Goal: Information Seeking & Learning: Compare options

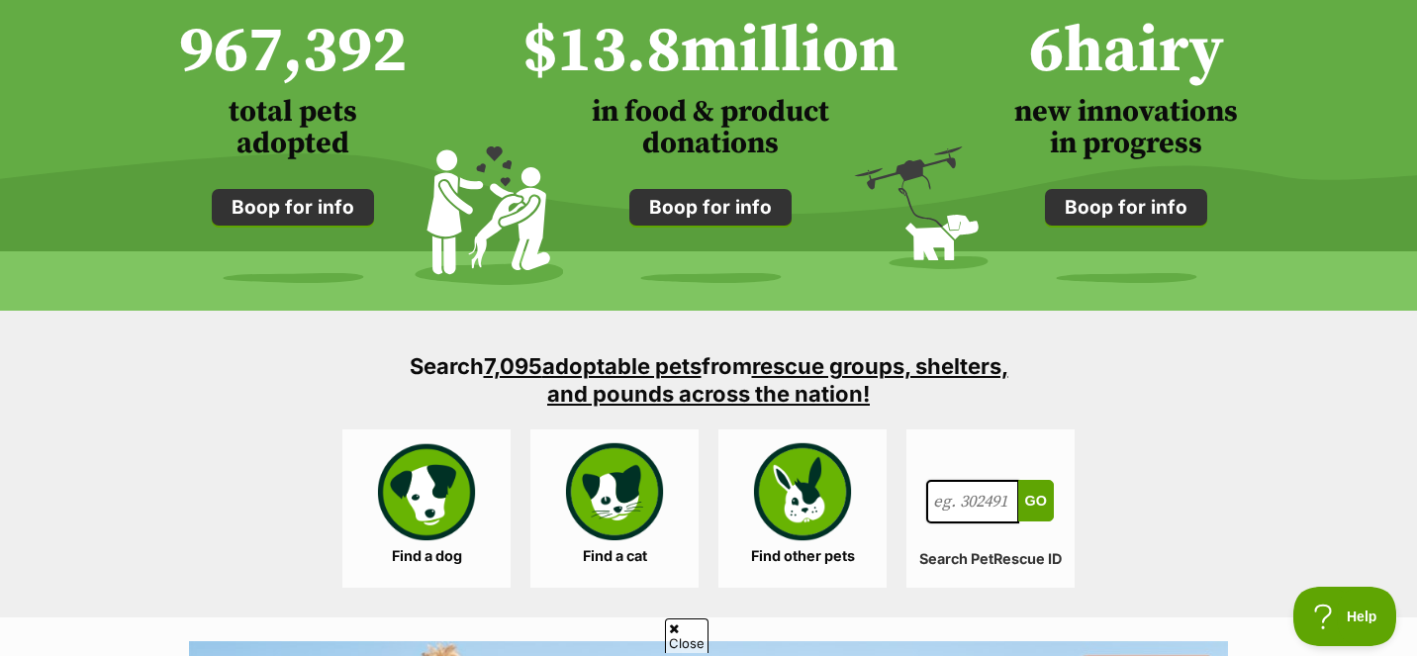
scroll to position [1639, 0]
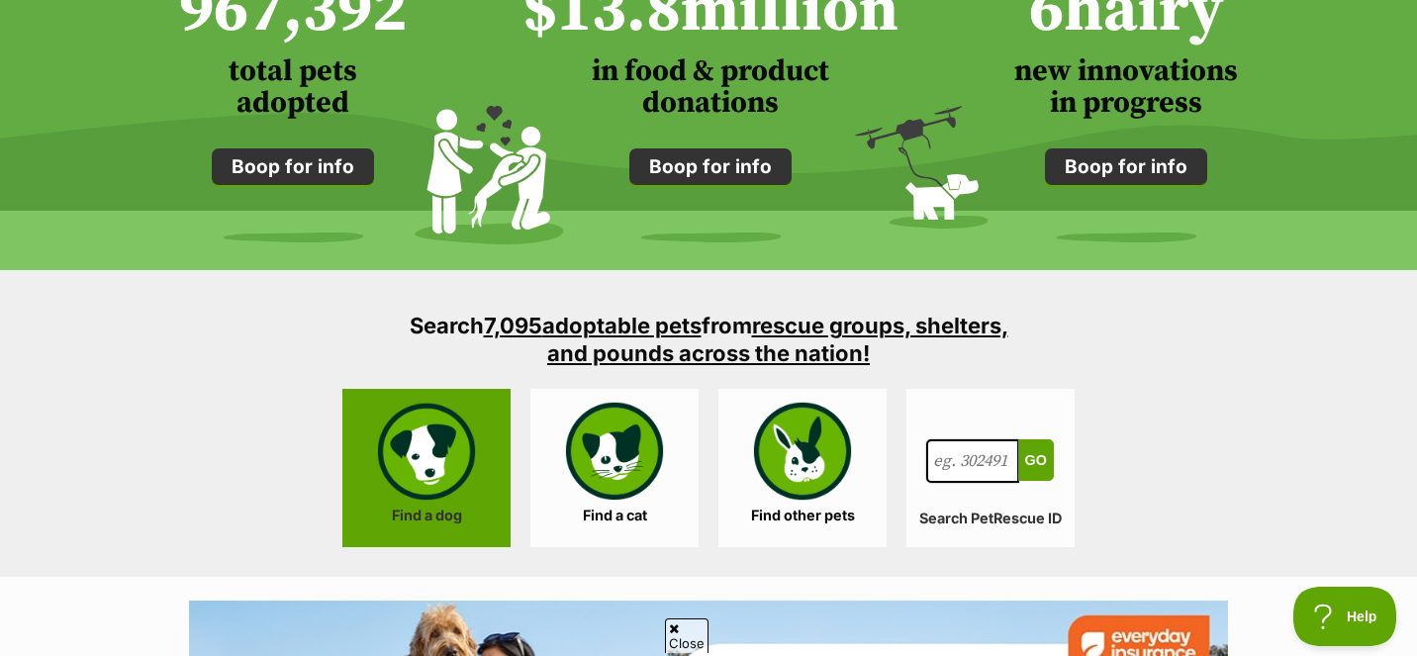
click at [416, 444] on link "Find a dog" at bounding box center [426, 468] width 168 height 158
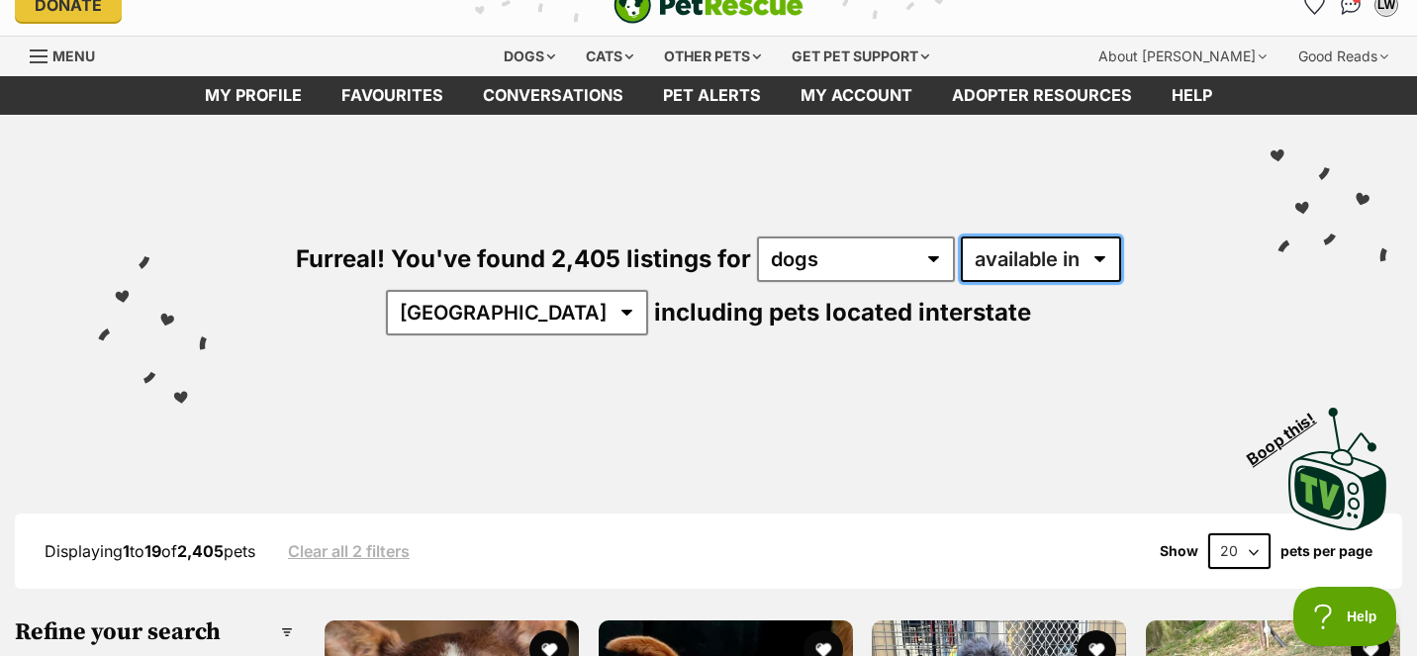
click at [1024, 254] on select "available in located in" at bounding box center [1041, 259] width 160 height 46
select select "disabled"
click at [961, 236] on select "available in located in" at bounding box center [1041, 259] width 160 height 46
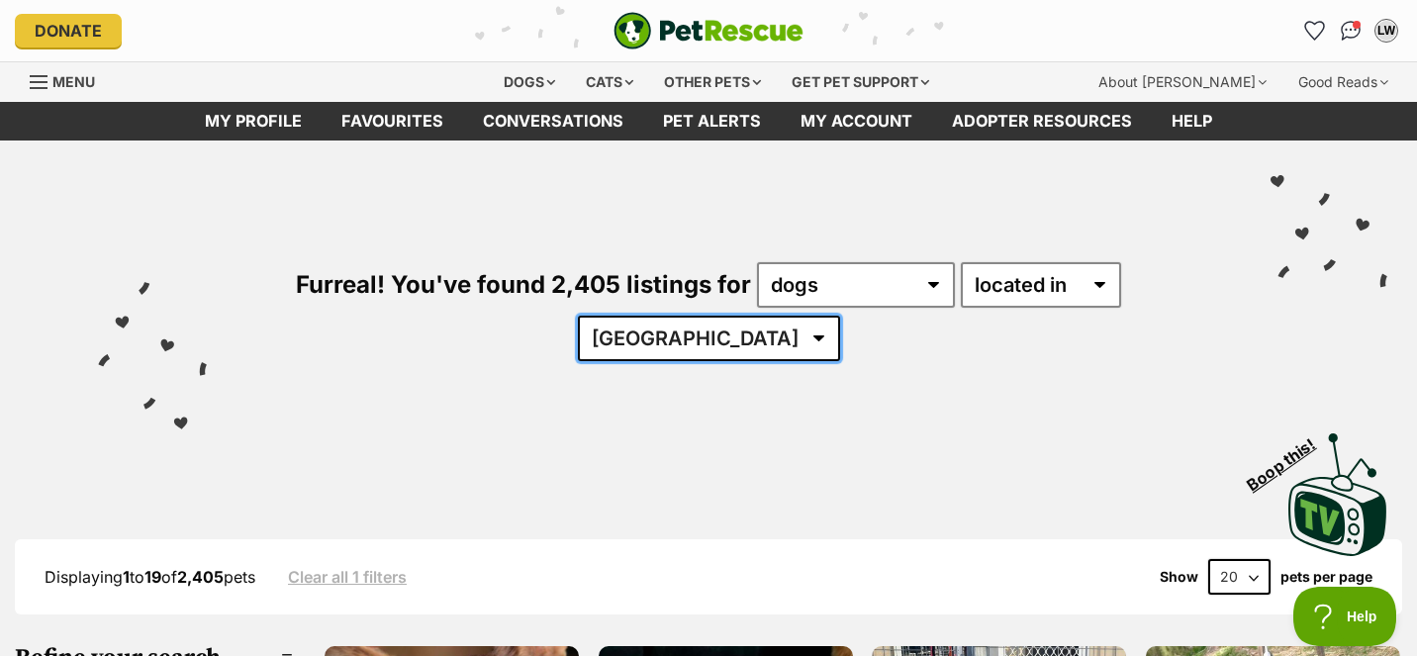
click at [840, 316] on select "Australia ACT NSW QLD SA TAS VIC WA" at bounding box center [709, 339] width 262 height 46
select select "QLD"
click at [840, 316] on select "Australia ACT NSW QLD SA TAS VIC WA" at bounding box center [709, 339] width 262 height 46
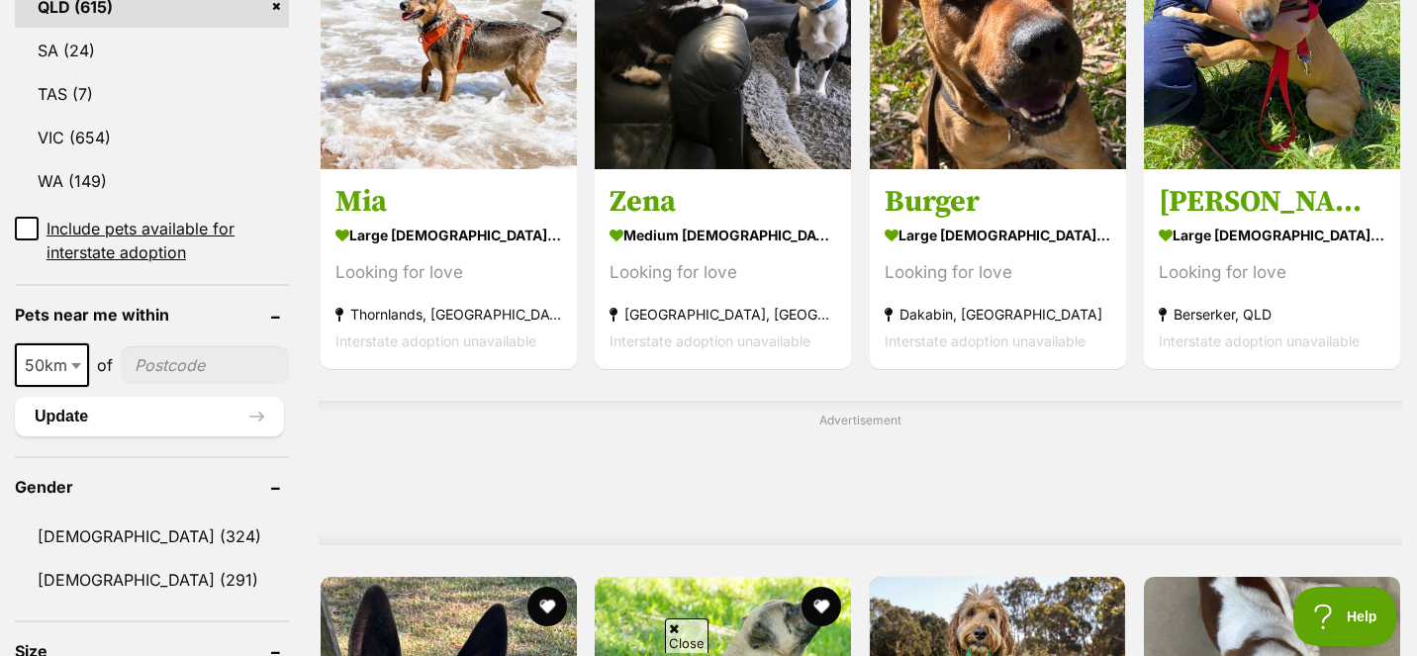
scroll to position [1212, 0]
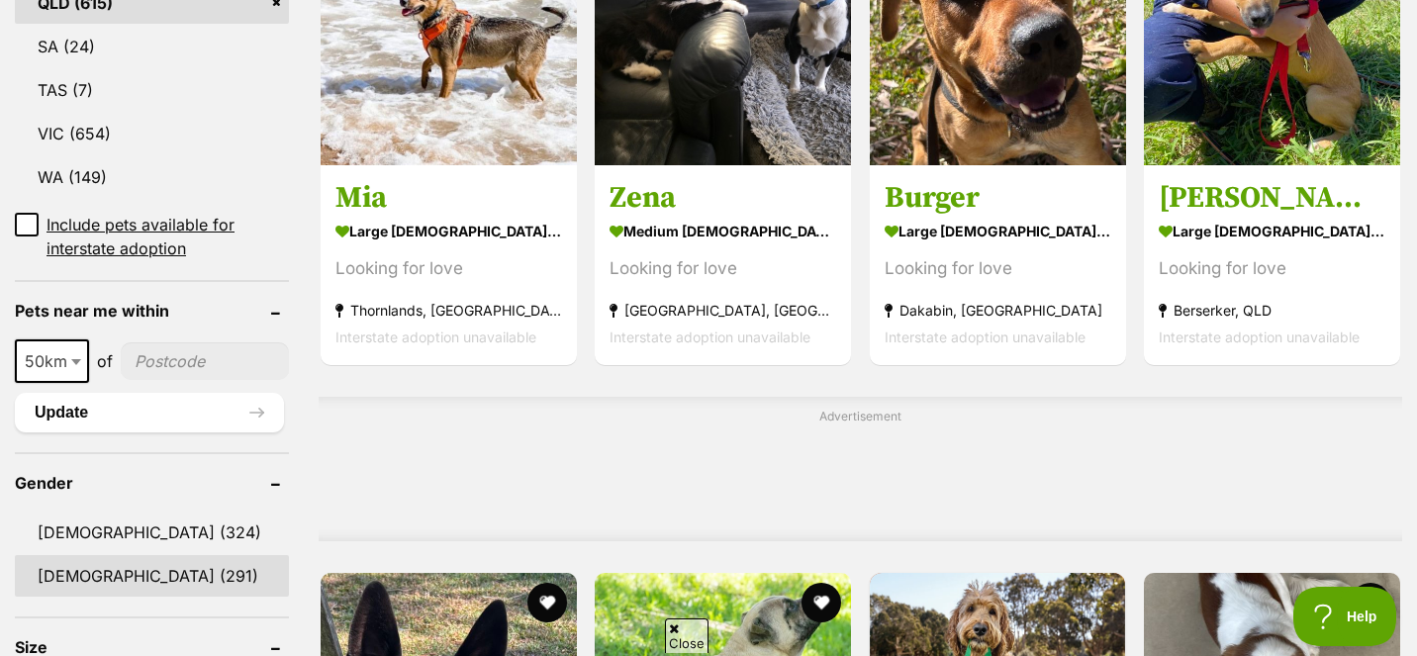
click at [202, 555] on link "[DEMOGRAPHIC_DATA] (291)" at bounding box center [152, 576] width 274 height 42
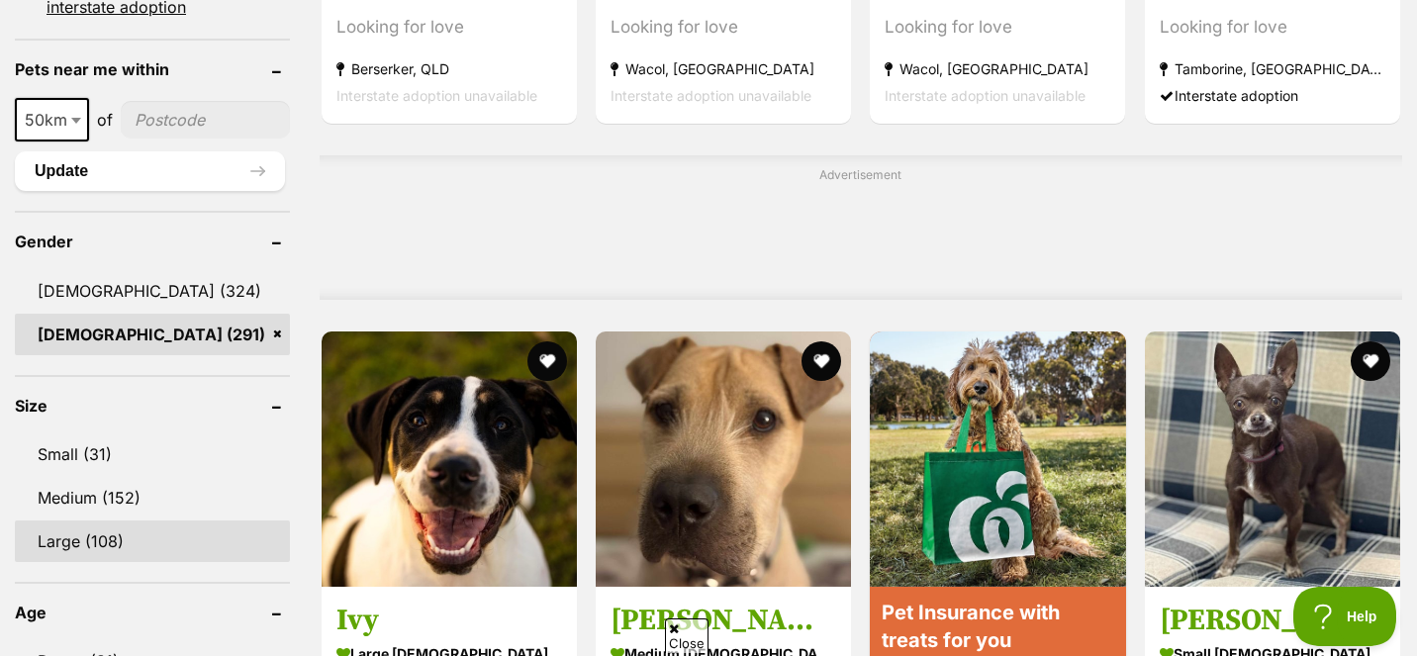
scroll to position [1455, 0]
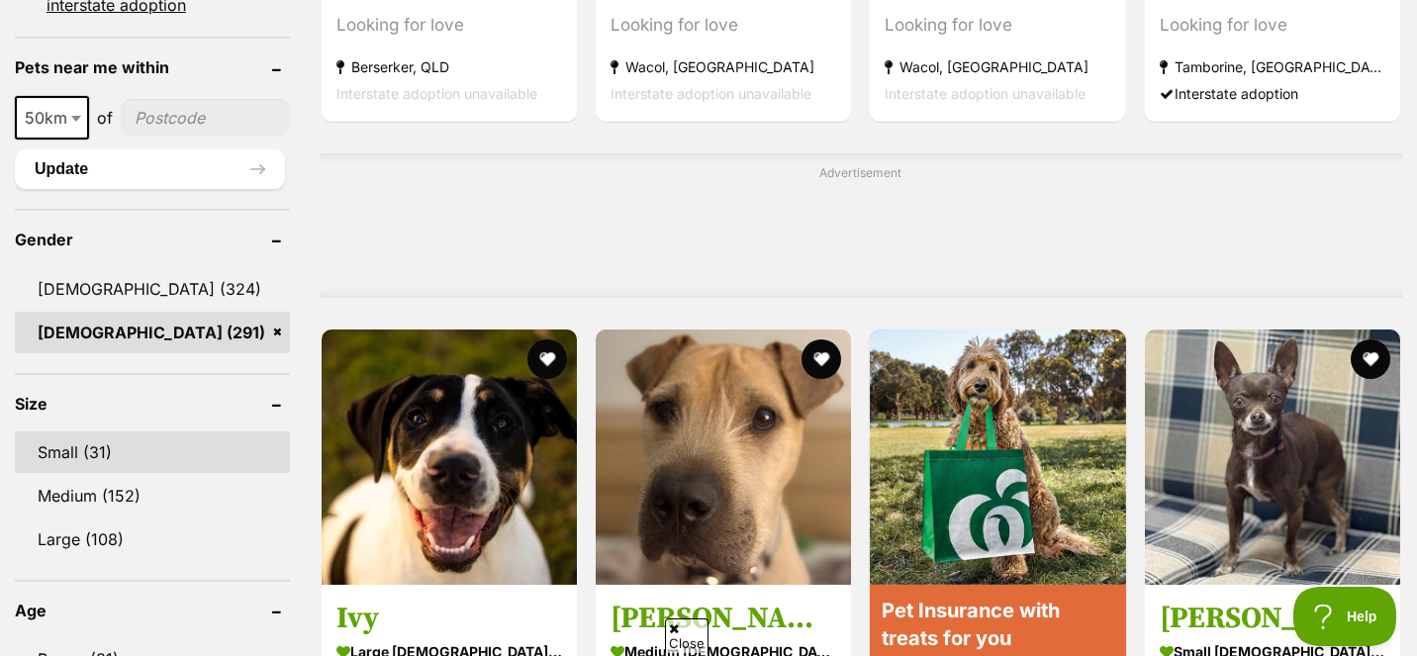
click at [81, 448] on link "Small (31)" at bounding box center [152, 452] width 275 height 42
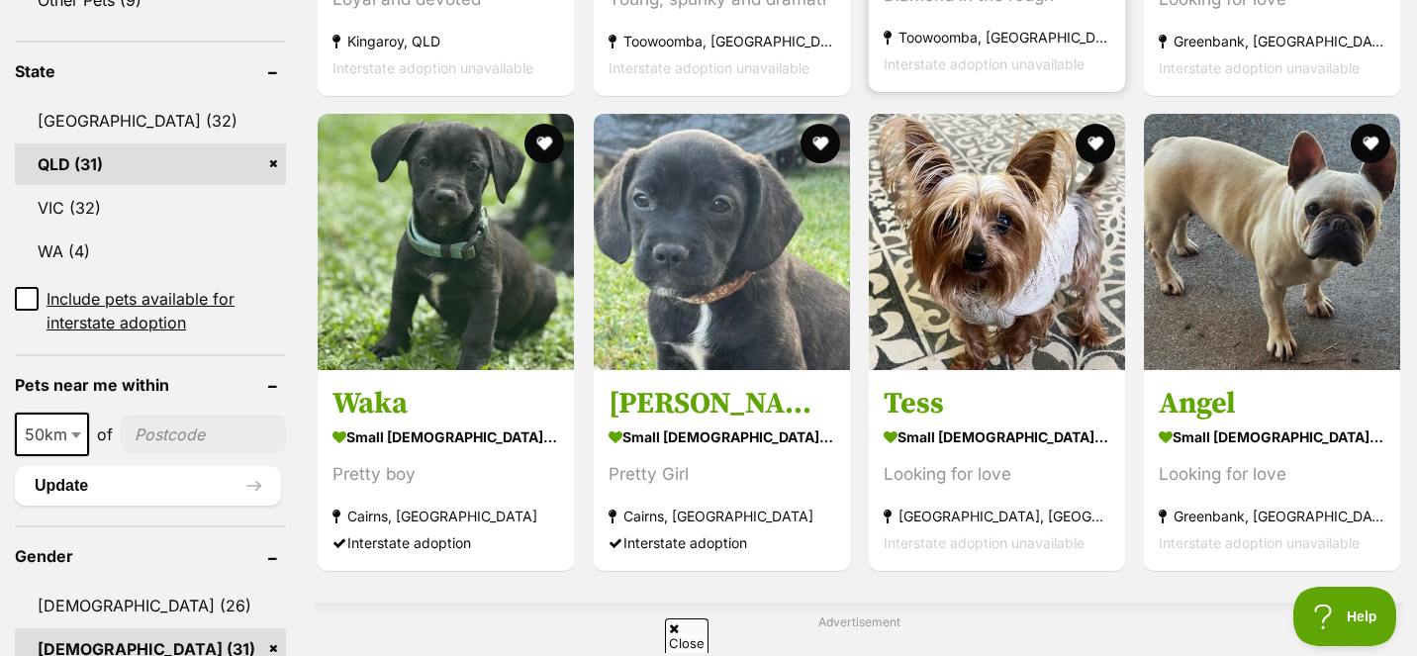
scroll to position [1010, 0]
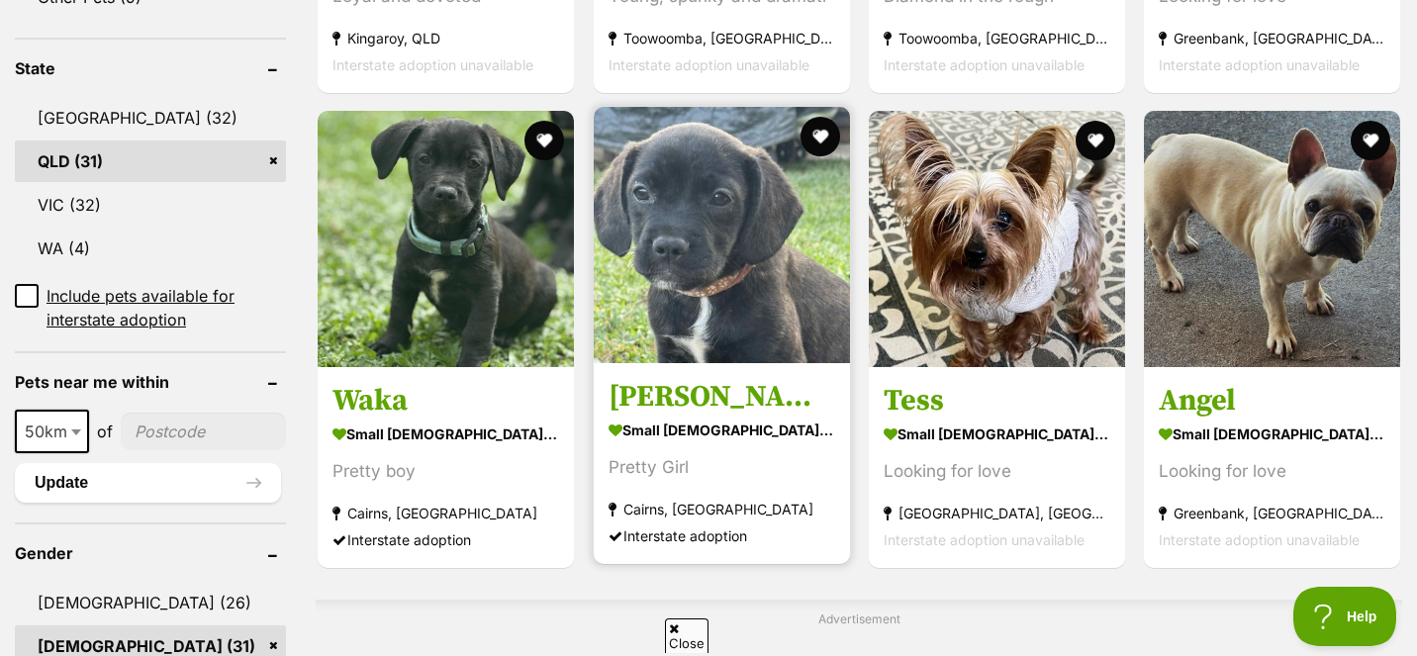
click at [705, 388] on h3 "Fergie" at bounding box center [721, 397] width 227 height 38
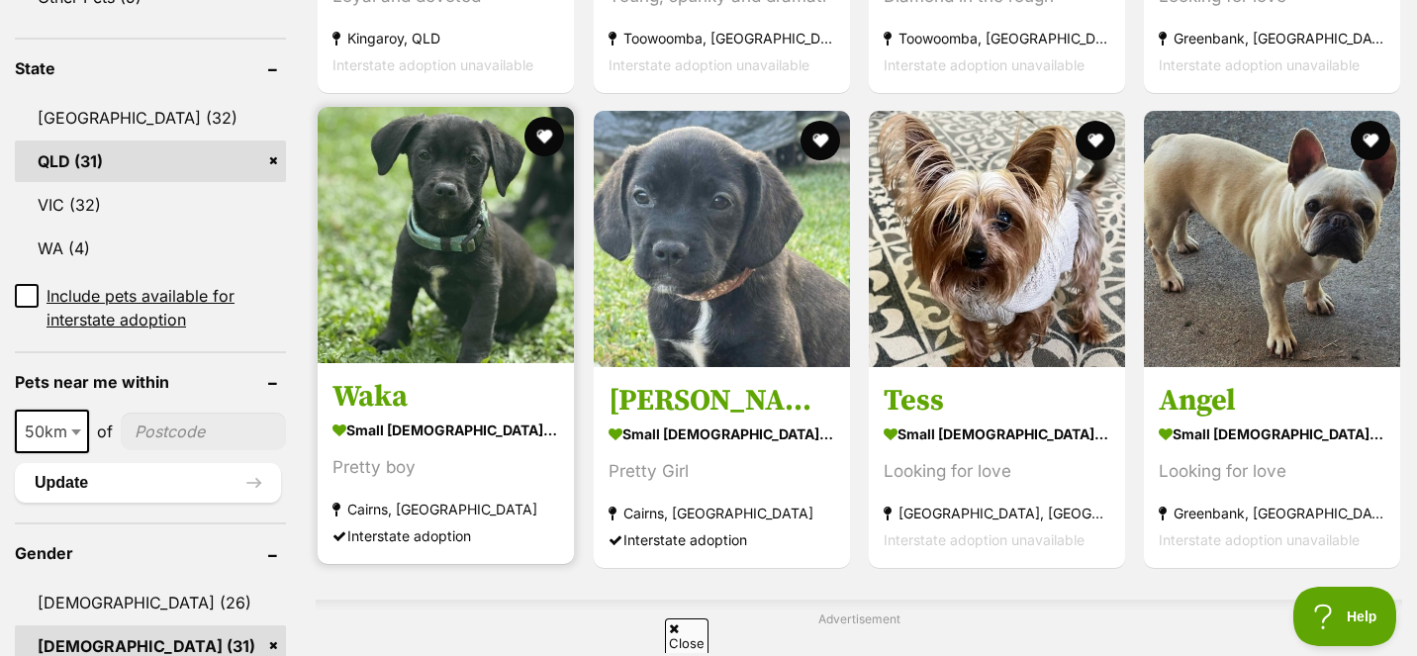
click at [360, 218] on img at bounding box center [446, 235] width 256 height 256
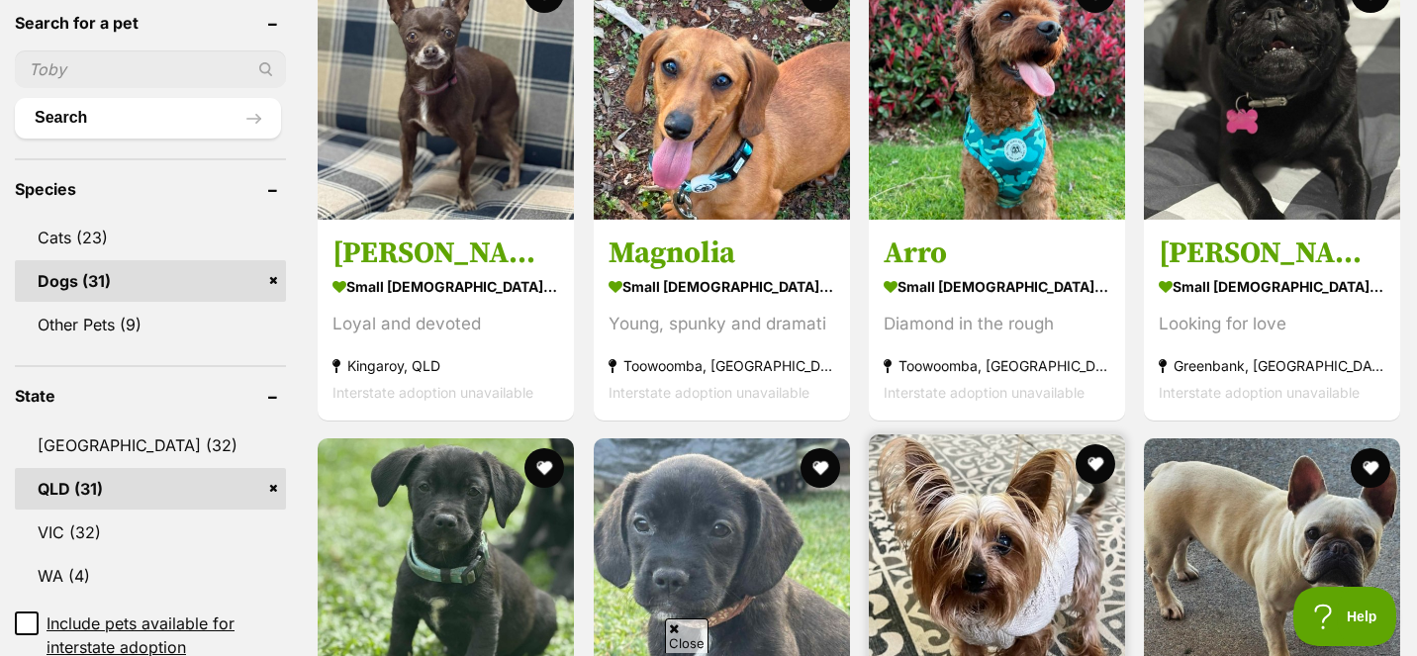
scroll to position [682, 0]
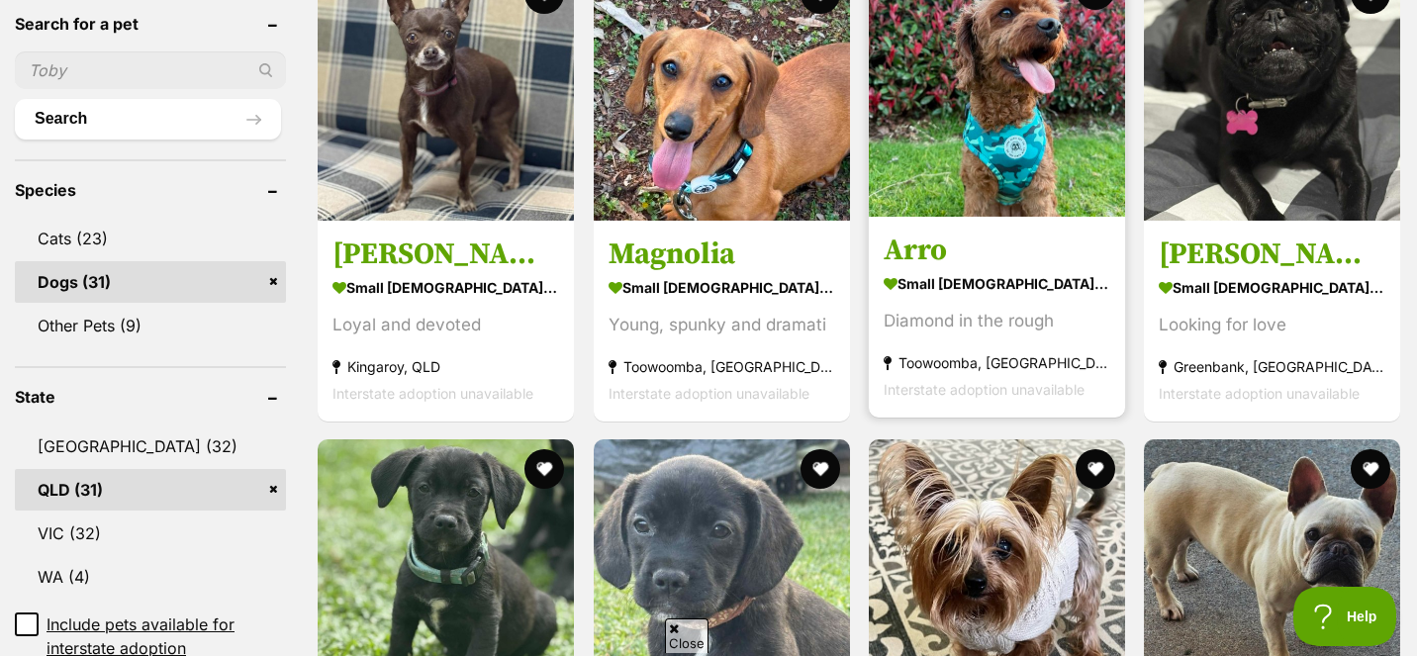
click at [962, 152] on img at bounding box center [997, 88] width 256 height 256
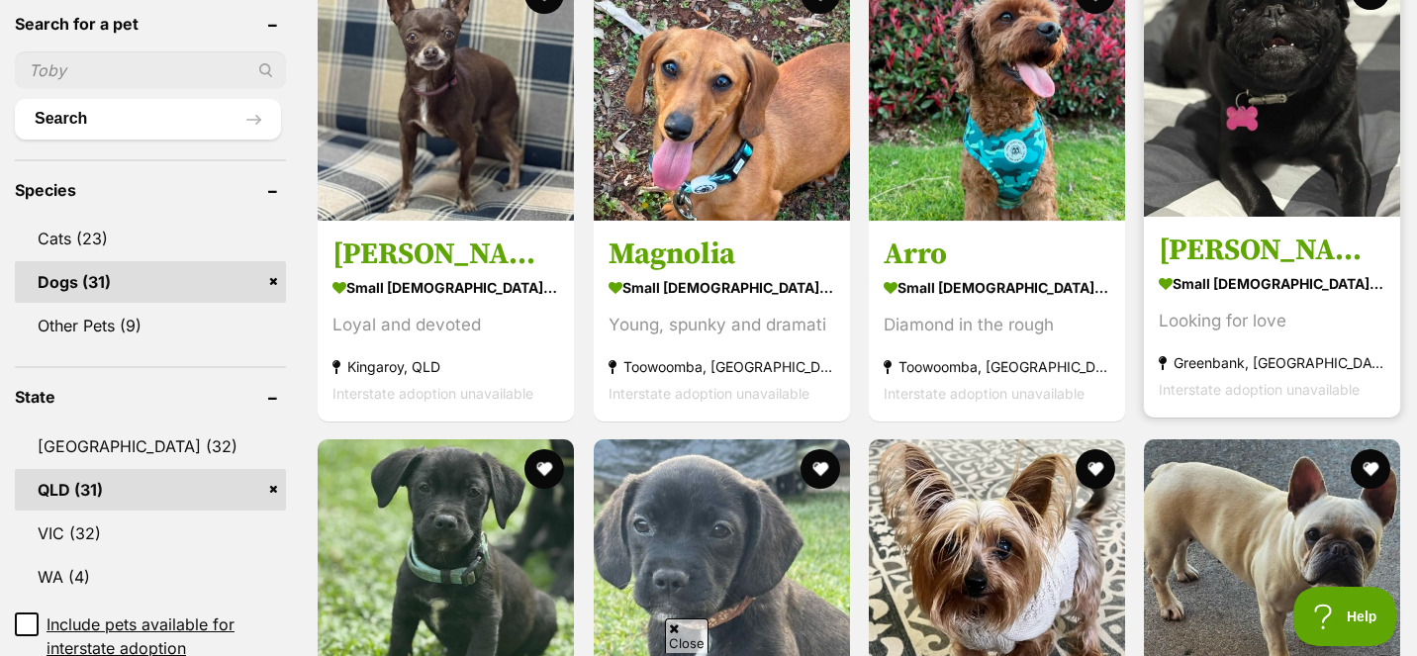
click at [1249, 77] on img at bounding box center [1272, 88] width 256 height 256
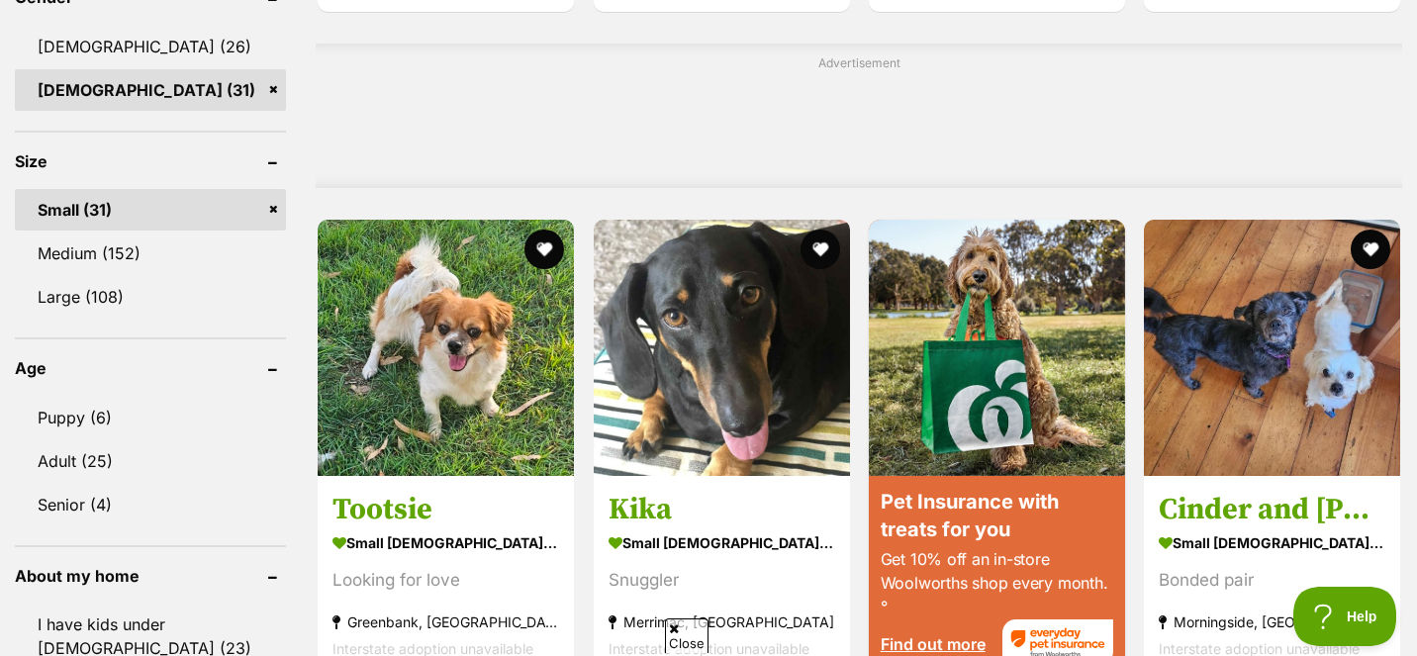
scroll to position [1589, 0]
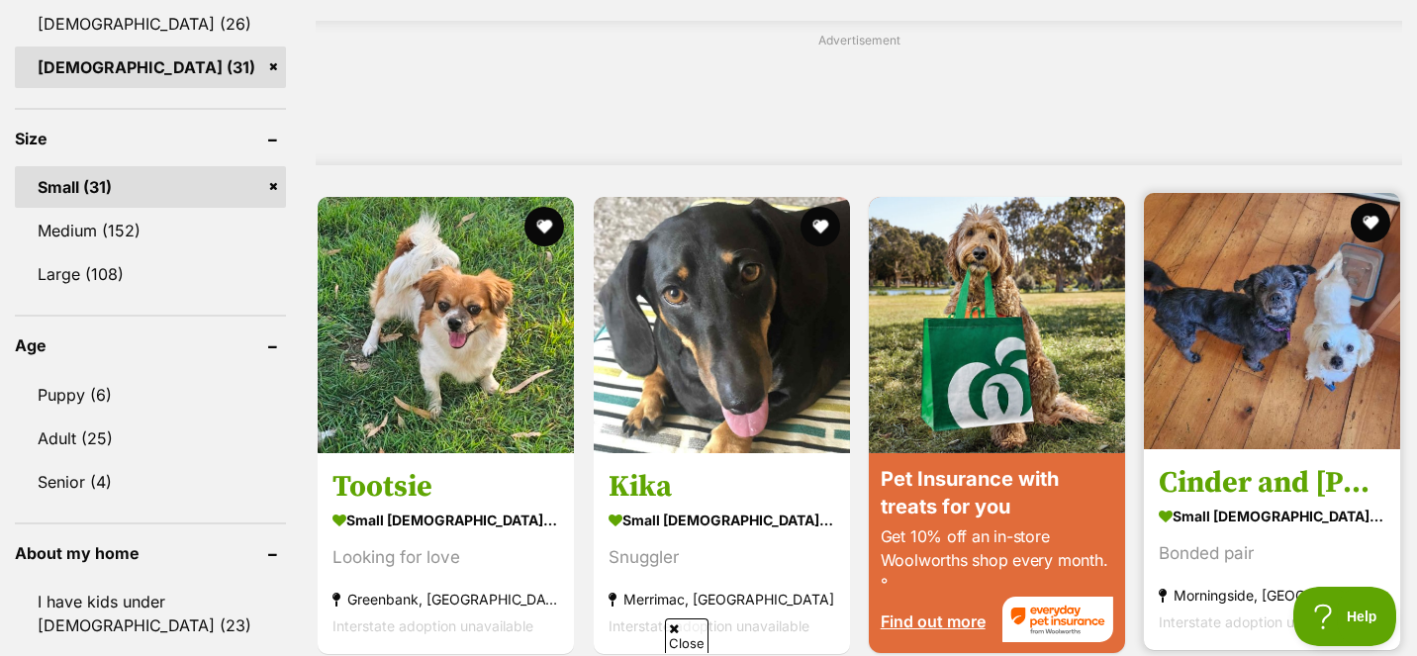
click at [1258, 285] on img at bounding box center [1272, 321] width 256 height 256
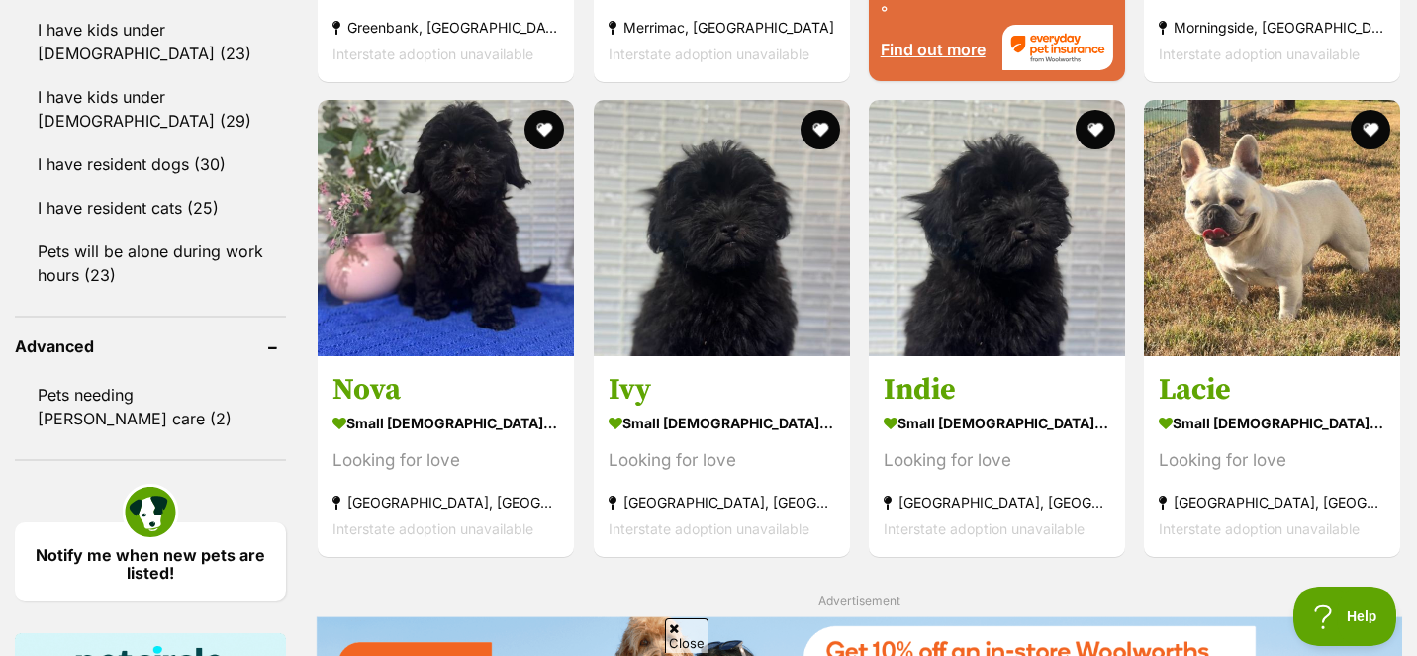
scroll to position [2164, 0]
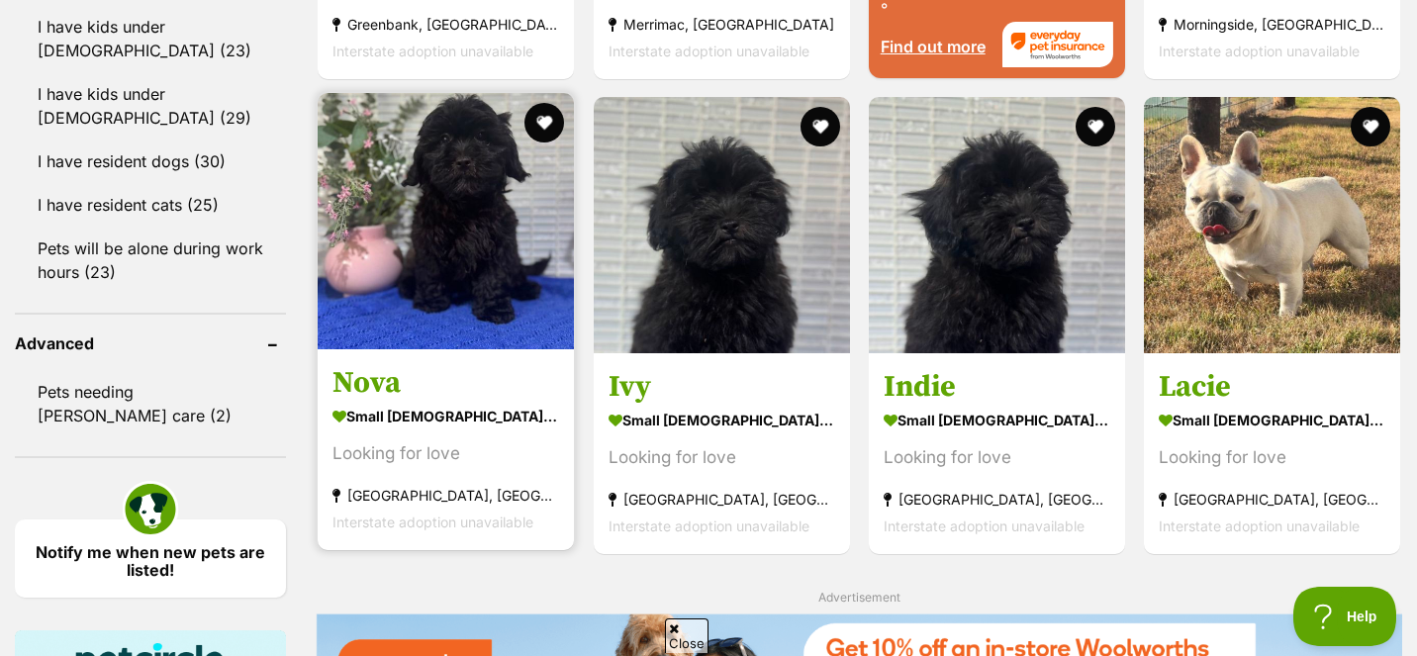
click at [428, 205] on img at bounding box center [446, 221] width 256 height 256
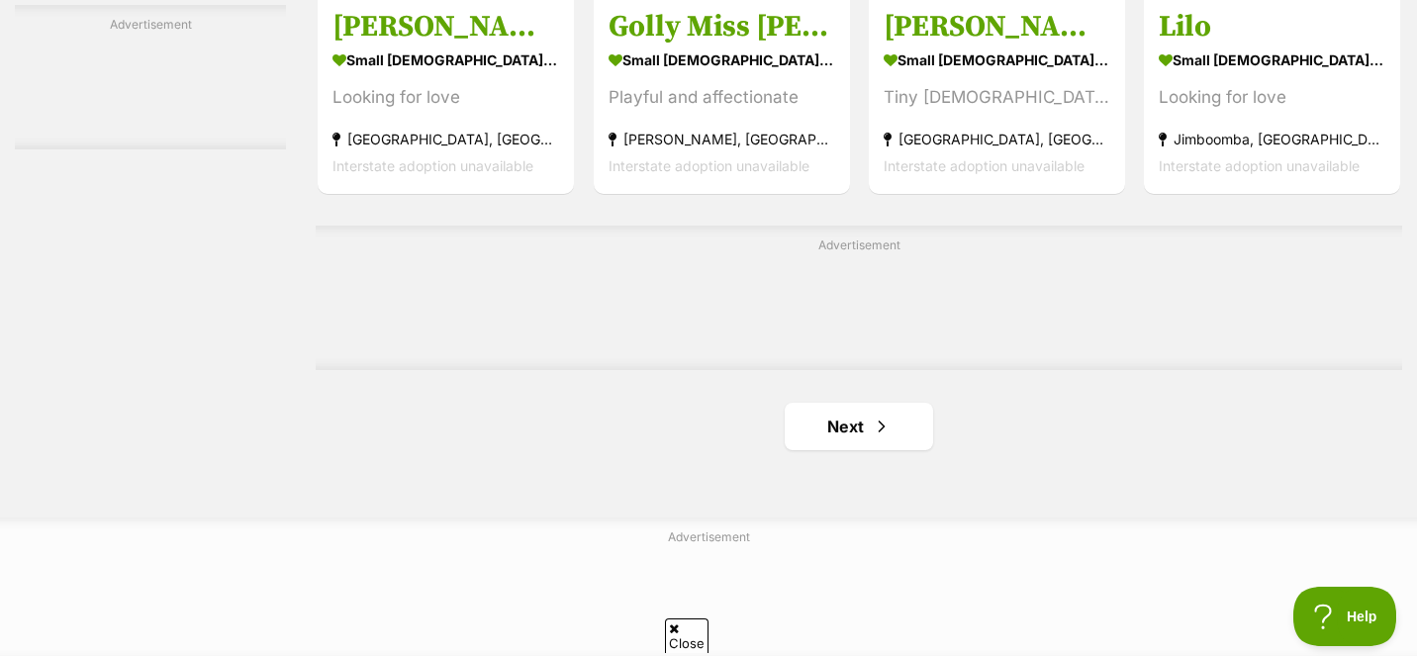
scroll to position [3209, 0]
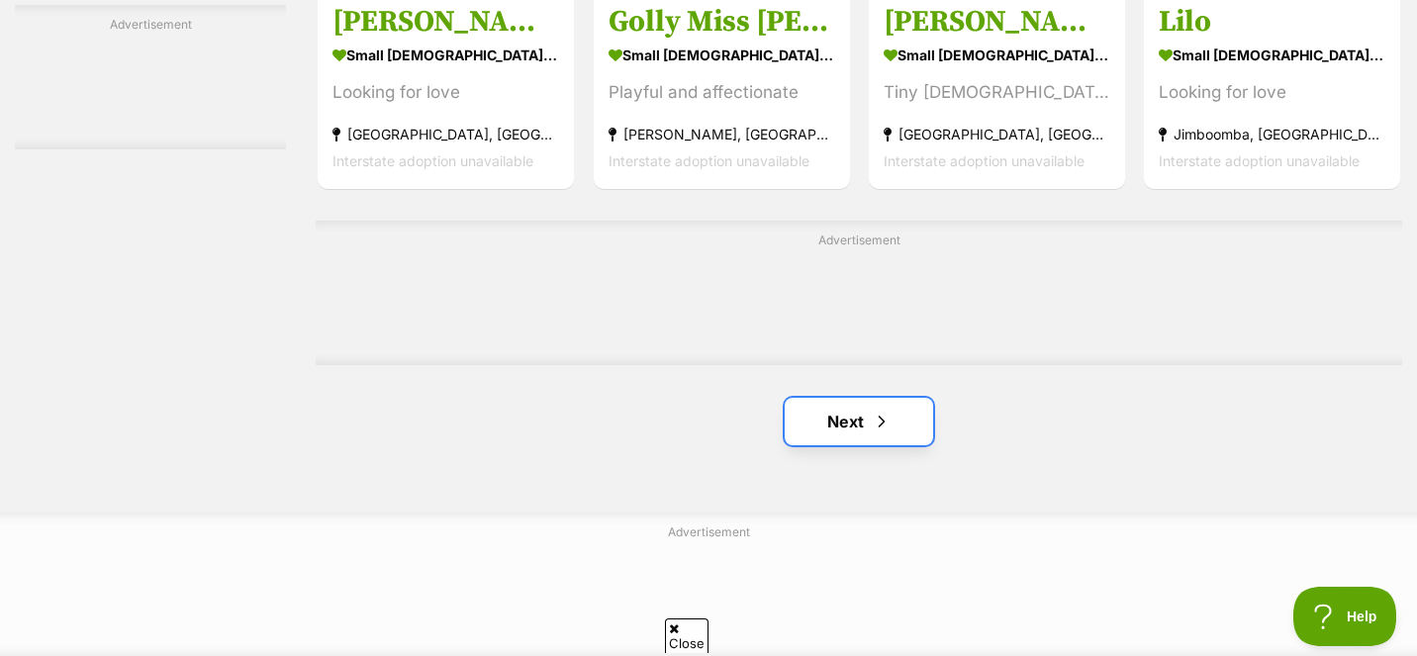
click at [842, 415] on link "Next" at bounding box center [859, 421] width 148 height 47
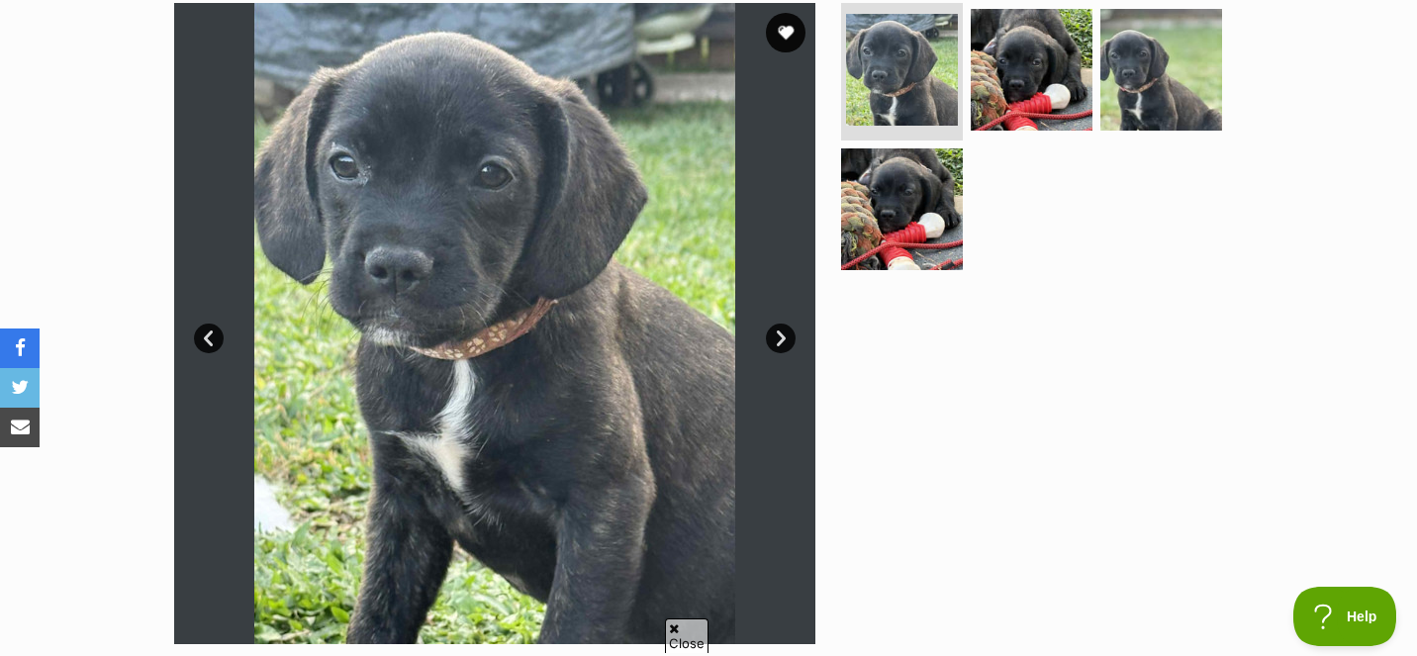
scroll to position [416, 0]
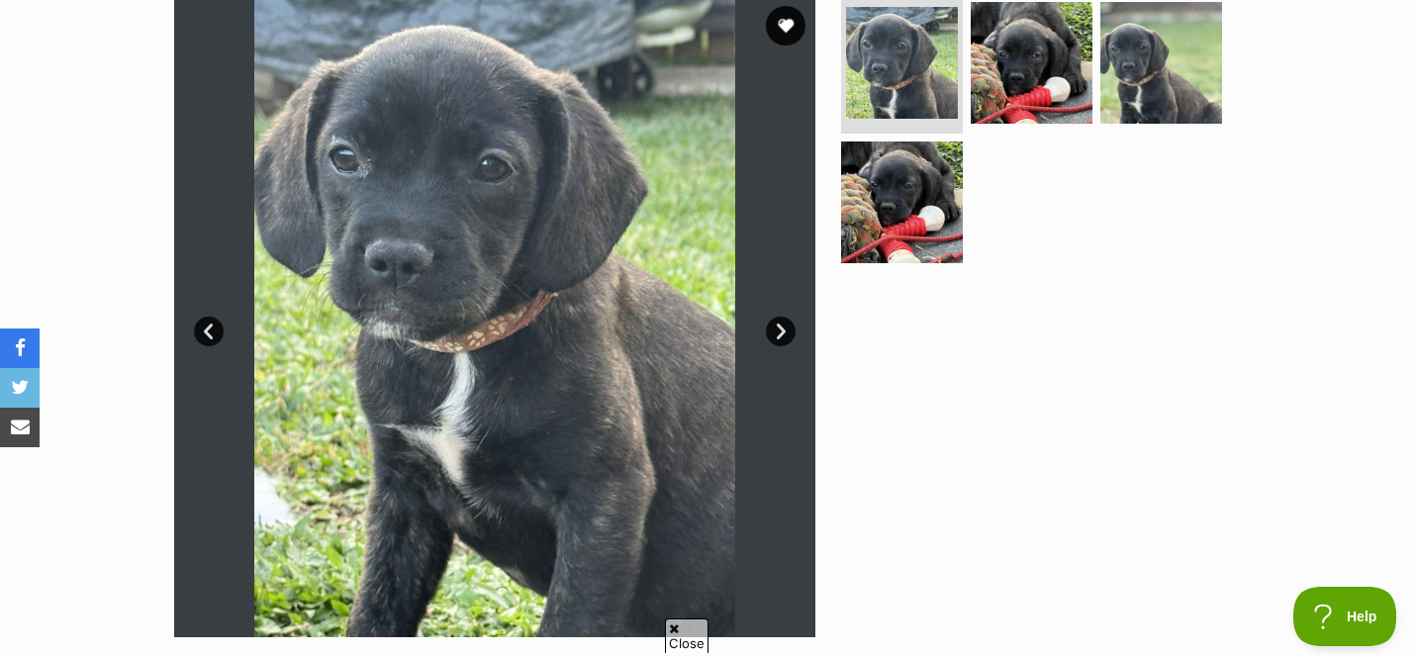
click at [780, 336] on link "Next" at bounding box center [781, 332] width 30 height 30
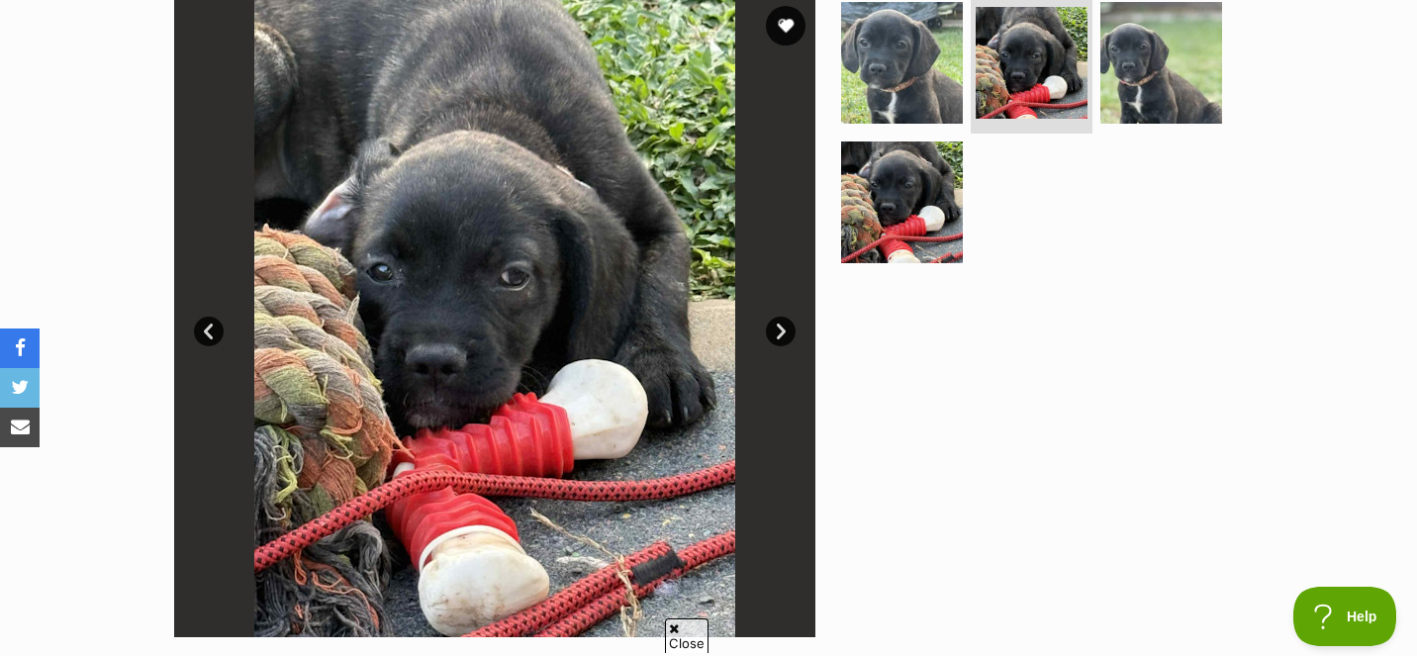
click at [780, 336] on link "Next" at bounding box center [781, 332] width 30 height 30
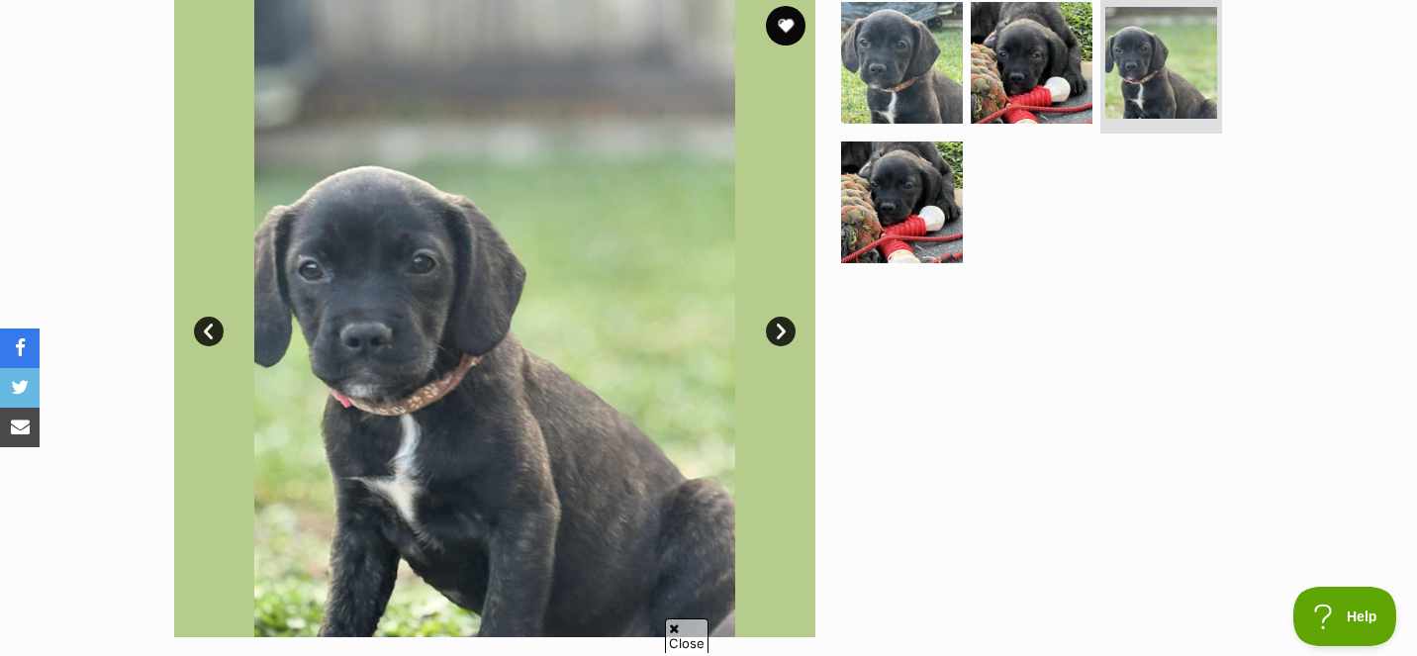
click at [780, 336] on link "Next" at bounding box center [781, 332] width 30 height 30
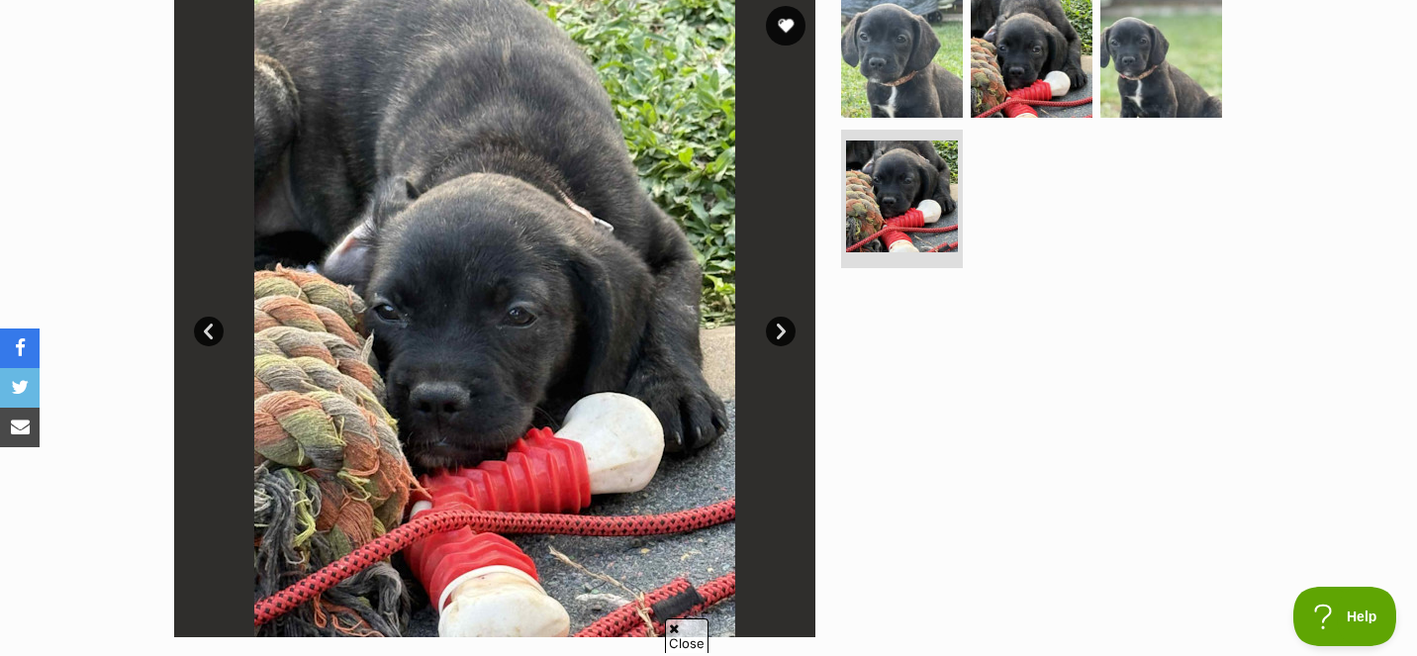
click at [780, 336] on link "Next" at bounding box center [781, 332] width 30 height 30
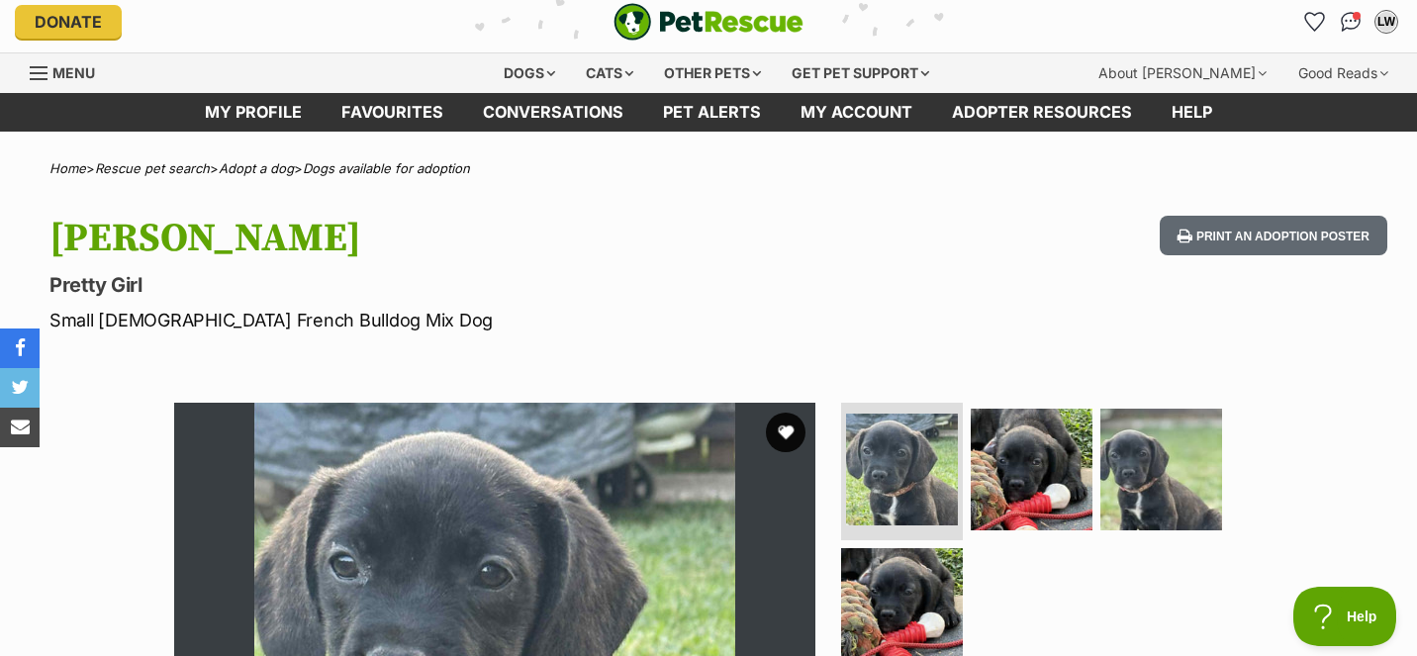
scroll to position [0, 0]
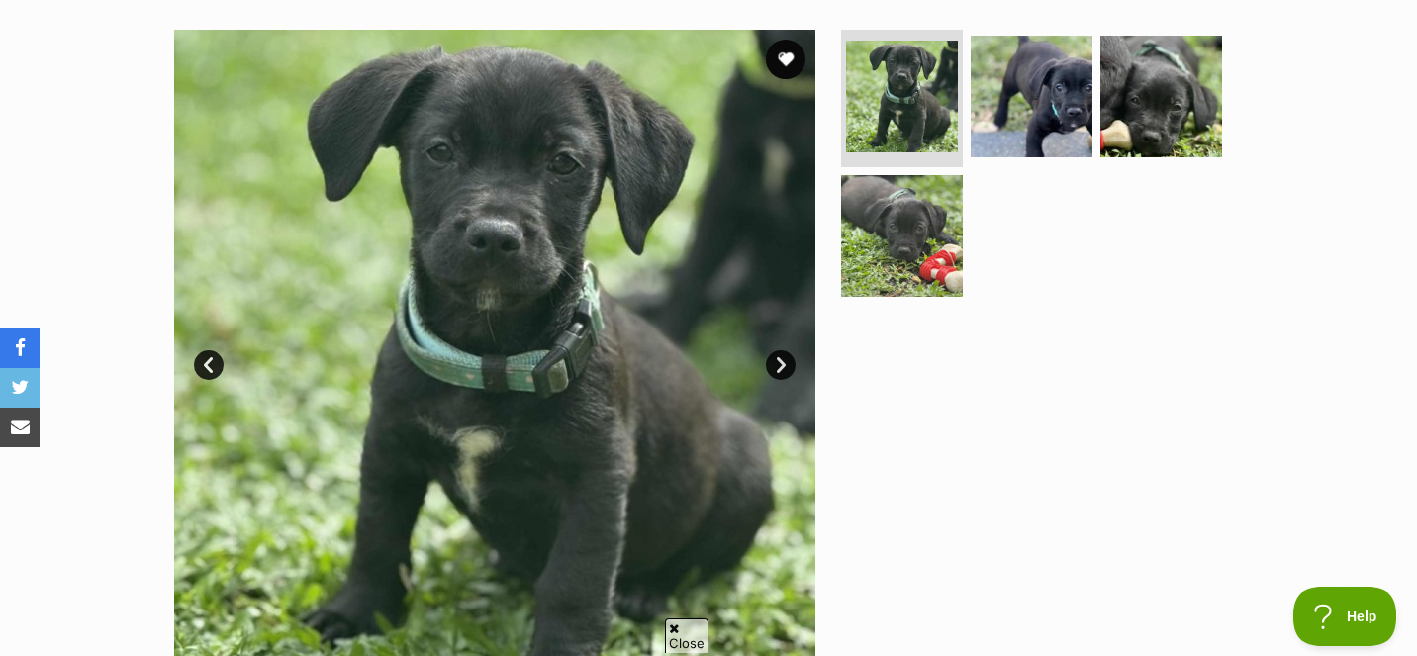
scroll to position [380, 0]
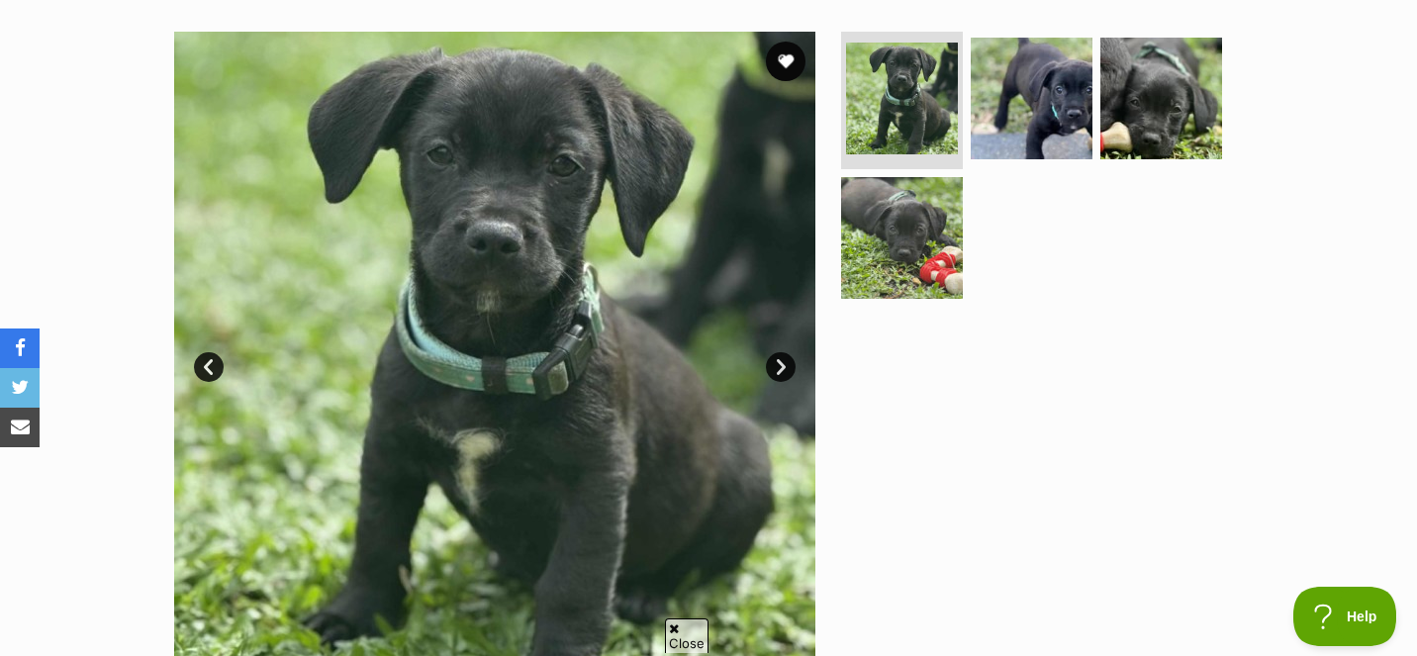
click at [781, 367] on link "Next" at bounding box center [781, 367] width 30 height 30
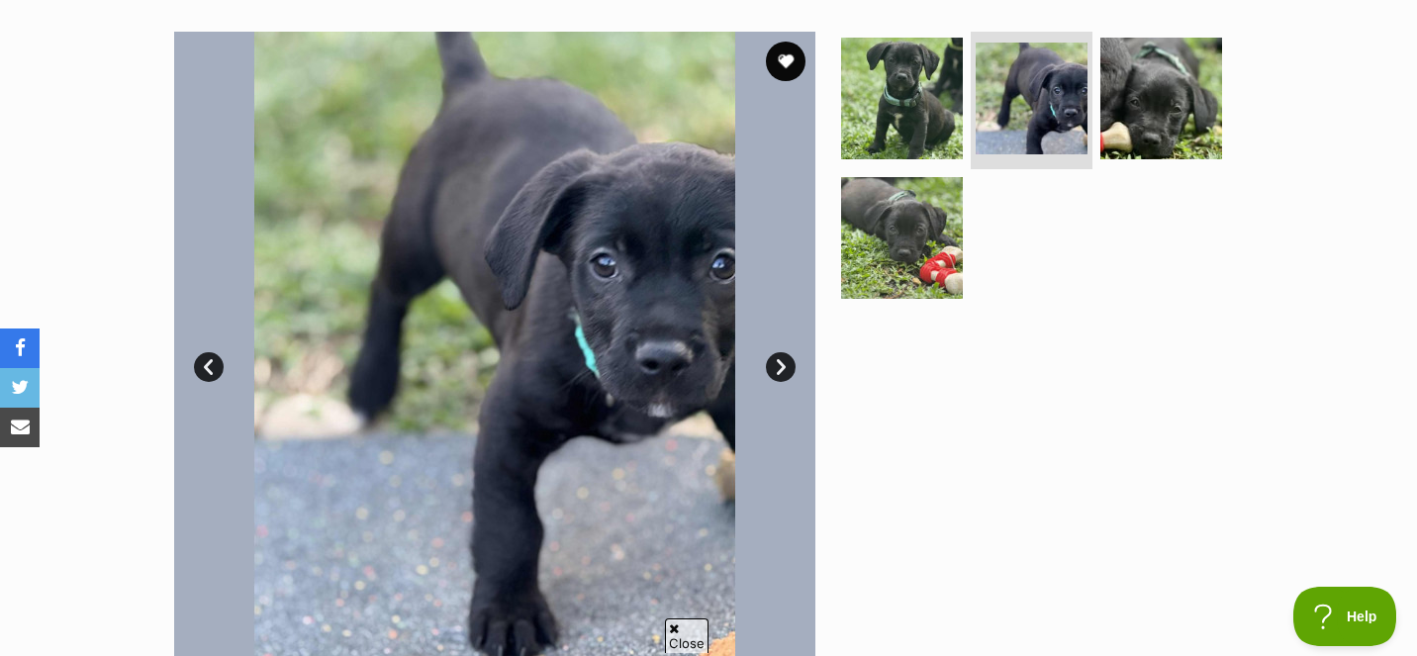
click at [781, 367] on link "Next" at bounding box center [781, 367] width 30 height 30
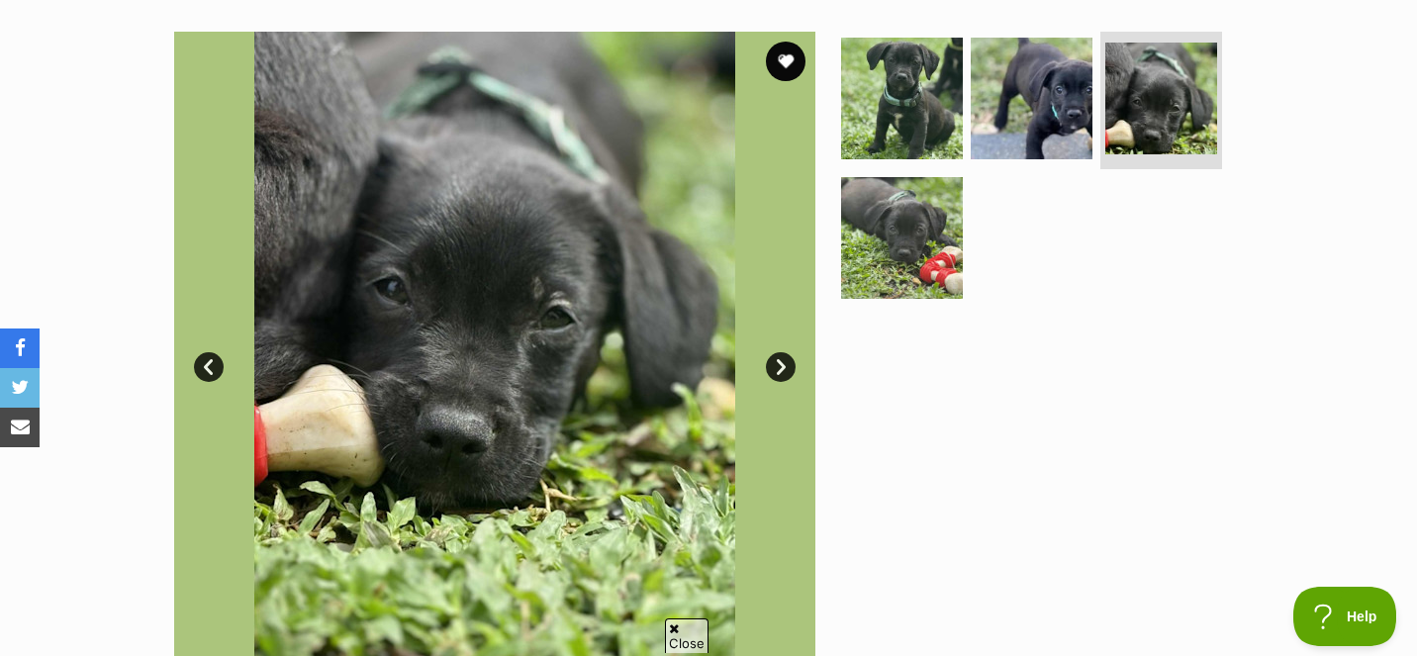
click at [781, 367] on link "Next" at bounding box center [781, 367] width 30 height 30
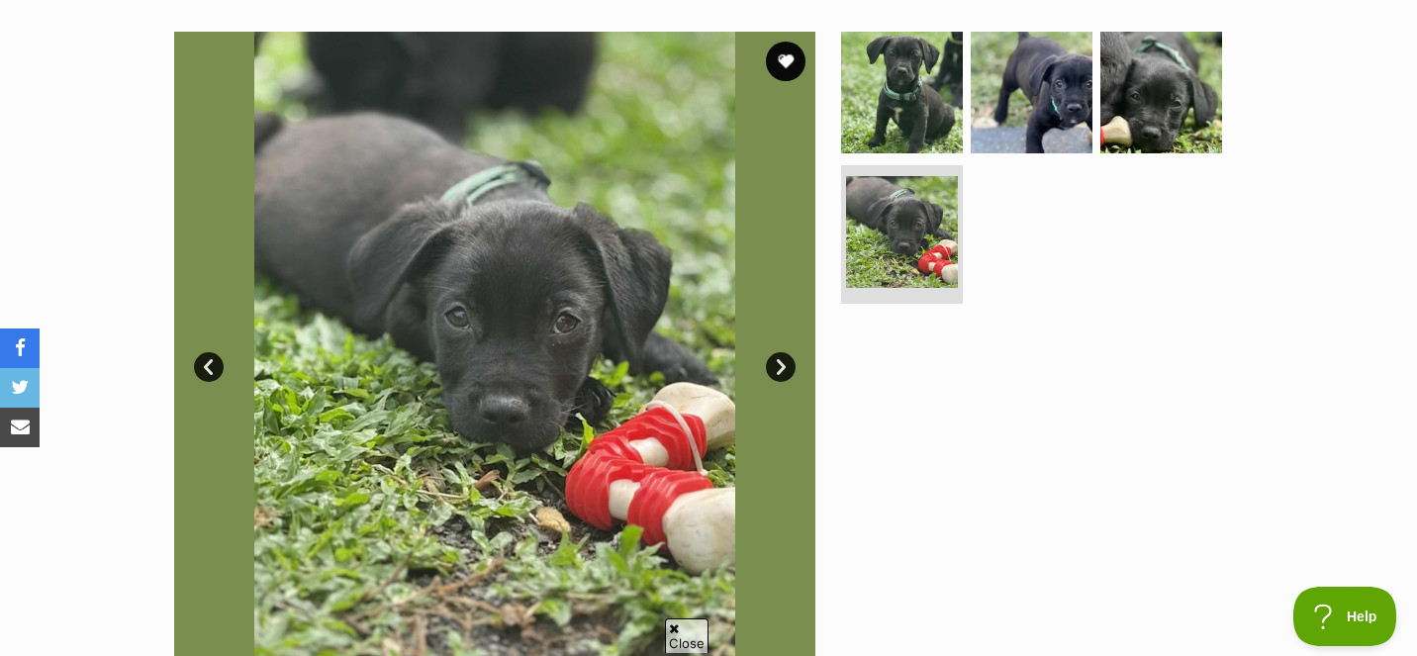
click at [781, 367] on link "Next" at bounding box center [781, 367] width 30 height 30
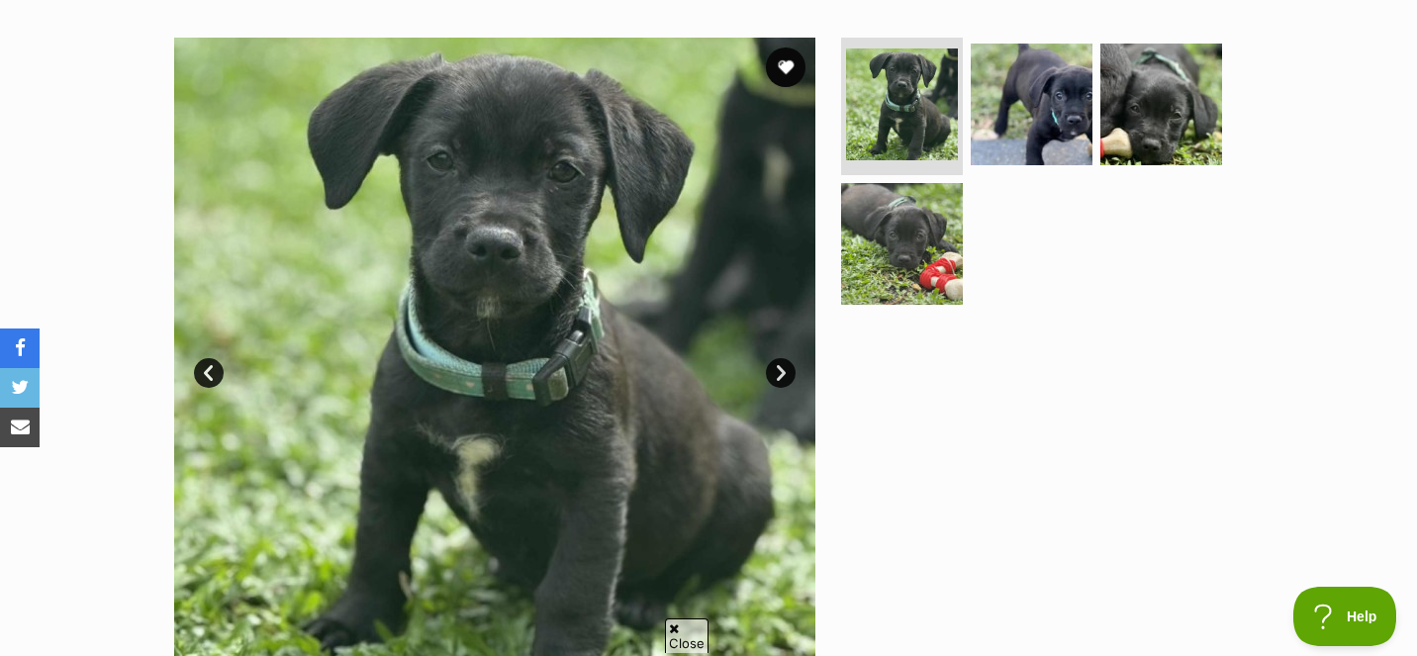
scroll to position [367, 0]
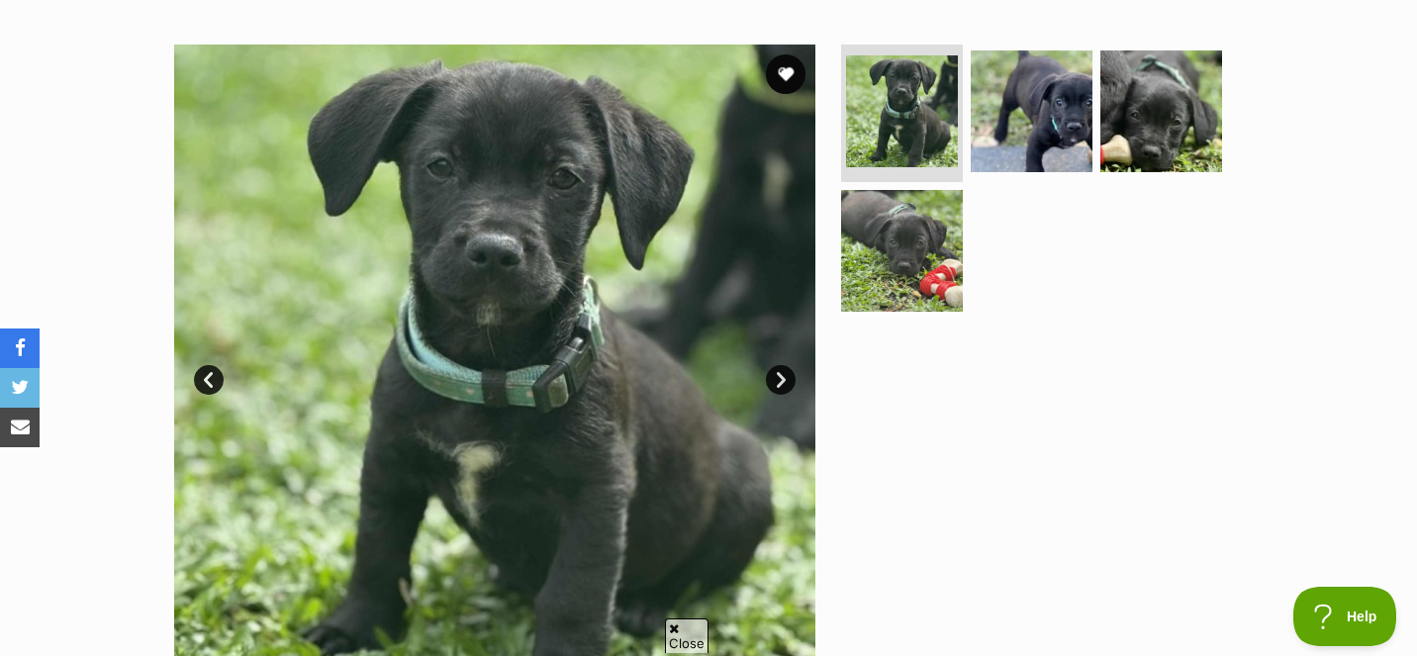
click at [780, 381] on link "Next" at bounding box center [781, 380] width 30 height 30
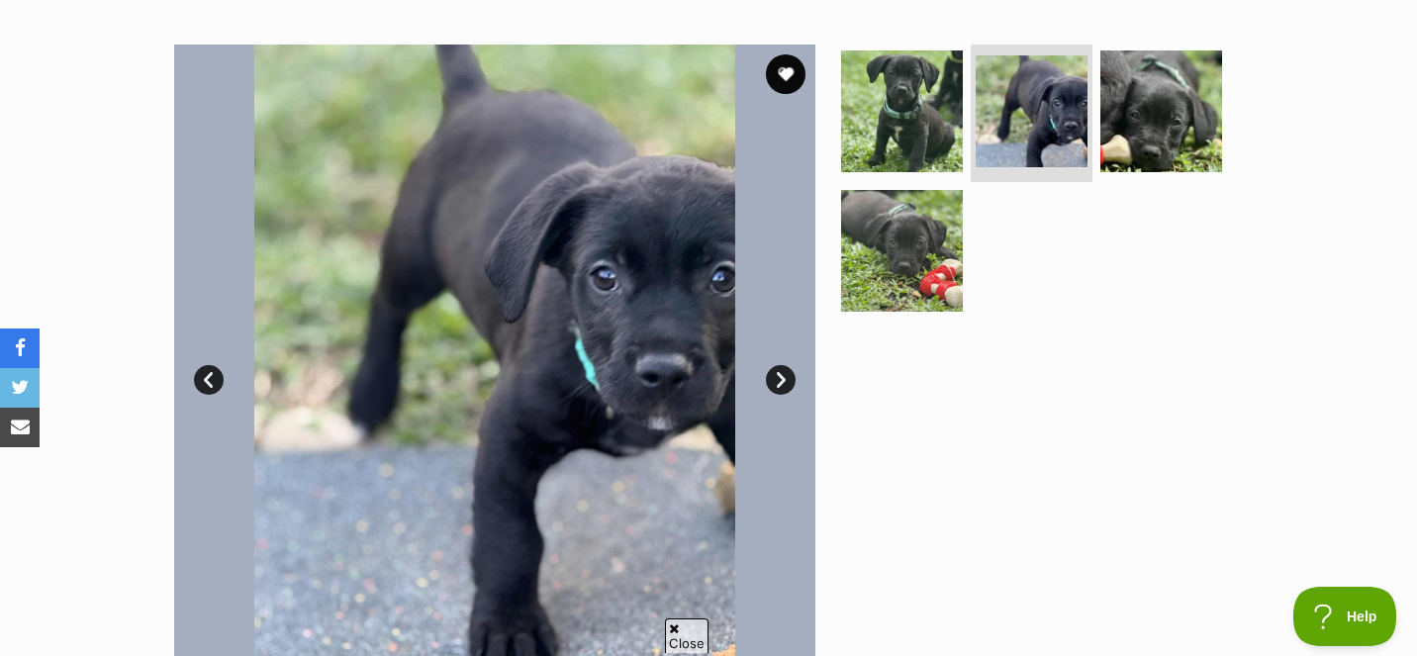
click at [788, 375] on link "Next" at bounding box center [781, 380] width 30 height 30
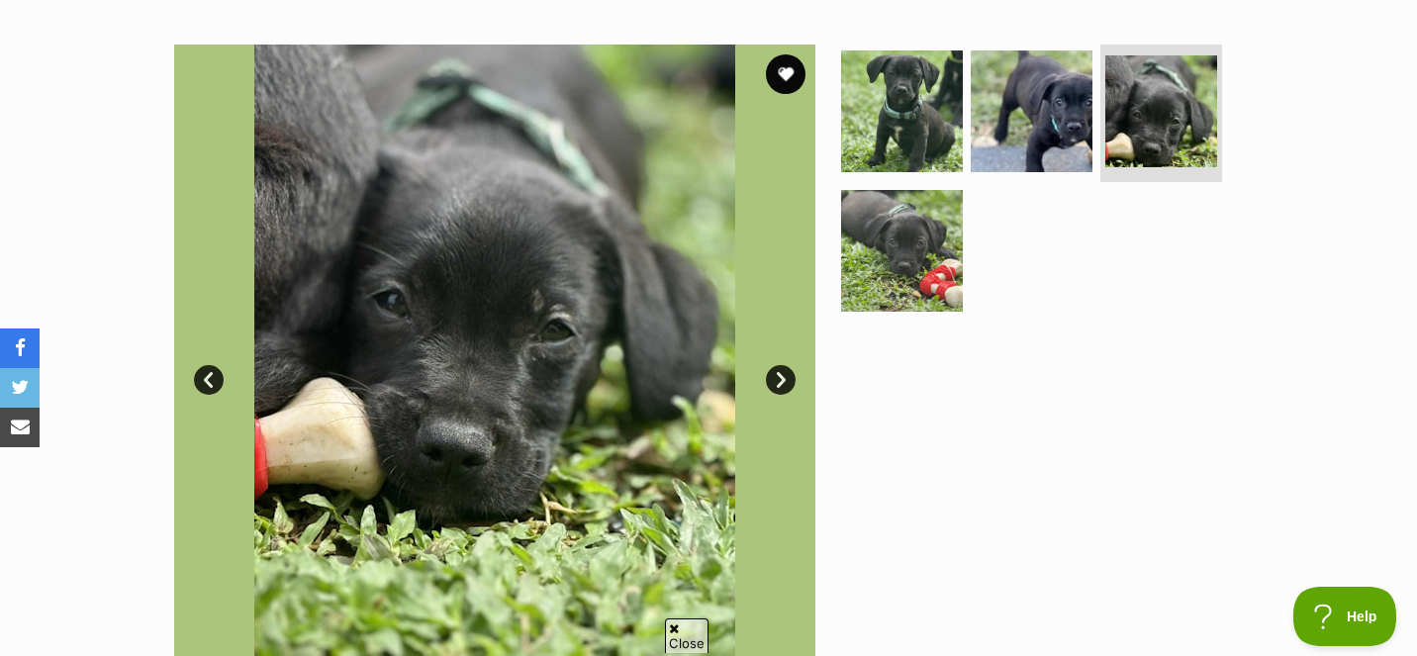
click at [787, 375] on link "Next" at bounding box center [781, 380] width 30 height 30
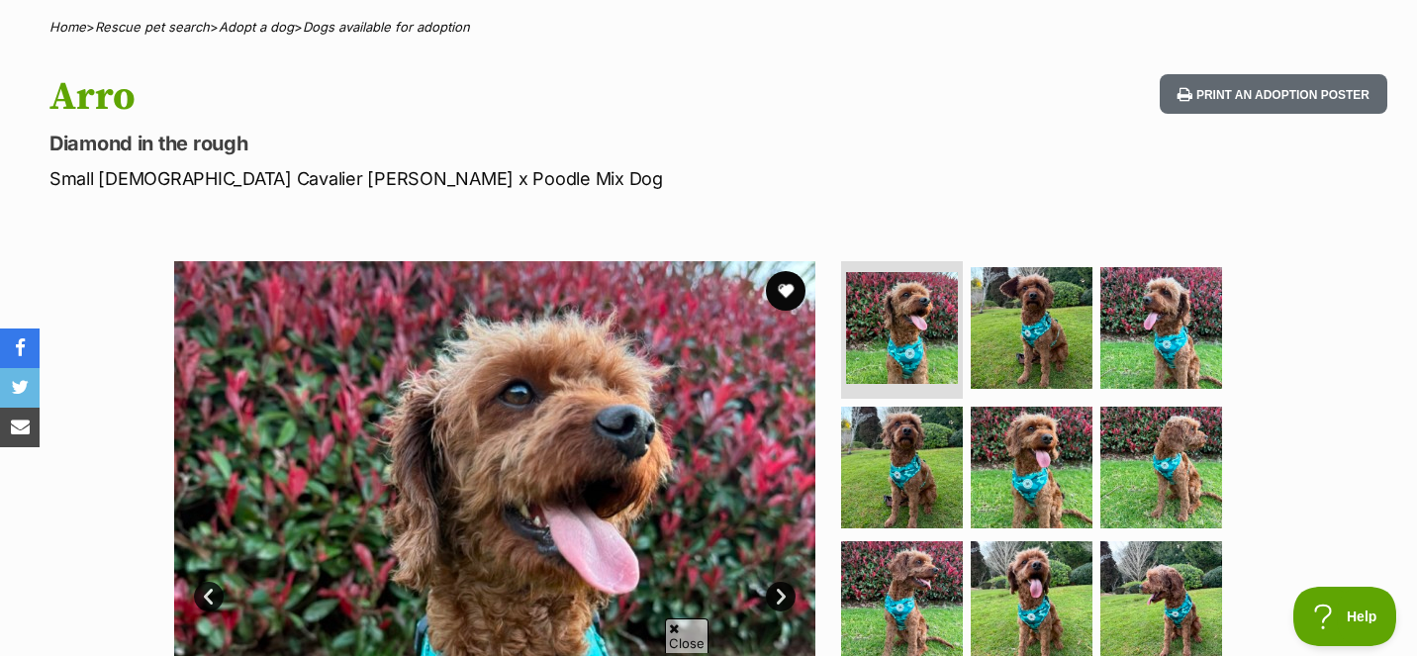
scroll to position [149, 0]
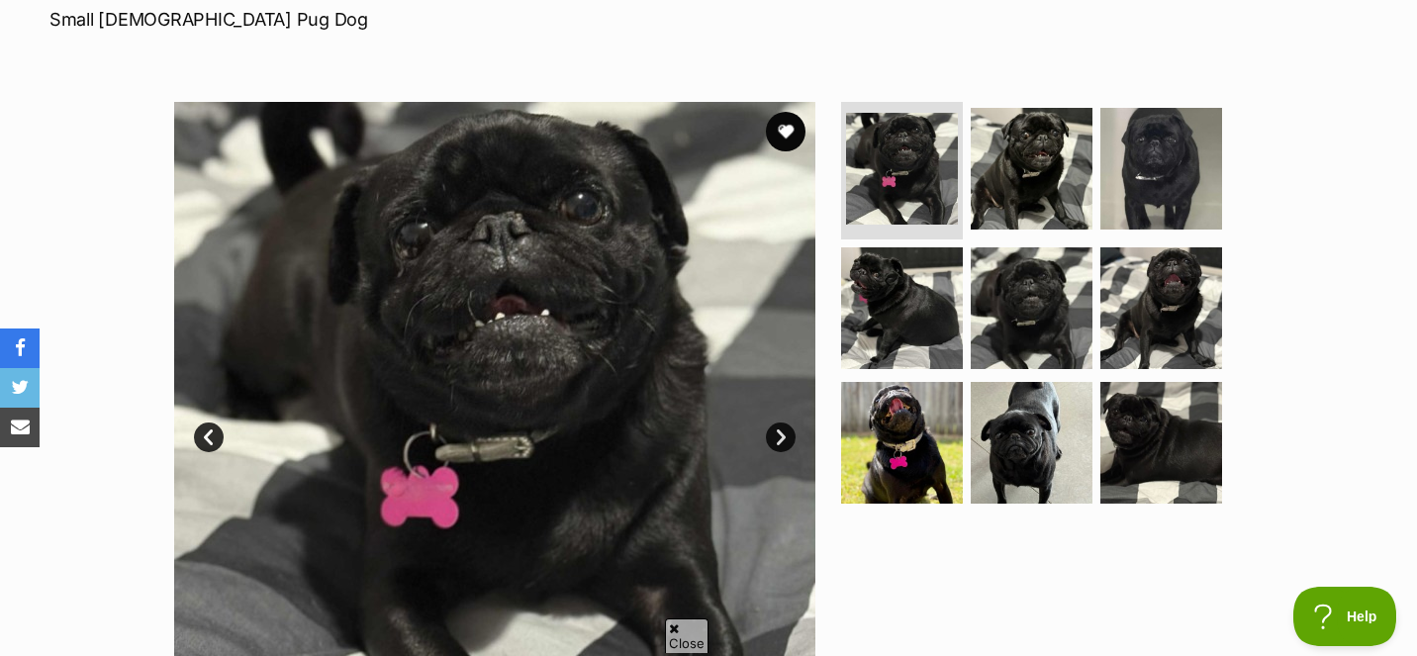
scroll to position [311, 0]
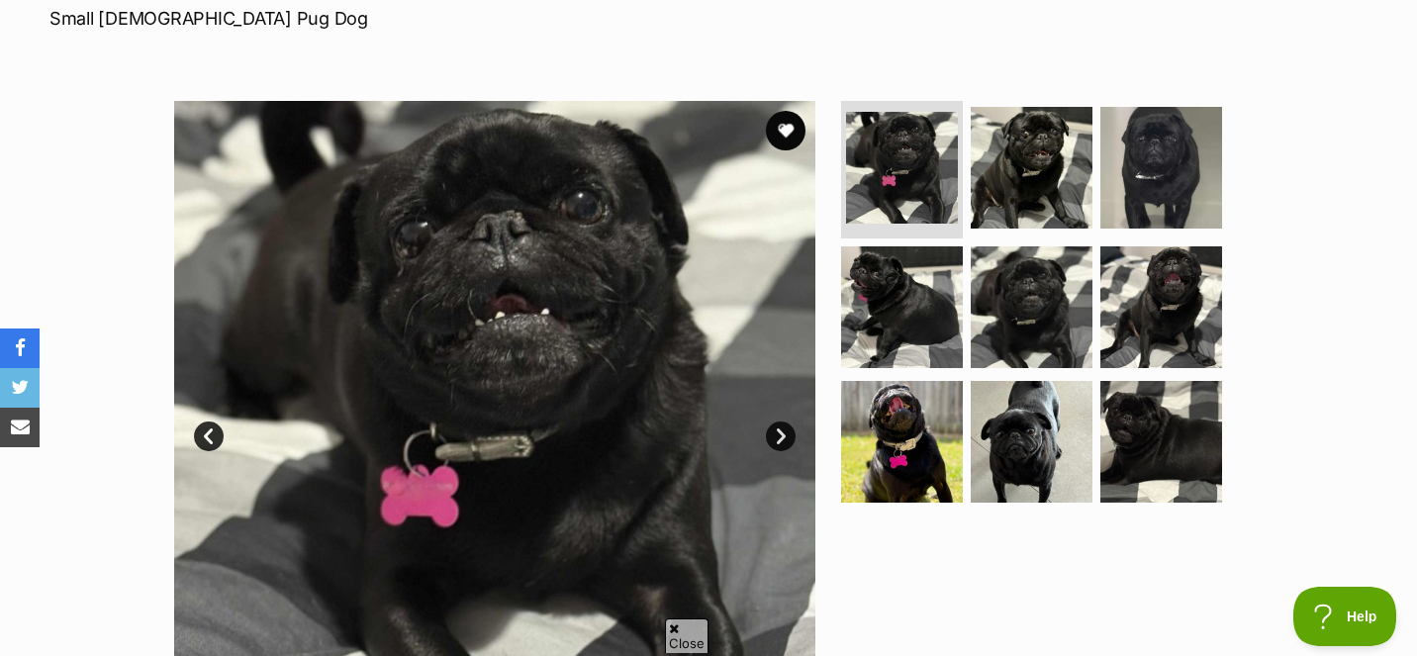
click at [778, 435] on link "Next" at bounding box center [781, 436] width 30 height 30
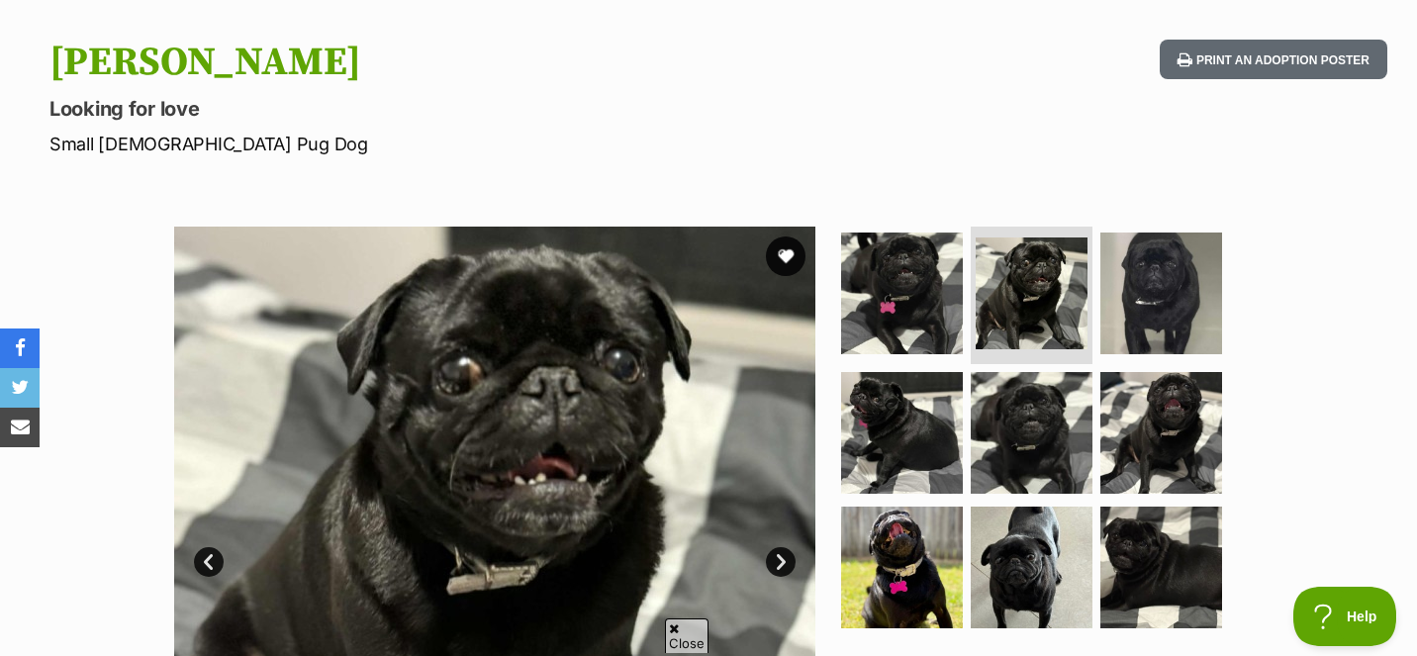
scroll to position [160, 0]
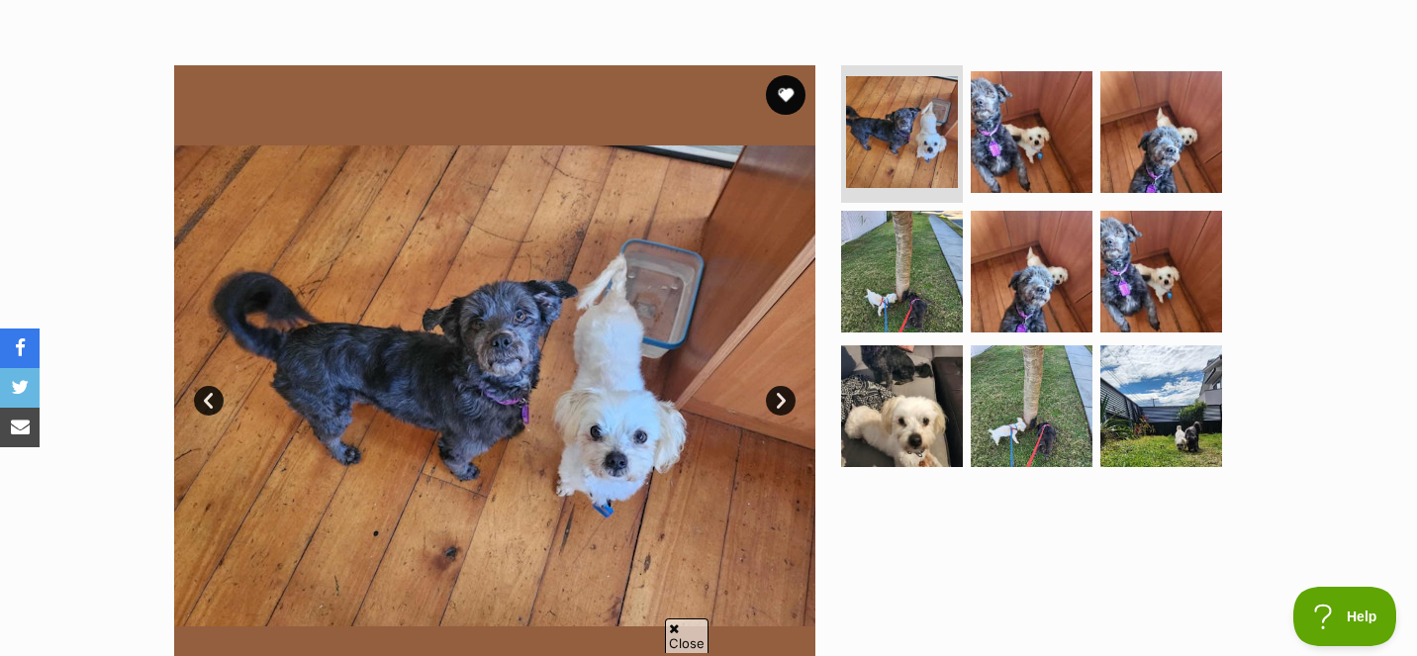
scroll to position [350, 0]
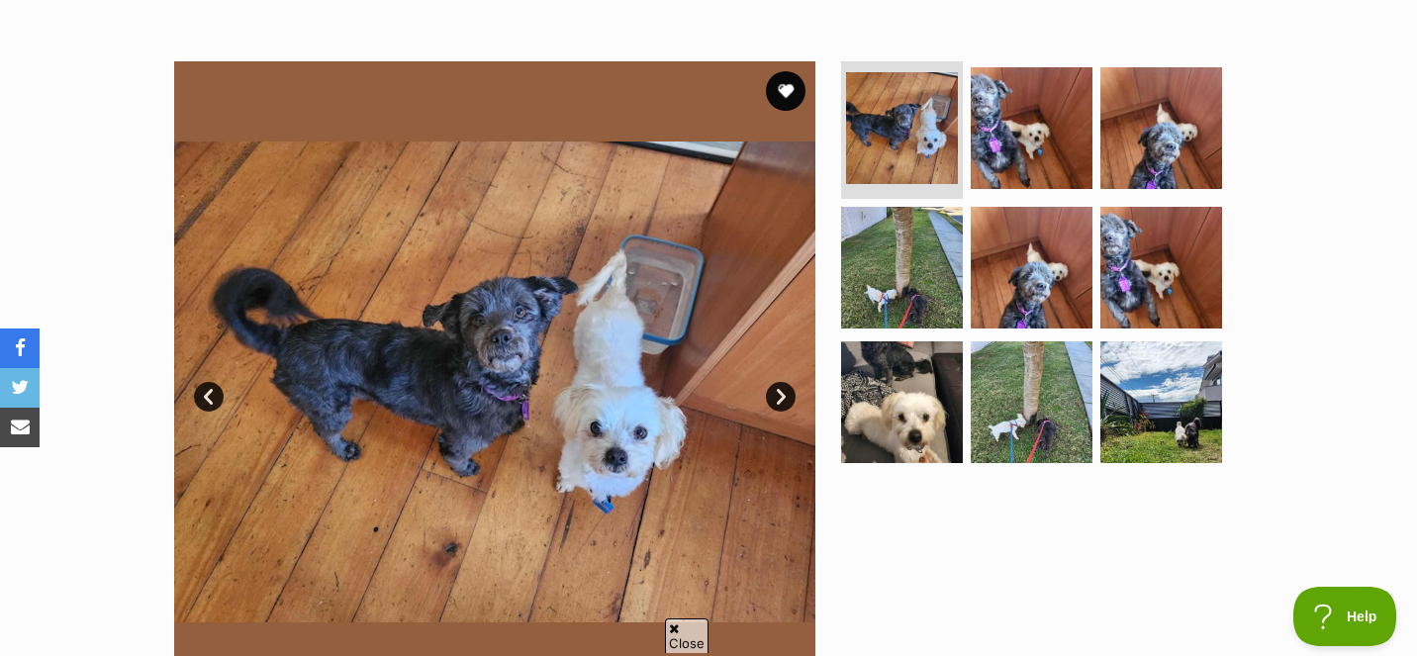
click at [783, 392] on link "Next" at bounding box center [781, 397] width 30 height 30
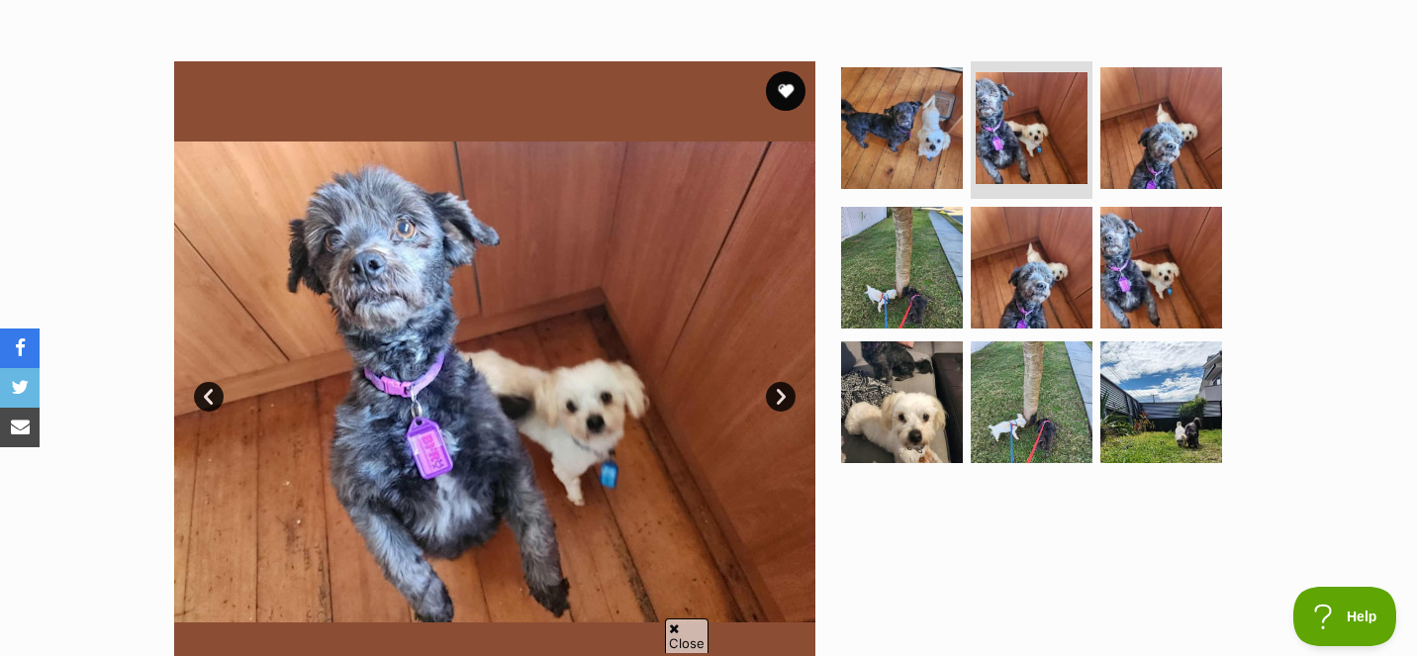
click at [783, 392] on link "Next" at bounding box center [781, 397] width 30 height 30
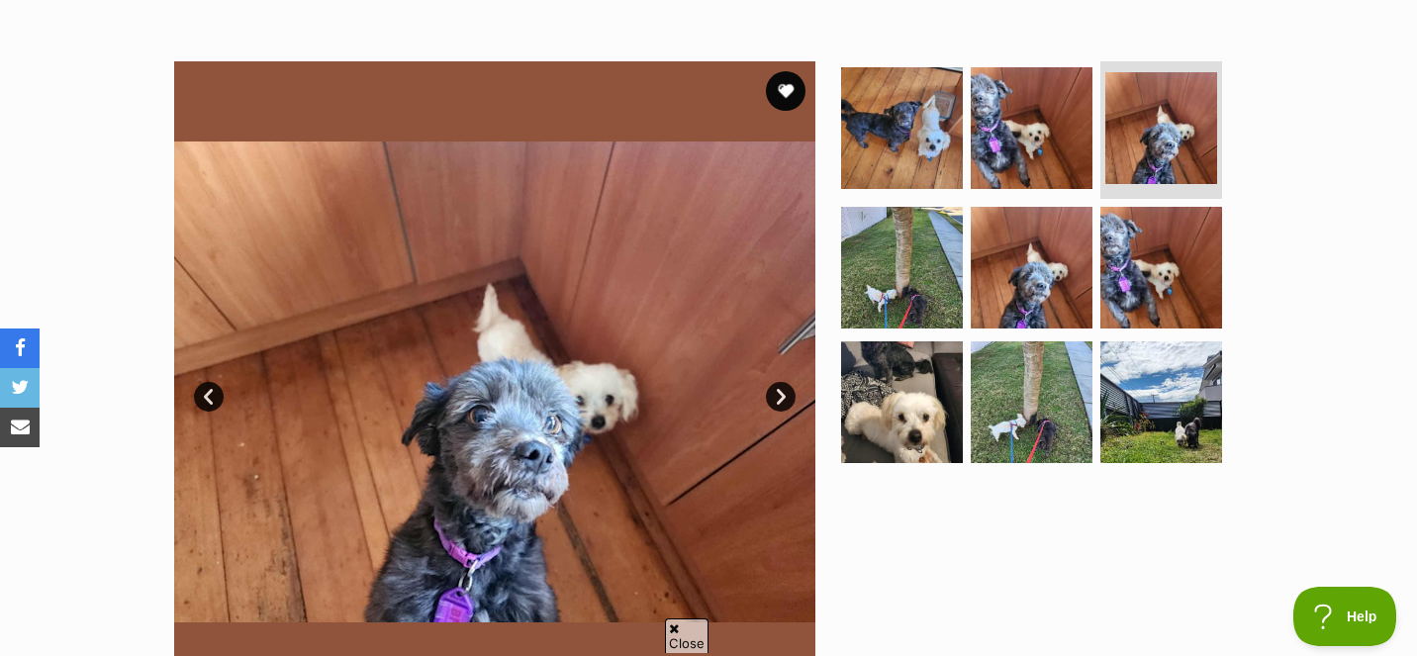
click at [783, 392] on link "Next" at bounding box center [781, 397] width 30 height 30
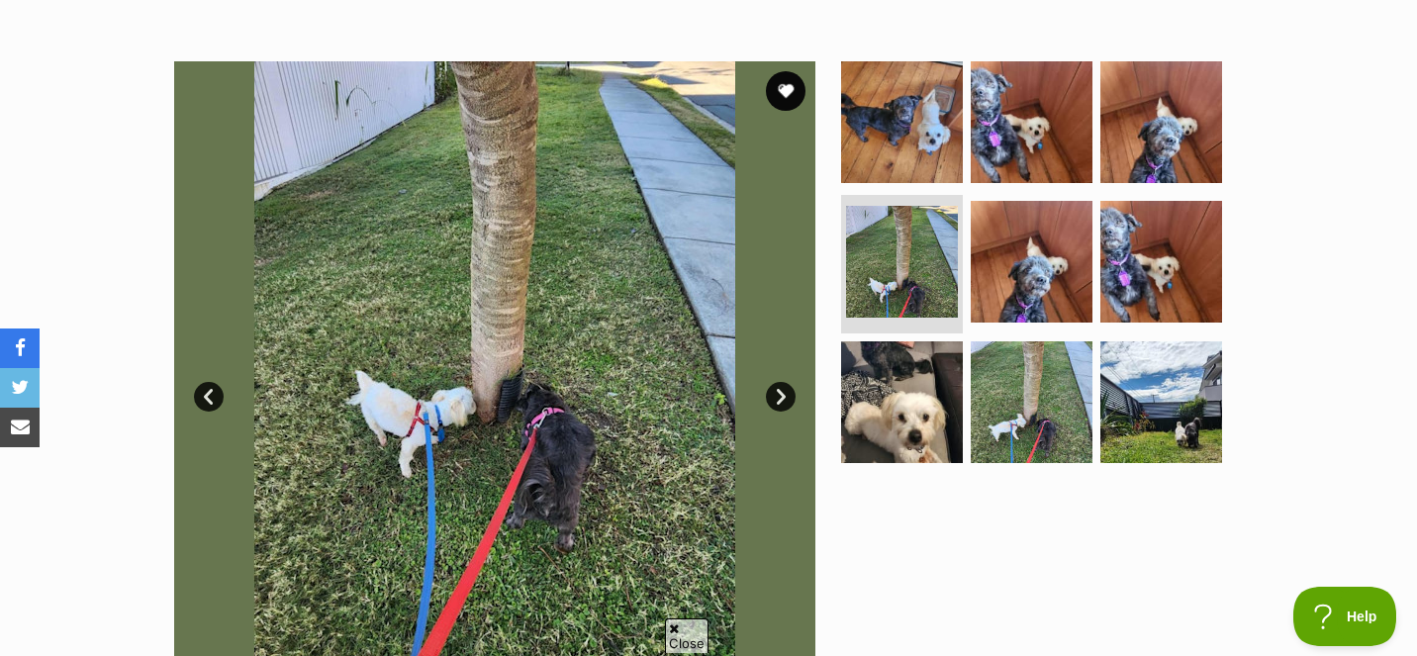
click at [783, 392] on link "Next" at bounding box center [781, 397] width 30 height 30
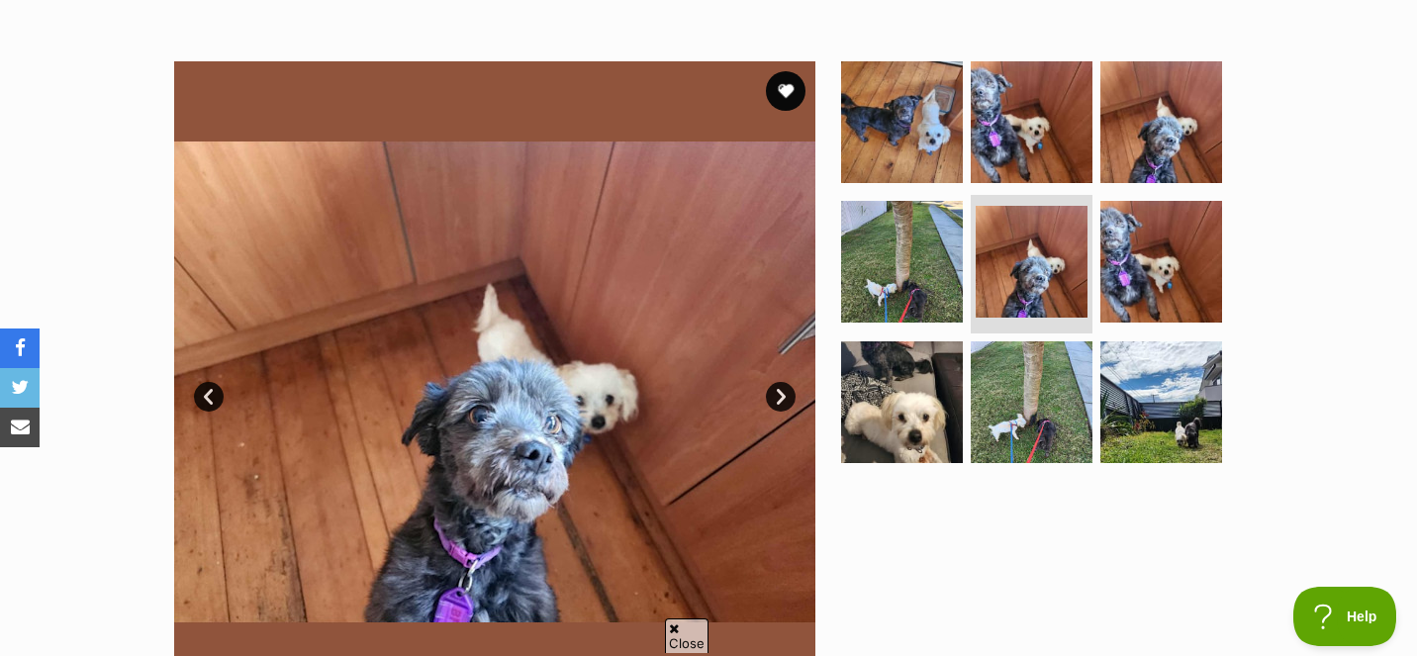
click at [783, 392] on link "Next" at bounding box center [781, 397] width 30 height 30
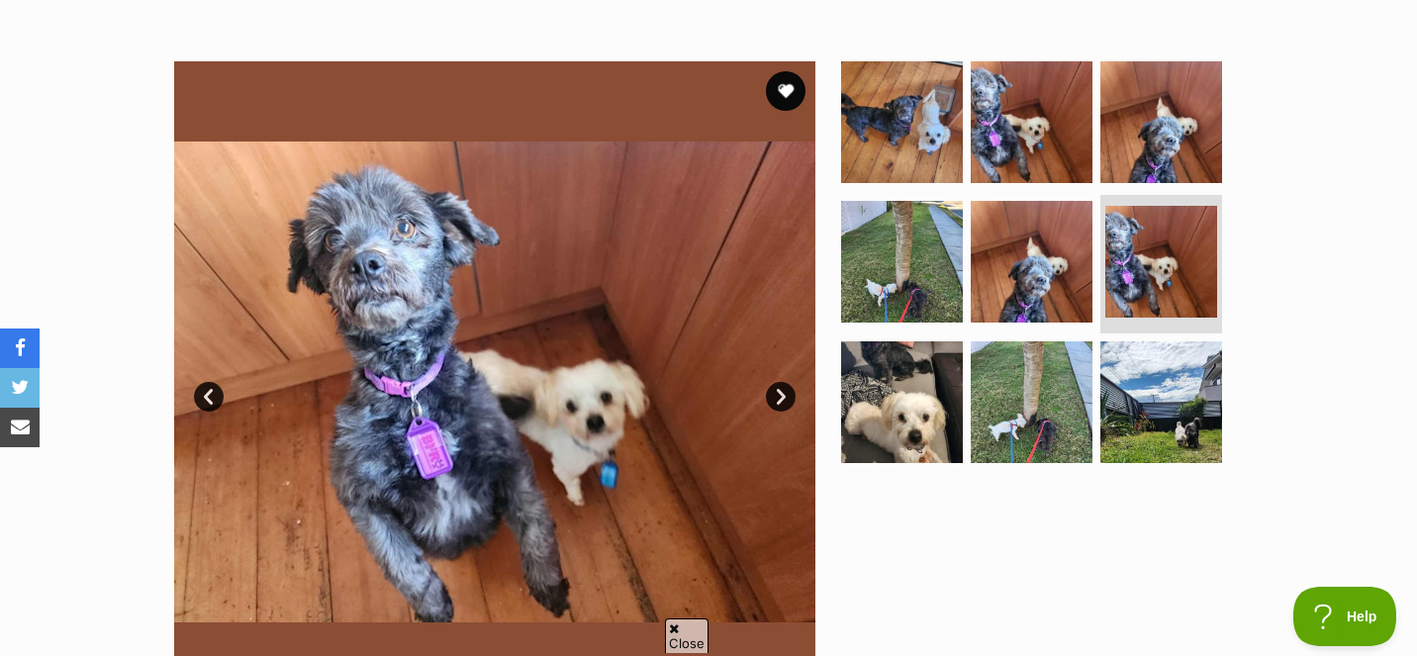
click at [783, 392] on link "Next" at bounding box center [781, 397] width 30 height 30
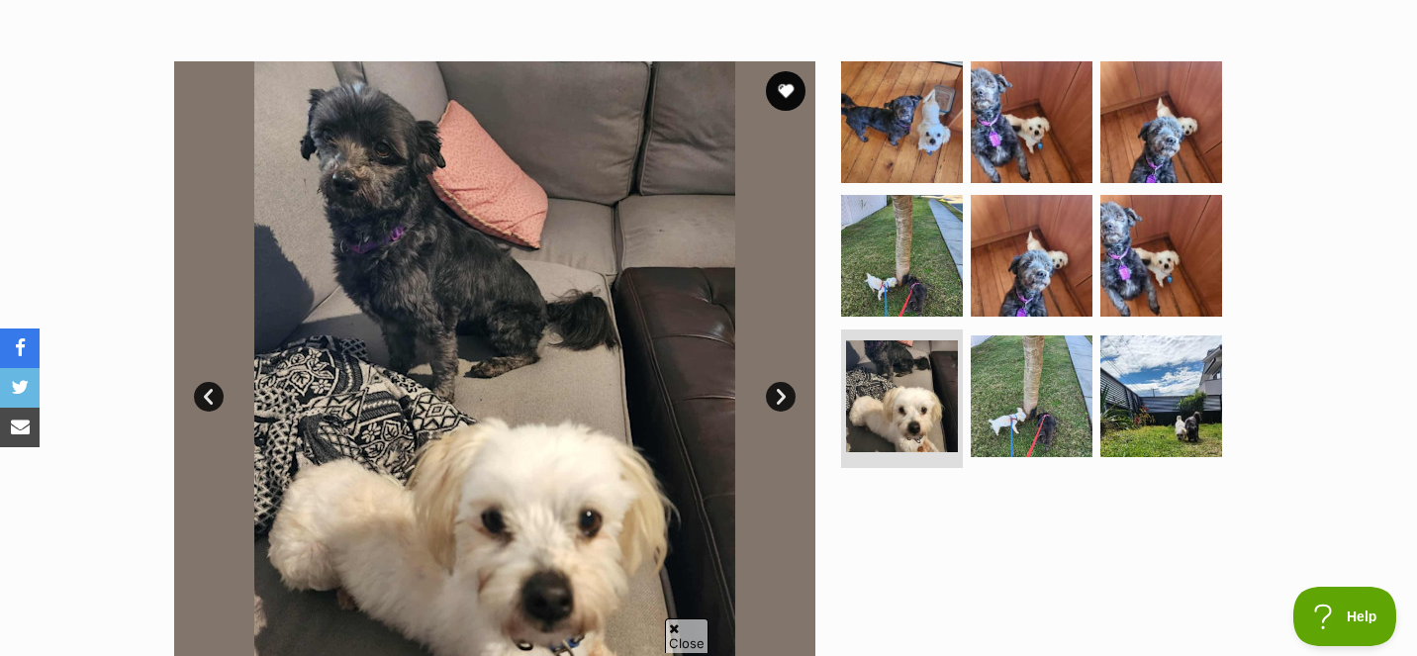
click at [783, 392] on link "Next" at bounding box center [781, 397] width 30 height 30
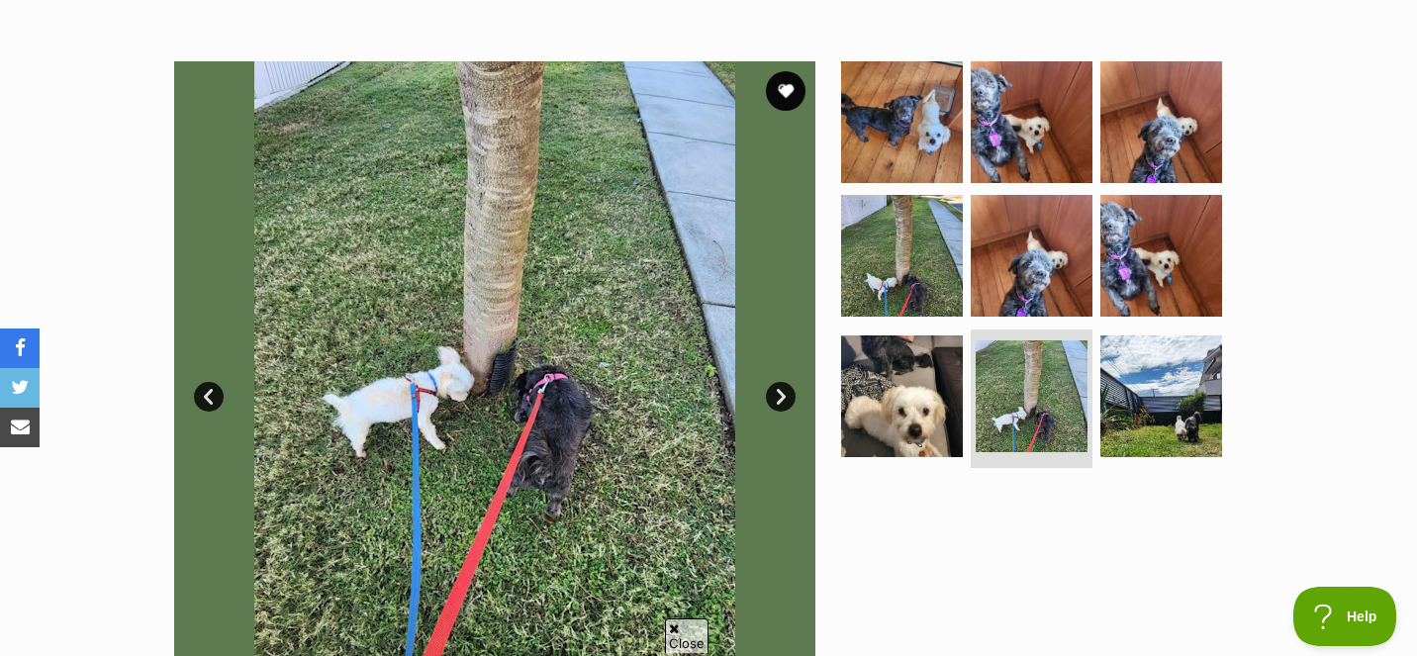
click at [783, 393] on link "Next" at bounding box center [781, 397] width 30 height 30
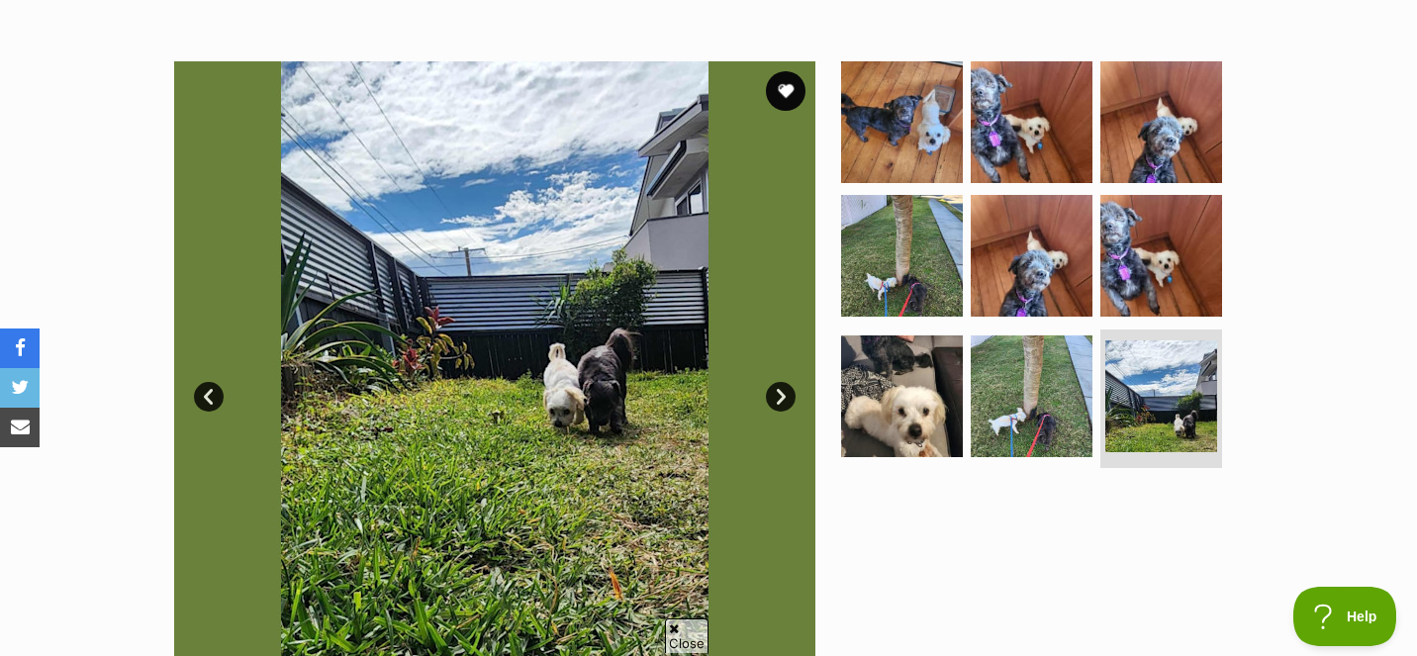
click at [783, 393] on link "Next" at bounding box center [781, 397] width 30 height 30
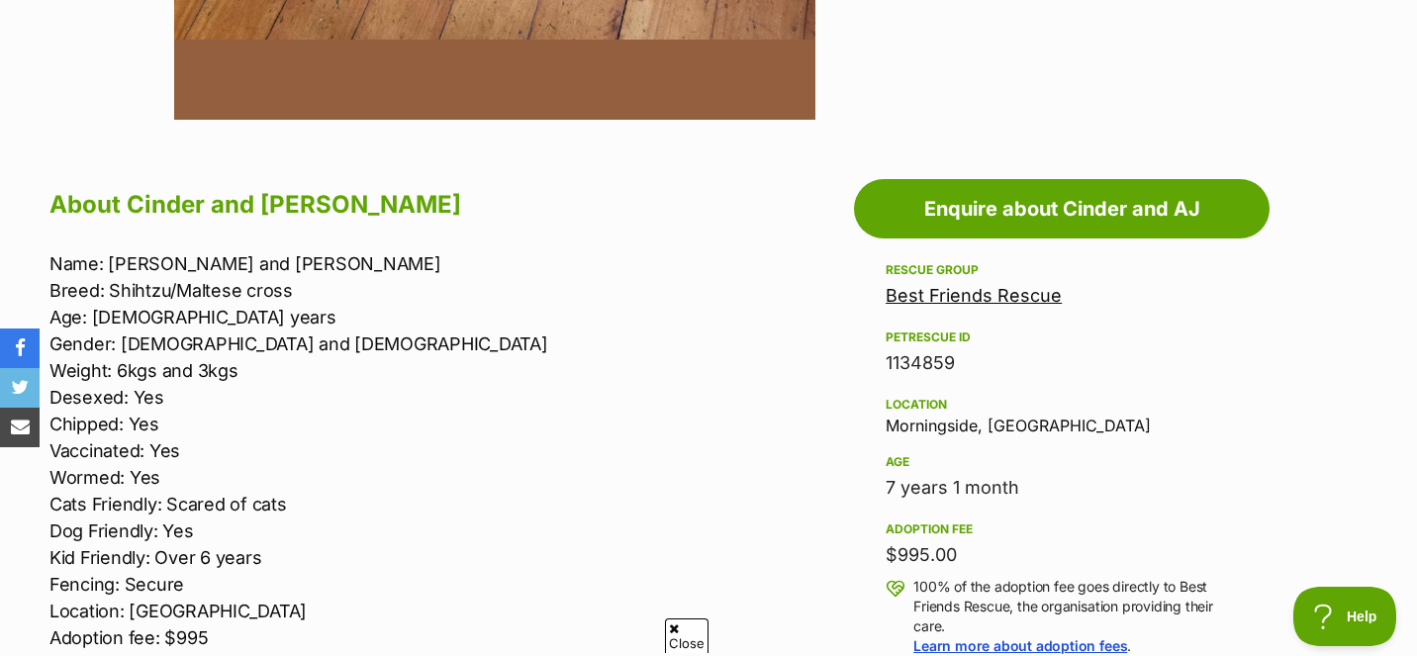
scroll to position [932, 0]
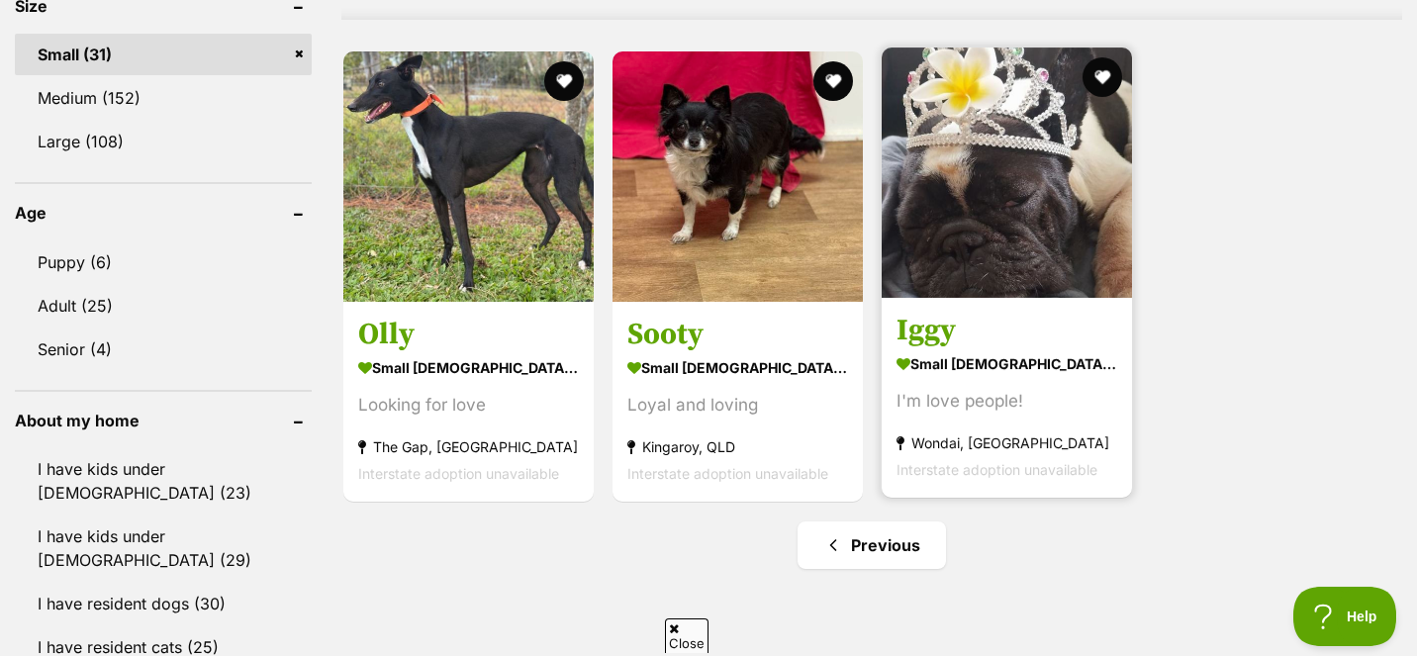
scroll to position [1673, 0]
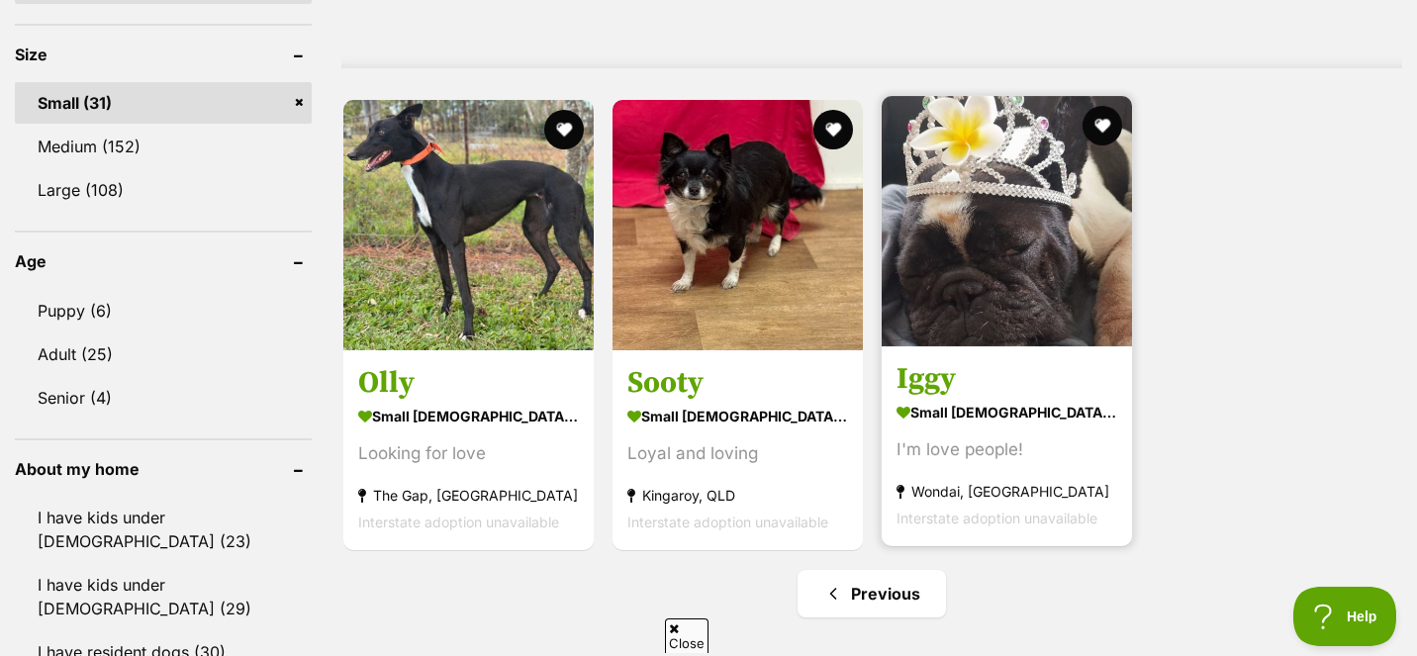
click at [990, 272] on img at bounding box center [1006, 221] width 250 height 250
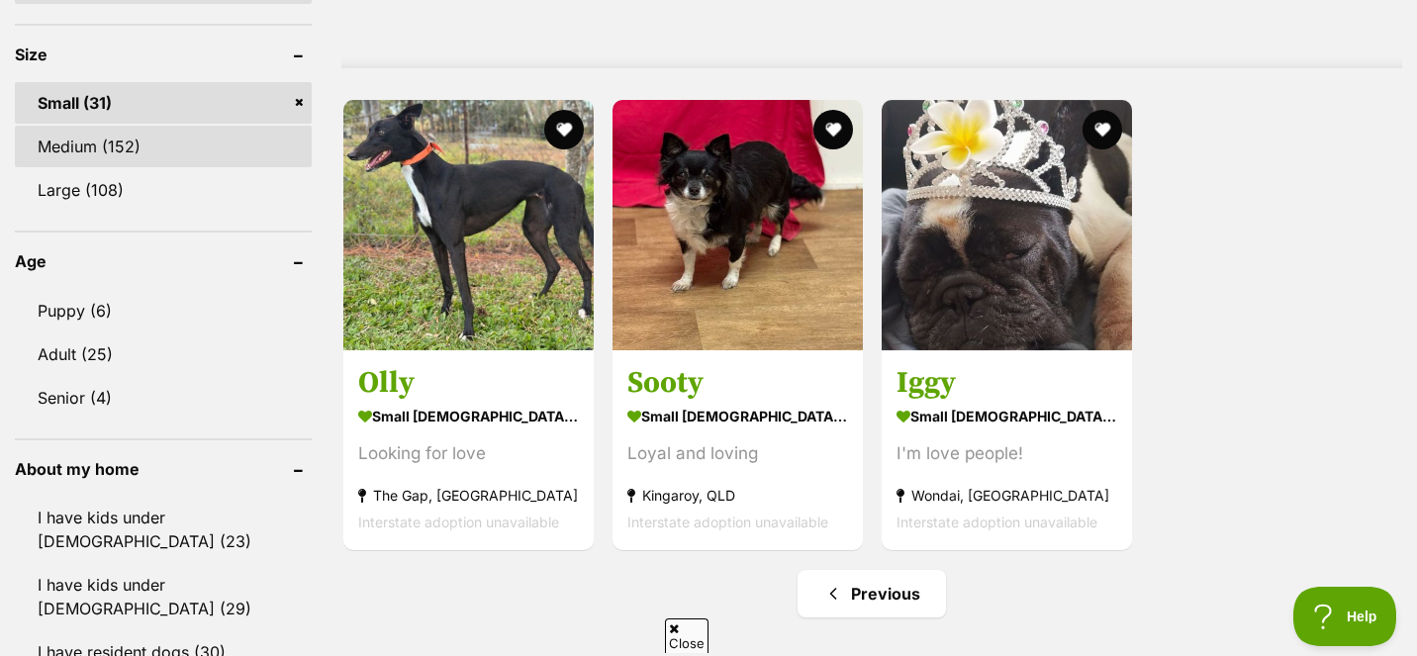
click at [81, 153] on link "Medium (152)" at bounding box center [163, 147] width 297 height 42
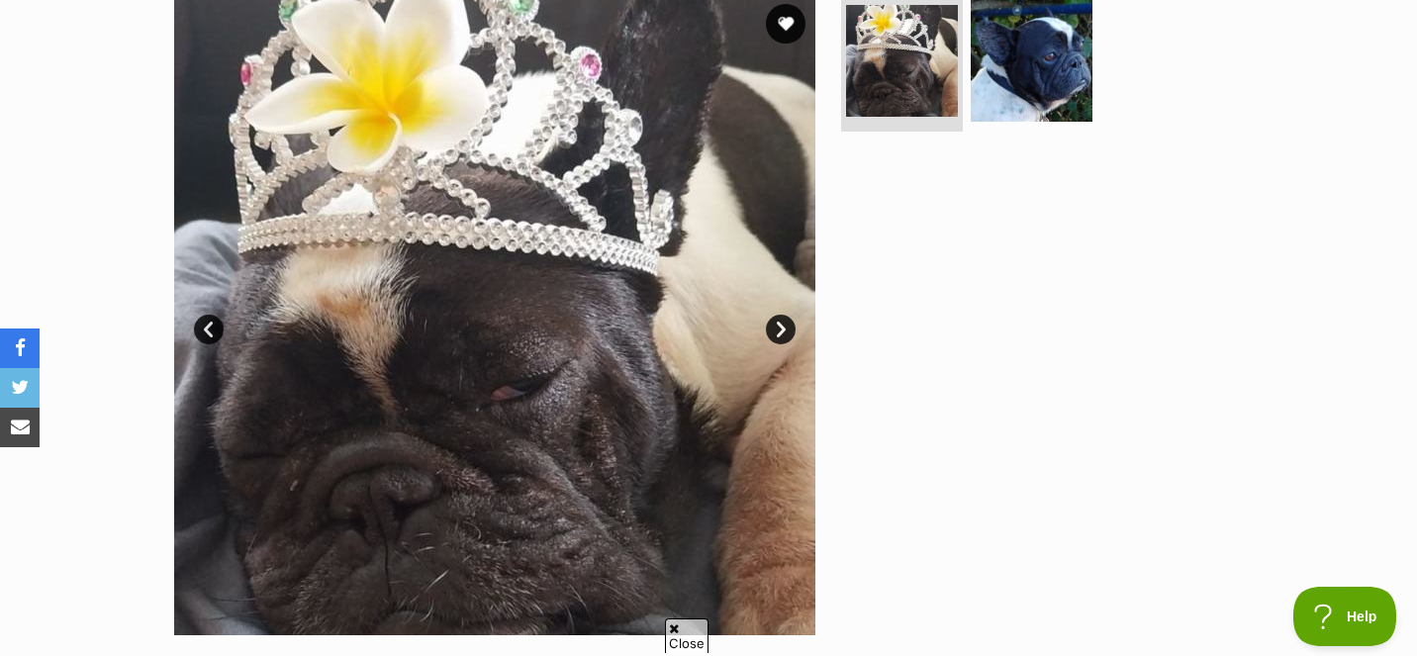
scroll to position [418, 0]
click at [772, 330] on link "Next" at bounding box center [781, 329] width 30 height 30
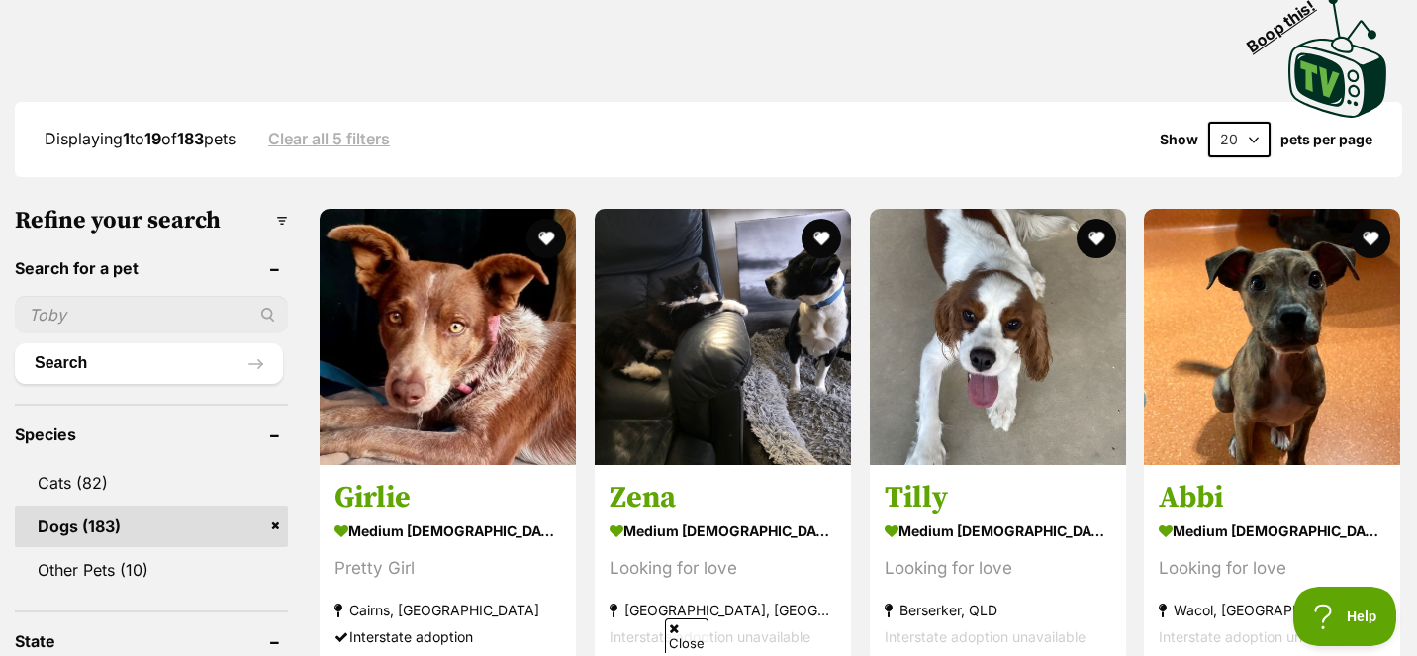
scroll to position [439, 0]
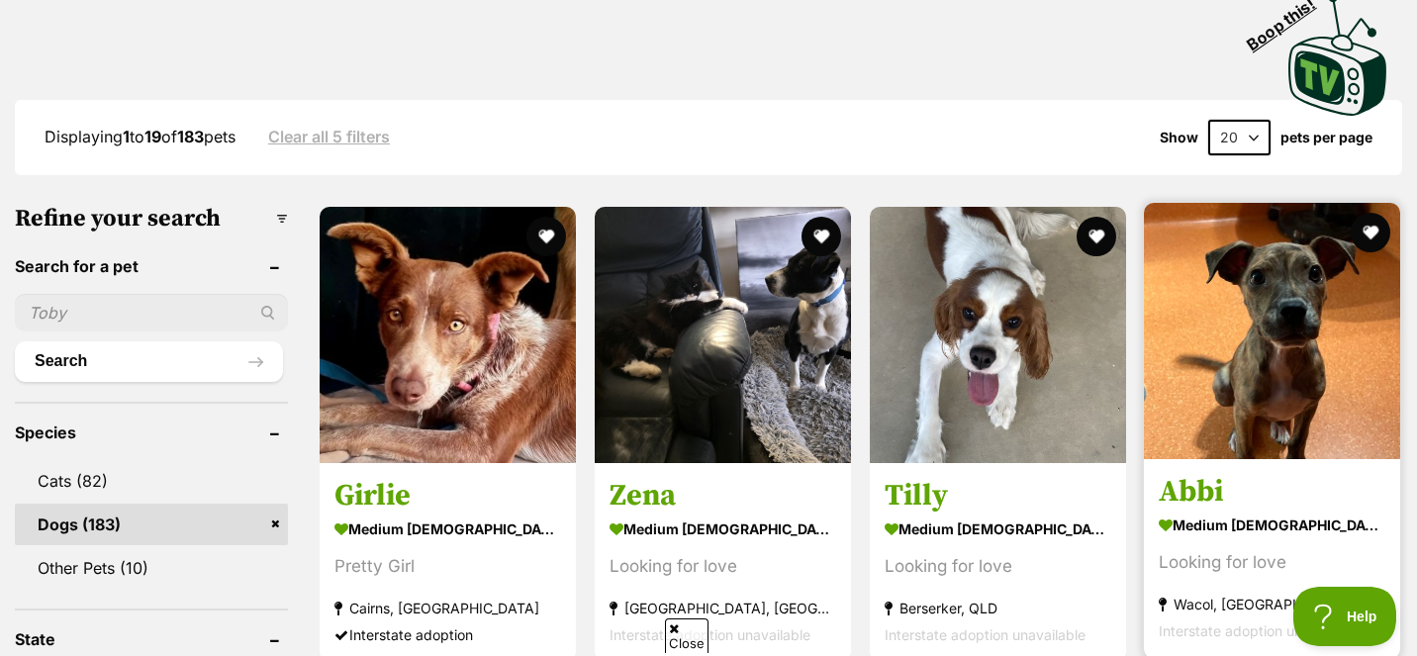
click at [1229, 324] on img at bounding box center [1272, 331] width 256 height 256
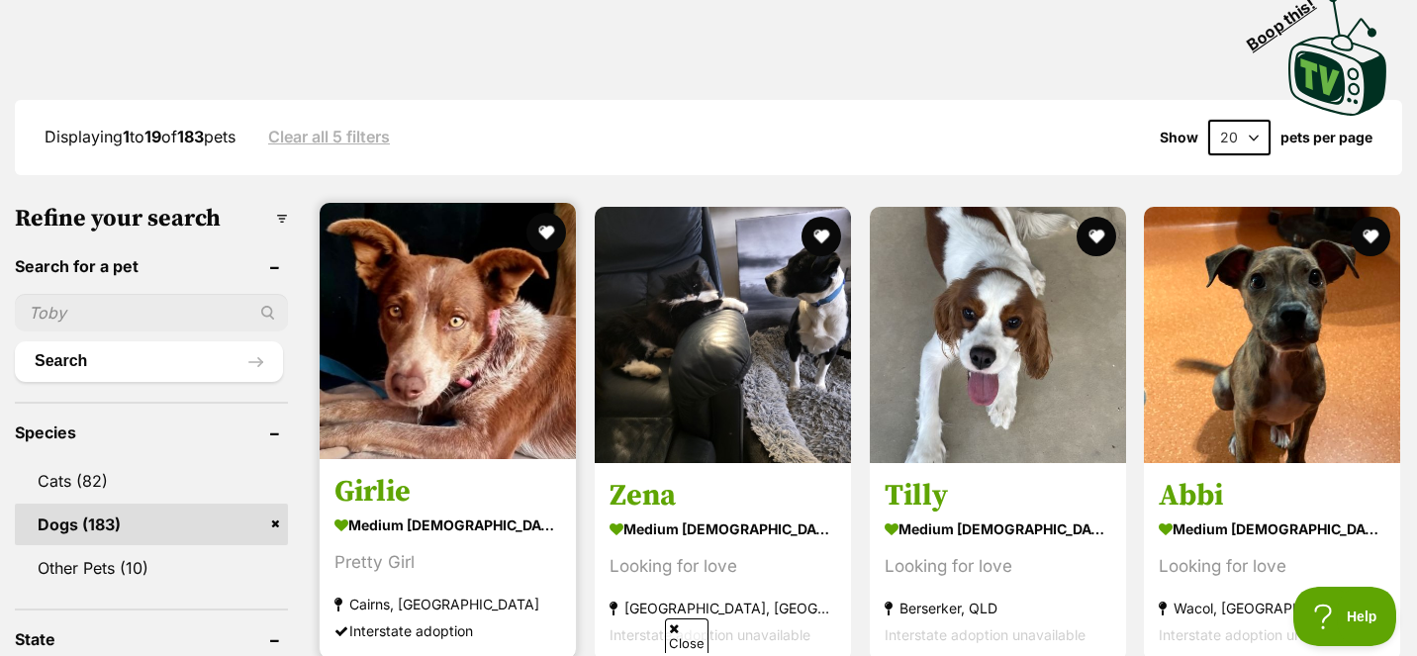
click at [421, 293] on img at bounding box center [448, 331] width 256 height 256
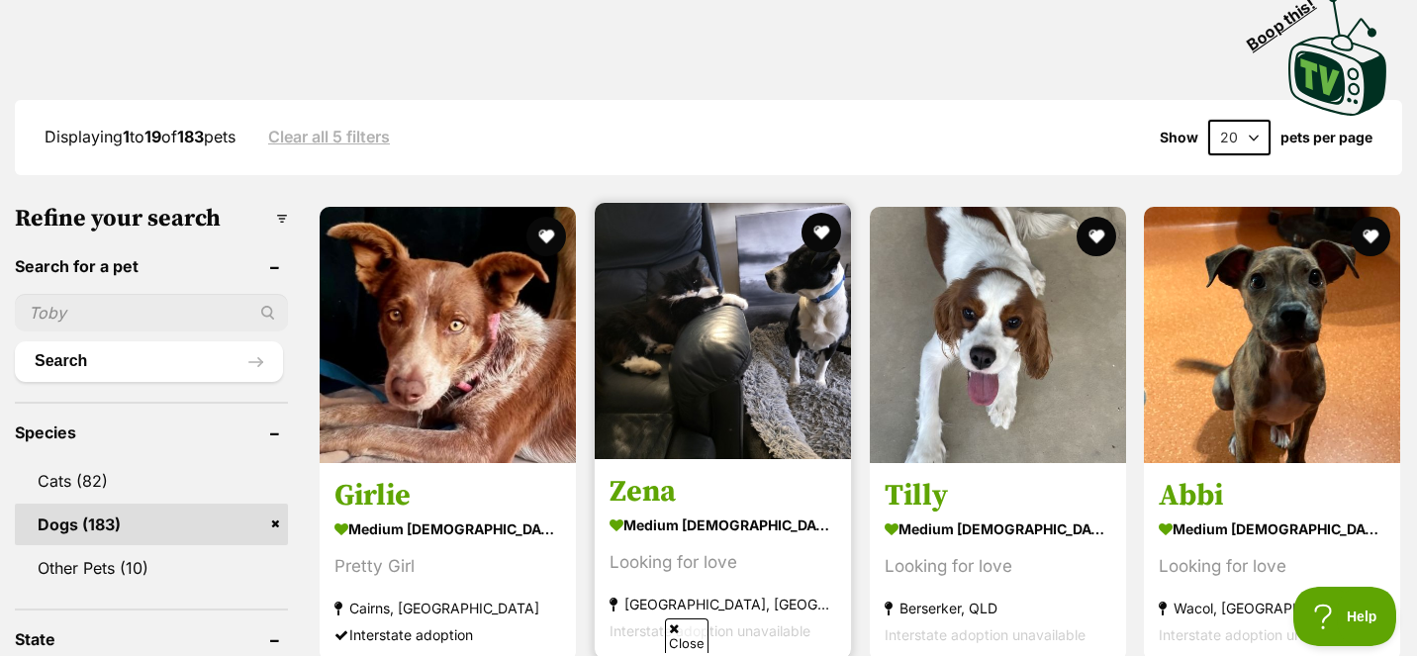
click at [725, 341] on img at bounding box center [723, 331] width 256 height 256
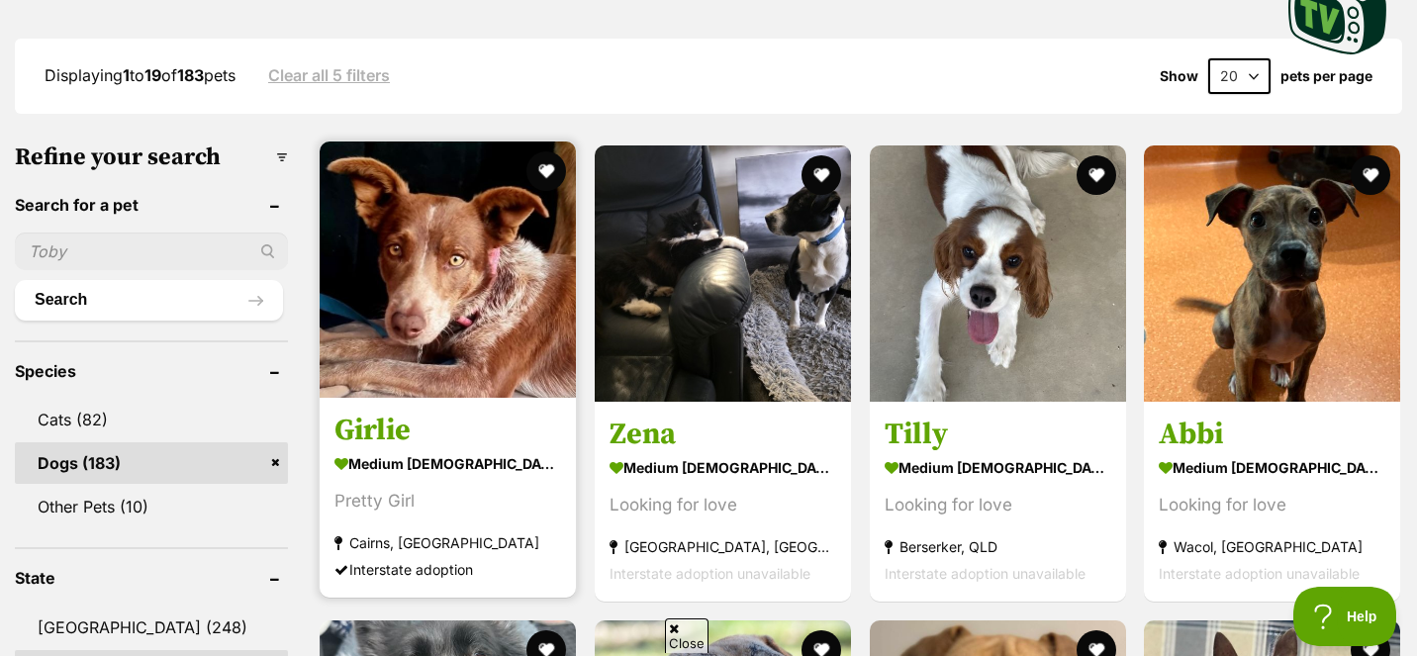
scroll to position [507, 0]
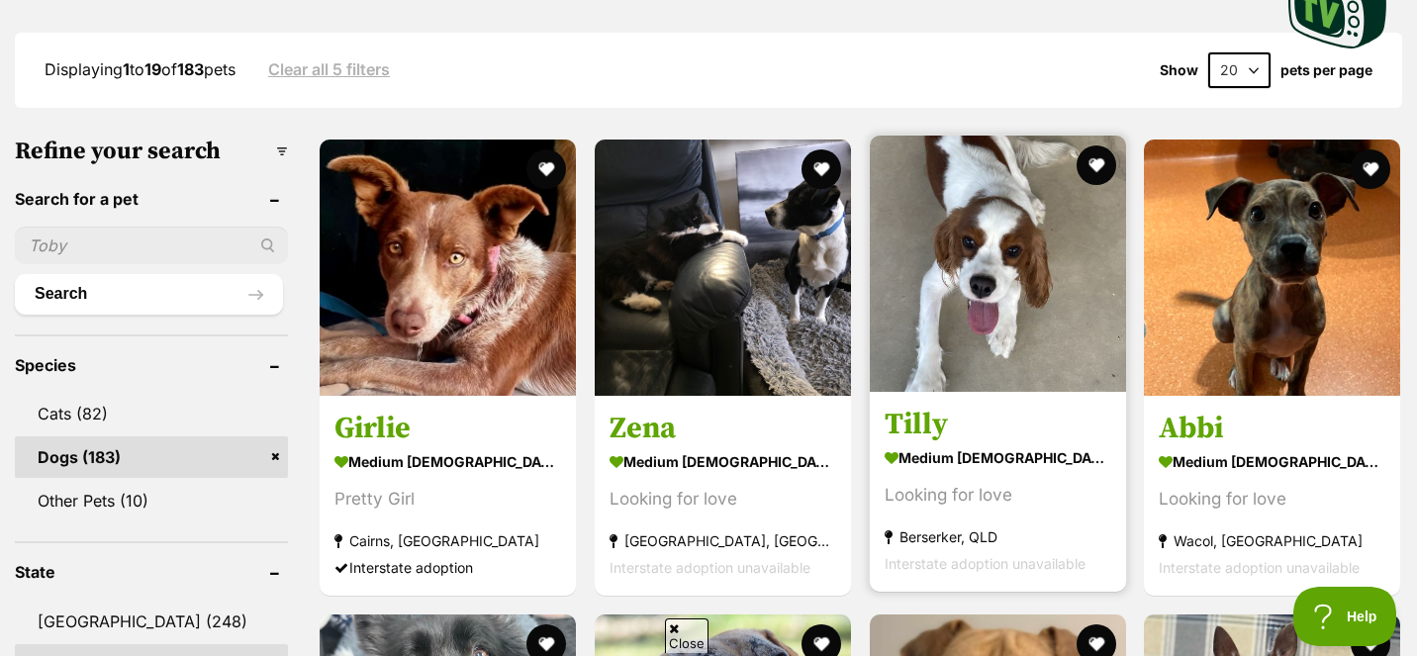
click at [1042, 271] on img at bounding box center [998, 264] width 256 height 256
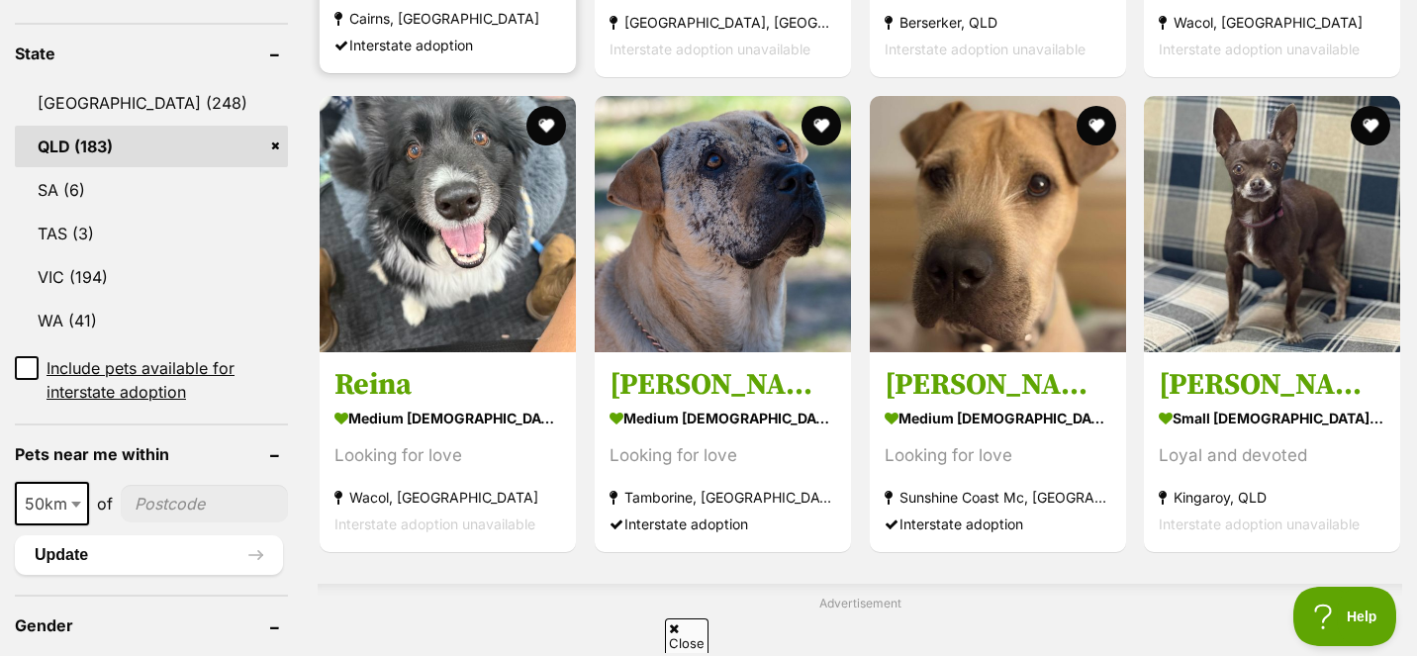
scroll to position [1026, 0]
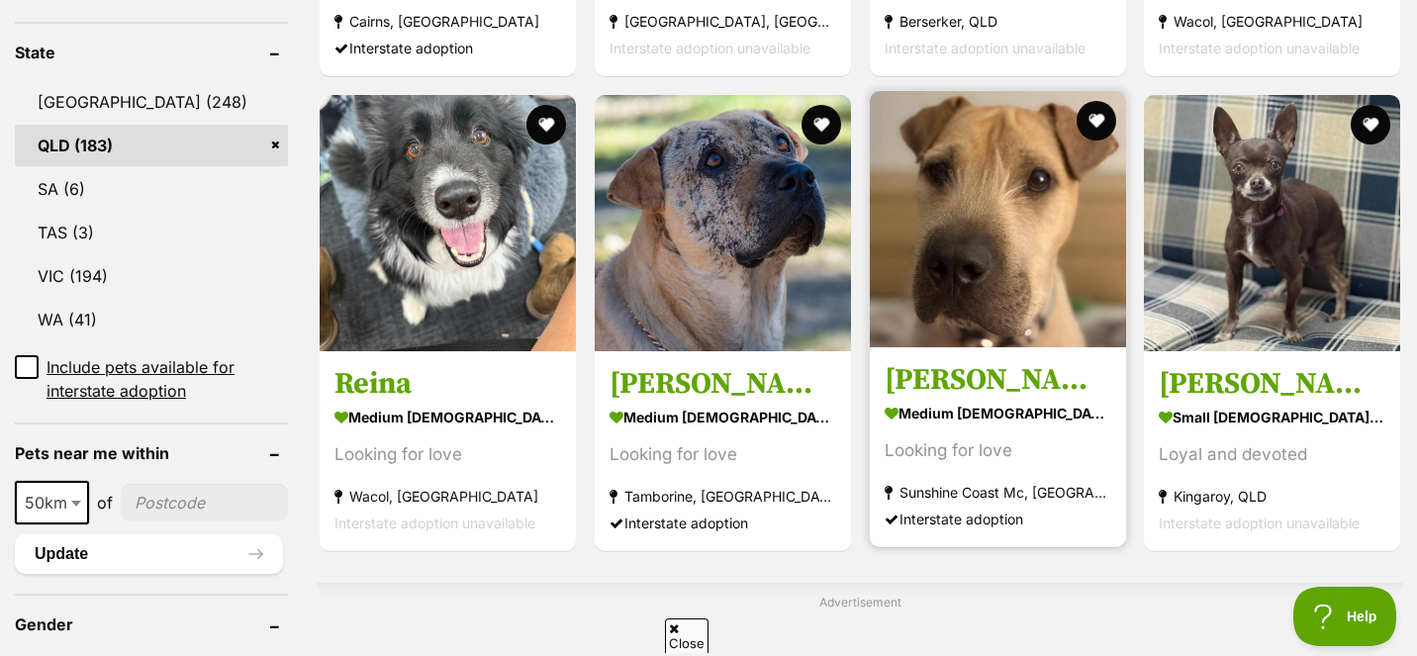
click at [944, 270] on img at bounding box center [998, 219] width 256 height 256
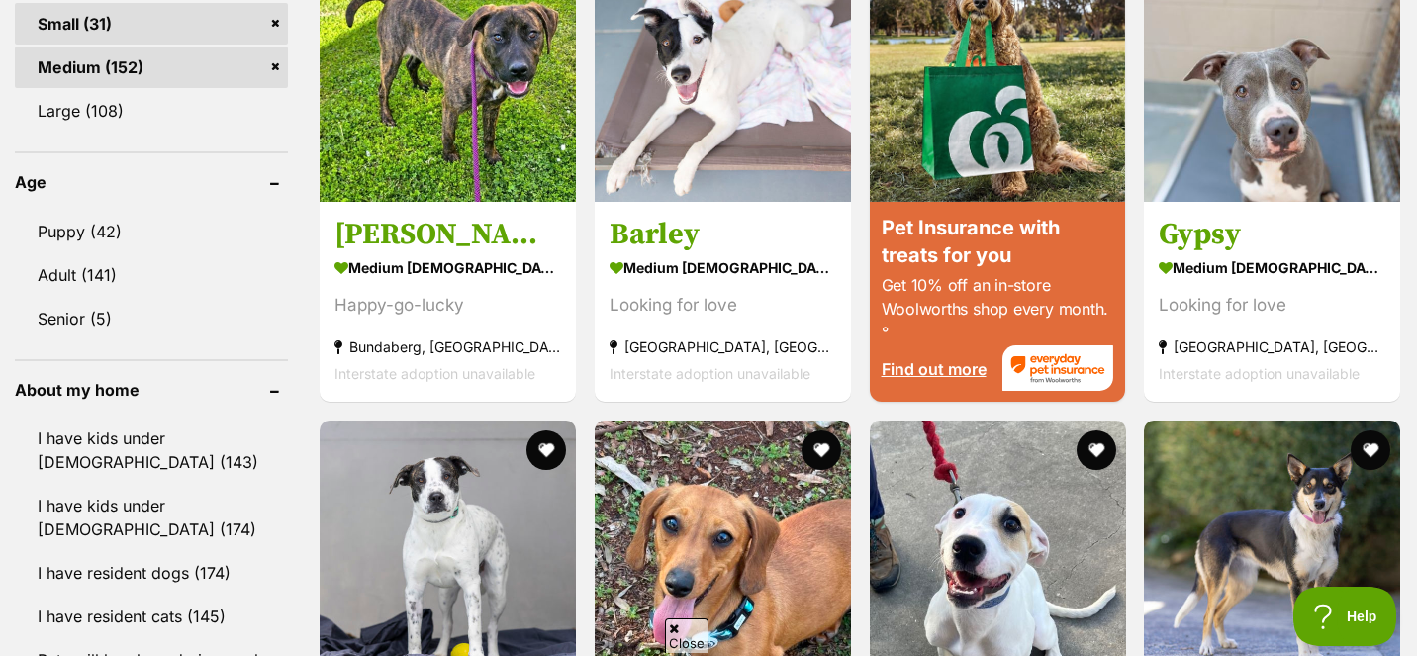
scroll to position [1853, 0]
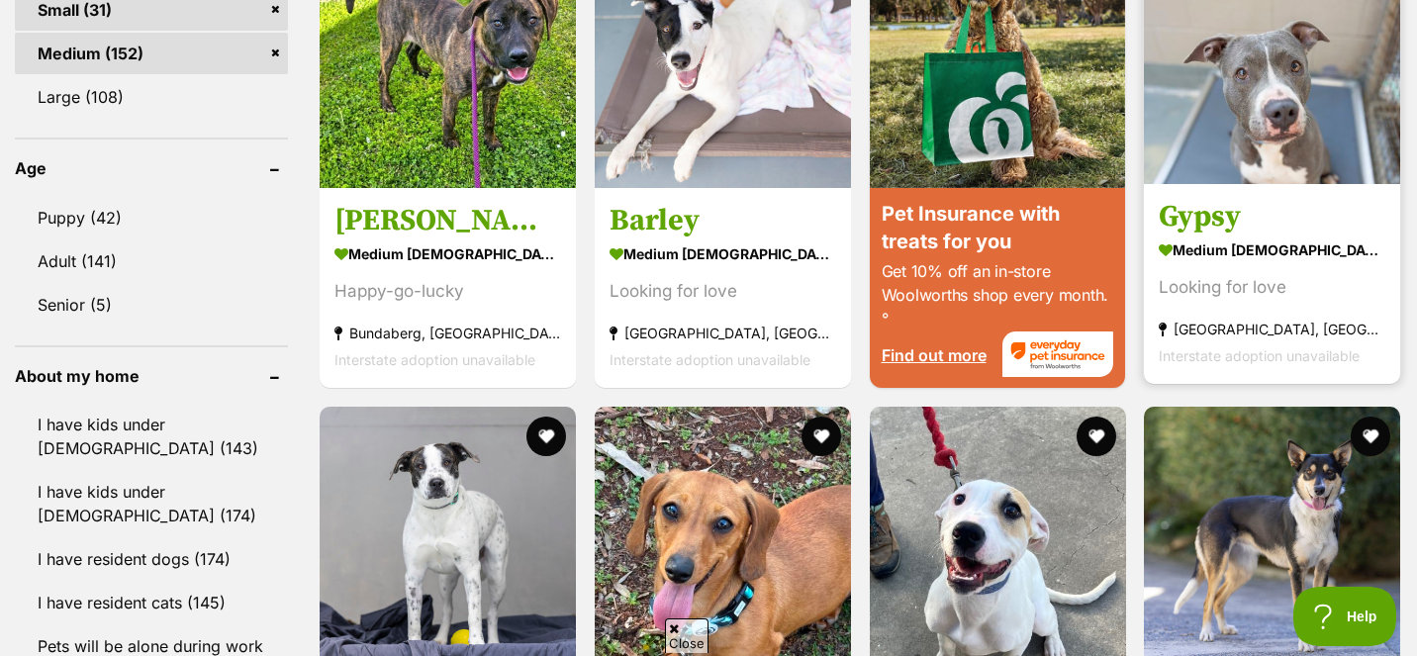
click at [1286, 96] on img at bounding box center [1272, 56] width 256 height 256
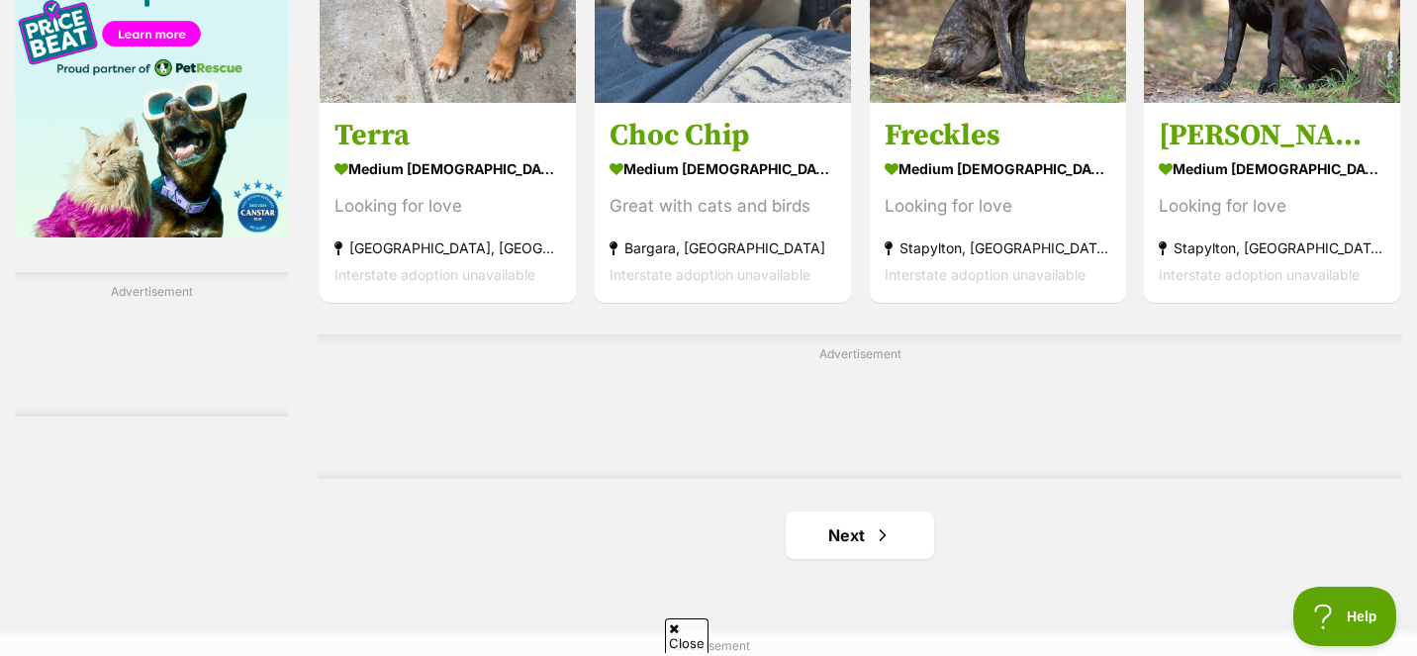
scroll to position [3100, 0]
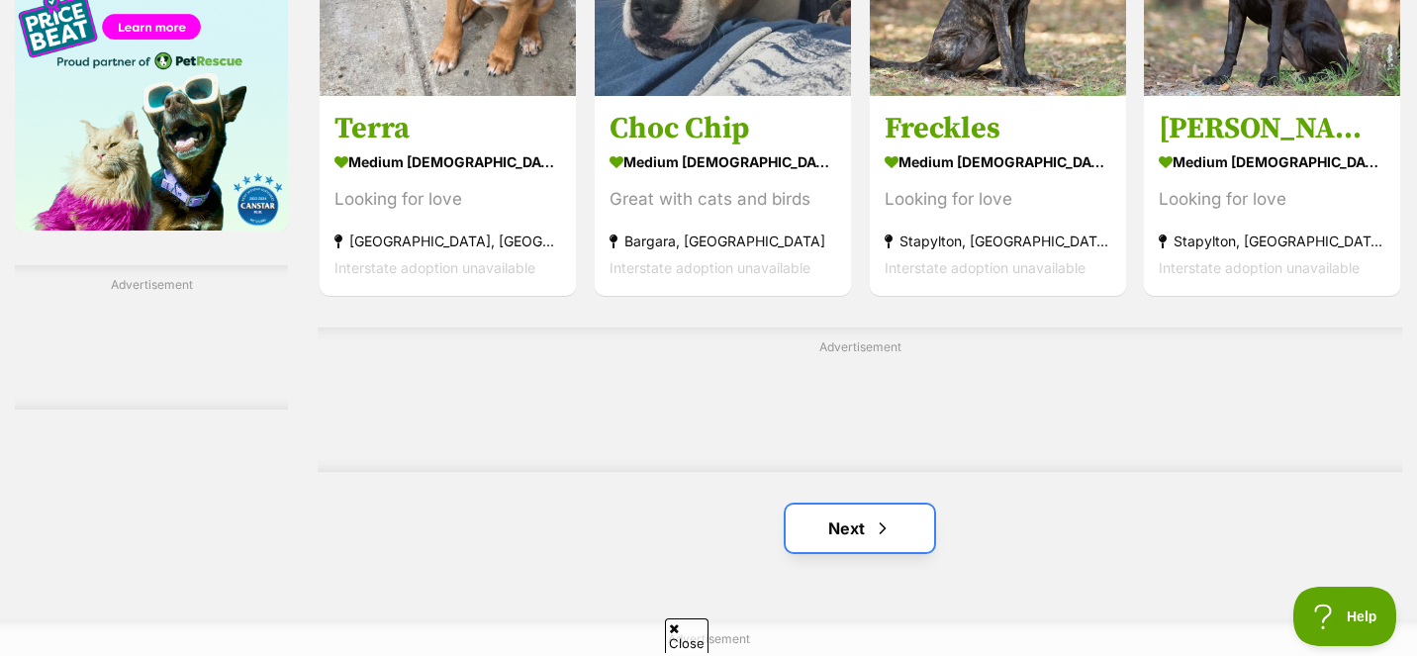
click at [839, 521] on link "Next" at bounding box center [860, 528] width 148 height 47
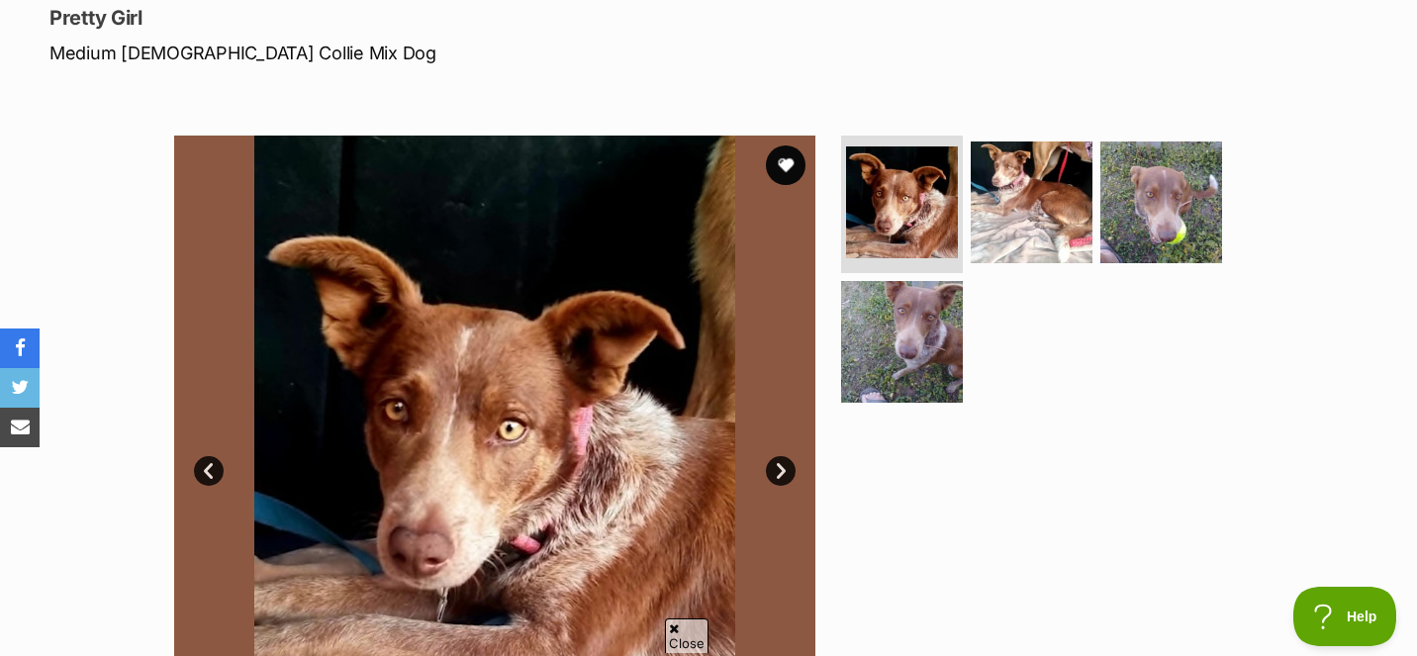
scroll to position [279, 0]
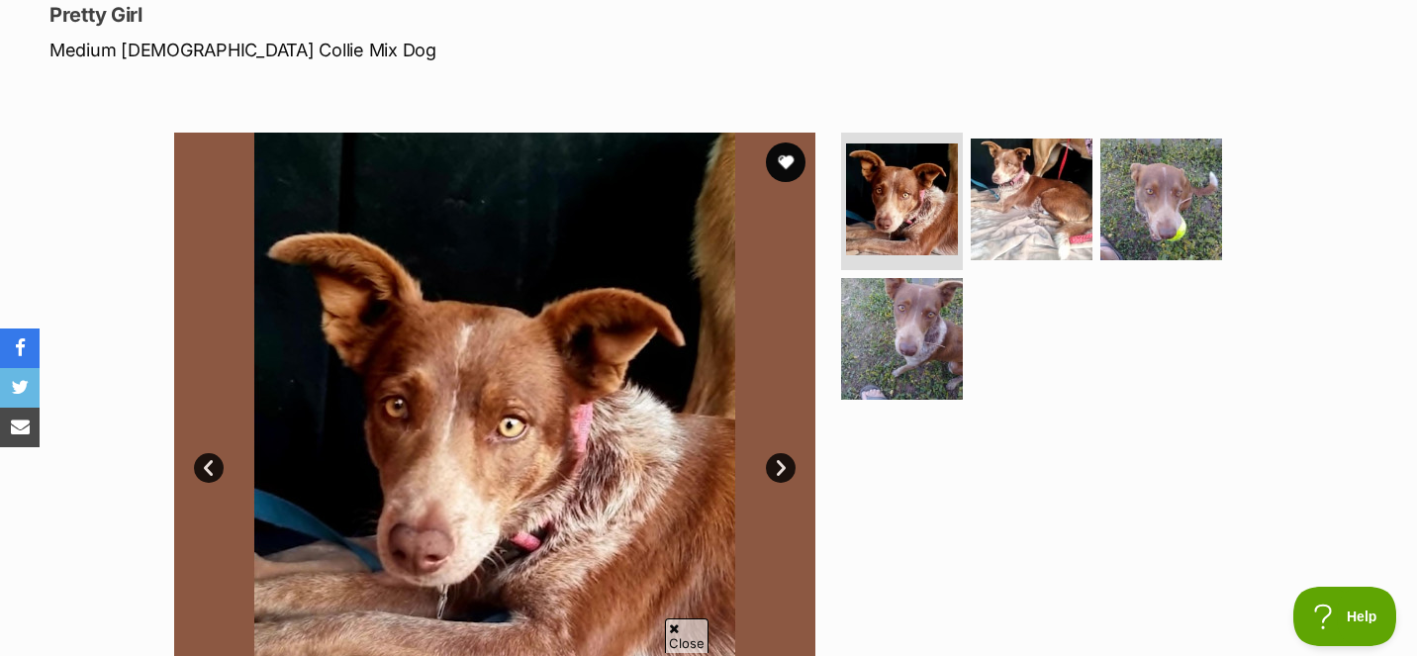
click at [779, 464] on link "Next" at bounding box center [781, 468] width 30 height 30
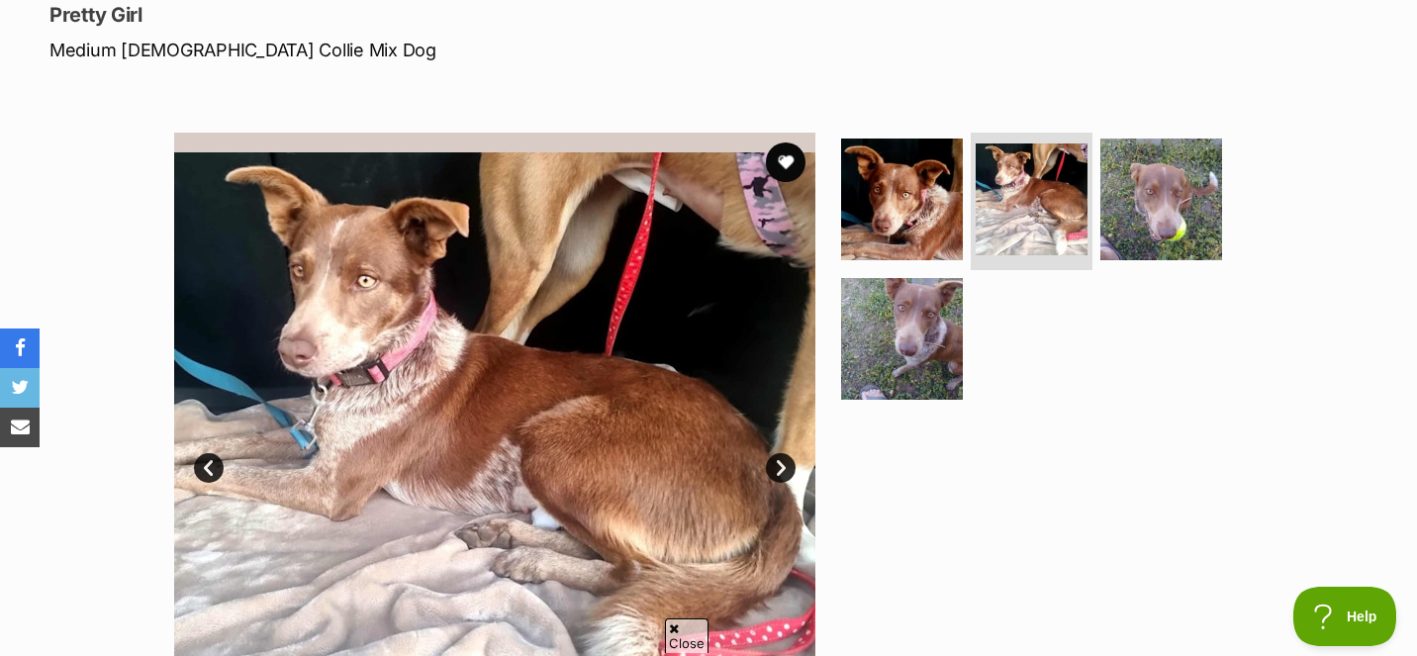
click at [779, 464] on link "Next" at bounding box center [781, 468] width 30 height 30
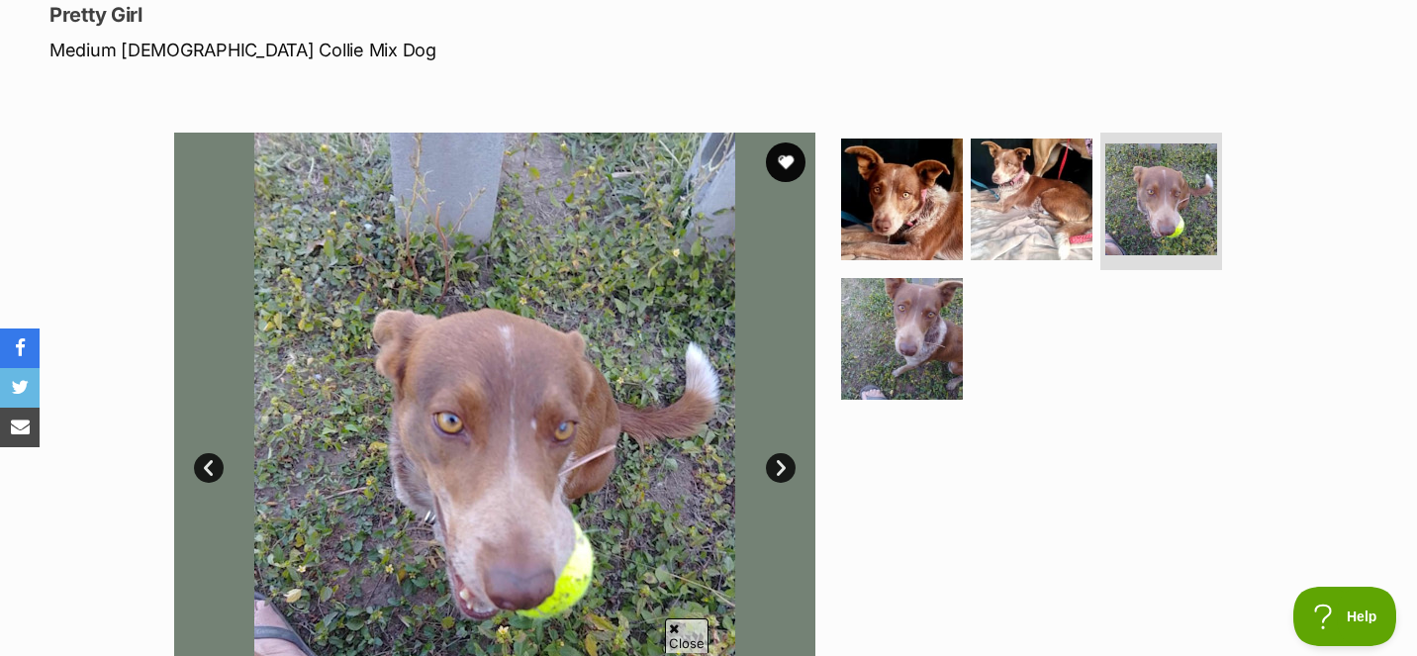
click at [779, 464] on link "Next" at bounding box center [781, 468] width 30 height 30
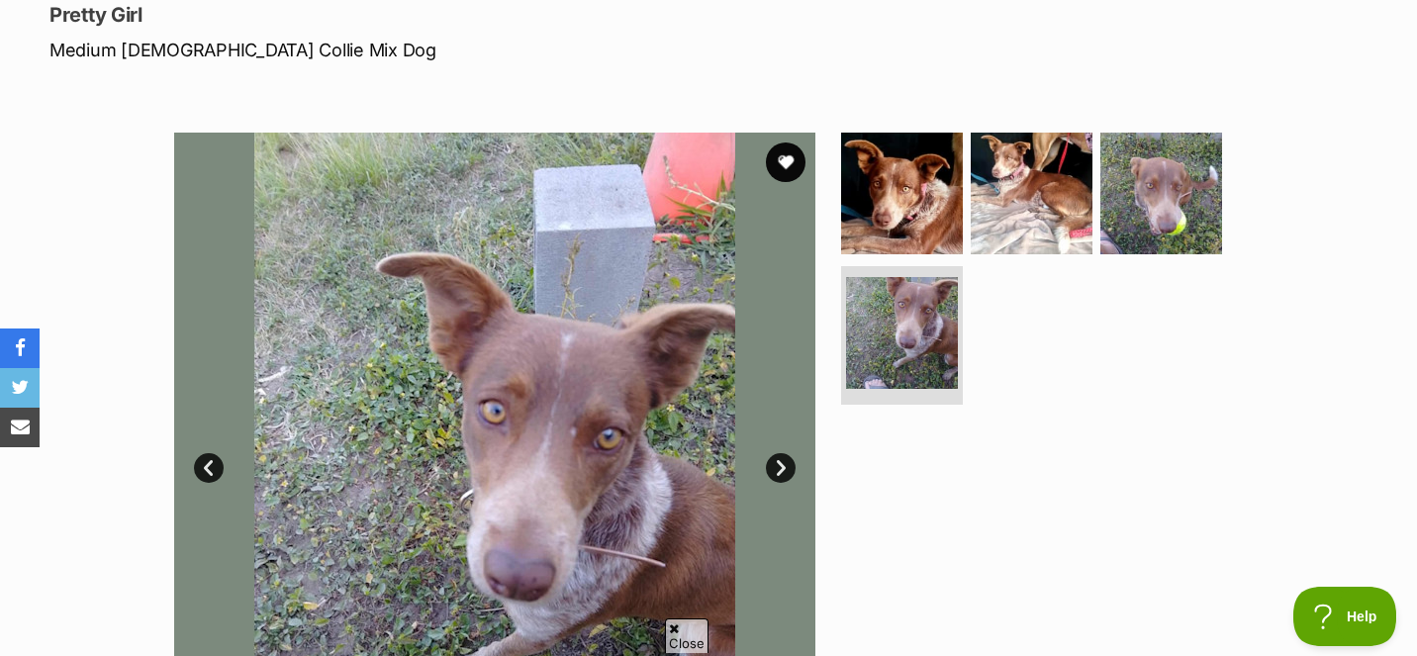
click at [779, 464] on link "Next" at bounding box center [781, 468] width 30 height 30
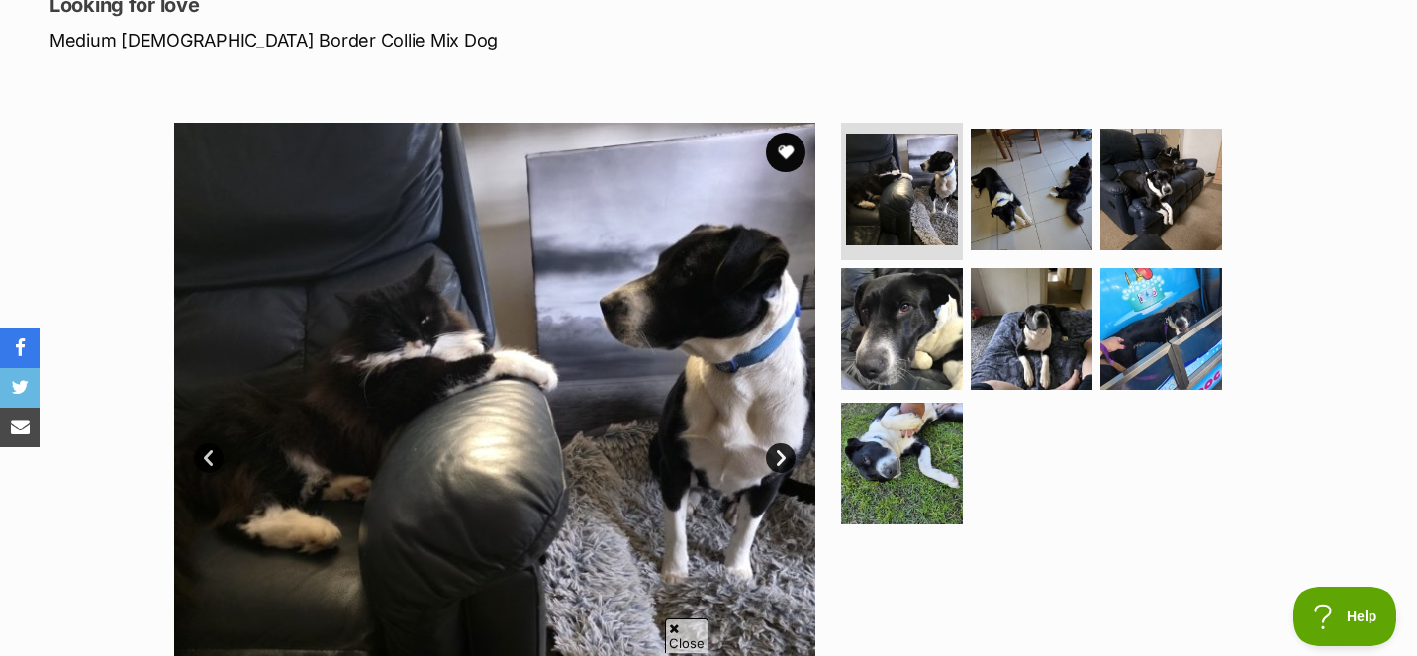
scroll to position [294, 0]
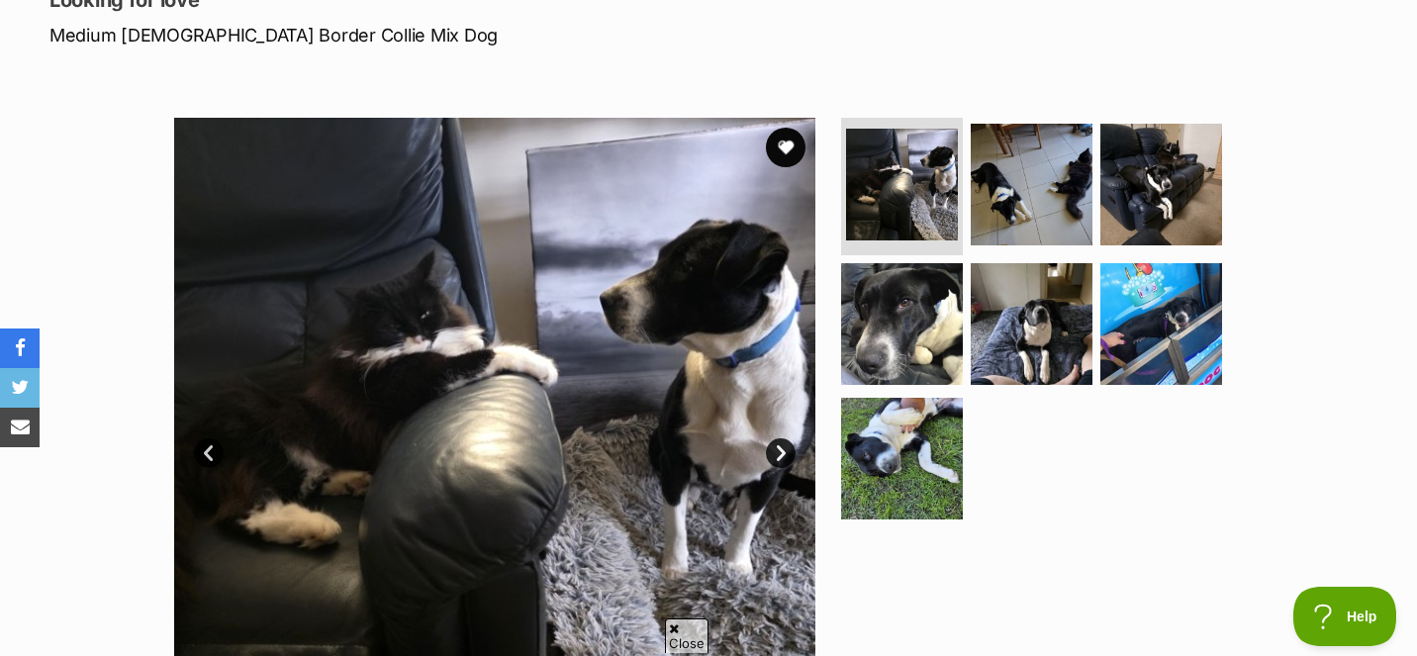
click at [783, 440] on link "Next" at bounding box center [781, 453] width 30 height 30
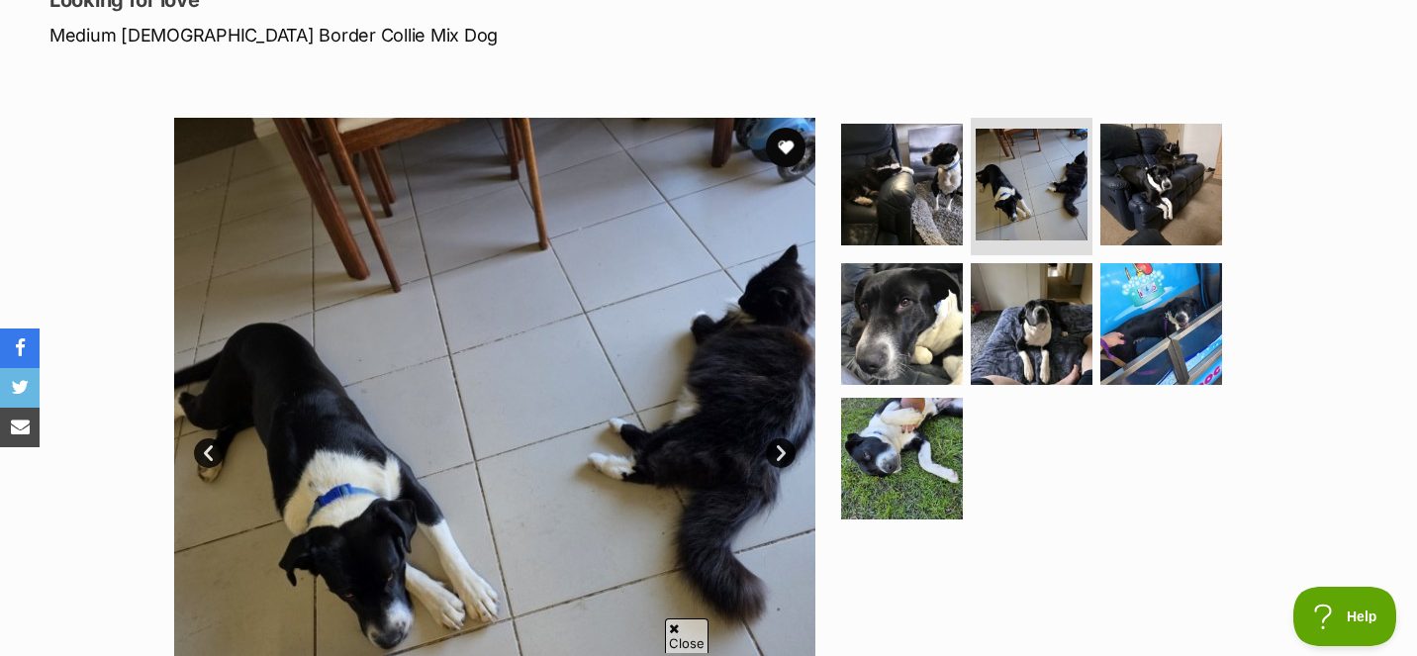
click at [783, 440] on link "Next" at bounding box center [781, 453] width 30 height 30
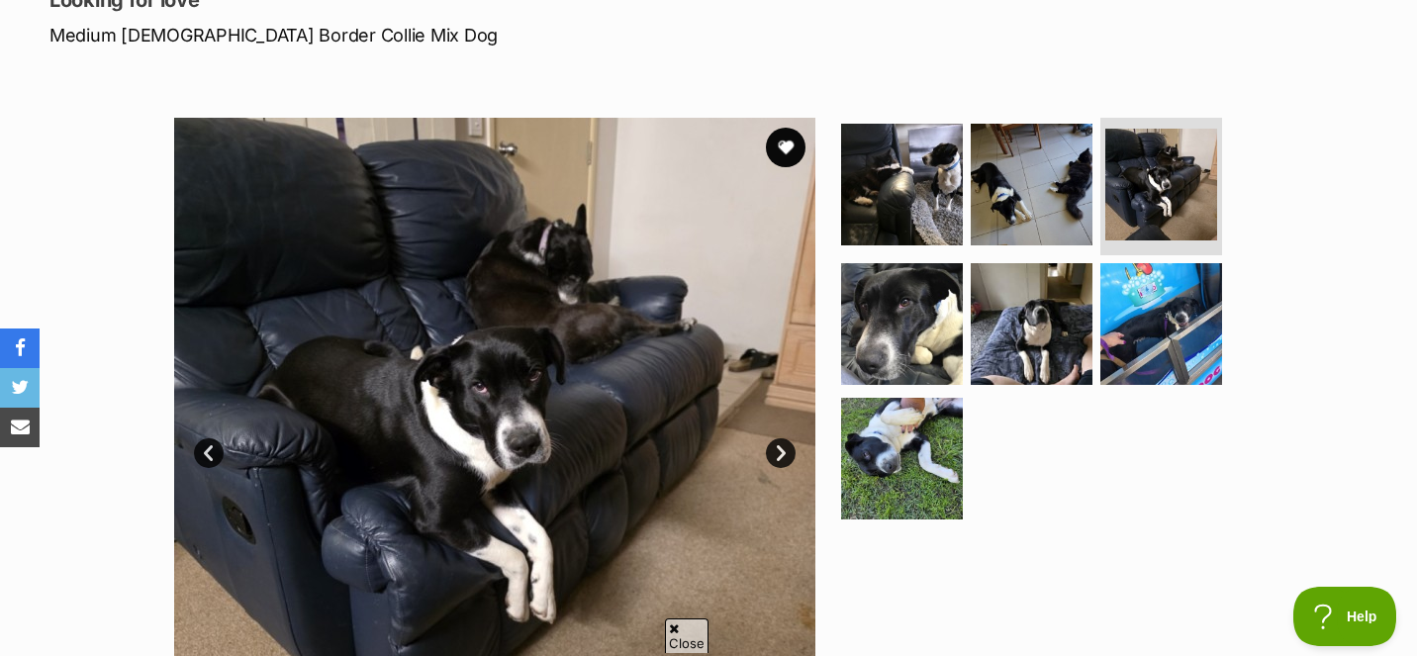
click at [783, 440] on link "Next" at bounding box center [781, 453] width 30 height 30
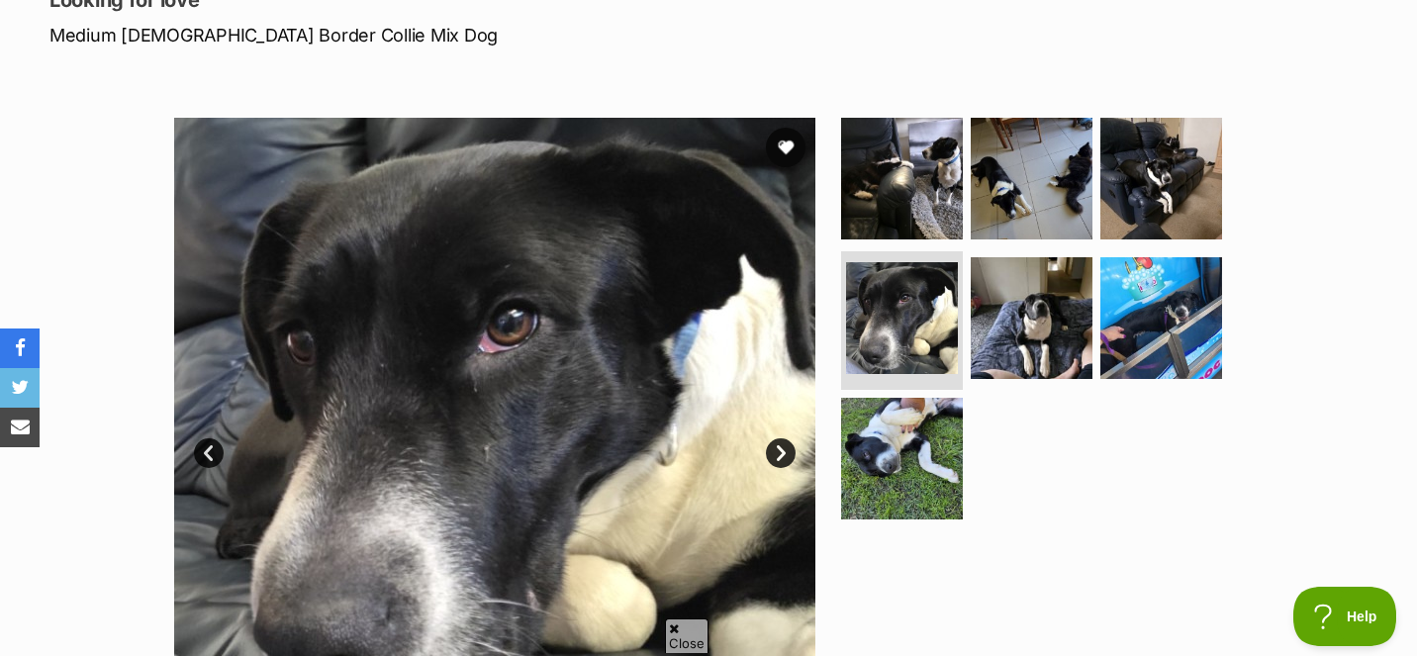
click at [783, 440] on link "Next" at bounding box center [781, 453] width 30 height 30
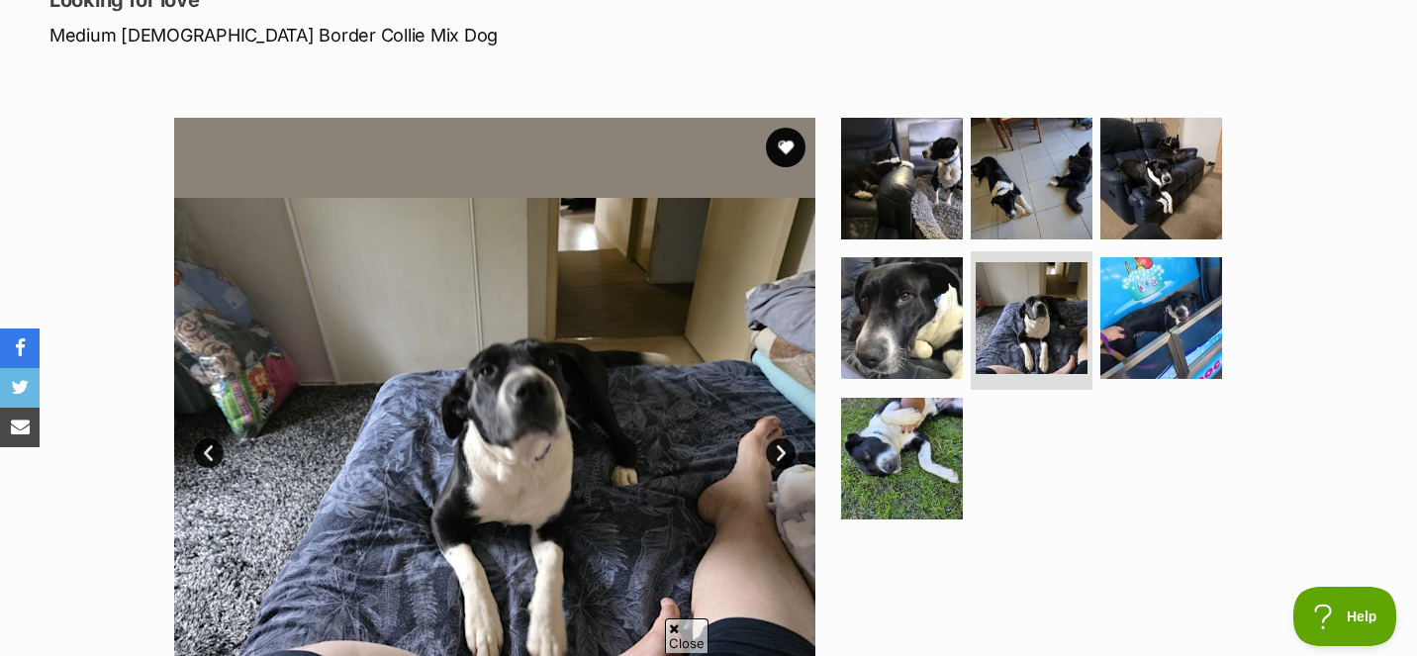
click at [783, 440] on link "Next" at bounding box center [781, 453] width 30 height 30
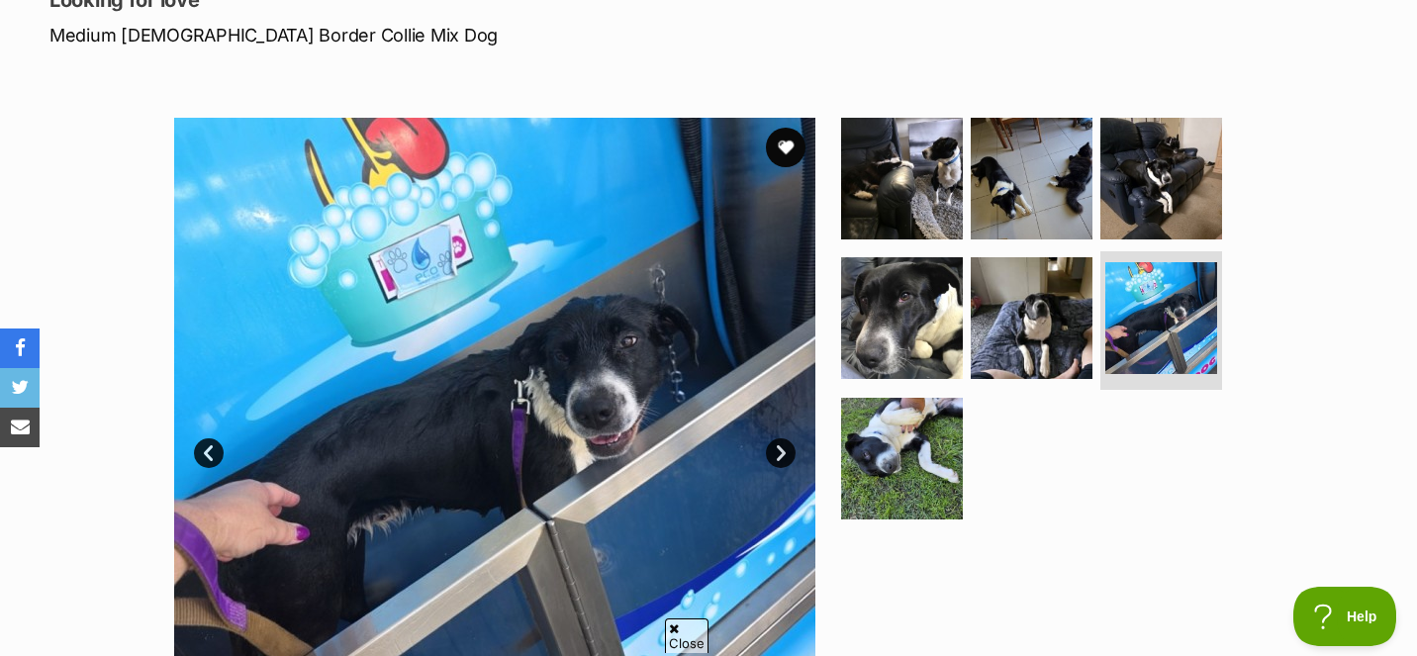
click at [783, 440] on link "Next" at bounding box center [781, 453] width 30 height 30
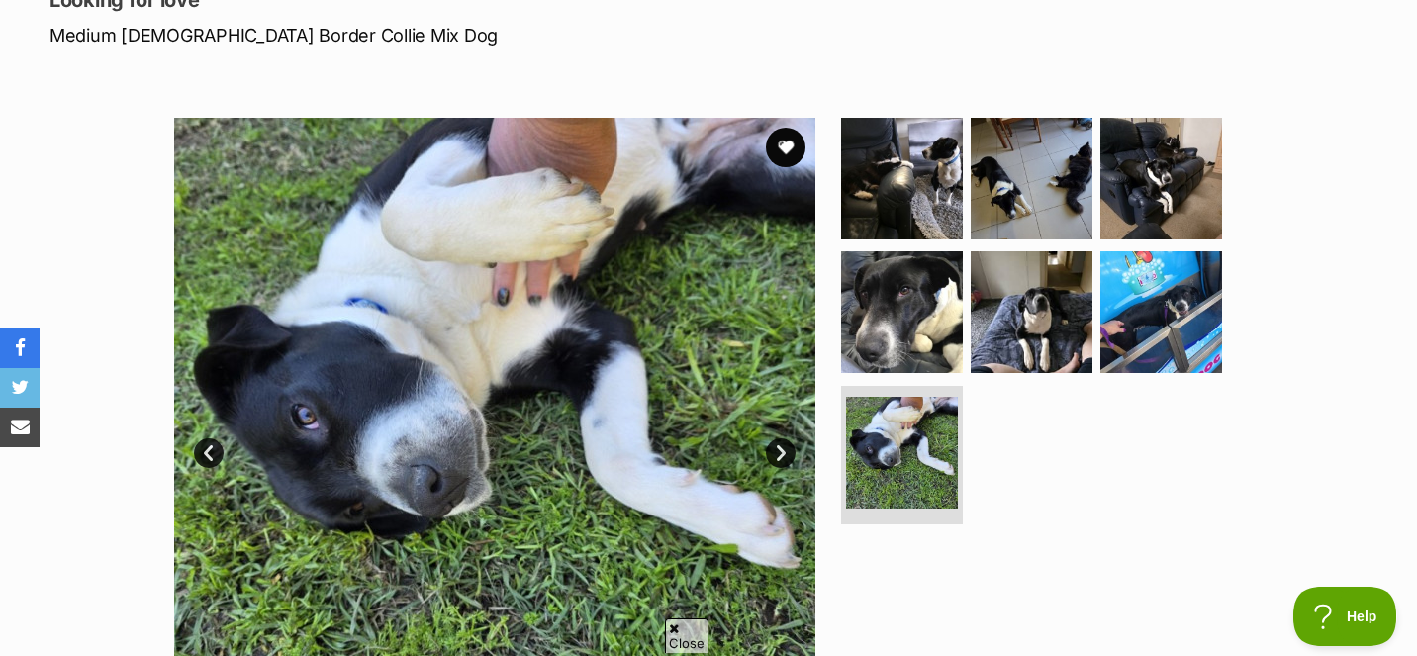
click at [783, 440] on link "Next" at bounding box center [781, 453] width 30 height 30
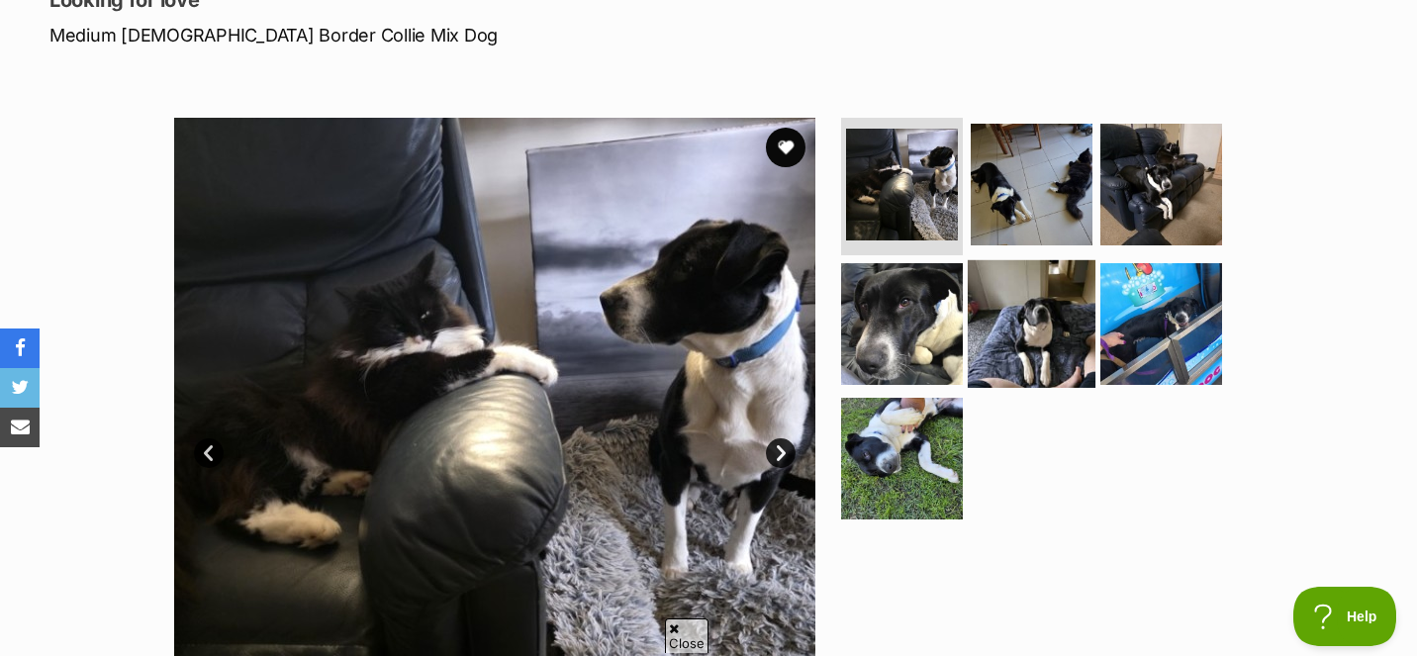
click at [1062, 343] on img at bounding box center [1032, 324] width 128 height 128
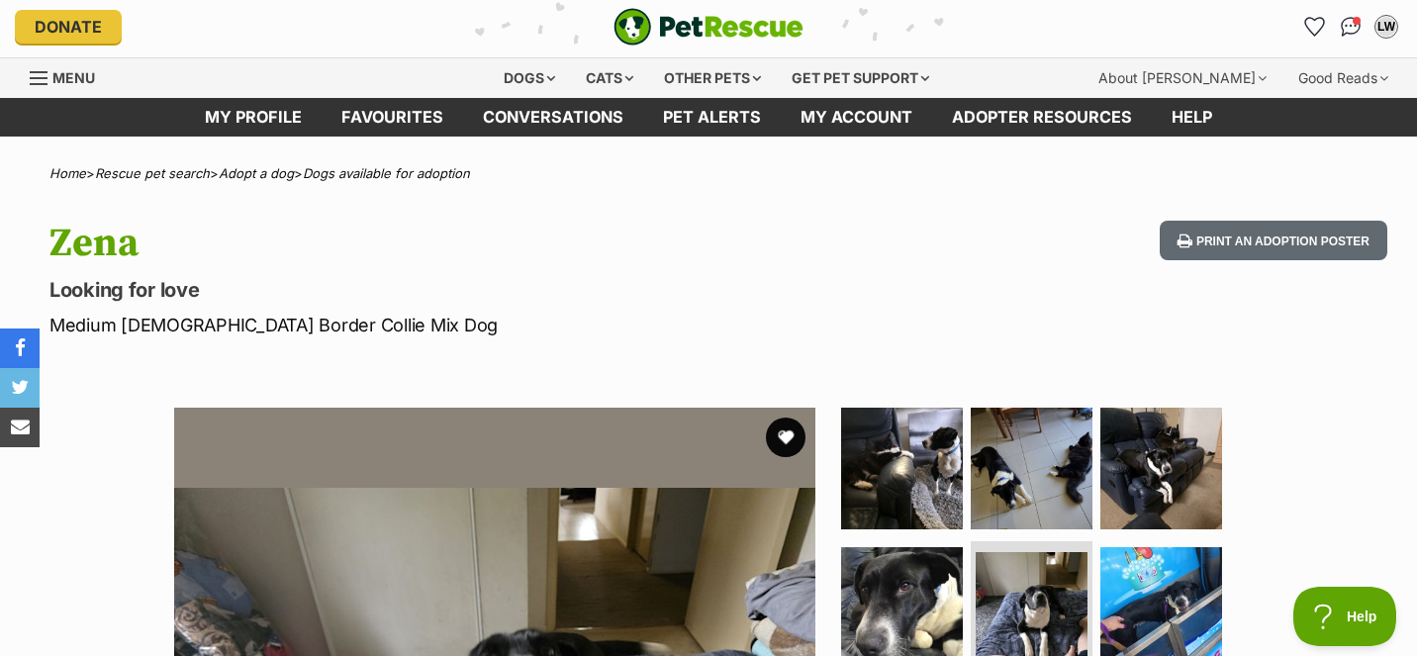
scroll to position [0, 0]
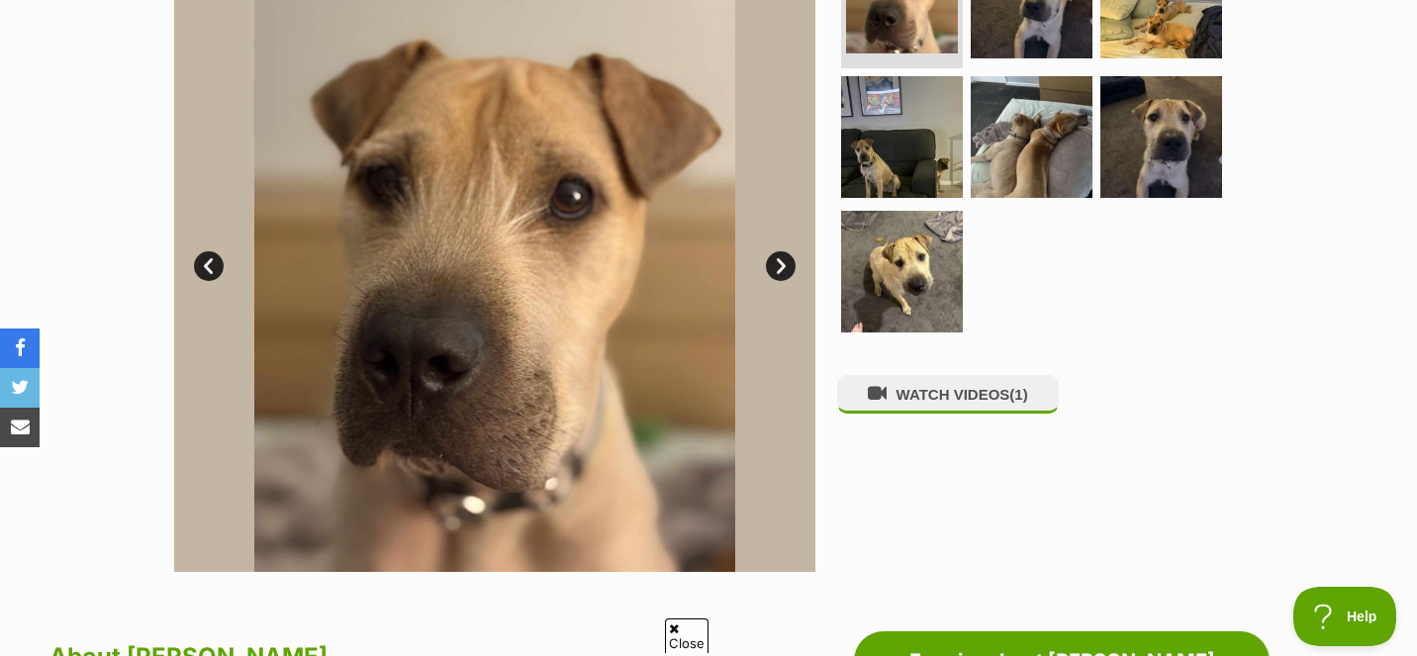
scroll to position [488, 0]
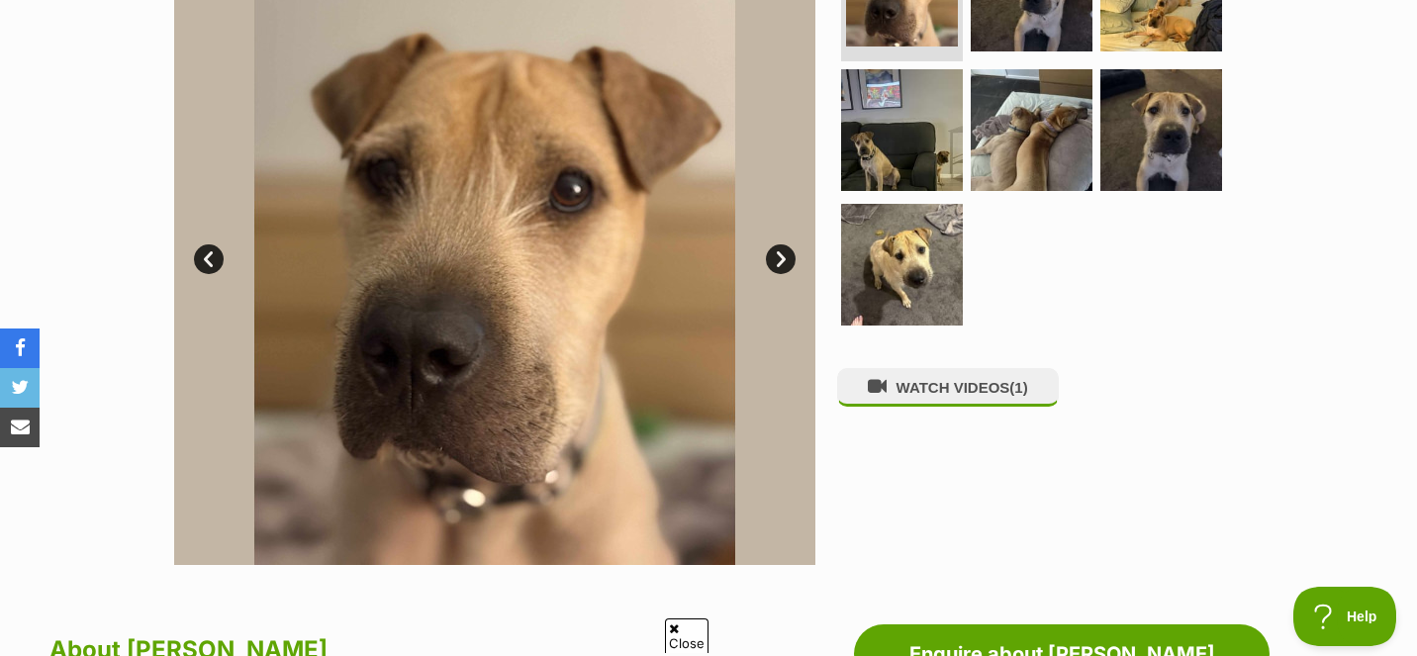
click at [775, 258] on link "Next" at bounding box center [781, 259] width 30 height 30
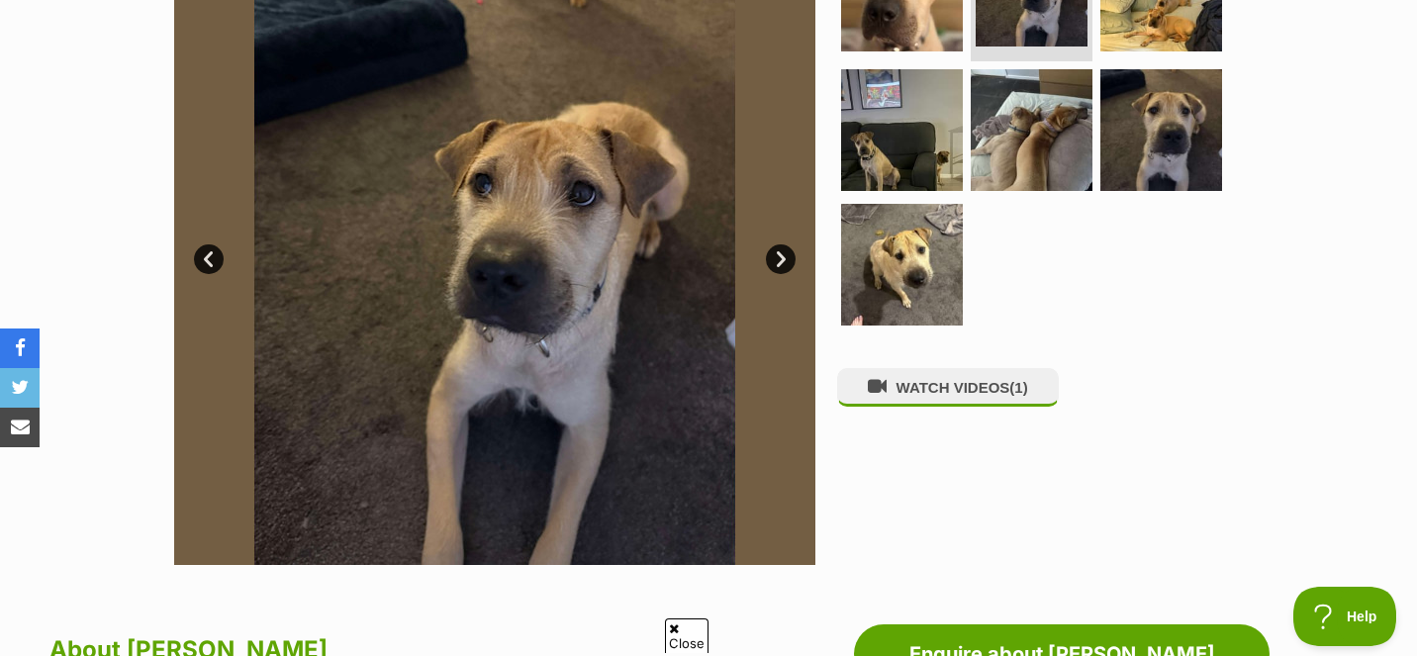
click at [775, 258] on link "Next" at bounding box center [781, 259] width 30 height 30
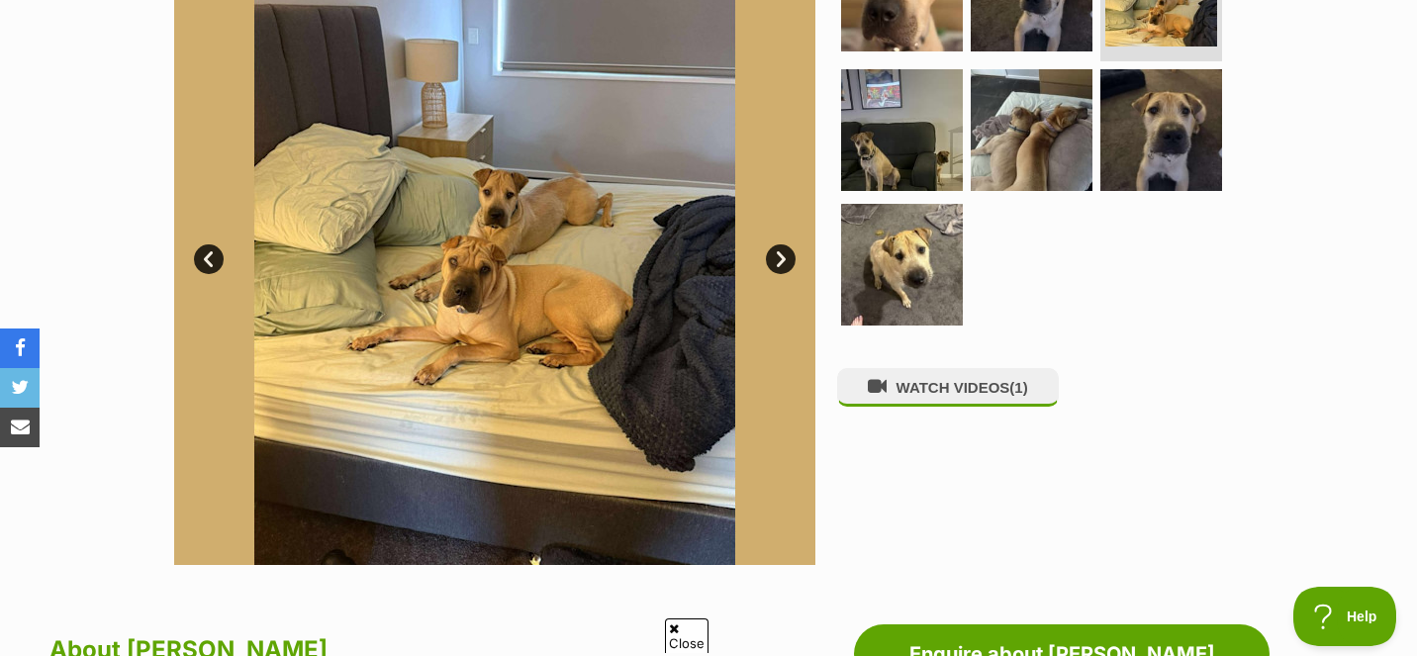
click at [775, 258] on link "Next" at bounding box center [781, 259] width 30 height 30
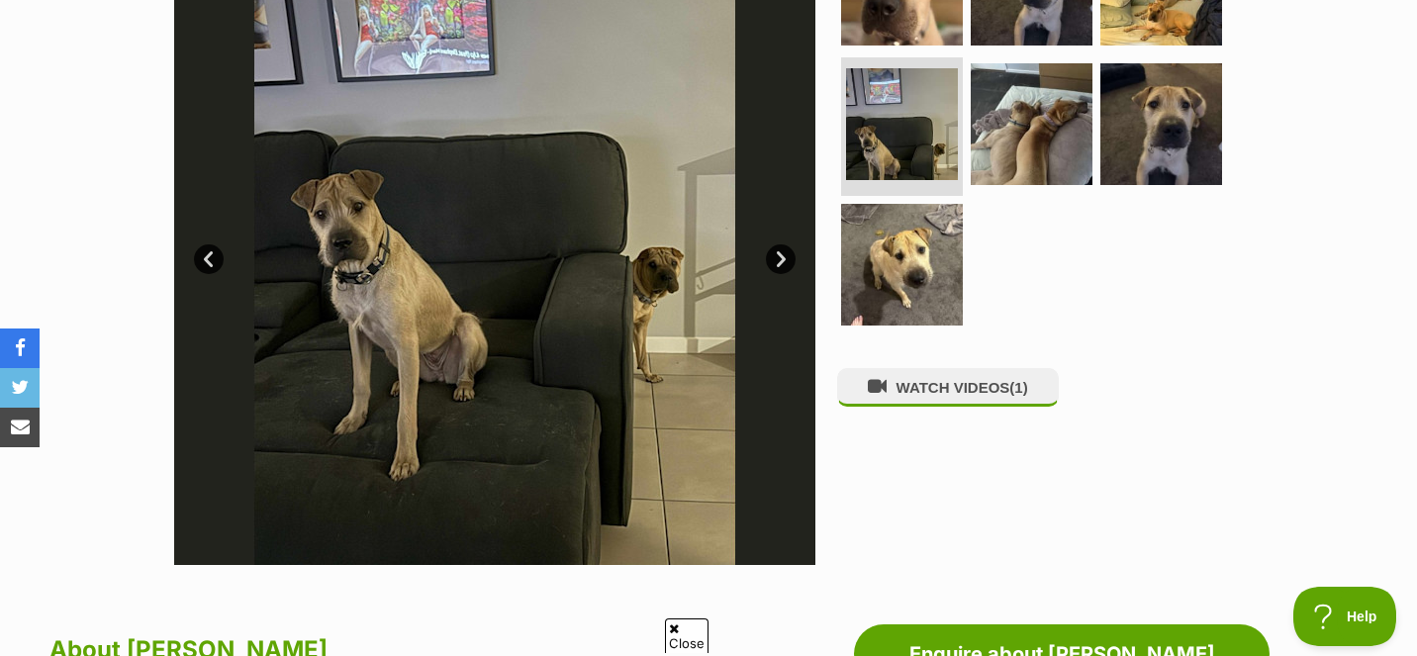
click at [775, 258] on link "Next" at bounding box center [781, 259] width 30 height 30
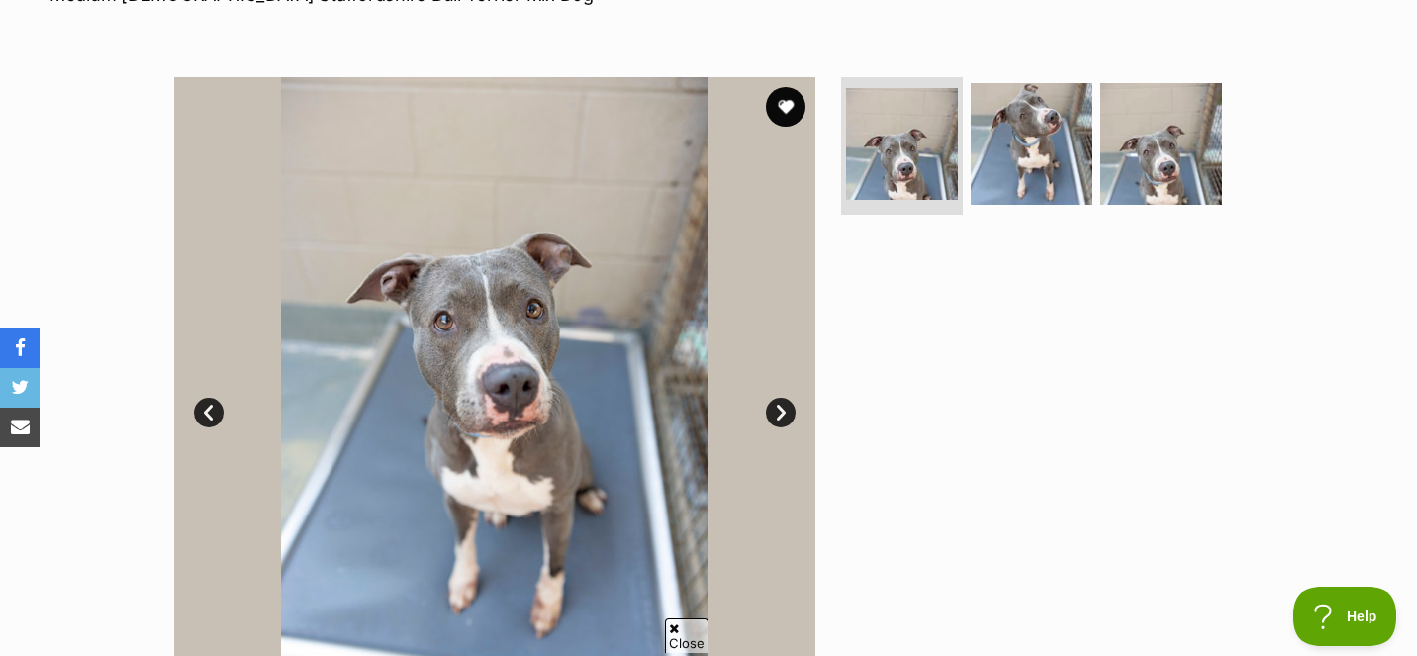
scroll to position [340, 0]
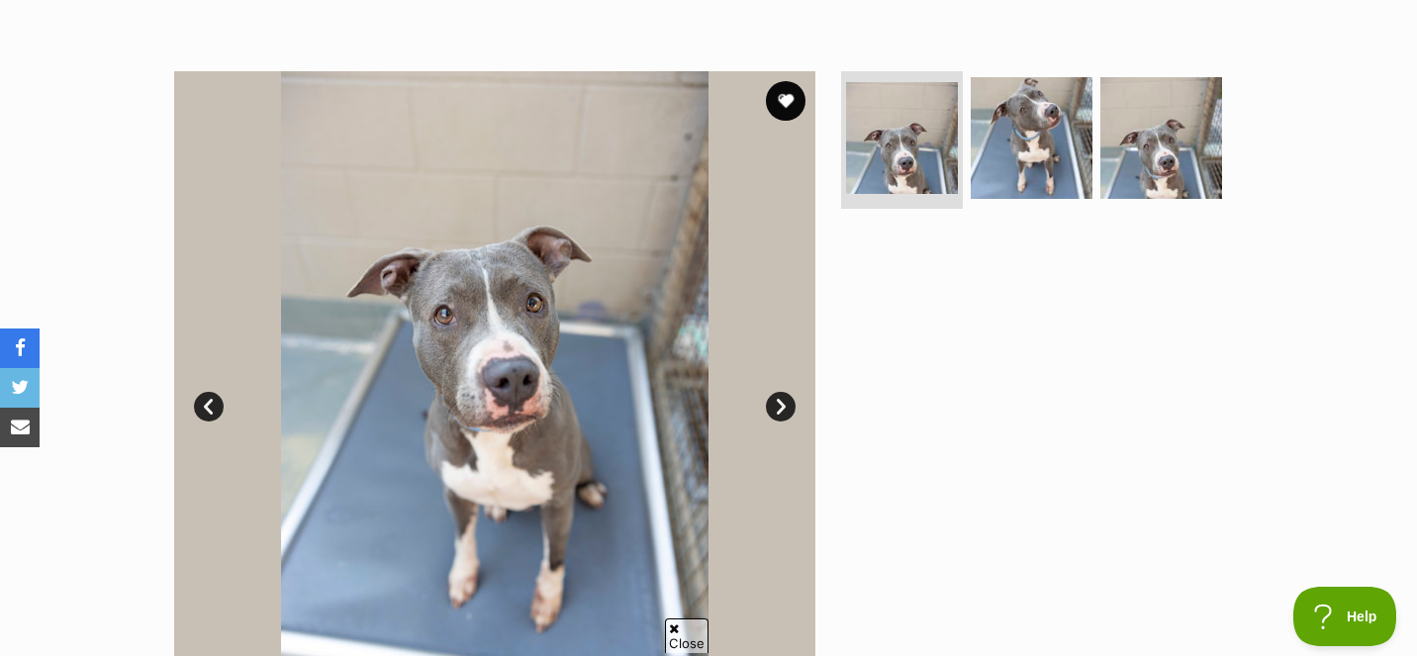
click at [780, 404] on link "Next" at bounding box center [781, 407] width 30 height 30
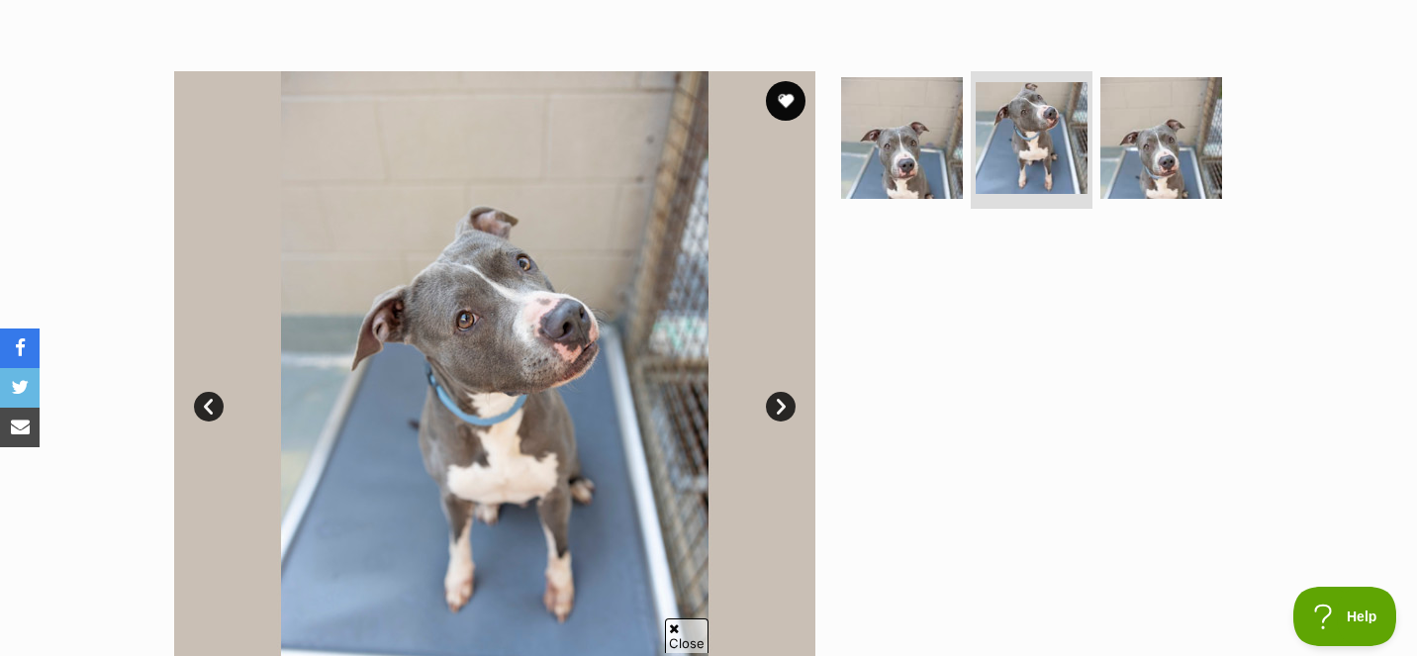
click at [780, 404] on link "Next" at bounding box center [781, 407] width 30 height 30
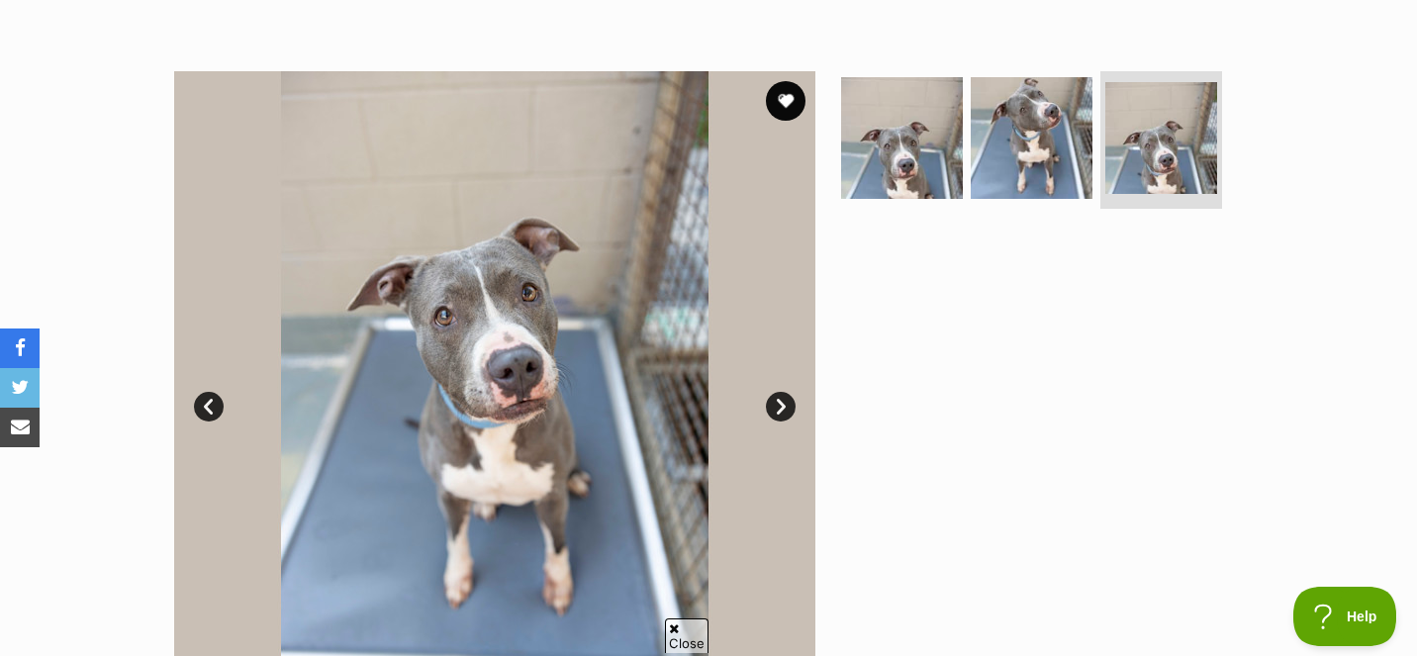
click at [780, 404] on link "Next" at bounding box center [781, 407] width 30 height 30
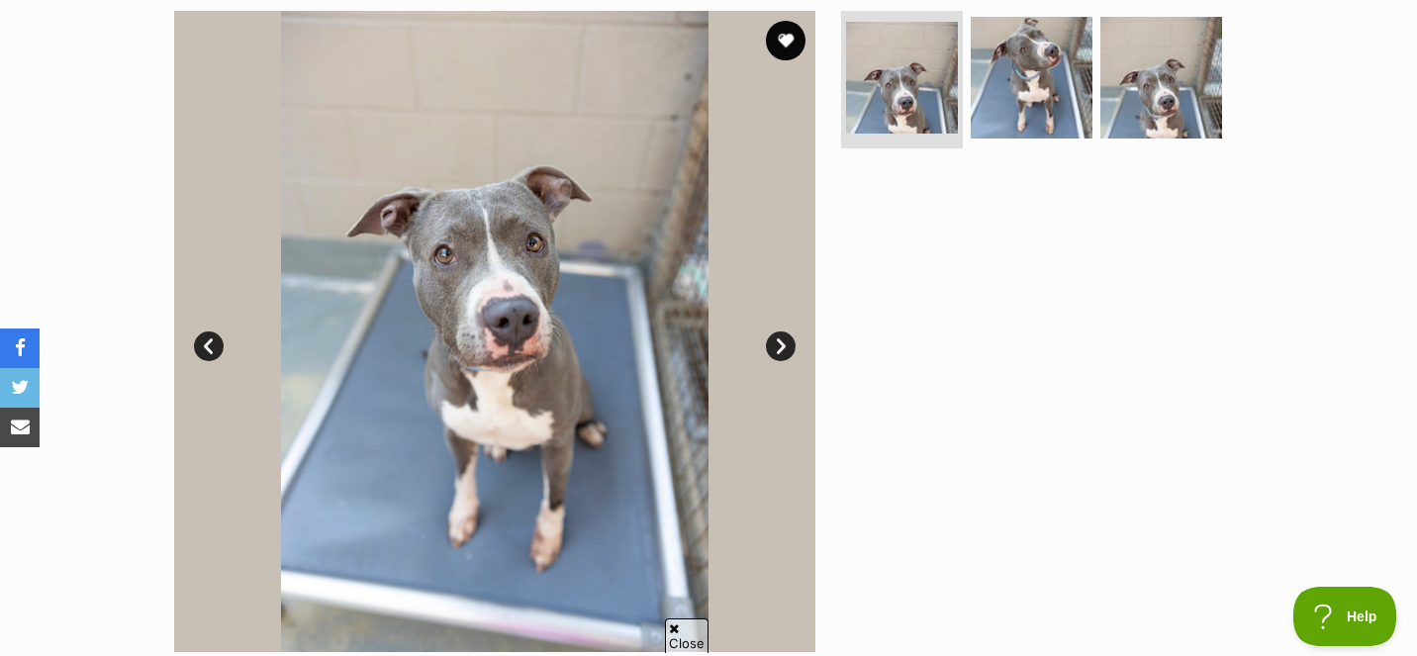
scroll to position [378, 0]
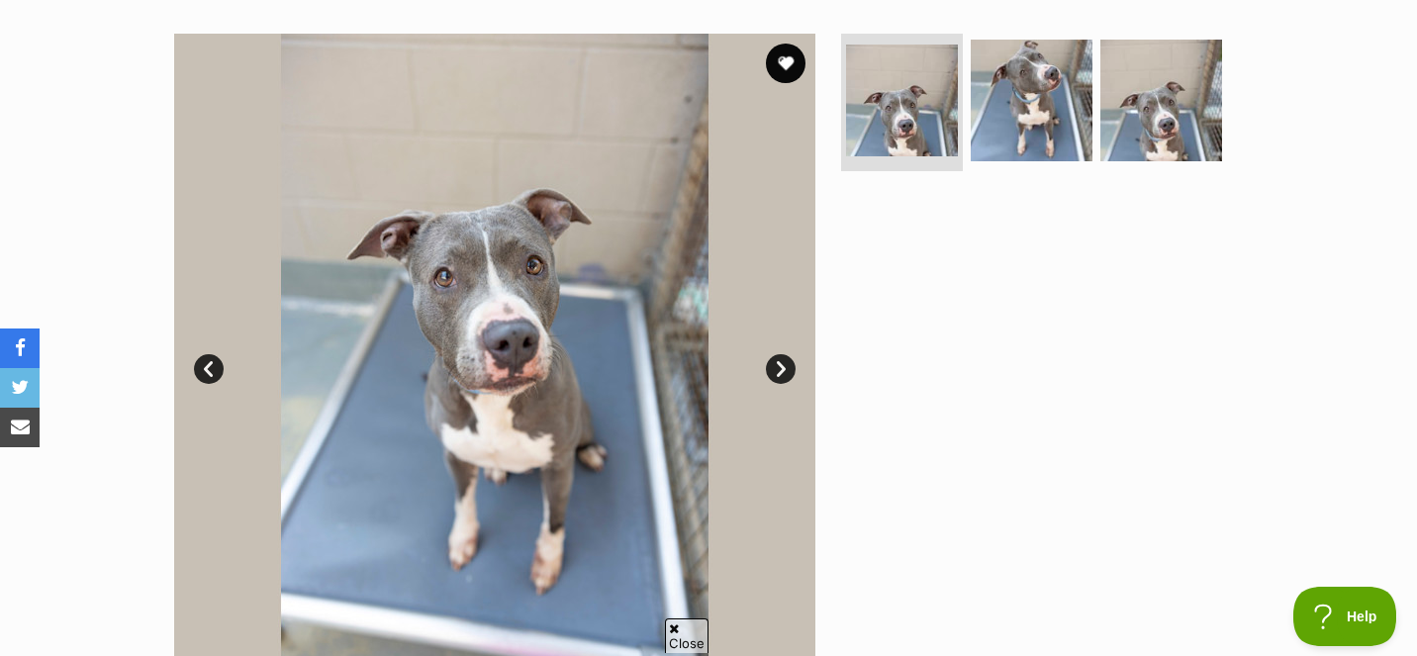
click at [786, 357] on link "Next" at bounding box center [781, 369] width 30 height 30
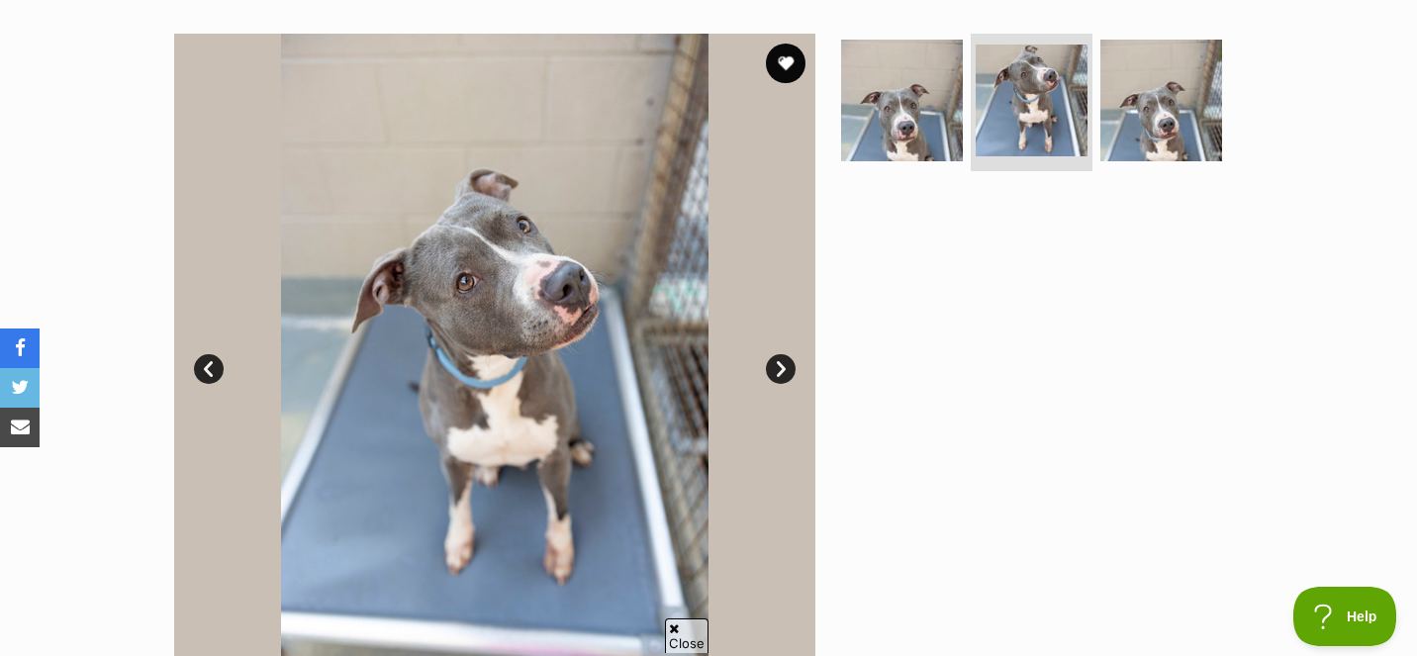
click at [786, 357] on link "Next" at bounding box center [781, 369] width 30 height 30
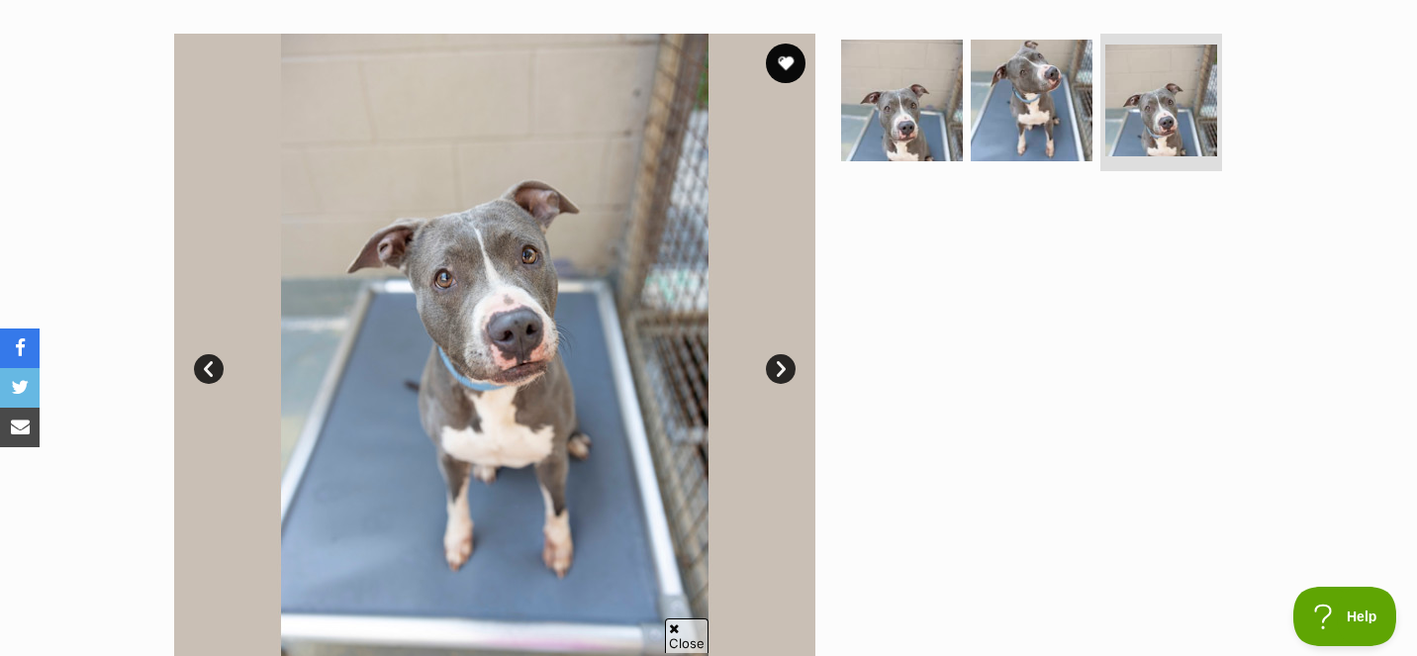
click at [786, 357] on link "Next" at bounding box center [781, 369] width 30 height 30
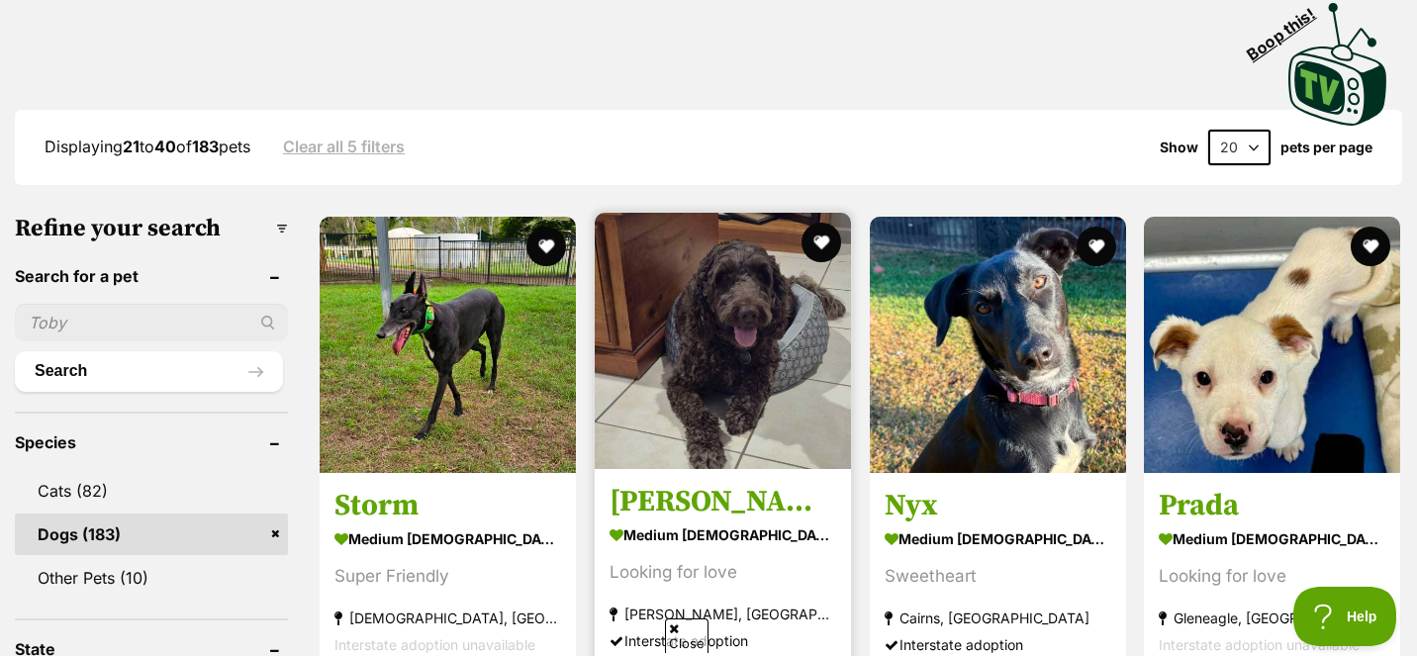
scroll to position [440, 0]
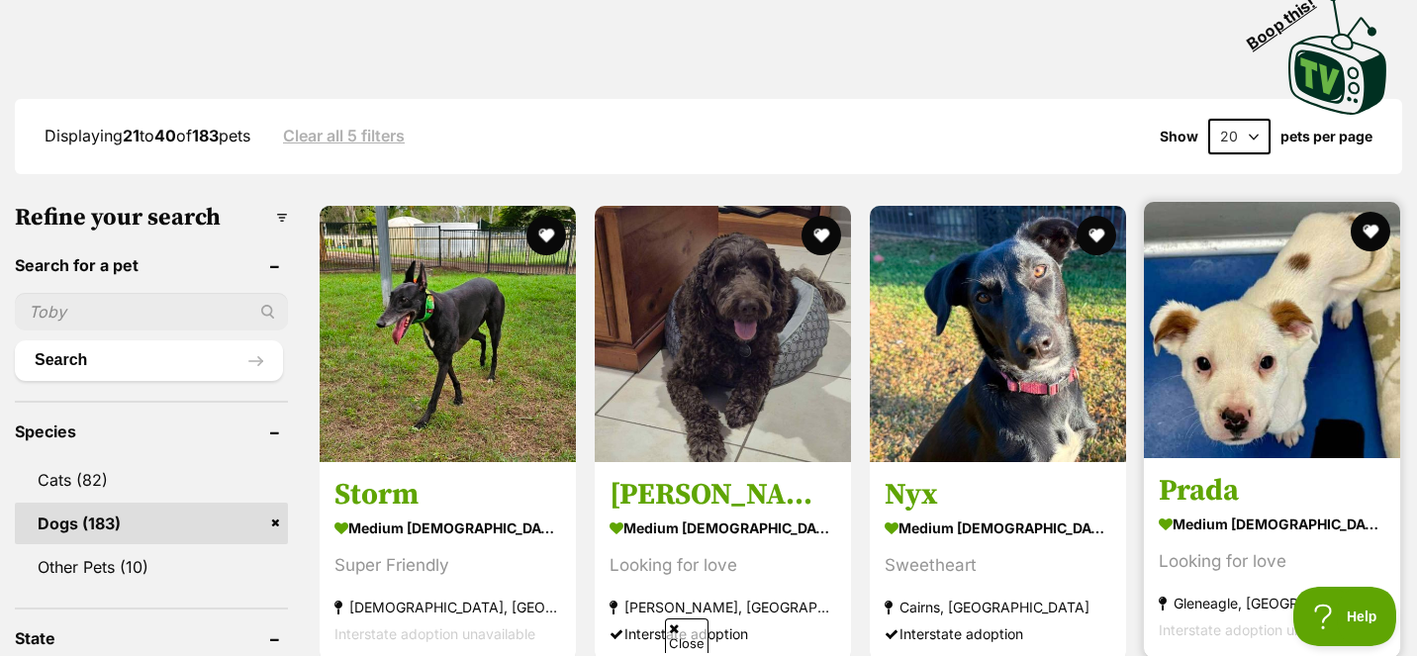
click at [1194, 395] on img at bounding box center [1272, 330] width 256 height 256
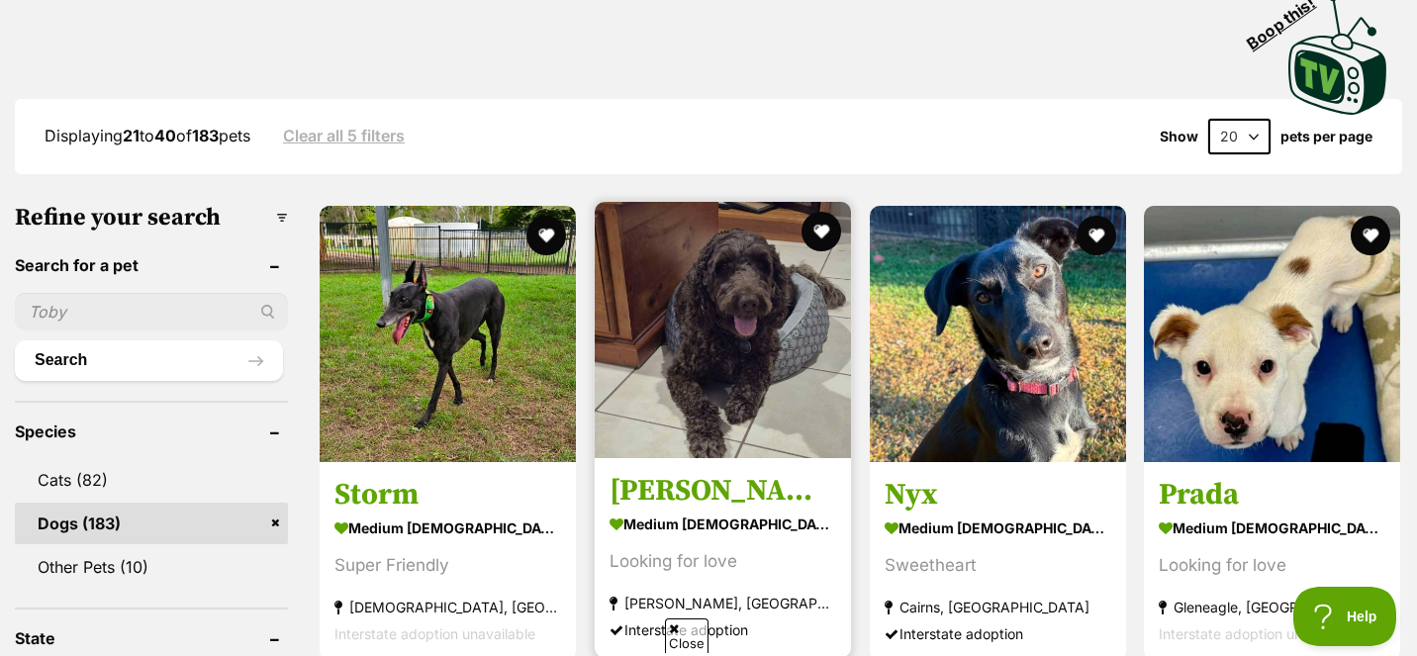
click at [692, 338] on img at bounding box center [723, 330] width 256 height 256
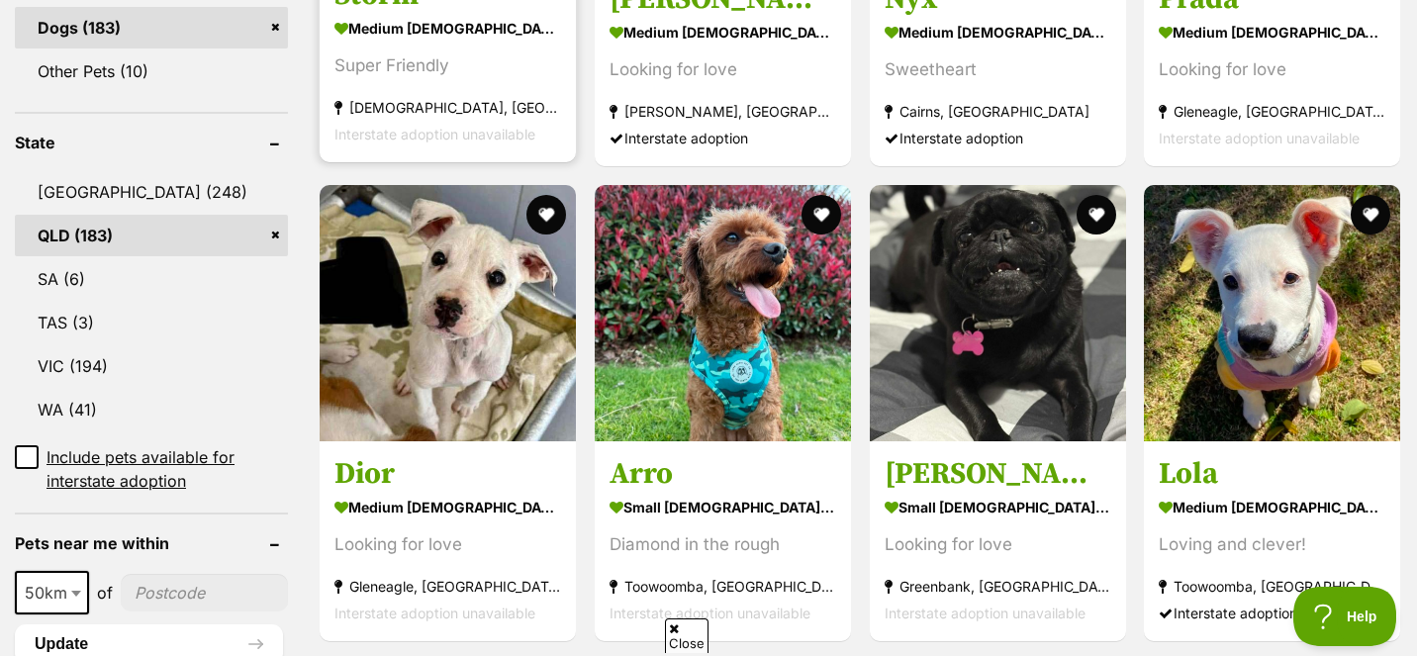
scroll to position [959, 0]
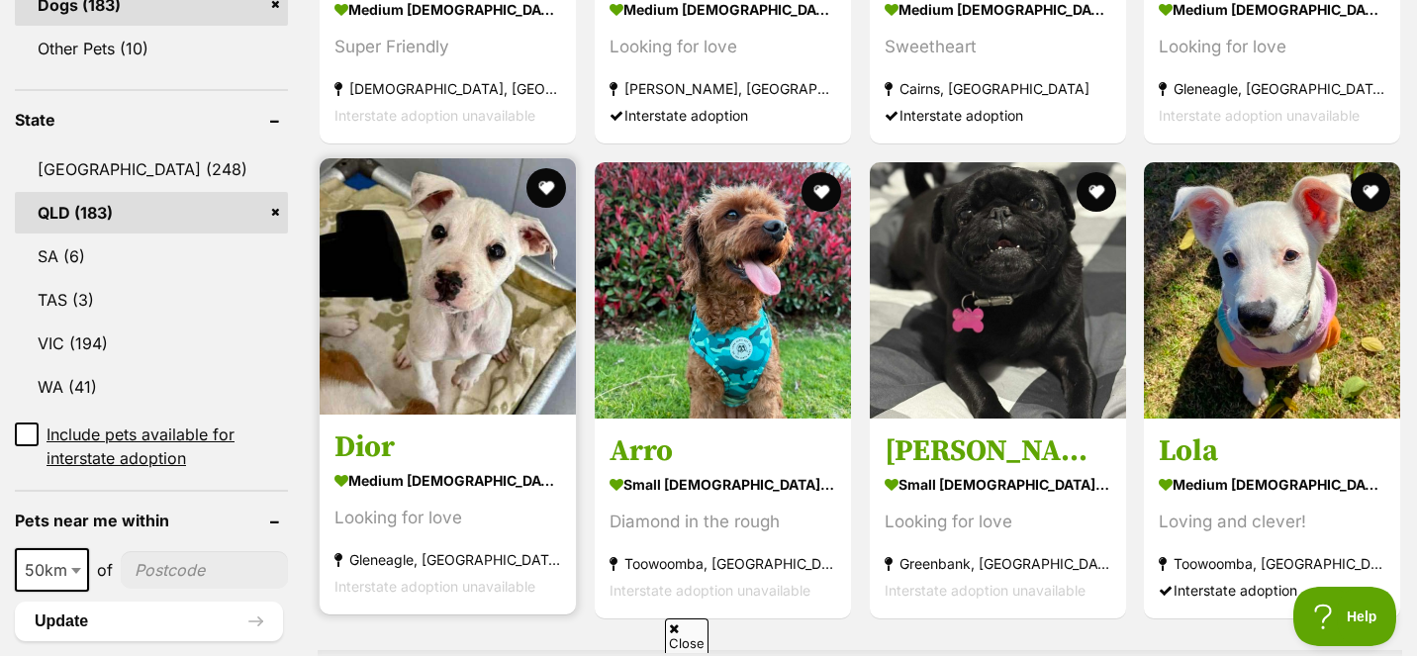
click at [381, 302] on img at bounding box center [448, 286] width 256 height 256
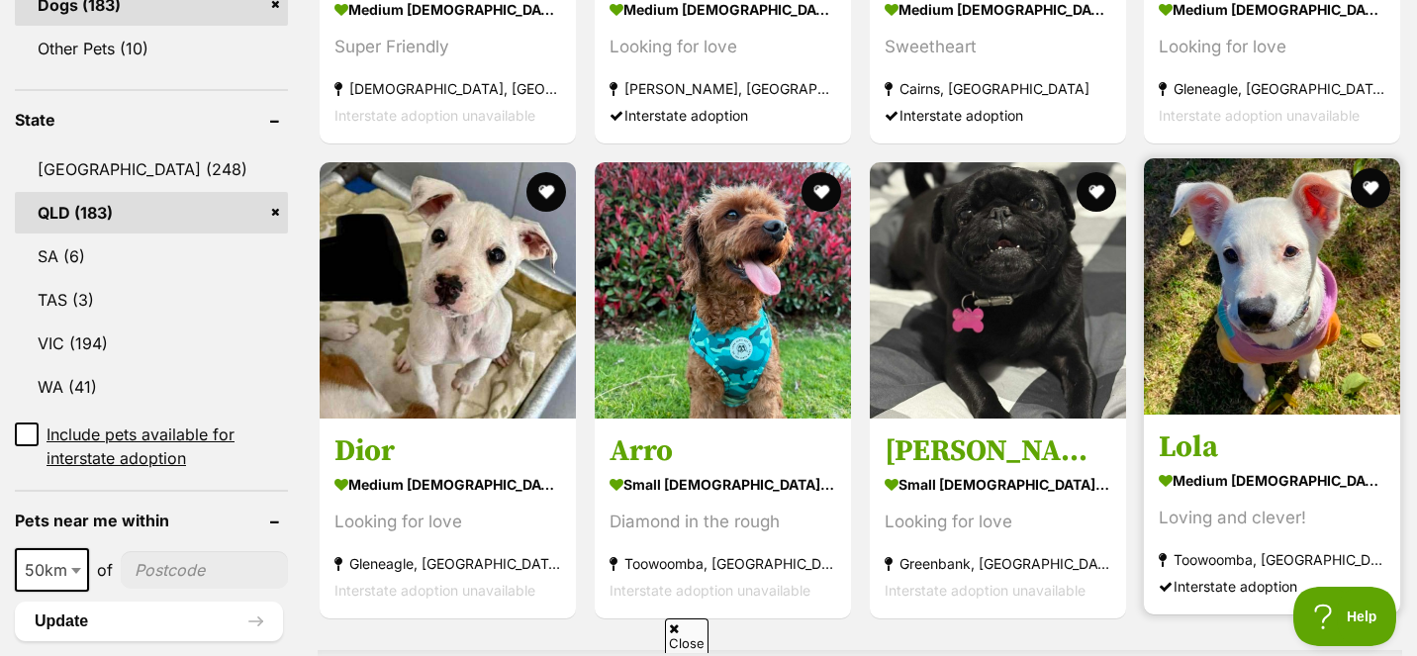
click at [1217, 276] on img at bounding box center [1272, 286] width 256 height 256
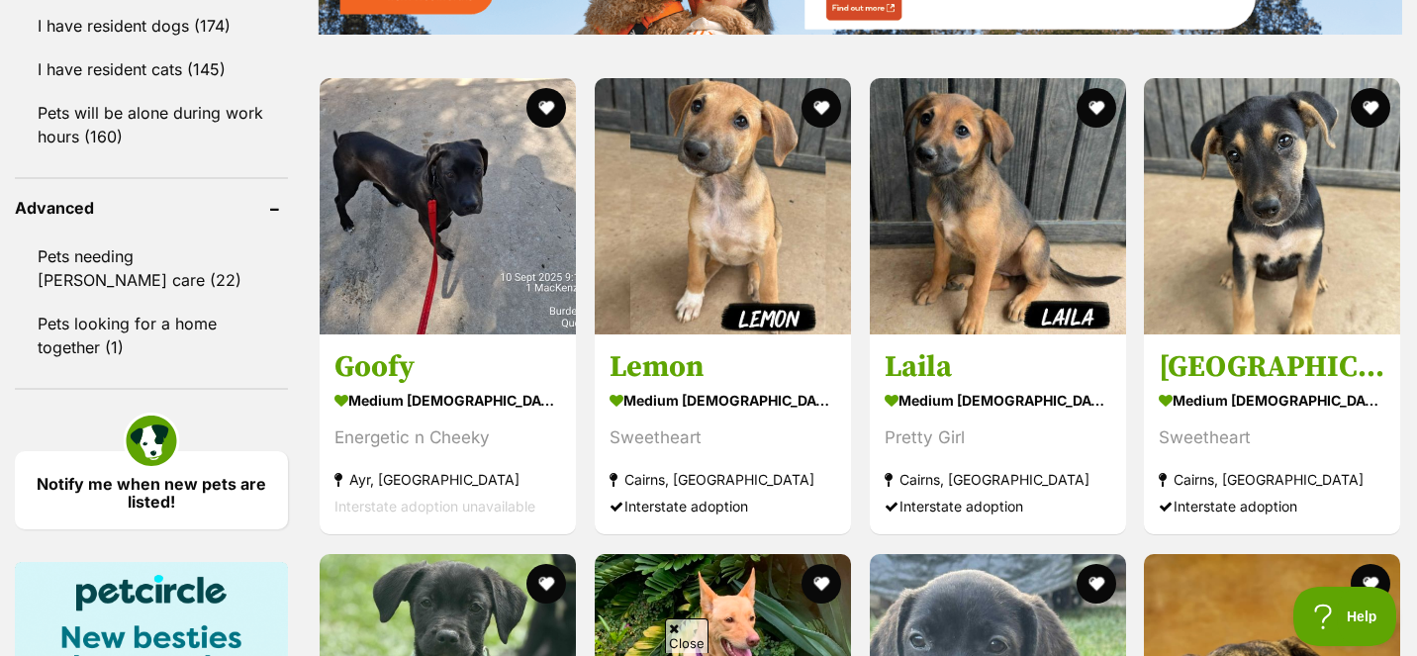
scroll to position [2399, 0]
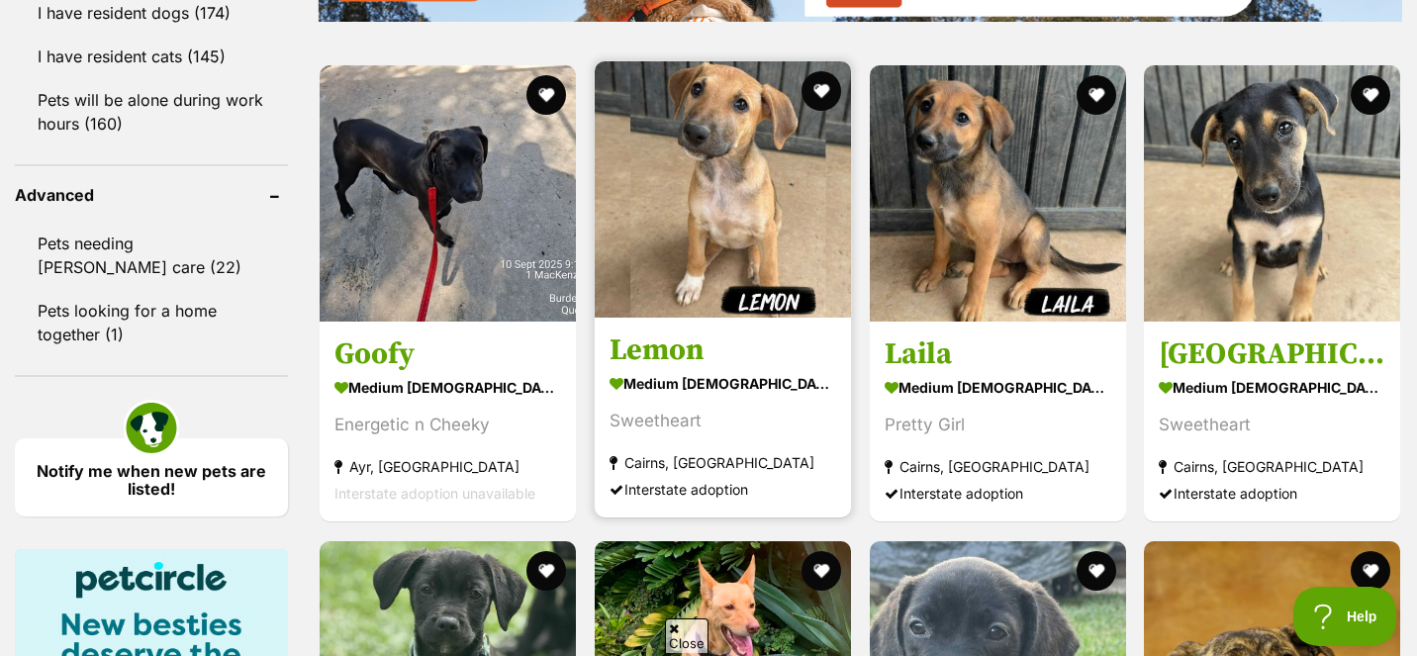
click at [662, 196] on img at bounding box center [723, 189] width 256 height 256
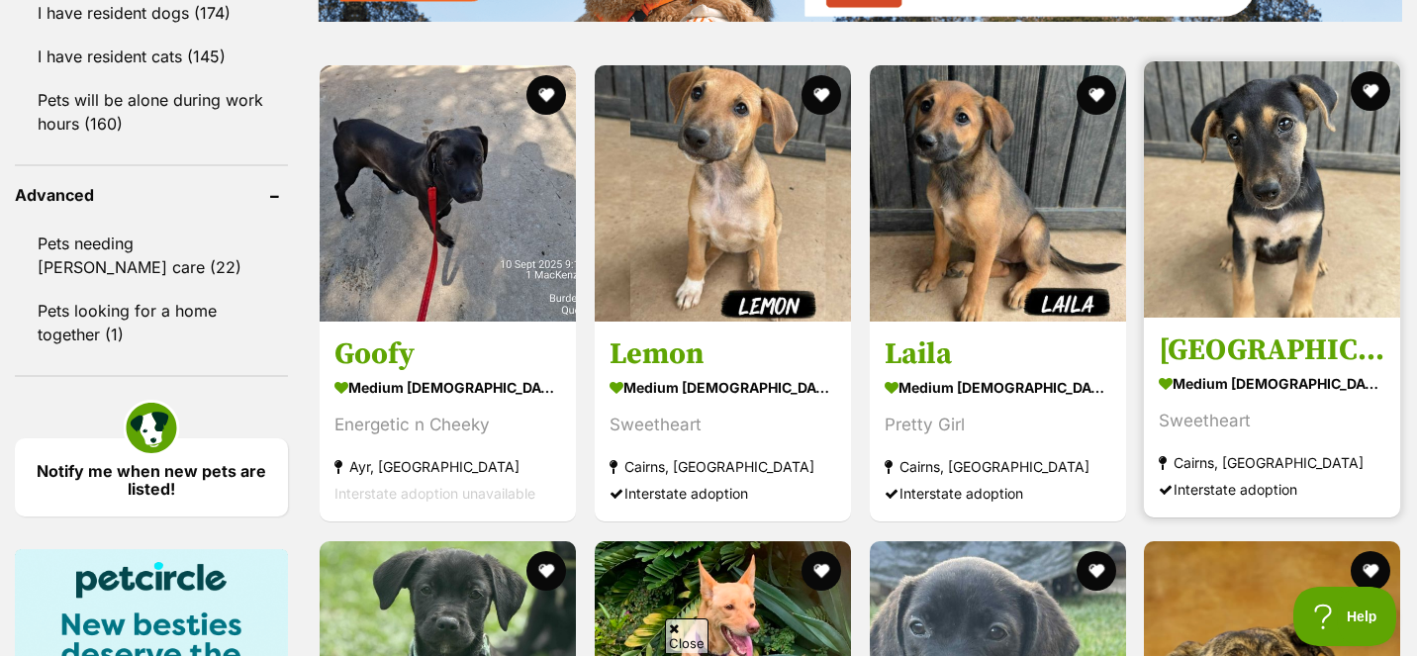
click at [1231, 165] on img at bounding box center [1272, 189] width 256 height 256
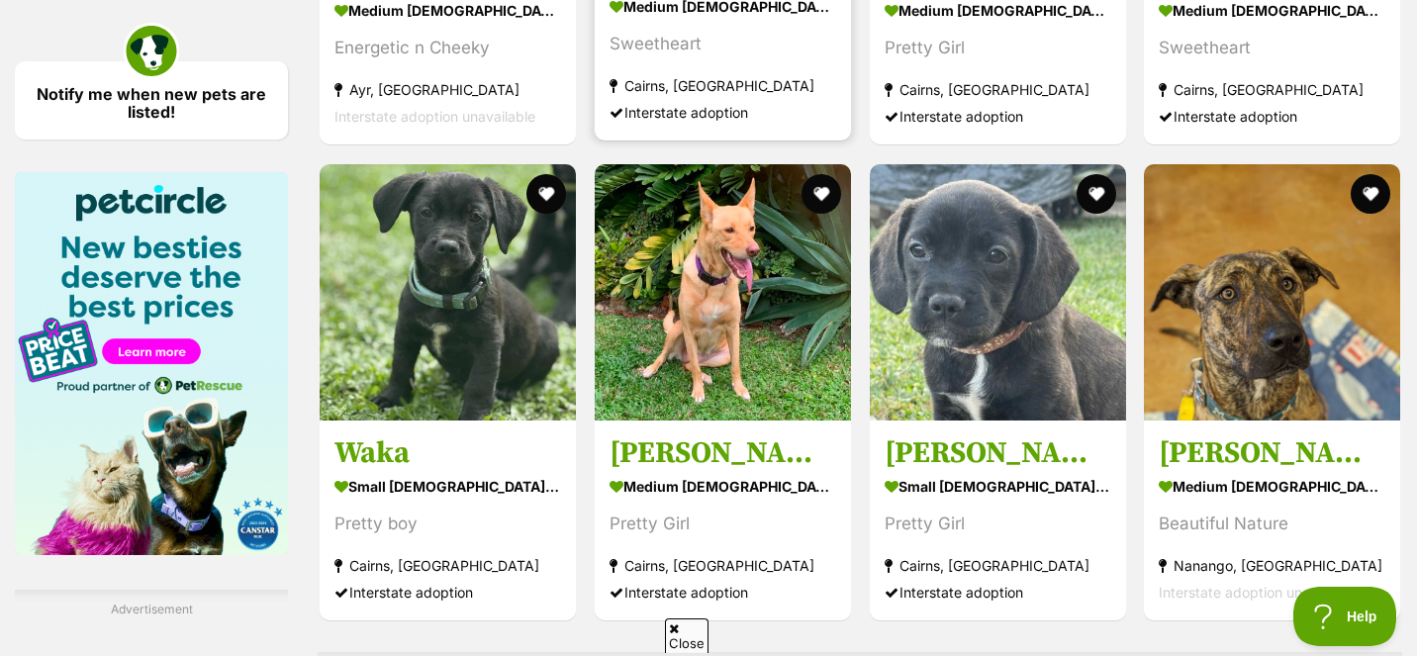
scroll to position [2783, 0]
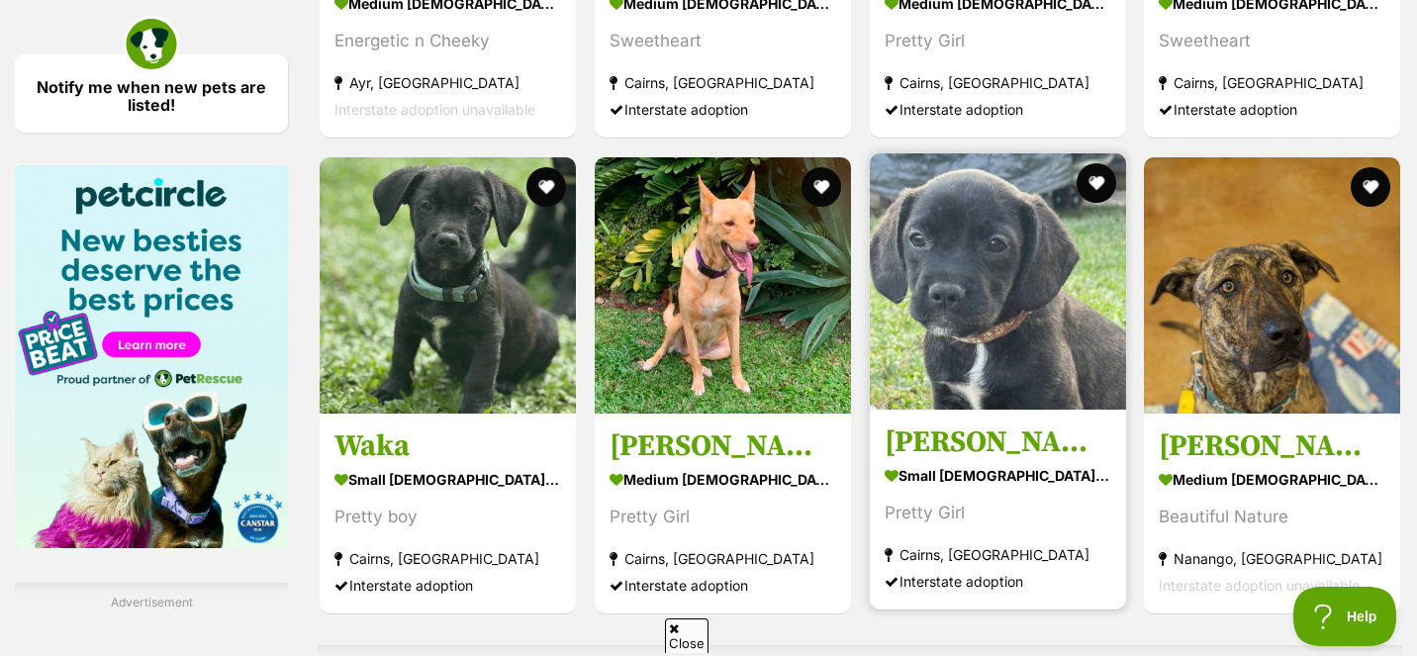
click at [939, 297] on img at bounding box center [998, 281] width 256 height 256
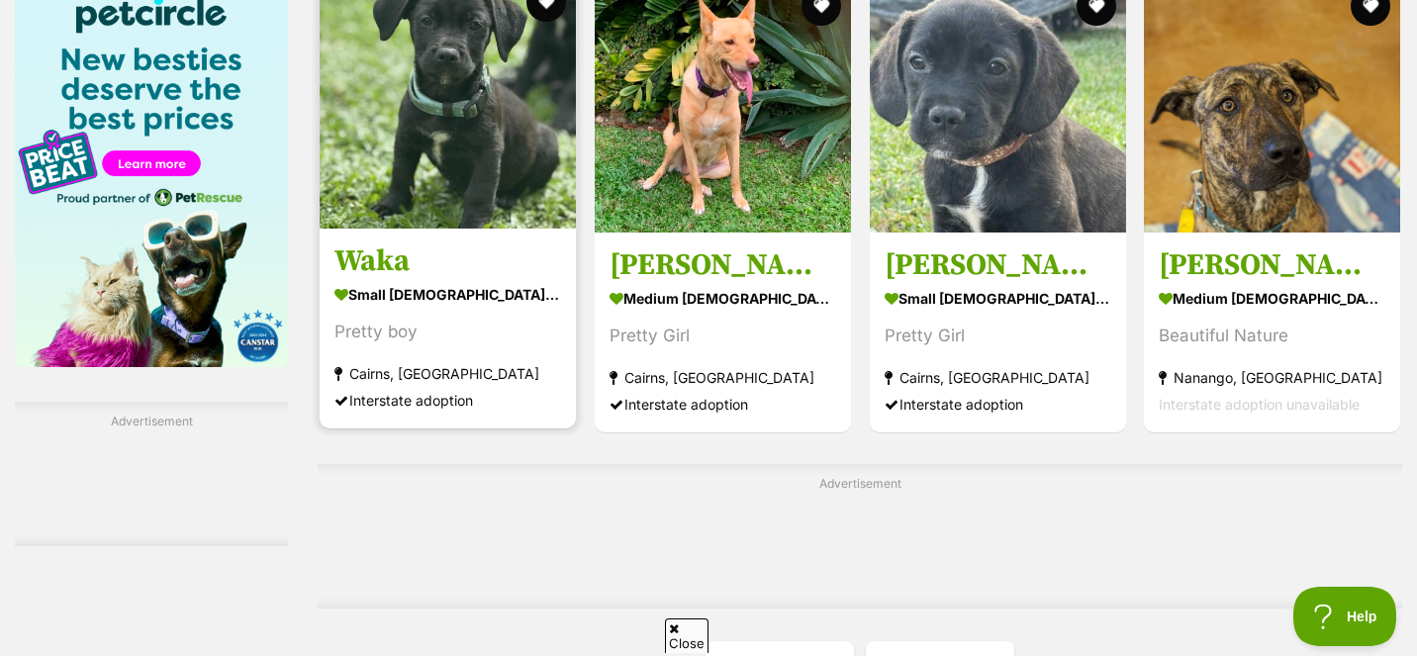
scroll to position [2967, 0]
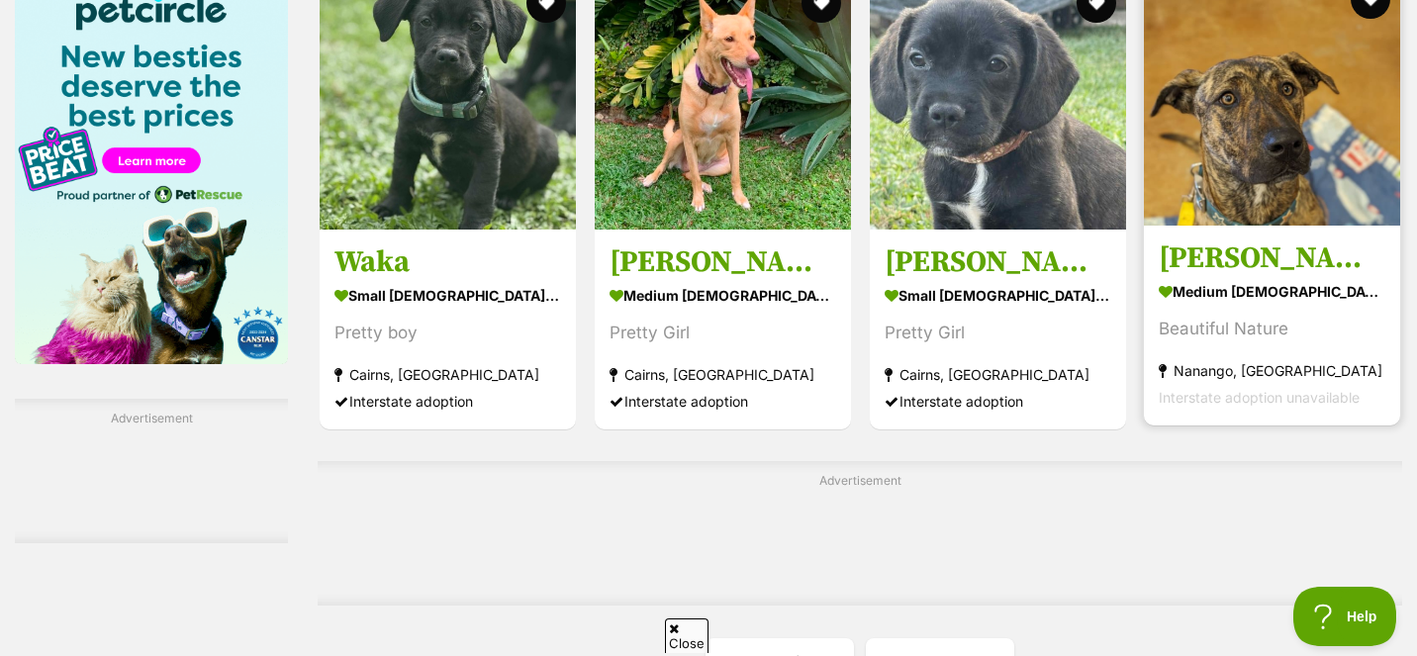
click at [1207, 147] on img at bounding box center [1272, 97] width 256 height 256
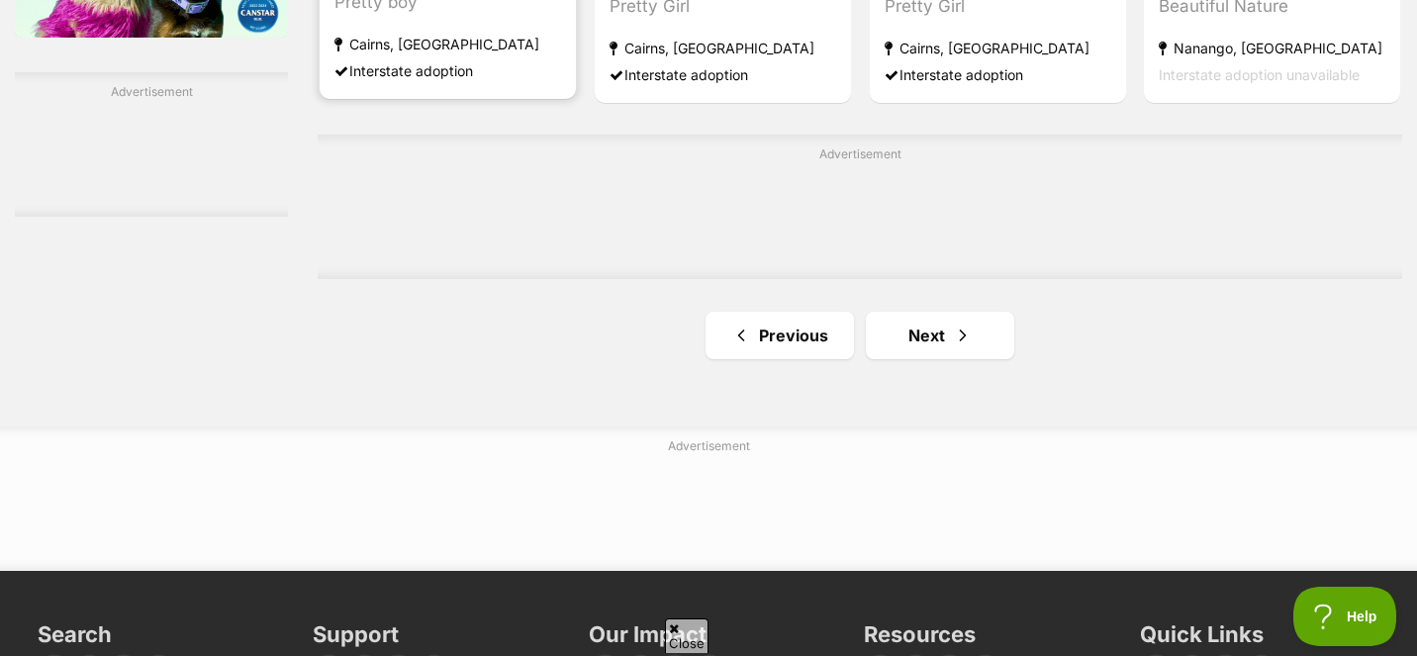
scroll to position [3348, 0]
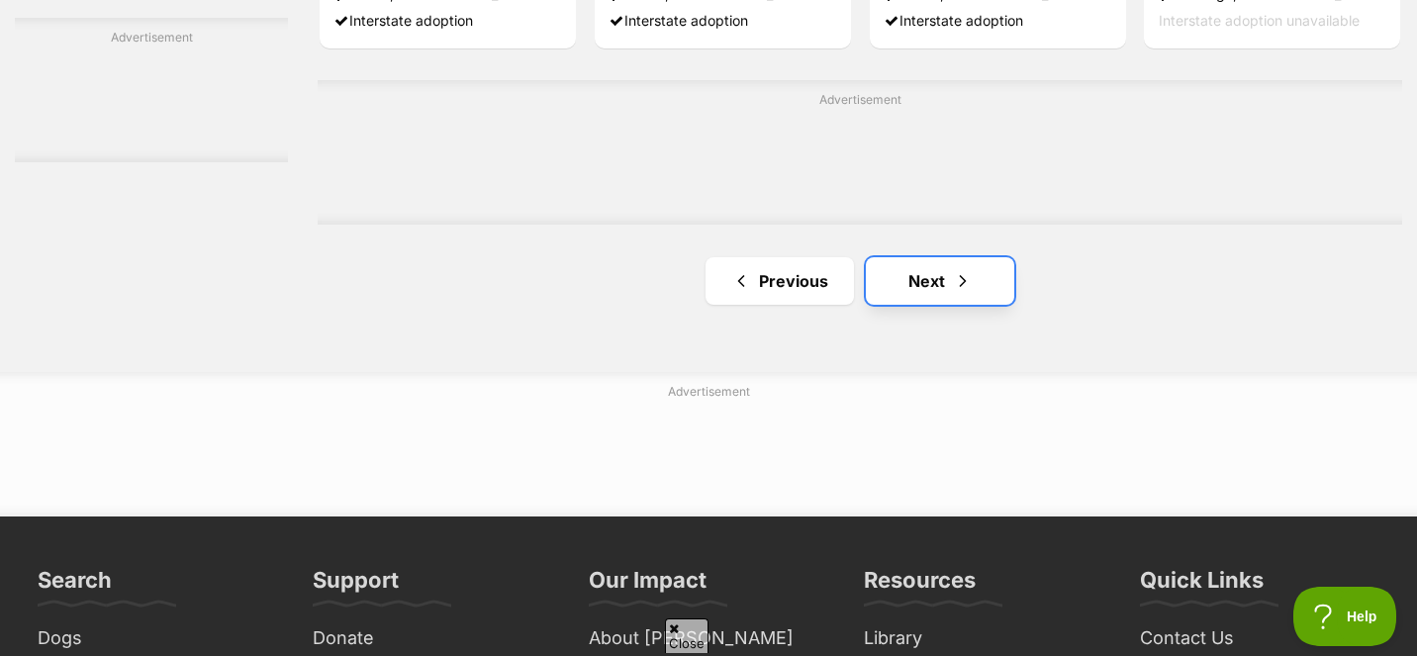
click at [902, 278] on link "Next" at bounding box center [940, 280] width 148 height 47
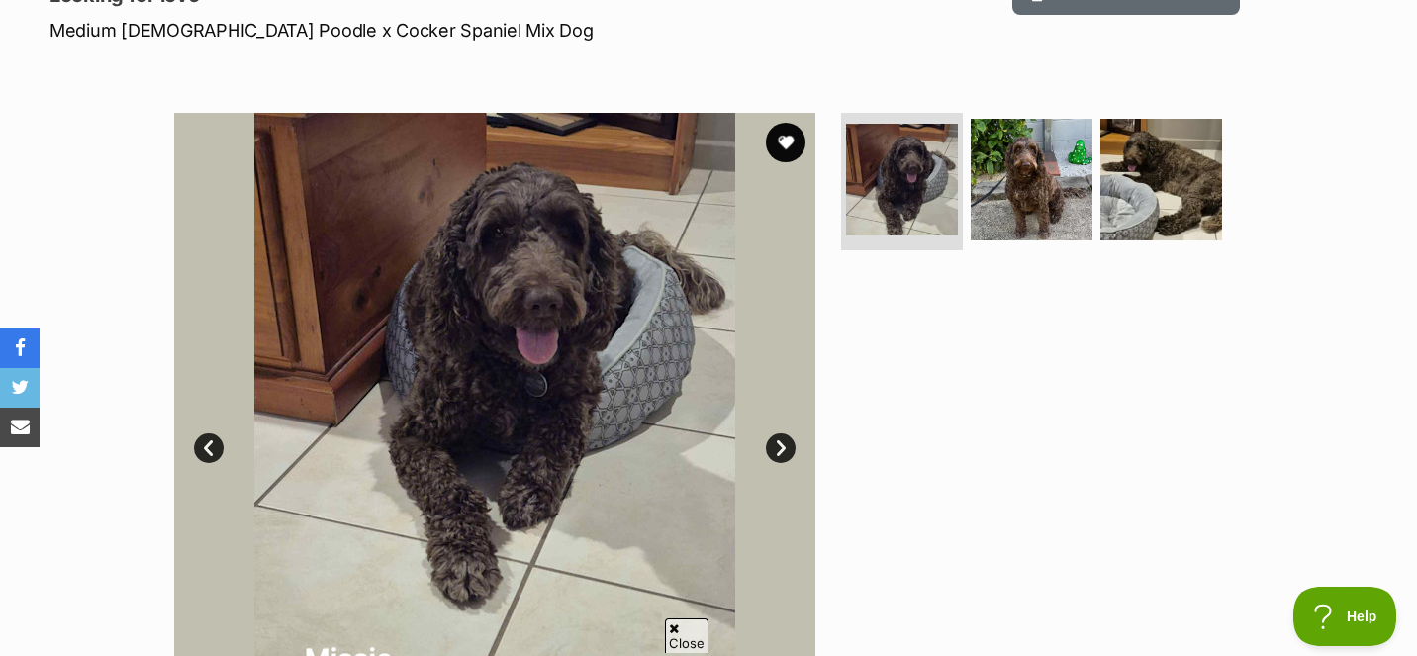
scroll to position [283, 0]
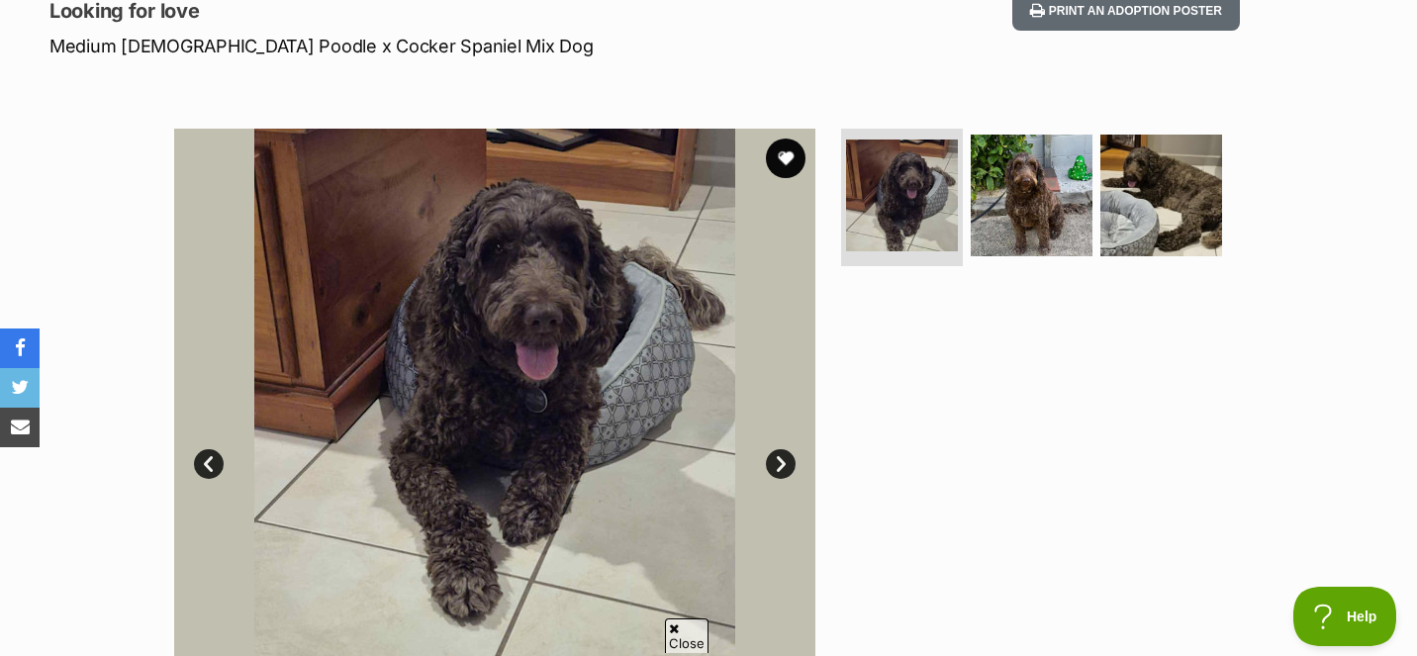
click at [780, 452] on link "Next" at bounding box center [781, 464] width 30 height 30
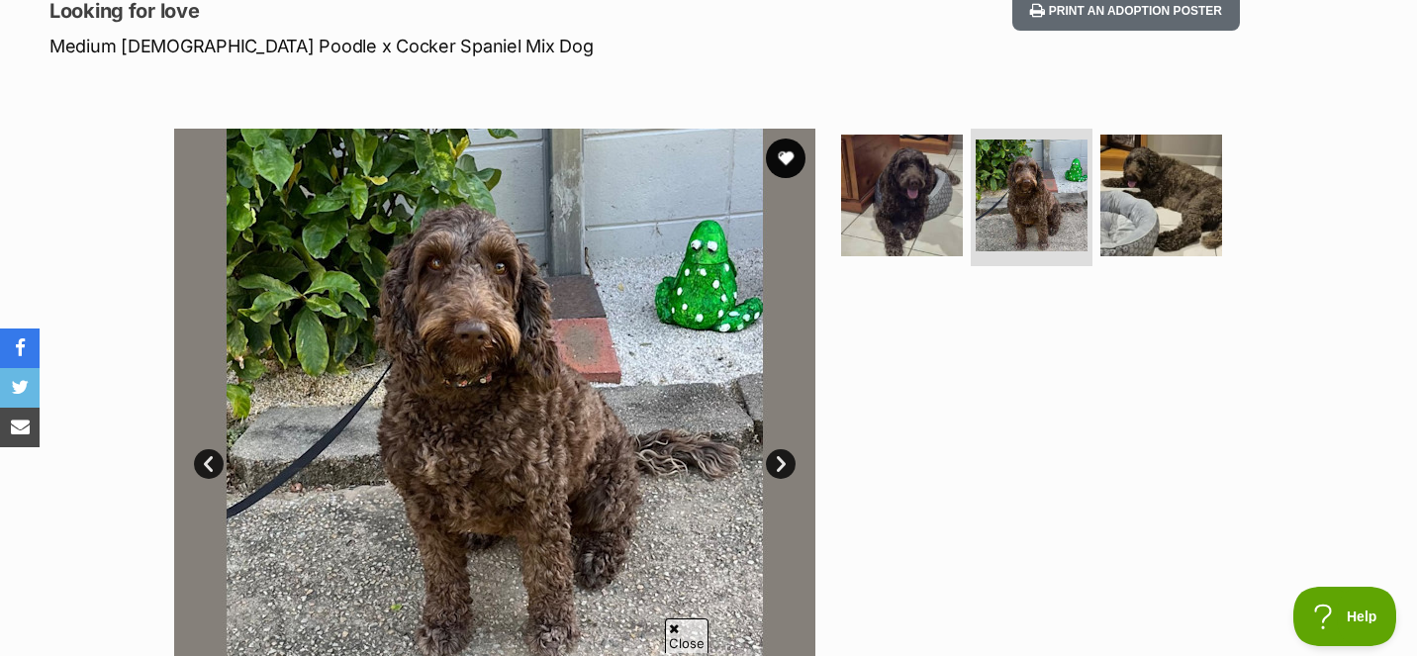
click at [780, 452] on link "Next" at bounding box center [781, 464] width 30 height 30
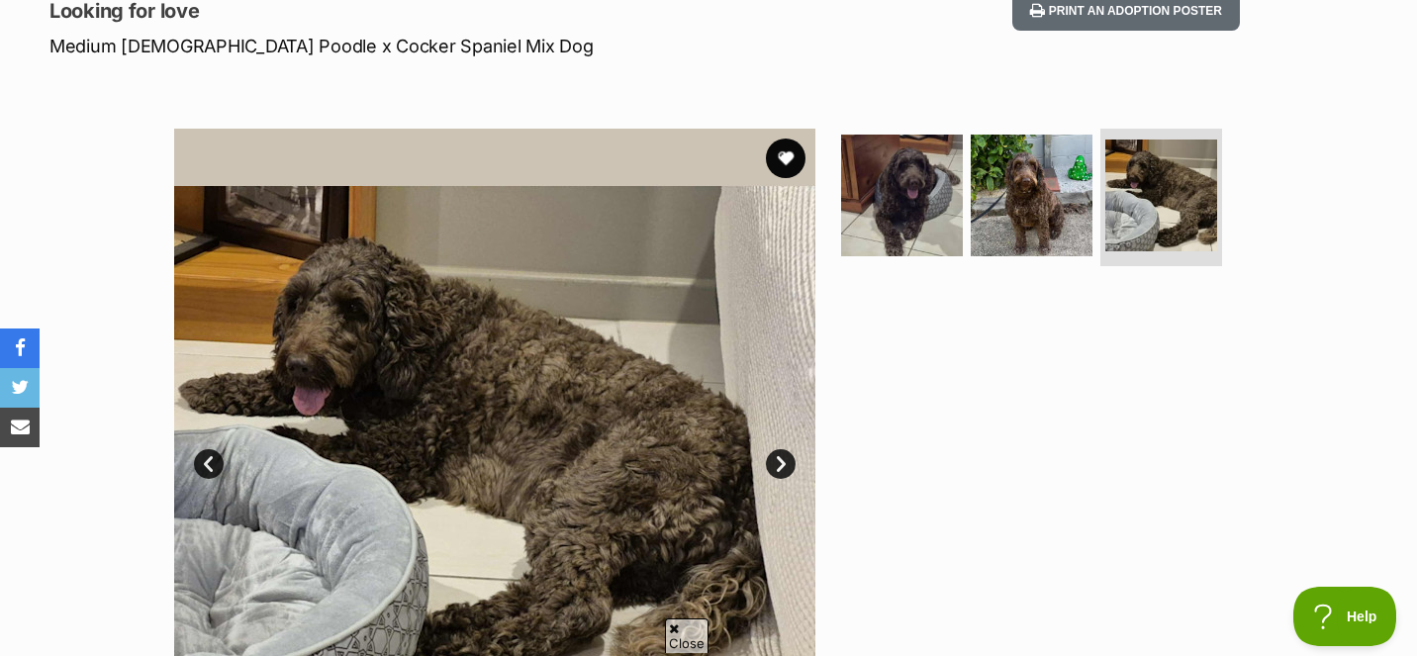
click at [780, 452] on link "Next" at bounding box center [781, 464] width 30 height 30
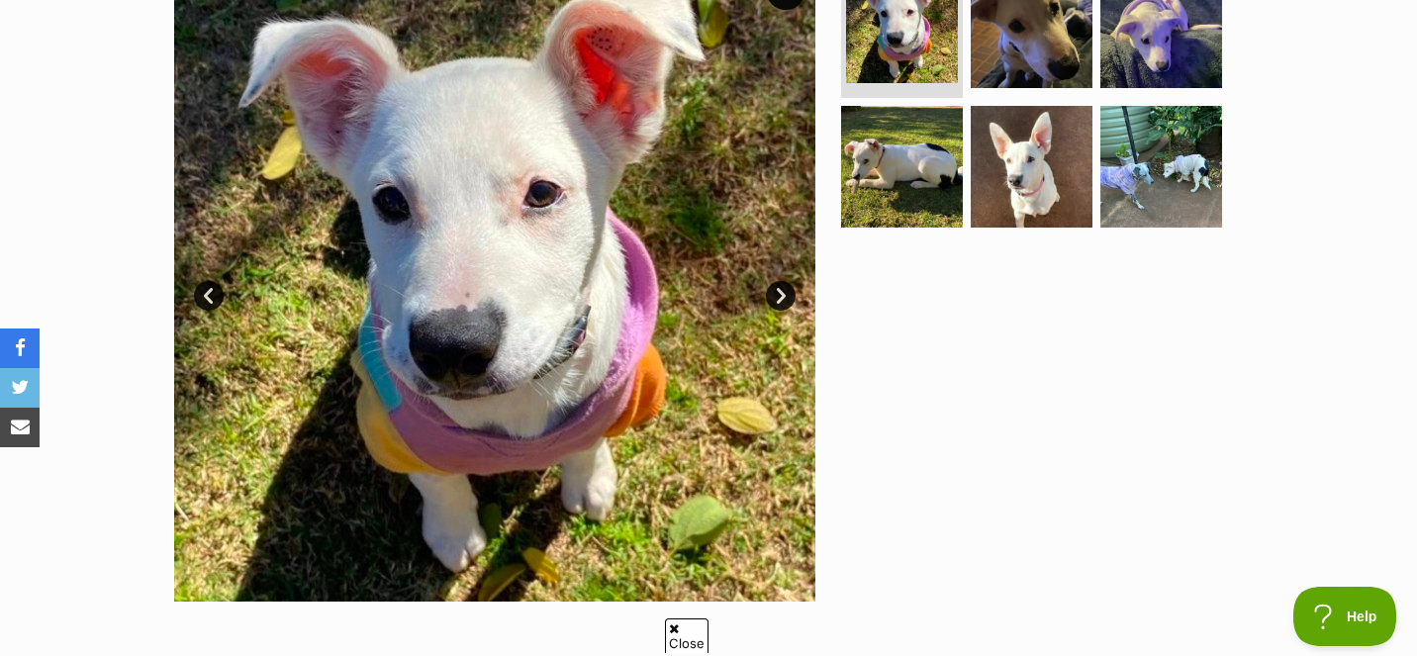
scroll to position [454, 0]
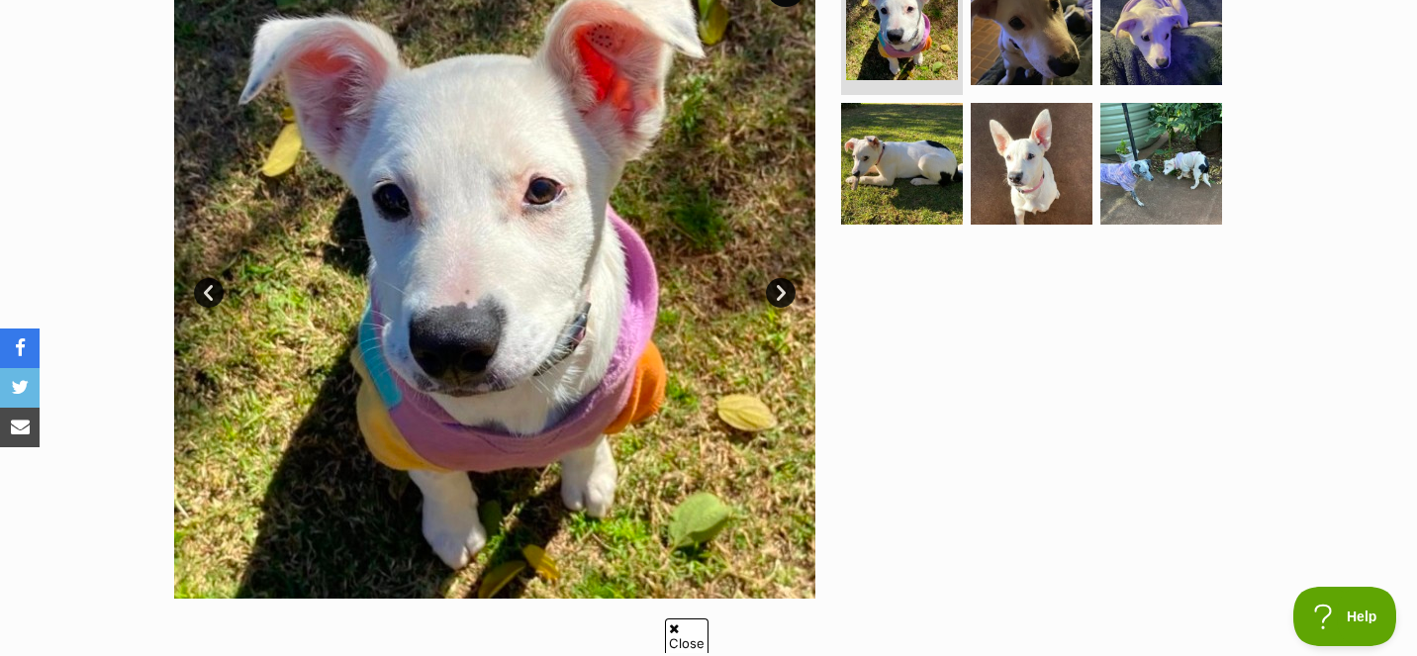
click at [782, 289] on link "Next" at bounding box center [781, 293] width 30 height 30
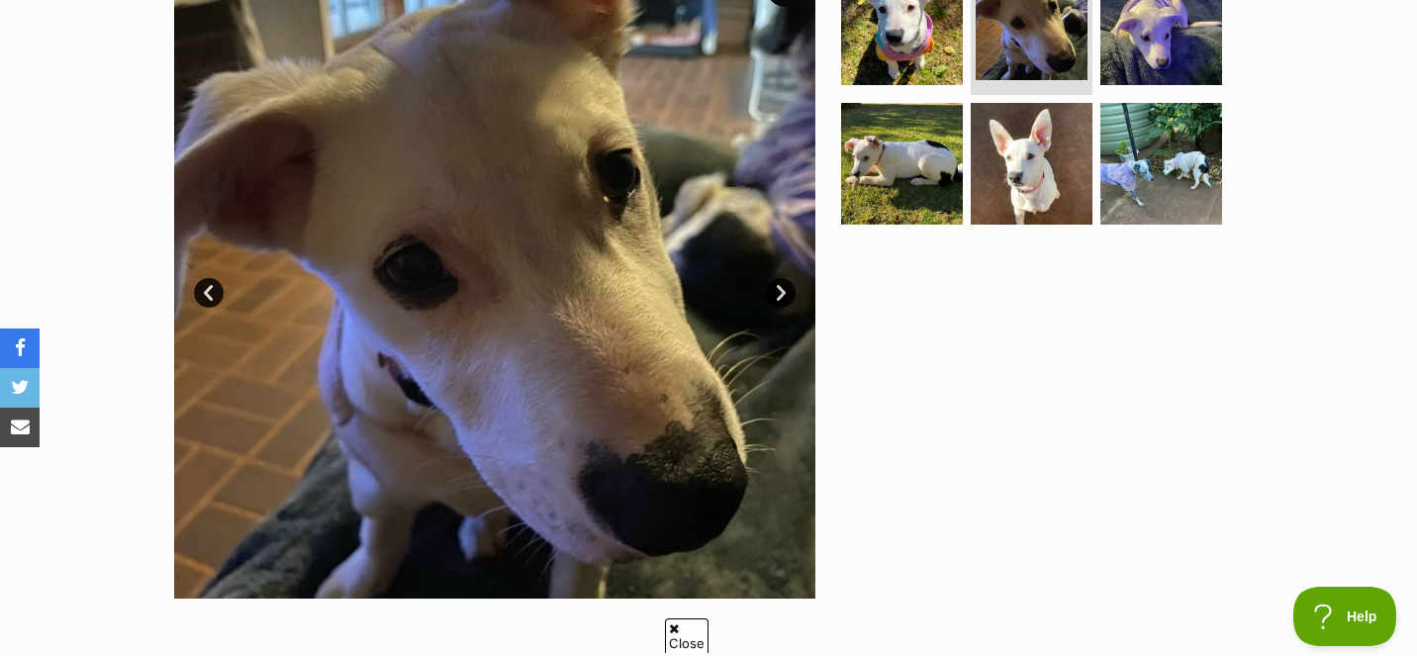
click at [782, 289] on link "Next" at bounding box center [781, 293] width 30 height 30
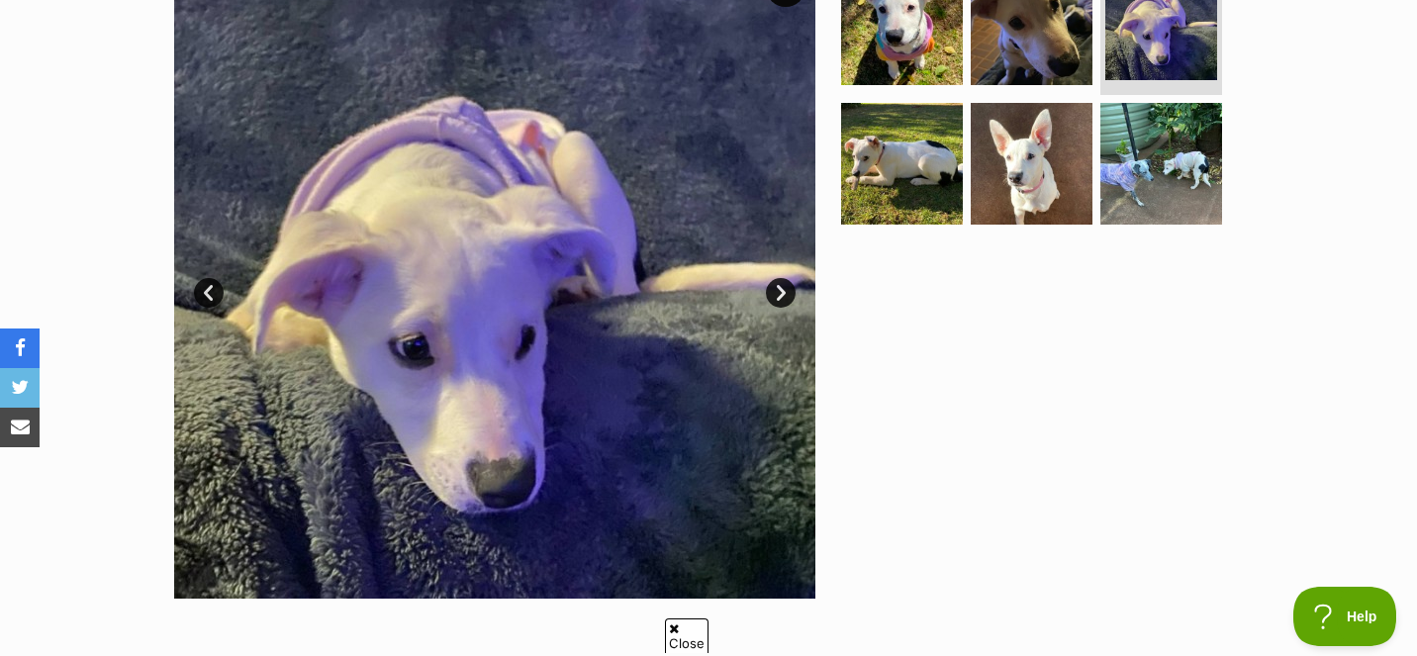
click at [782, 289] on link "Next" at bounding box center [781, 293] width 30 height 30
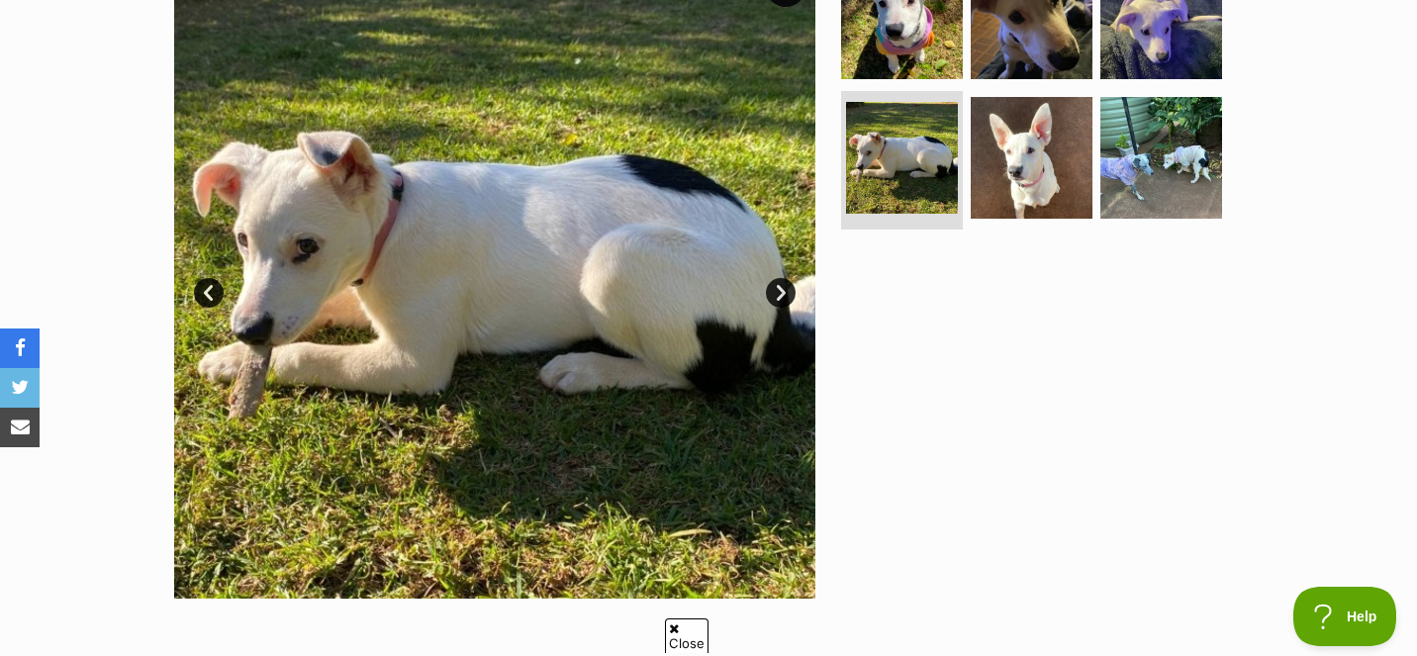
click at [782, 290] on link "Next" at bounding box center [781, 293] width 30 height 30
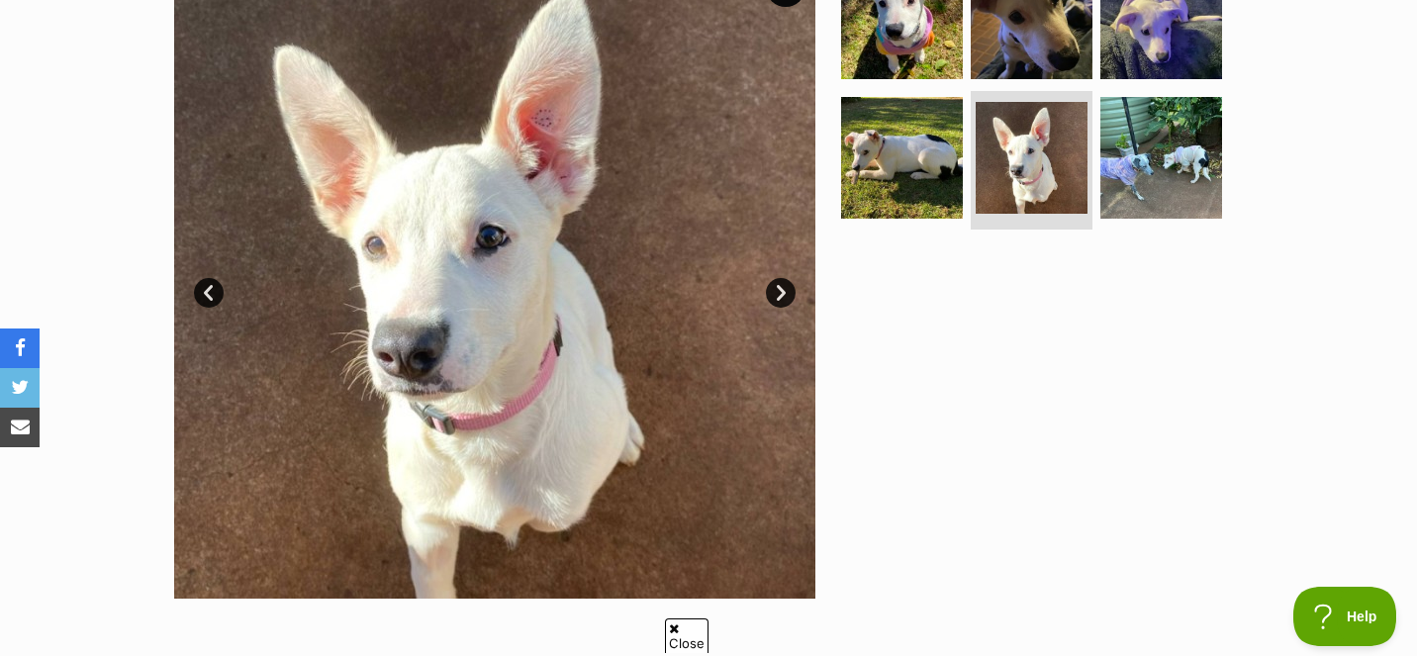
click at [782, 289] on link "Next" at bounding box center [781, 293] width 30 height 30
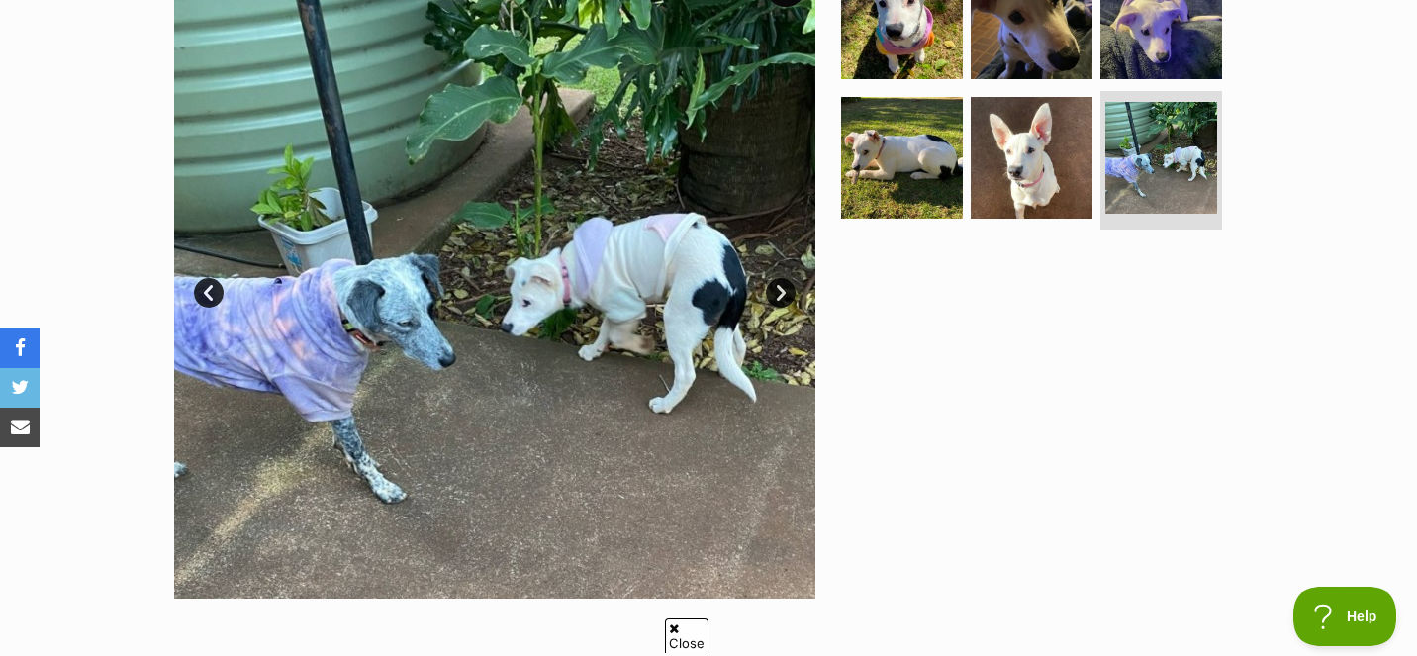
click at [782, 289] on link "Next" at bounding box center [781, 293] width 30 height 30
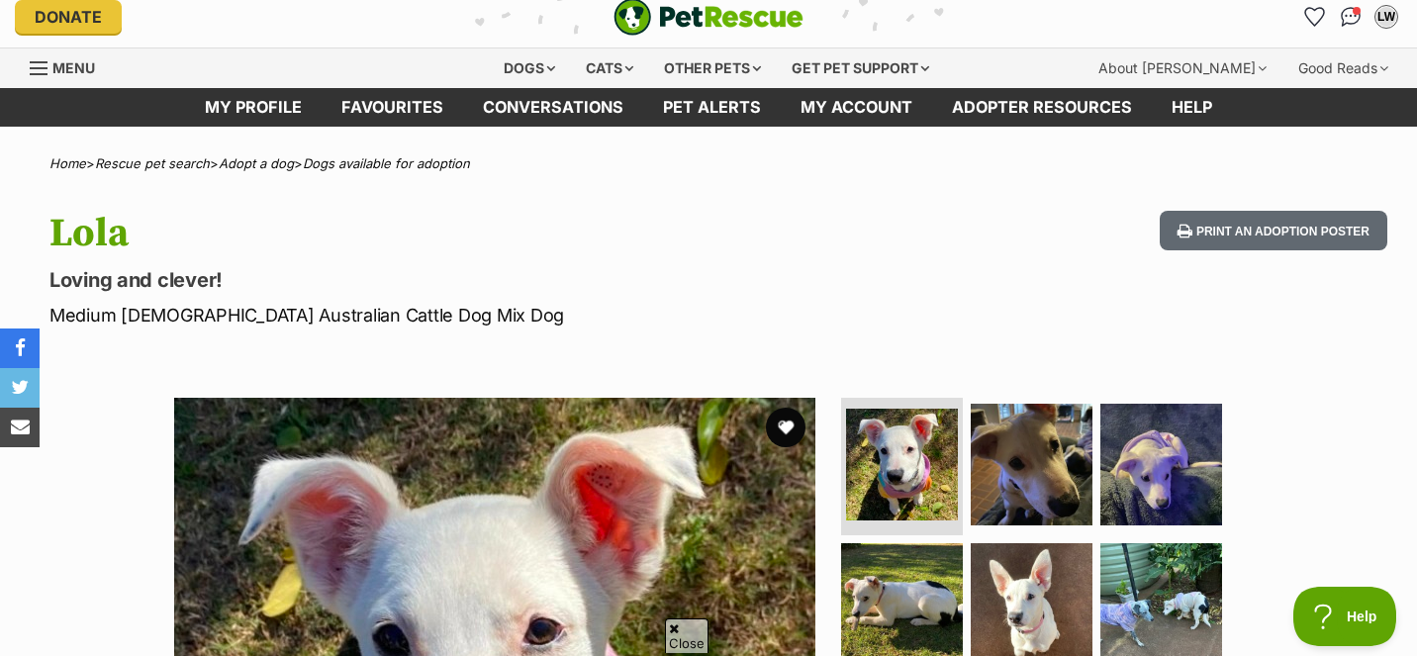
scroll to position [0, 0]
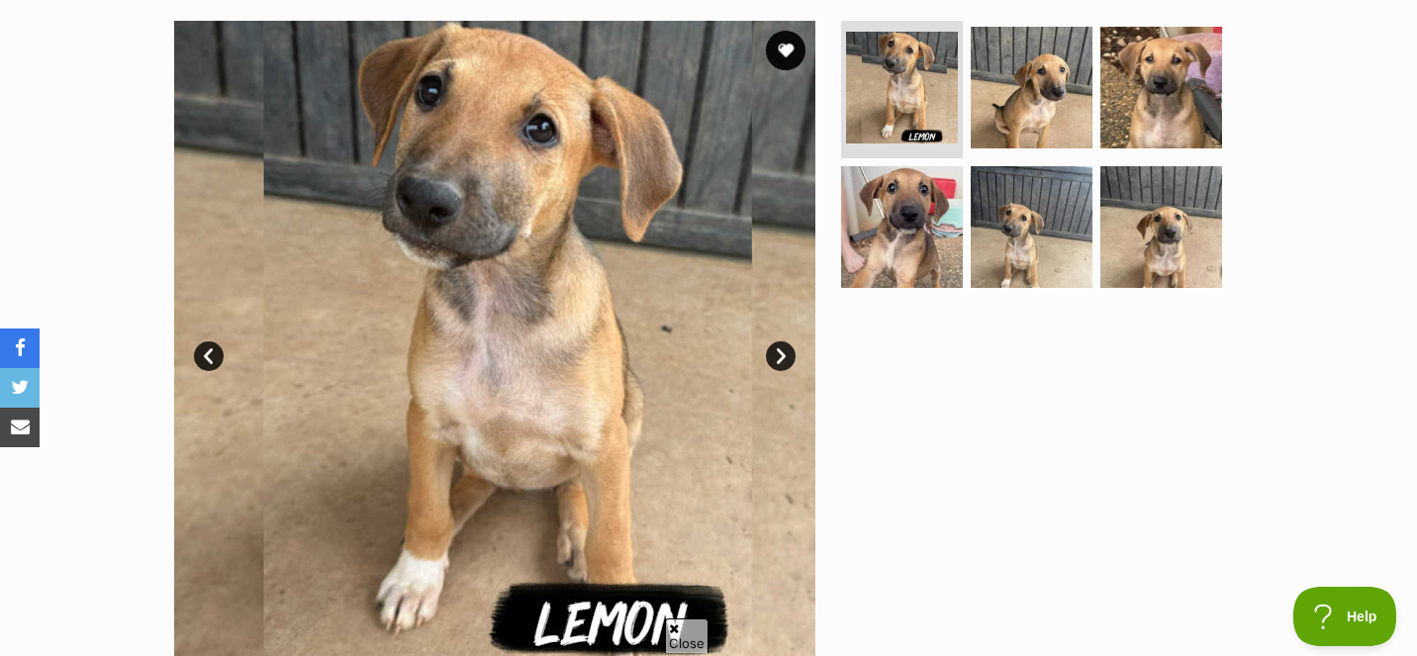
scroll to position [405, 0]
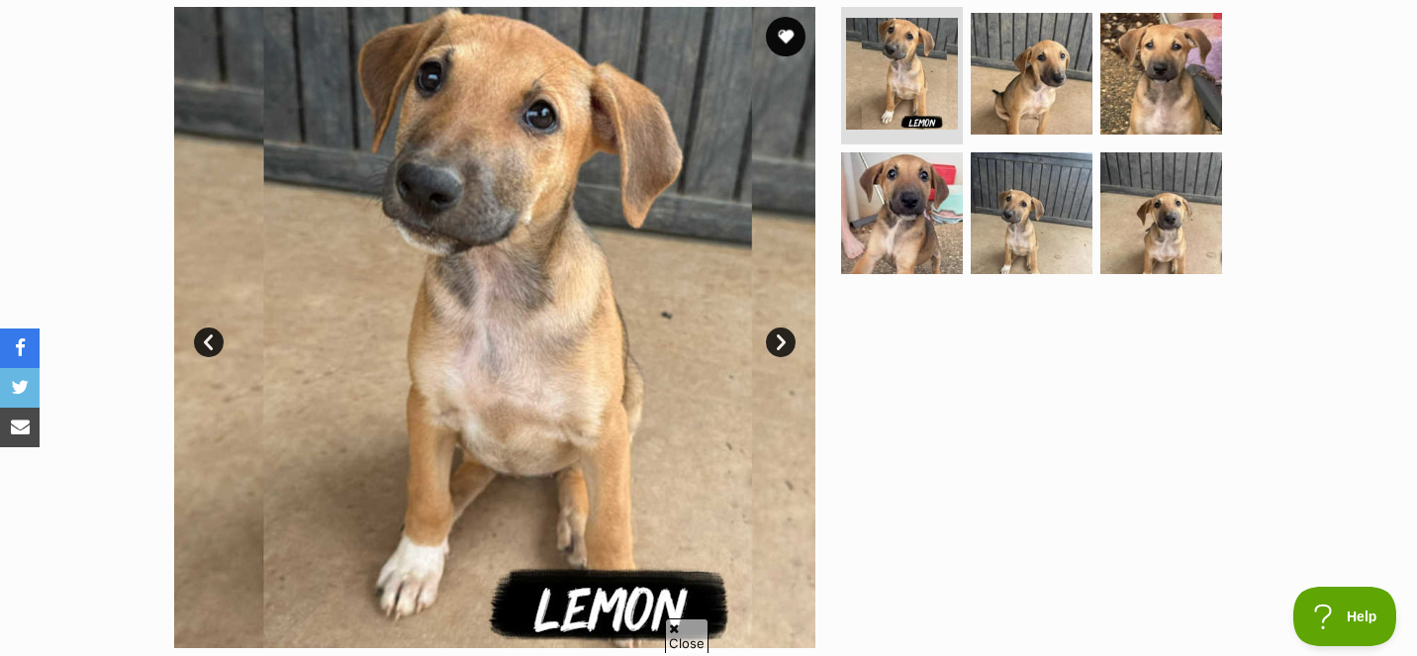
click at [784, 332] on link "Next" at bounding box center [781, 342] width 30 height 30
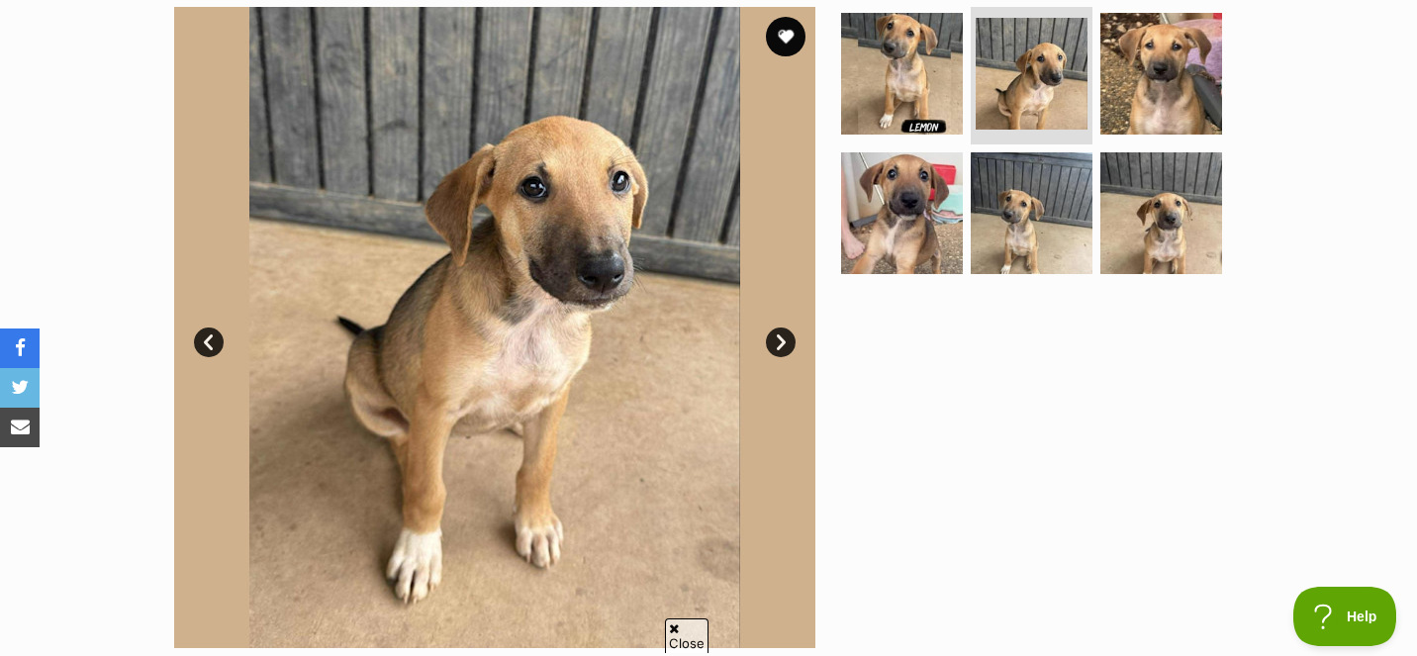
click at [784, 332] on link "Next" at bounding box center [781, 342] width 30 height 30
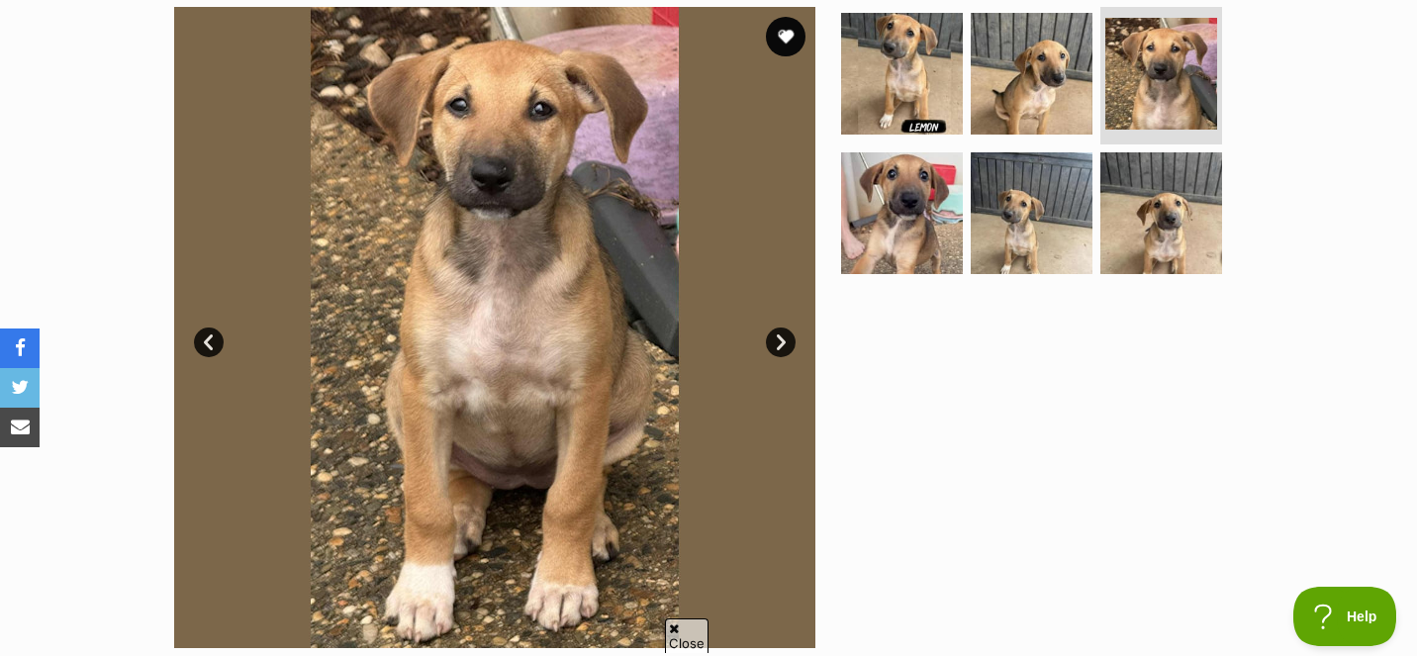
click at [784, 332] on link "Next" at bounding box center [781, 342] width 30 height 30
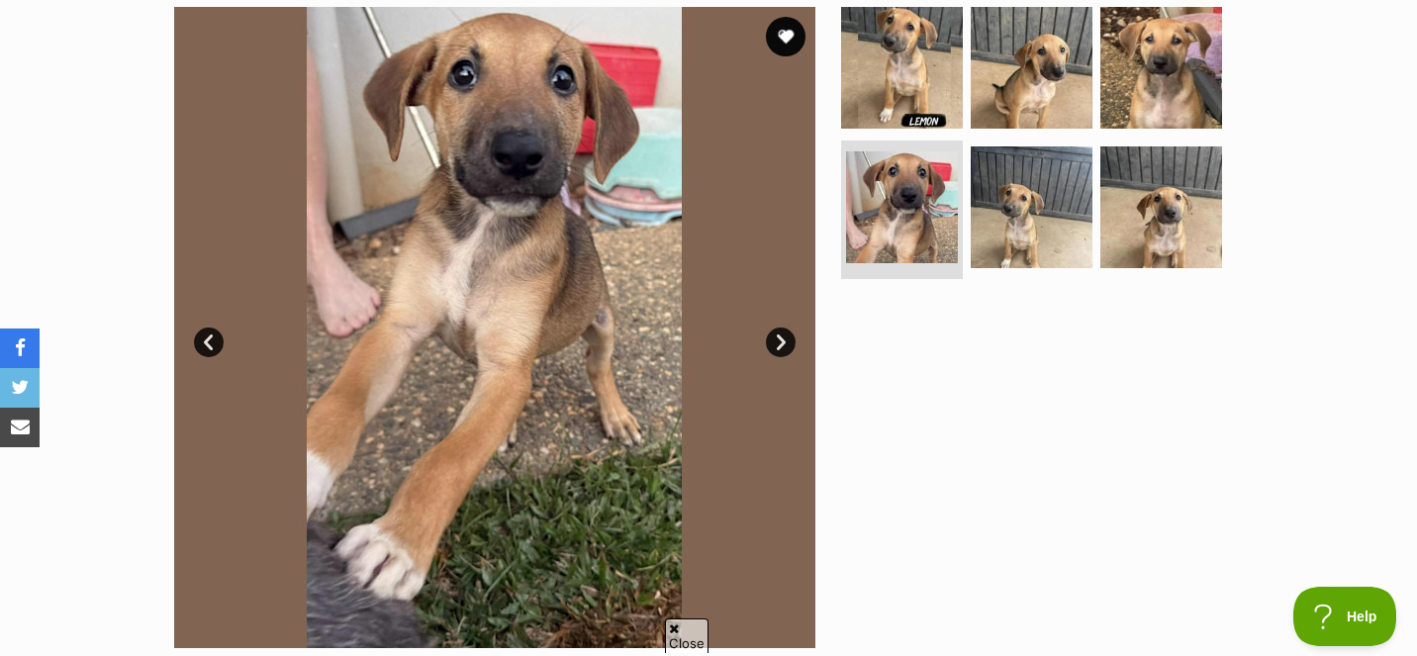
click at [784, 332] on link "Next" at bounding box center [781, 342] width 30 height 30
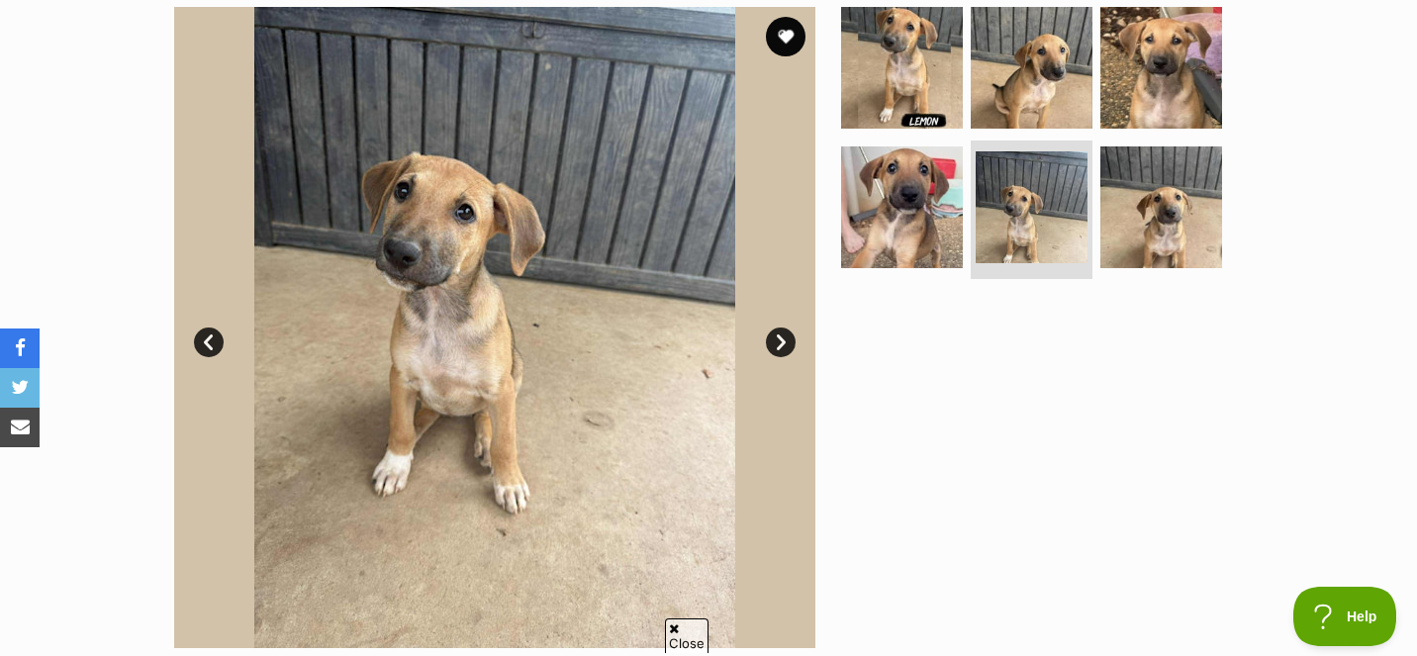
click at [784, 332] on link "Next" at bounding box center [781, 342] width 30 height 30
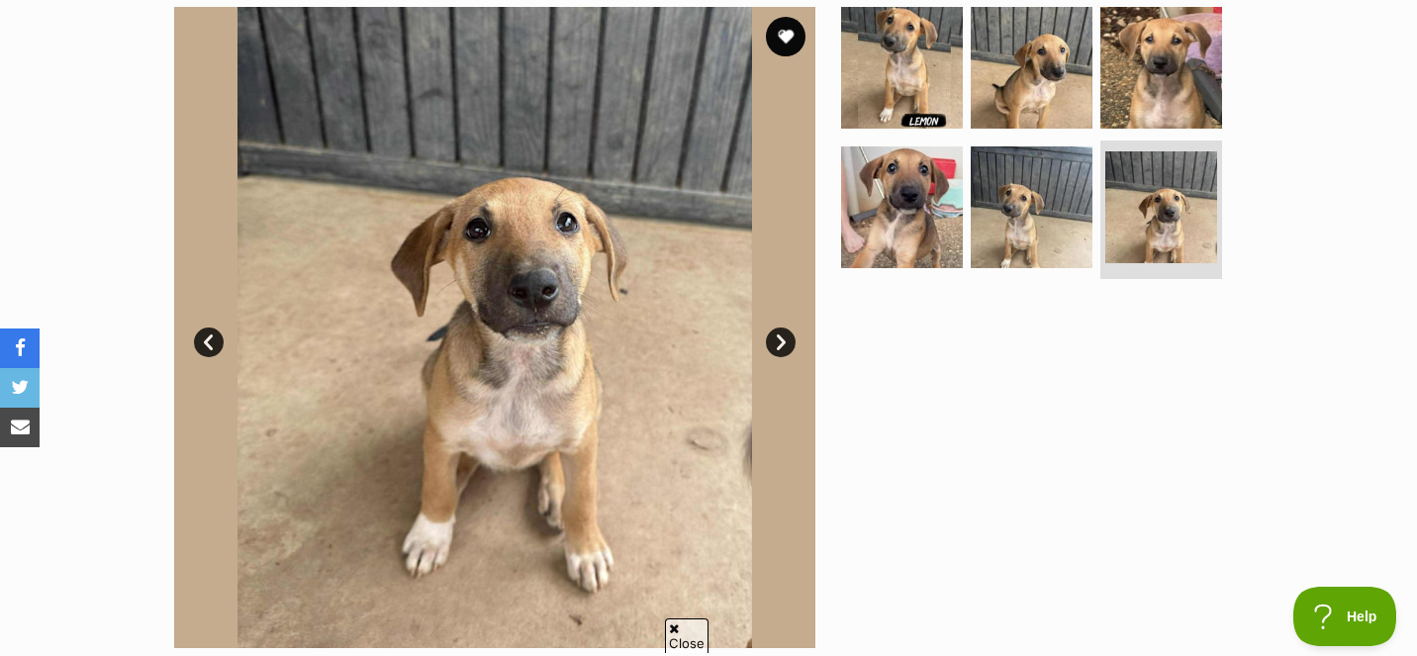
click at [784, 332] on link "Next" at bounding box center [781, 342] width 30 height 30
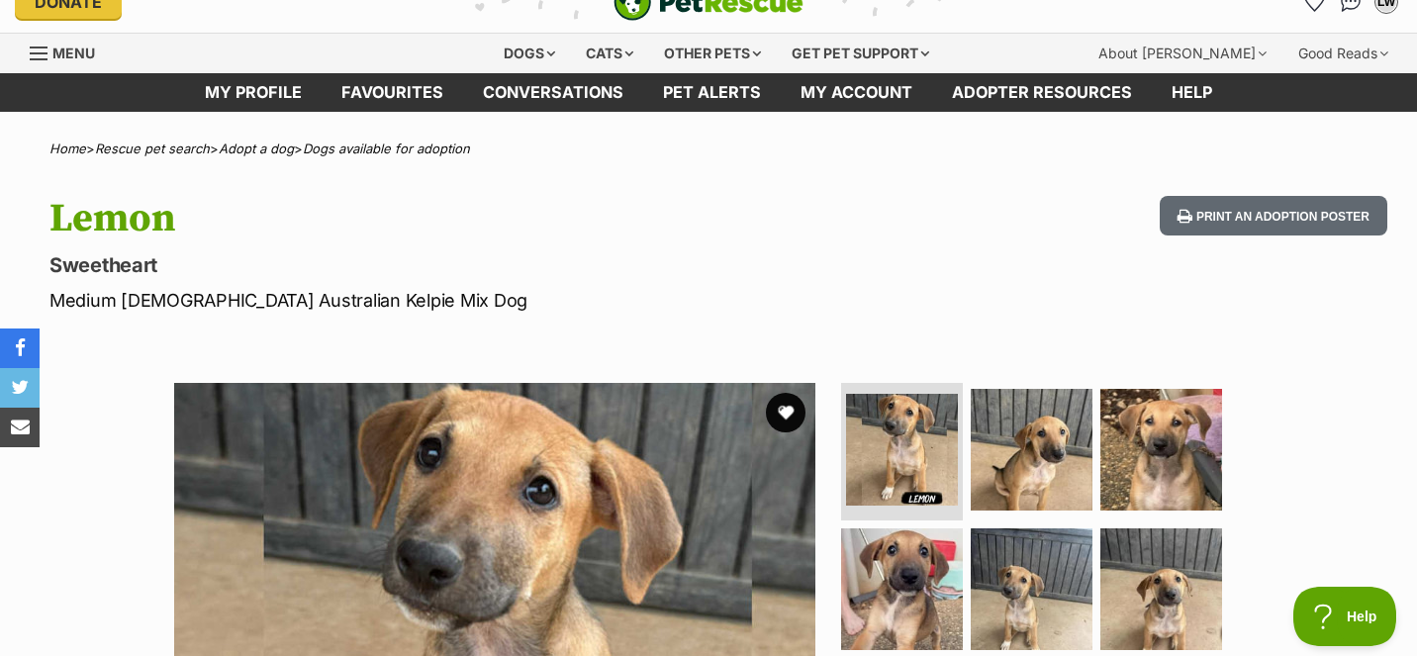
scroll to position [0, 0]
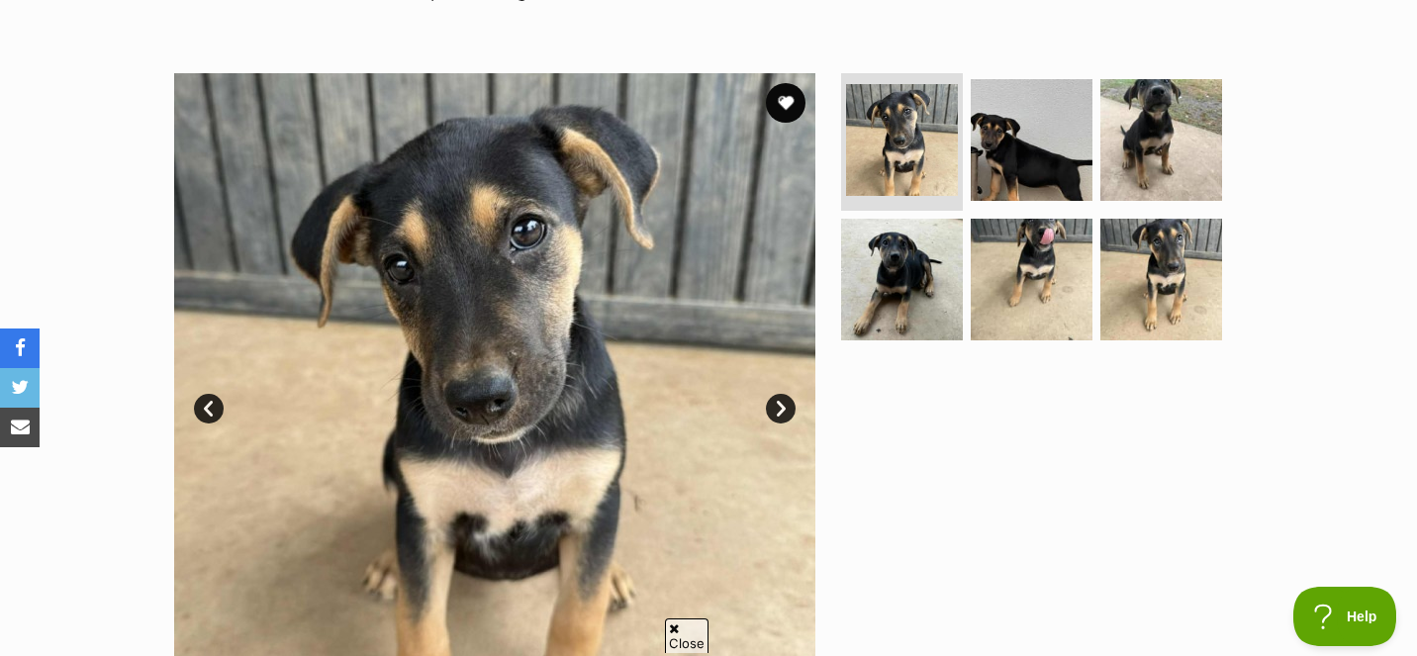
scroll to position [339, 0]
click at [783, 405] on link "Next" at bounding box center [781, 408] width 30 height 30
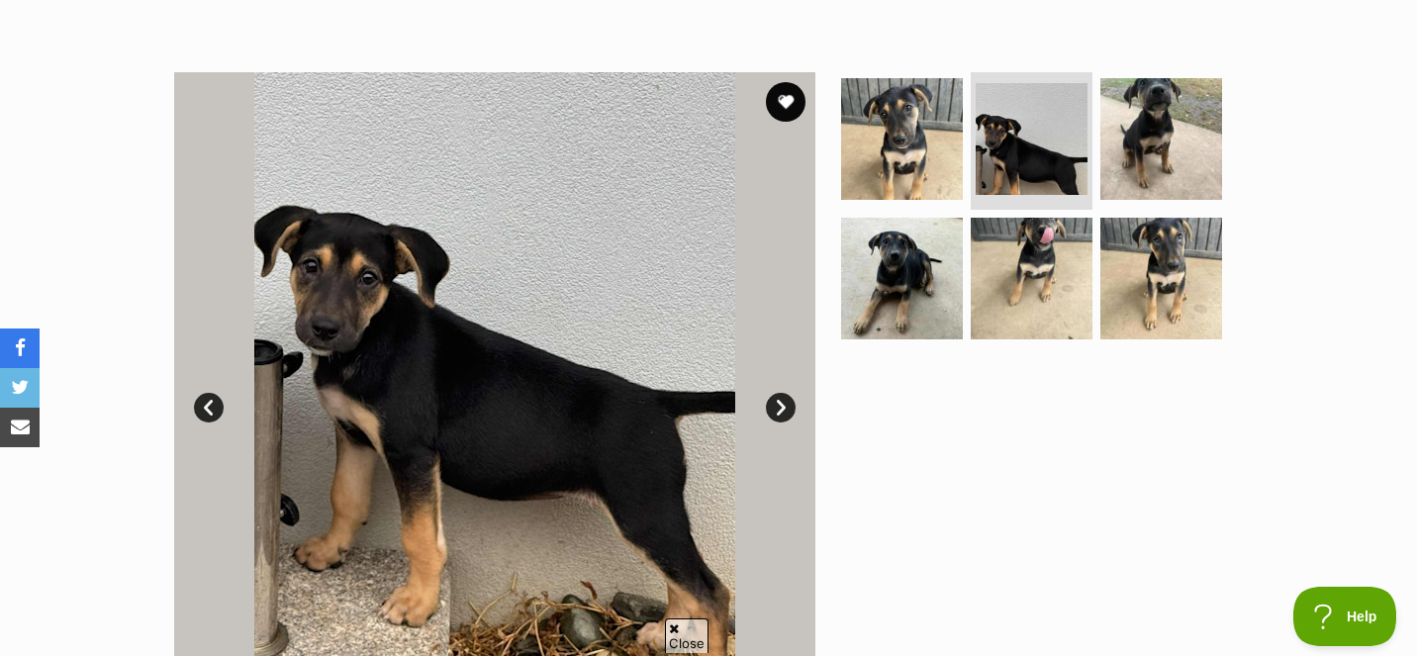
click at [774, 405] on link "Next" at bounding box center [781, 408] width 30 height 30
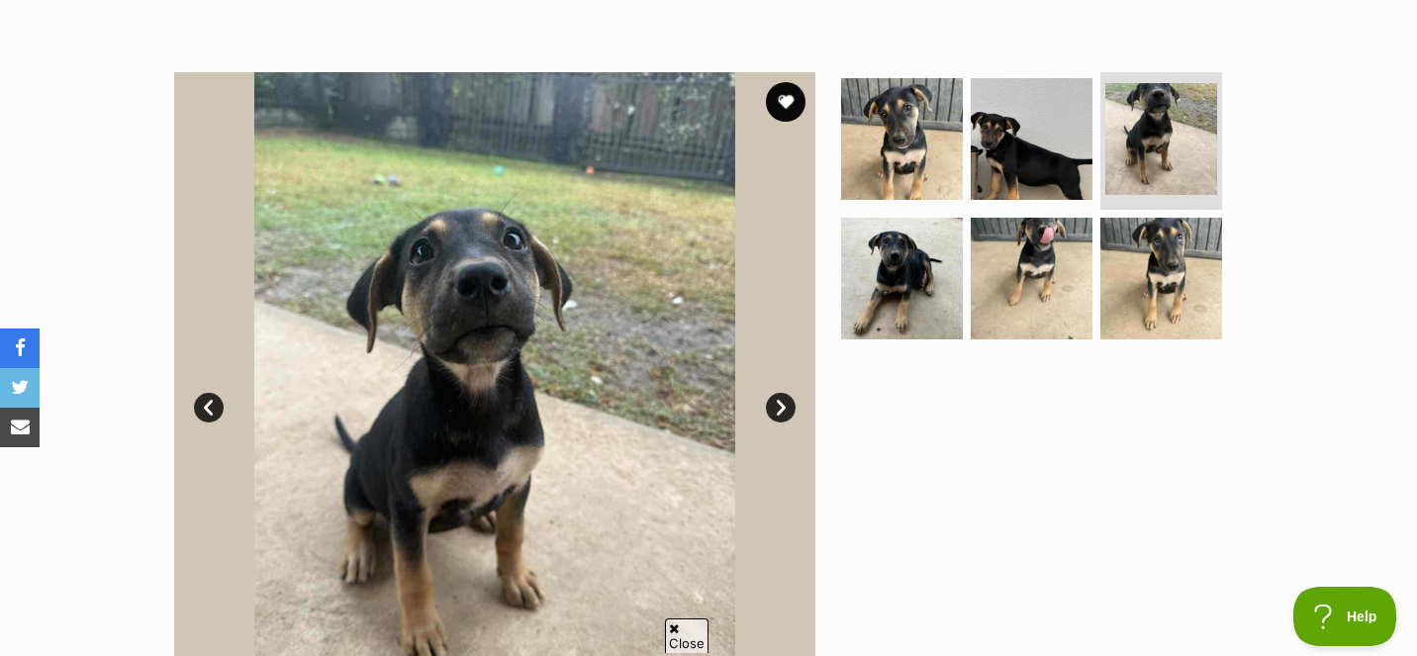
click at [774, 405] on link "Next" at bounding box center [781, 408] width 30 height 30
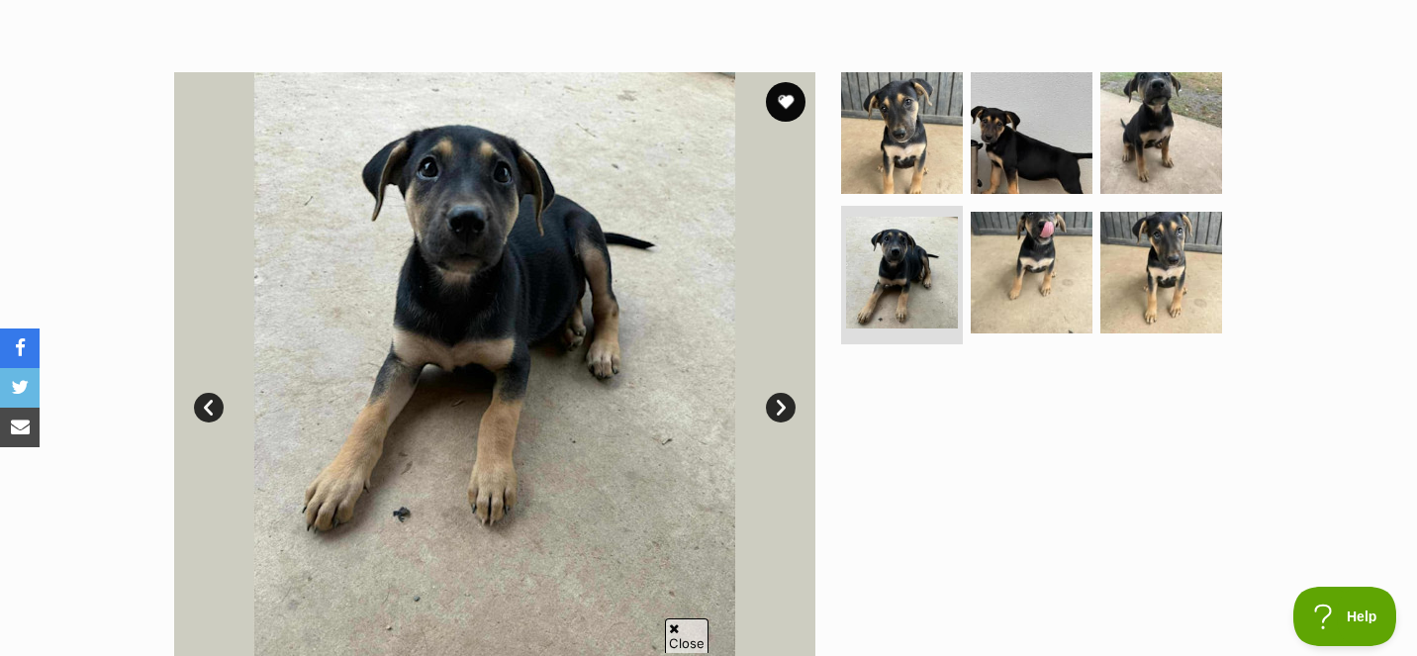
click at [775, 405] on link "Next" at bounding box center [781, 408] width 30 height 30
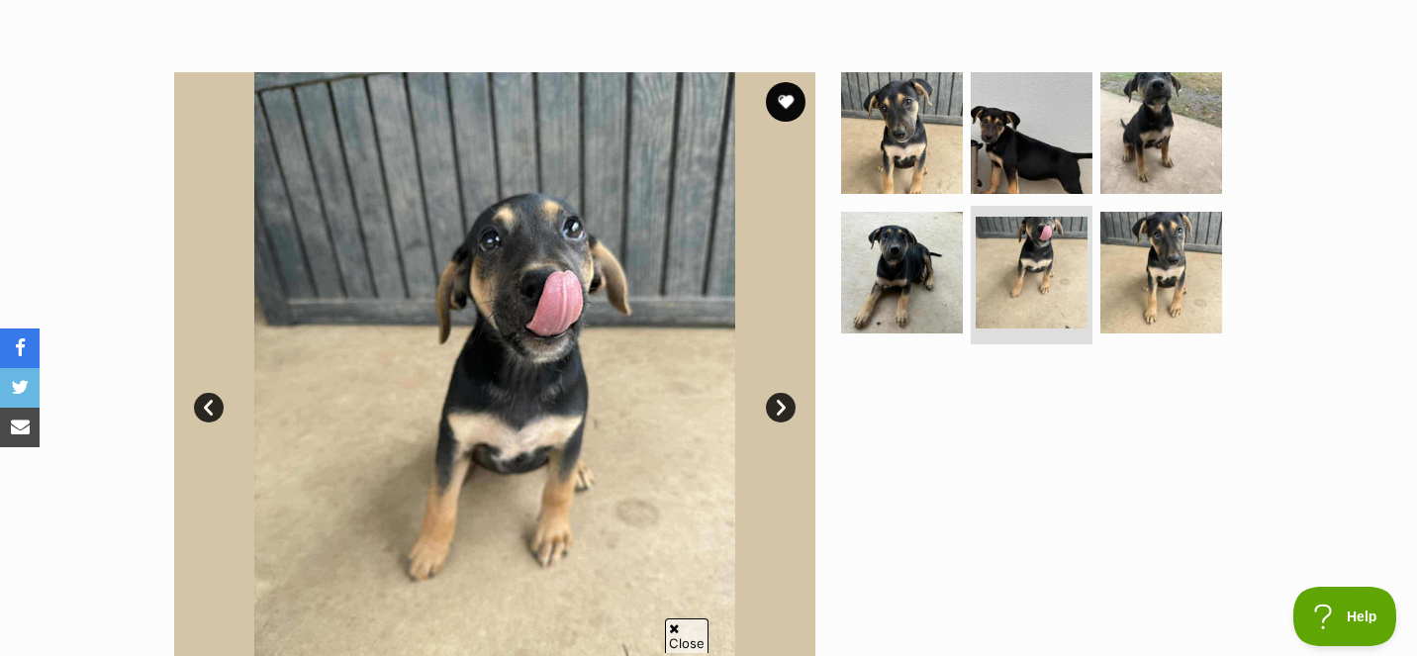
click at [775, 405] on link "Next" at bounding box center [781, 408] width 30 height 30
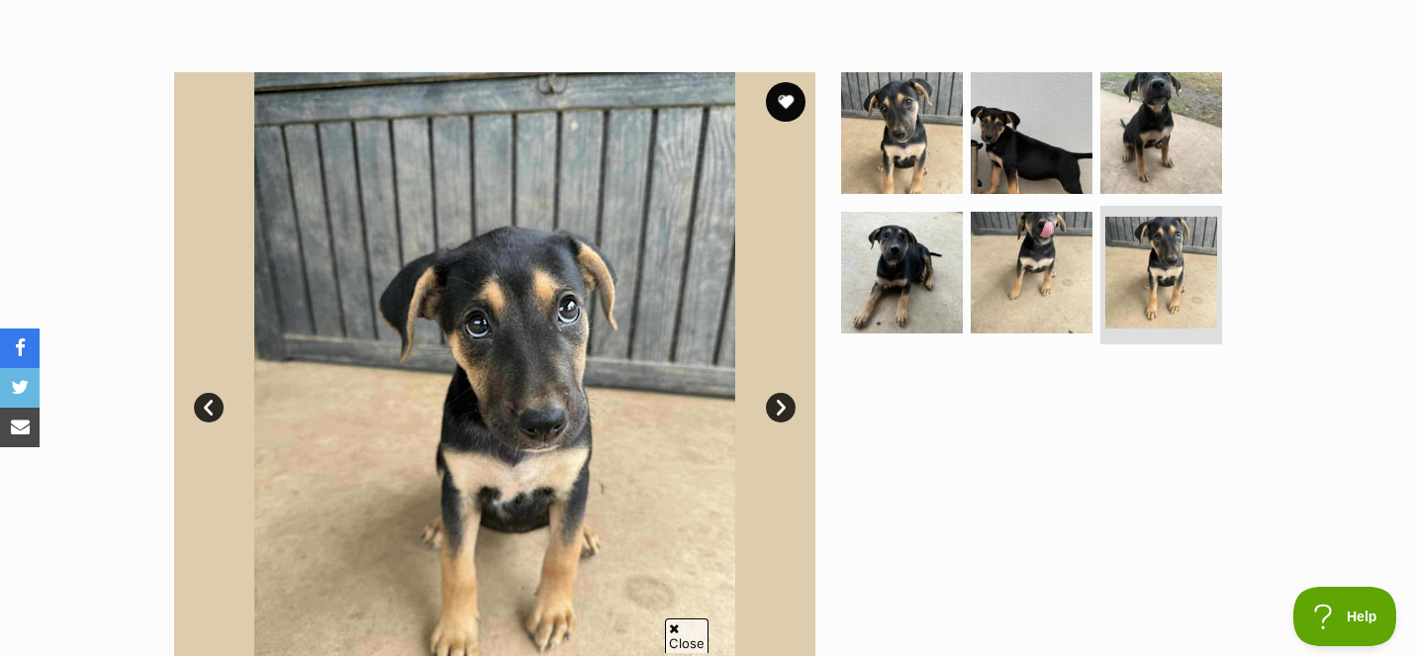
click at [775, 405] on link "Next" at bounding box center [781, 408] width 30 height 30
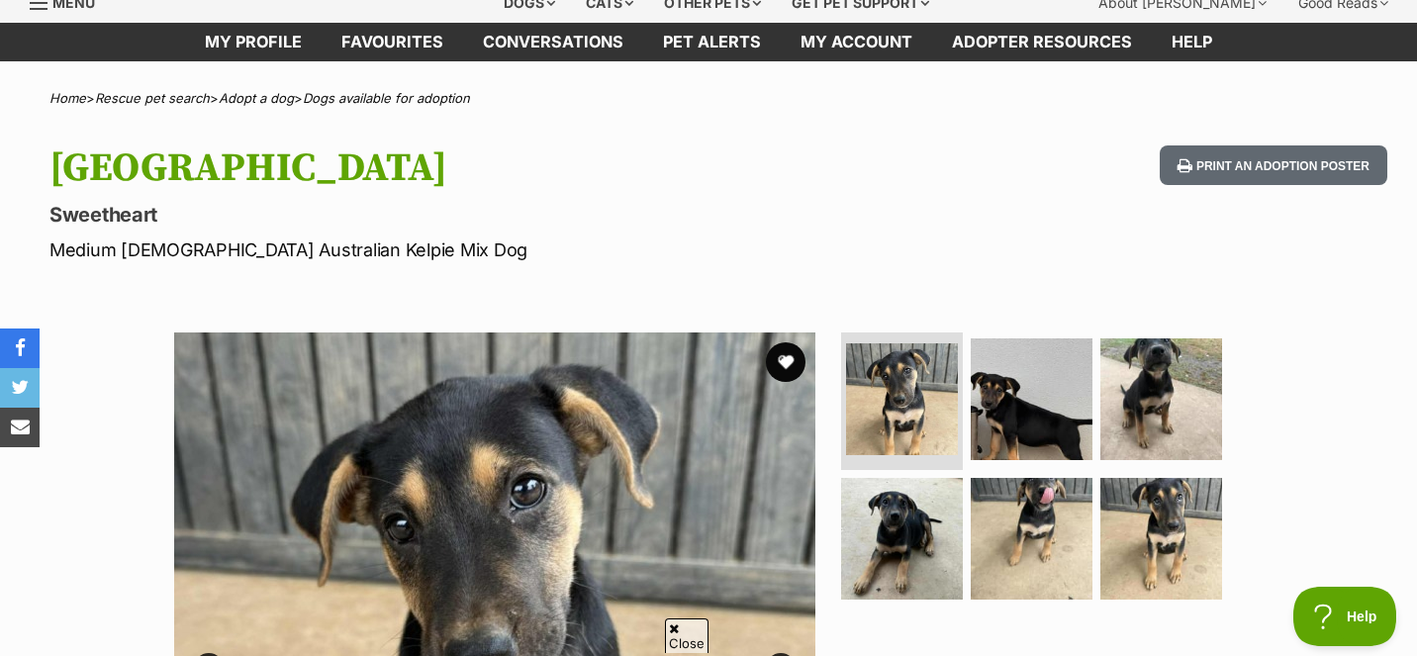
scroll to position [54, 0]
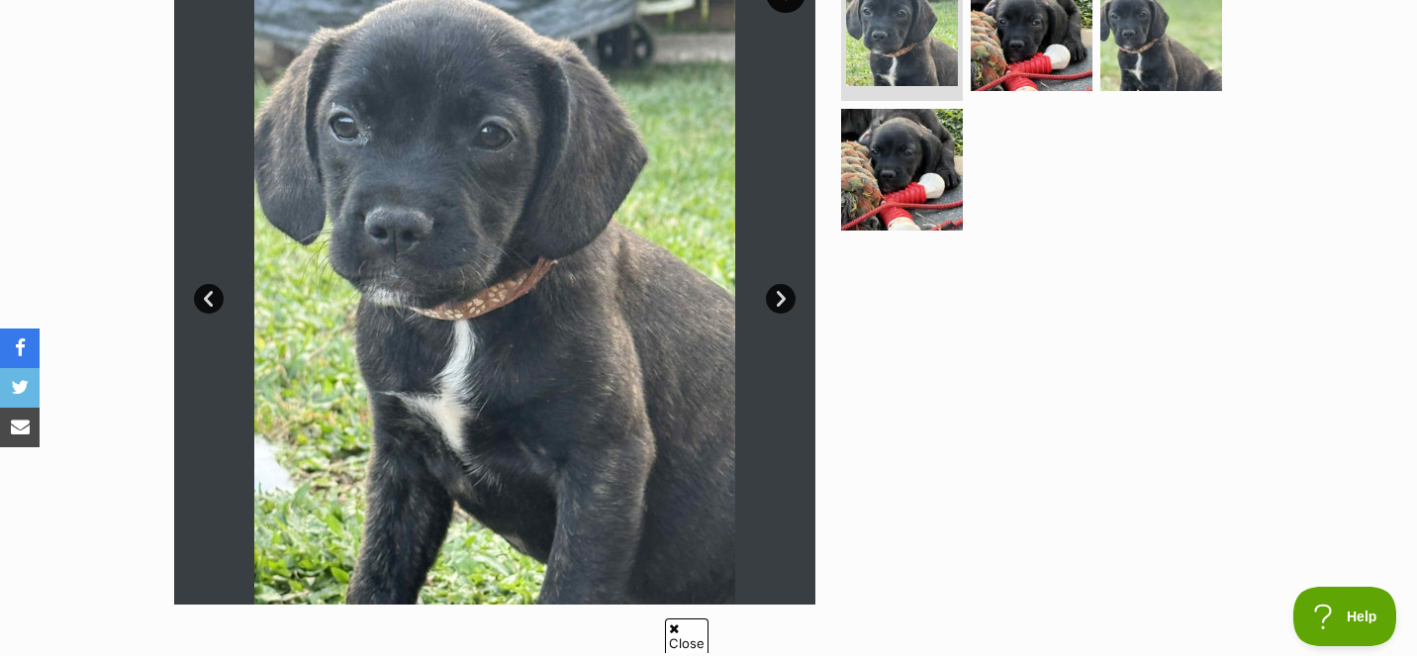
scroll to position [419, 0]
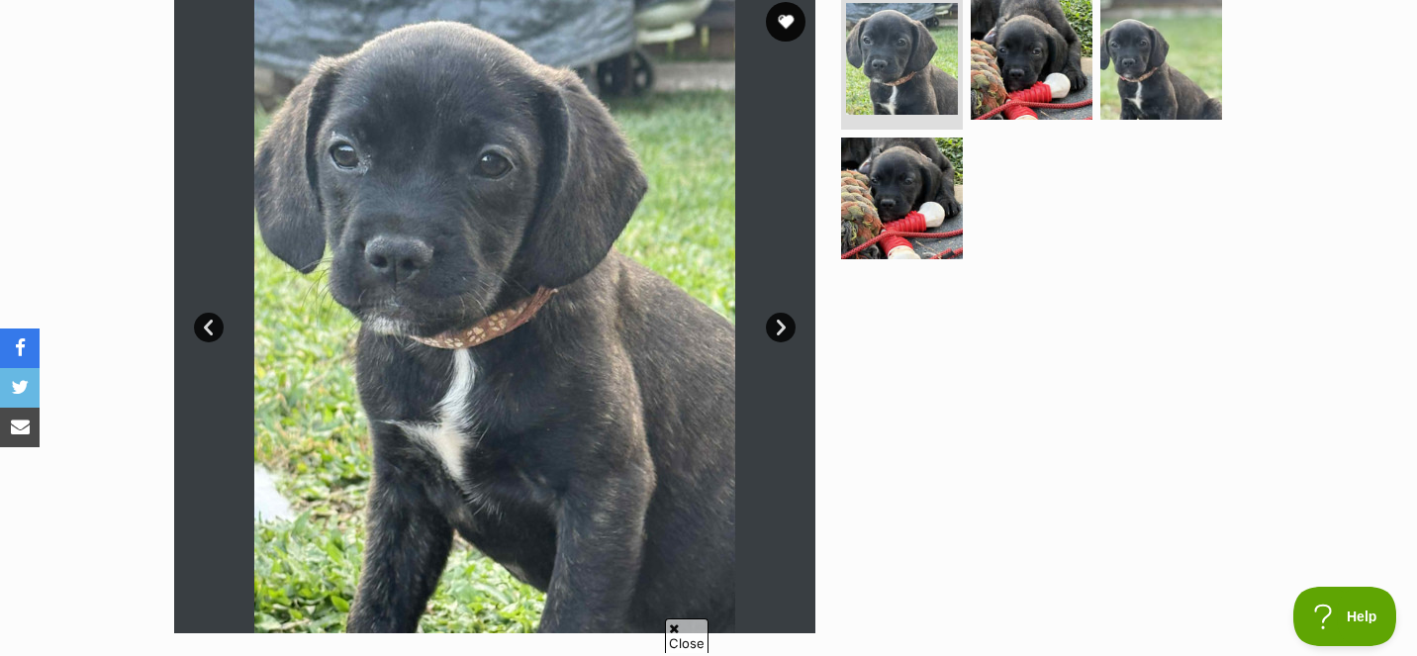
click at [781, 322] on link "Next" at bounding box center [781, 328] width 30 height 30
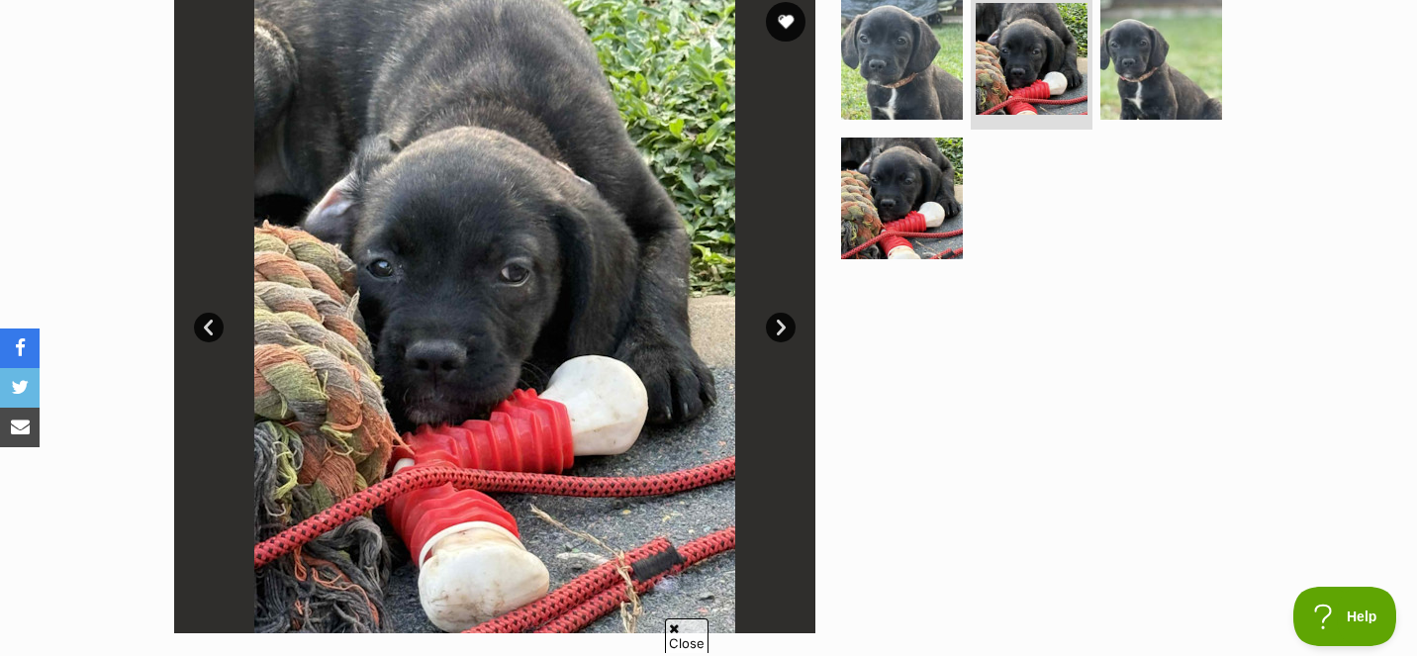
click at [781, 323] on link "Next" at bounding box center [781, 328] width 30 height 30
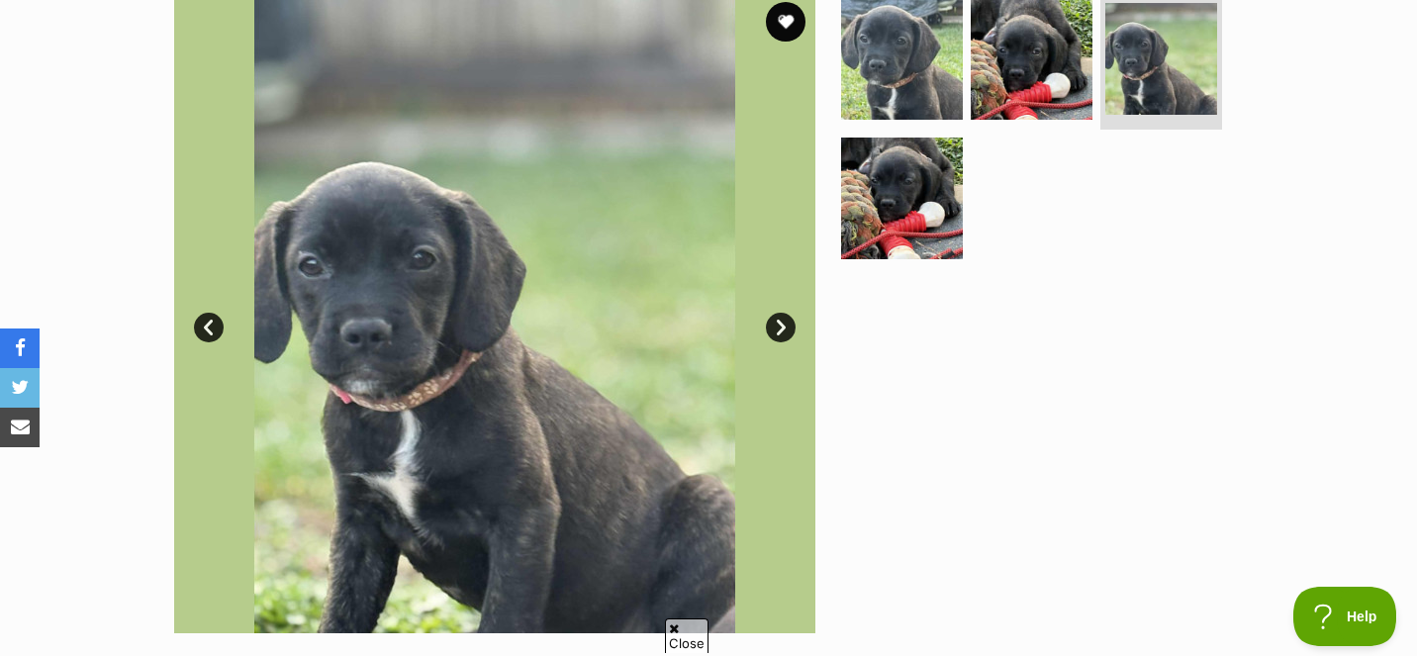
click at [781, 324] on link "Next" at bounding box center [781, 328] width 30 height 30
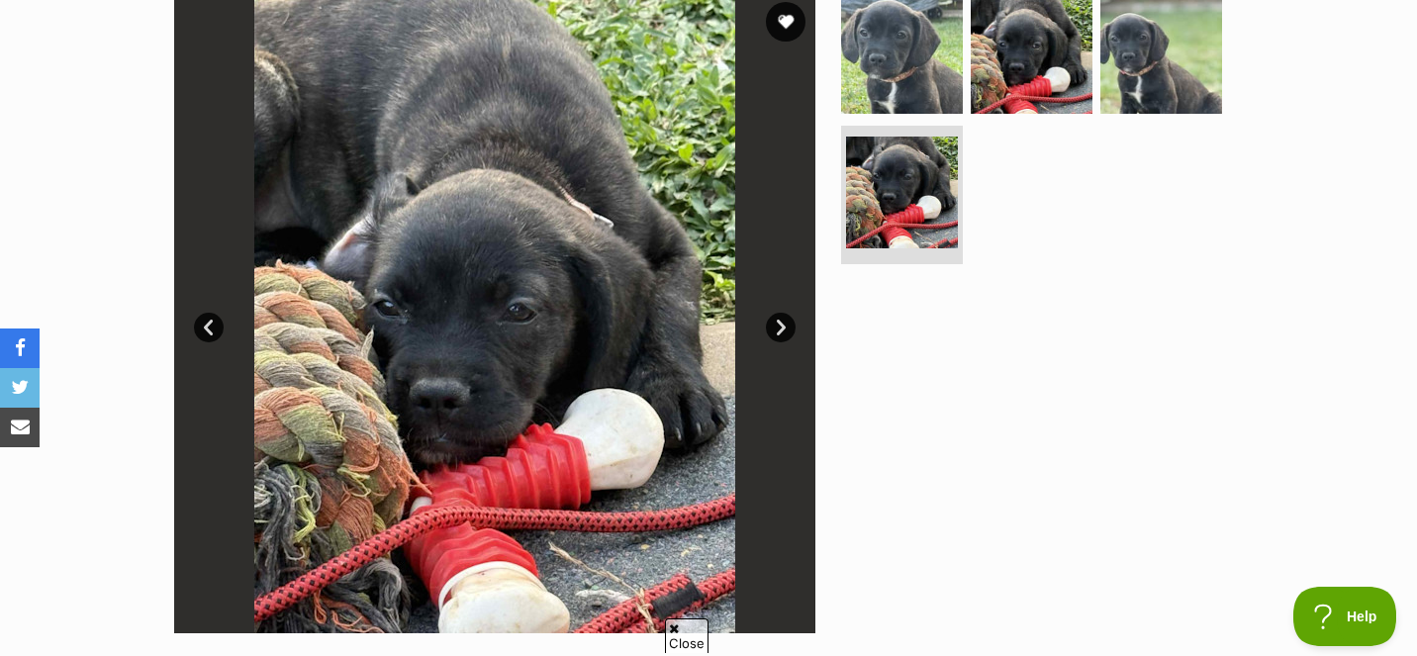
click at [781, 324] on link "Next" at bounding box center [781, 328] width 30 height 30
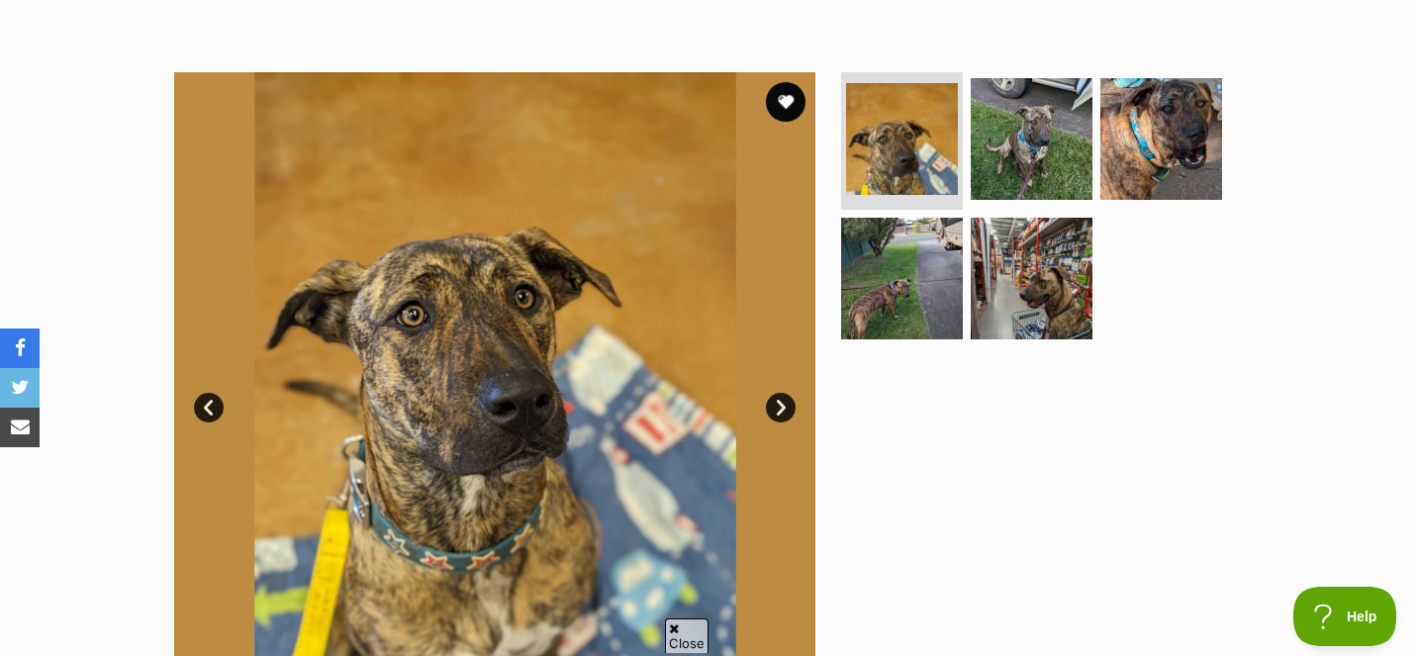
scroll to position [351, 0]
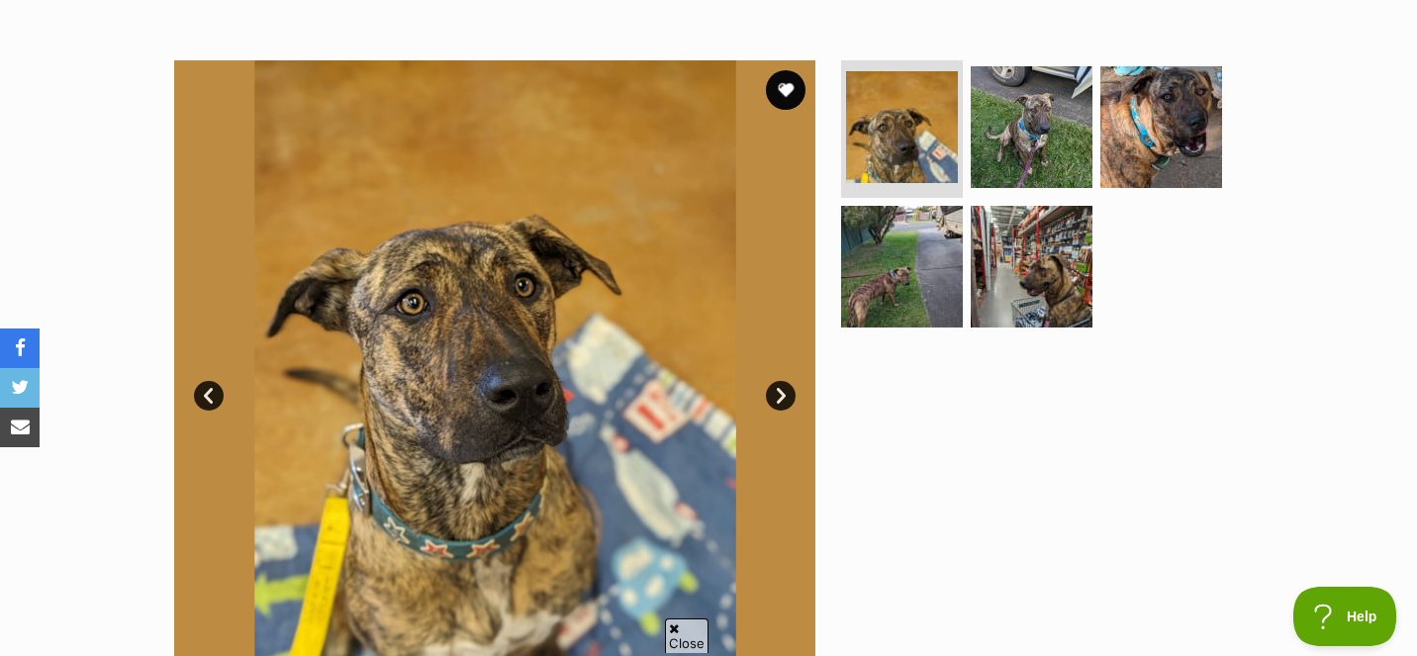
click at [783, 396] on link "Next" at bounding box center [781, 396] width 30 height 30
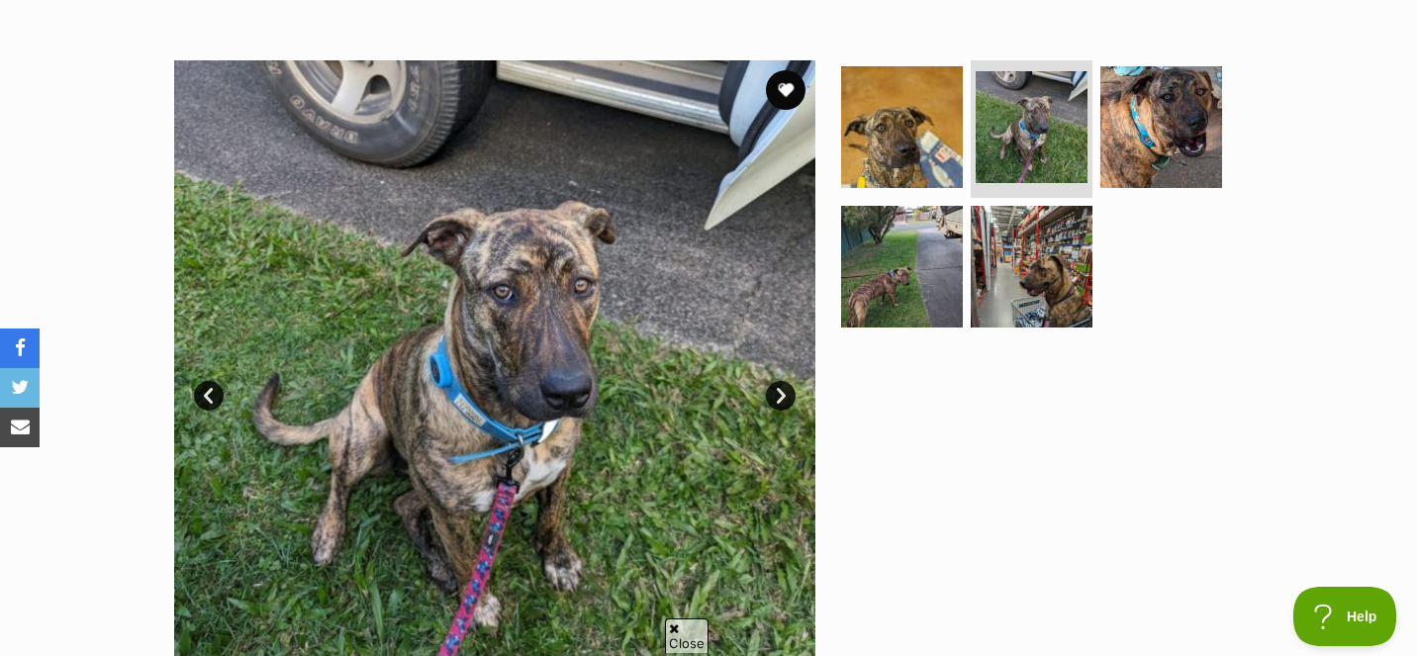
click at [783, 396] on link "Next" at bounding box center [781, 396] width 30 height 30
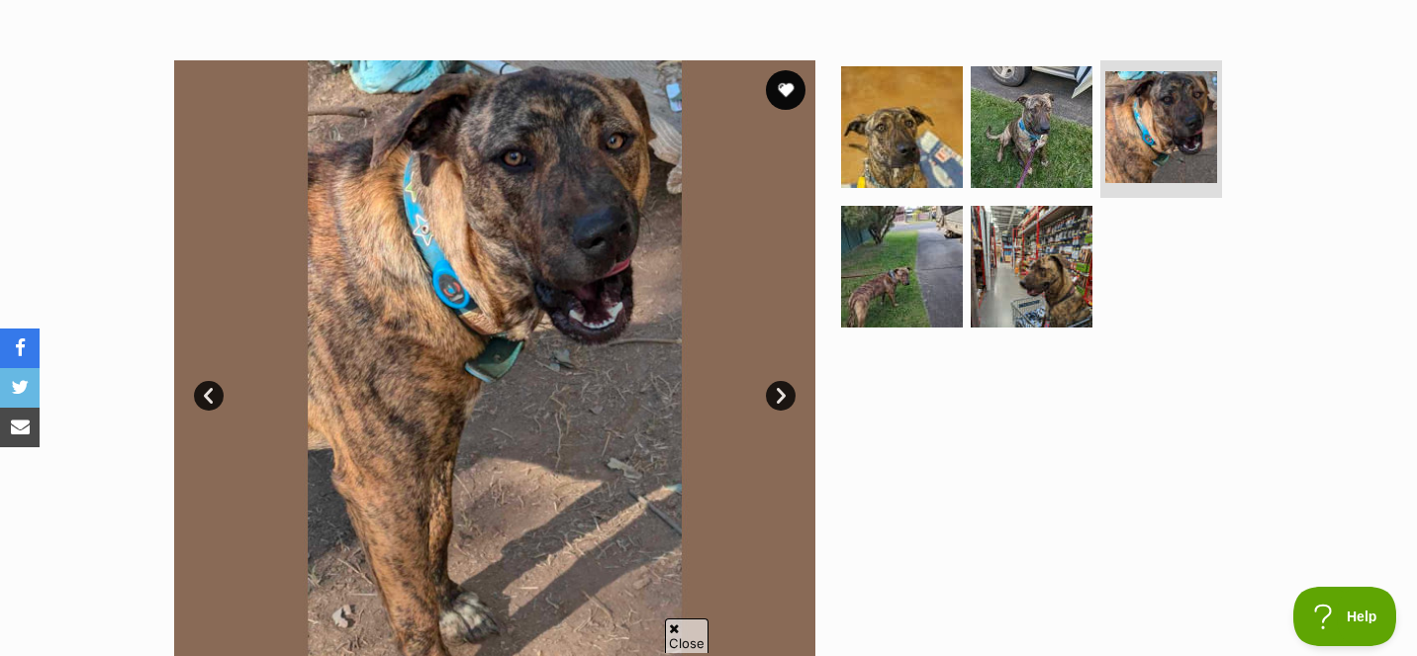
click at [783, 398] on link "Next" at bounding box center [781, 396] width 30 height 30
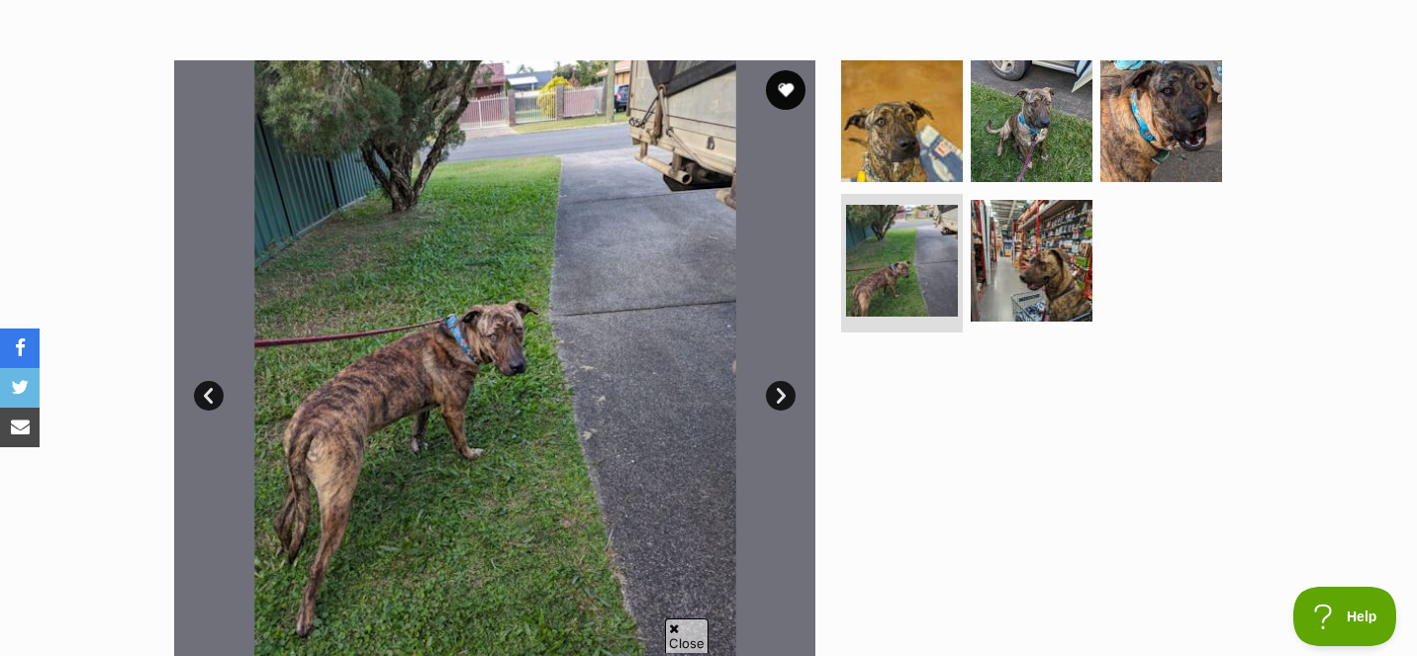
click at [783, 399] on link "Next" at bounding box center [781, 396] width 30 height 30
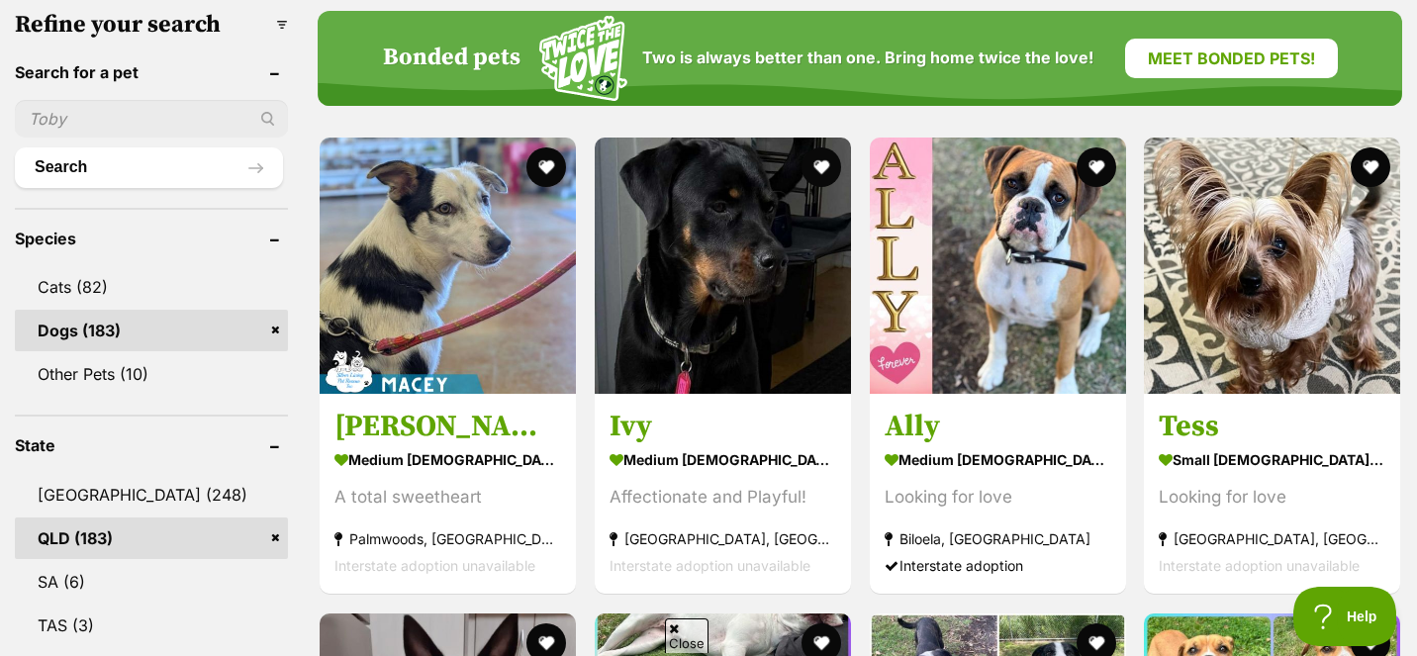
scroll to position [640, 0]
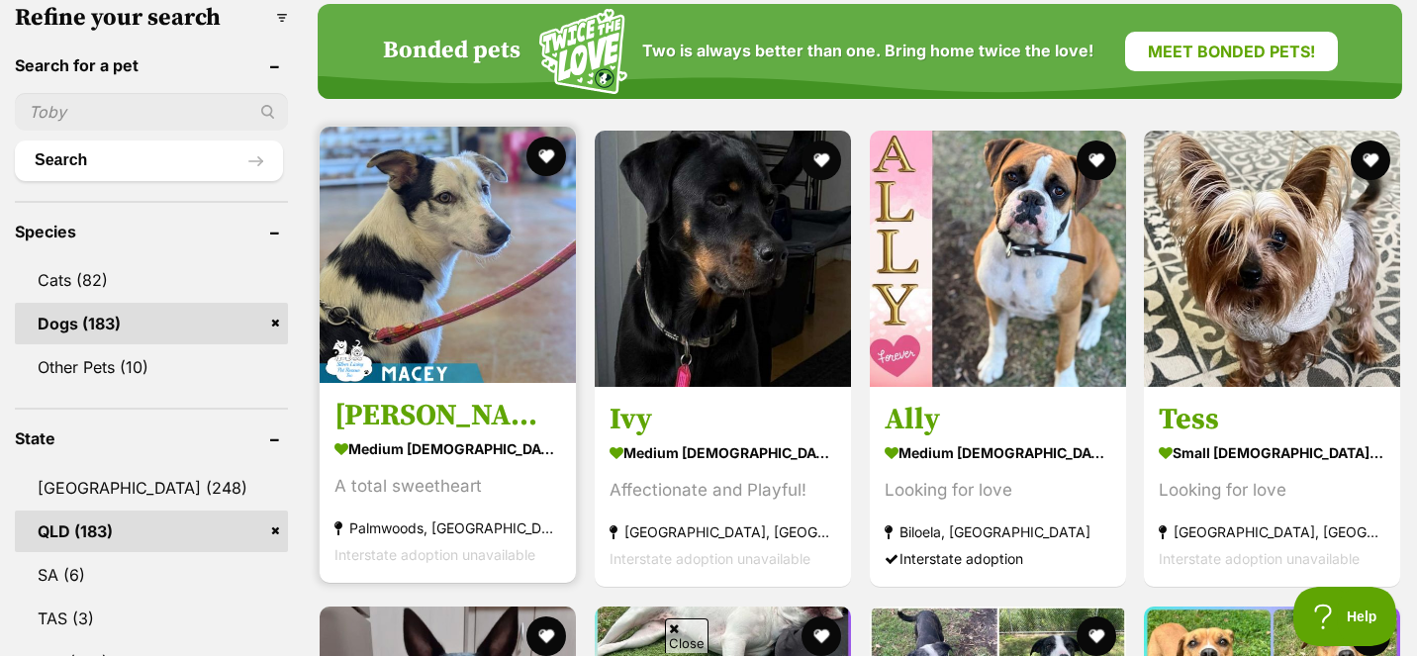
click at [453, 332] on img at bounding box center [448, 255] width 256 height 256
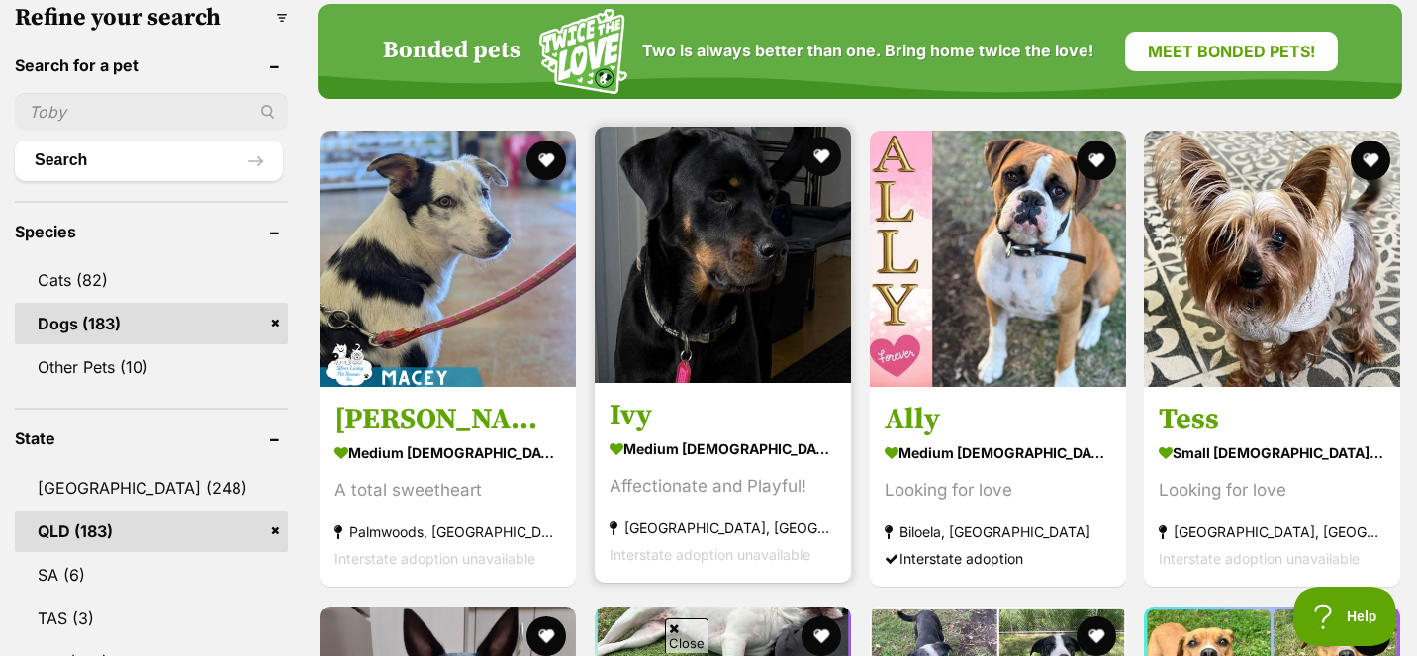
click at [647, 324] on img at bounding box center [723, 255] width 256 height 256
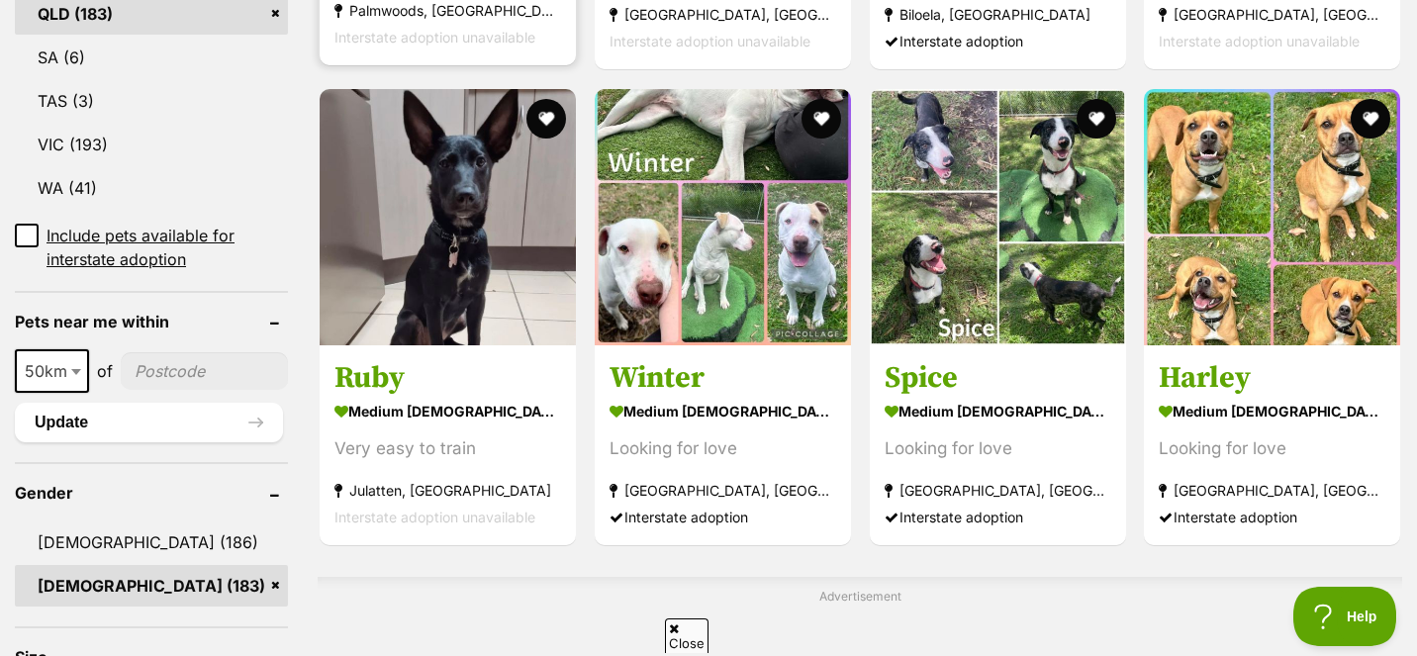
scroll to position [1164, 0]
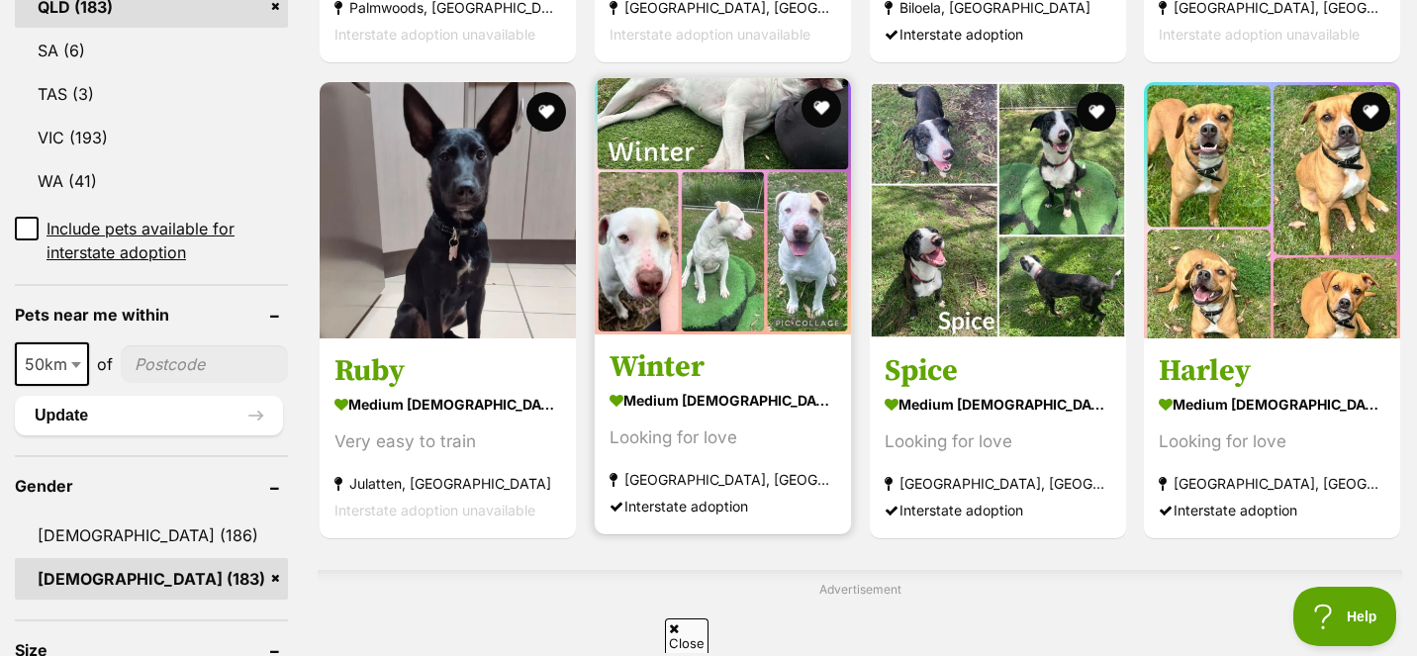
click at [717, 233] on img at bounding box center [723, 206] width 256 height 256
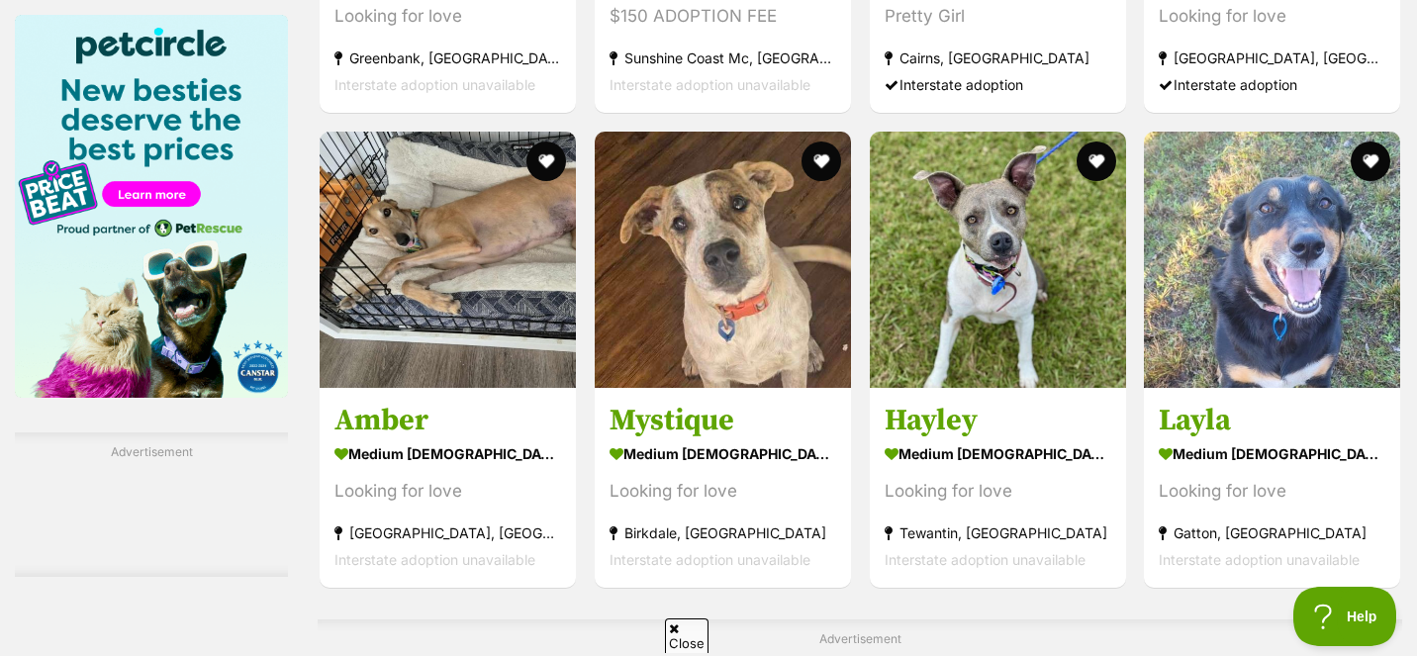
scroll to position [2940, 0]
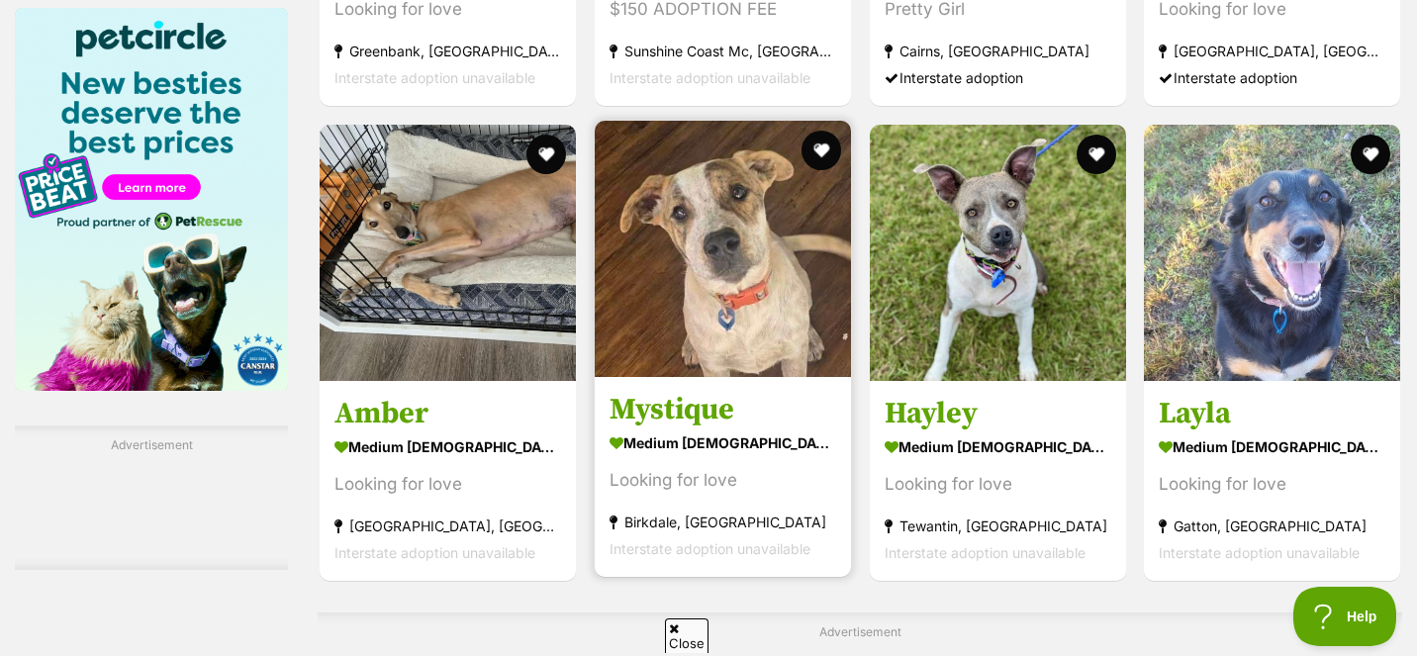
click at [776, 288] on img at bounding box center [723, 249] width 256 height 256
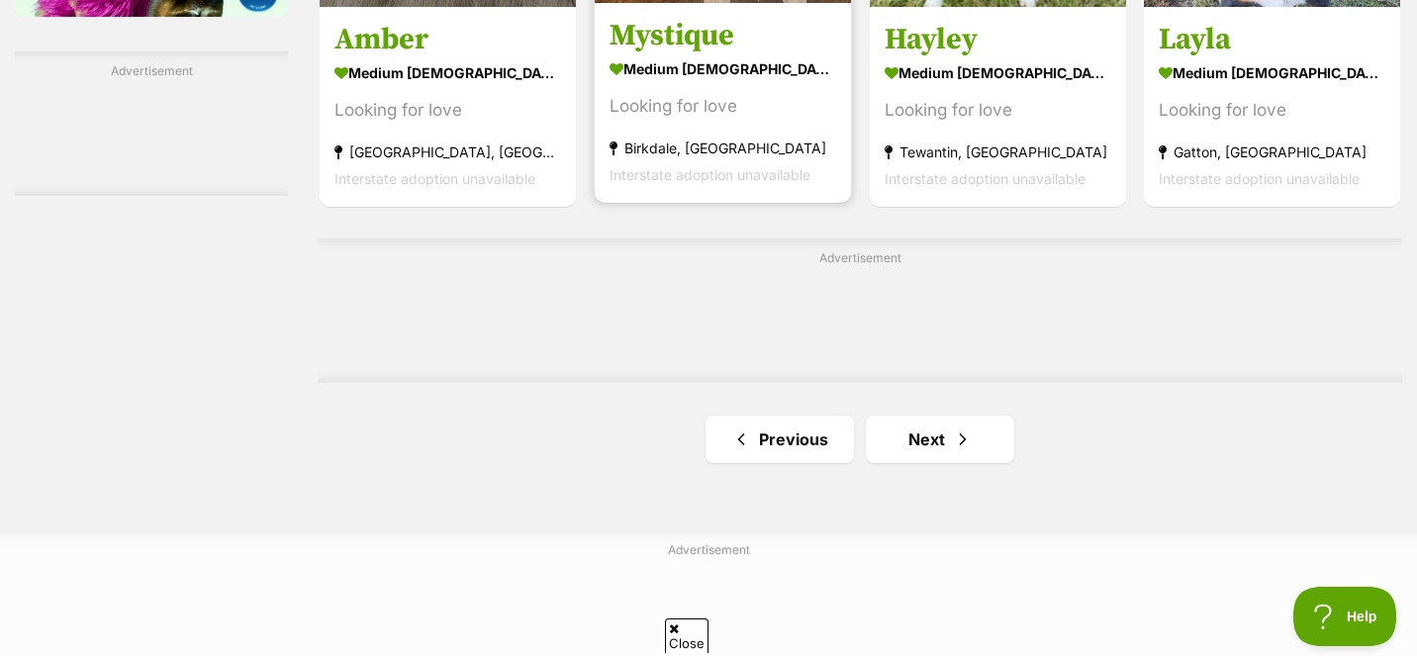
scroll to position [3320, 0]
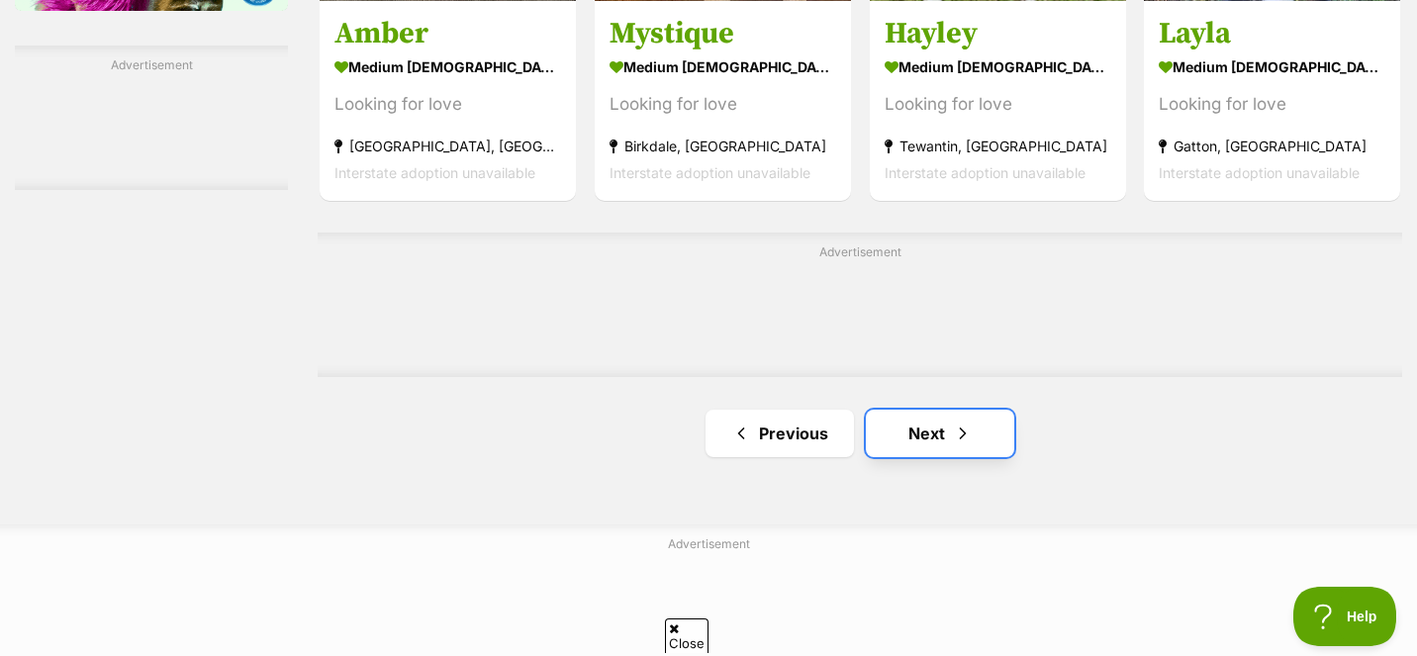
click at [921, 423] on link "Next" at bounding box center [940, 433] width 148 height 47
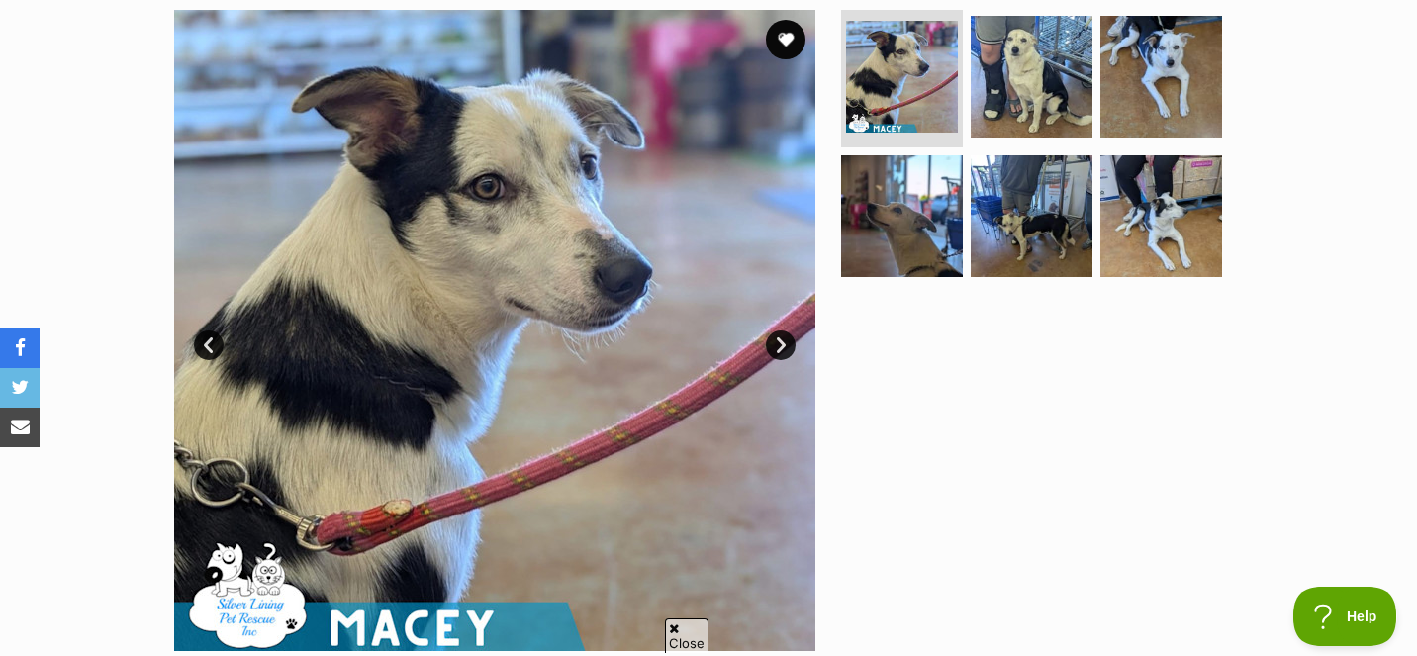
scroll to position [387, 0]
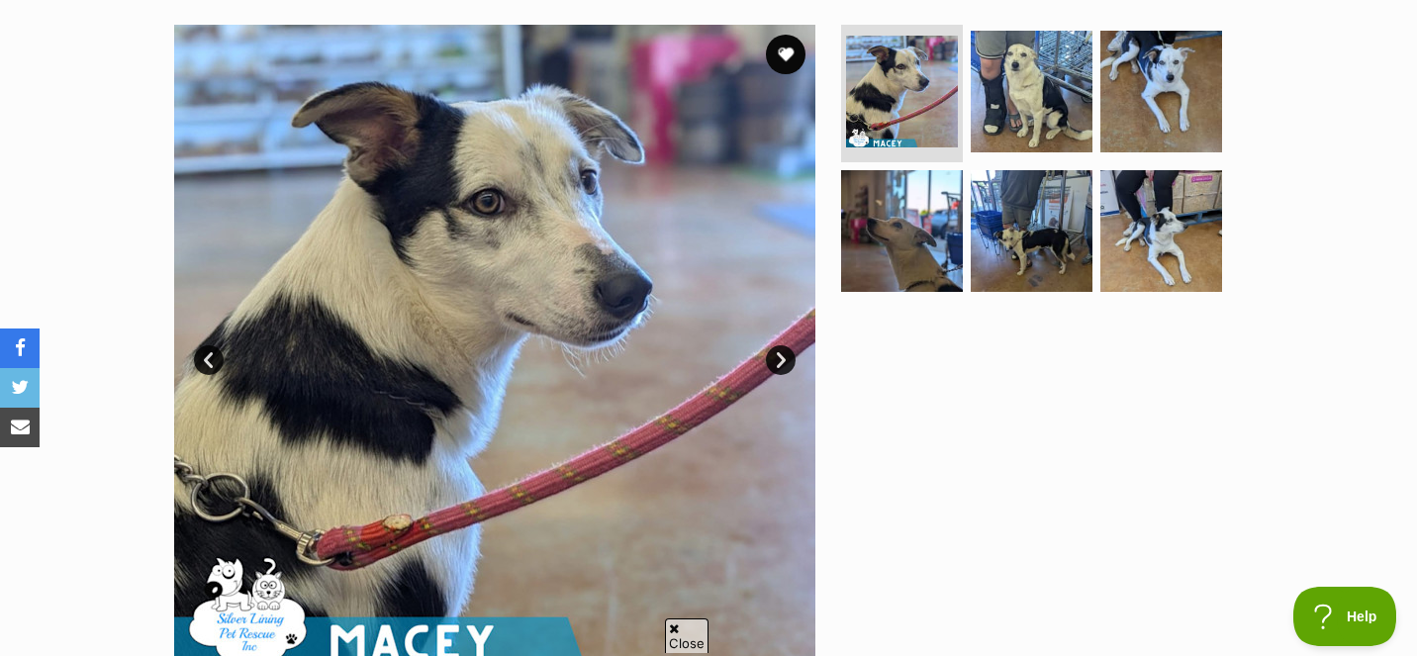
click at [780, 361] on link "Next" at bounding box center [781, 360] width 30 height 30
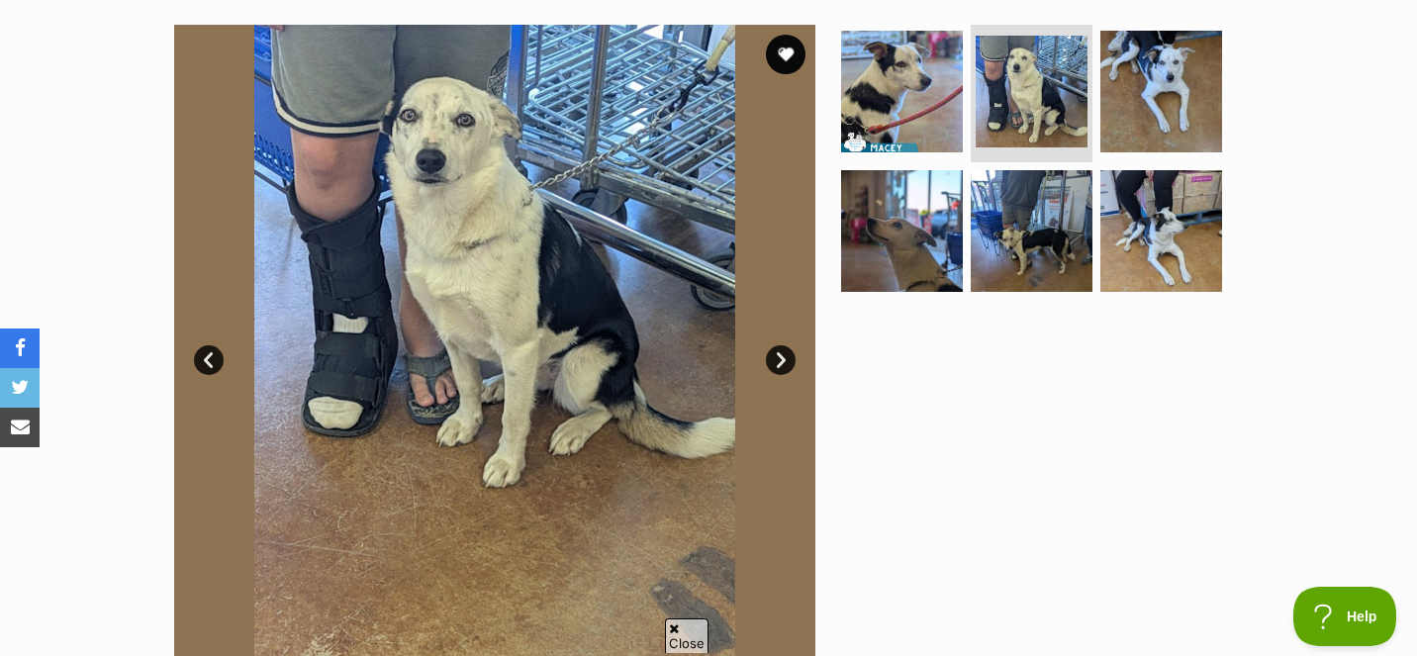
click at [780, 361] on link "Next" at bounding box center [781, 360] width 30 height 30
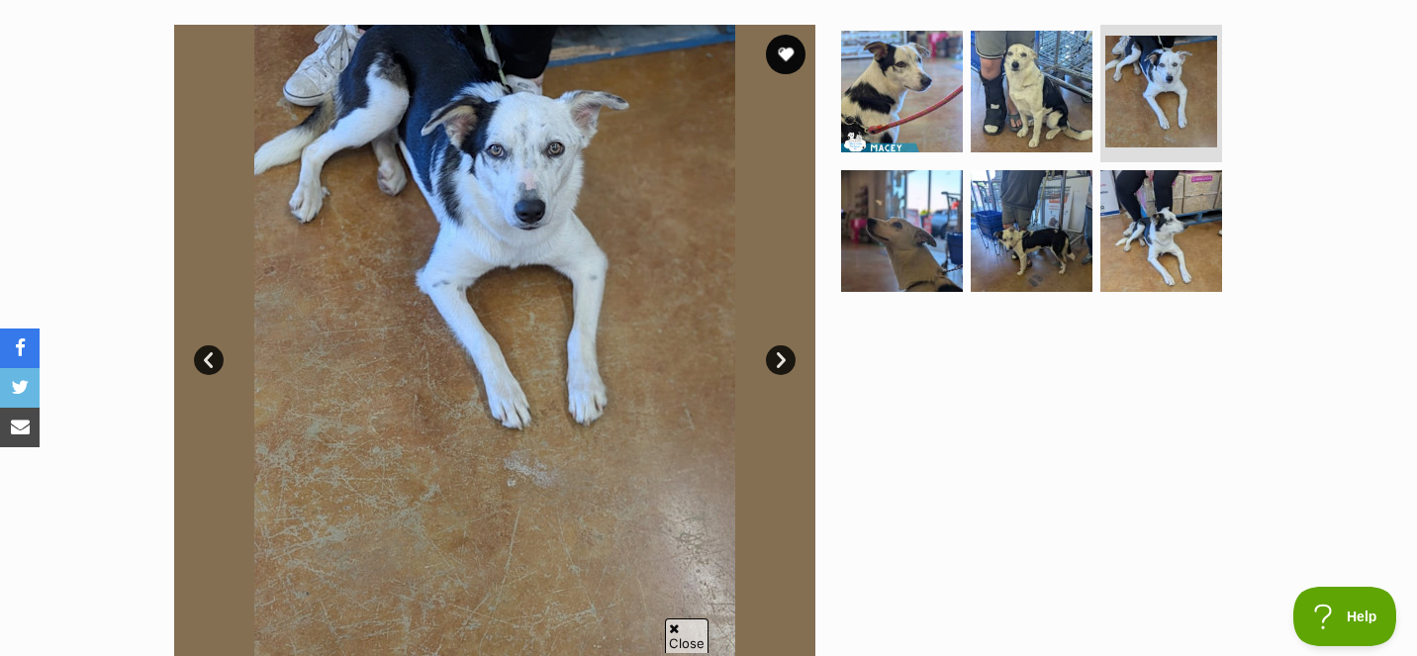
click at [780, 361] on link "Next" at bounding box center [781, 360] width 30 height 30
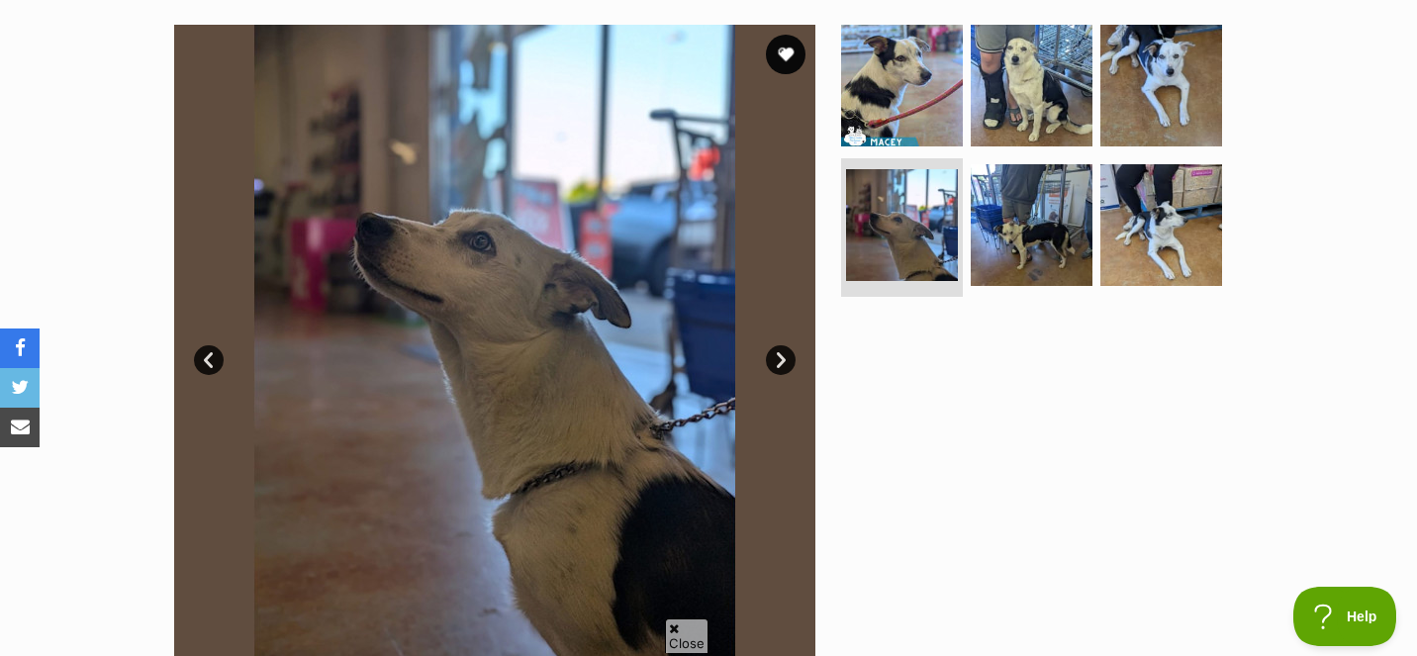
click at [780, 361] on link "Next" at bounding box center [781, 360] width 30 height 30
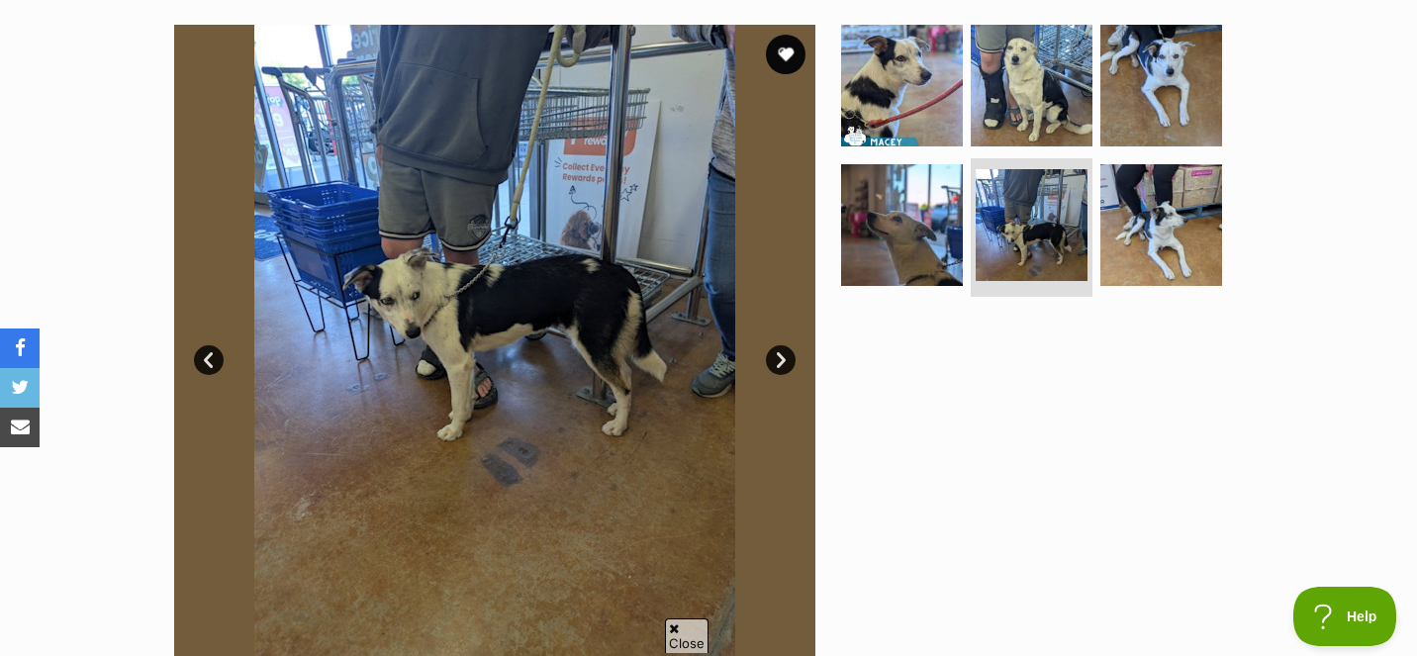
click at [780, 361] on link "Next" at bounding box center [781, 360] width 30 height 30
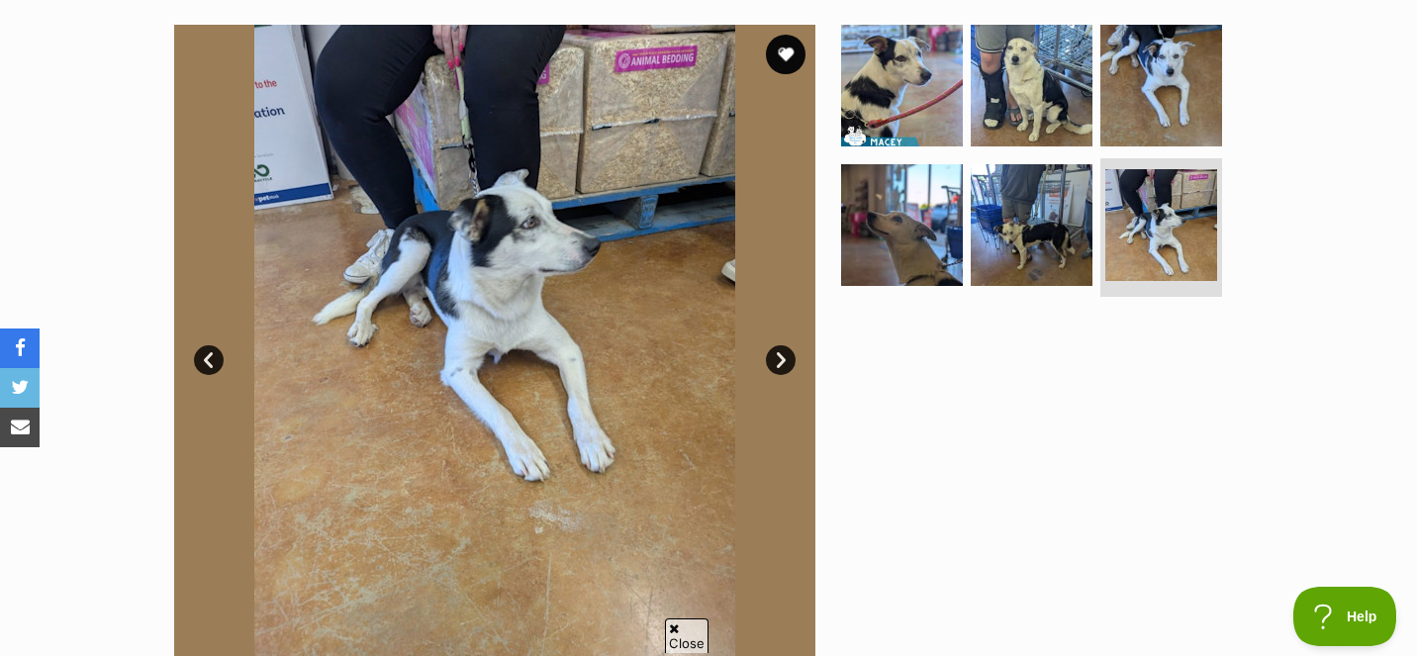
click at [780, 361] on link "Next" at bounding box center [781, 360] width 30 height 30
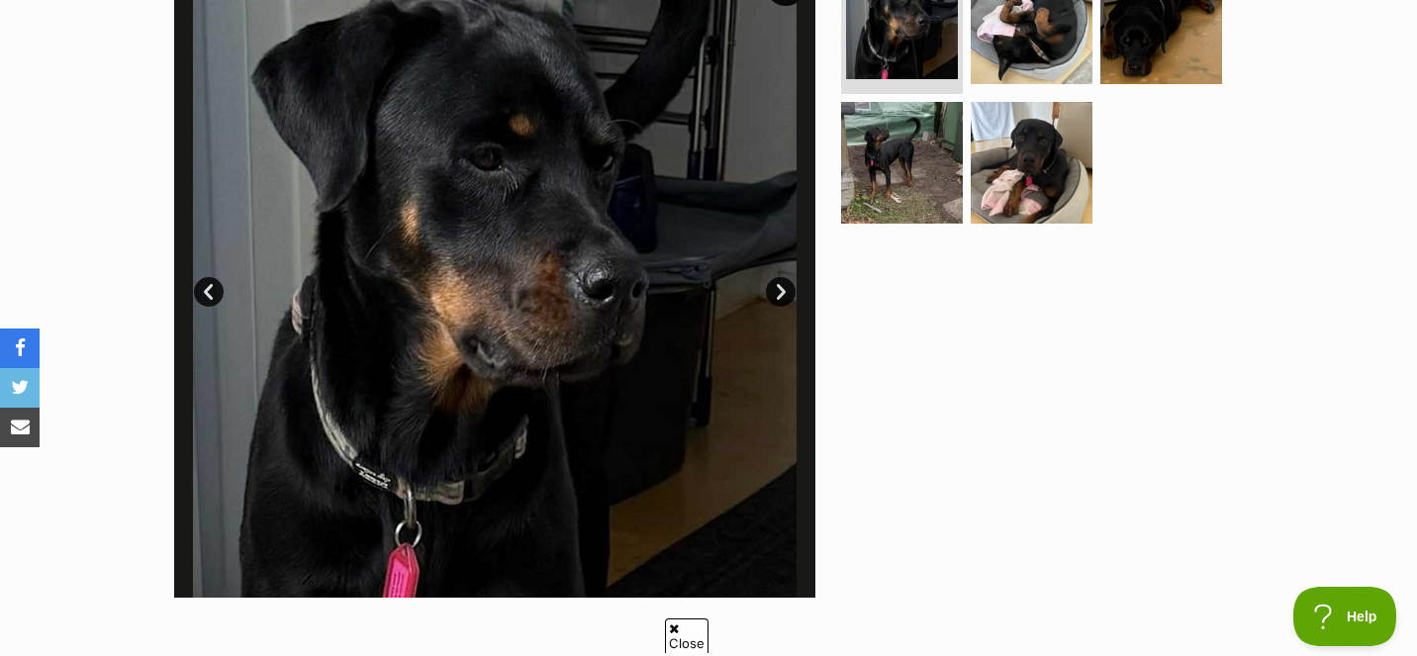
scroll to position [457, 0]
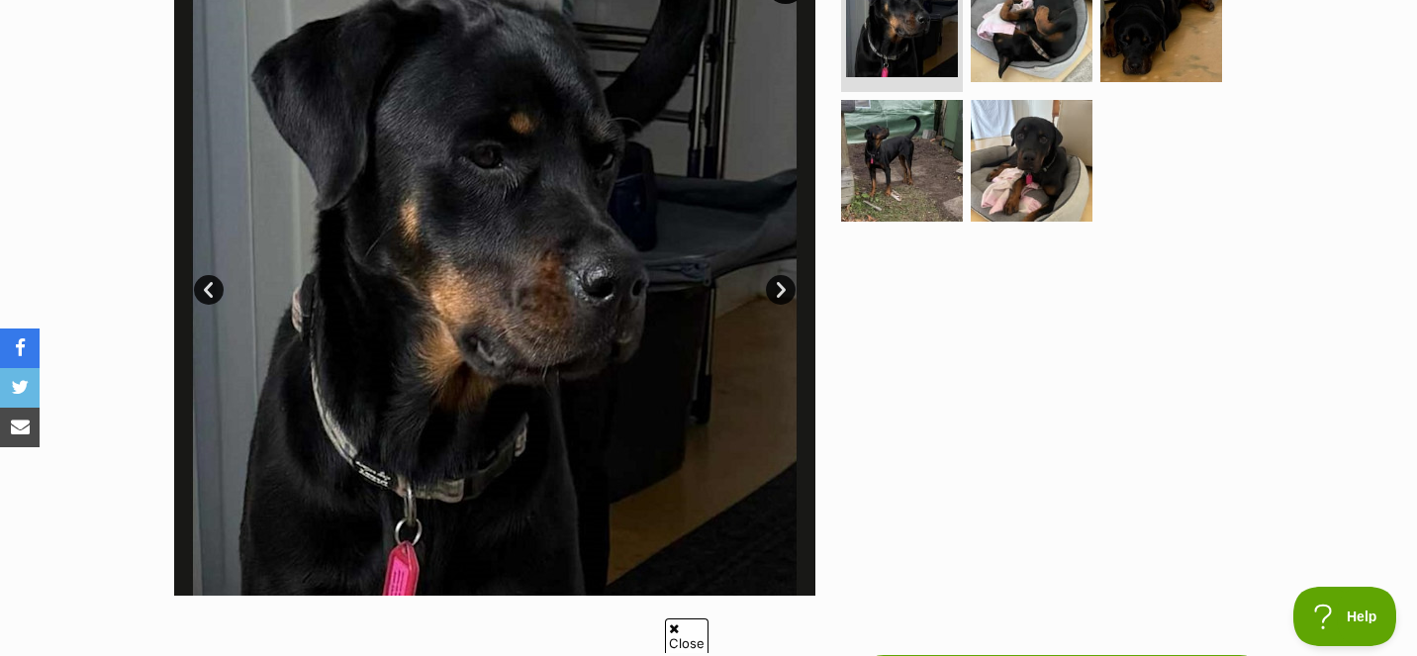
click at [783, 285] on link "Next" at bounding box center [781, 290] width 30 height 30
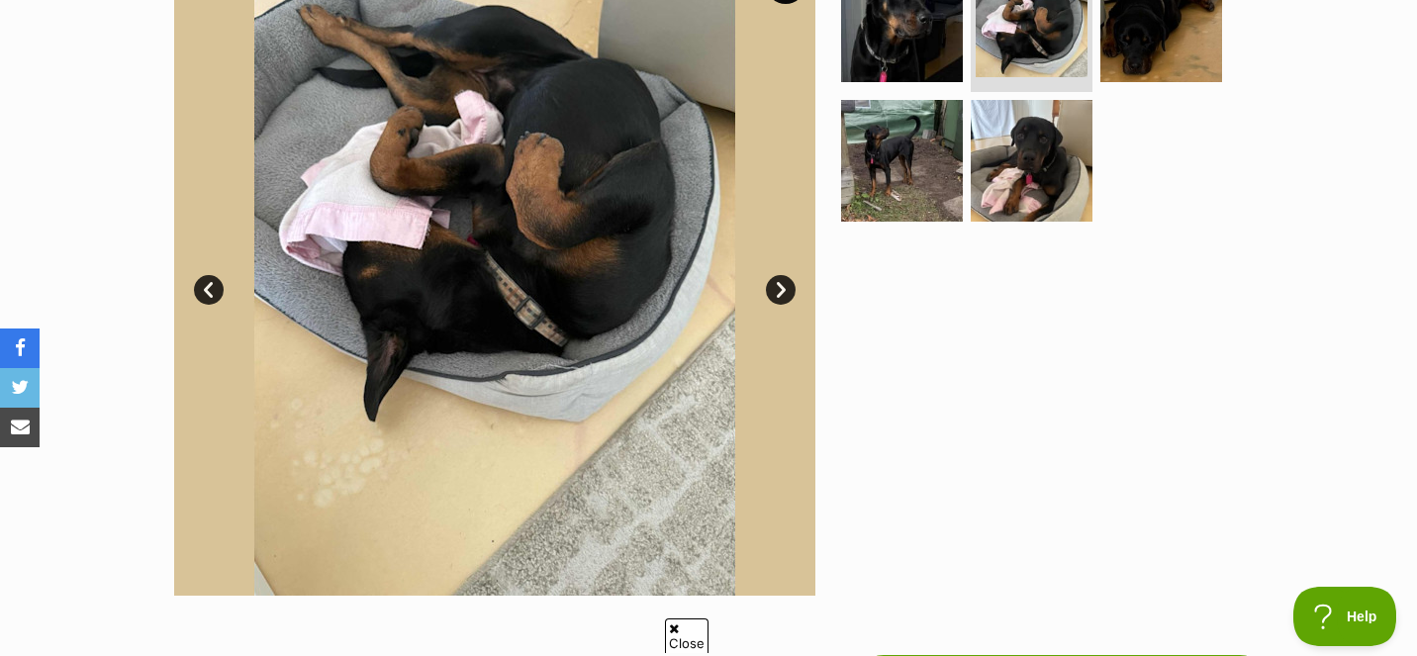
click at [783, 285] on link "Next" at bounding box center [781, 290] width 30 height 30
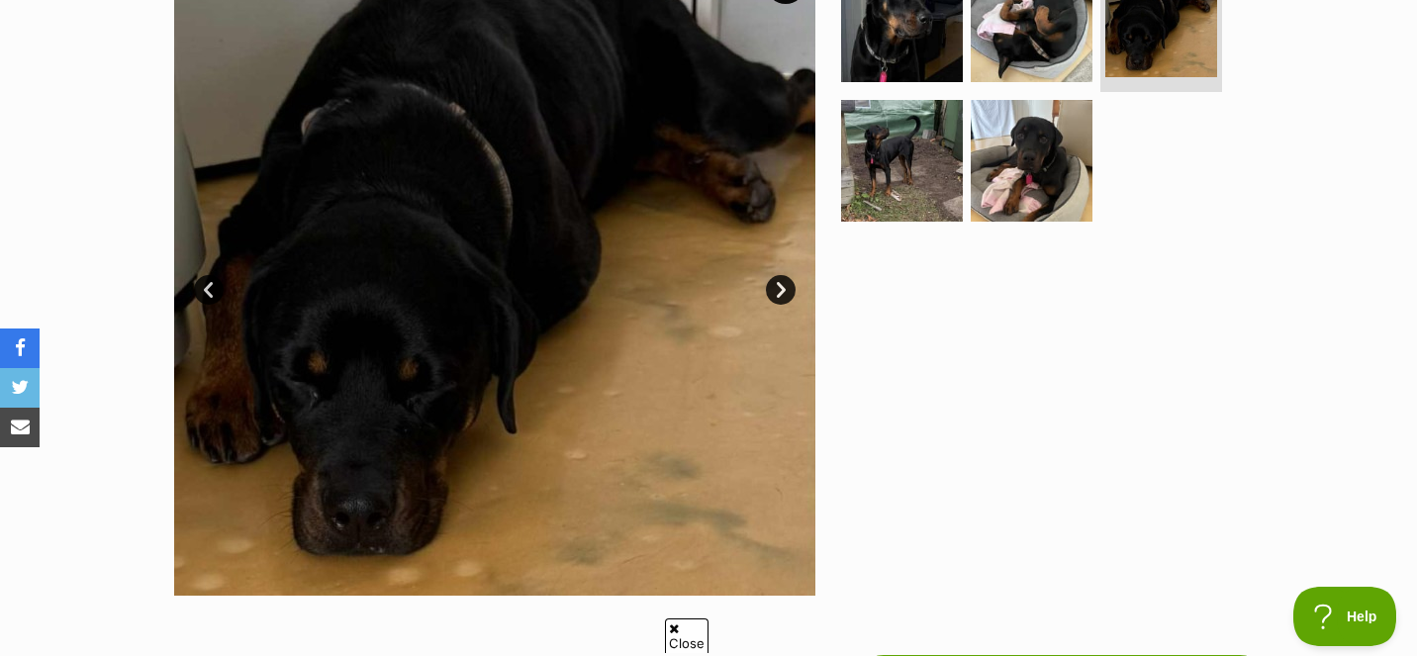
click at [783, 285] on link "Next" at bounding box center [781, 290] width 30 height 30
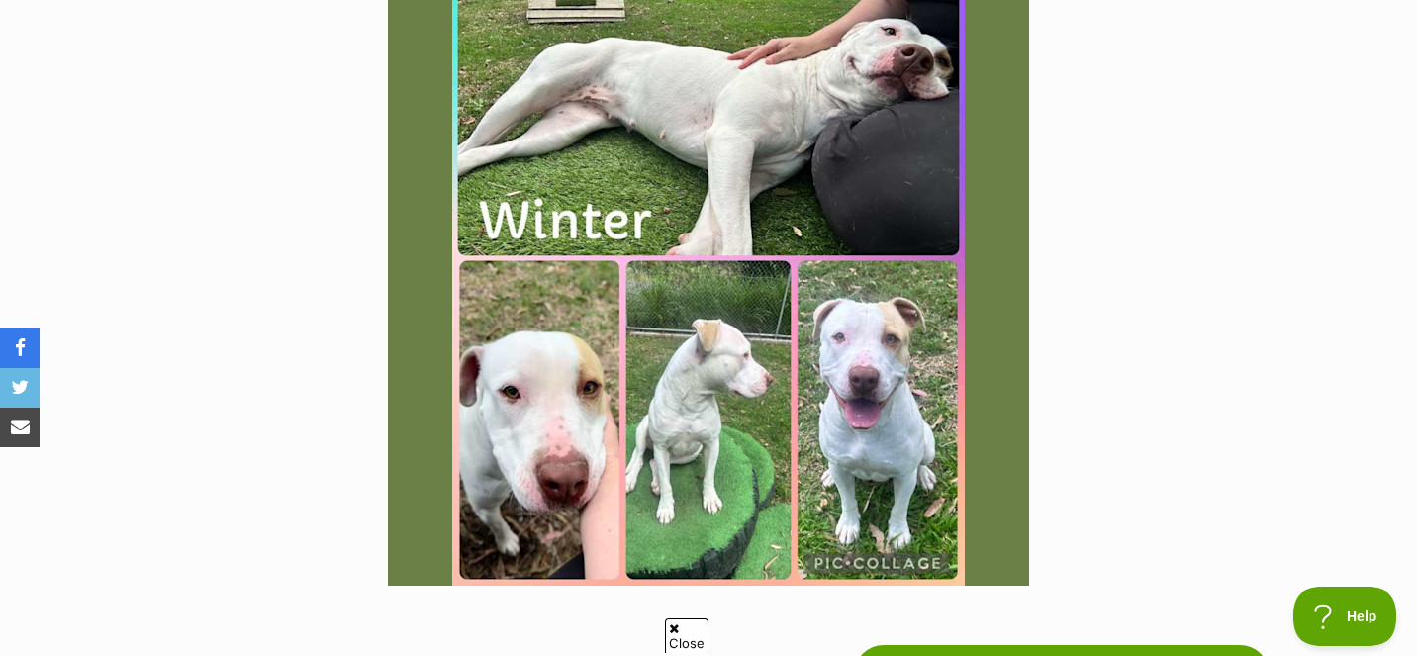
scroll to position [464, 0]
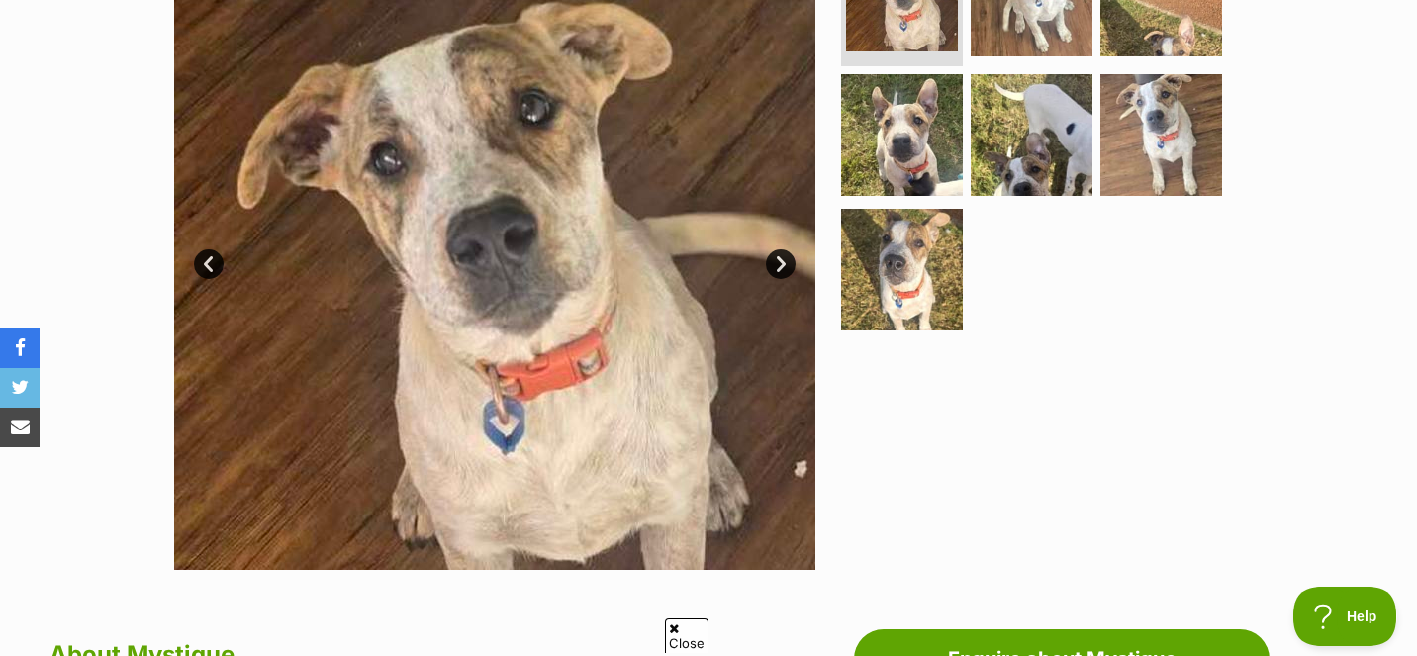
scroll to position [492, 0]
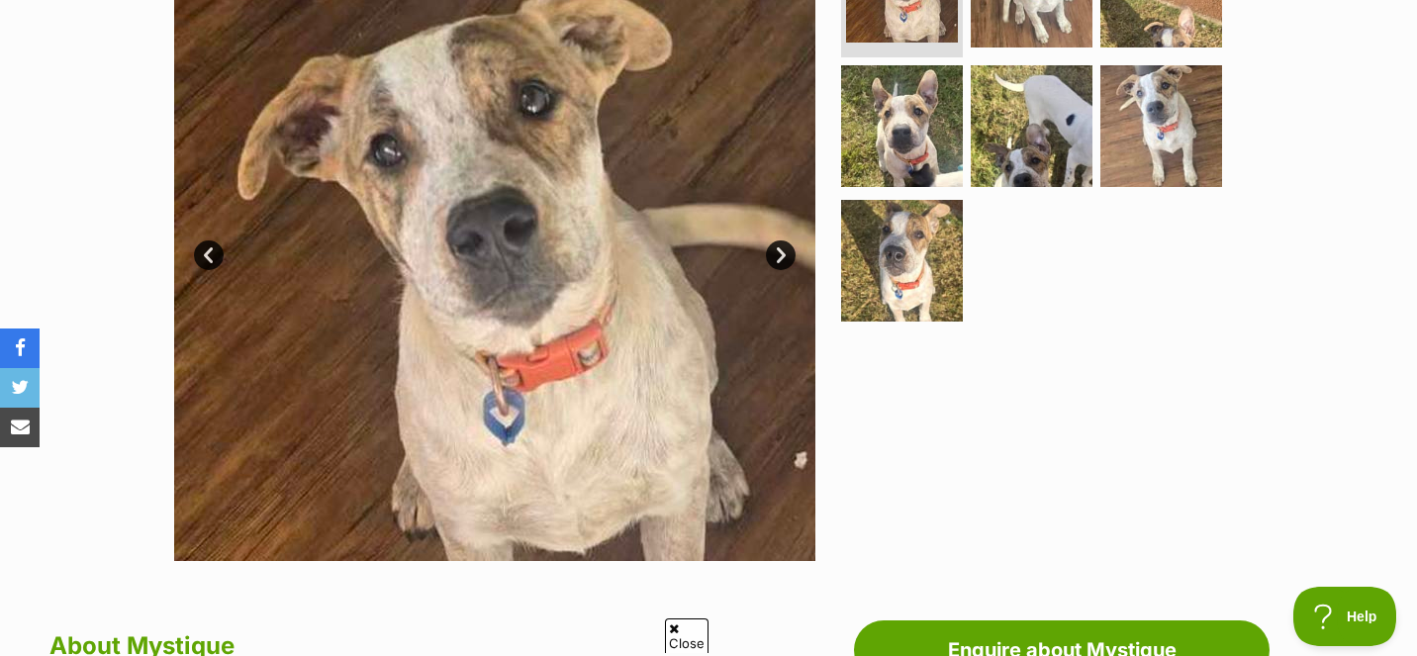
click at [775, 253] on link "Next" at bounding box center [781, 255] width 30 height 30
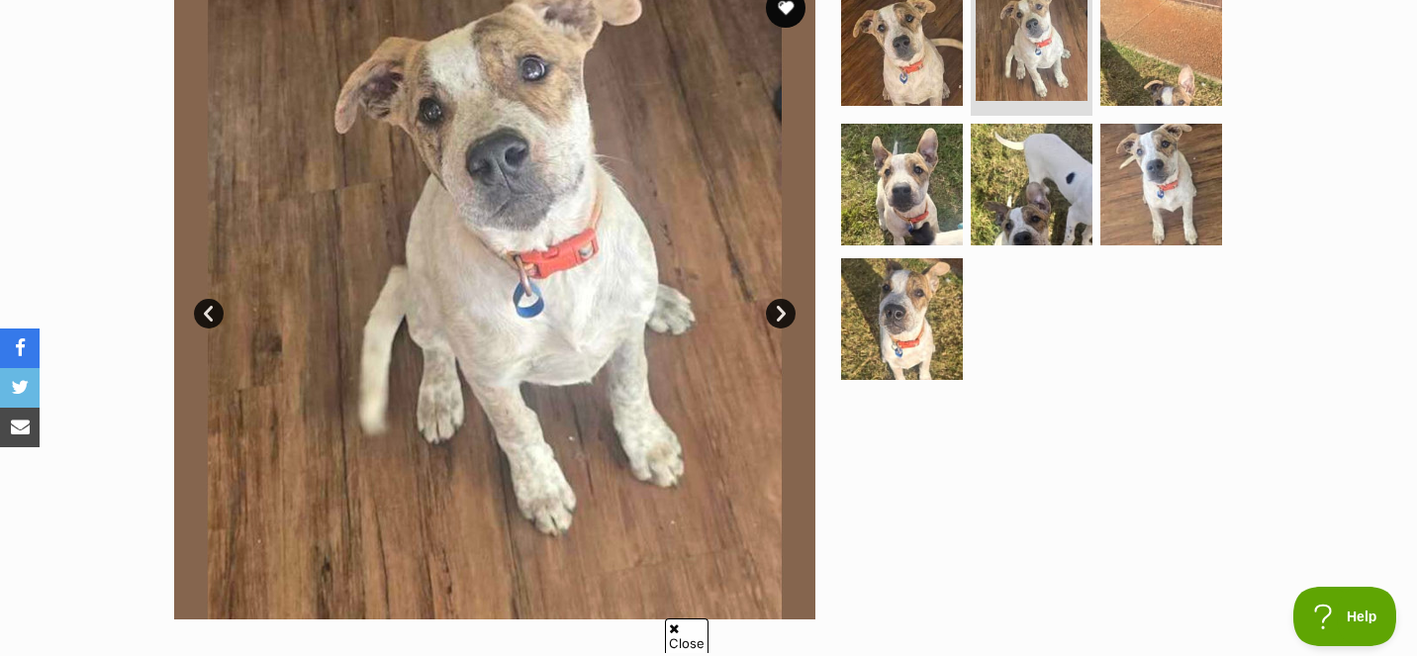
scroll to position [432, 0]
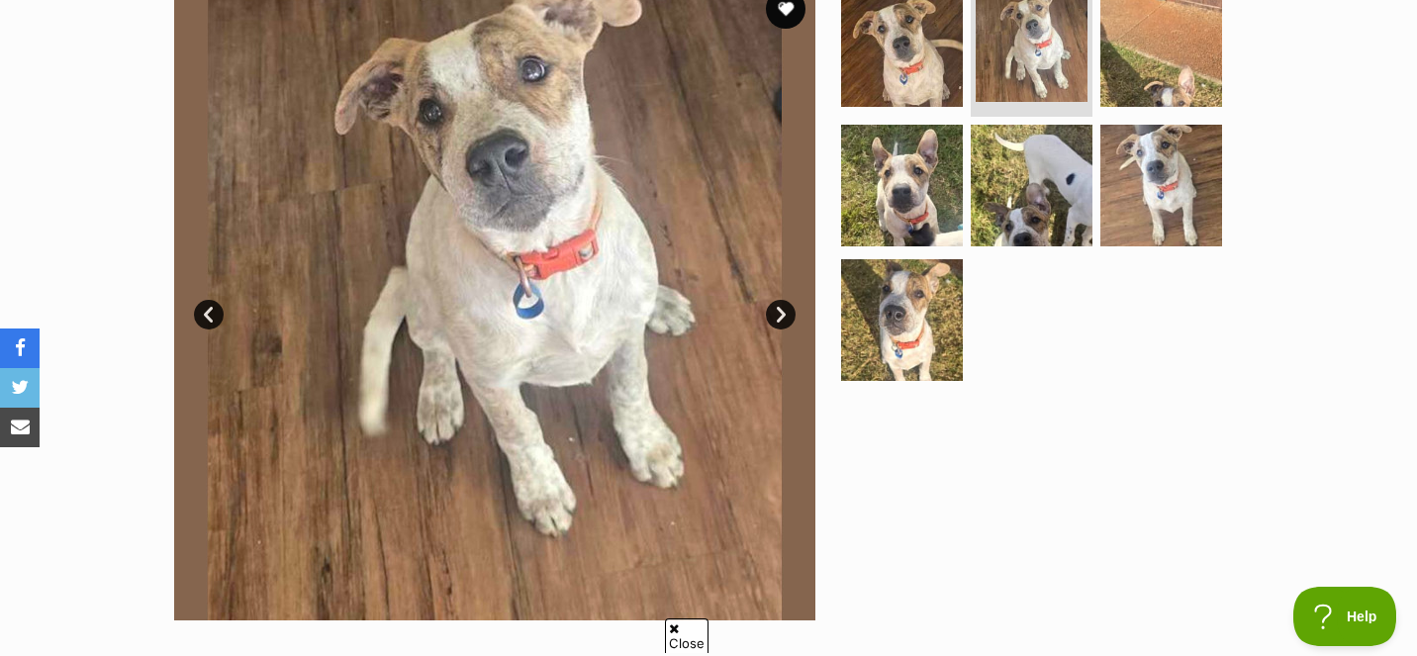
click at [782, 305] on link "Next" at bounding box center [781, 315] width 30 height 30
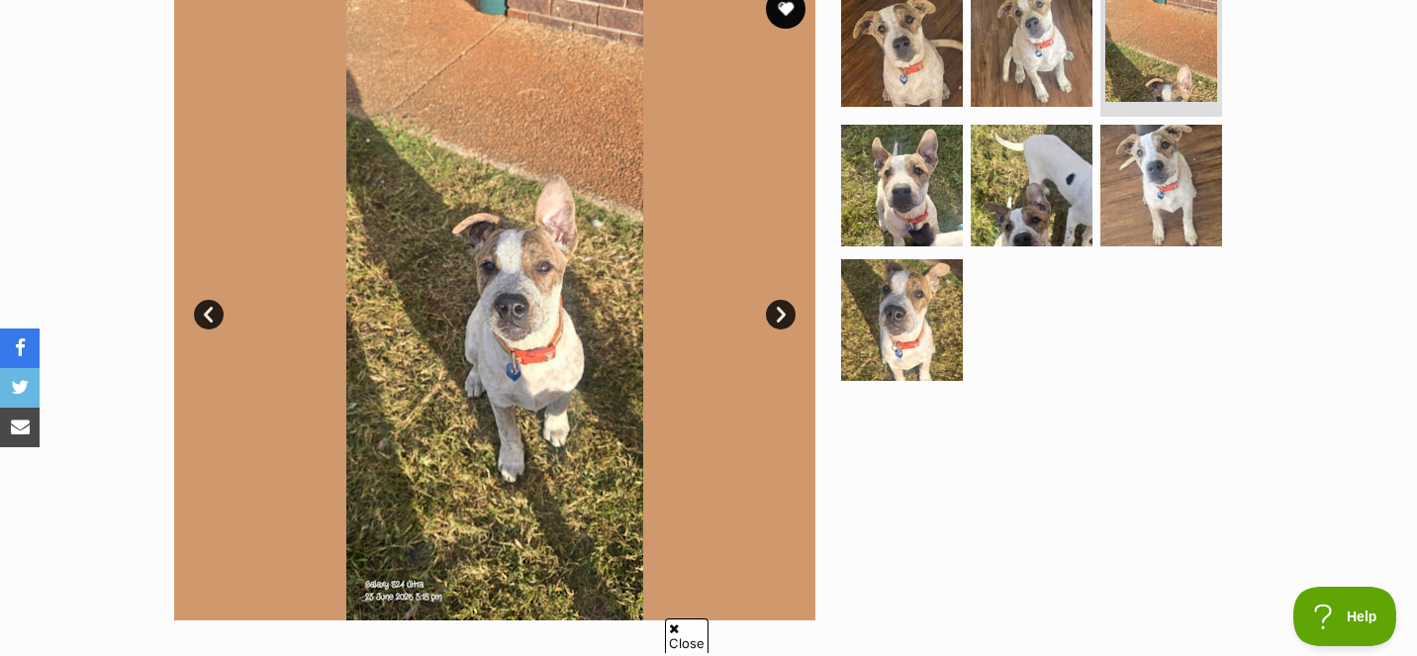
click at [782, 305] on link "Next" at bounding box center [781, 315] width 30 height 30
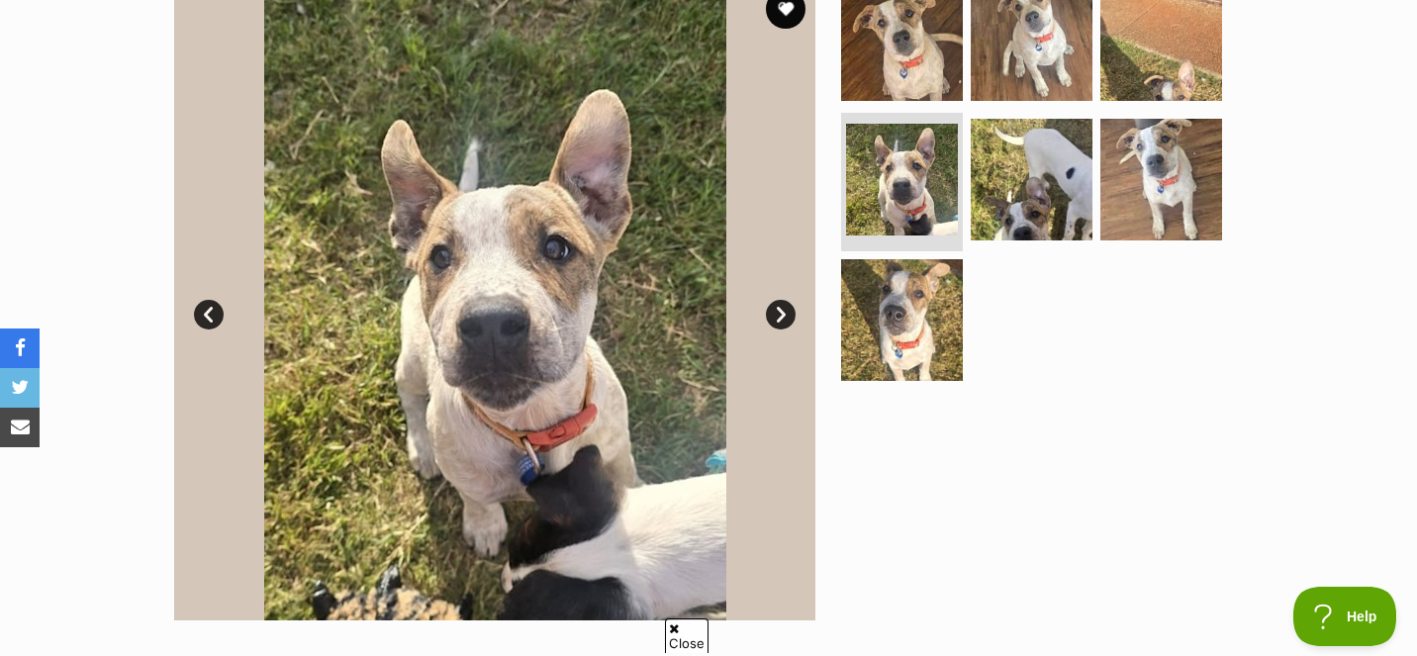
click at [782, 306] on link "Next" at bounding box center [781, 315] width 30 height 30
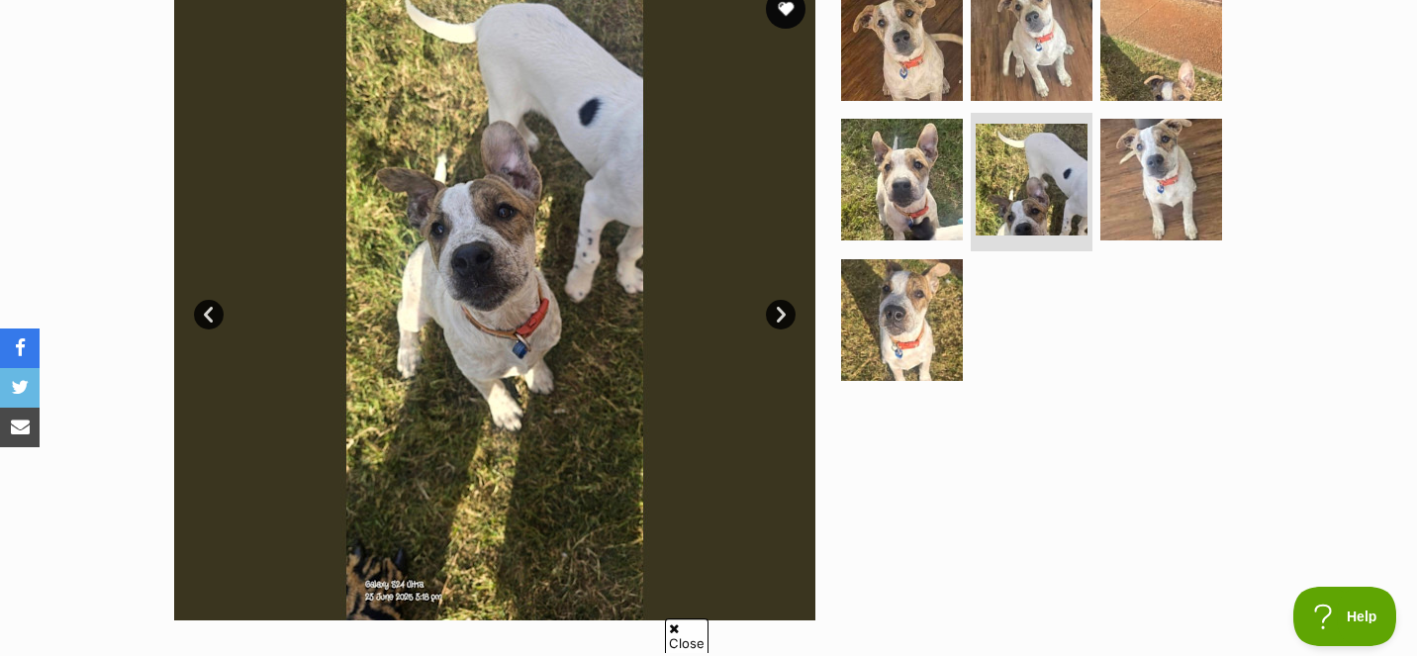
click at [782, 306] on link "Next" at bounding box center [781, 315] width 30 height 30
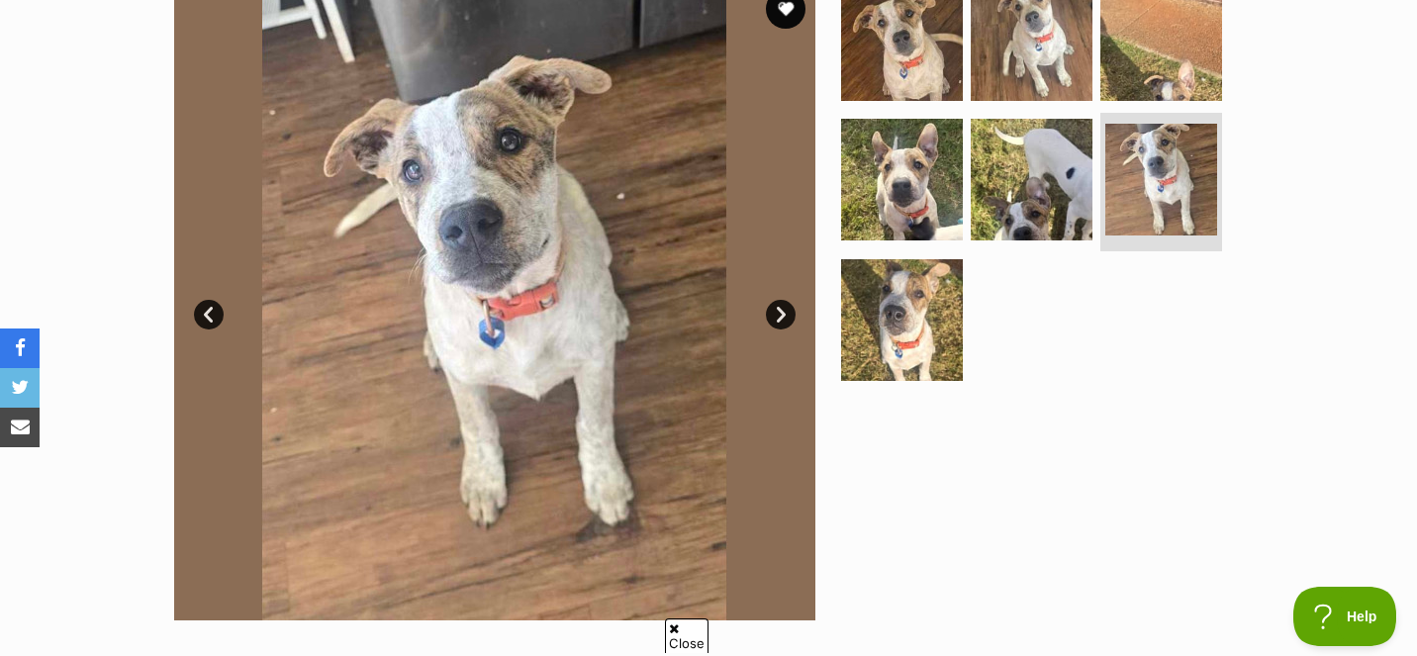
click at [783, 306] on link "Next" at bounding box center [781, 315] width 30 height 30
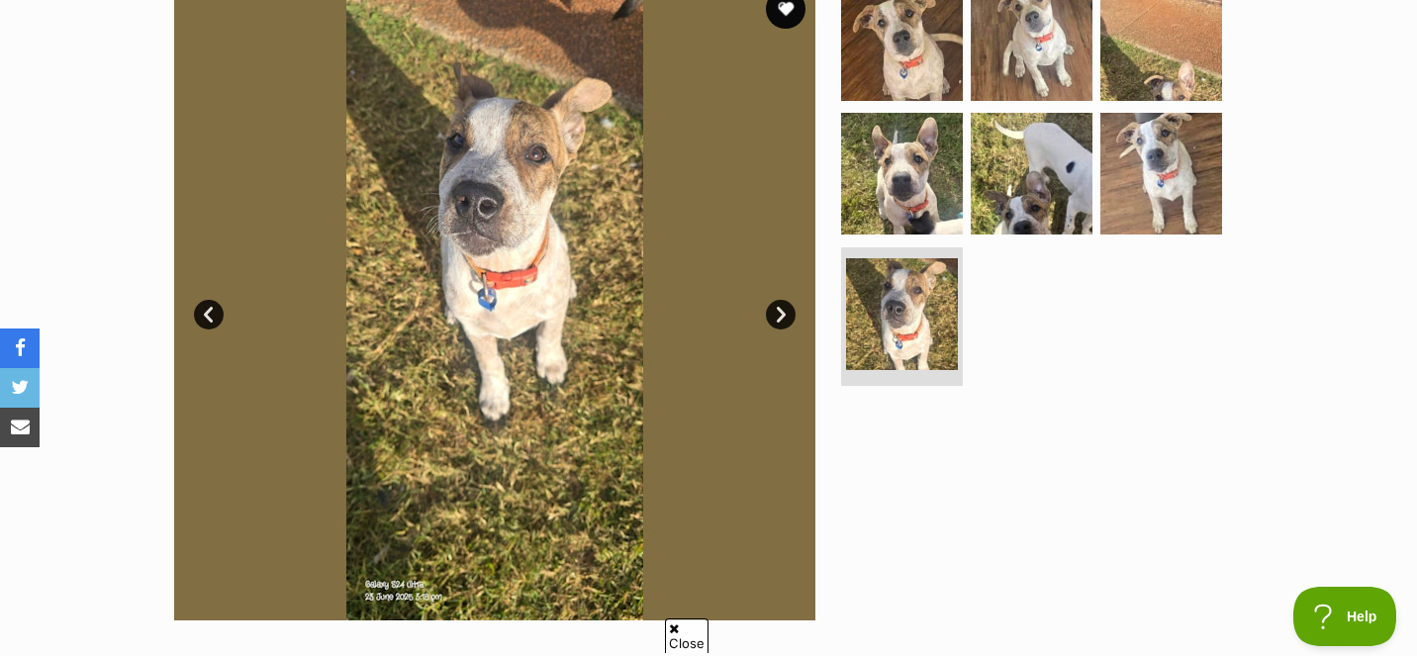
click at [782, 308] on link "Next" at bounding box center [781, 315] width 30 height 30
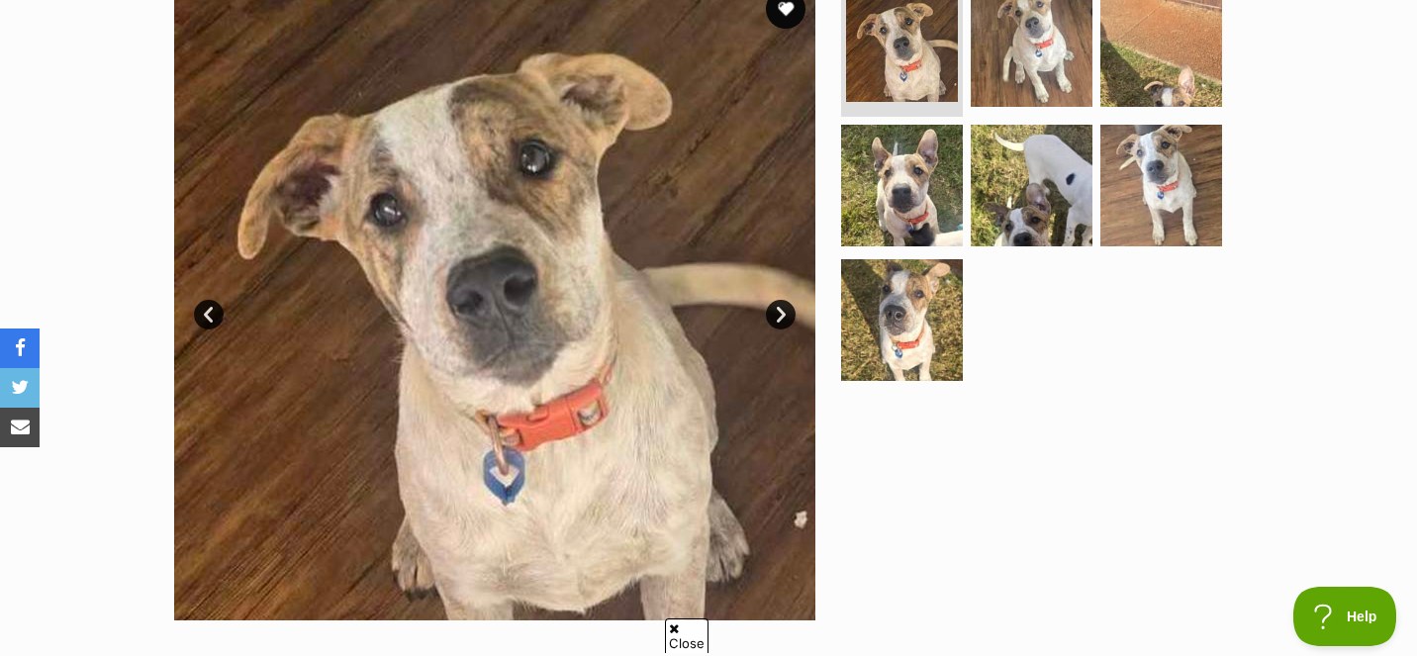
click at [783, 308] on link "Next" at bounding box center [781, 315] width 30 height 30
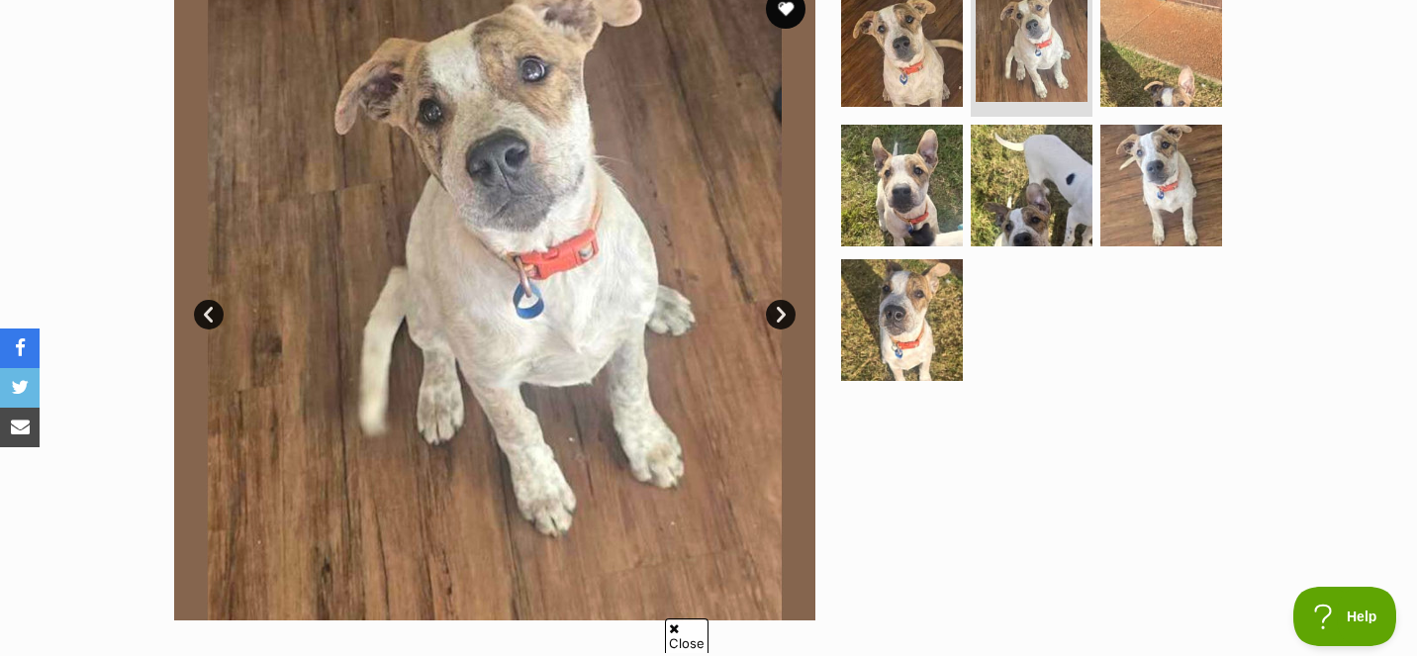
click at [783, 308] on link "Next" at bounding box center [781, 315] width 30 height 30
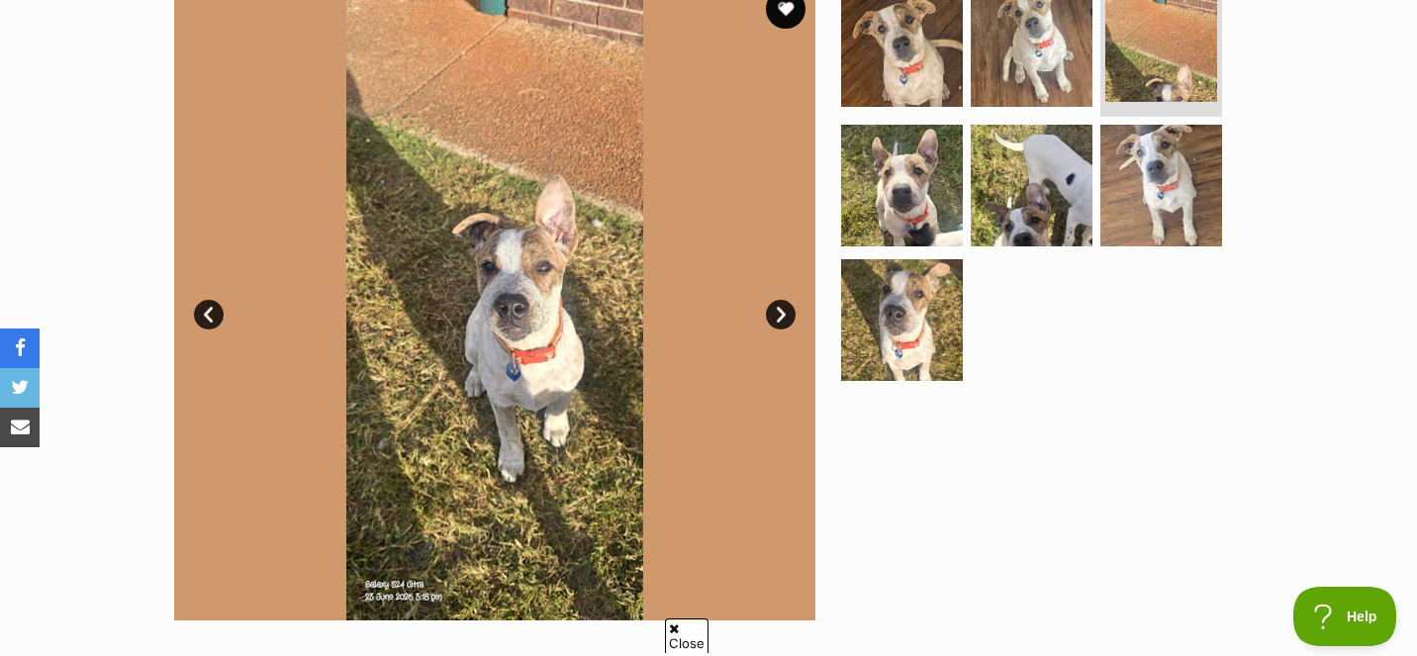
click at [783, 308] on link "Next" at bounding box center [781, 315] width 30 height 30
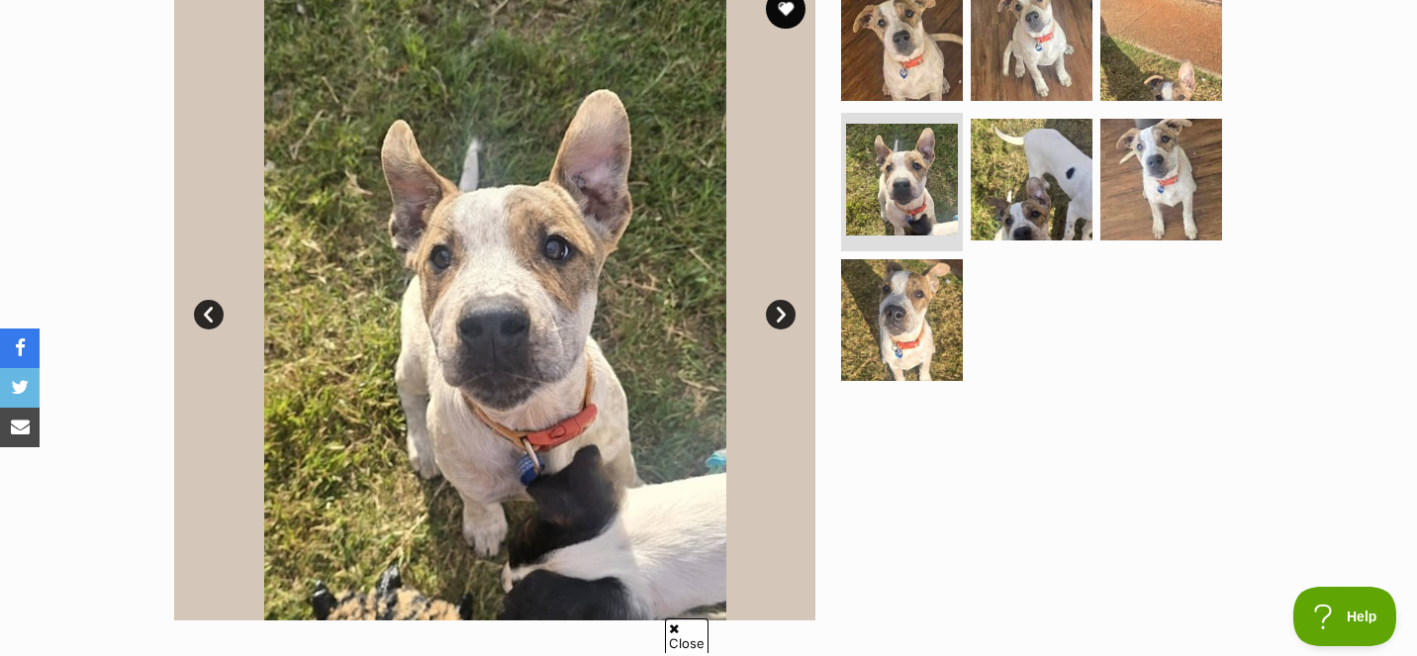
click at [783, 308] on link "Next" at bounding box center [781, 315] width 30 height 30
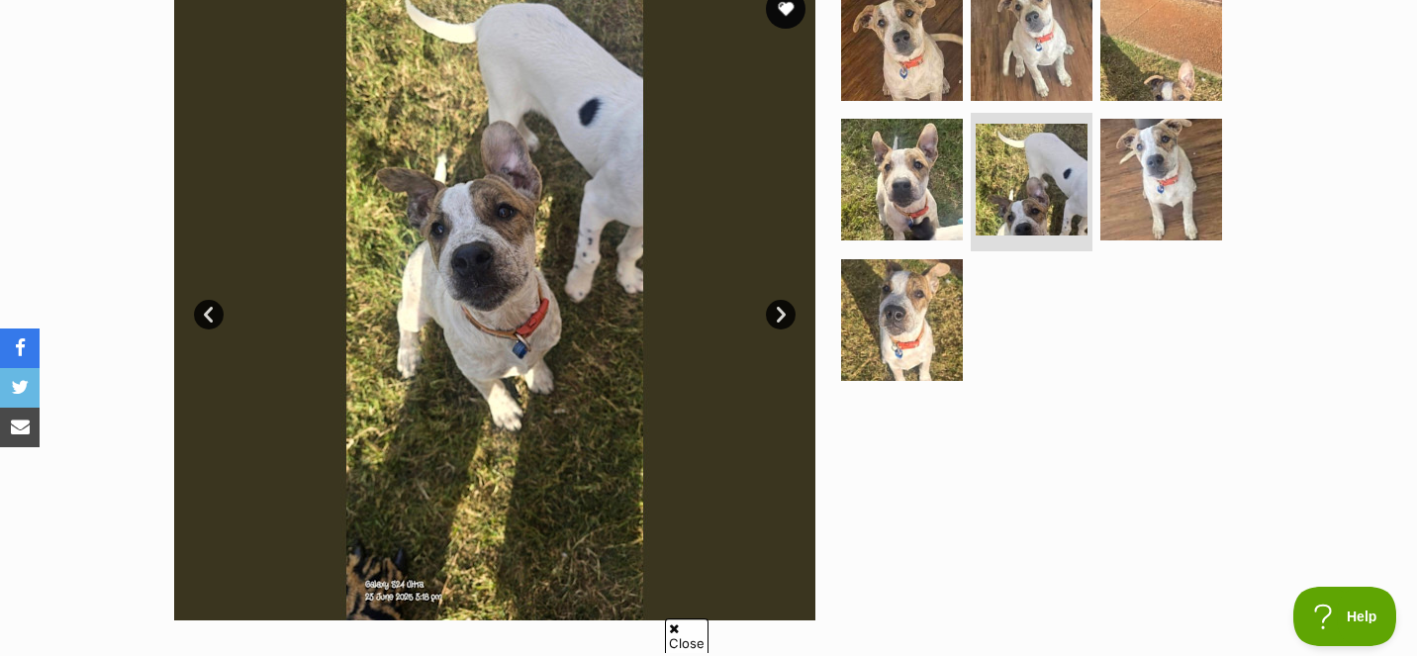
click at [784, 309] on link "Next" at bounding box center [781, 315] width 30 height 30
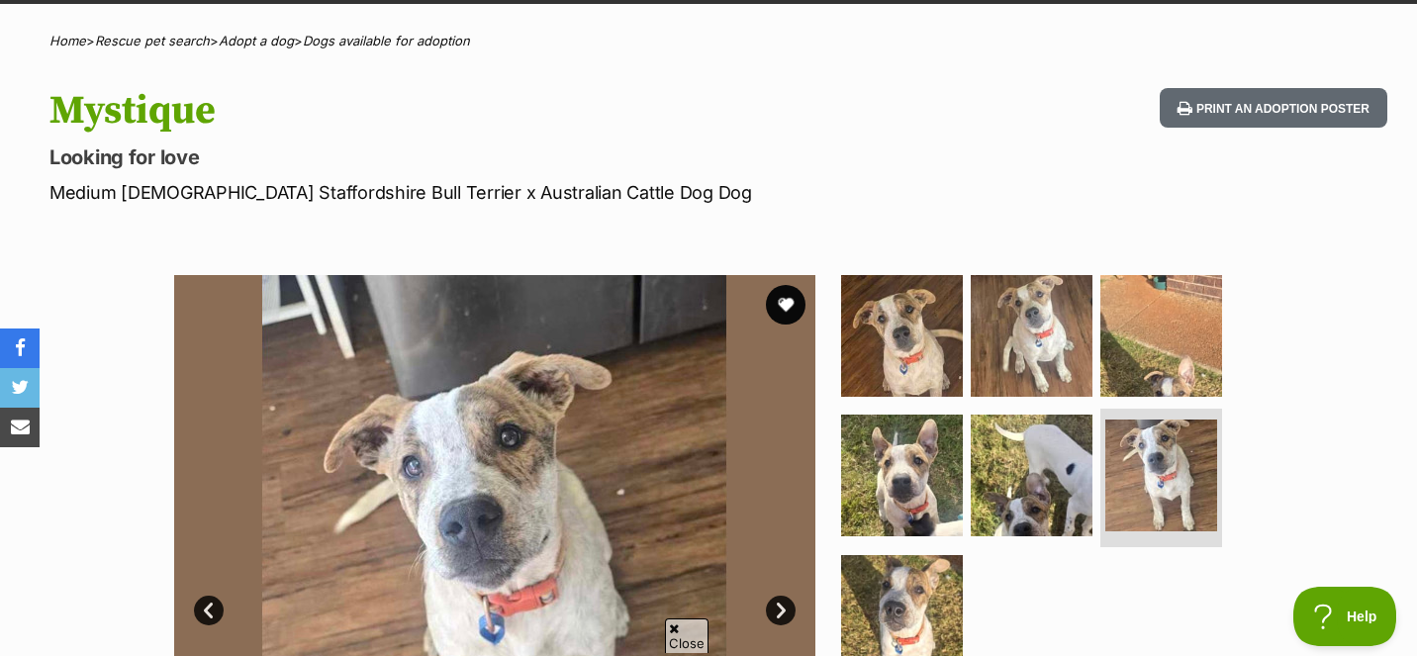
scroll to position [129, 0]
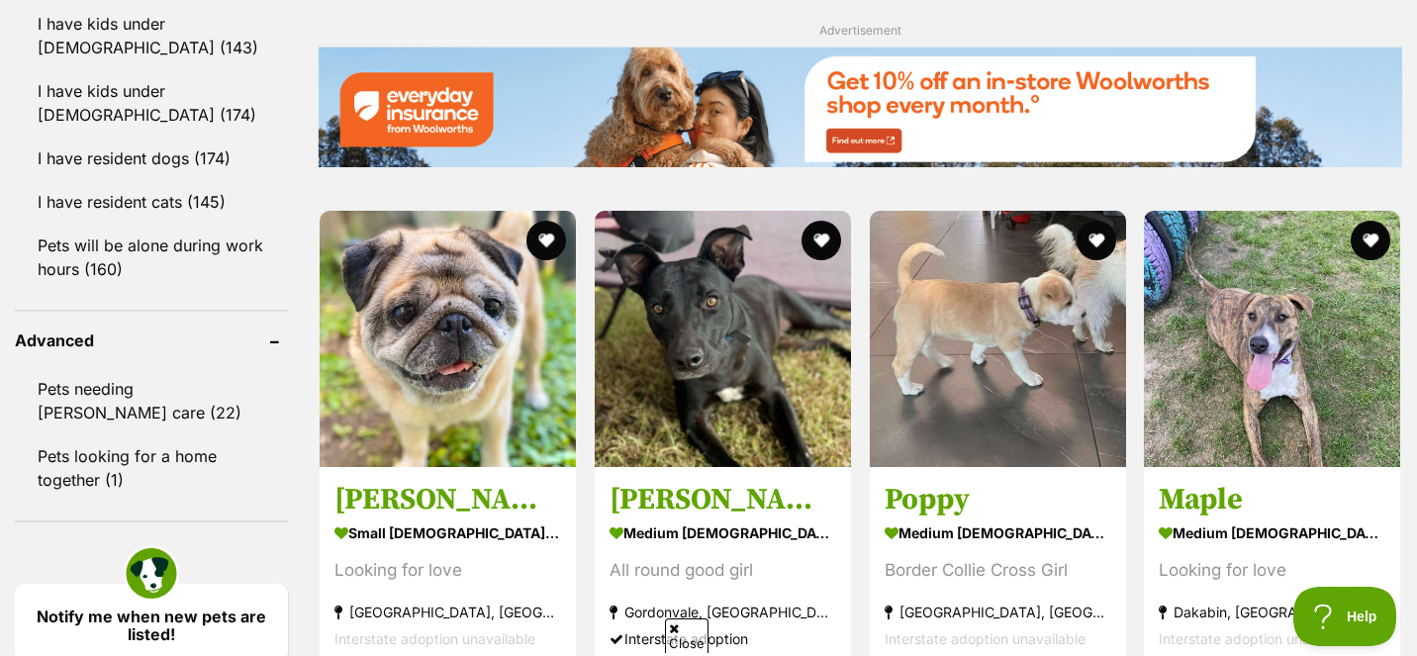
scroll to position [2261, 0]
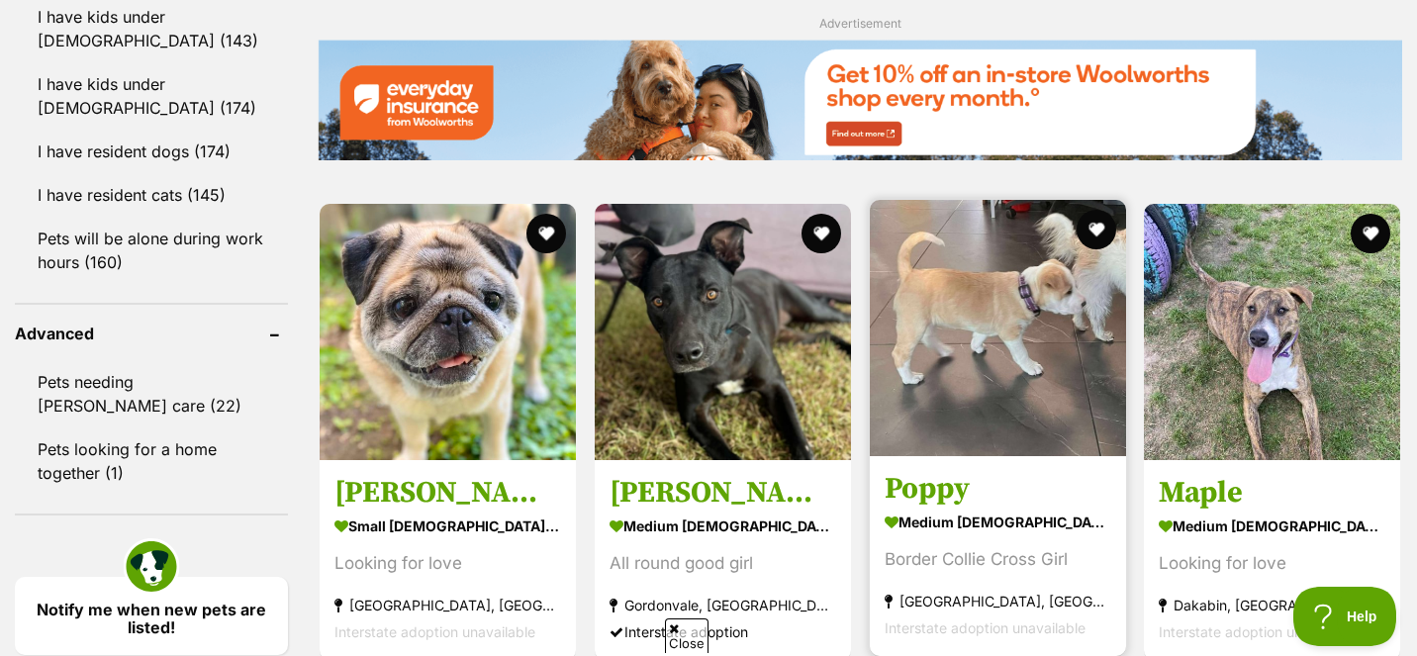
click at [1005, 374] on img at bounding box center [998, 328] width 256 height 256
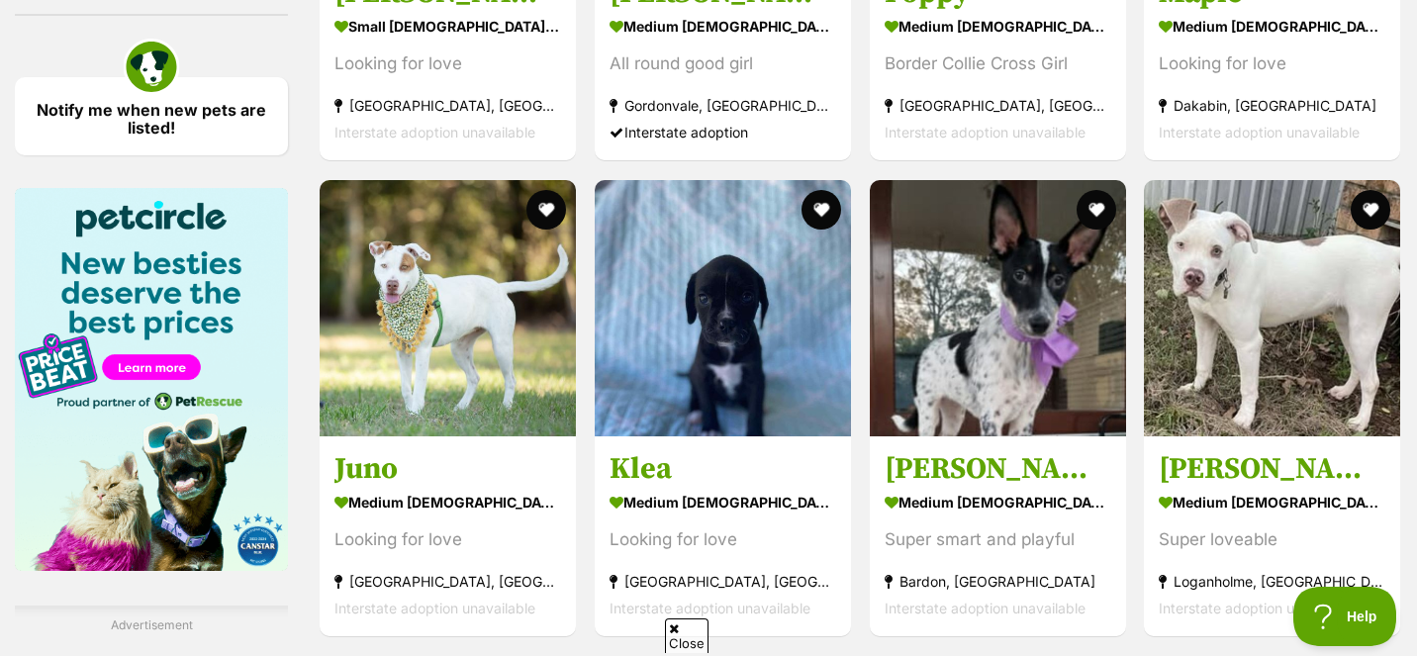
scroll to position [2767, 0]
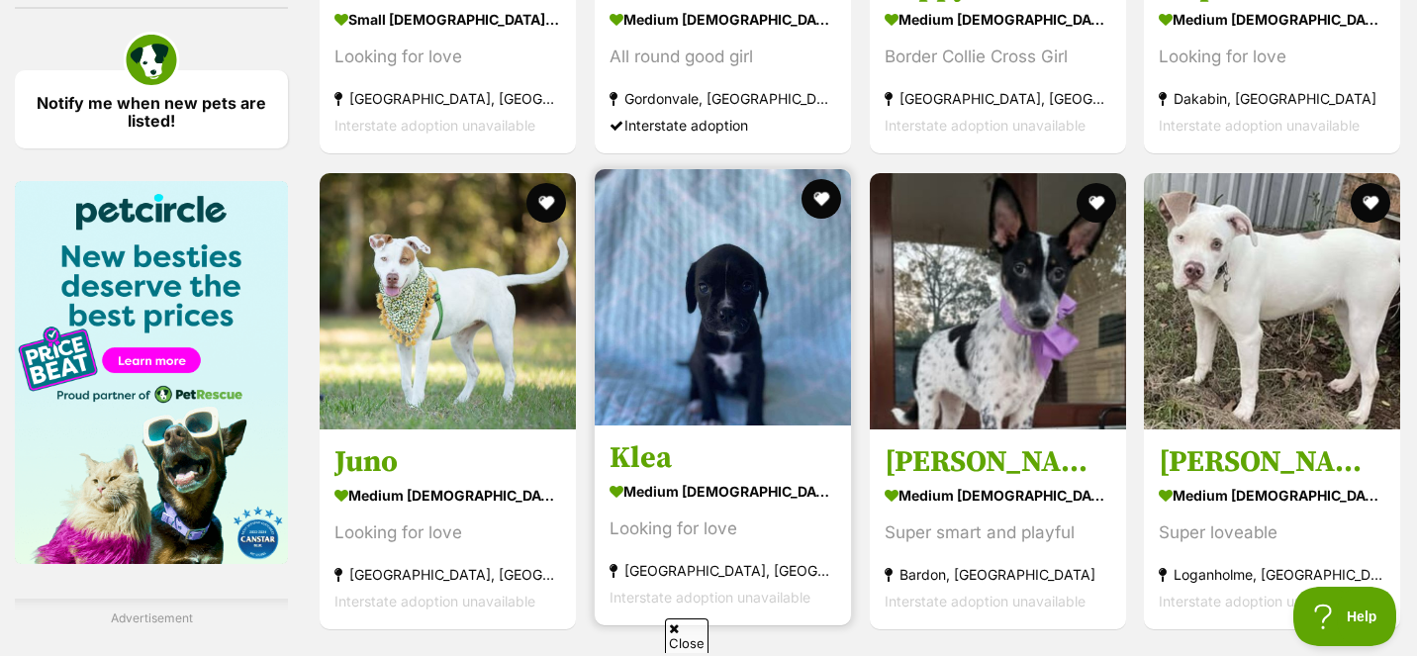
click at [744, 369] on img at bounding box center [723, 297] width 256 height 256
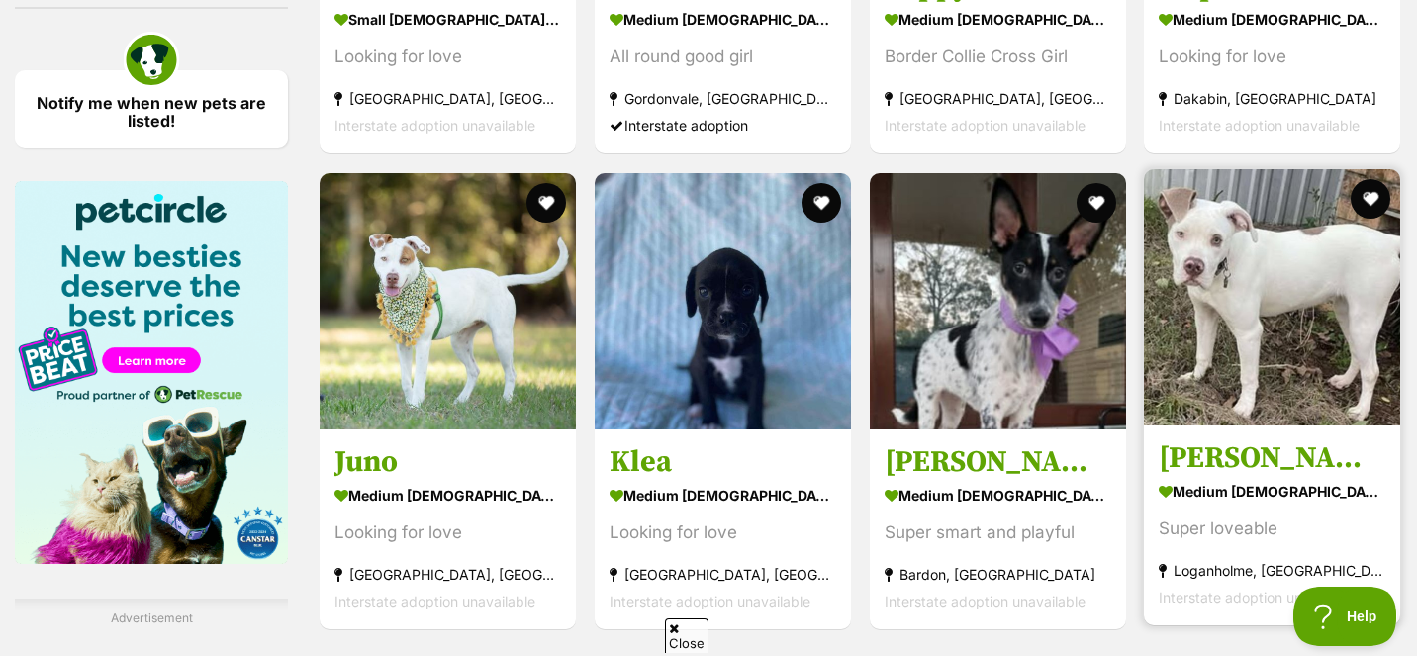
click at [1208, 307] on img at bounding box center [1272, 297] width 256 height 256
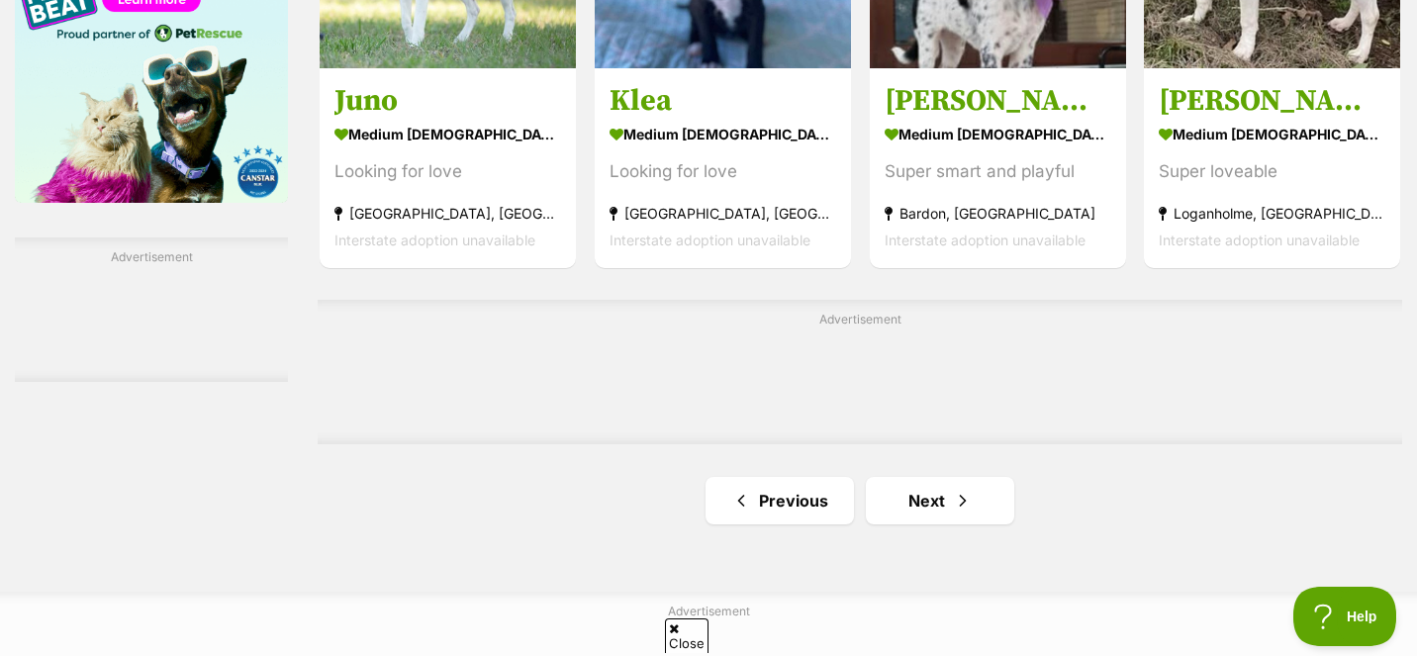
scroll to position [3132, 0]
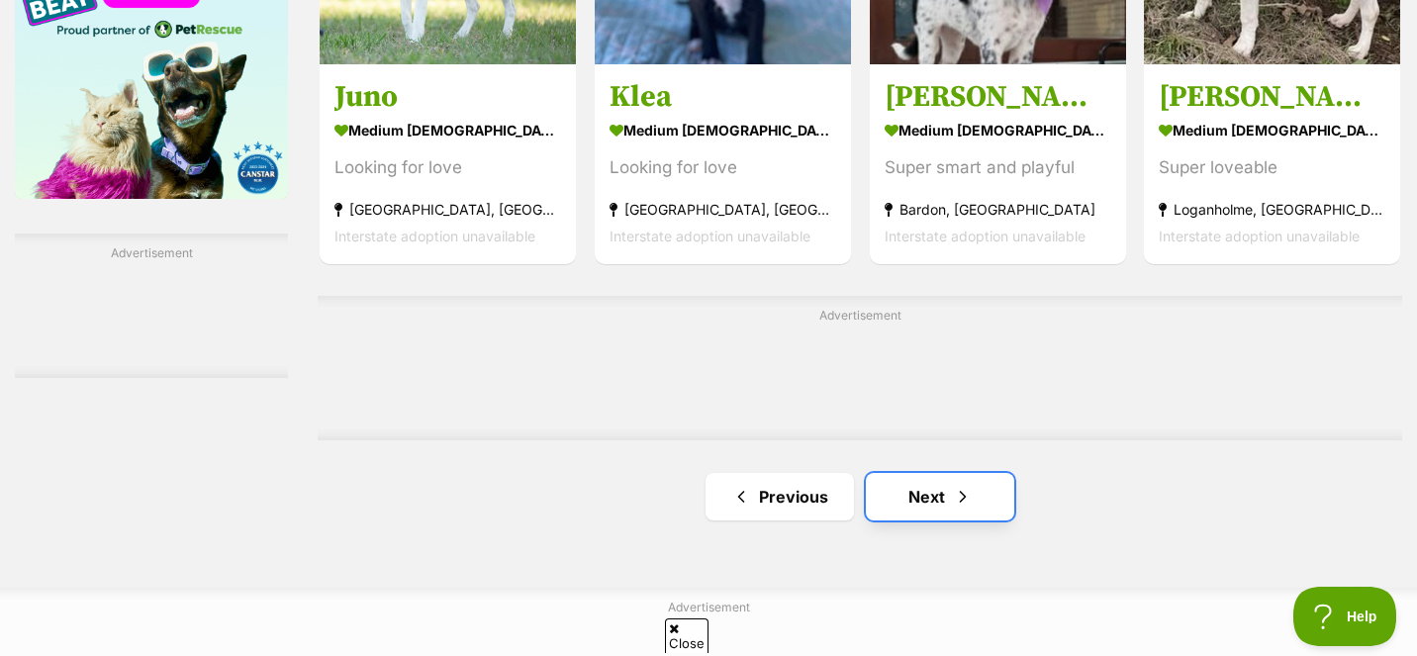
click at [904, 500] on link "Next" at bounding box center [940, 496] width 148 height 47
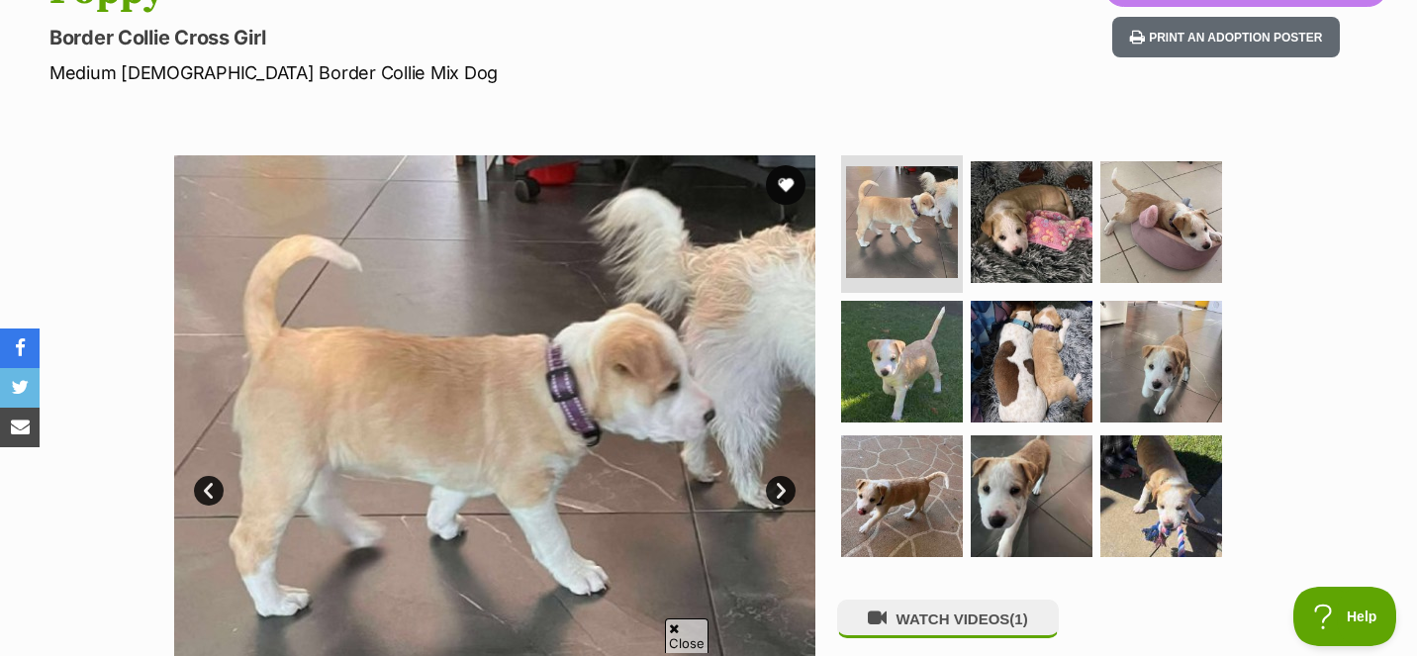
scroll to position [259, 0]
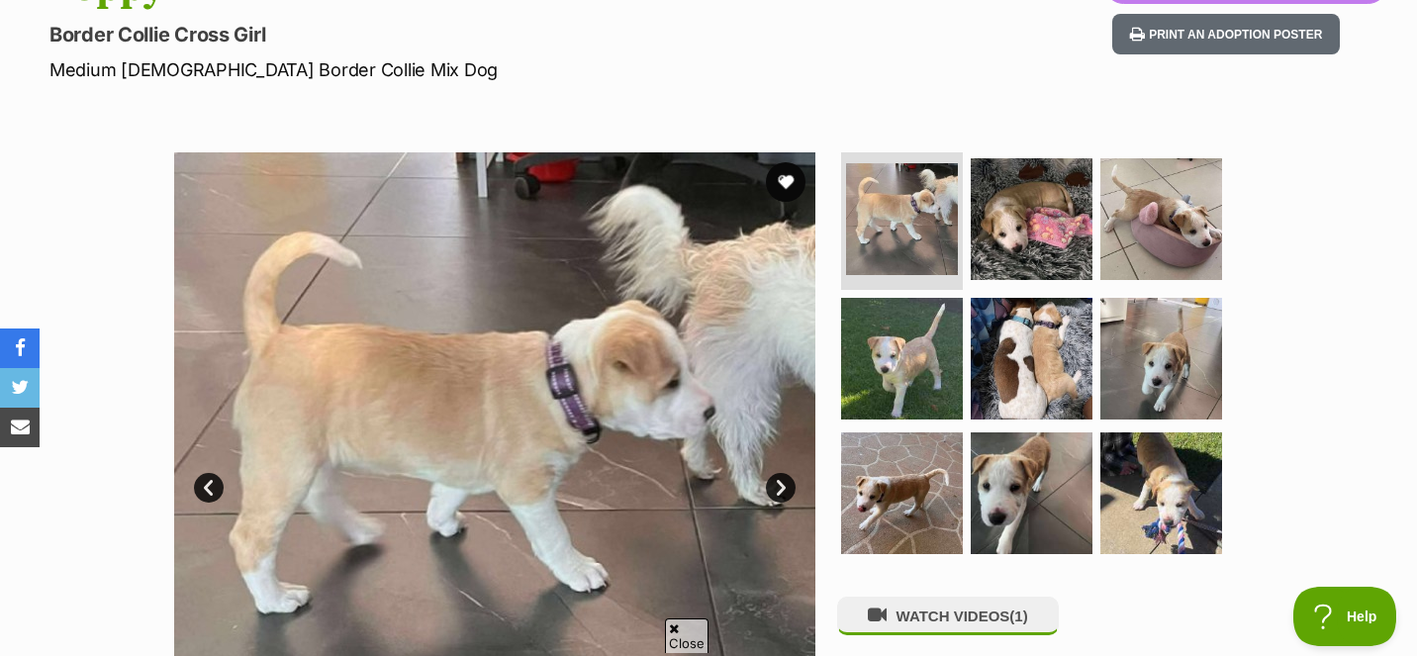
click at [775, 485] on link "Next" at bounding box center [781, 488] width 30 height 30
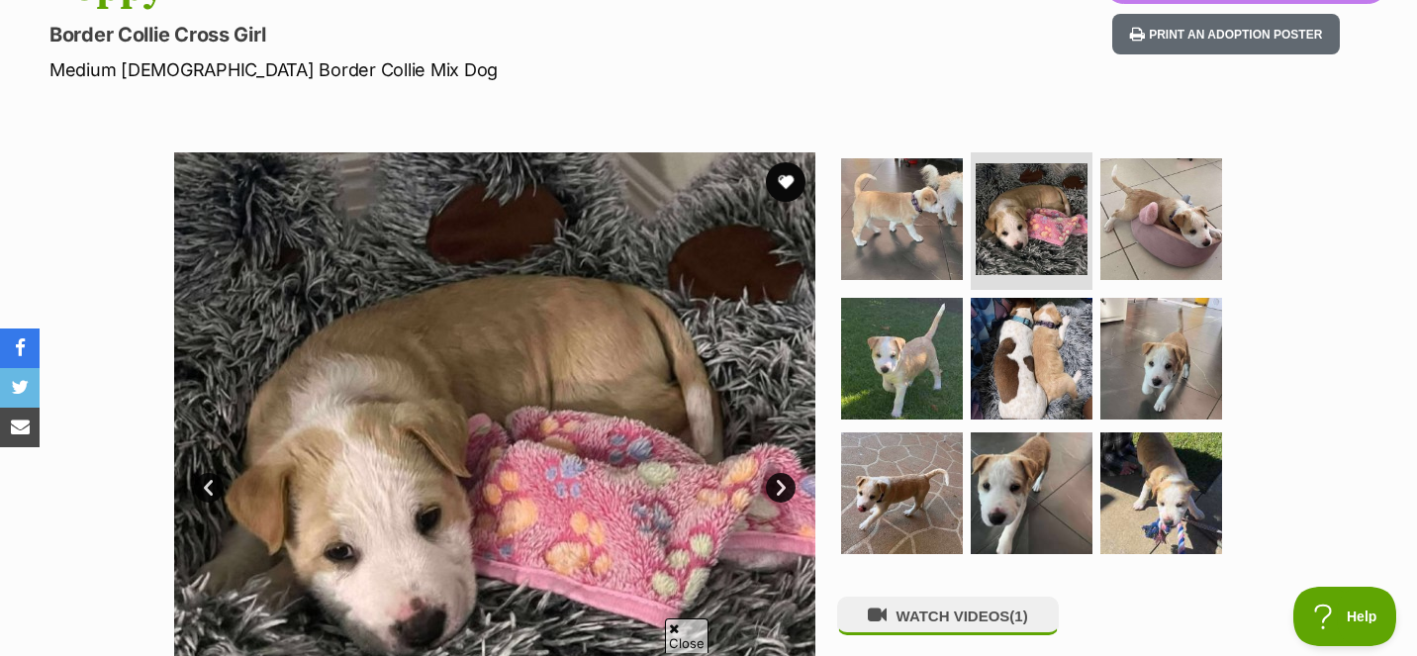
click at [775, 485] on link "Next" at bounding box center [781, 488] width 30 height 30
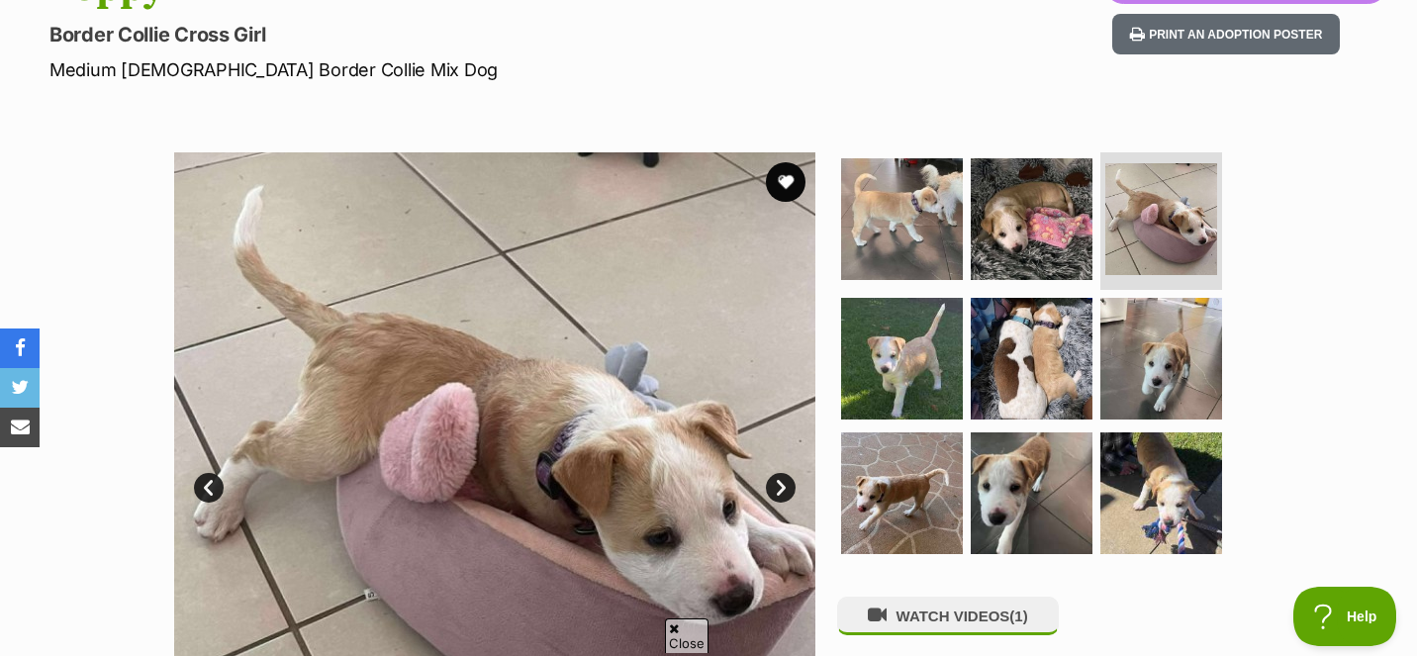
click at [776, 485] on link "Next" at bounding box center [781, 488] width 30 height 30
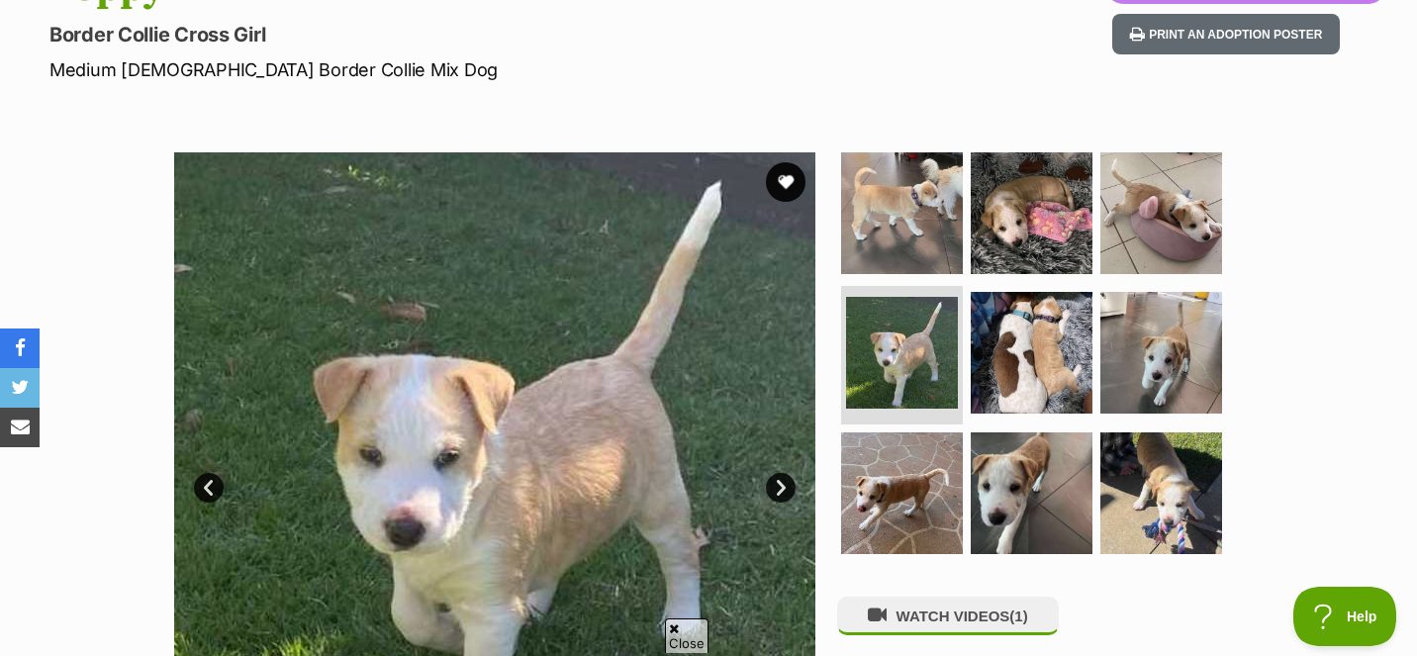
click at [775, 485] on link "Next" at bounding box center [781, 488] width 30 height 30
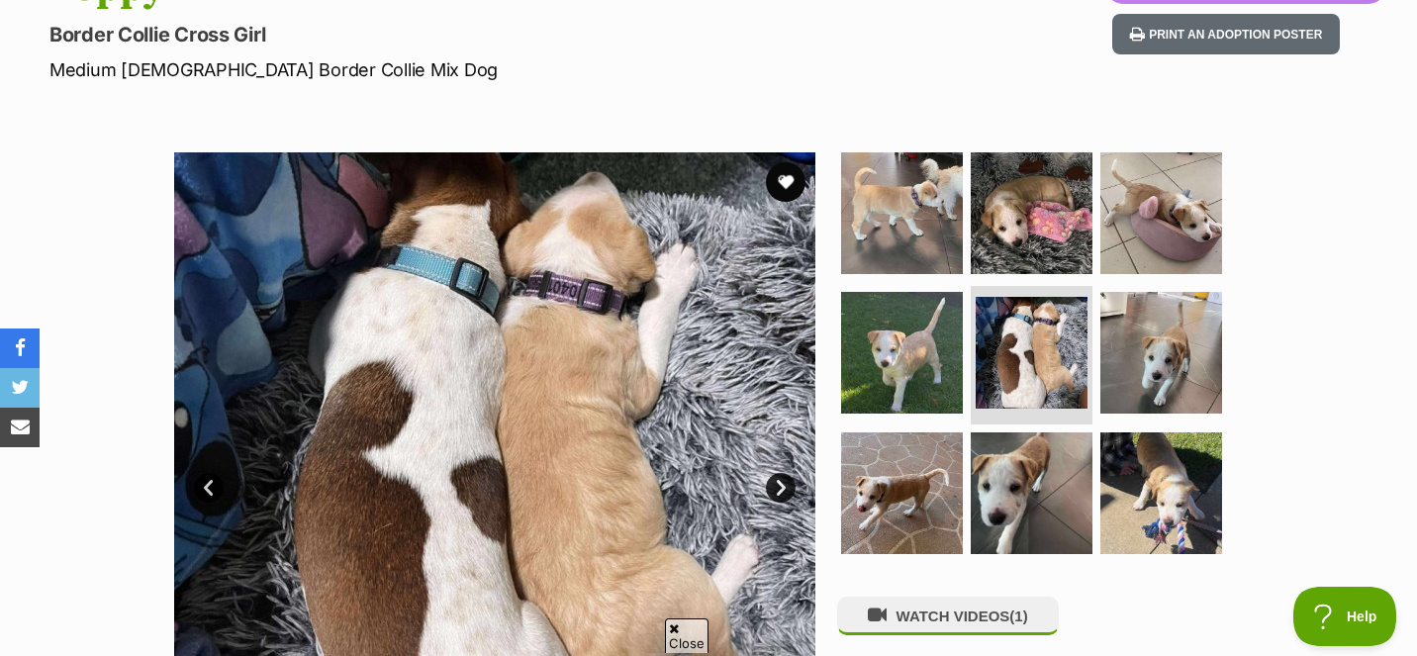
click at [780, 487] on link "Next" at bounding box center [781, 488] width 30 height 30
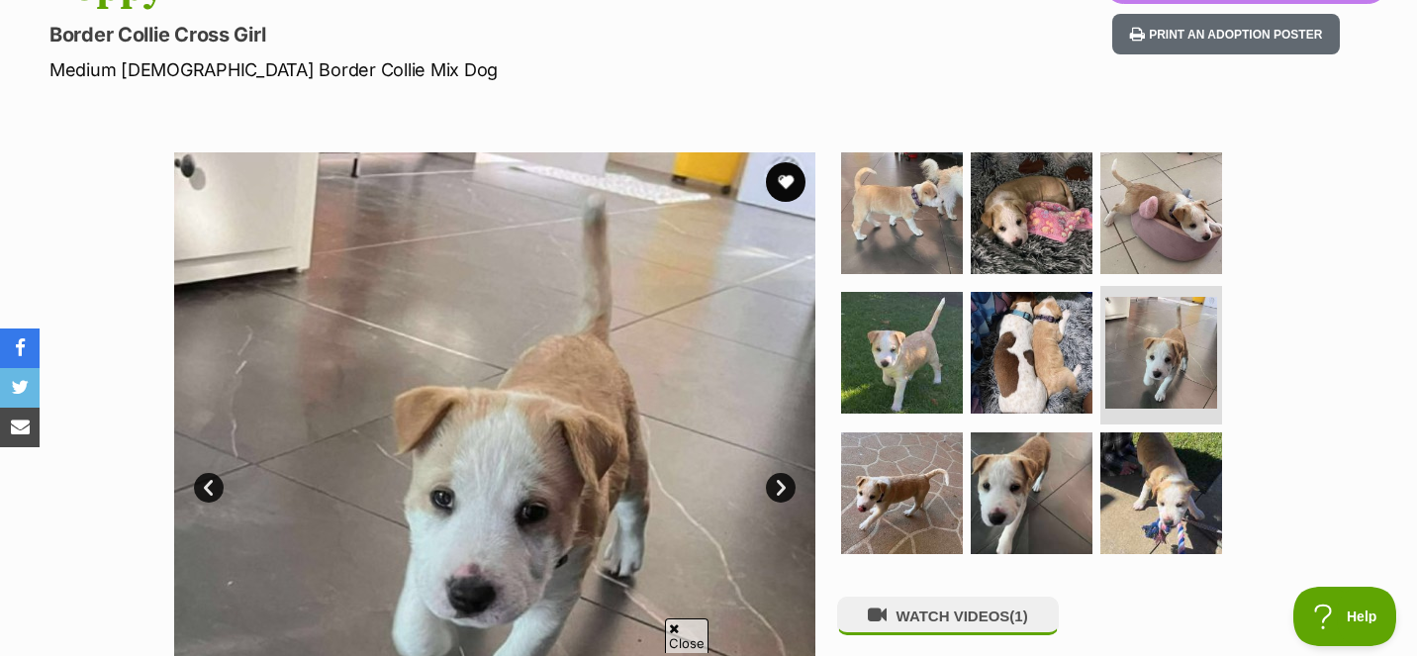
click at [779, 487] on link "Next" at bounding box center [781, 488] width 30 height 30
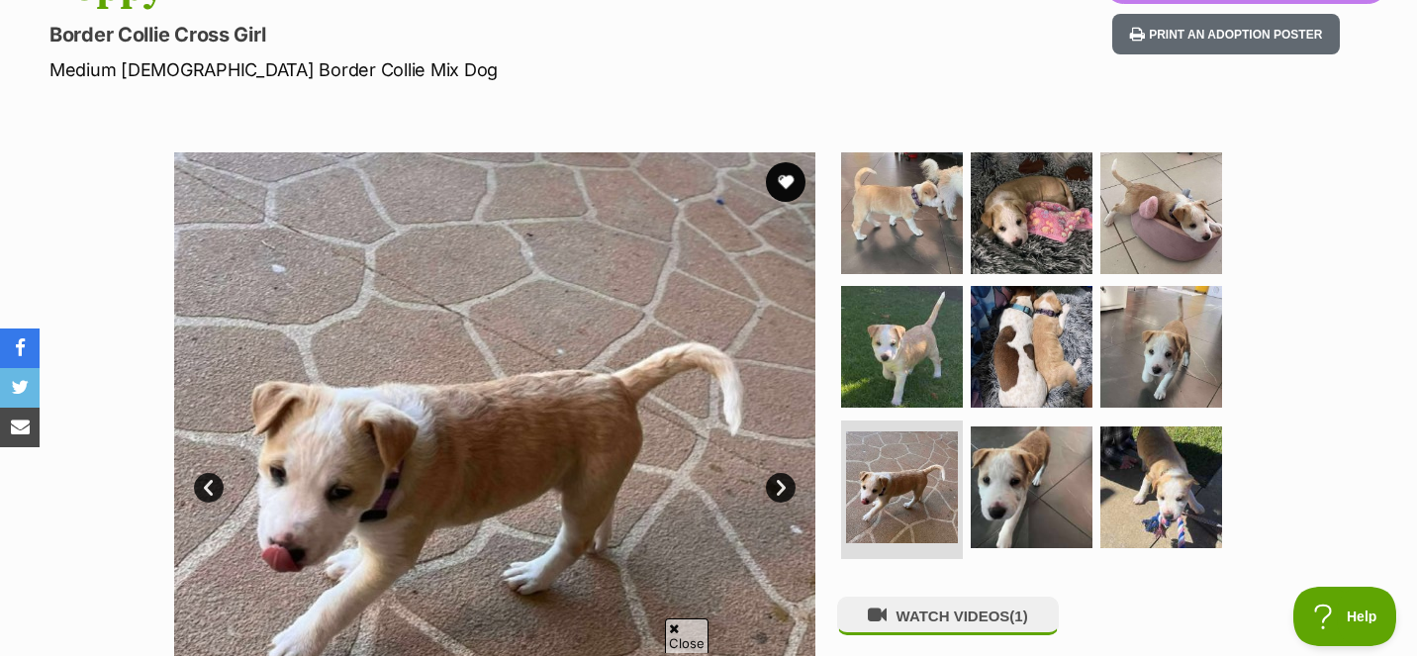
click at [779, 487] on link "Next" at bounding box center [781, 488] width 30 height 30
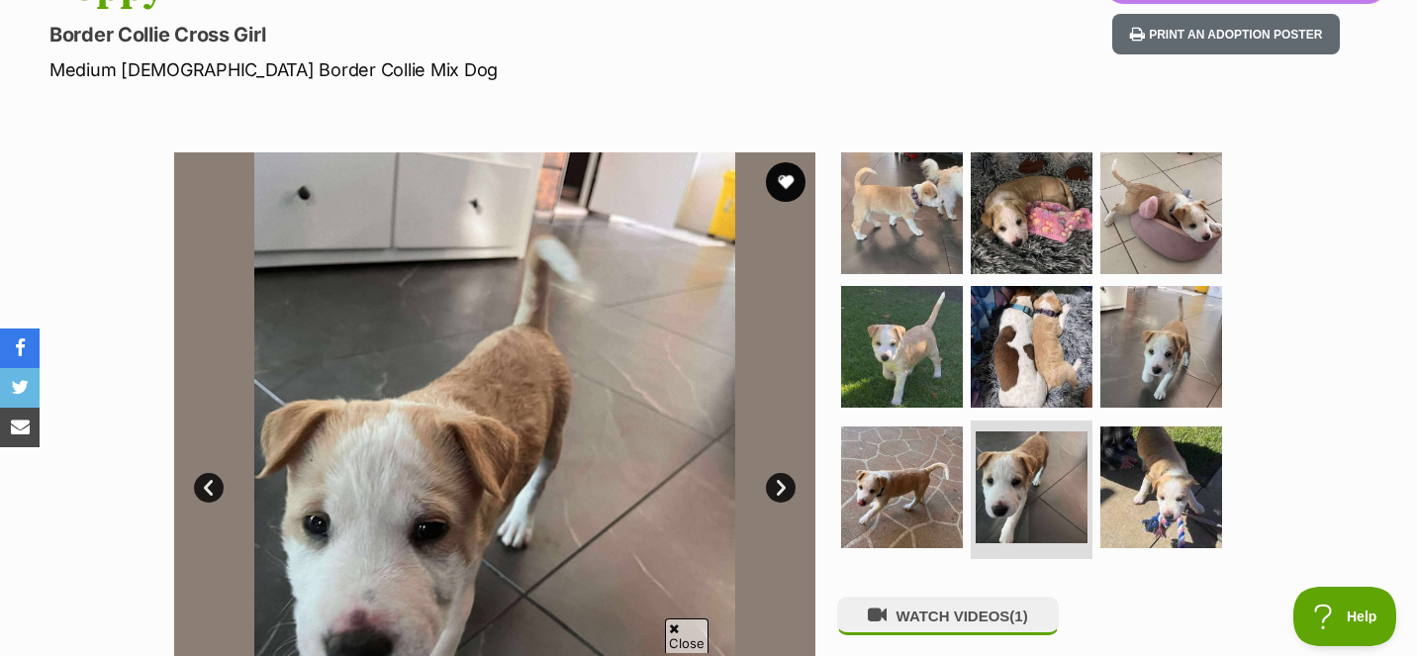
click at [779, 487] on link "Next" at bounding box center [781, 488] width 30 height 30
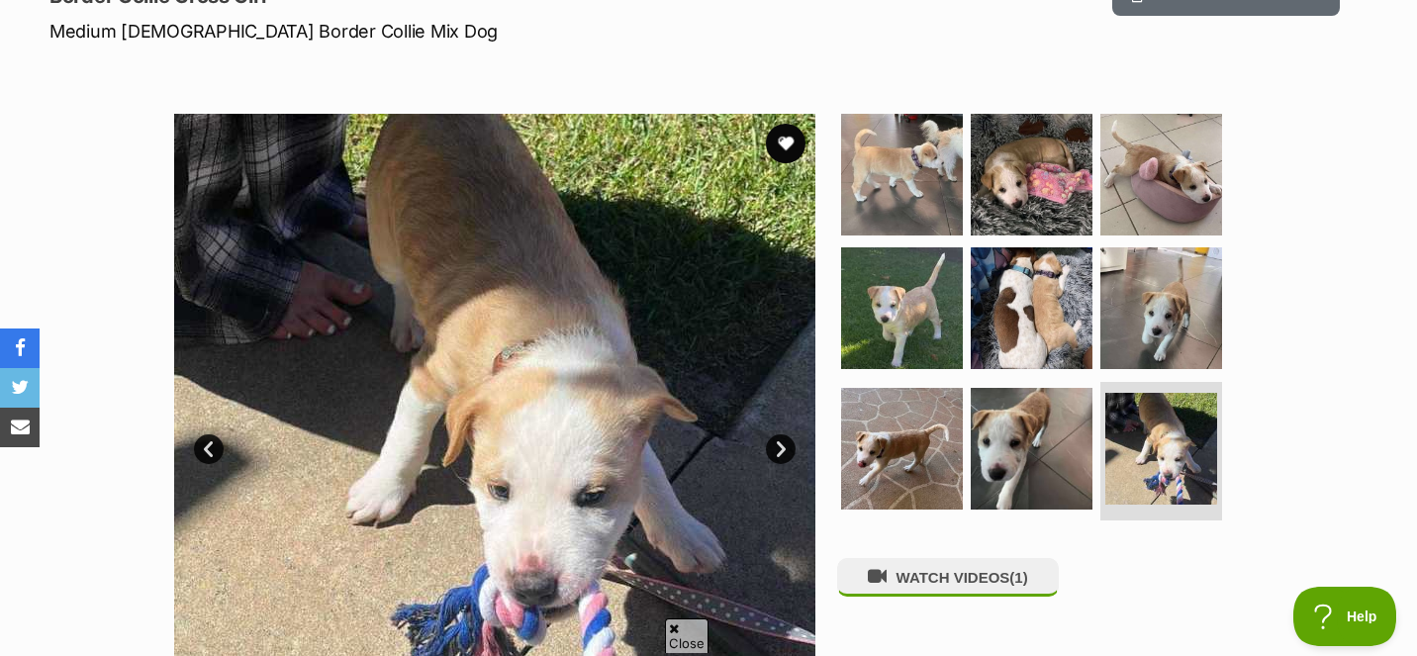
scroll to position [303, 0]
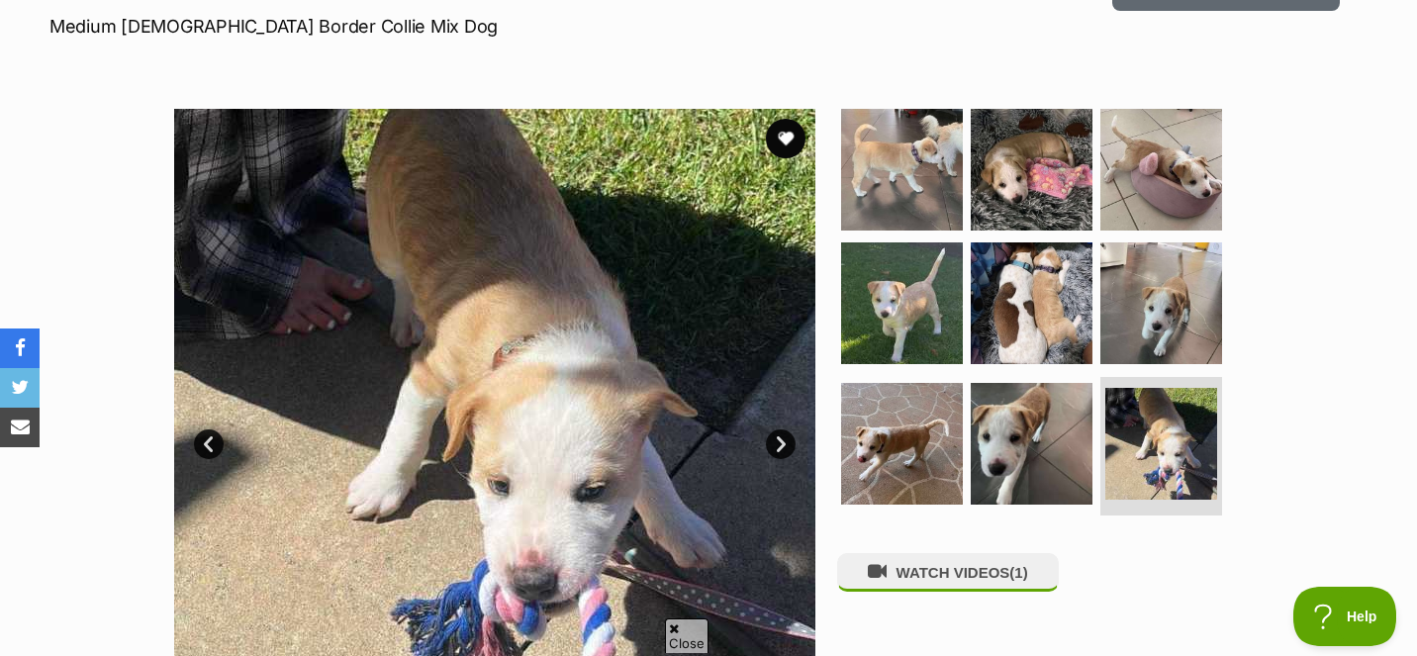
click at [782, 442] on link "Next" at bounding box center [781, 444] width 30 height 30
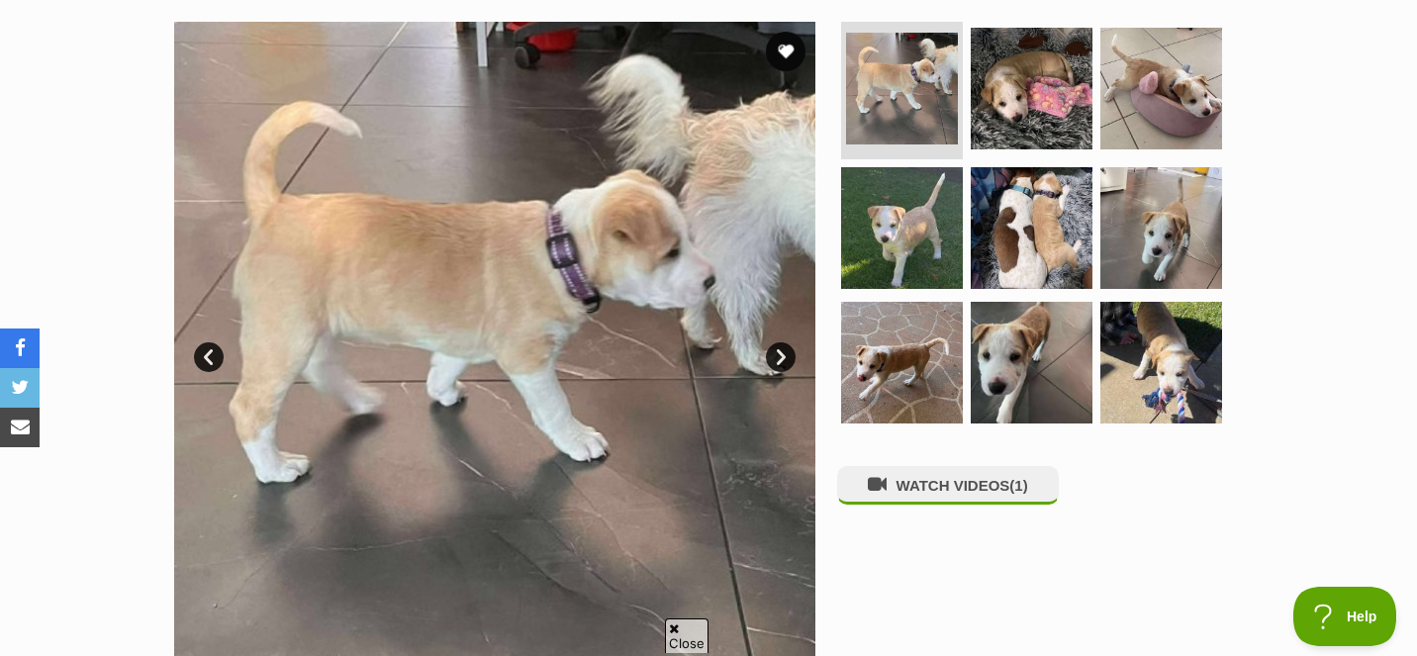
scroll to position [391, 0]
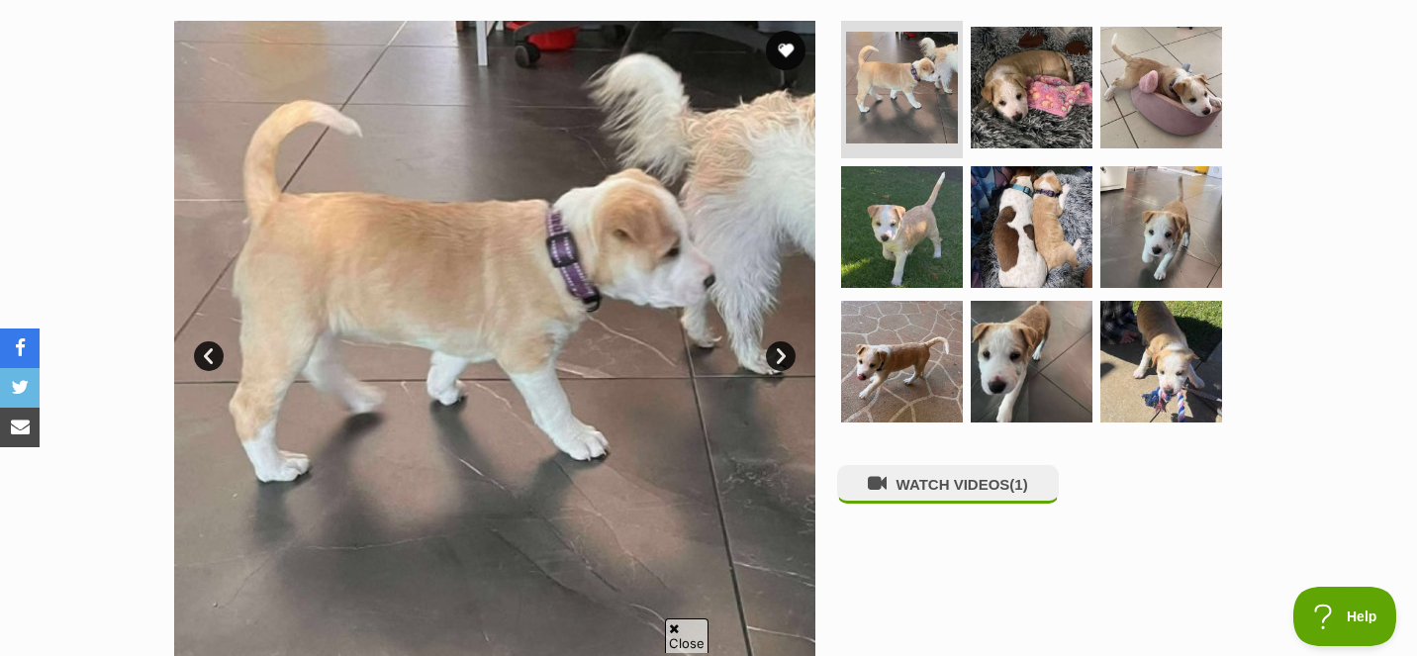
click at [780, 347] on link "Next" at bounding box center [781, 356] width 30 height 30
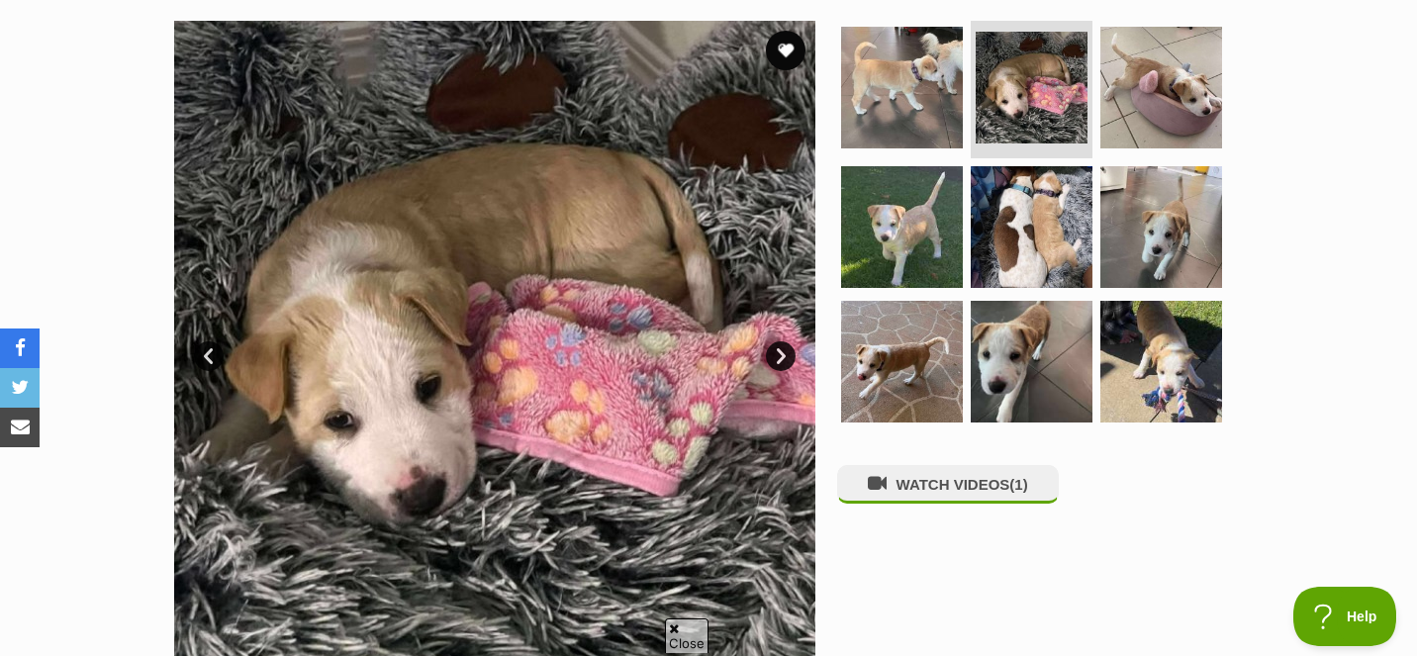
click at [779, 356] on link "Next" at bounding box center [781, 356] width 30 height 30
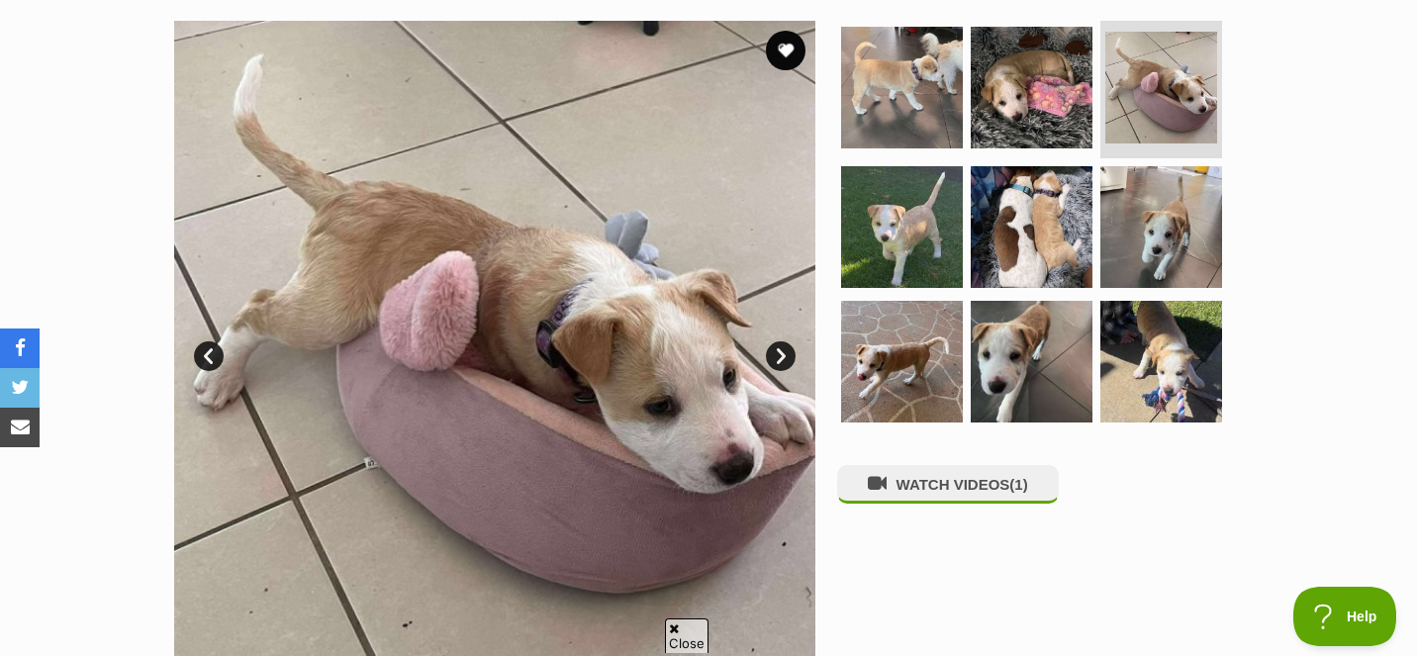
click at [779, 356] on link "Next" at bounding box center [781, 356] width 30 height 30
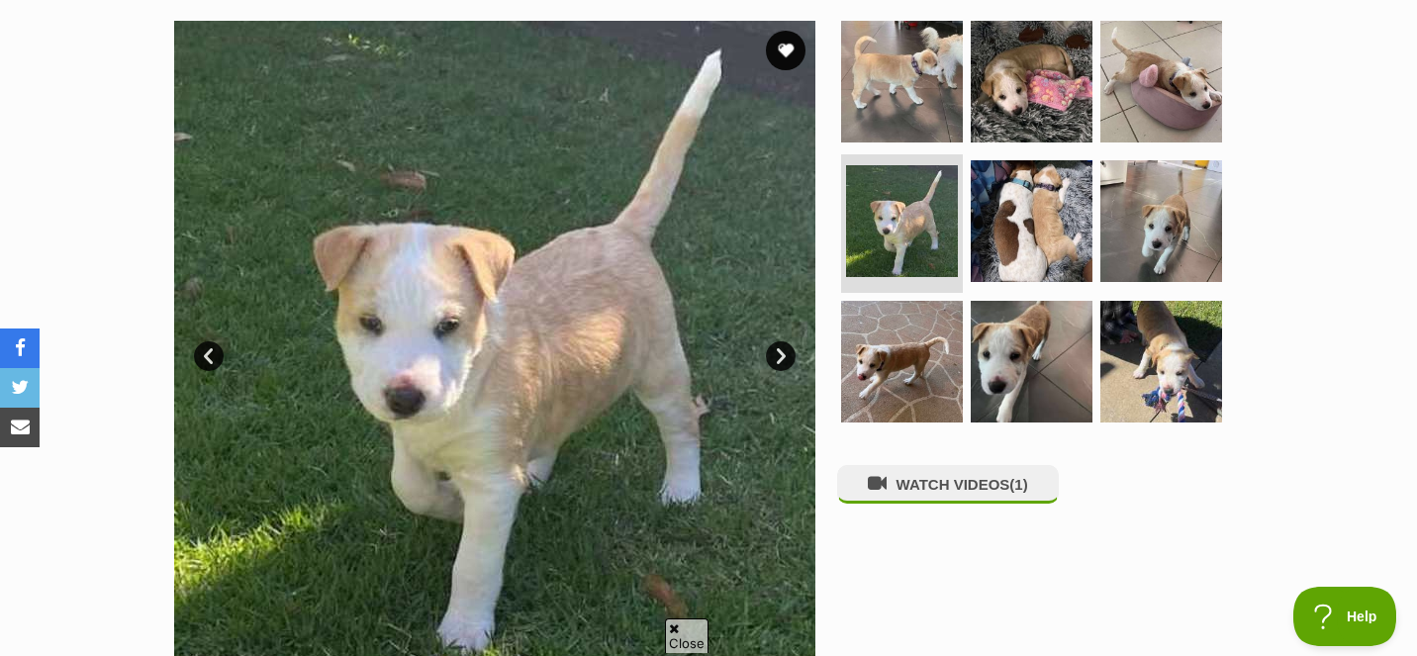
click at [779, 357] on link "Next" at bounding box center [781, 356] width 30 height 30
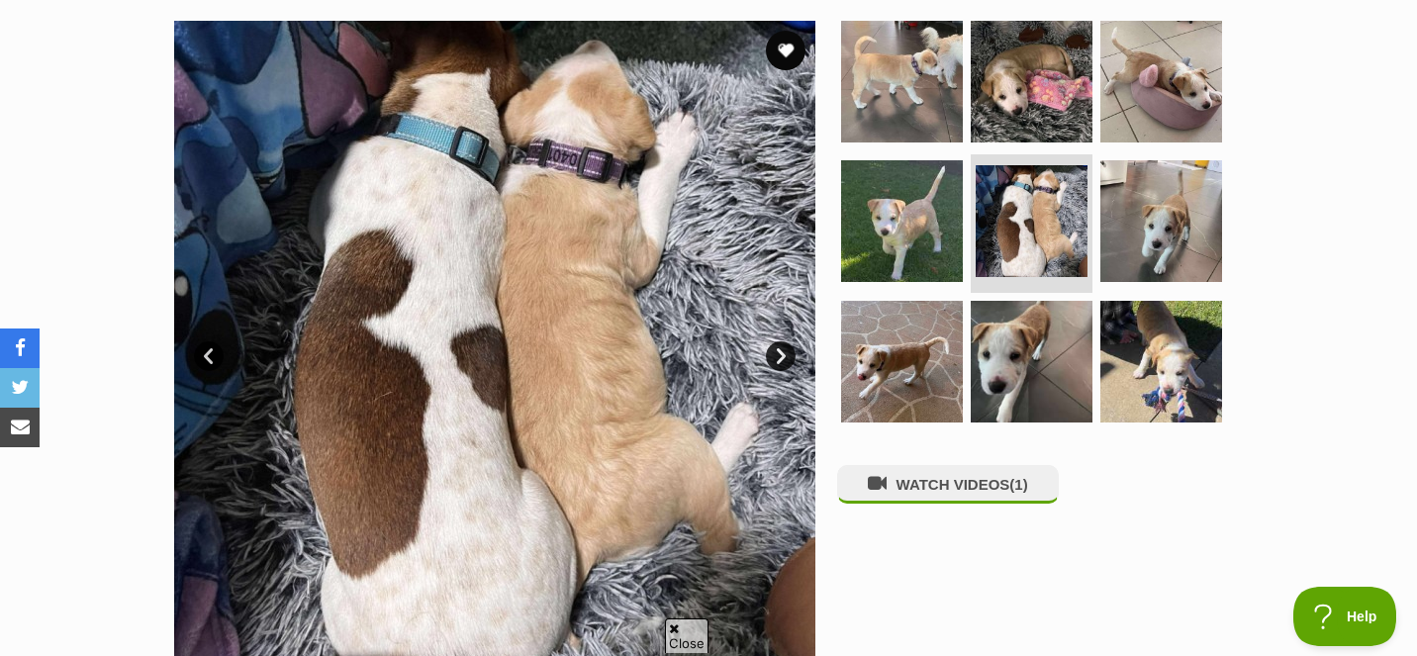
click at [779, 361] on link "Next" at bounding box center [781, 356] width 30 height 30
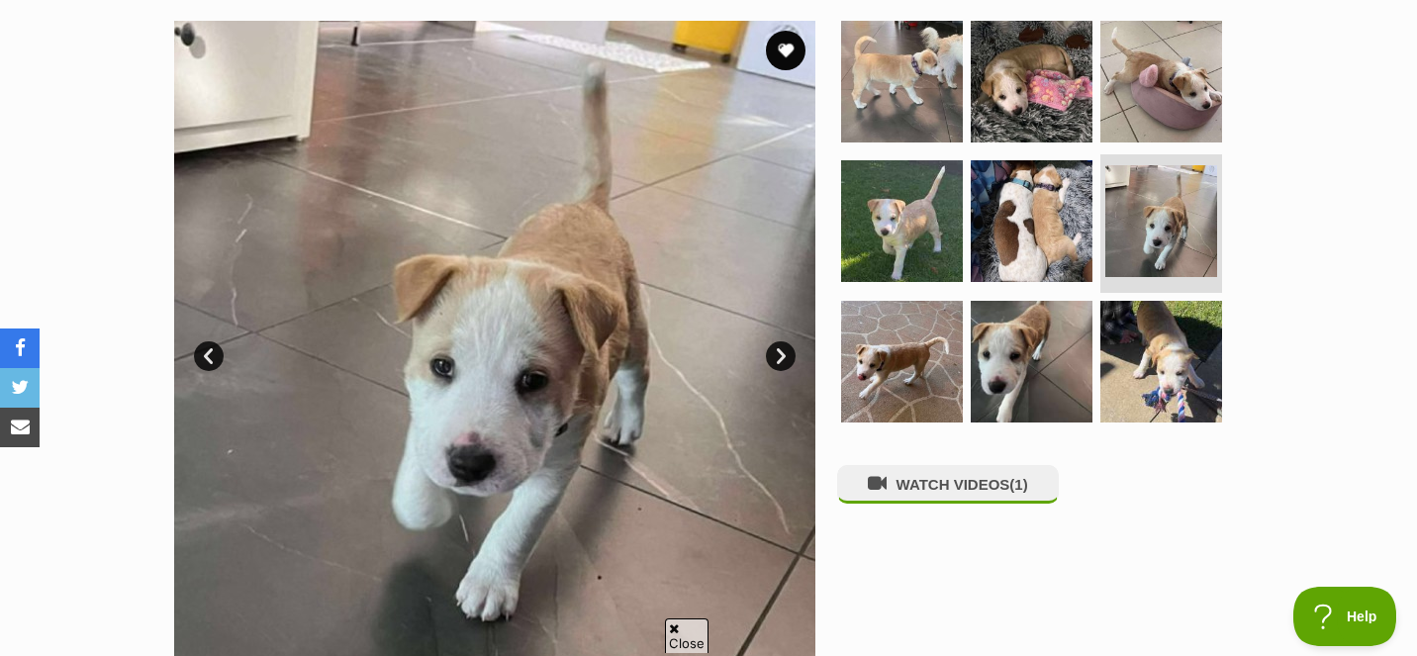
click at [779, 362] on link "Next" at bounding box center [781, 356] width 30 height 30
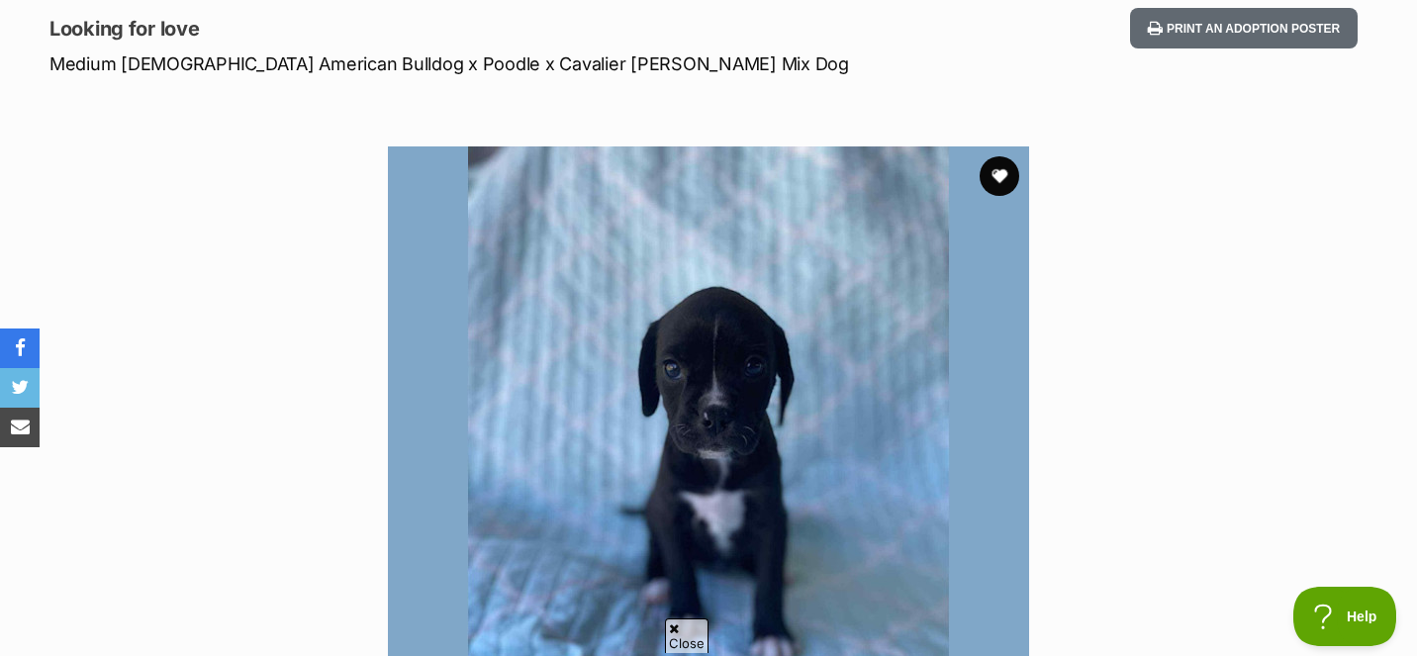
scroll to position [151, 0]
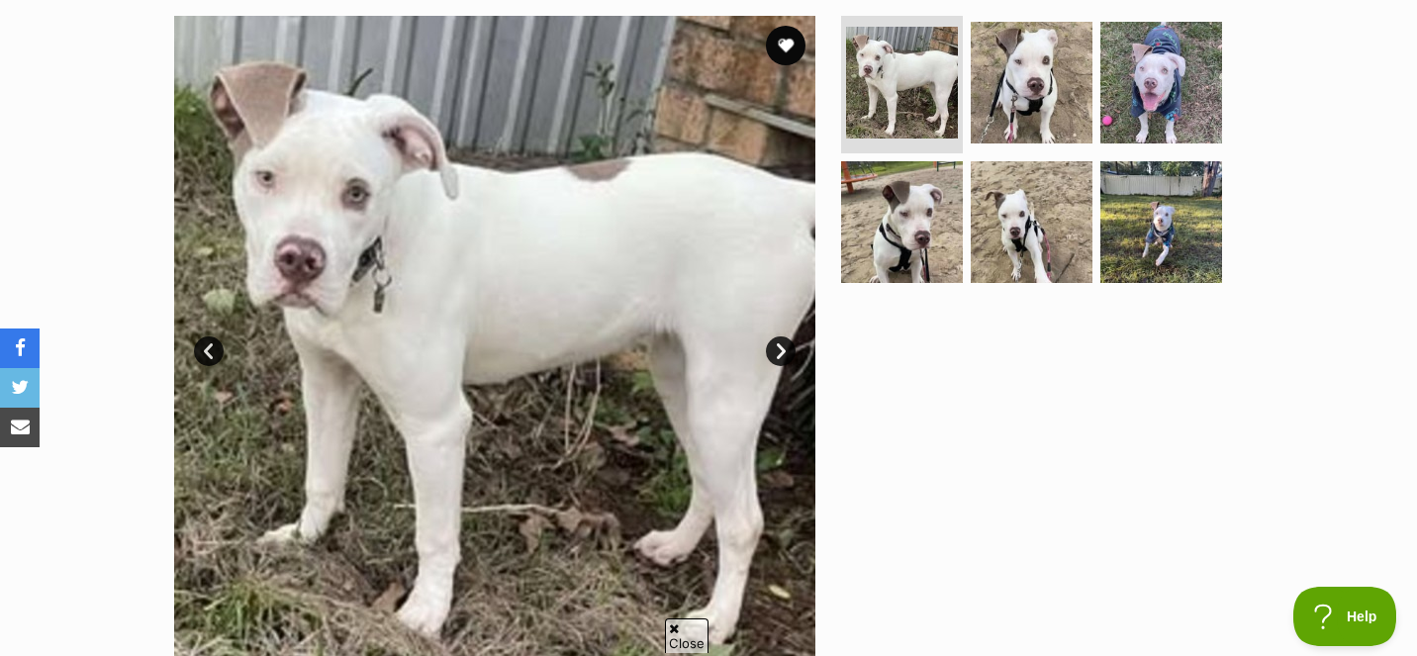
scroll to position [395, 0]
click at [771, 354] on link "Next" at bounding box center [781, 352] width 30 height 30
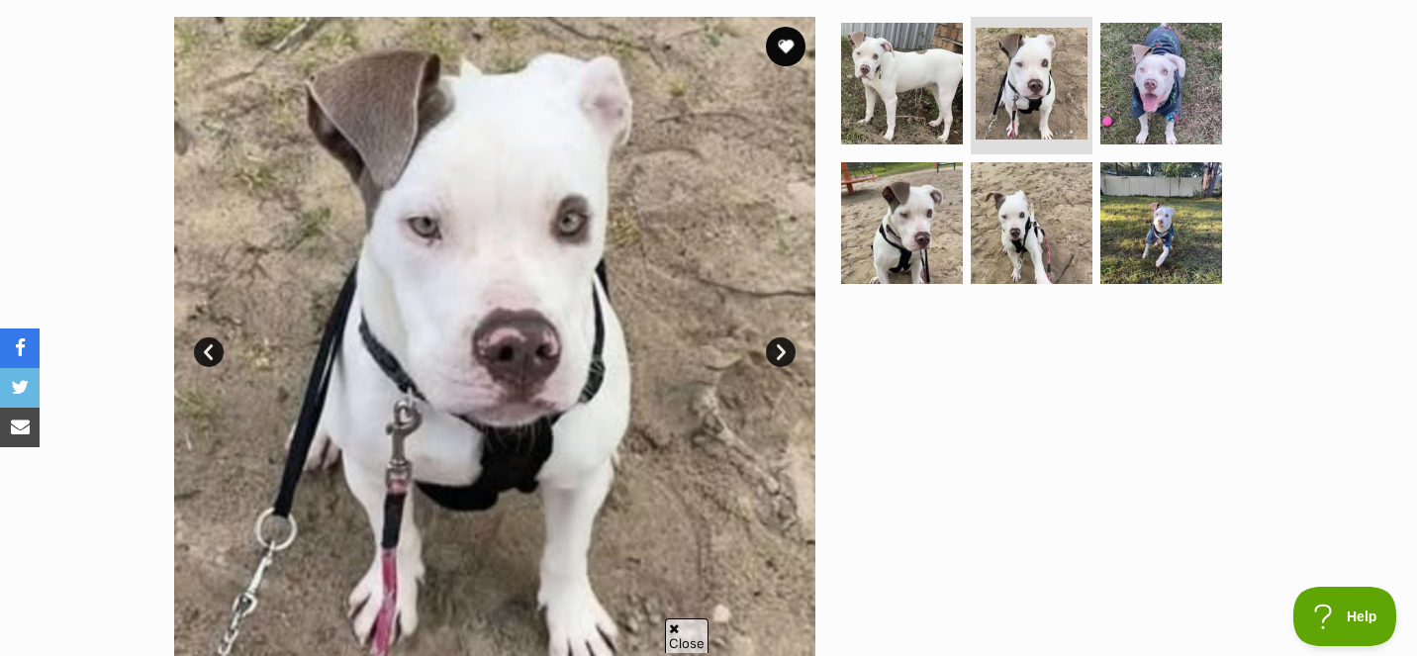
click at [771, 354] on link "Next" at bounding box center [781, 352] width 30 height 30
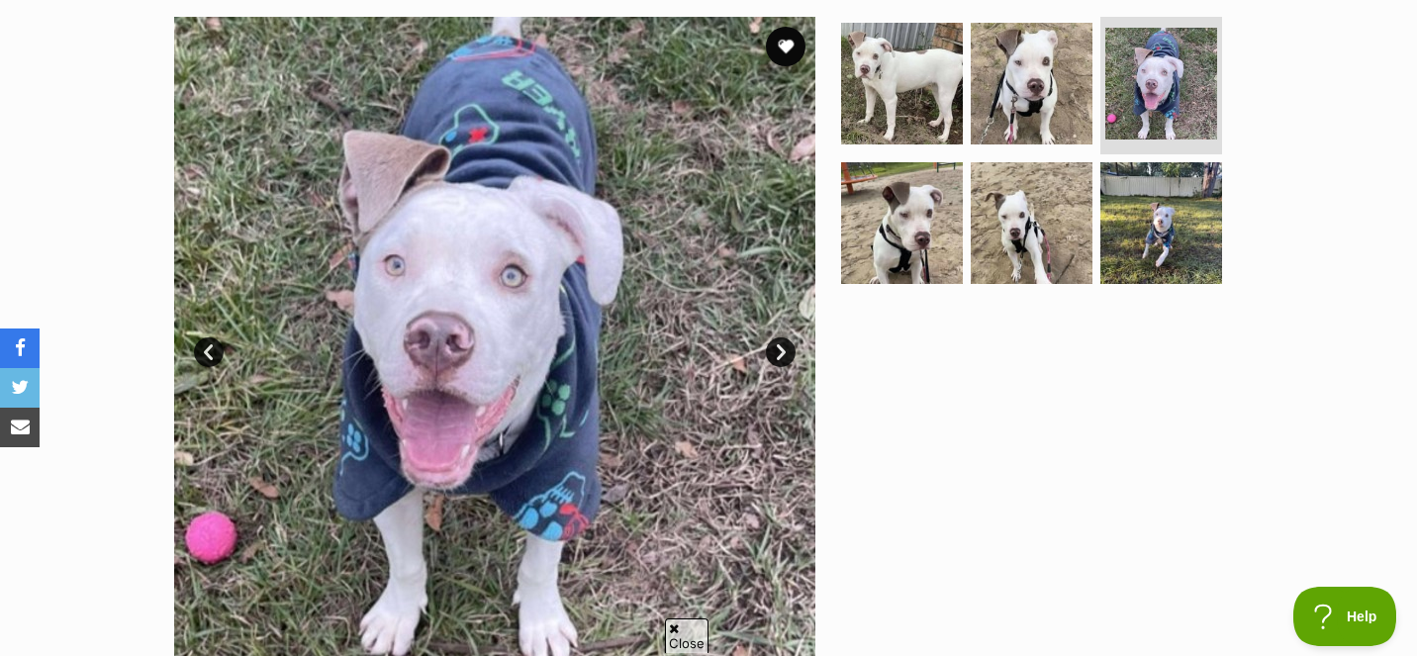
click at [771, 354] on link "Next" at bounding box center [781, 352] width 30 height 30
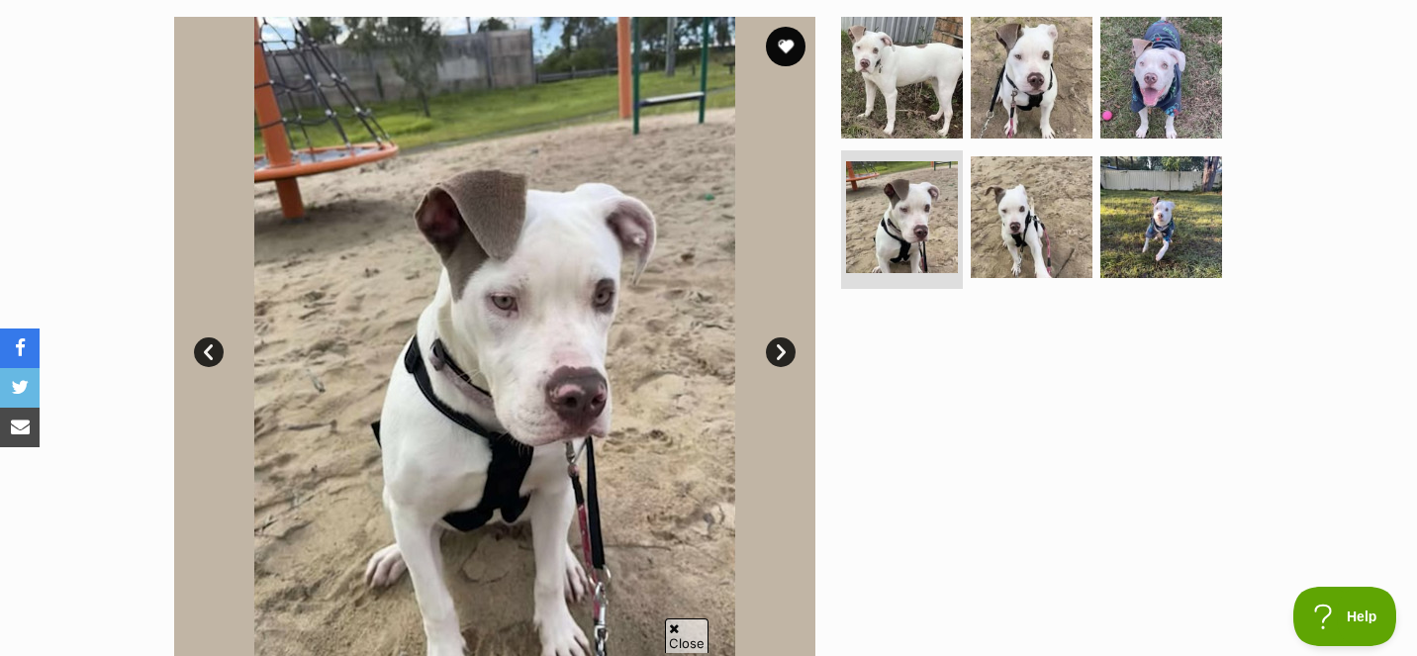
click at [771, 353] on link "Next" at bounding box center [781, 352] width 30 height 30
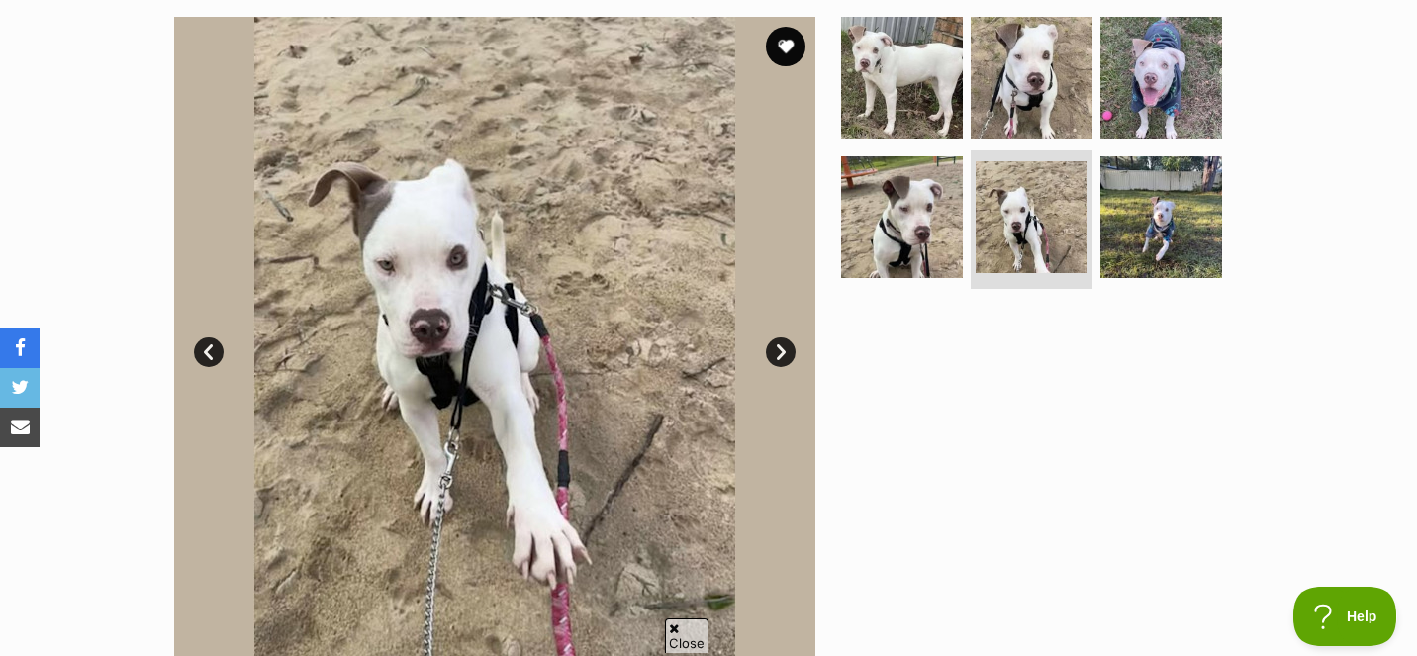
click at [771, 353] on link "Next" at bounding box center [781, 352] width 30 height 30
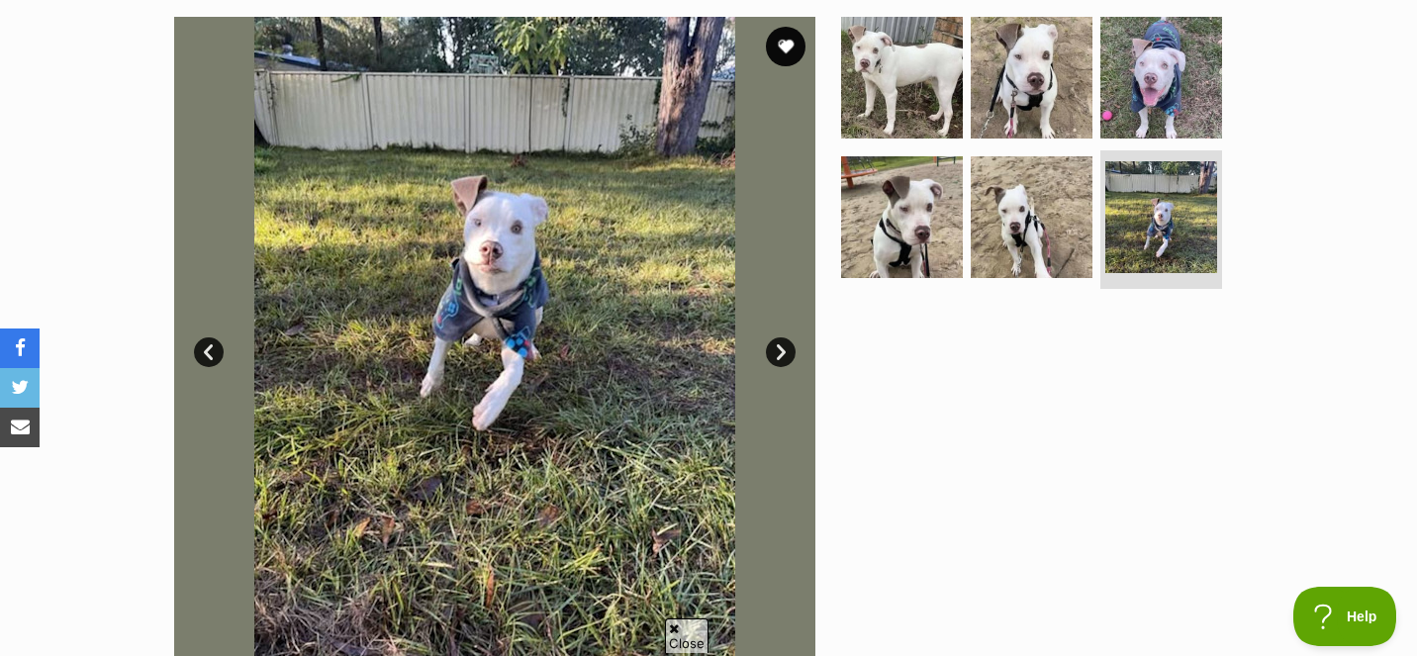
click at [771, 353] on link "Next" at bounding box center [781, 352] width 30 height 30
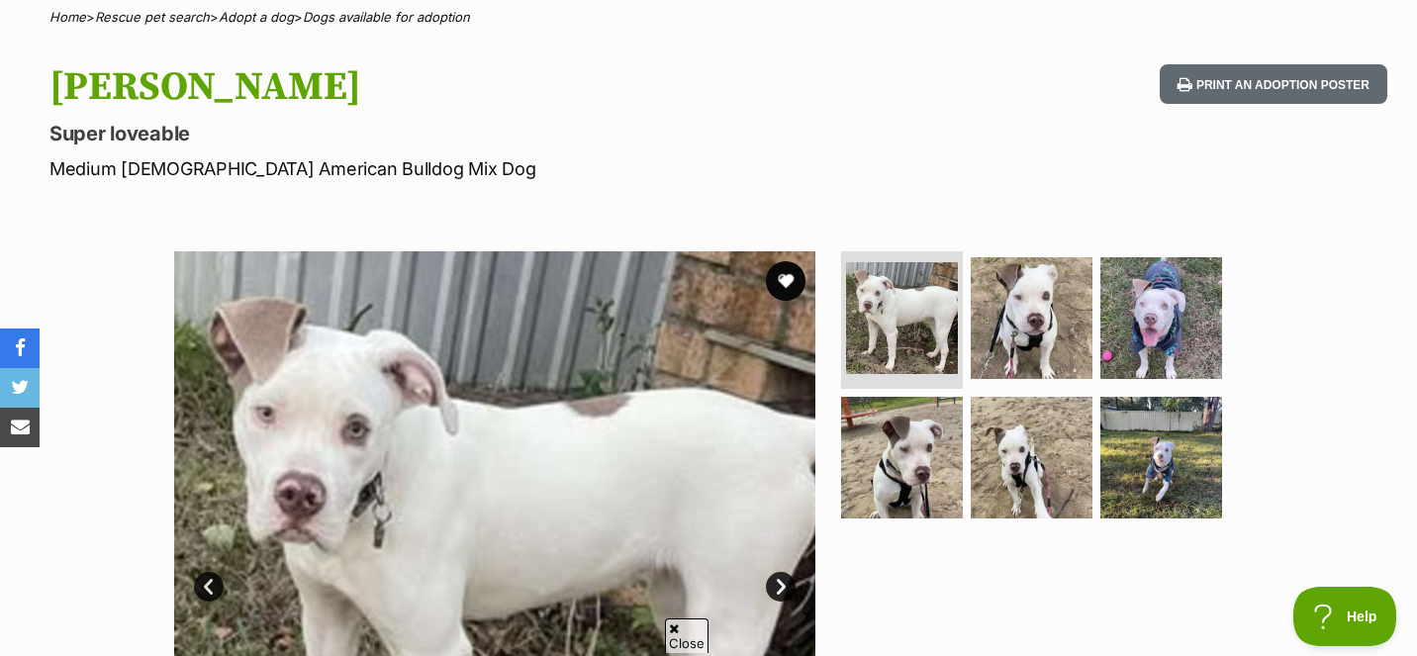
scroll to position [150, 0]
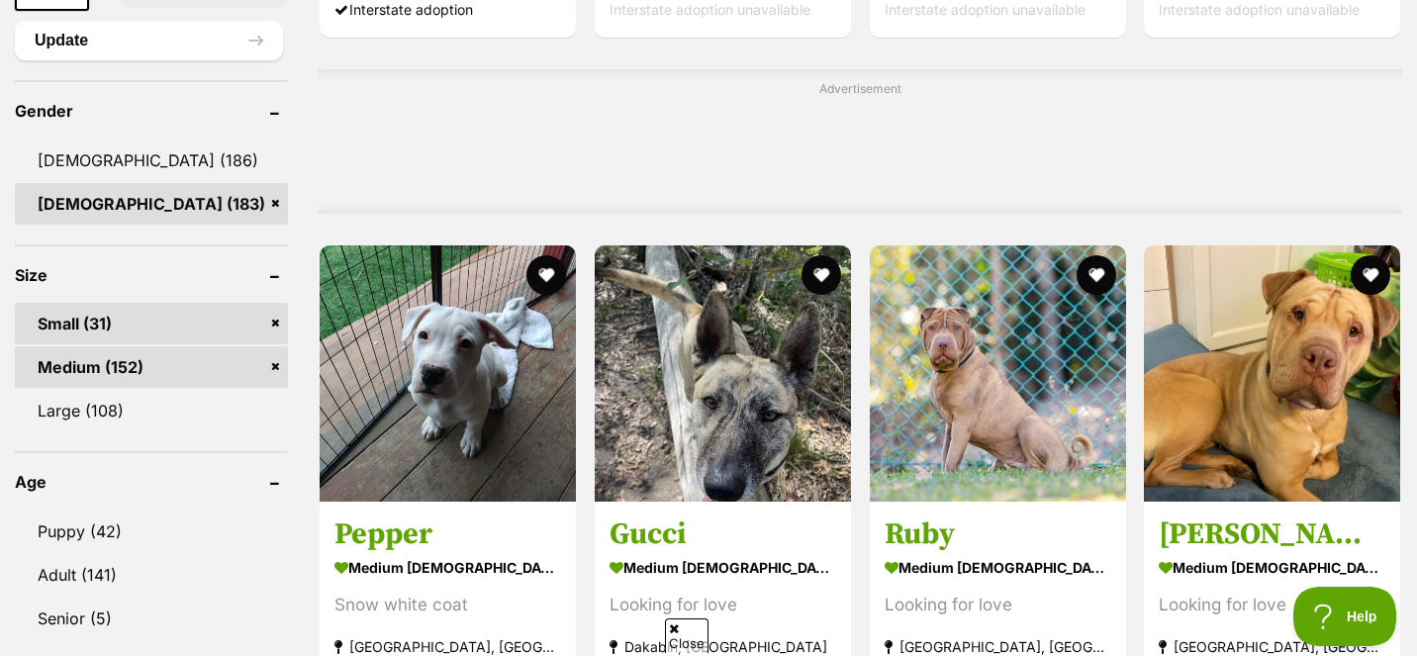
scroll to position [1541, 0]
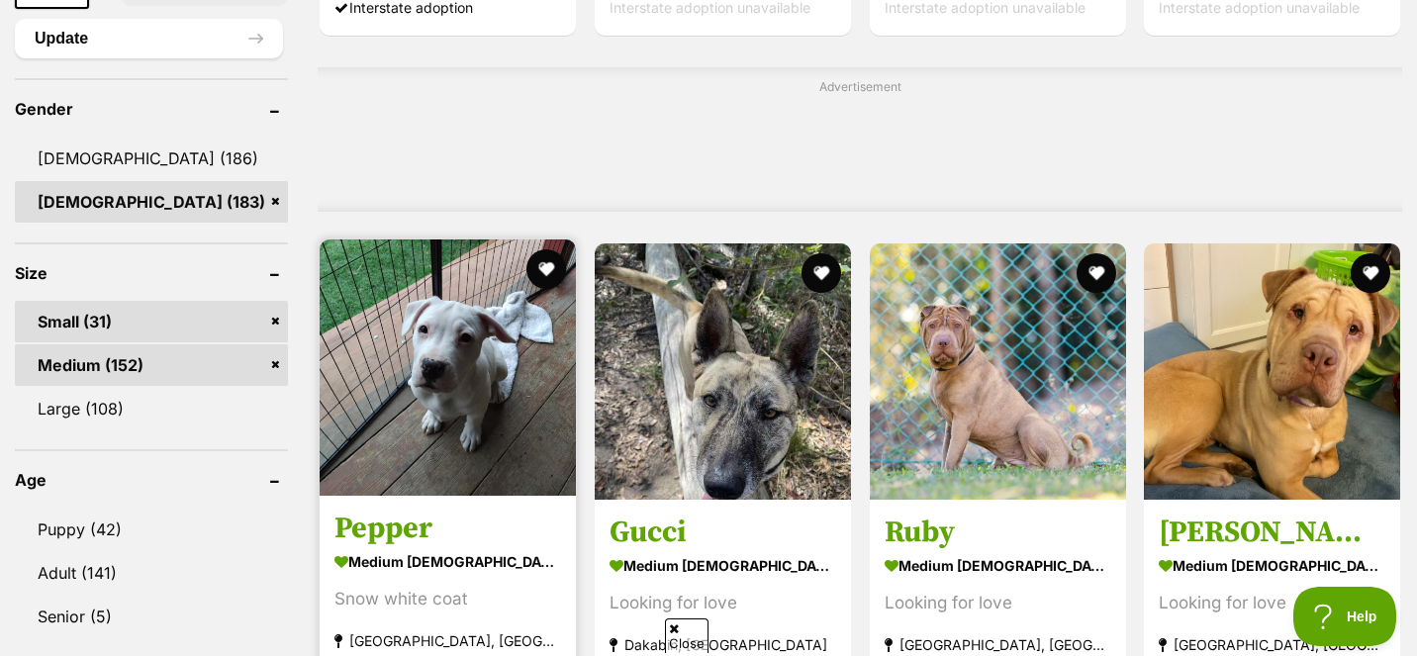
click at [524, 450] on img at bounding box center [448, 367] width 256 height 256
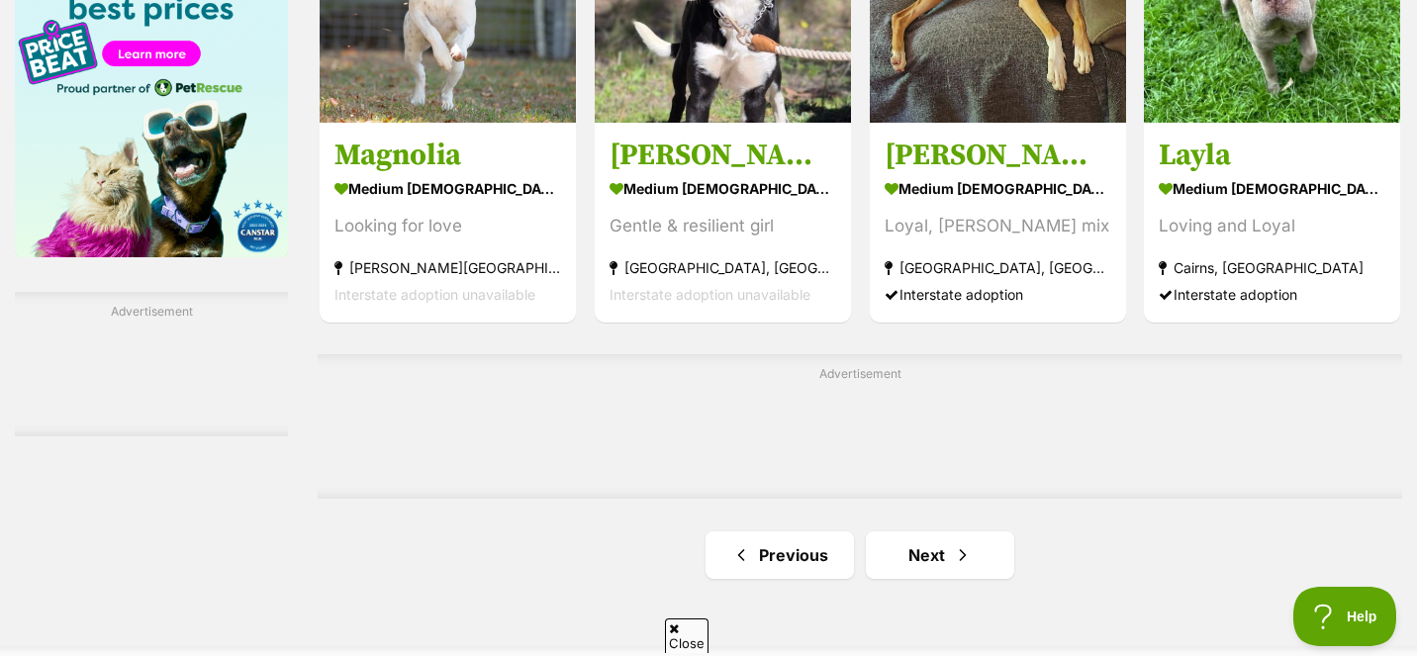
scroll to position [3077, 0]
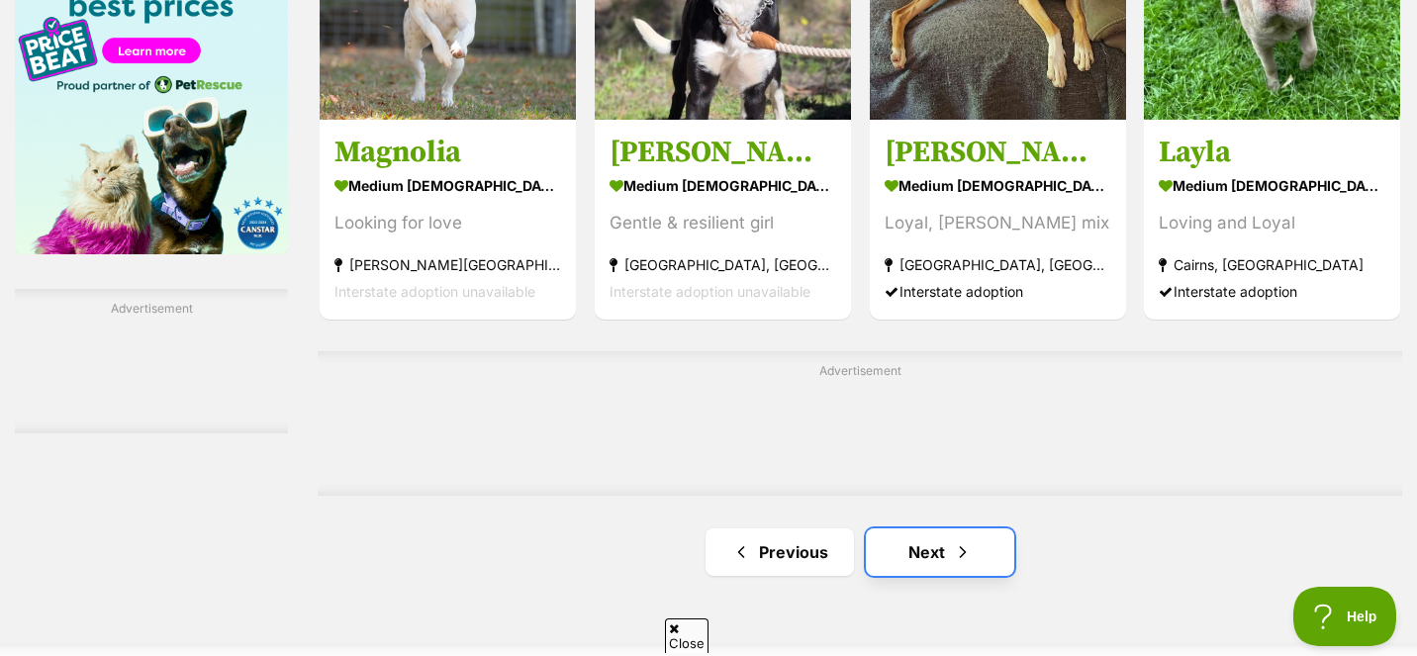
click at [912, 556] on link "Next" at bounding box center [940, 551] width 148 height 47
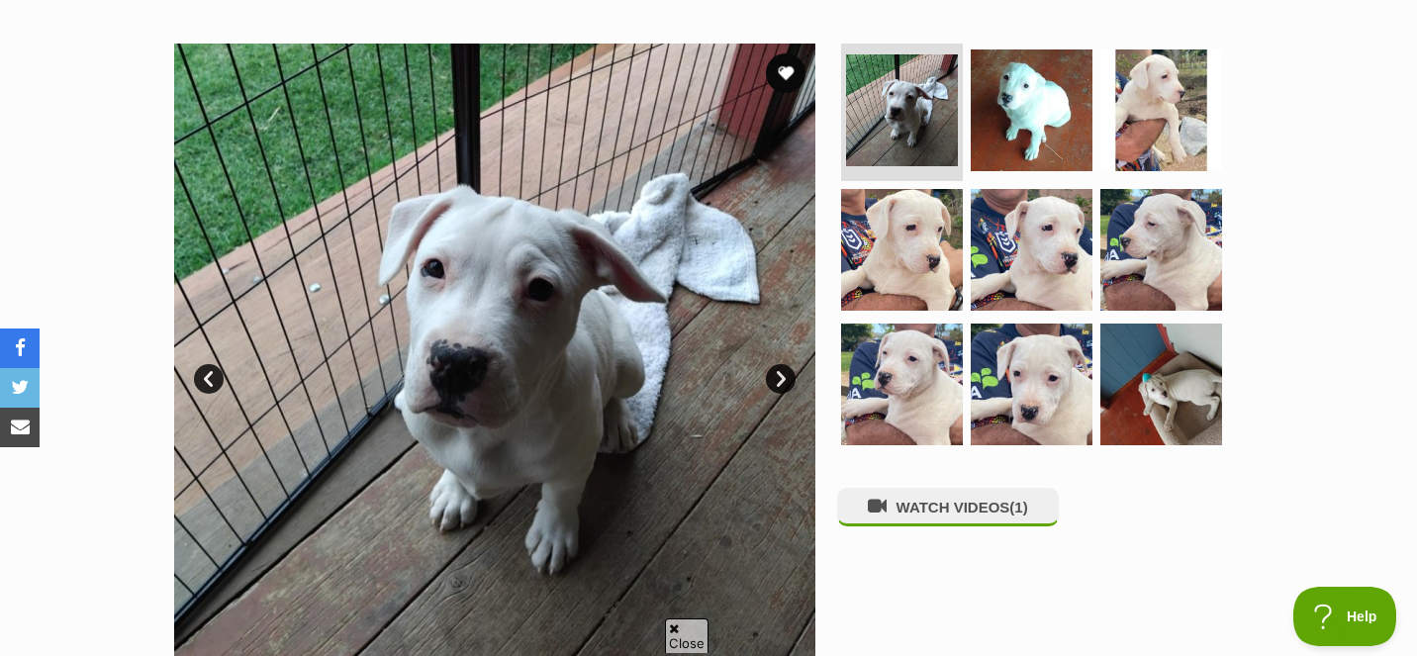
scroll to position [393, 0]
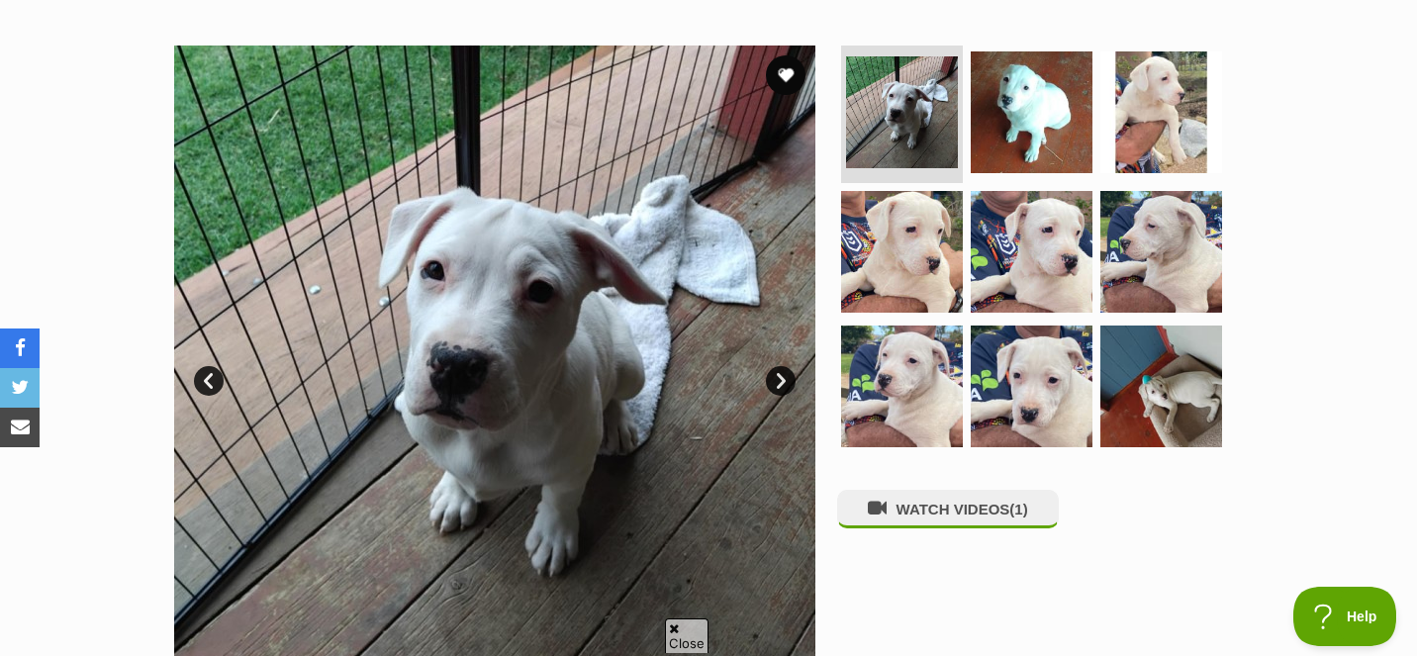
click at [784, 366] on link "Next" at bounding box center [781, 381] width 30 height 30
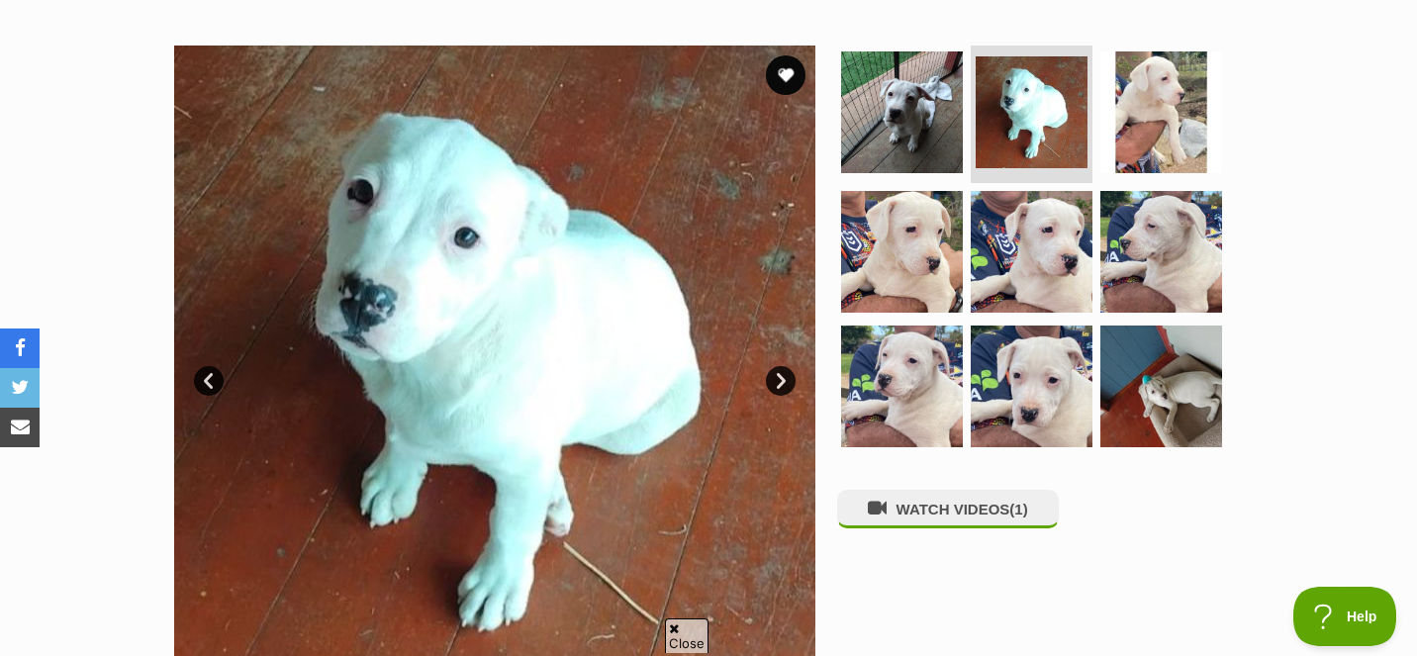
click at [784, 366] on link "Next" at bounding box center [781, 381] width 30 height 30
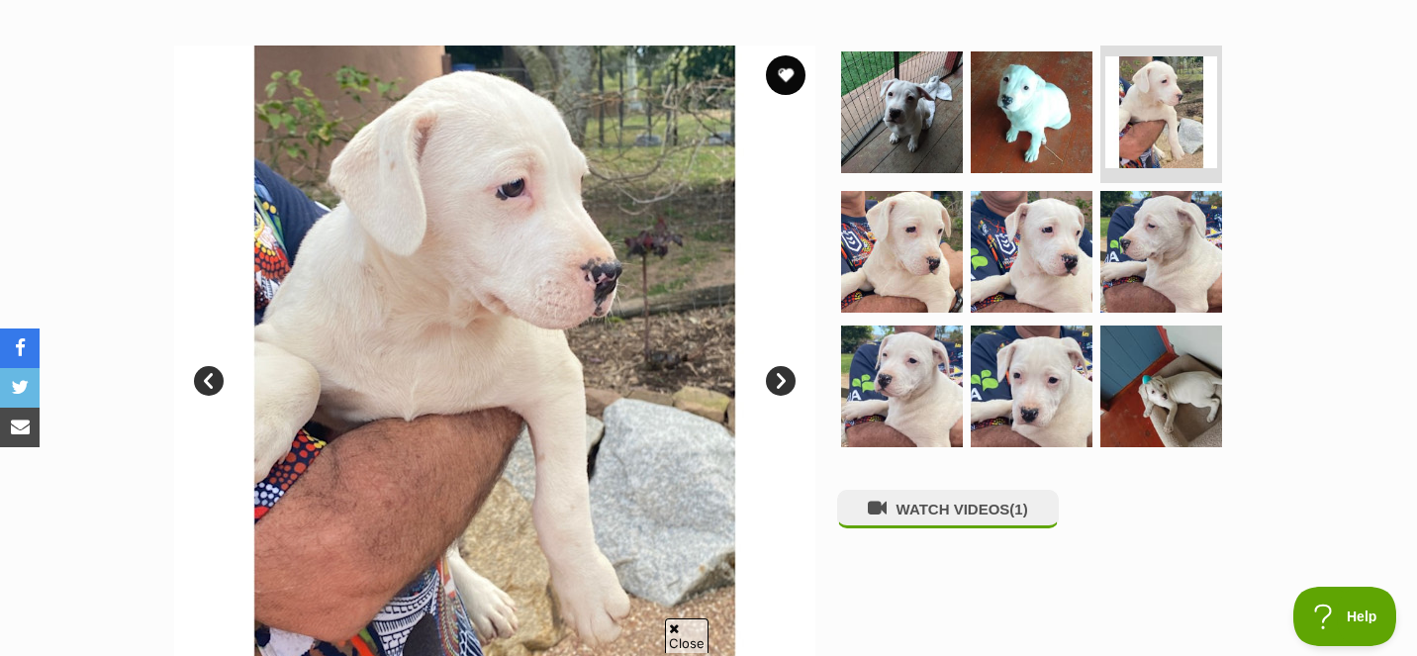
click at [784, 366] on link "Next" at bounding box center [781, 381] width 30 height 30
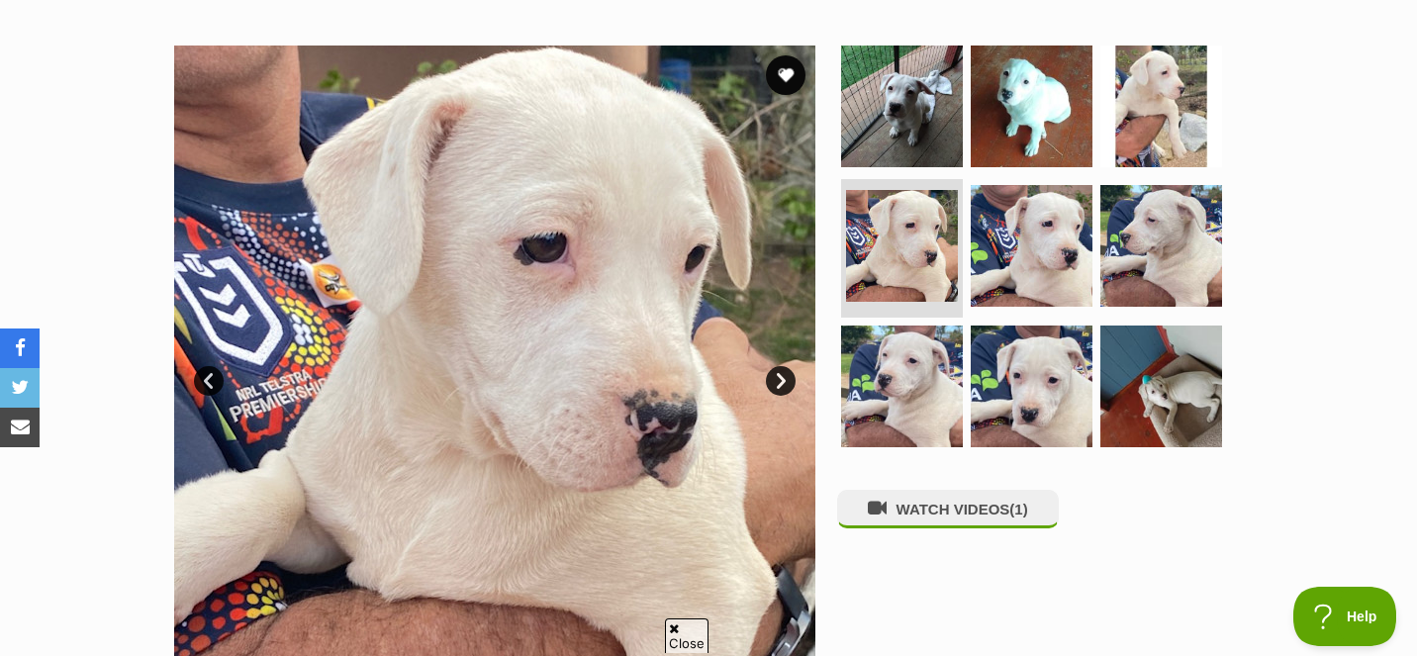
click at [784, 366] on link "Next" at bounding box center [781, 381] width 30 height 30
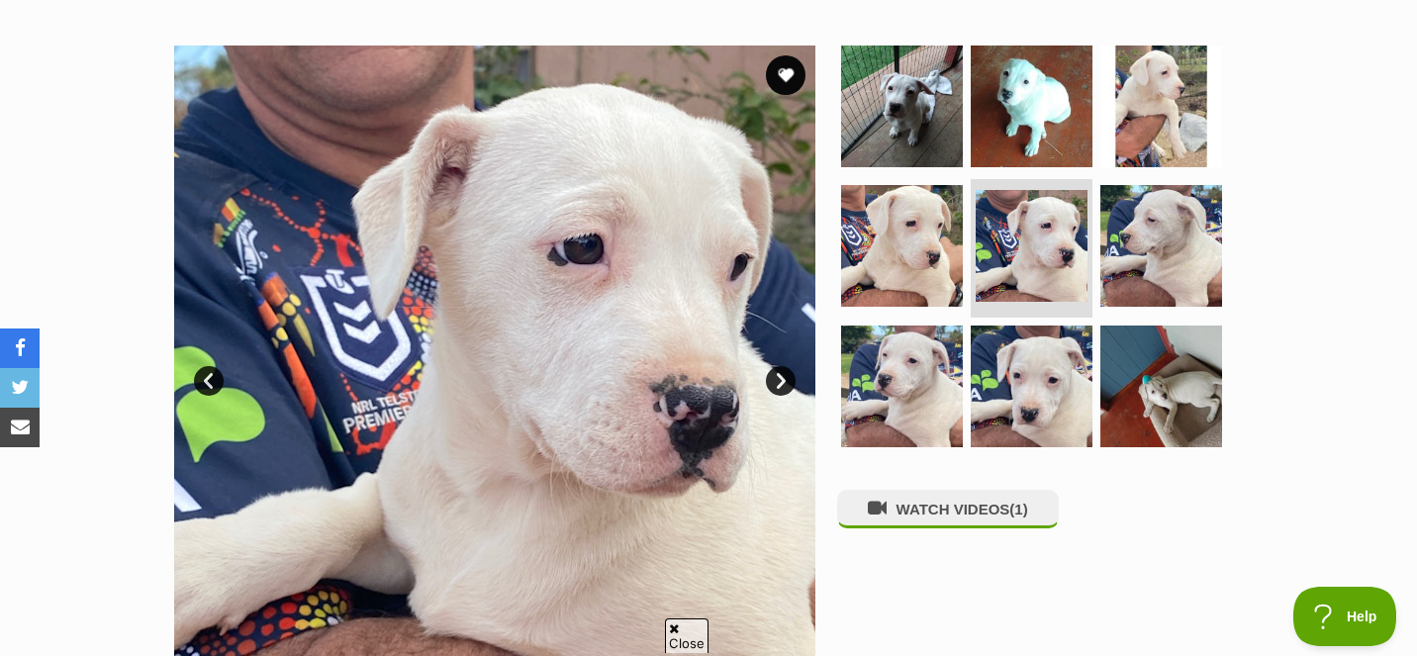
click at [784, 366] on link "Next" at bounding box center [781, 381] width 30 height 30
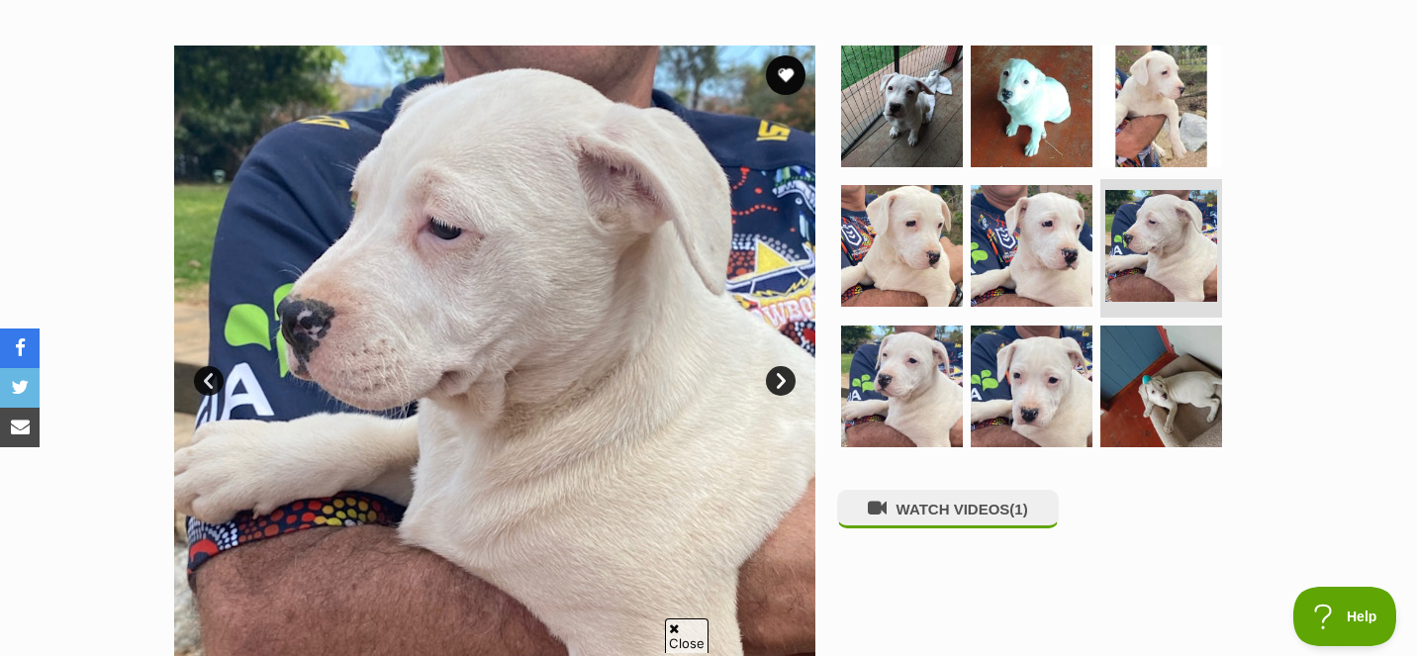
click at [784, 366] on link "Next" at bounding box center [781, 381] width 30 height 30
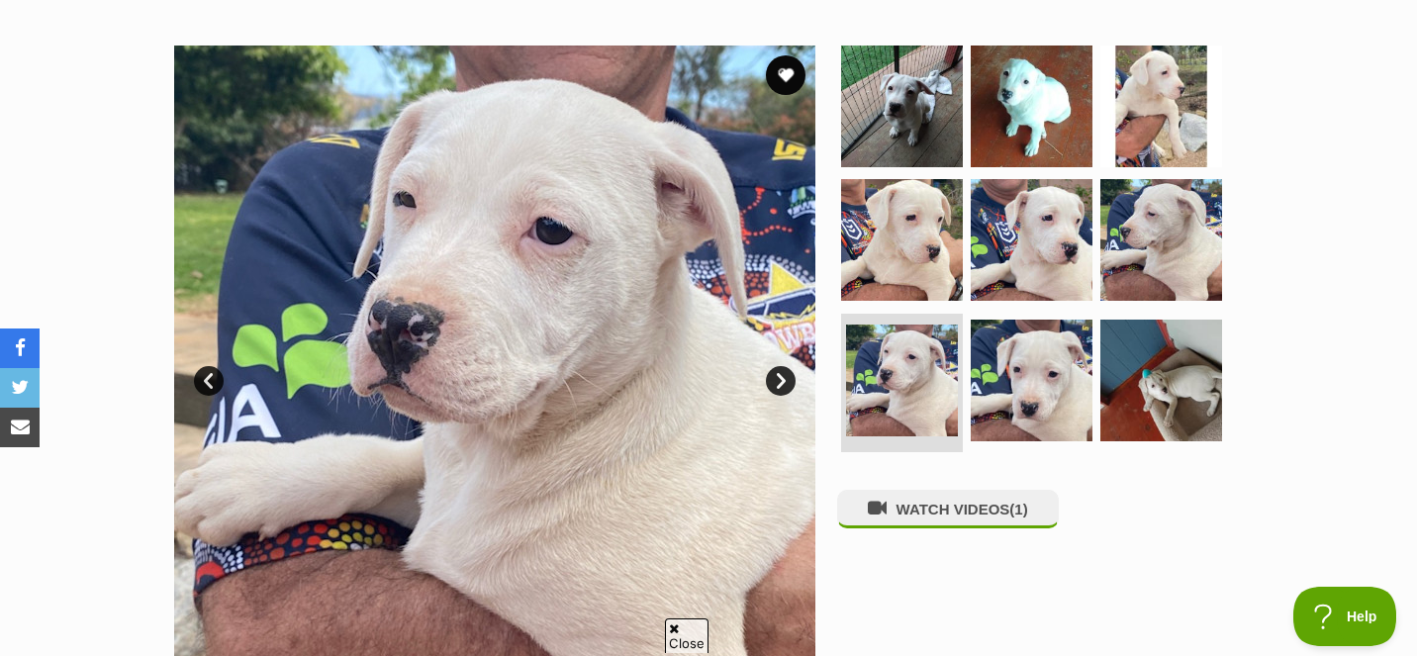
click at [784, 366] on link "Next" at bounding box center [781, 381] width 30 height 30
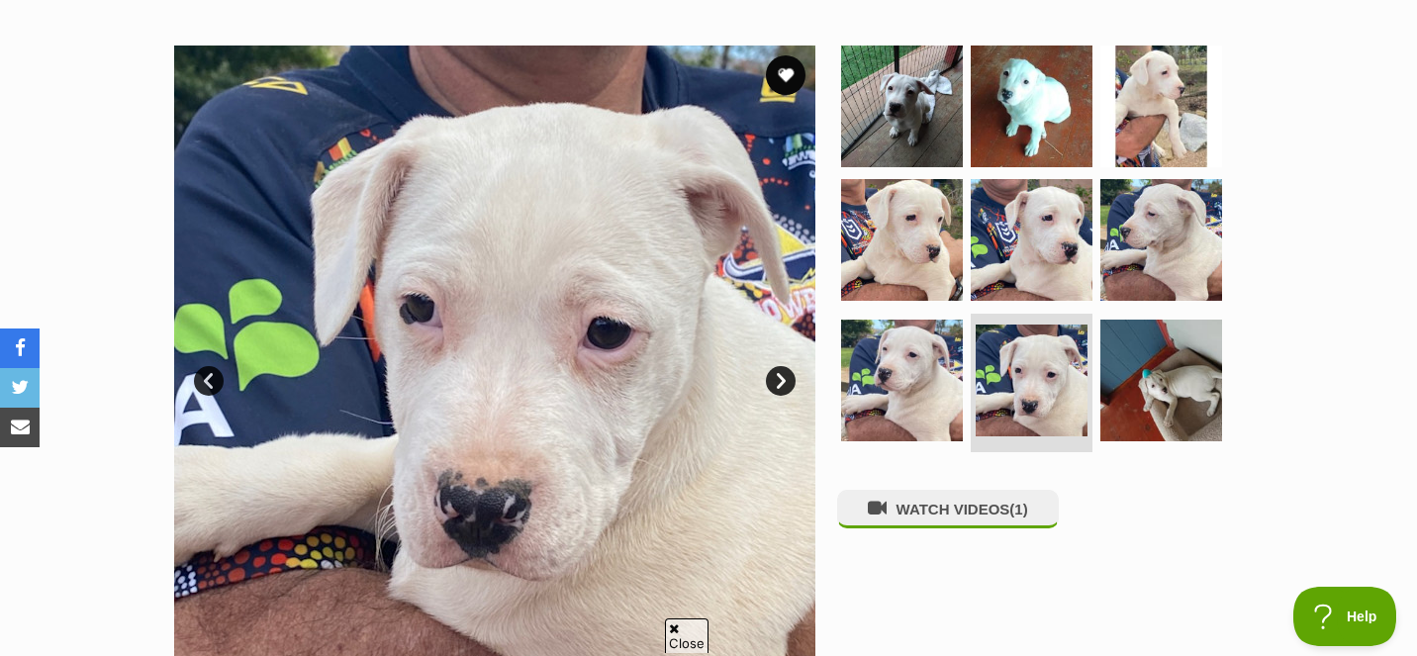
click at [784, 366] on link "Next" at bounding box center [781, 381] width 30 height 30
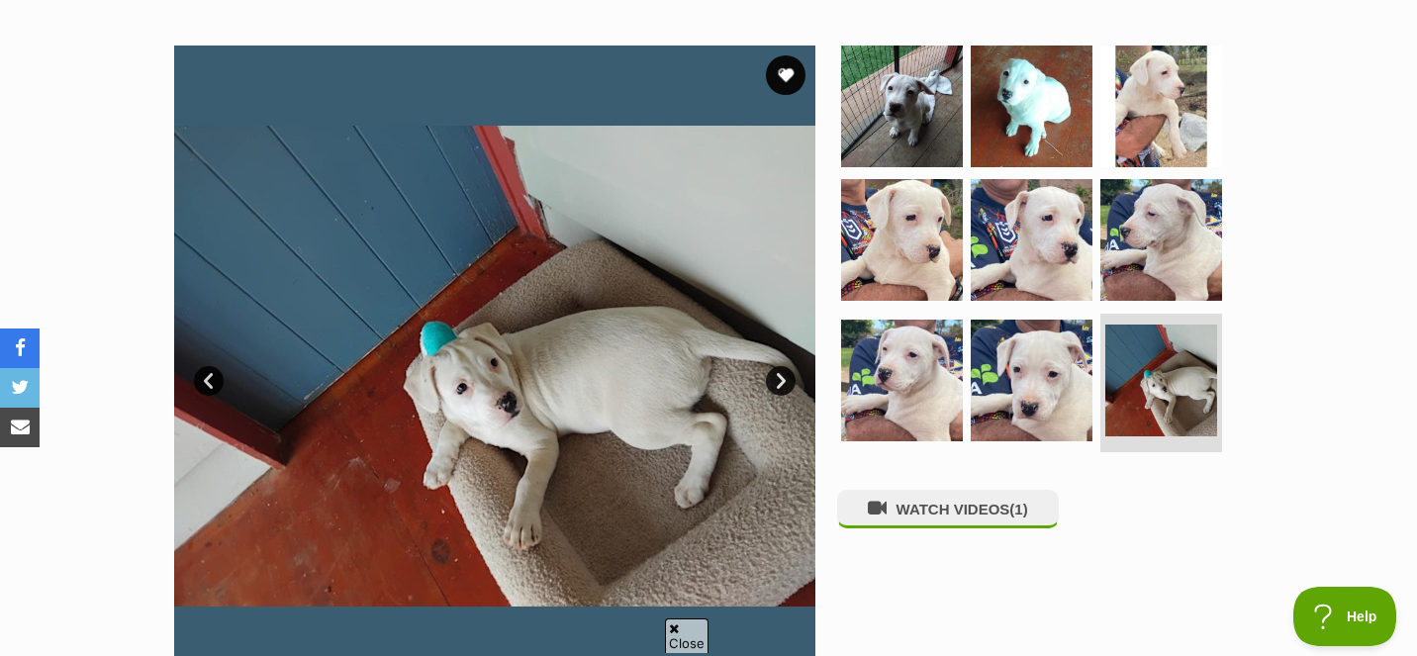
click at [783, 366] on link "Next" at bounding box center [781, 381] width 30 height 30
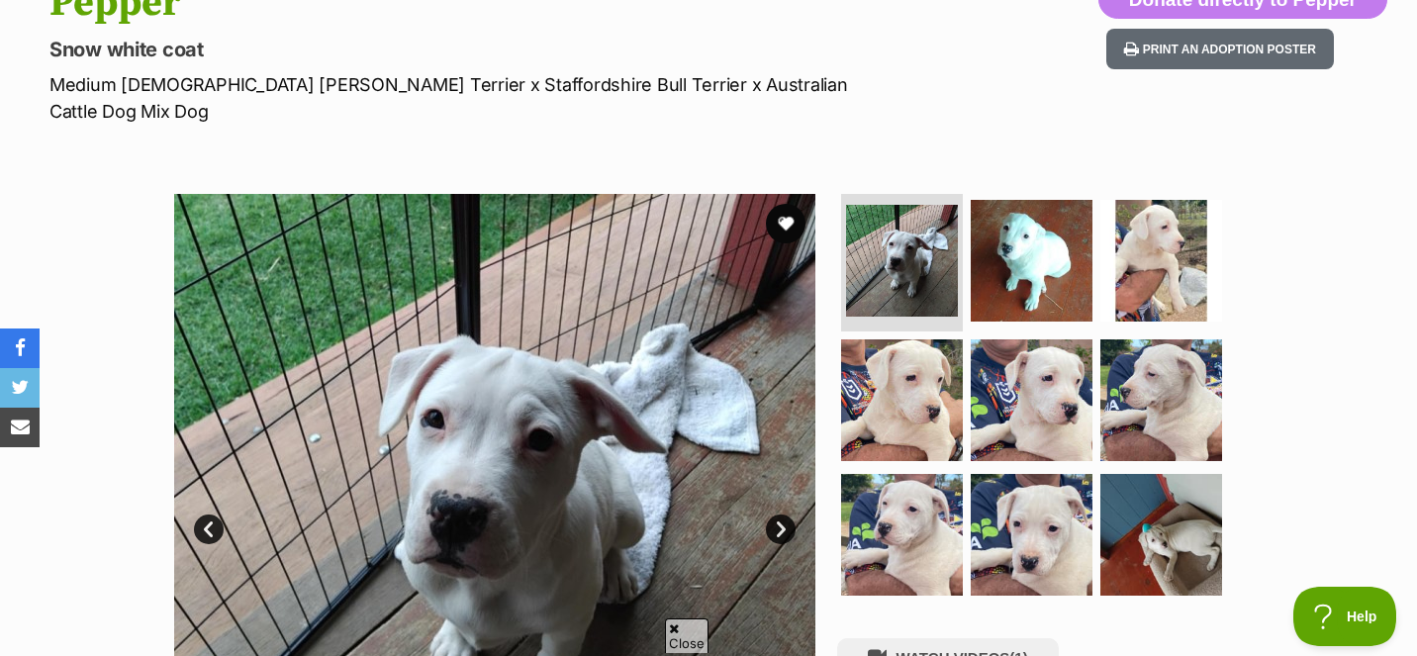
scroll to position [209, 0]
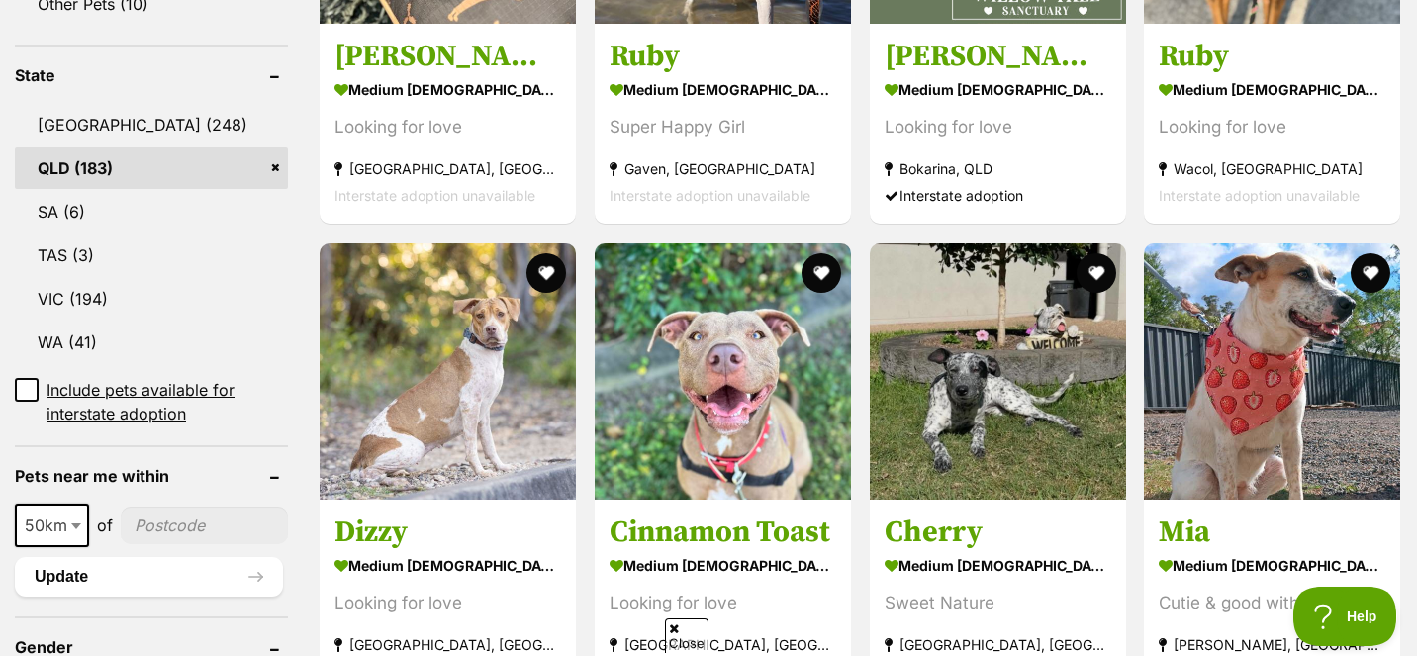
scroll to position [1004, 0]
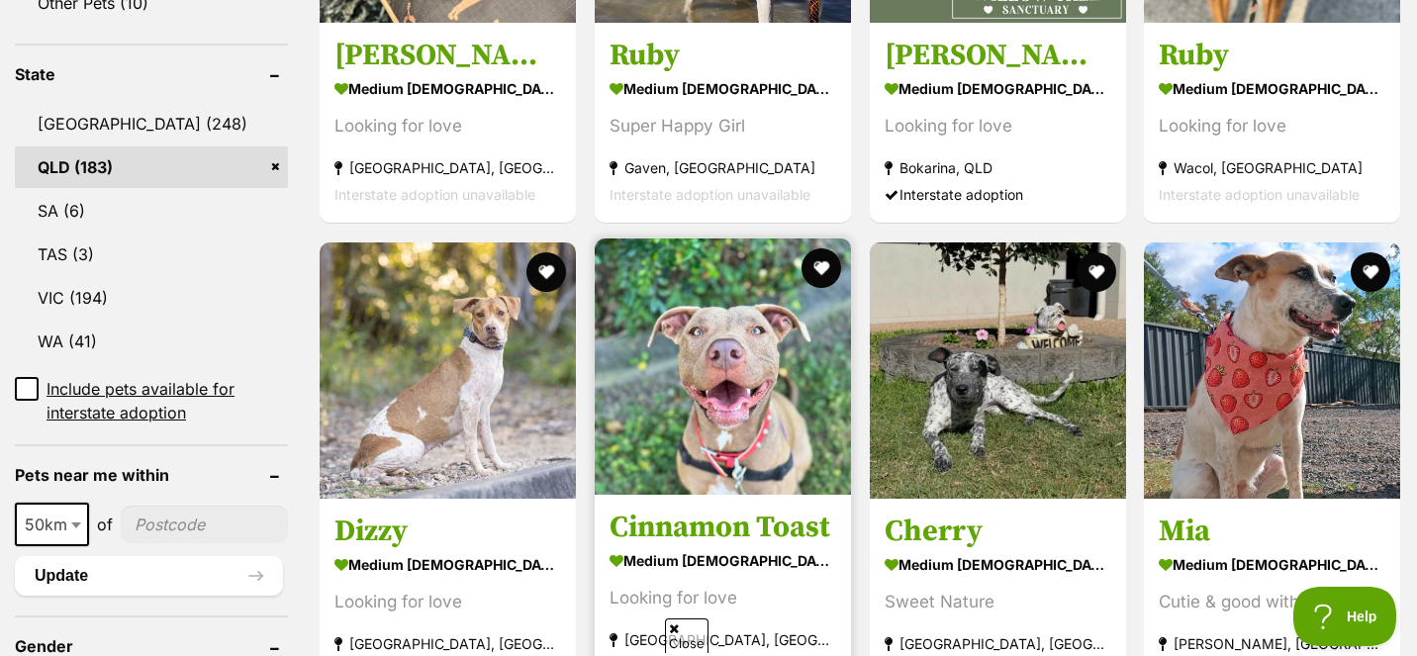
click at [760, 426] on img at bounding box center [723, 366] width 256 height 256
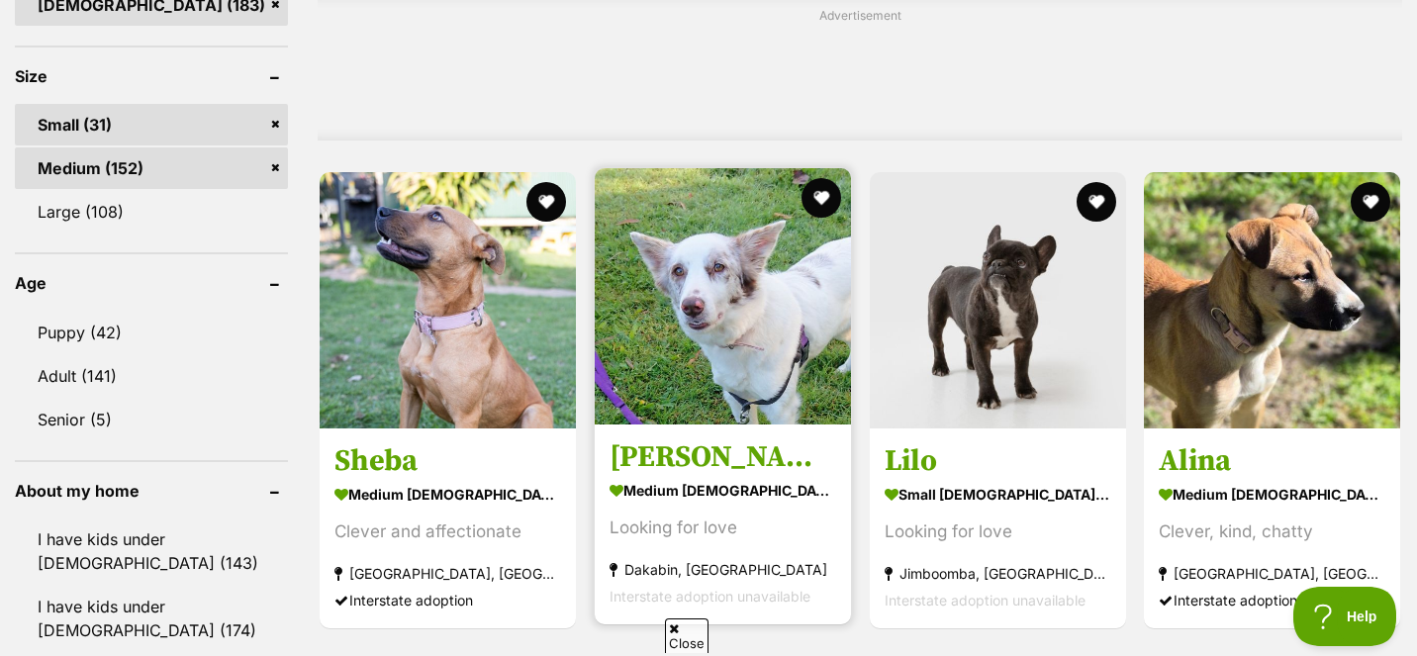
scroll to position [1742, 0]
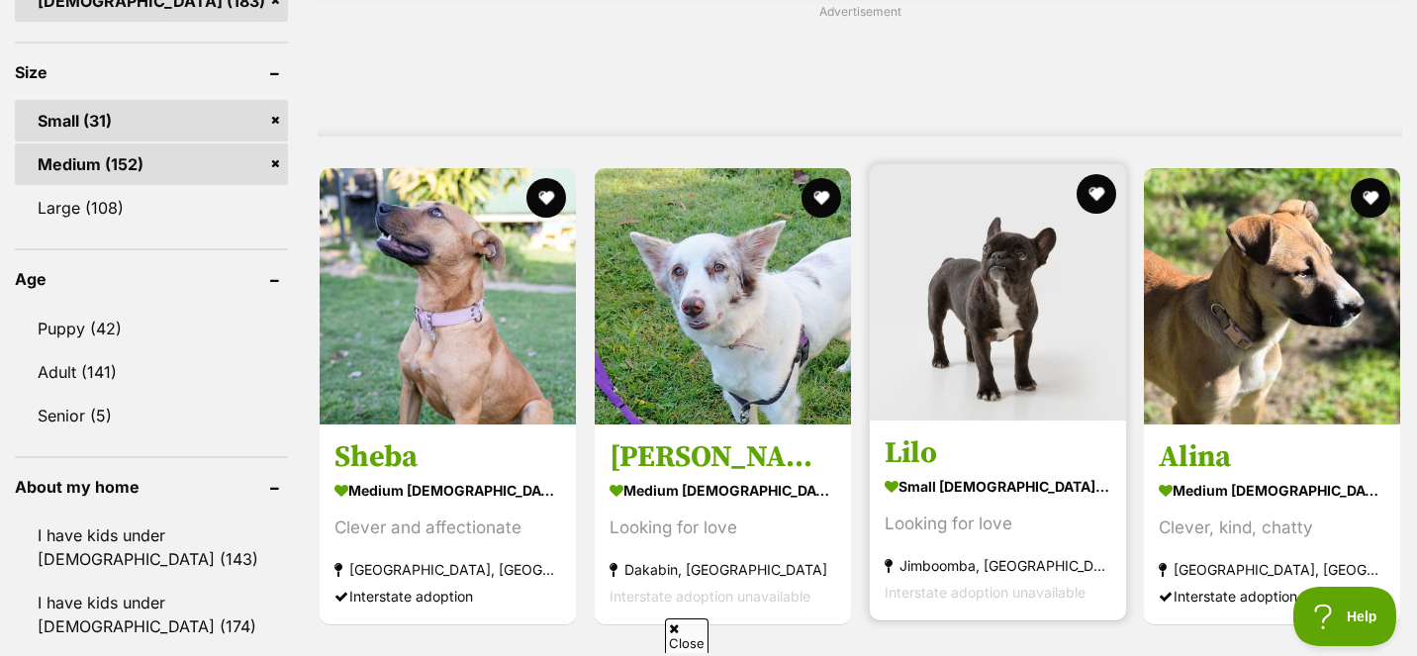
click at [962, 312] on img at bounding box center [998, 292] width 256 height 256
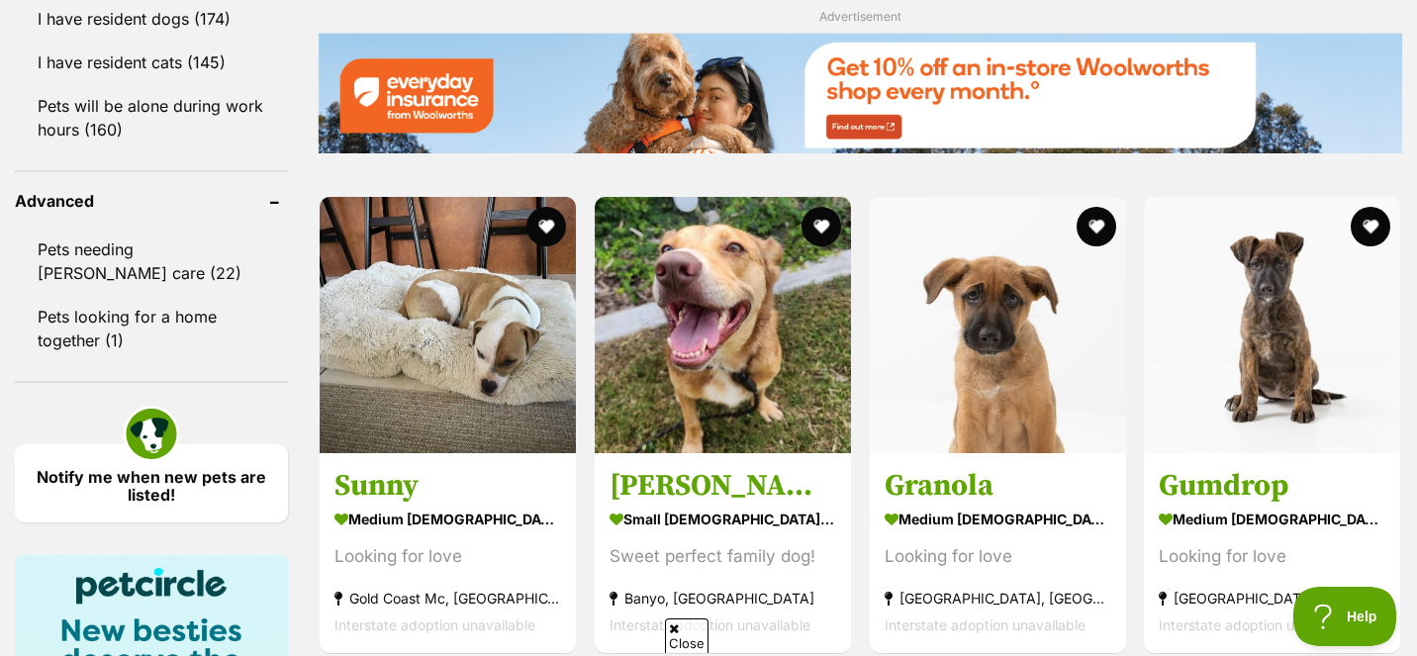
scroll to position [2398, 0]
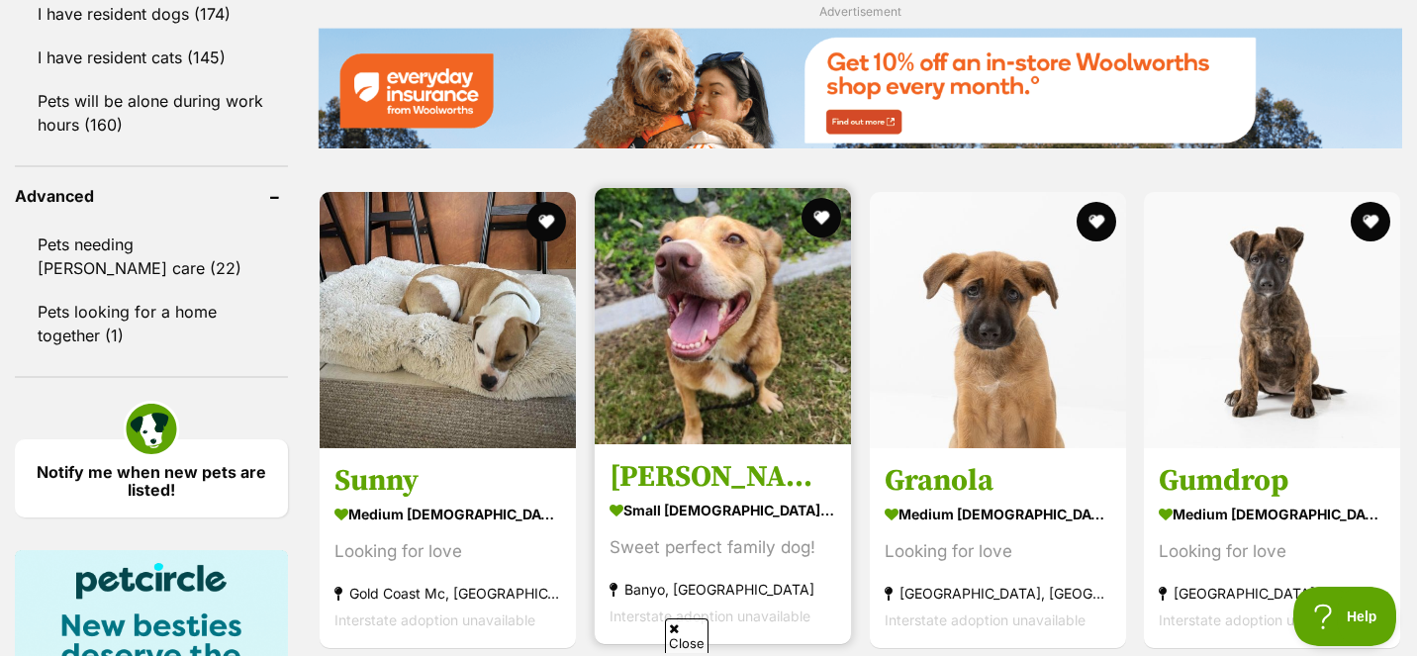
click at [610, 311] on img at bounding box center [723, 316] width 256 height 256
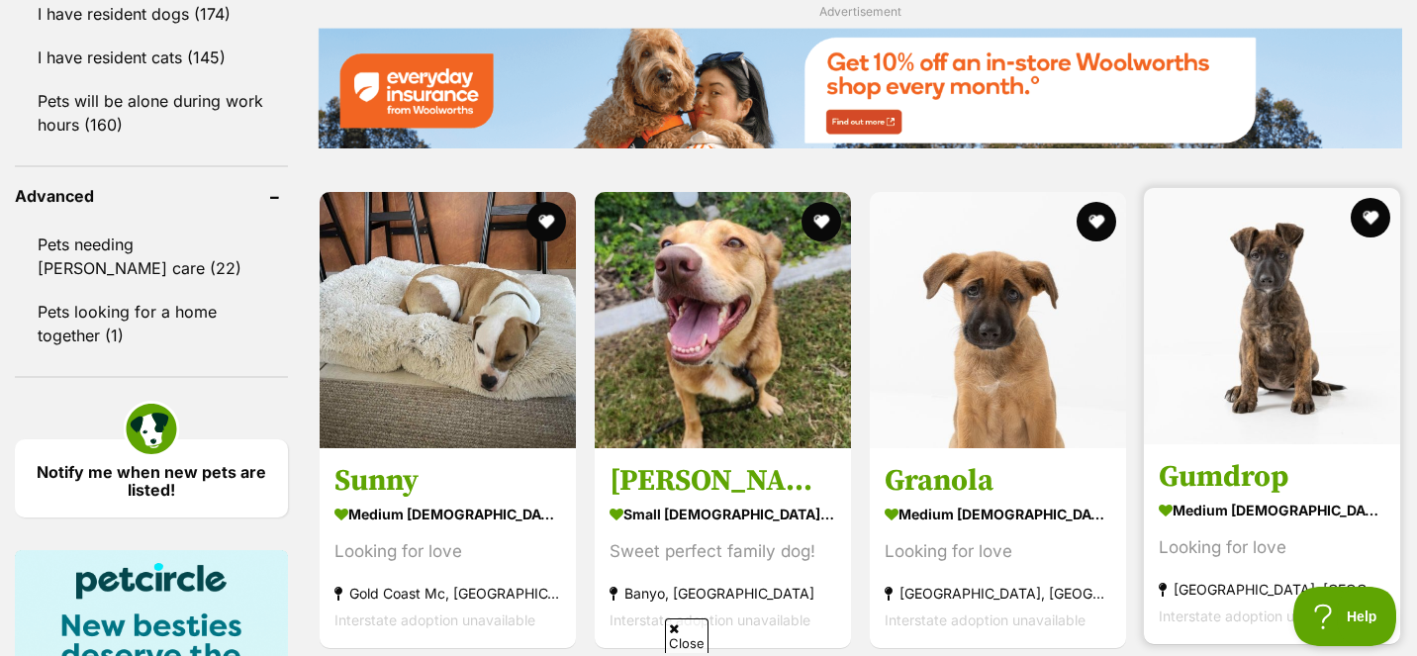
click at [1278, 311] on img at bounding box center [1272, 316] width 256 height 256
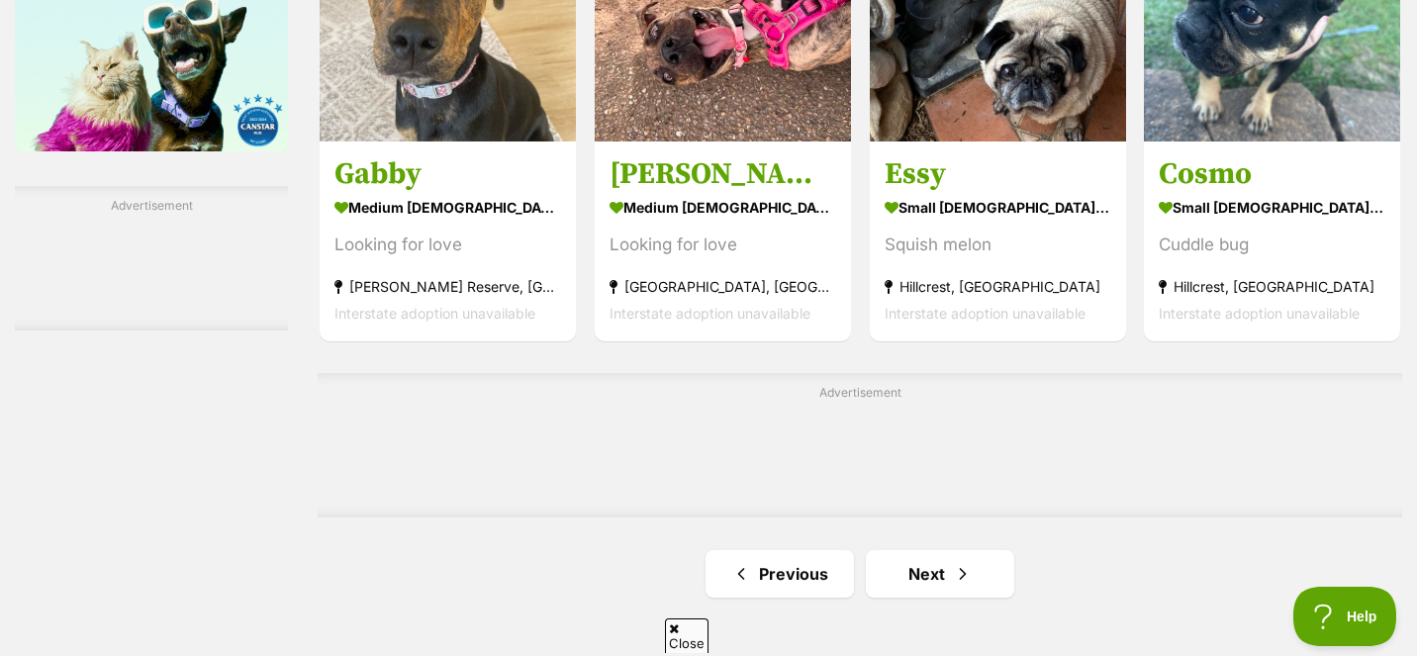
scroll to position [3207, 0]
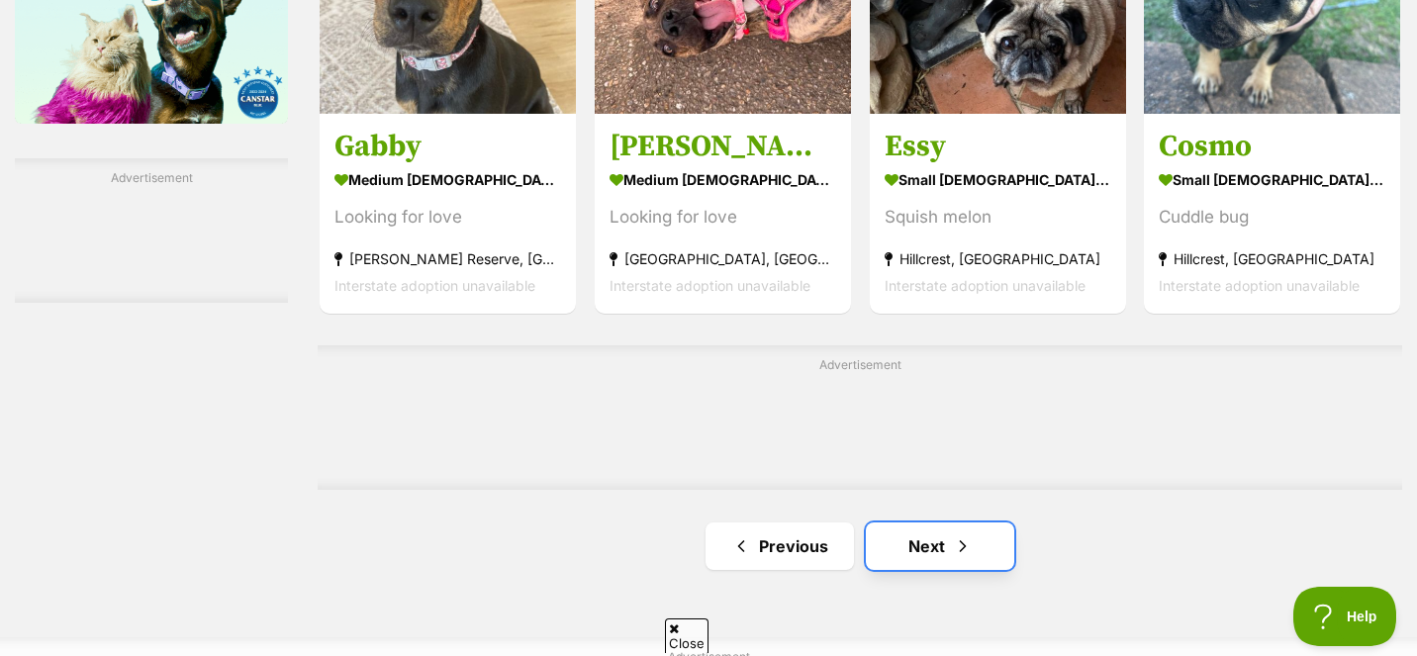
click at [908, 533] on link "Next" at bounding box center [940, 545] width 148 height 47
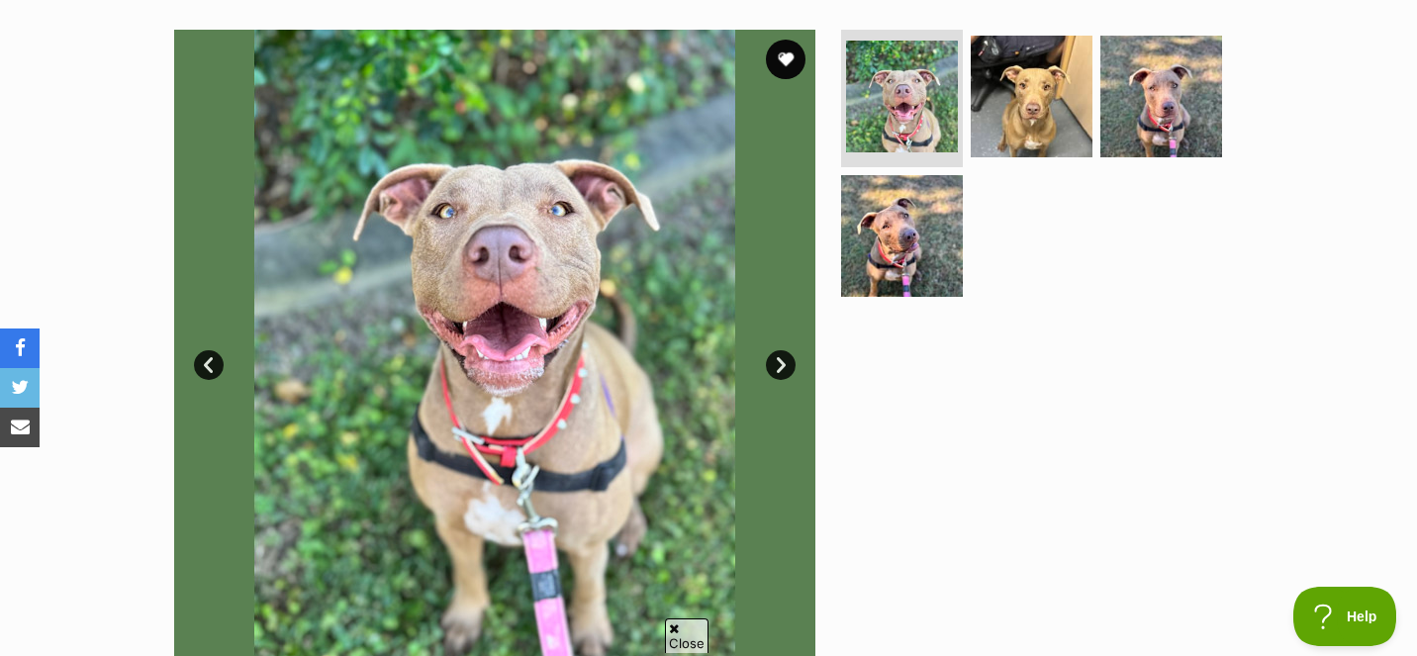
scroll to position [383, 0]
click at [780, 370] on link "Next" at bounding box center [781, 364] width 30 height 30
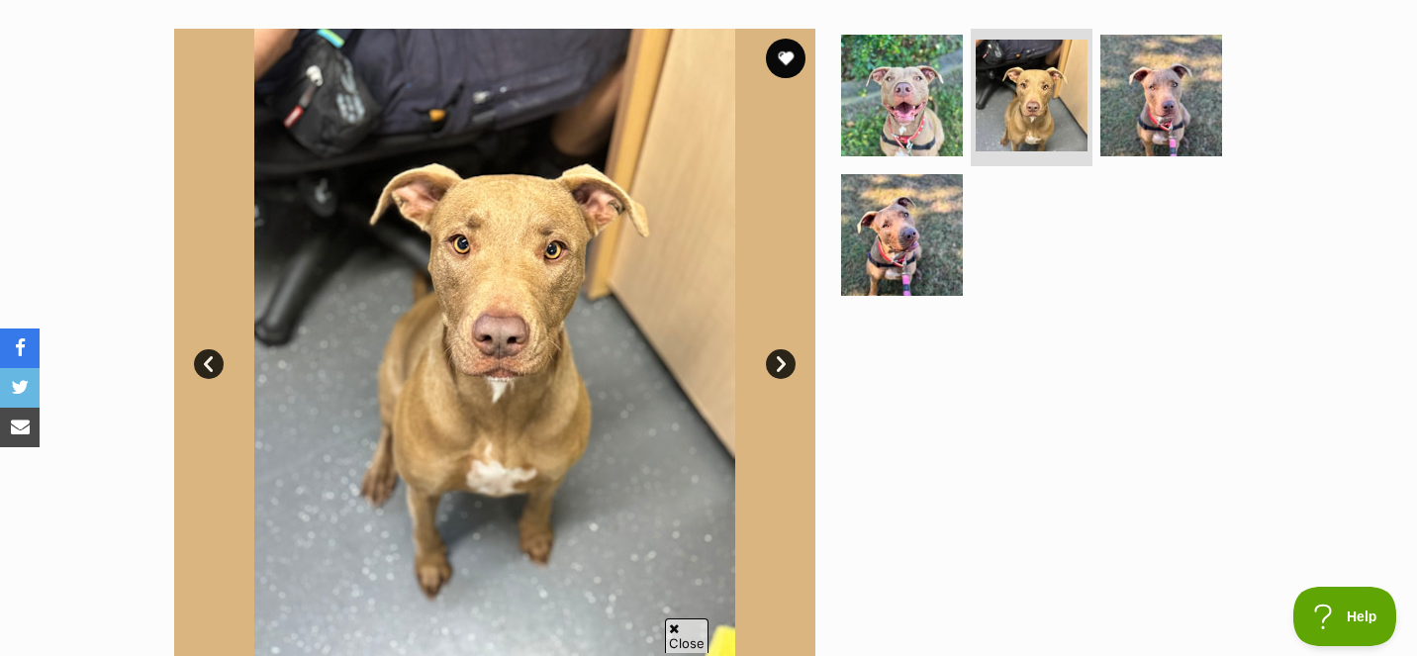
click at [780, 370] on link "Next" at bounding box center [781, 364] width 30 height 30
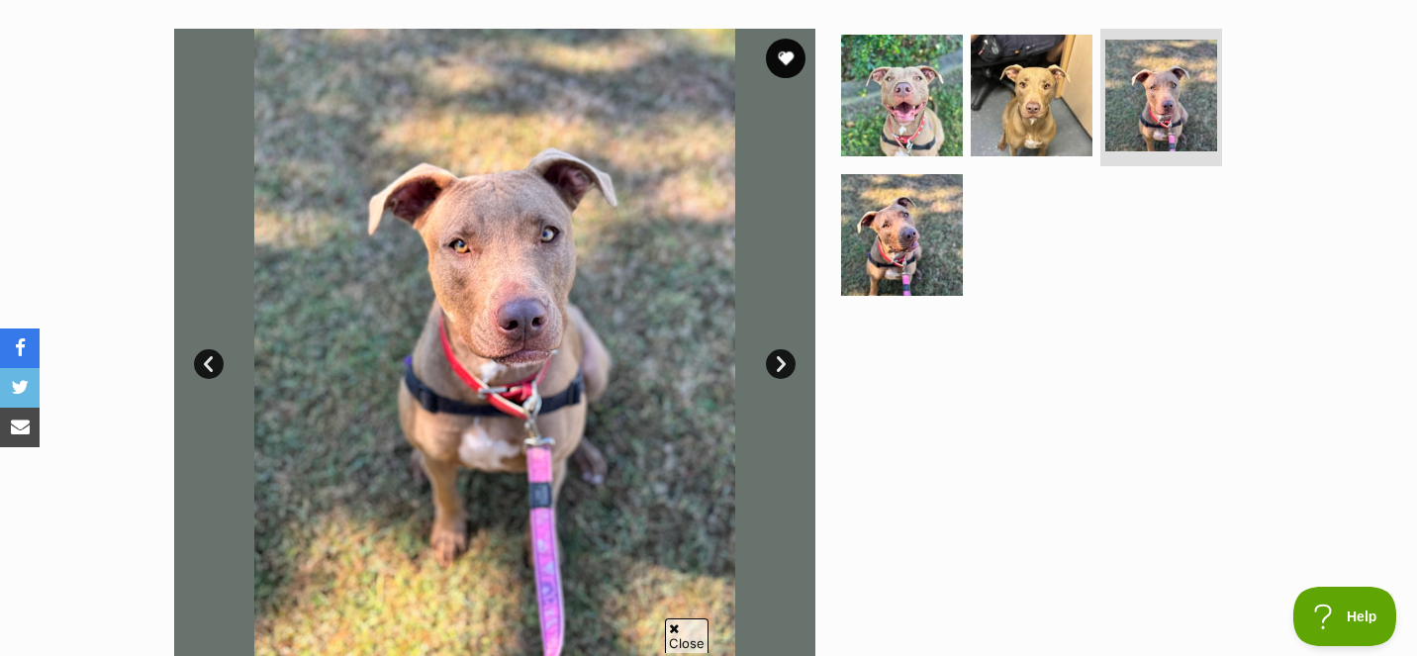
click at [780, 370] on link "Next" at bounding box center [781, 364] width 30 height 30
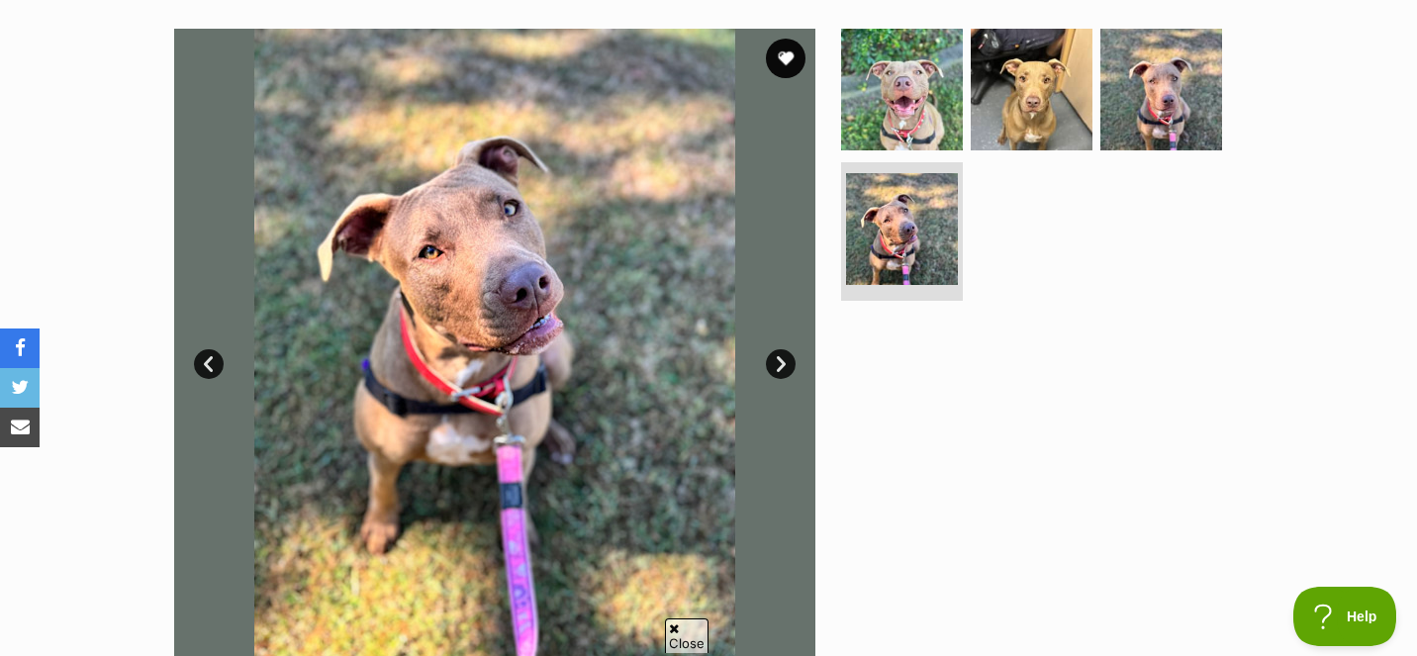
click at [780, 370] on link "Next" at bounding box center [781, 364] width 30 height 30
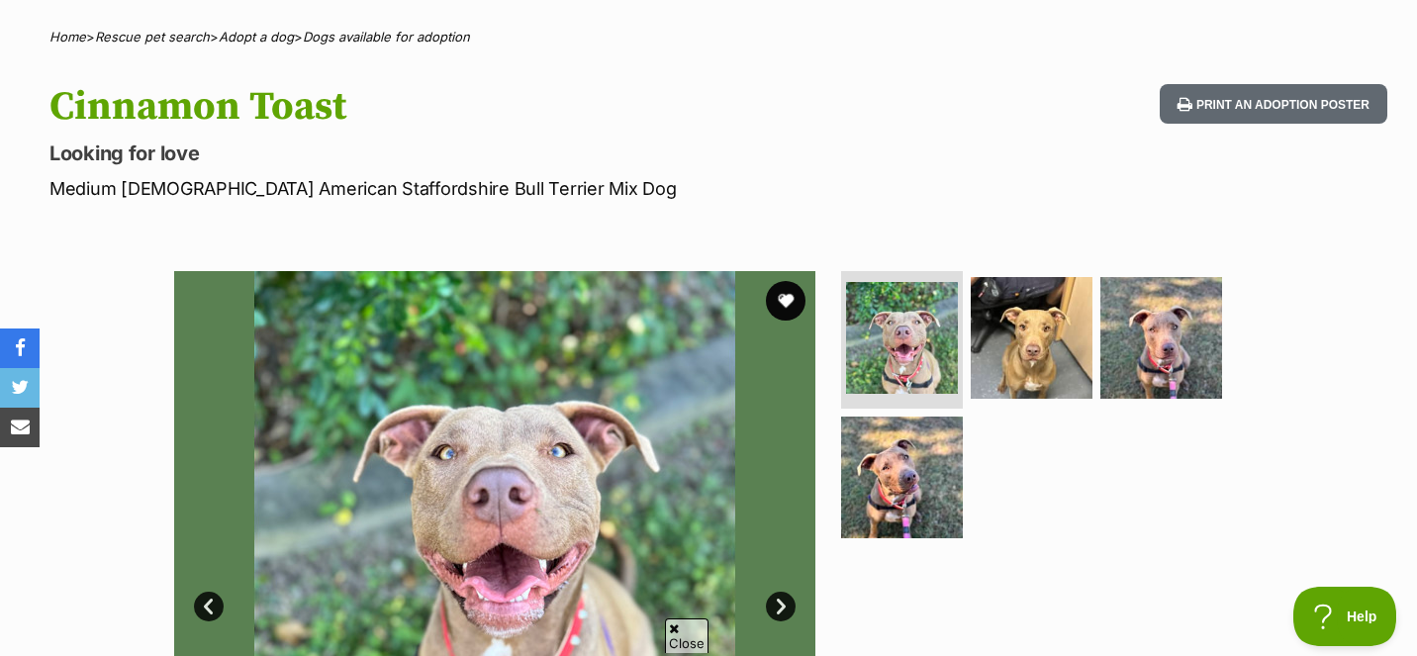
scroll to position [0, 0]
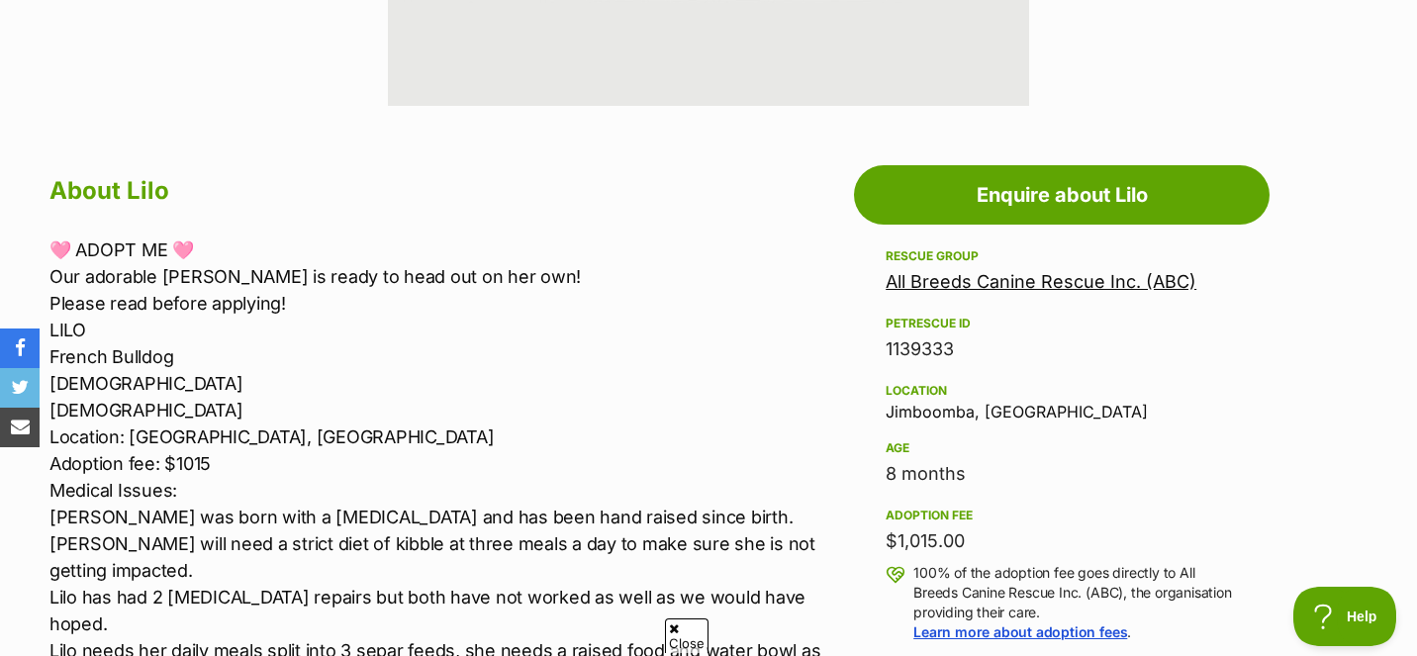
scroll to position [960, 0]
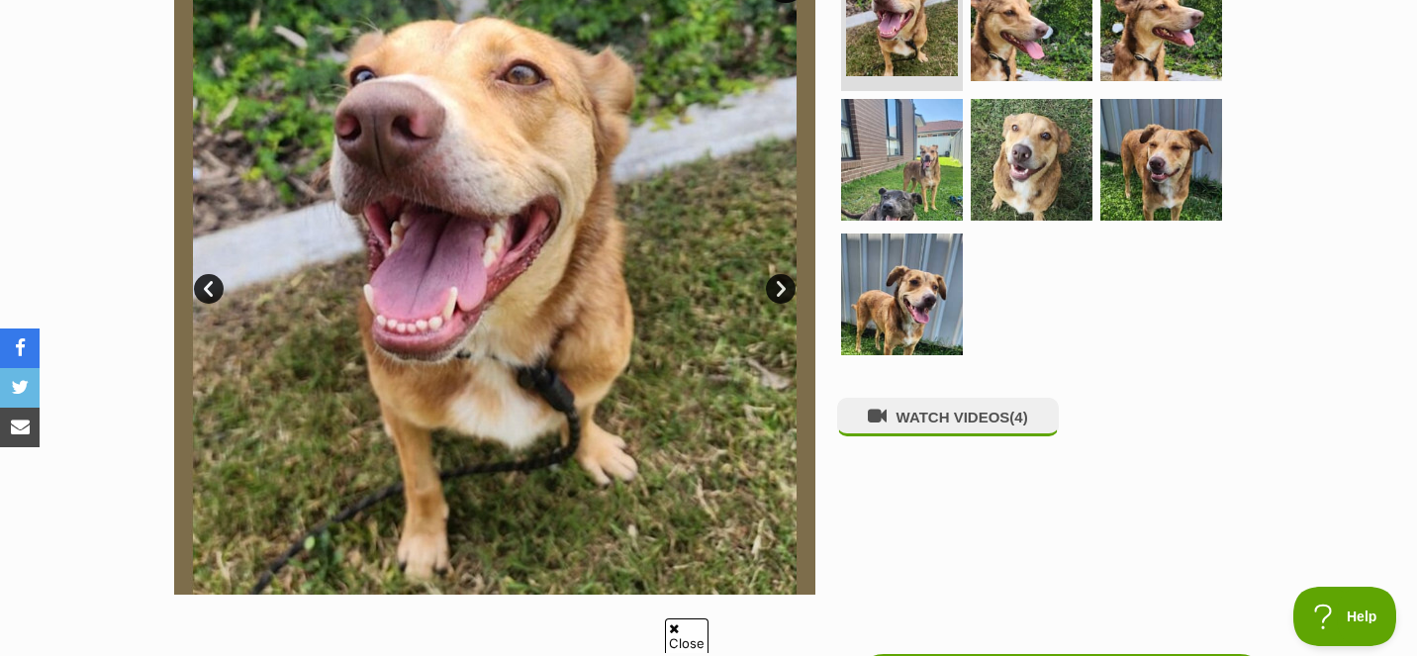
scroll to position [461, 0]
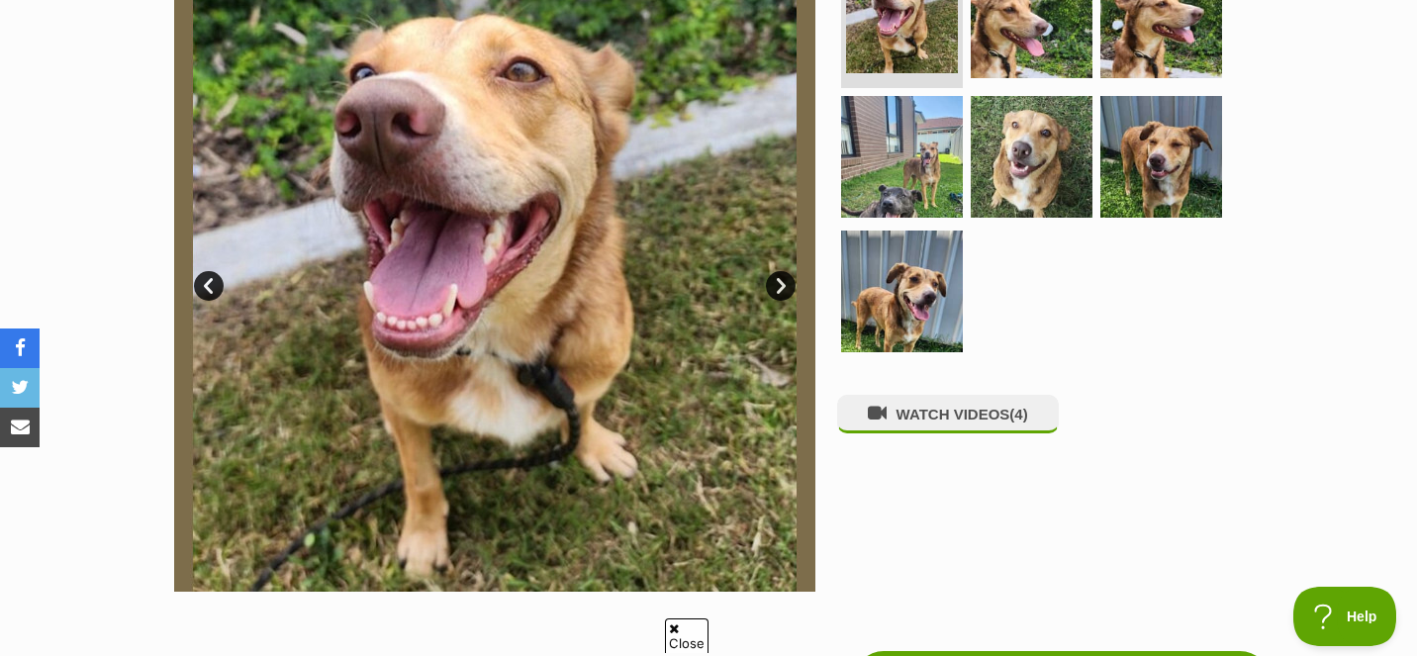
click at [777, 281] on link "Next" at bounding box center [781, 286] width 30 height 30
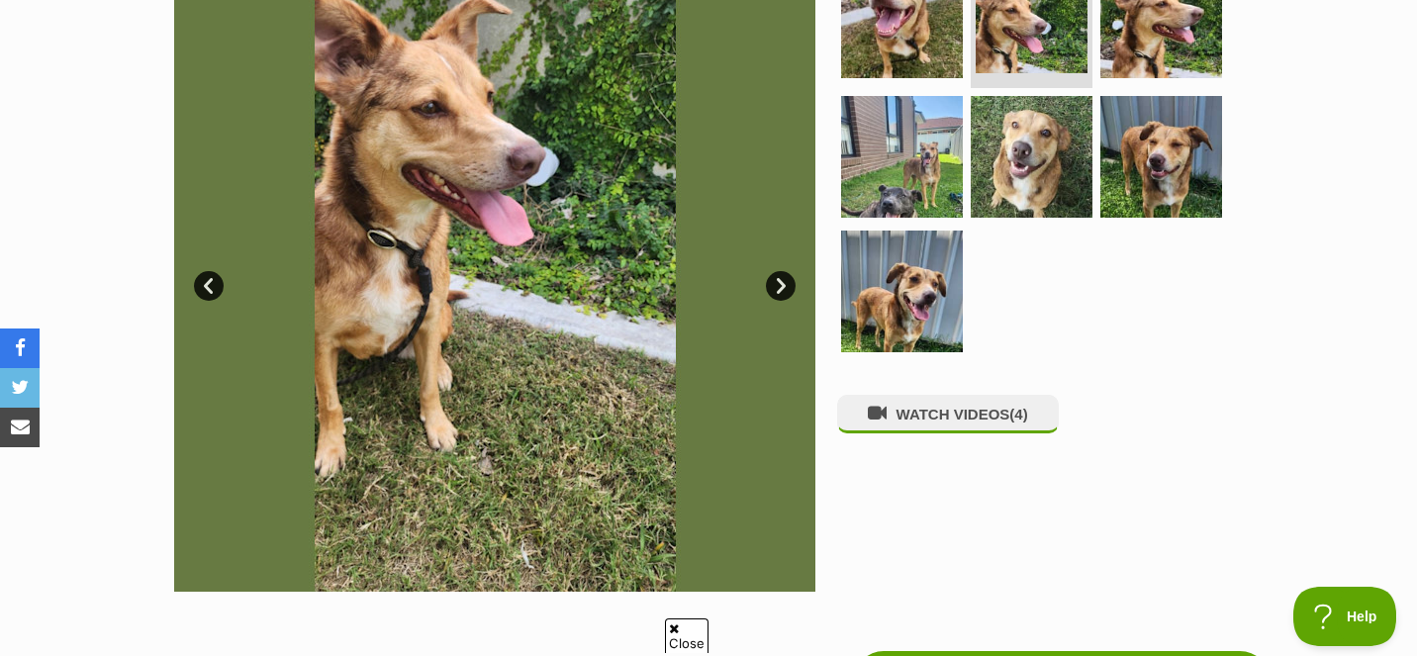
click at [777, 280] on link "Next" at bounding box center [781, 286] width 30 height 30
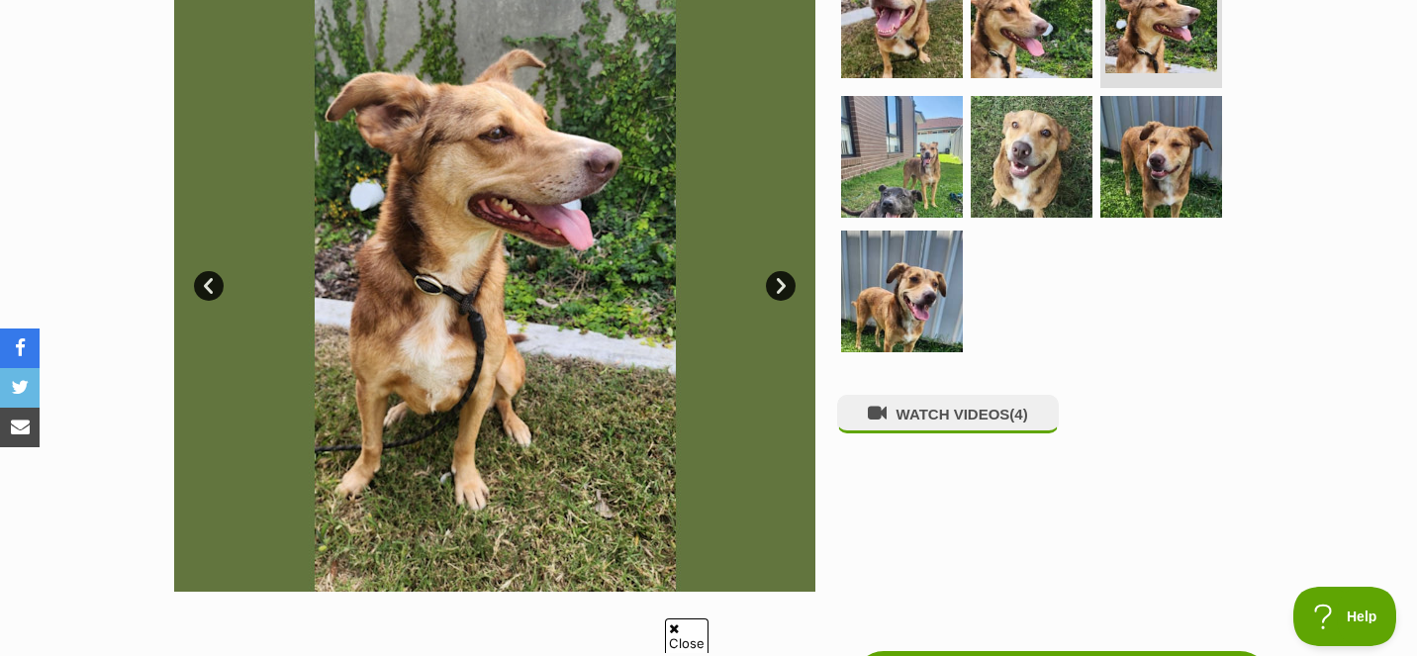
click at [777, 280] on link "Next" at bounding box center [781, 286] width 30 height 30
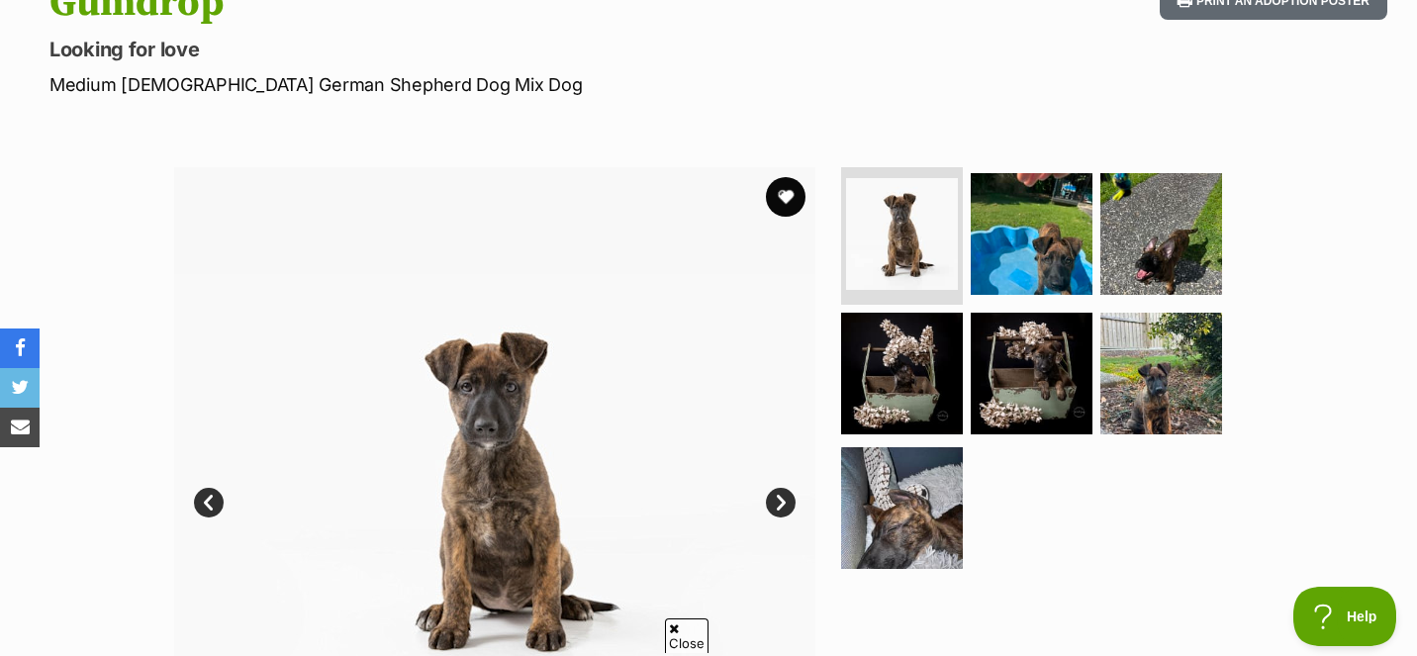
scroll to position [272, 0]
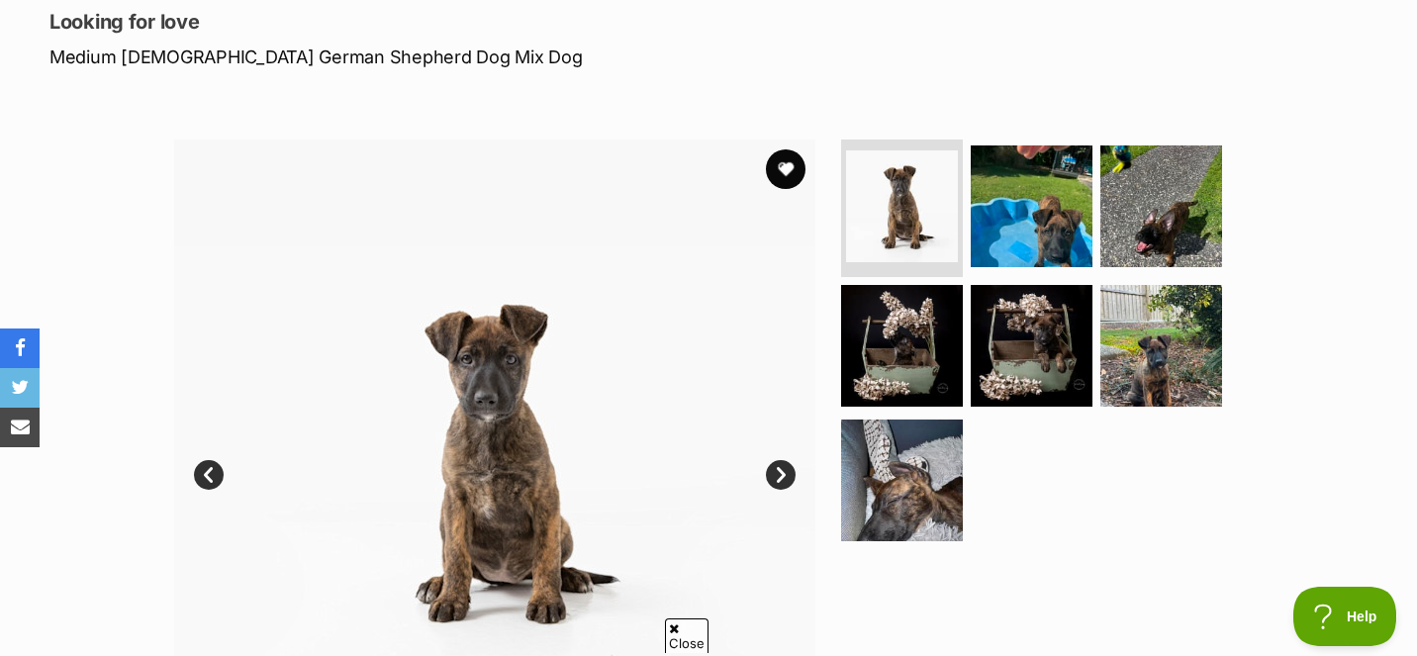
click at [784, 473] on link "Next" at bounding box center [781, 475] width 30 height 30
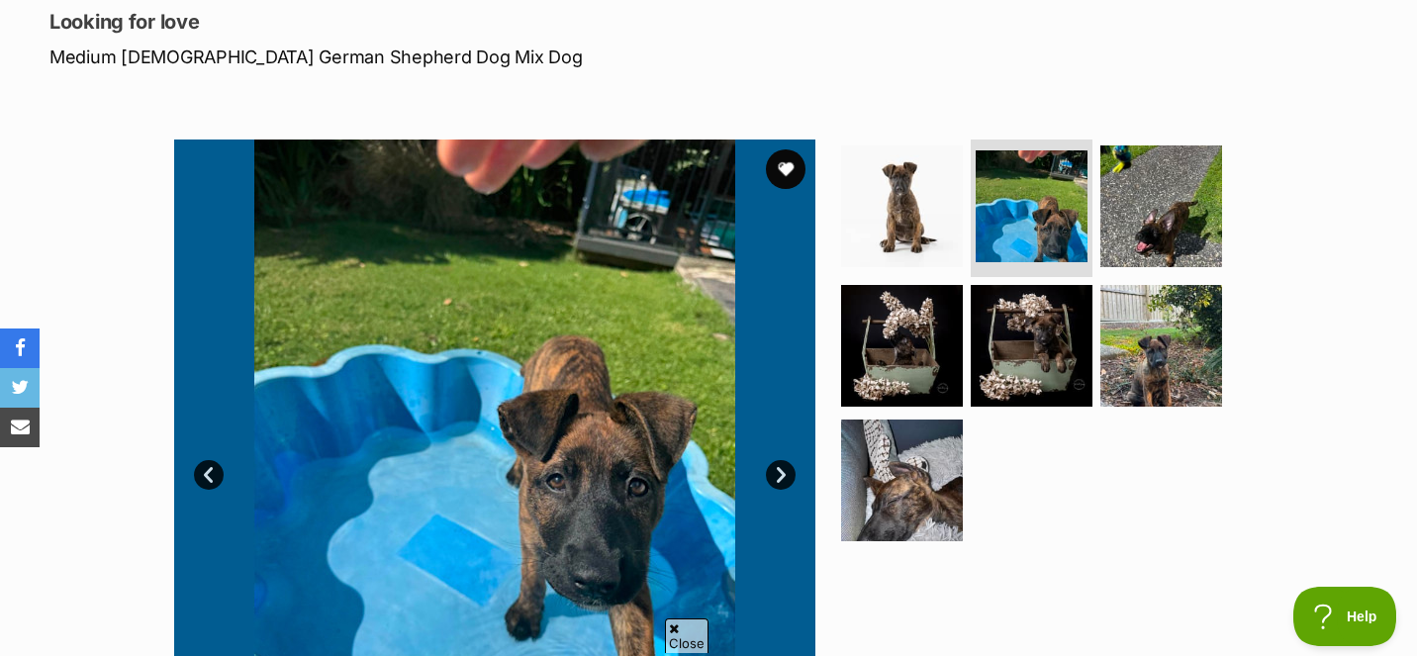
click at [784, 473] on link "Next" at bounding box center [781, 475] width 30 height 30
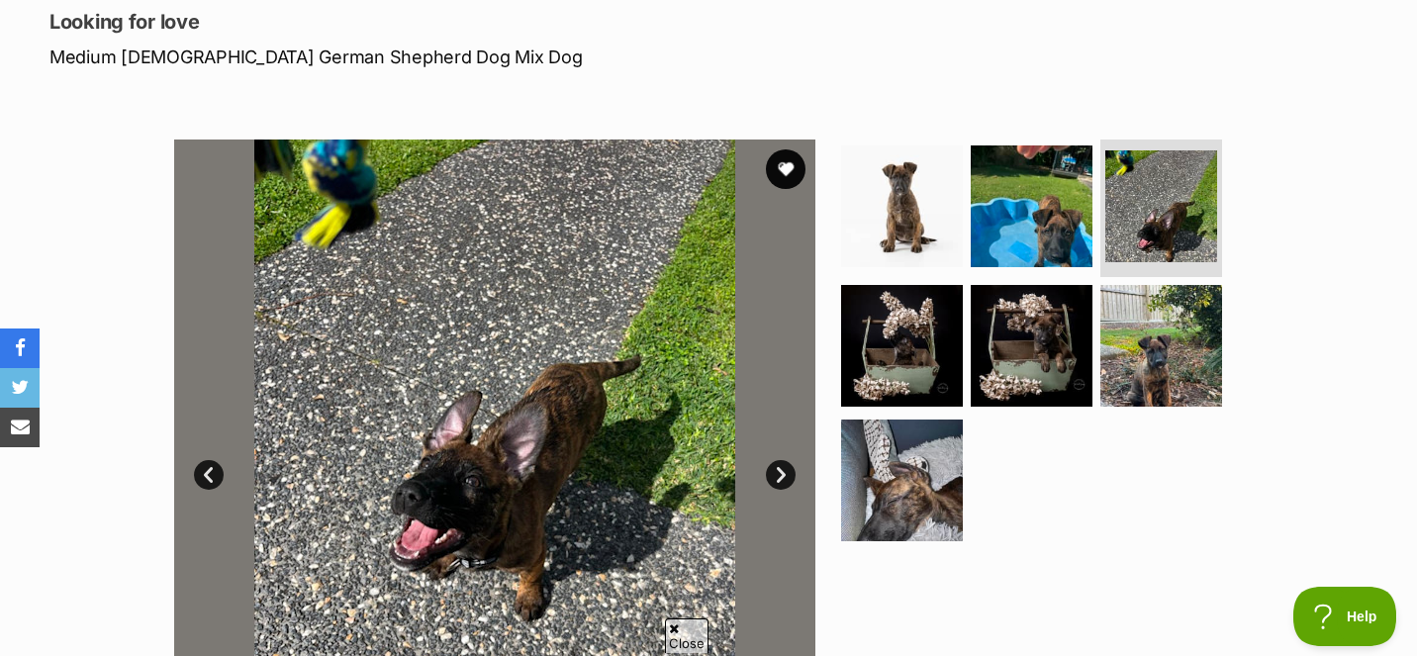
click at [784, 473] on link "Next" at bounding box center [781, 475] width 30 height 30
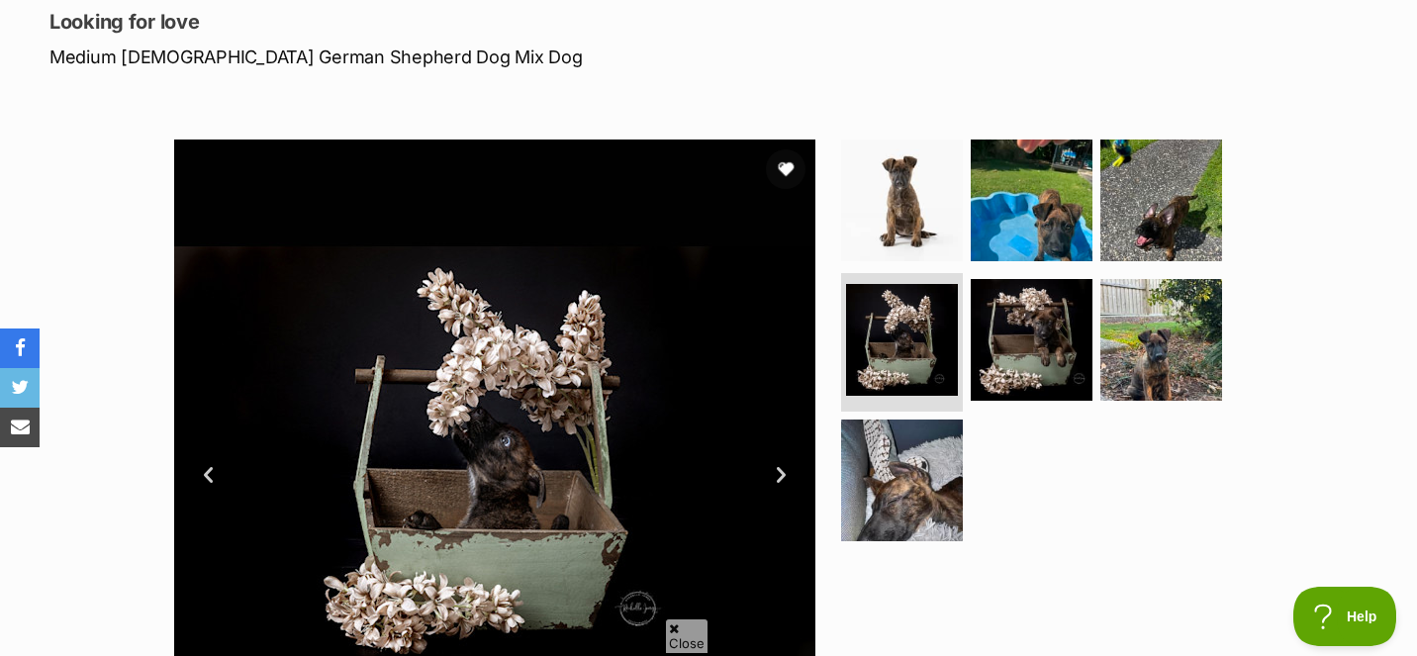
click at [784, 473] on link "Next" at bounding box center [781, 475] width 30 height 30
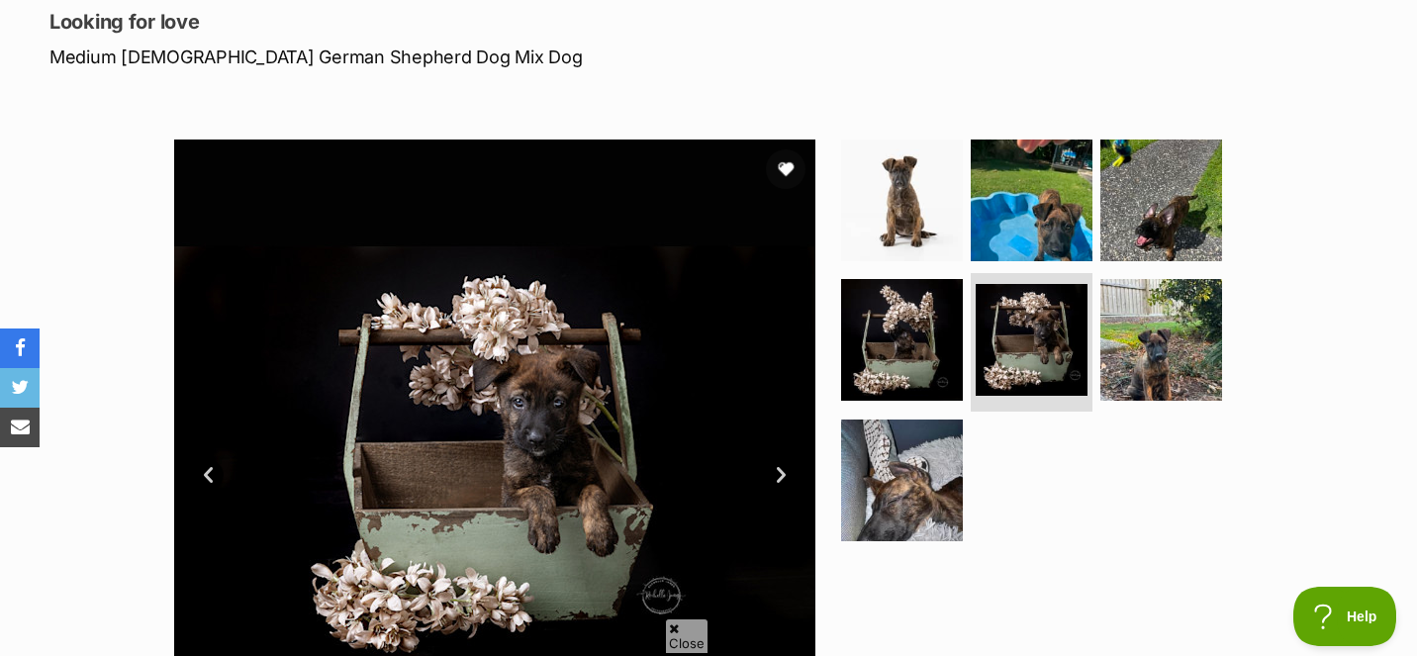
click at [784, 473] on link "Next" at bounding box center [781, 475] width 30 height 30
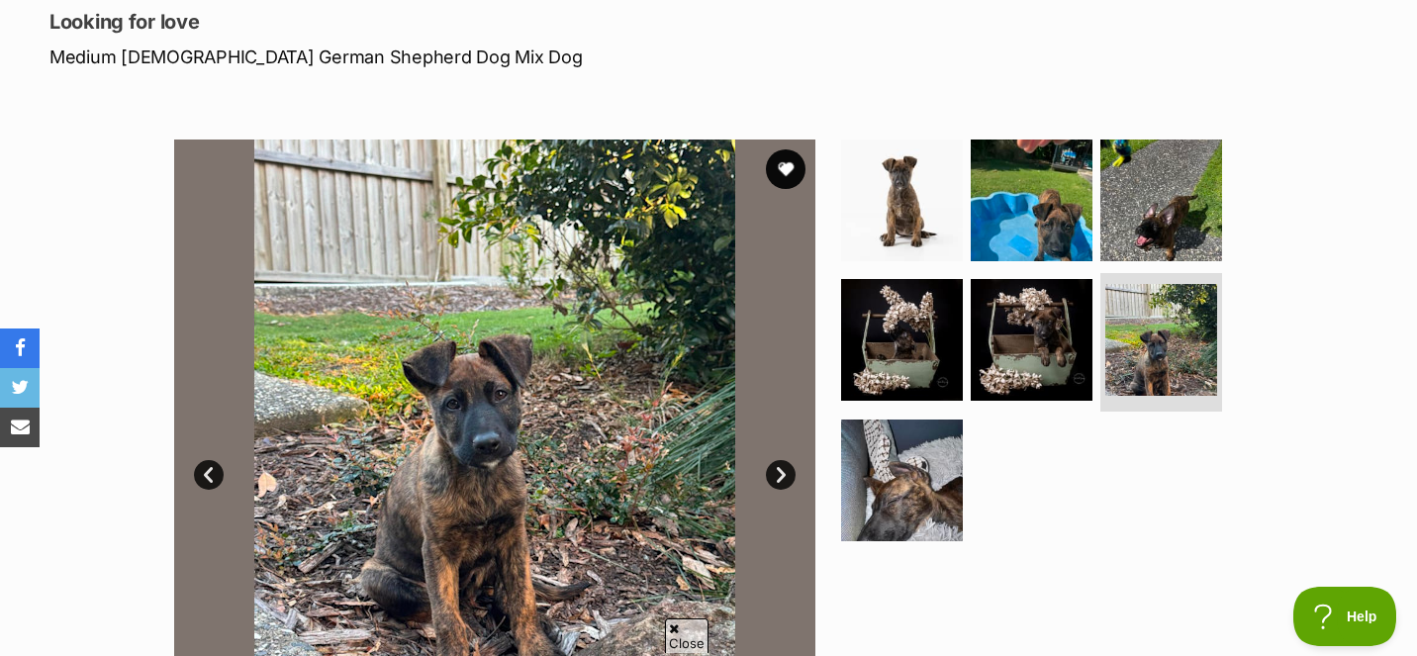
click at [784, 473] on link "Next" at bounding box center [781, 475] width 30 height 30
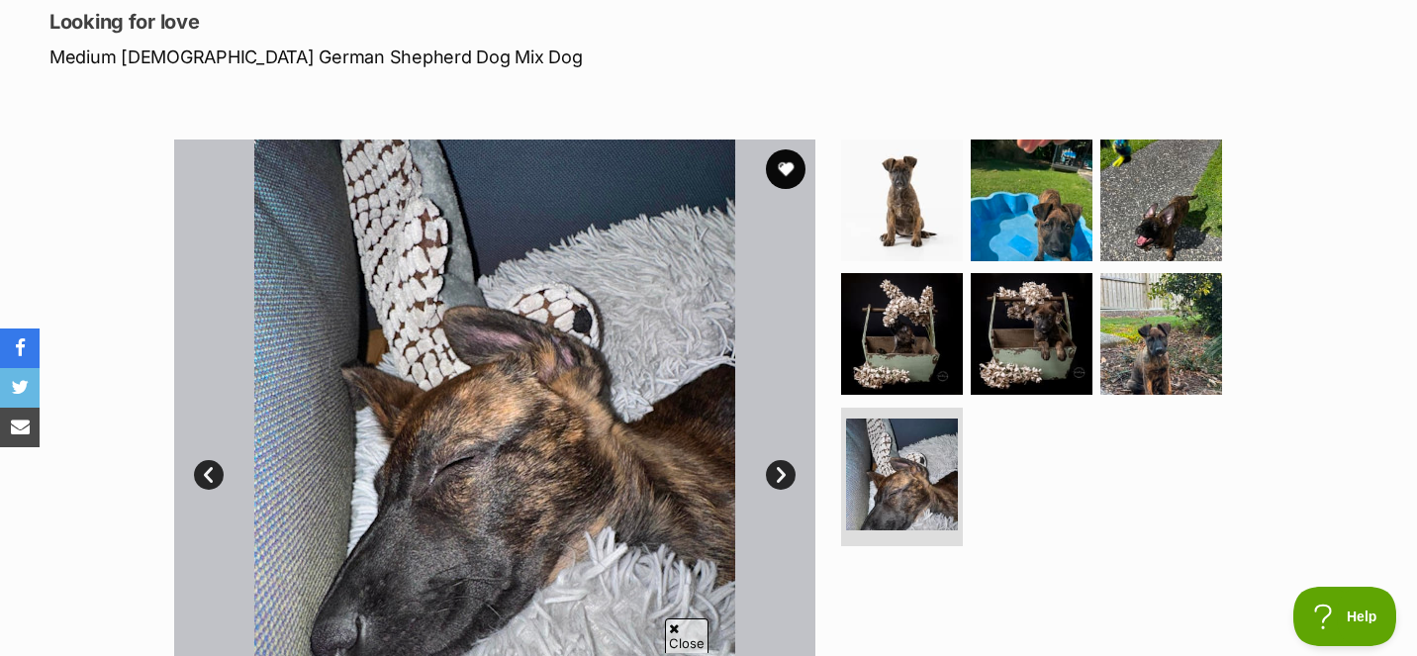
click at [784, 473] on link "Next" at bounding box center [781, 475] width 30 height 30
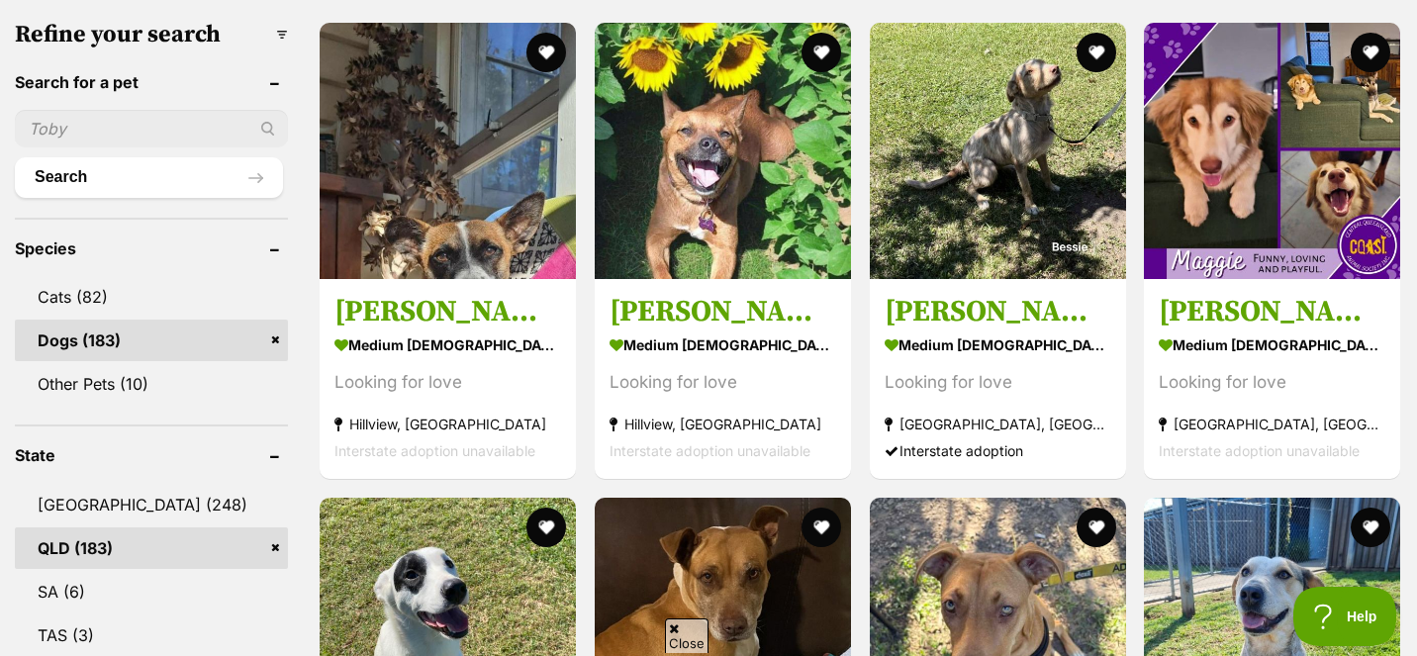
scroll to position [630, 0]
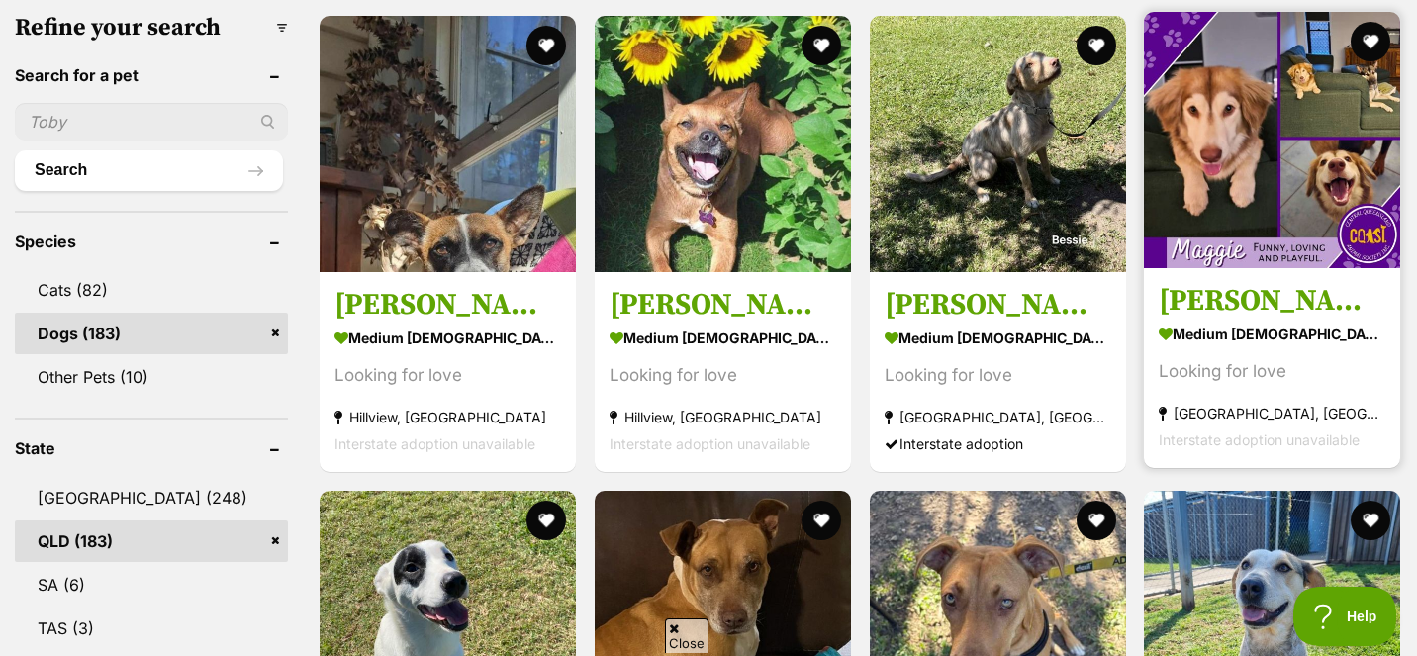
click at [1199, 121] on img at bounding box center [1272, 140] width 256 height 256
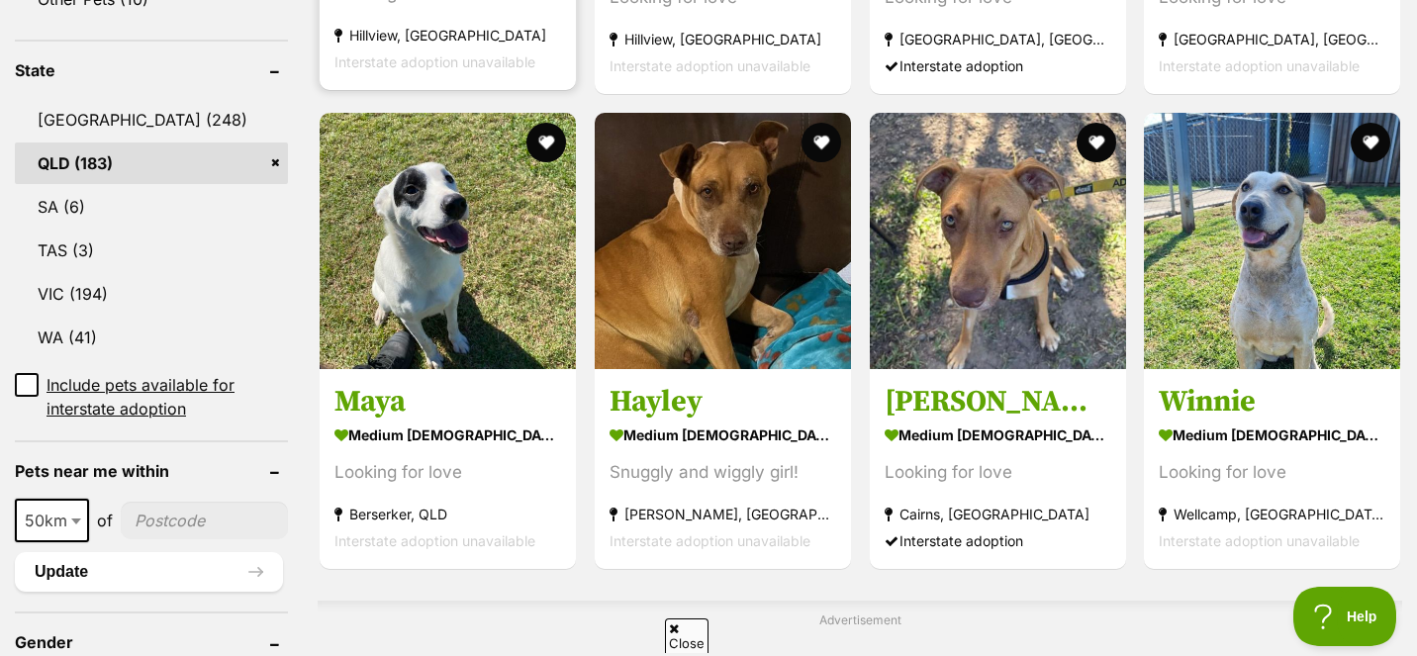
scroll to position [1010, 0]
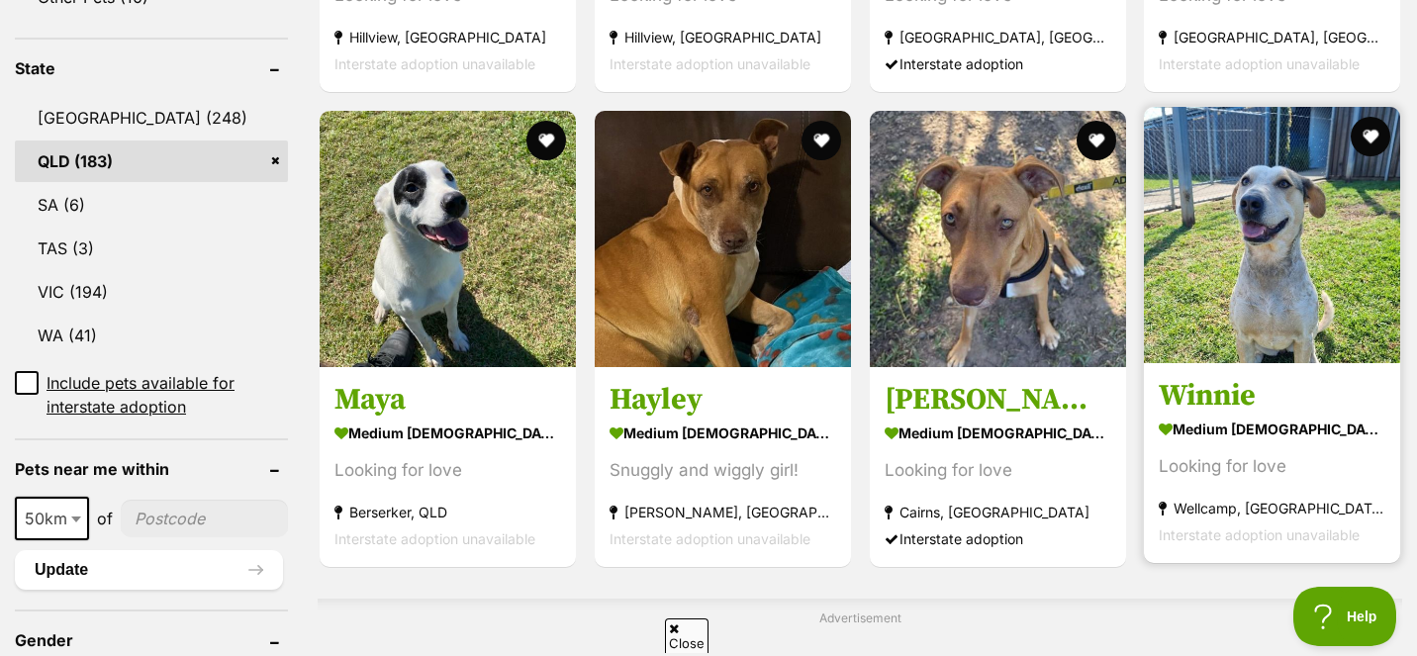
click at [1233, 245] on img at bounding box center [1272, 235] width 256 height 256
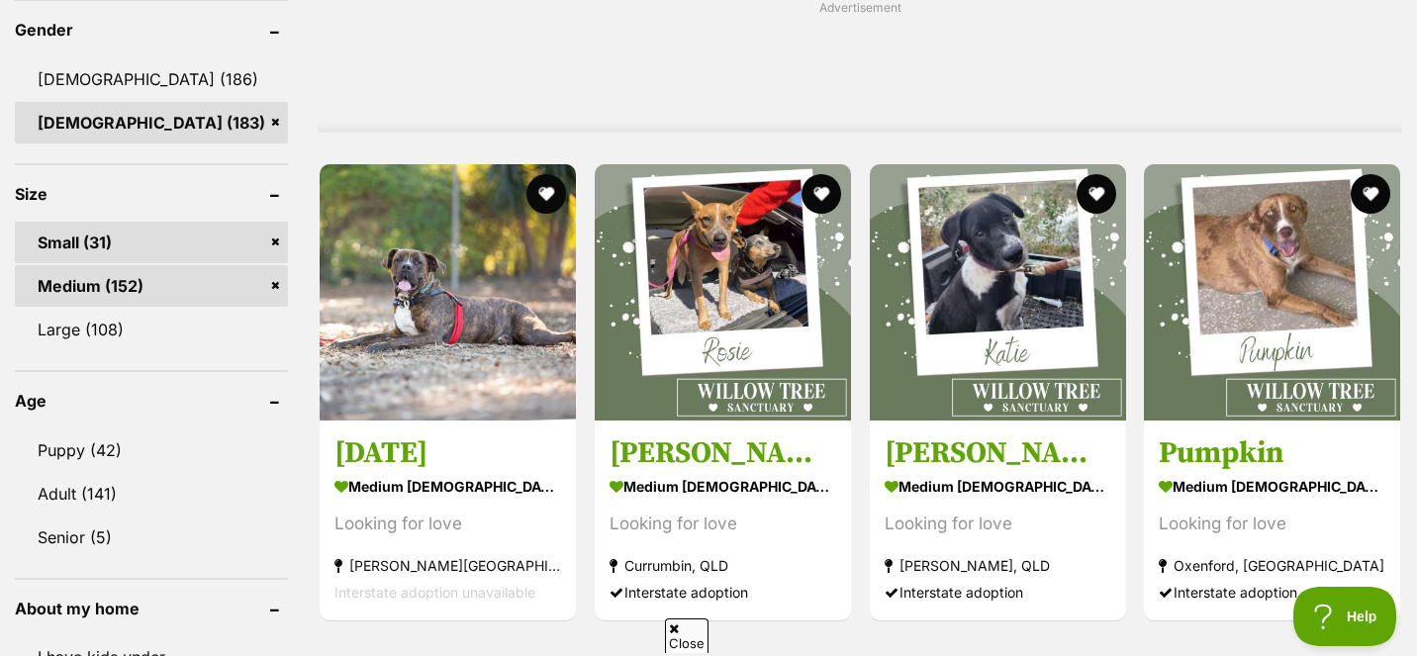
scroll to position [1622, 0]
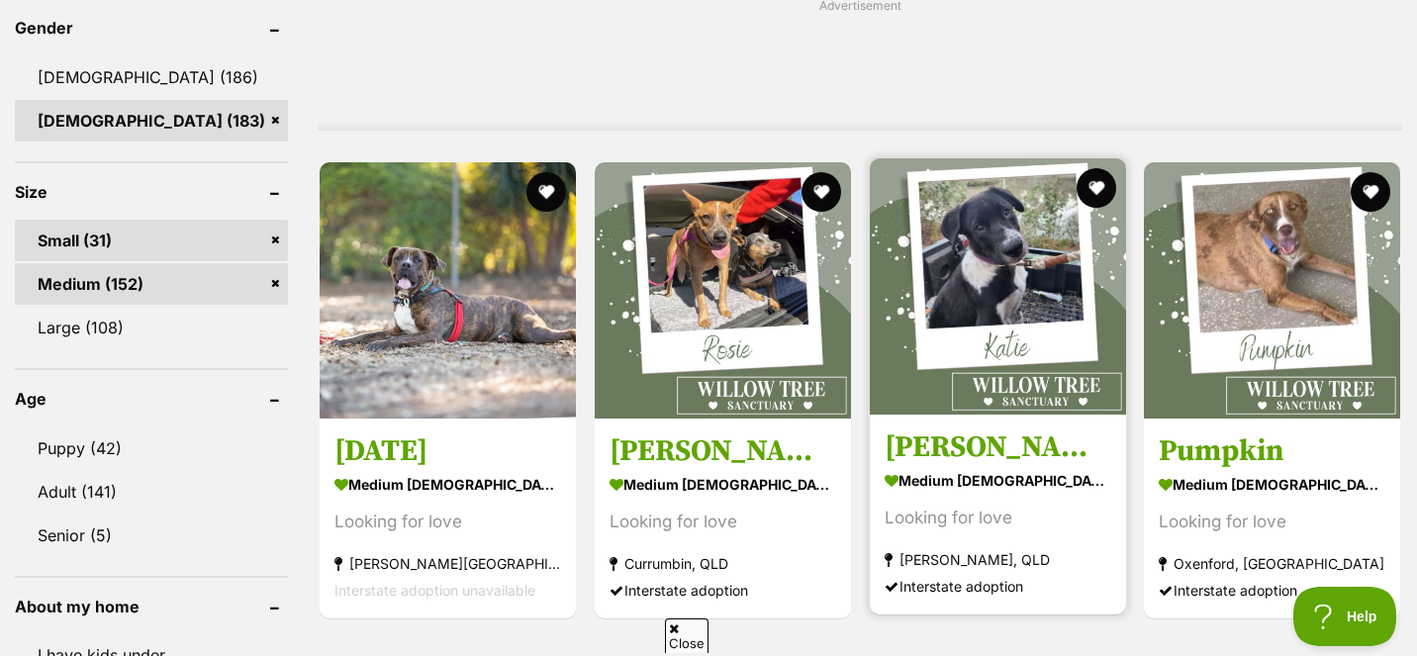
click at [960, 318] on img at bounding box center [998, 286] width 256 height 256
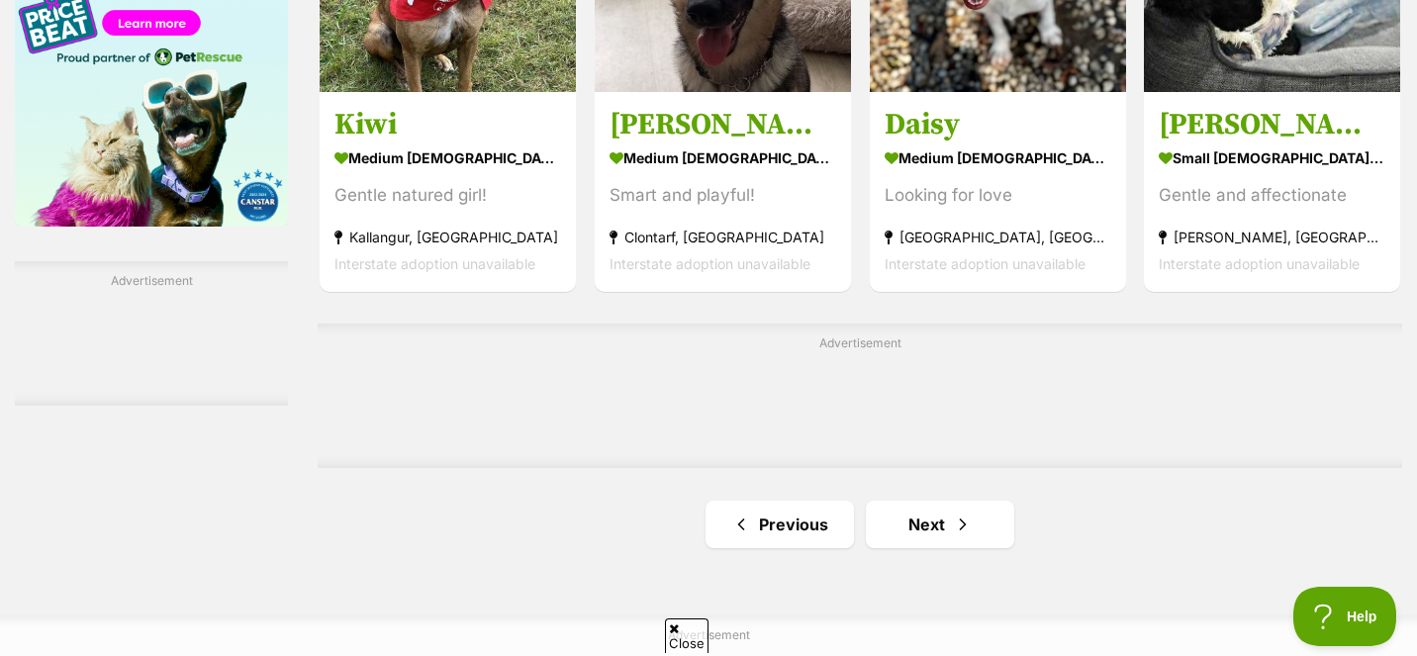
scroll to position [3105, 0]
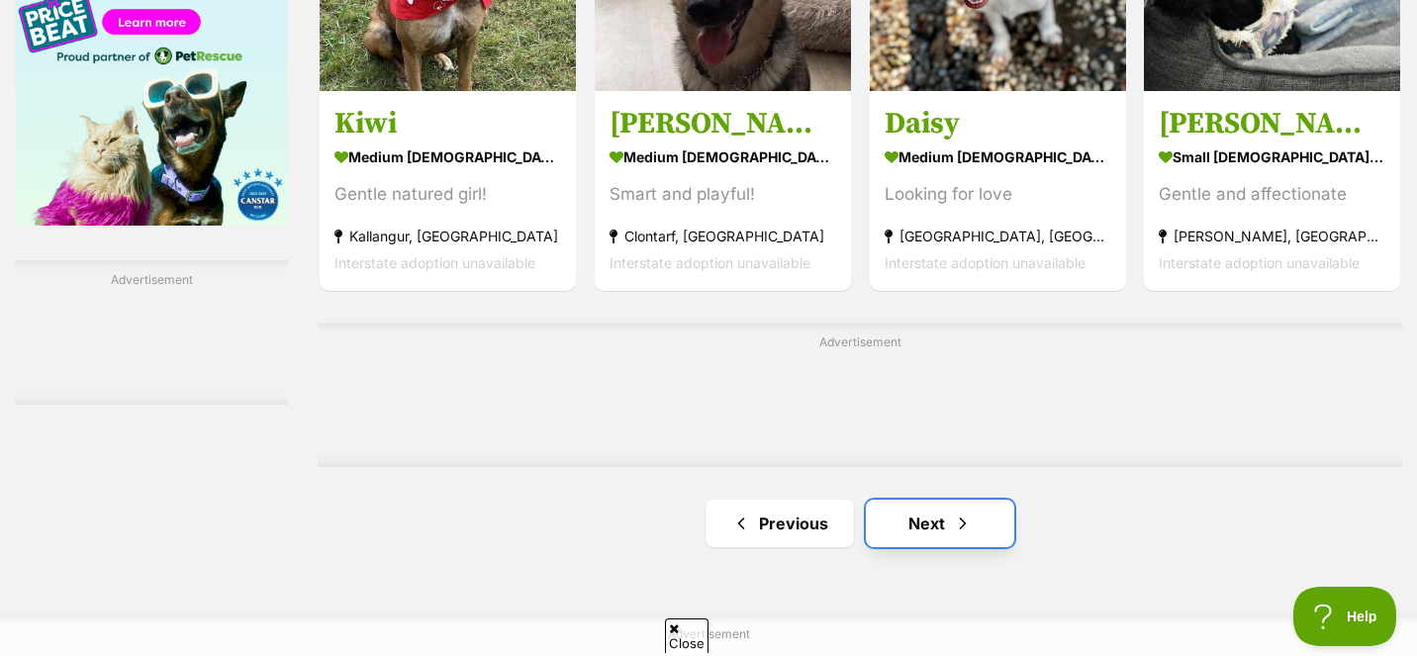
click at [916, 522] on link "Next" at bounding box center [940, 523] width 148 height 47
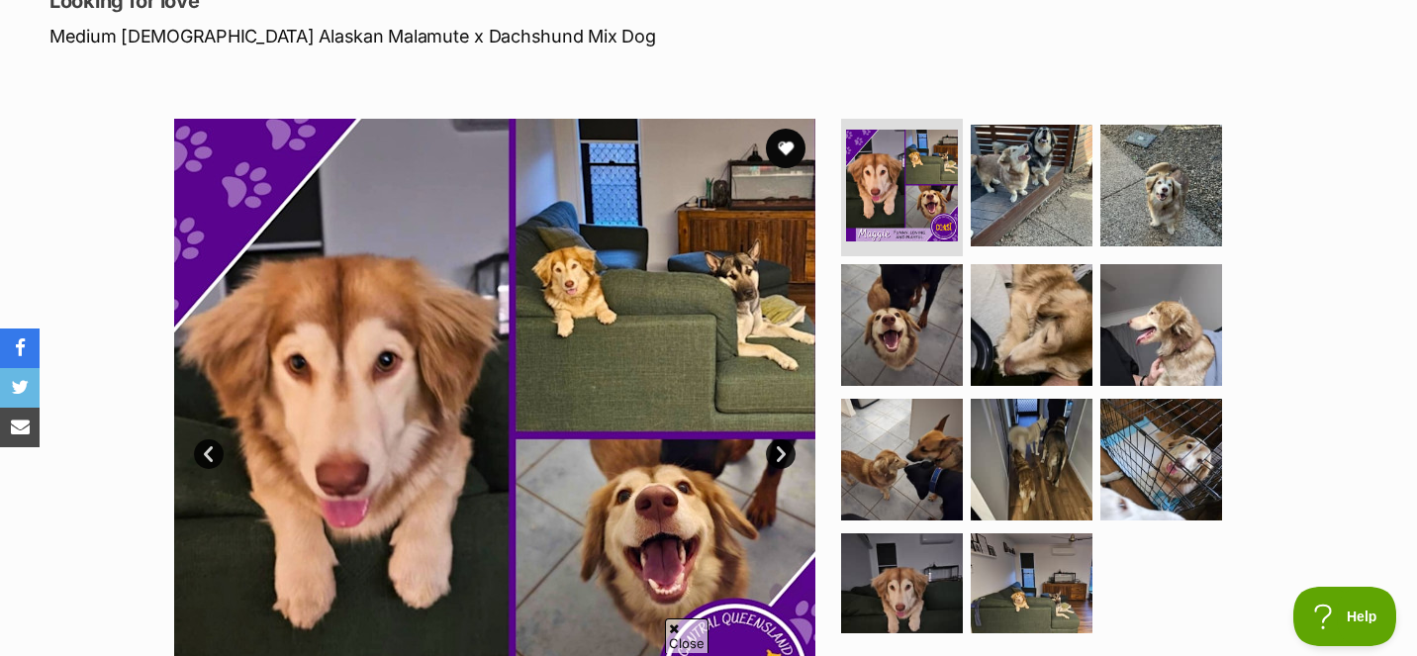
scroll to position [294, 0]
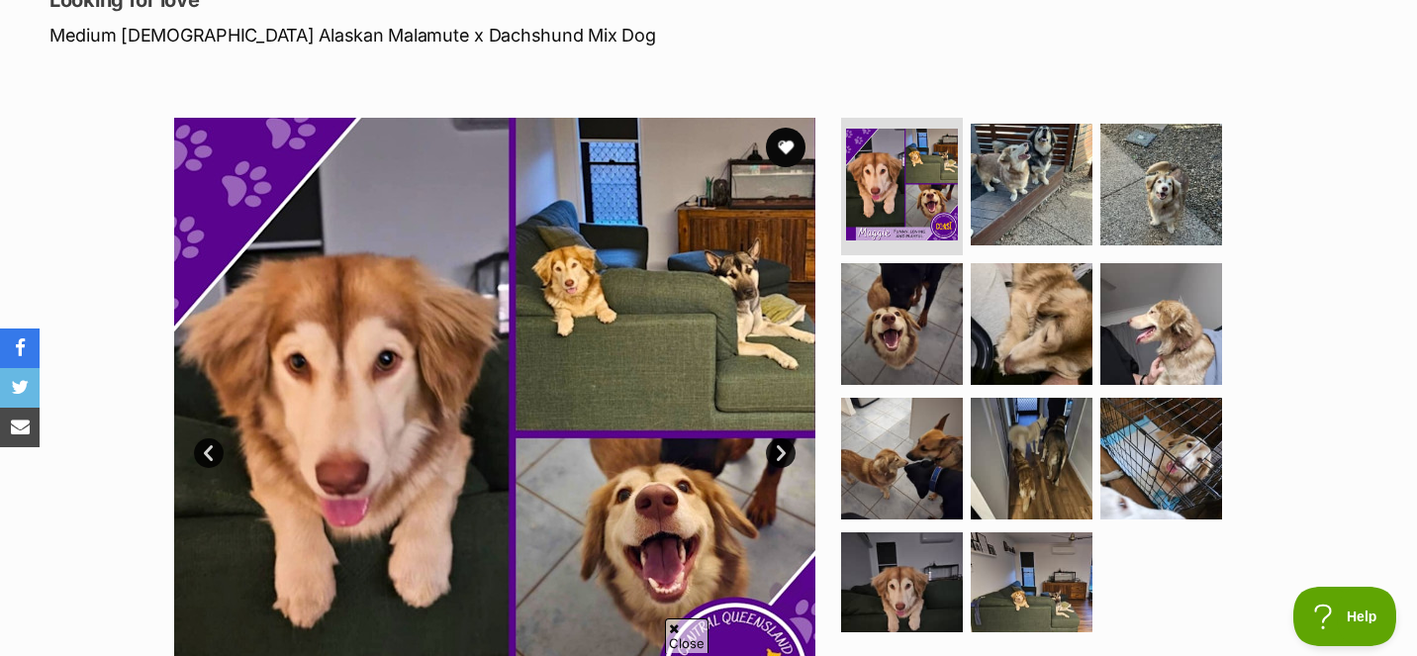
click at [777, 447] on link "Next" at bounding box center [781, 453] width 30 height 30
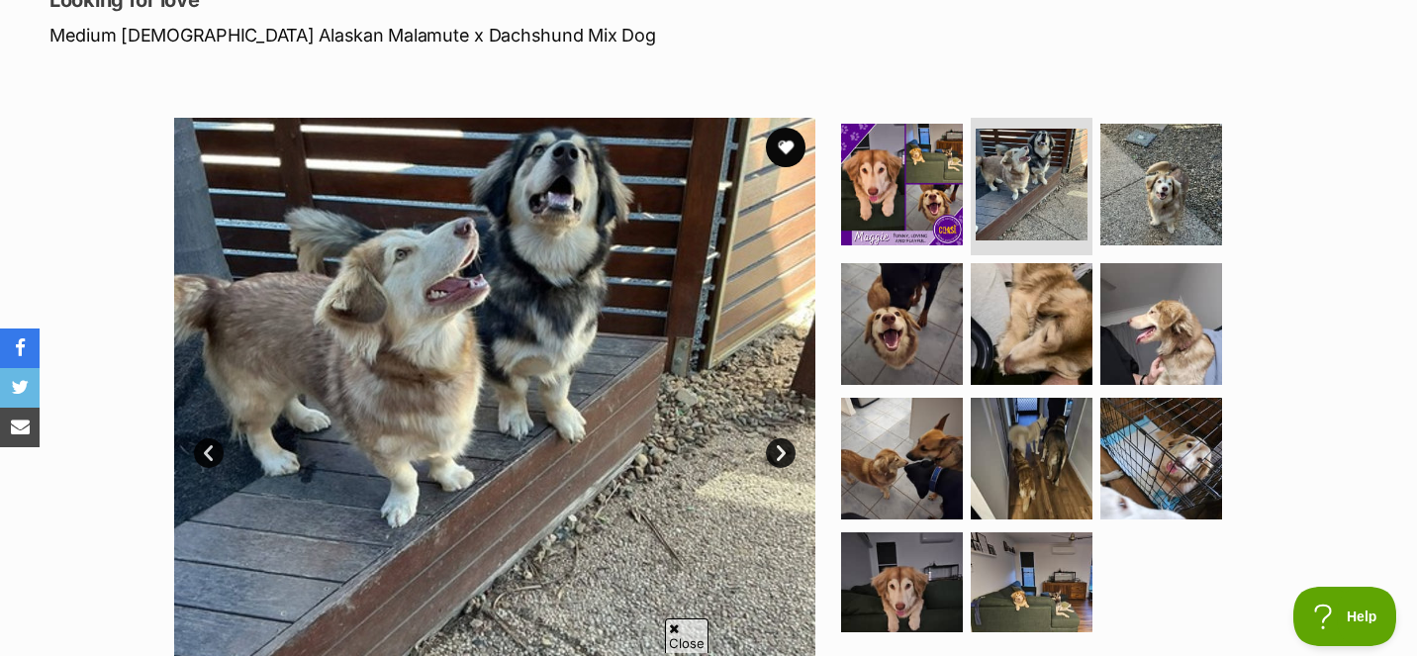
click at [777, 447] on link "Next" at bounding box center [781, 453] width 30 height 30
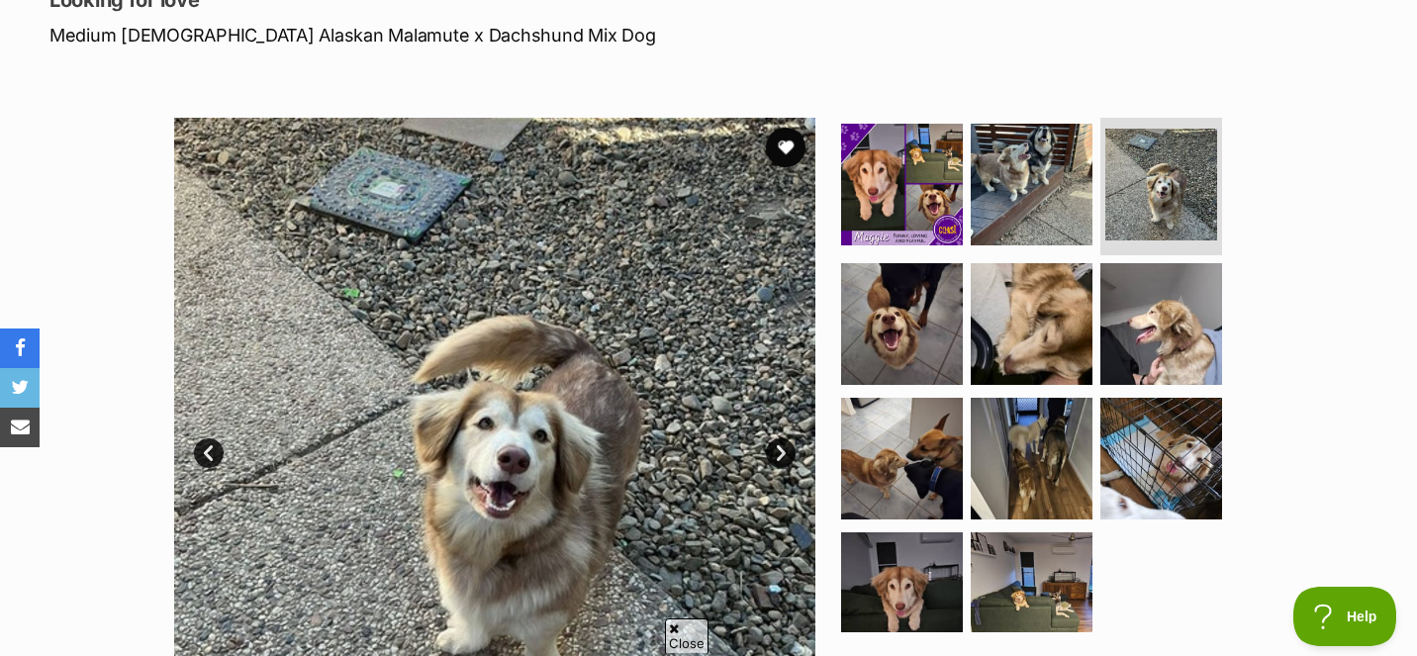
click at [777, 447] on link "Next" at bounding box center [781, 453] width 30 height 30
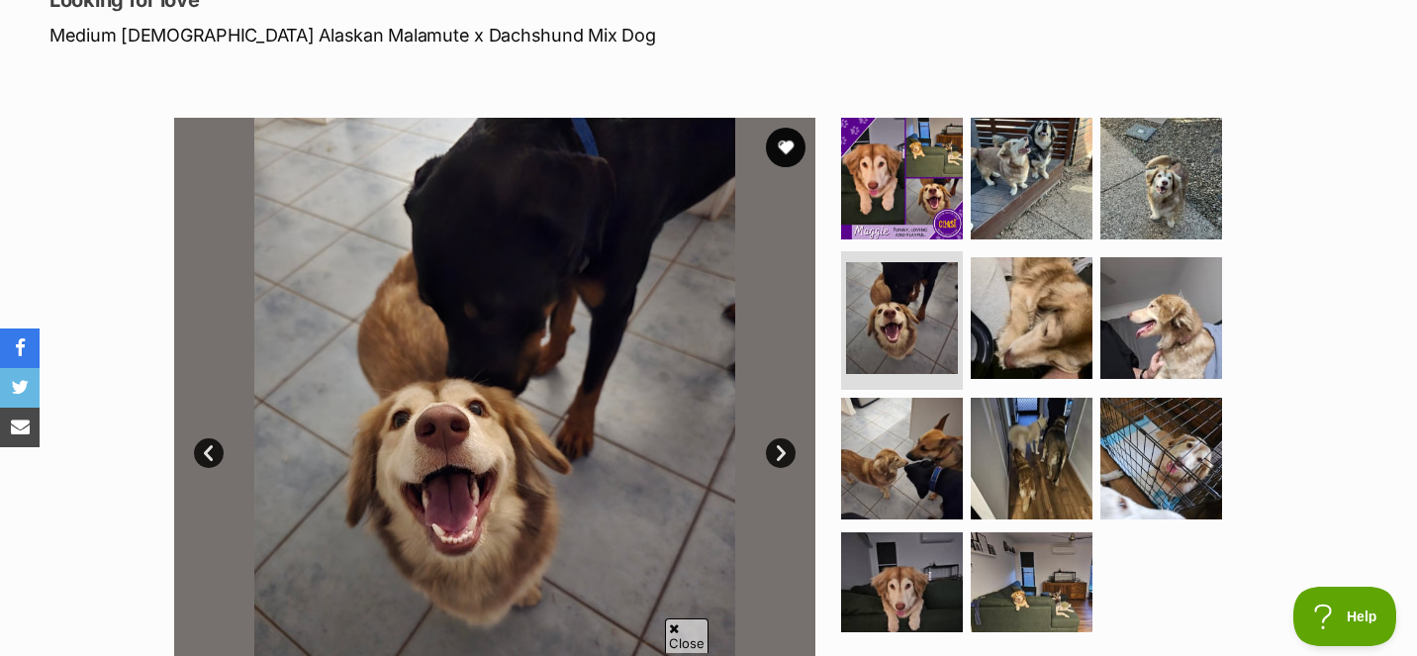
click at [777, 447] on link "Next" at bounding box center [781, 453] width 30 height 30
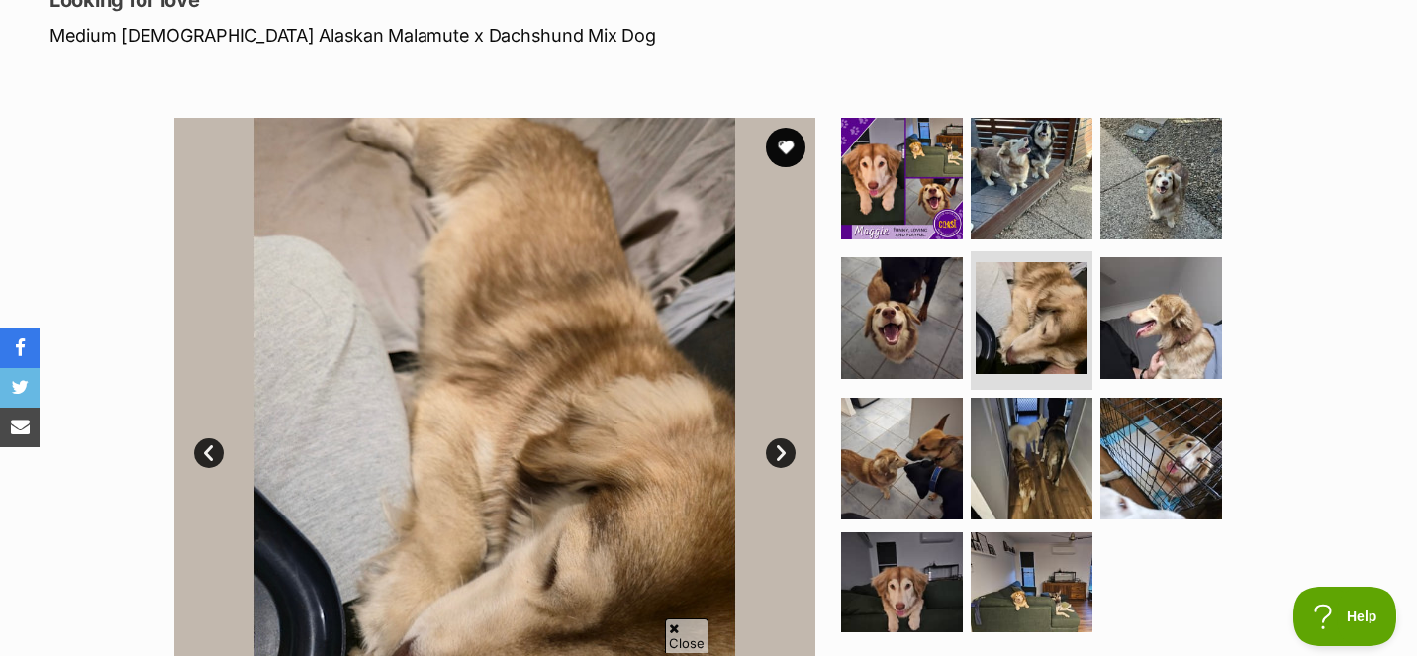
click at [777, 447] on link "Next" at bounding box center [781, 453] width 30 height 30
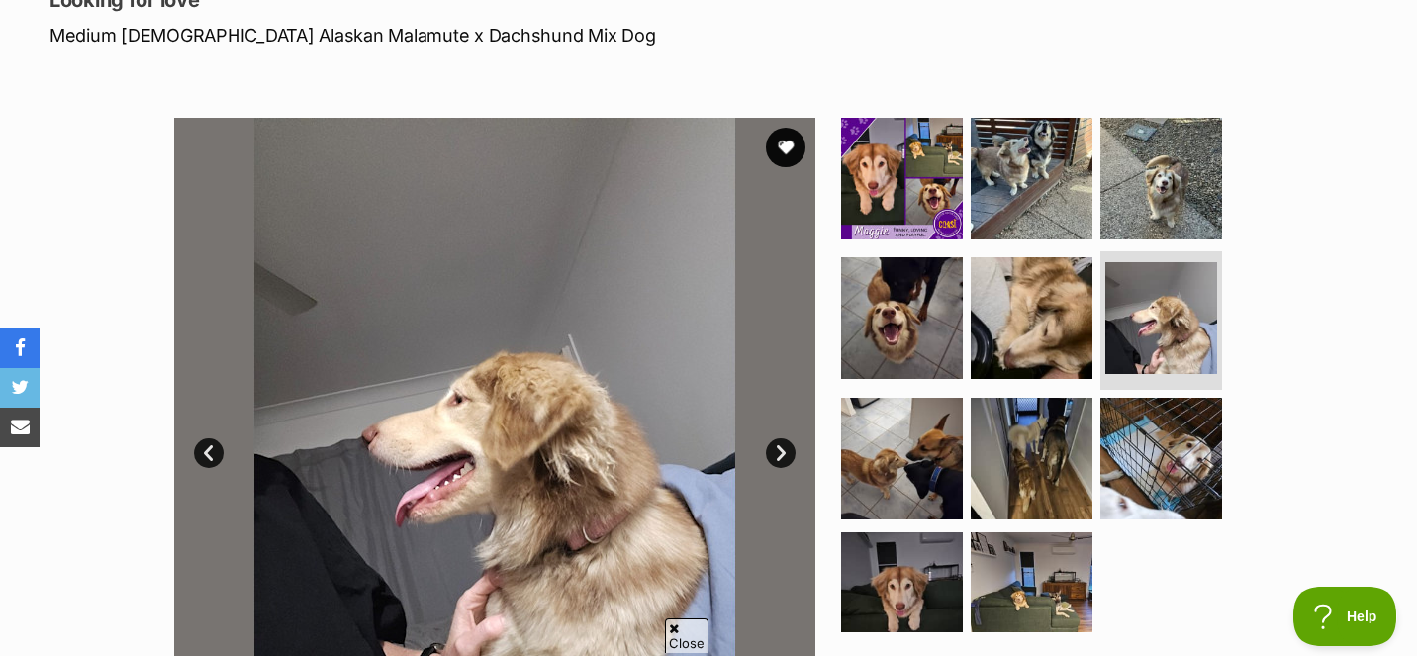
click at [777, 447] on link "Next" at bounding box center [781, 453] width 30 height 30
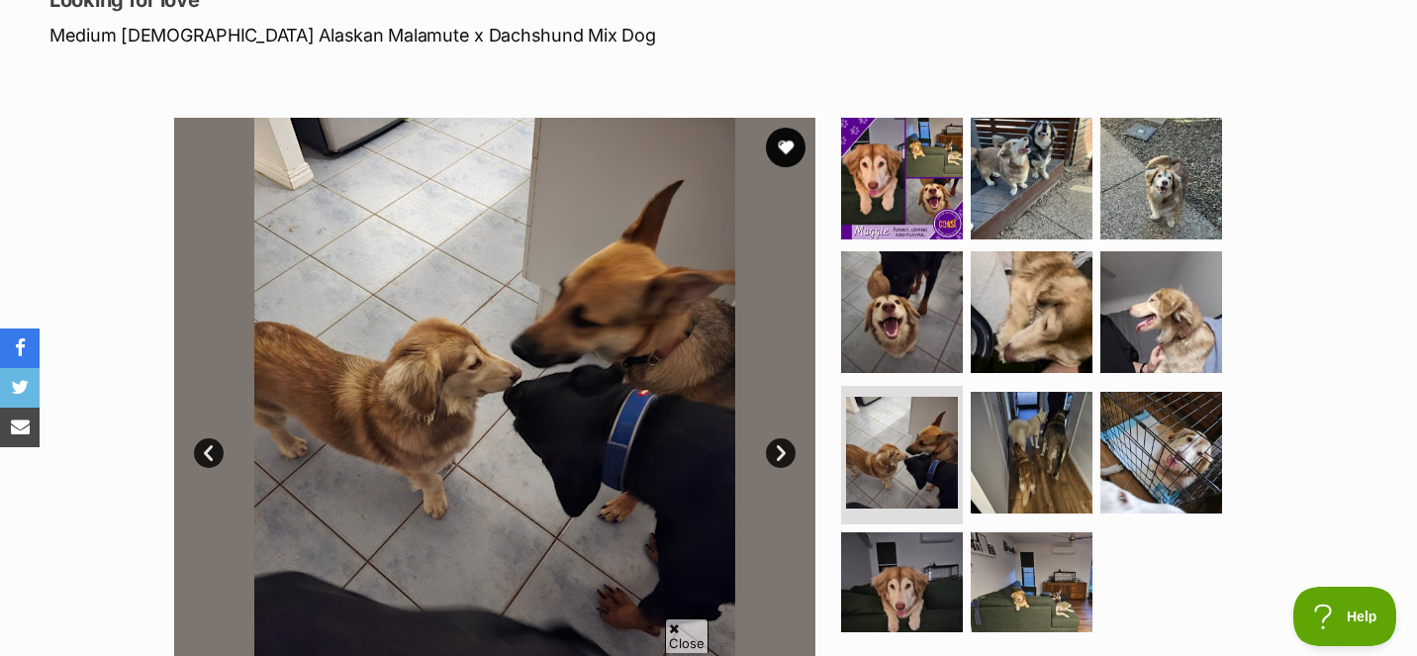
click at [777, 447] on link "Next" at bounding box center [781, 453] width 30 height 30
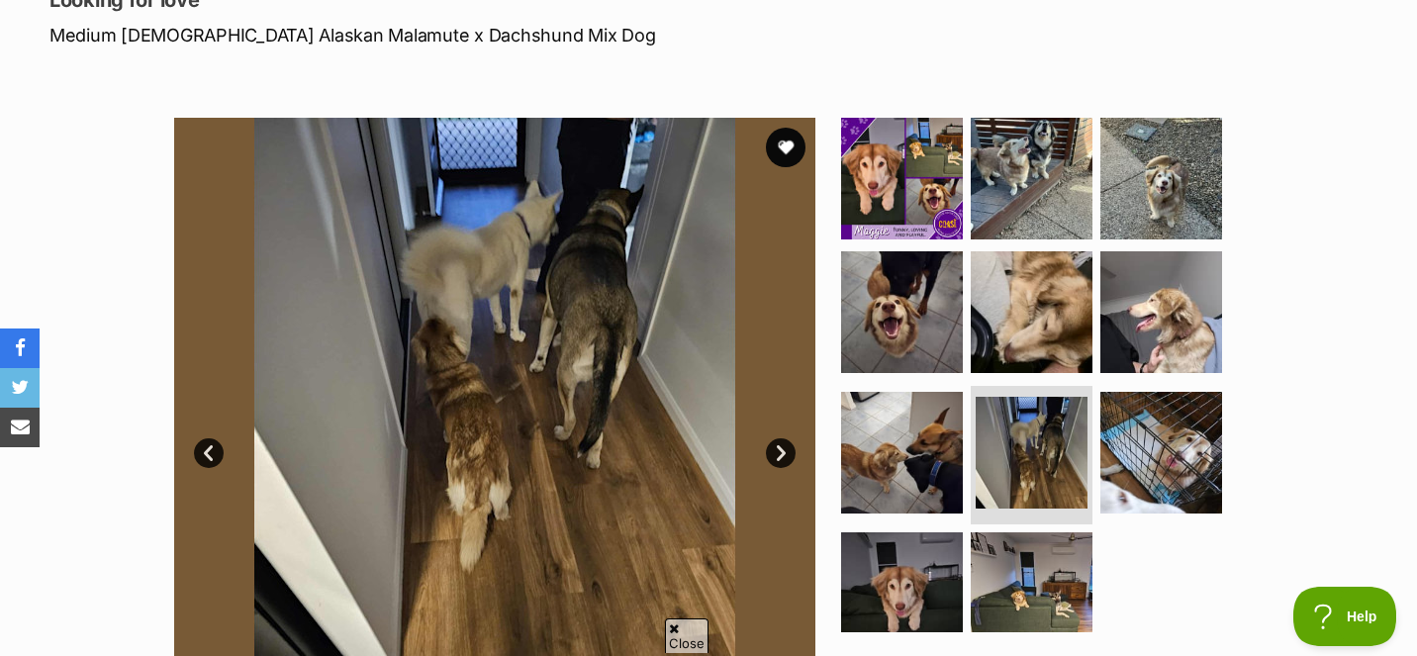
click at [777, 447] on link "Next" at bounding box center [781, 453] width 30 height 30
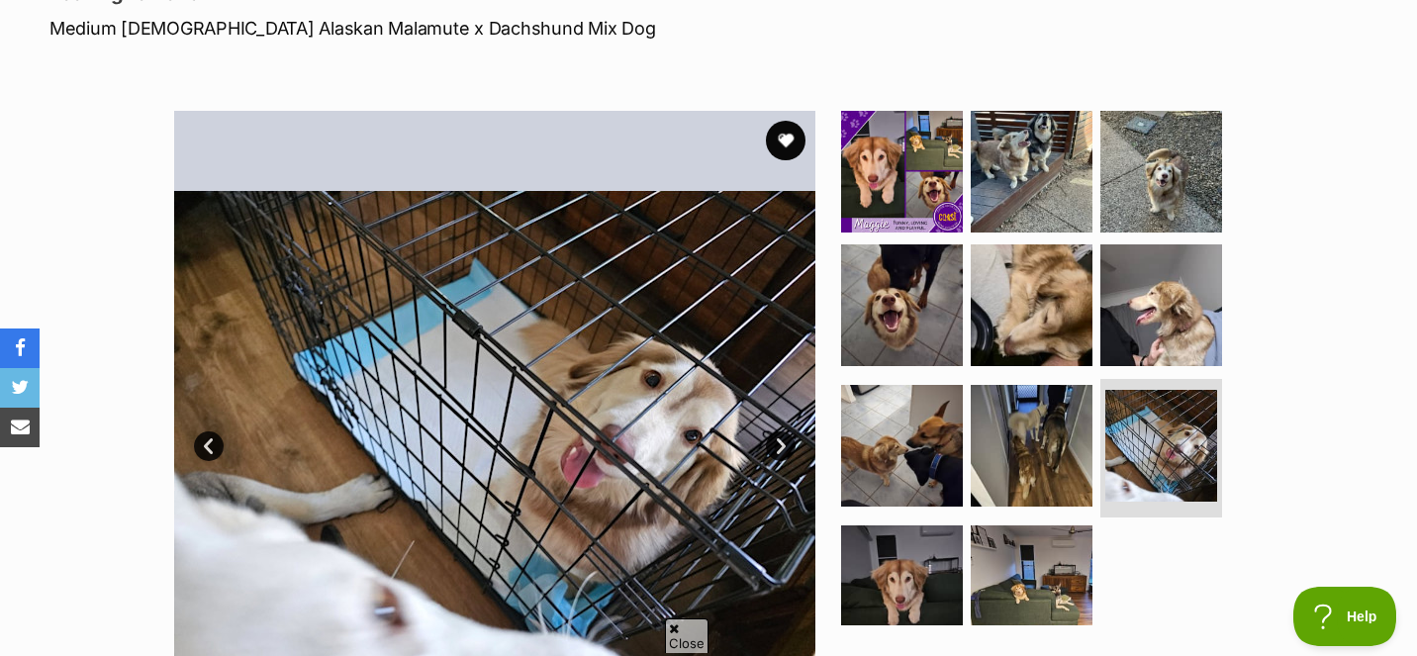
scroll to position [303, 0]
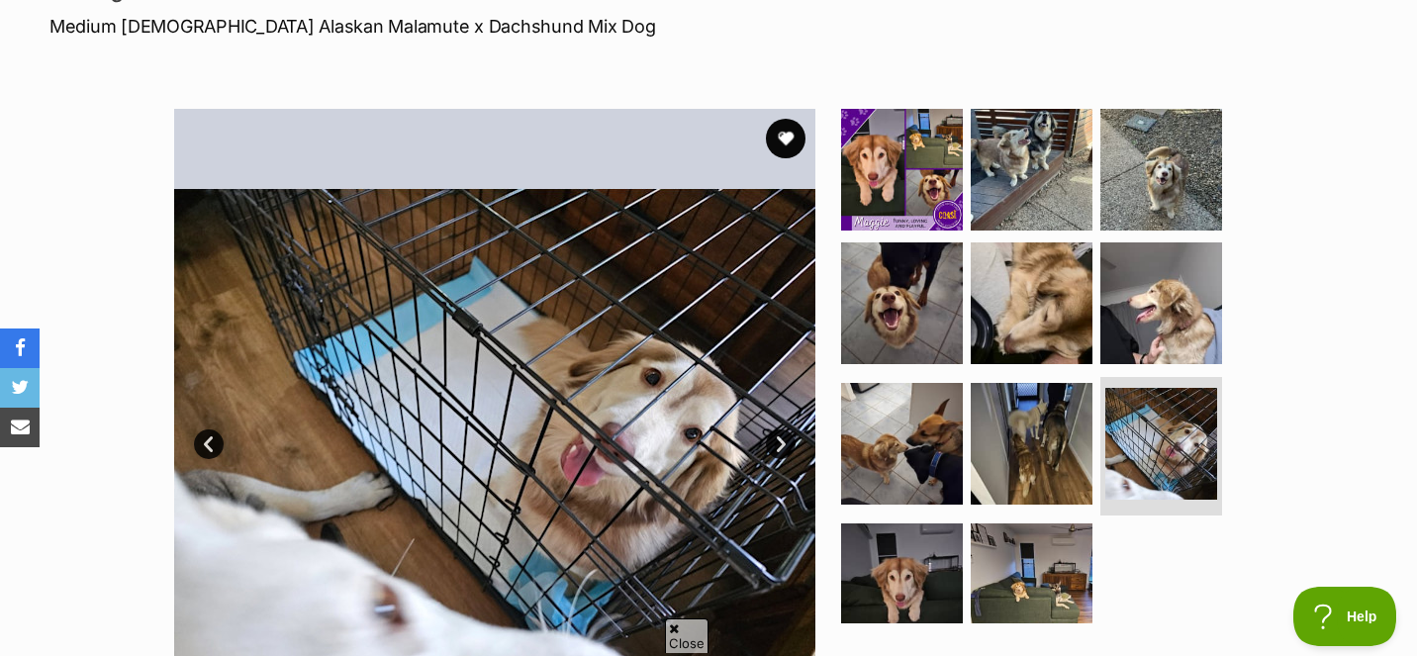
click at [777, 445] on link "Next" at bounding box center [781, 444] width 30 height 30
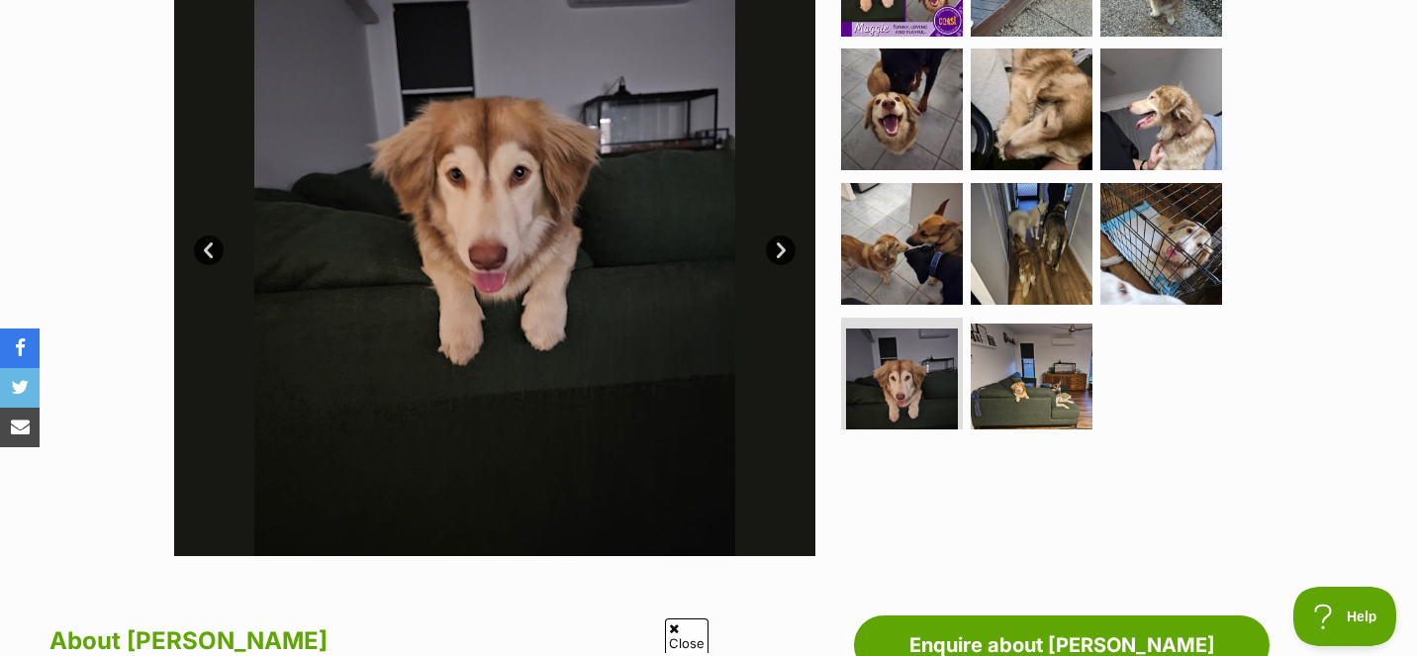
scroll to position [496, 0]
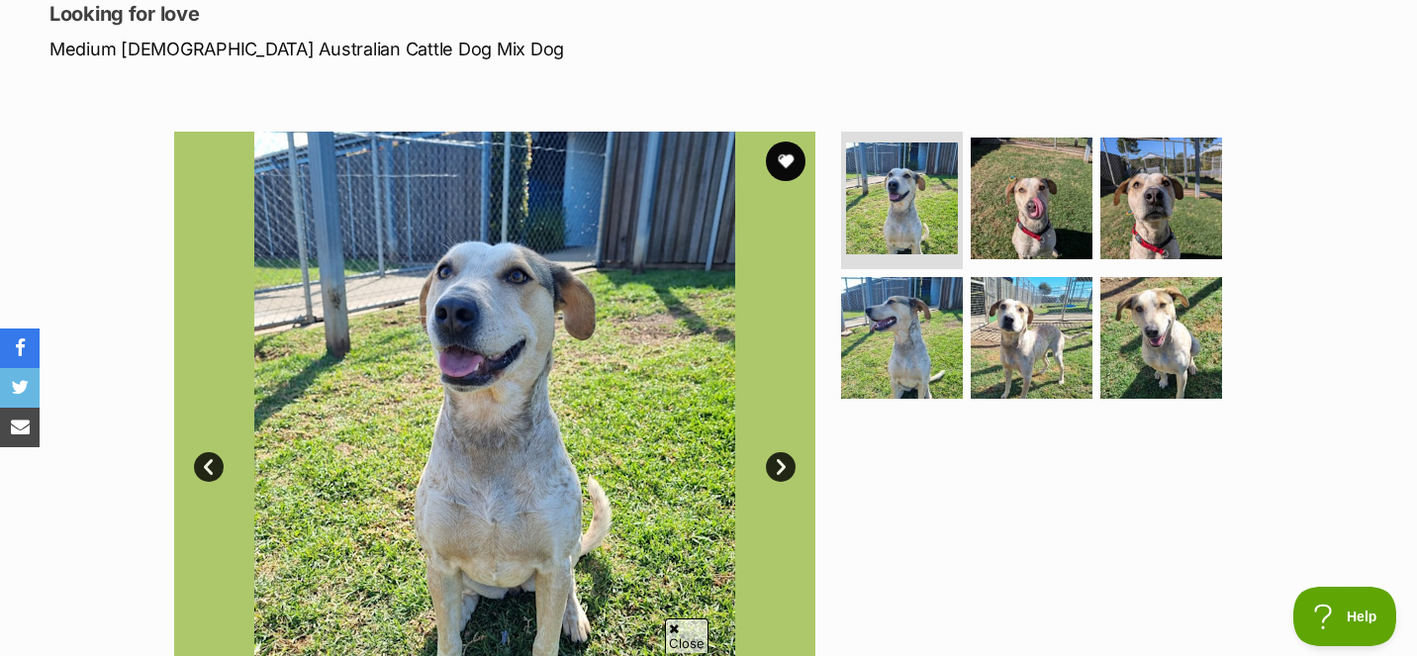
scroll to position [281, 0]
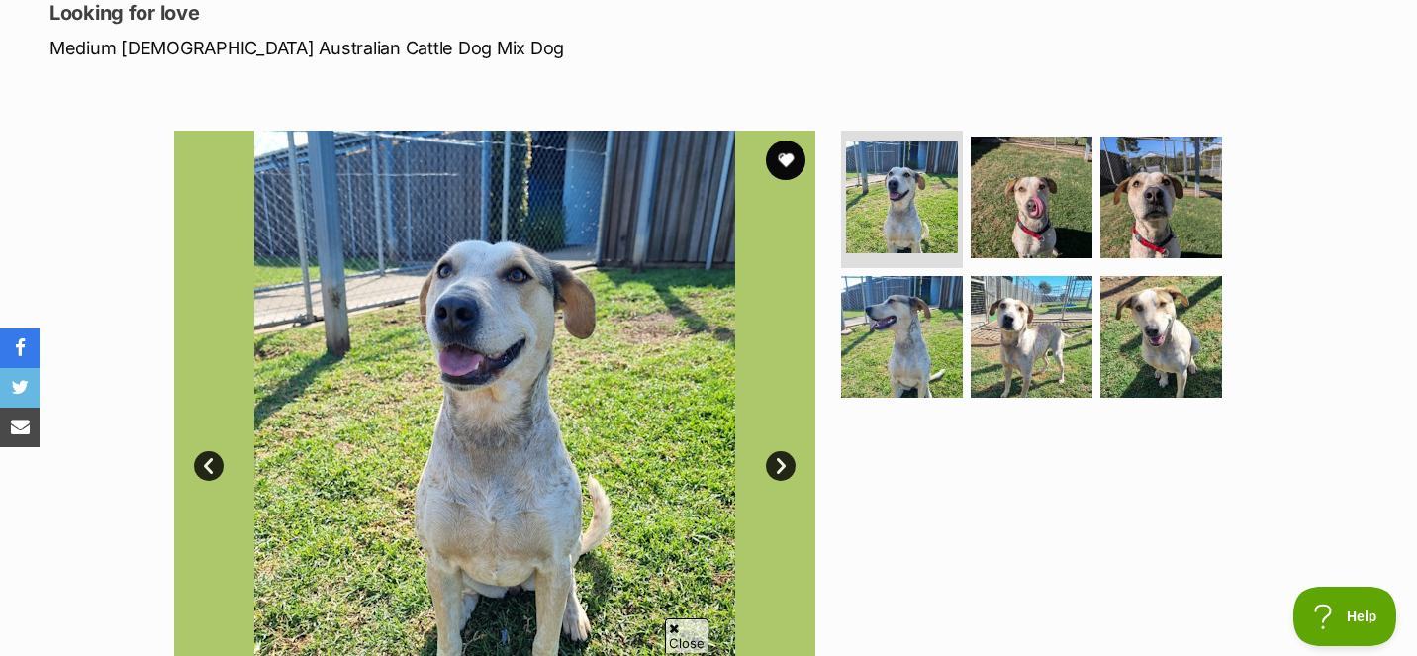
click at [779, 460] on link "Next" at bounding box center [781, 466] width 30 height 30
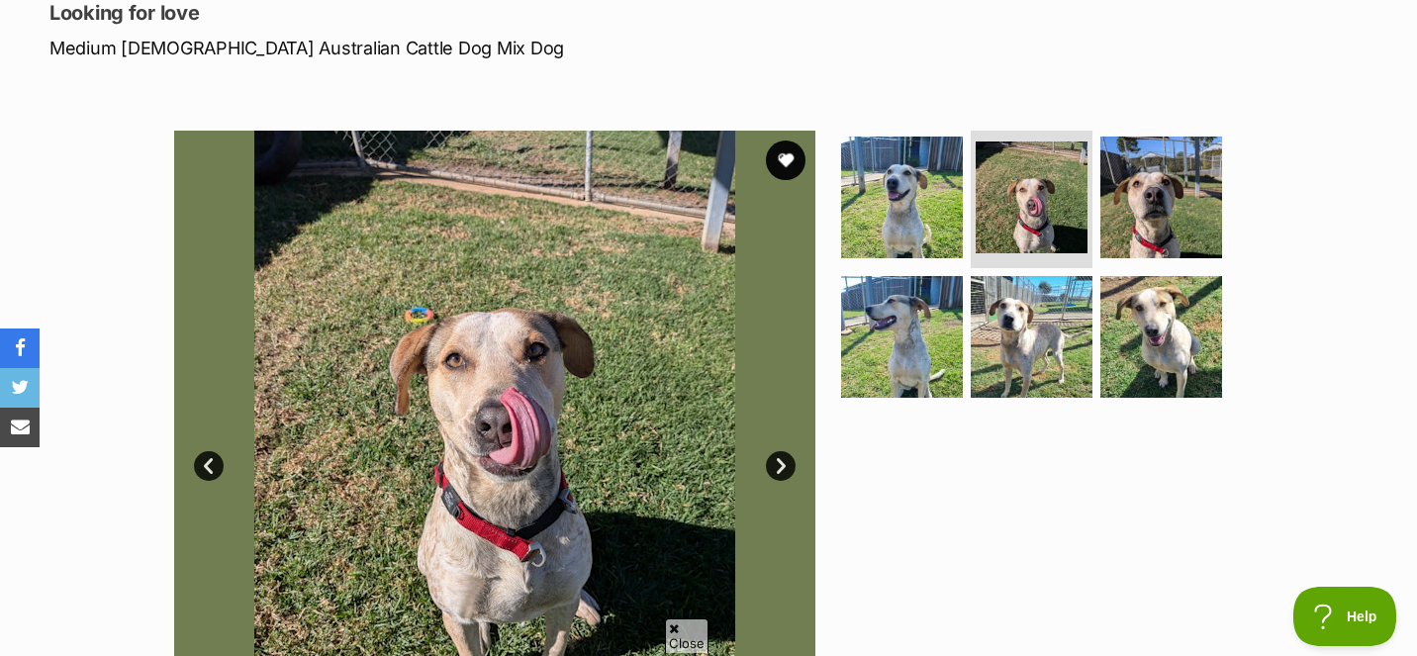
click at [781, 460] on link "Next" at bounding box center [781, 466] width 30 height 30
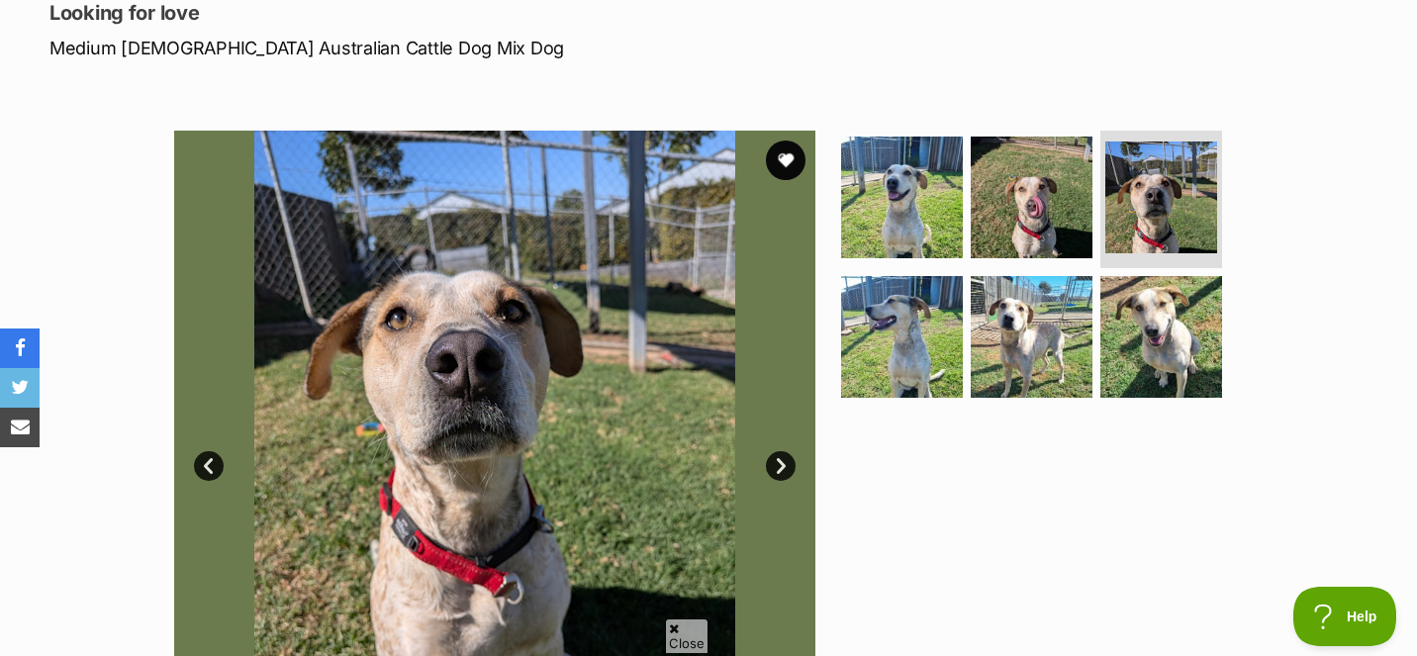
click at [786, 463] on link "Next" at bounding box center [781, 466] width 30 height 30
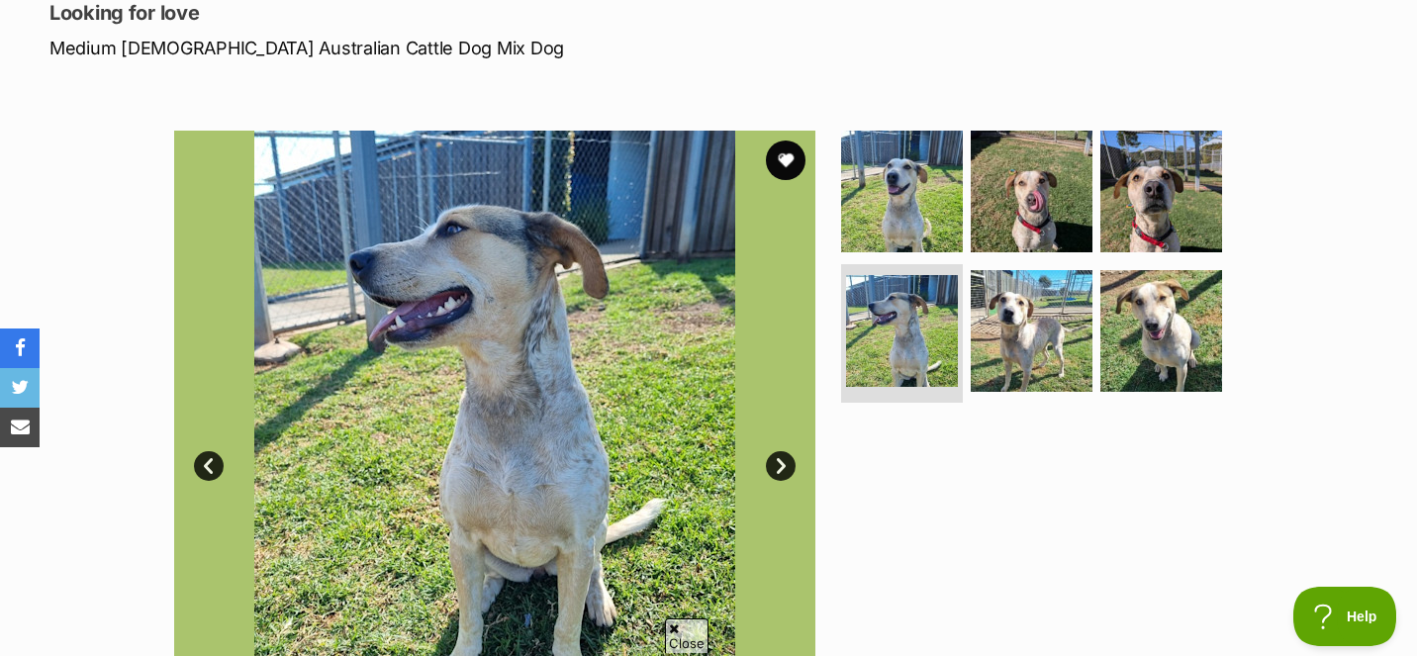
click at [786, 463] on link "Next" at bounding box center [781, 466] width 30 height 30
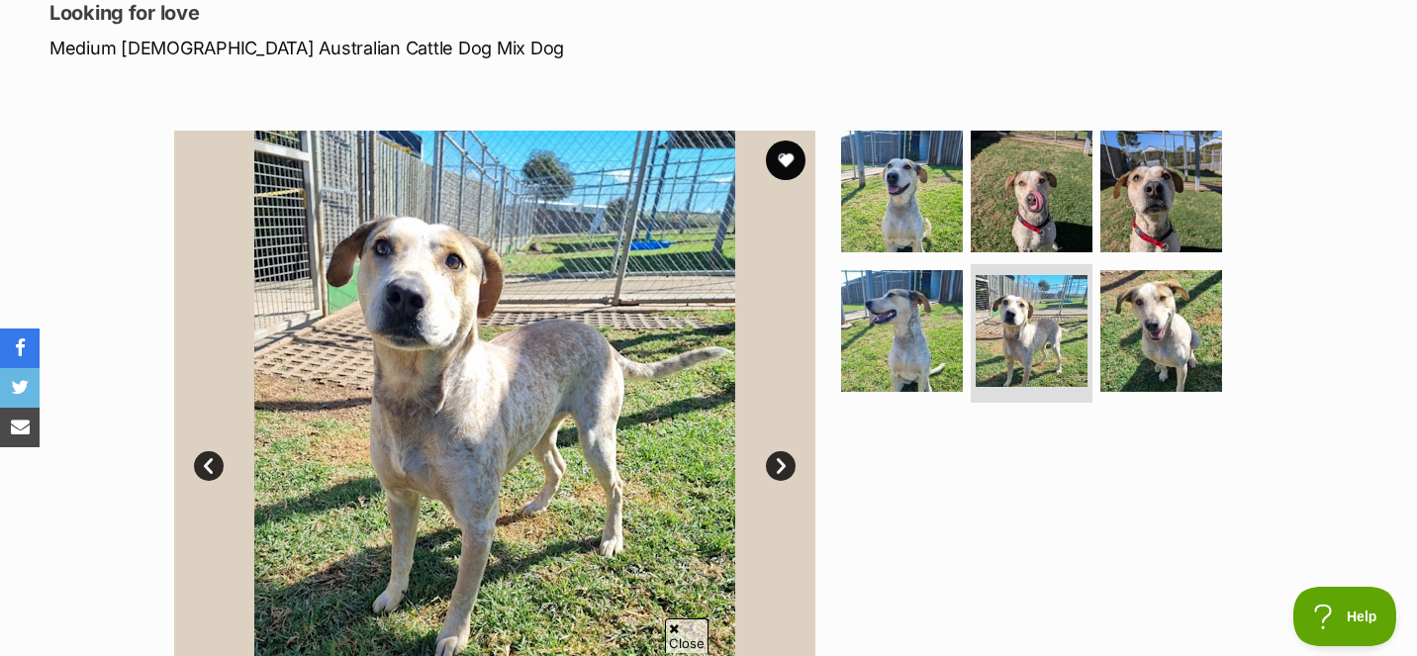
click at [784, 463] on link "Next" at bounding box center [781, 466] width 30 height 30
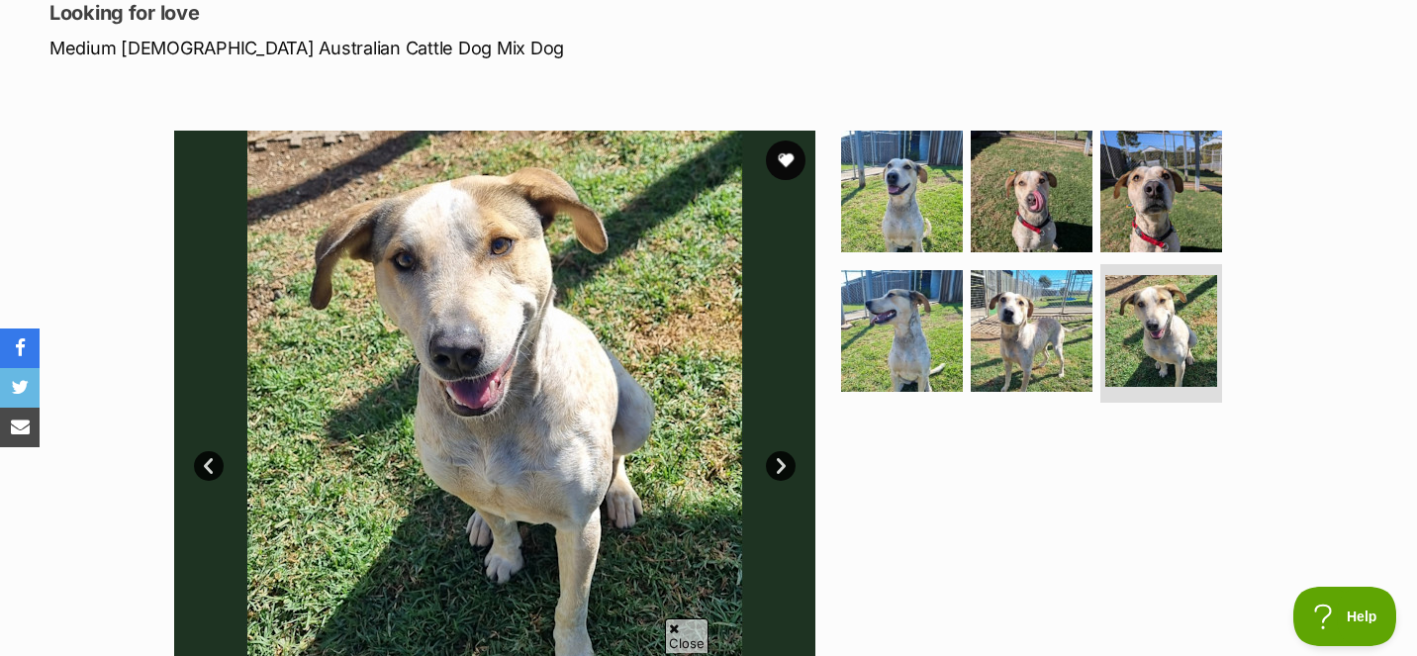
click at [793, 463] on link "Next" at bounding box center [781, 466] width 30 height 30
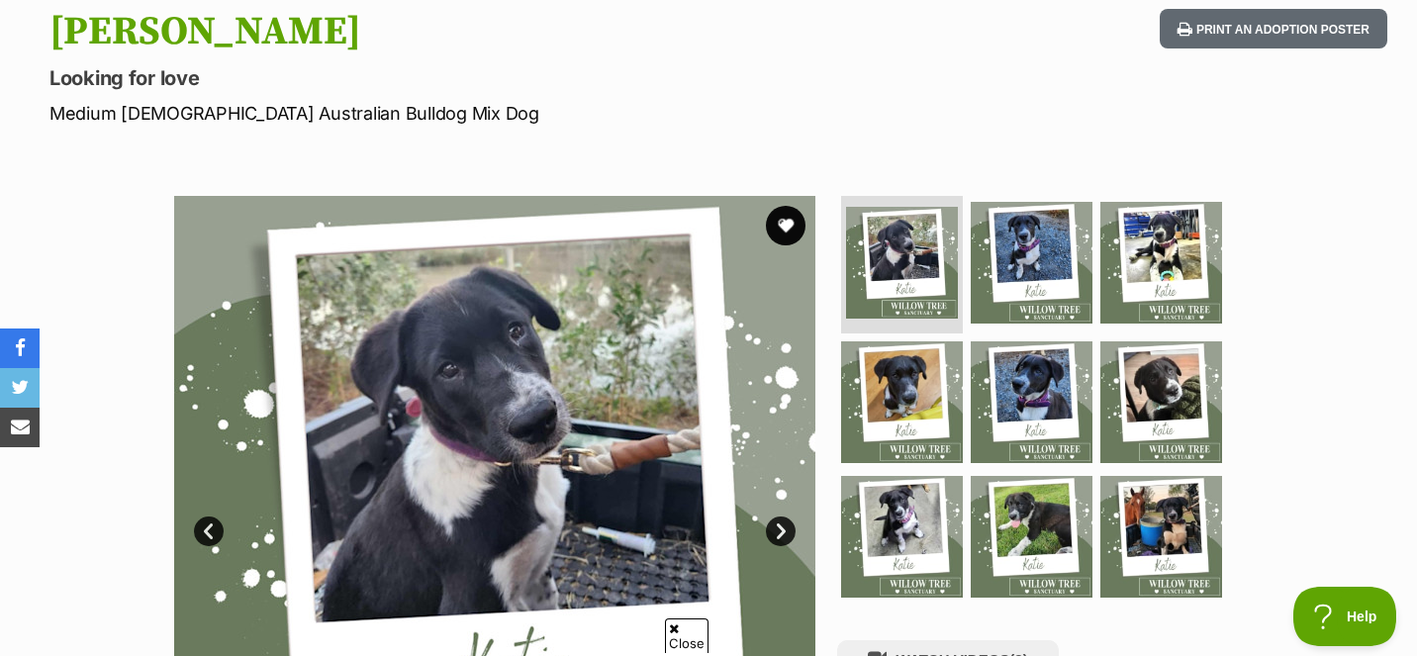
scroll to position [223, 0]
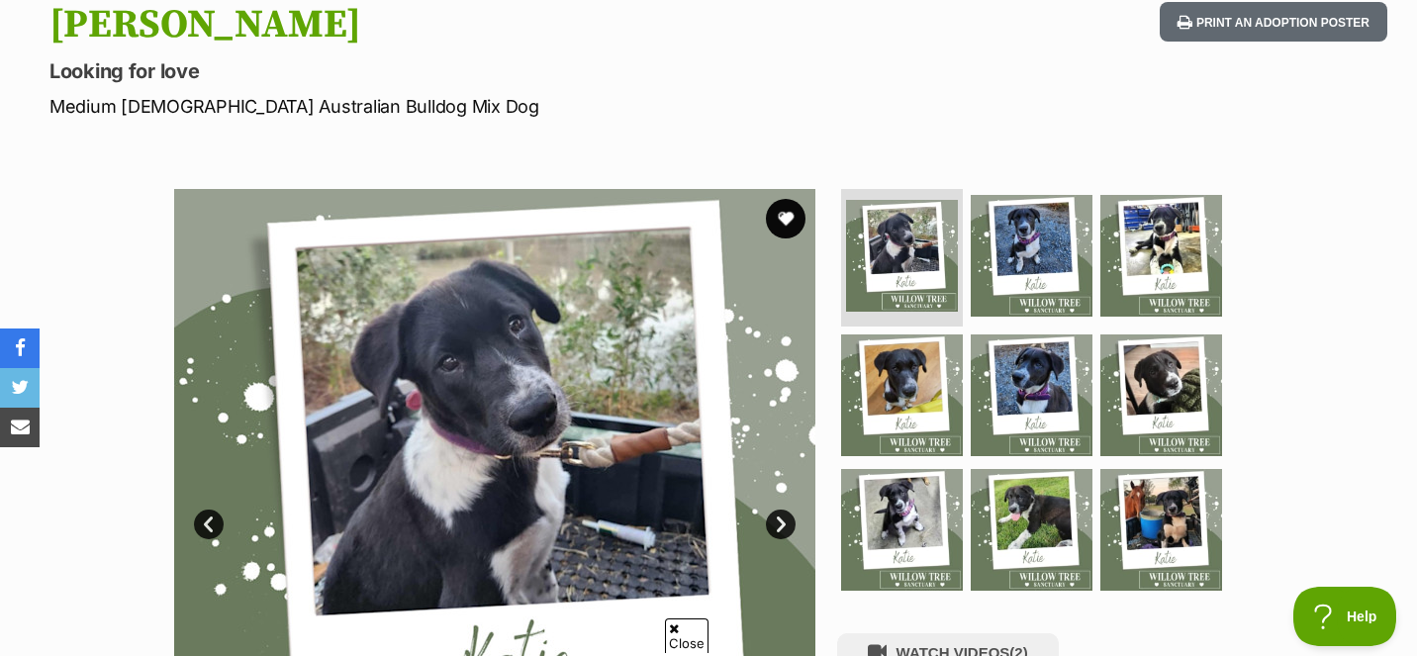
click at [783, 519] on link "Next" at bounding box center [781, 524] width 30 height 30
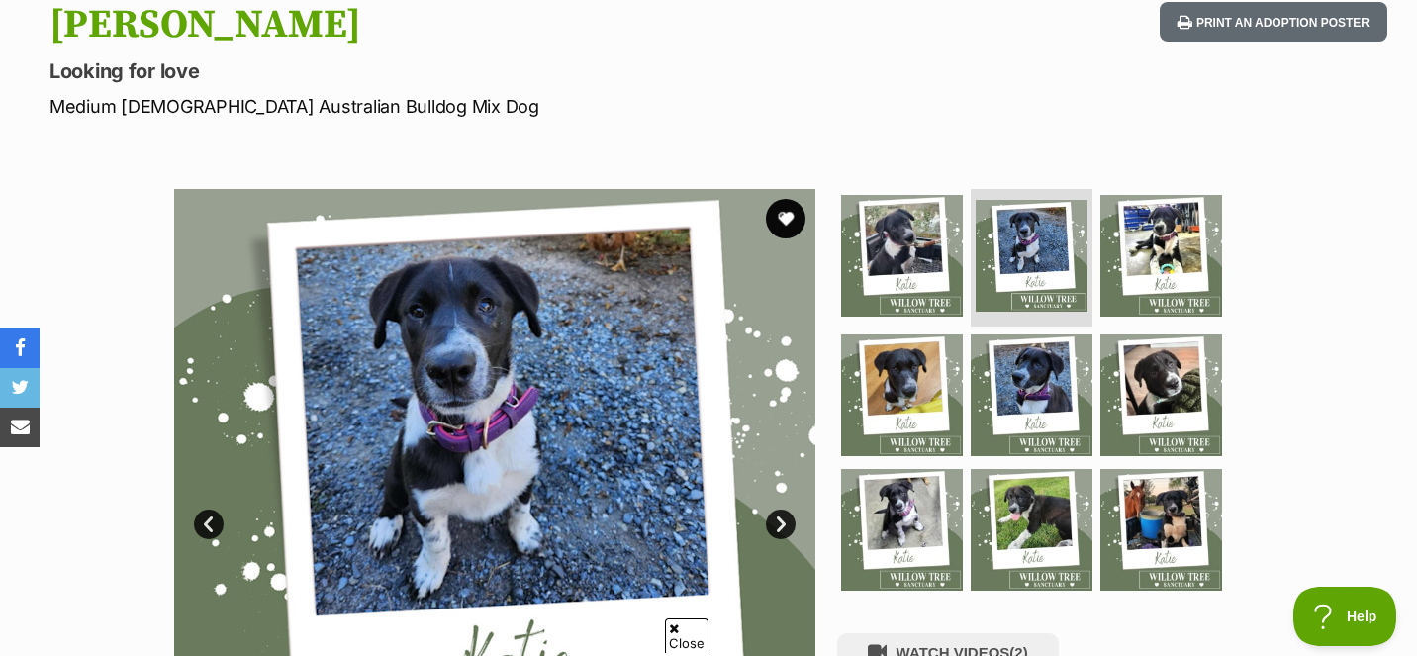
click at [783, 519] on link "Next" at bounding box center [781, 524] width 30 height 30
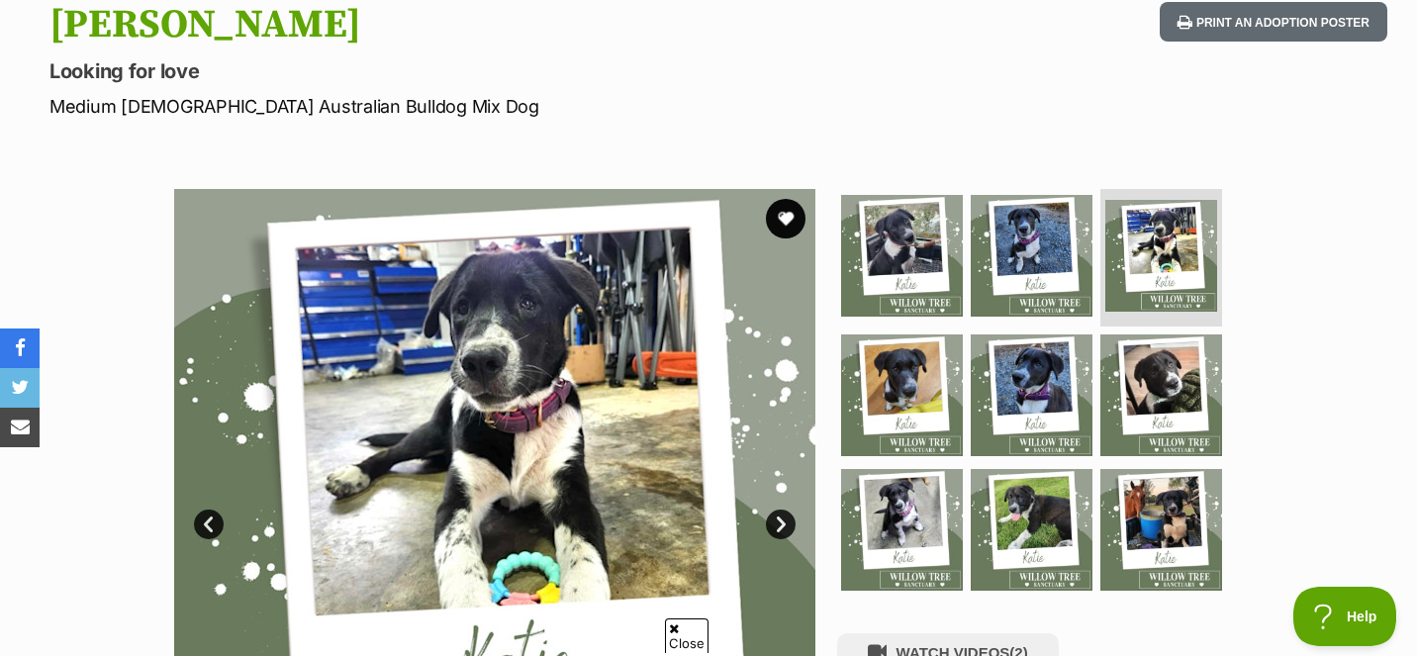
click at [783, 519] on link "Next" at bounding box center [781, 524] width 30 height 30
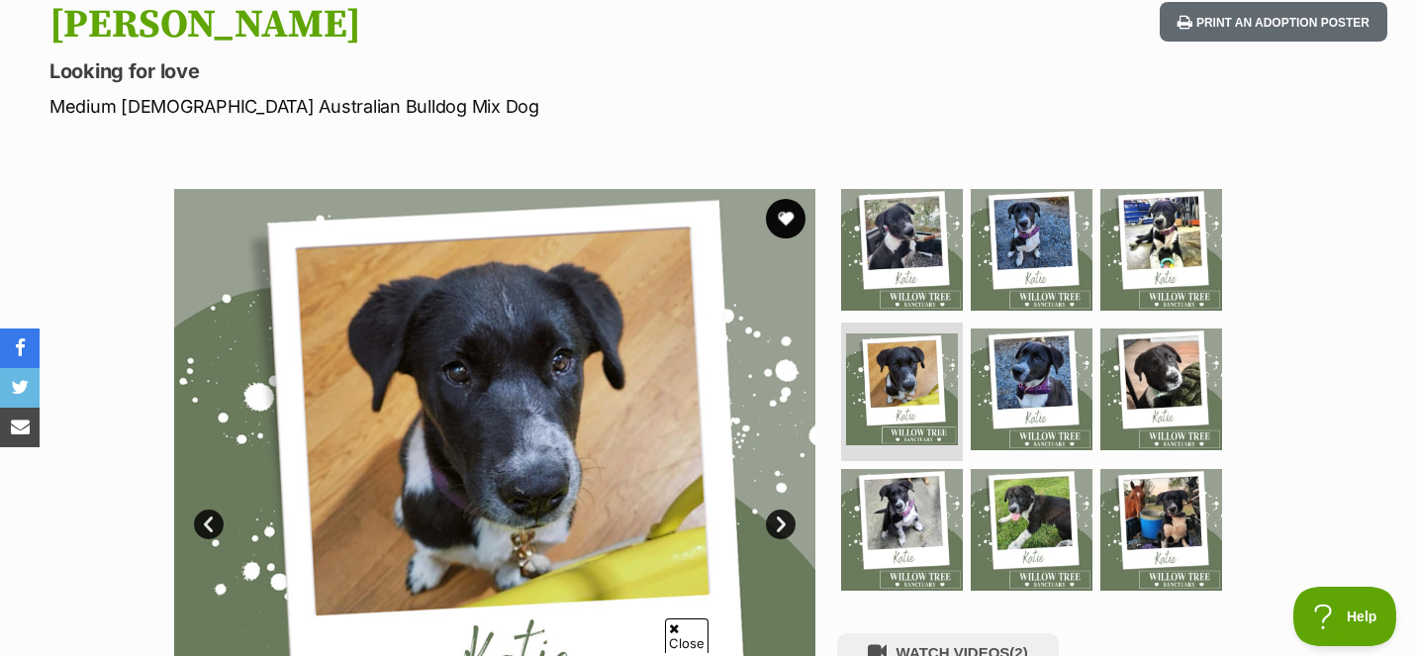
click at [783, 519] on link "Next" at bounding box center [781, 524] width 30 height 30
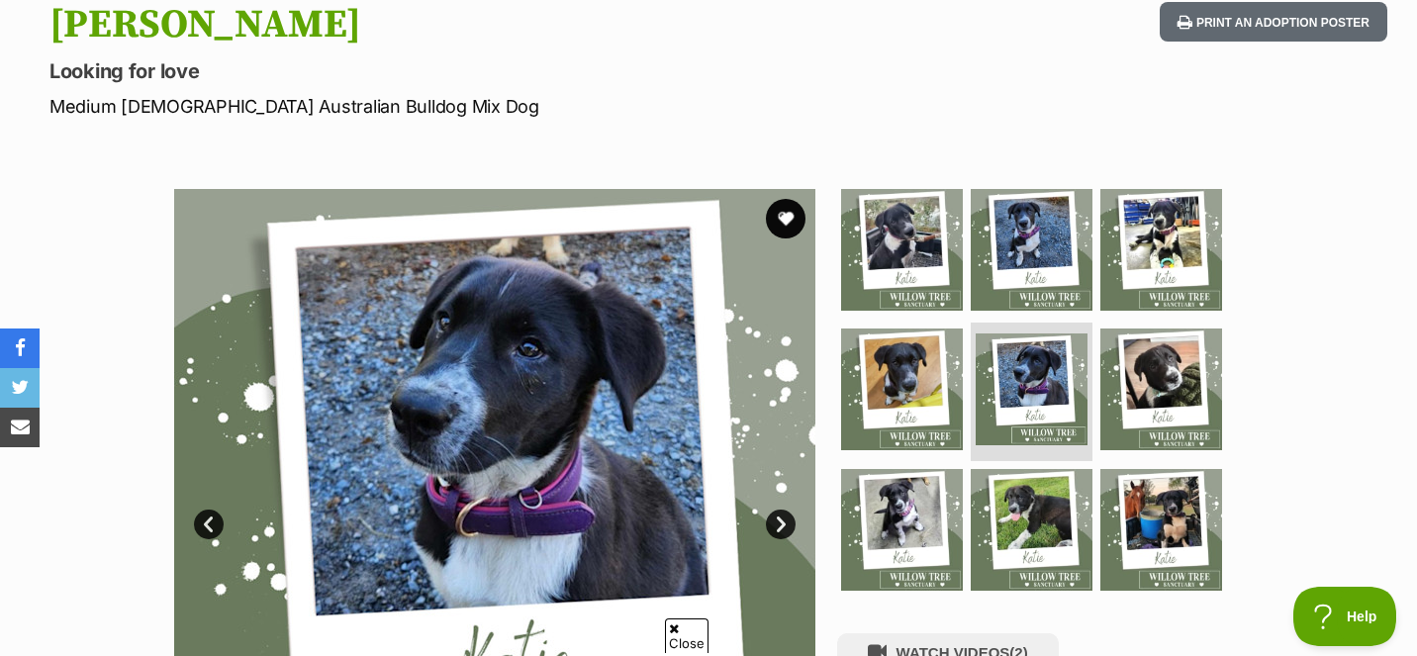
click at [783, 519] on link "Next" at bounding box center [781, 524] width 30 height 30
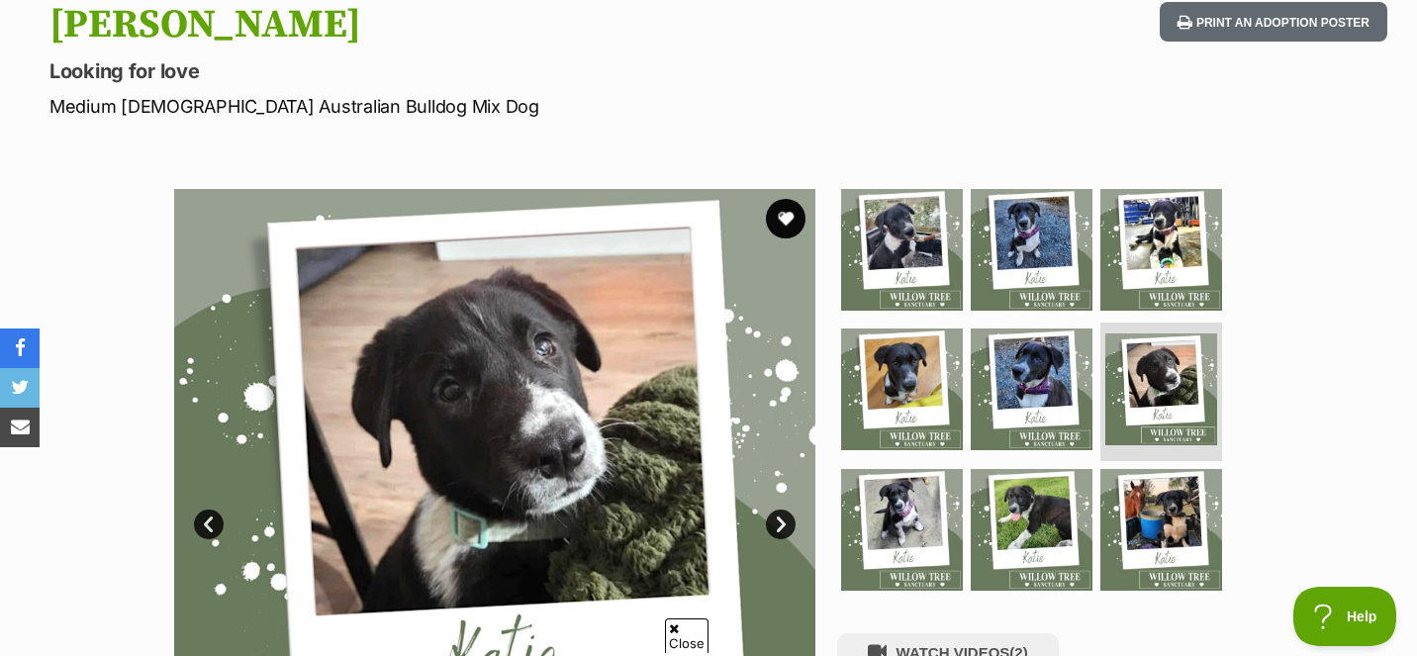
click at [783, 519] on link "Next" at bounding box center [781, 524] width 30 height 30
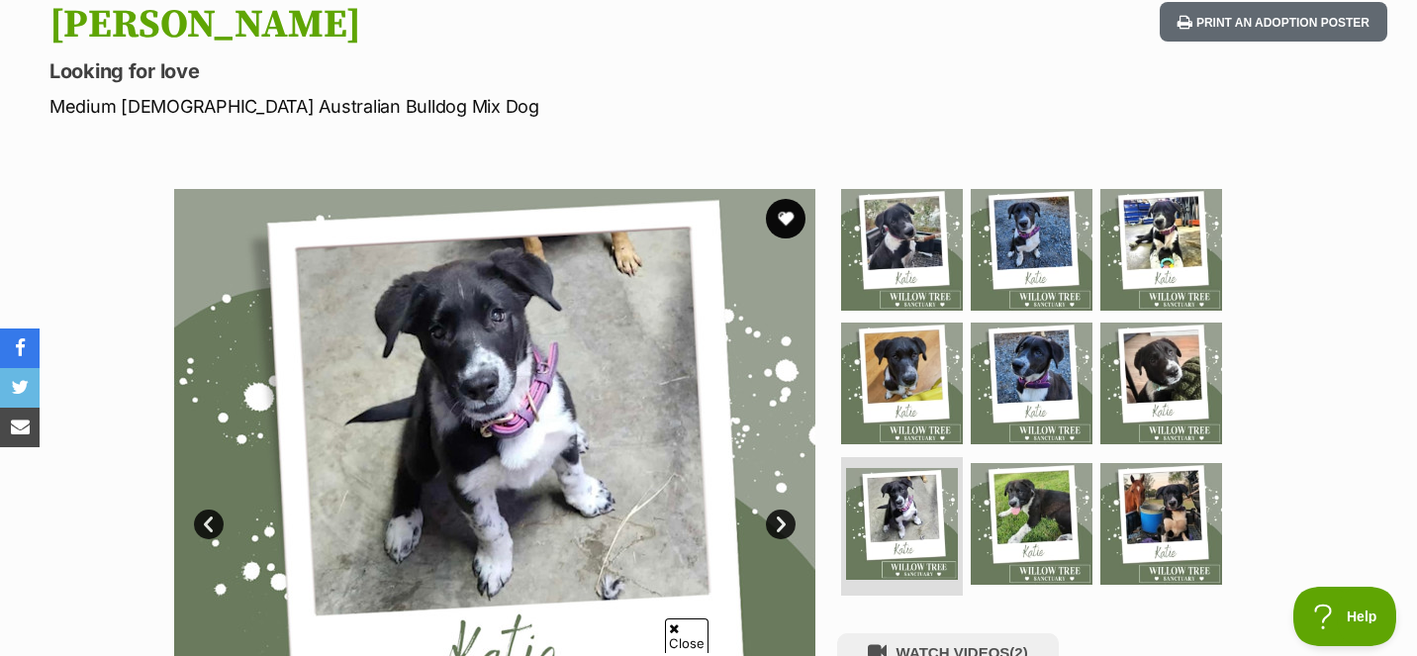
click at [783, 519] on link "Next" at bounding box center [781, 524] width 30 height 30
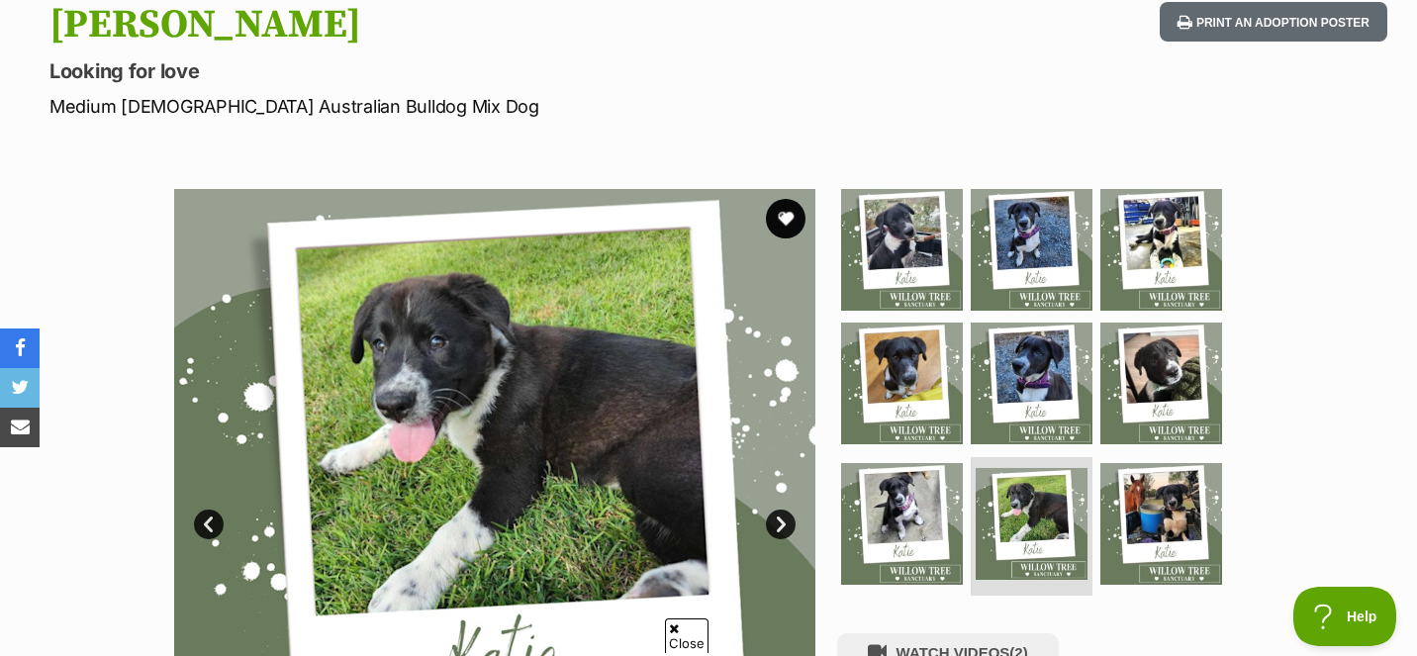
click at [783, 519] on link "Next" at bounding box center [781, 524] width 30 height 30
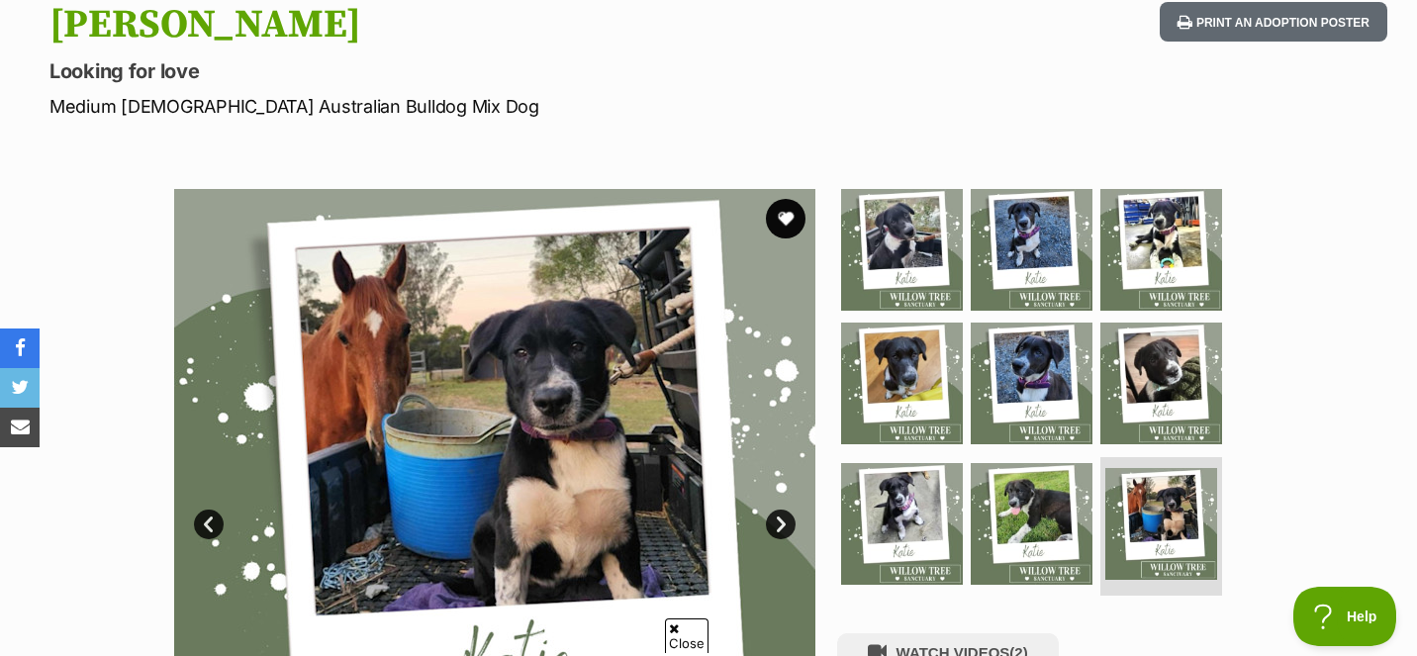
click at [787, 517] on link "Next" at bounding box center [781, 524] width 30 height 30
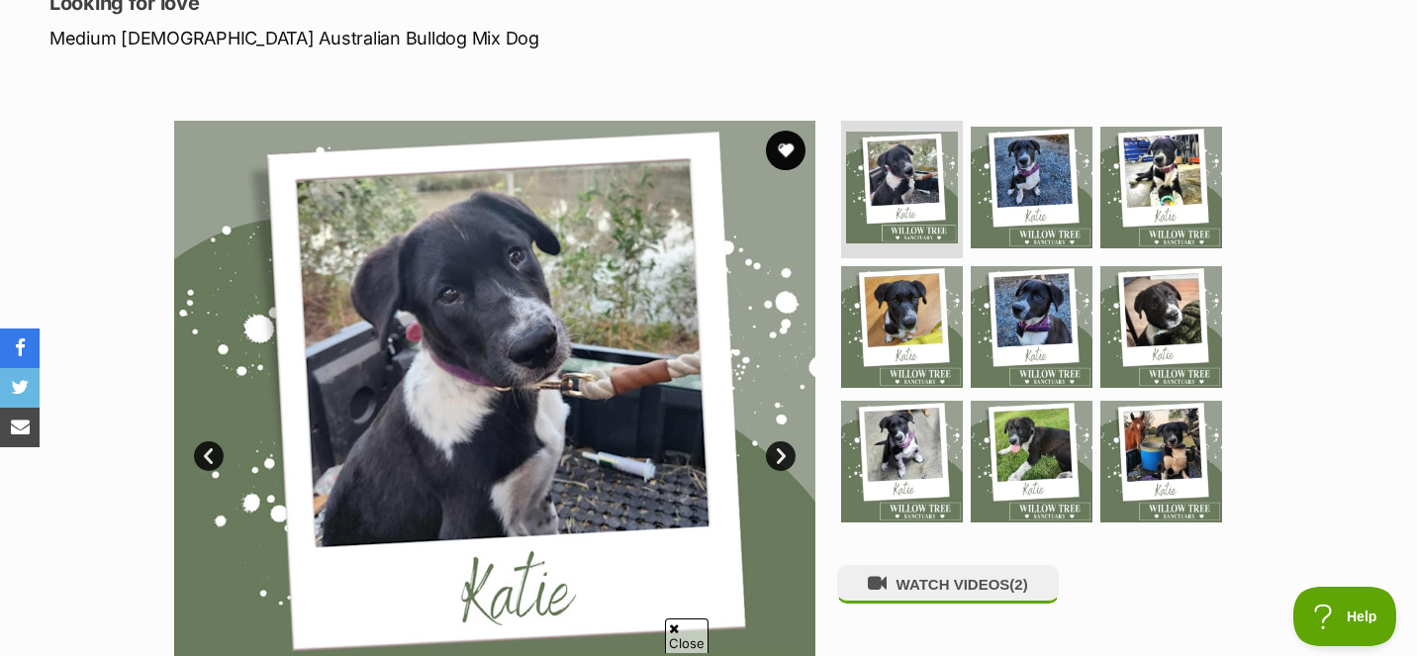
scroll to position [111, 0]
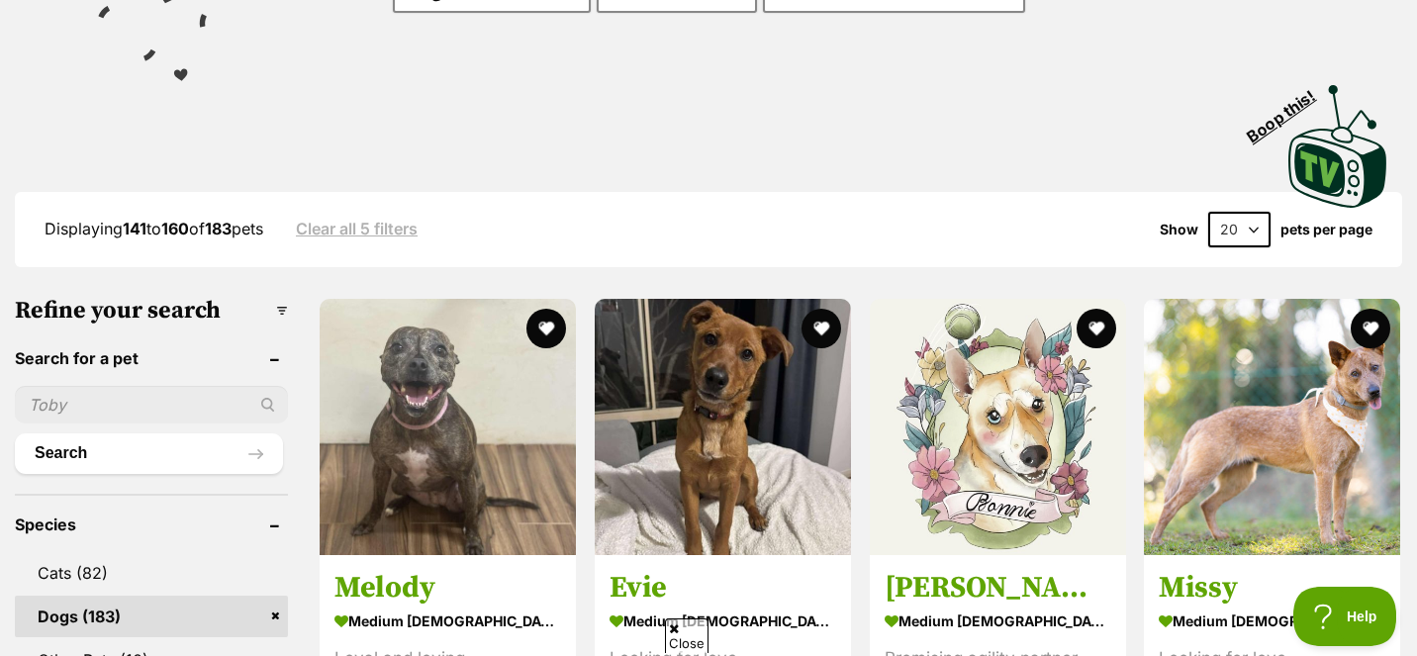
scroll to position [349, 0]
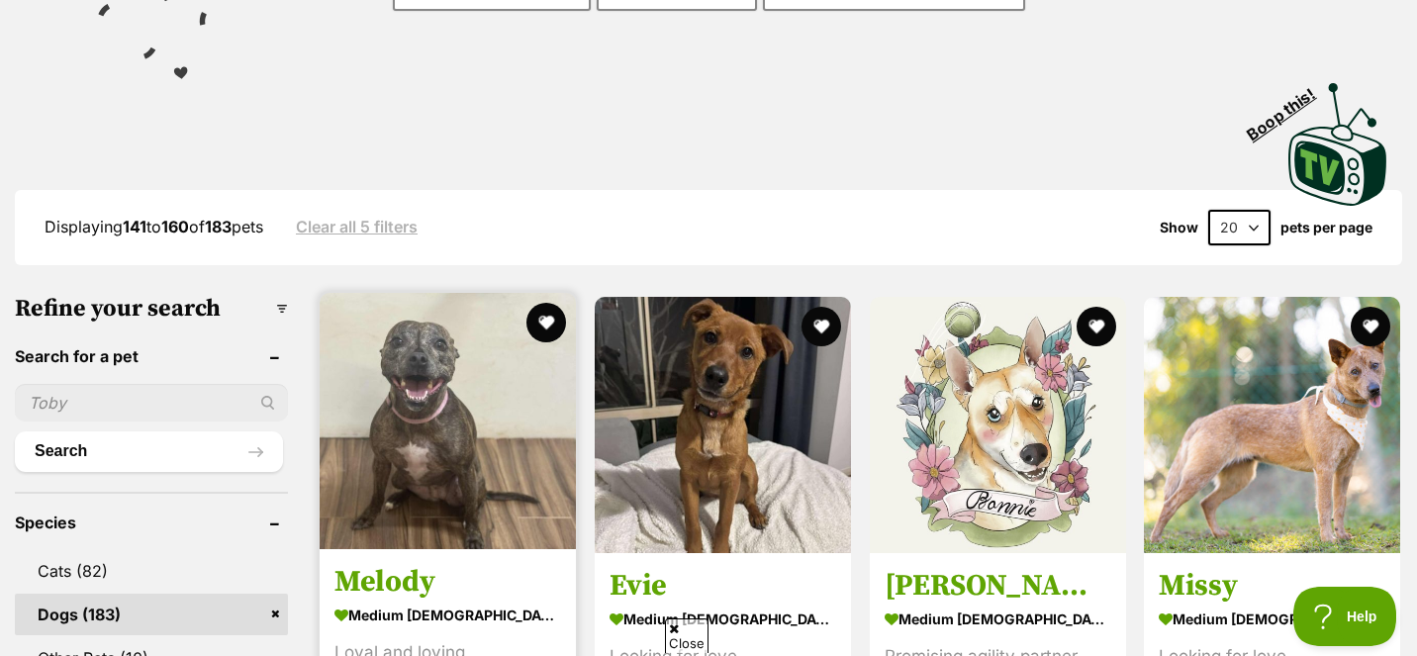
click at [518, 499] on img at bounding box center [448, 421] width 256 height 256
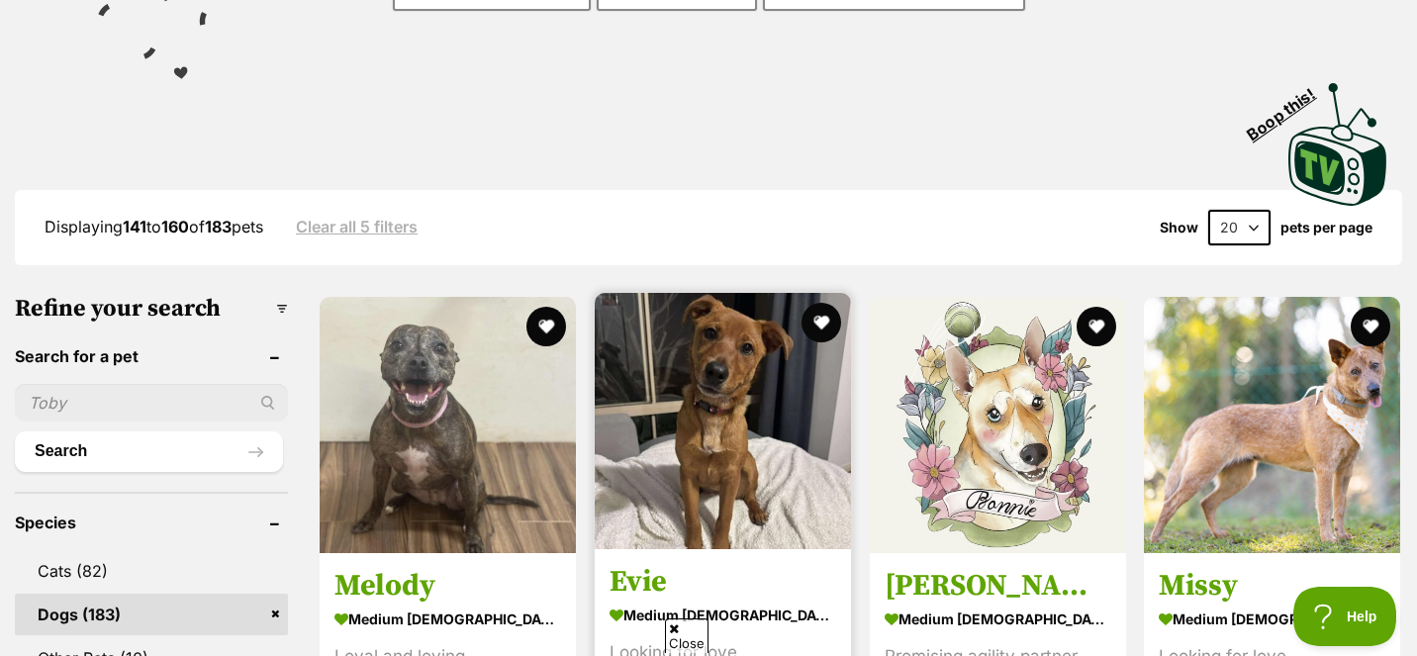
click at [686, 419] on img at bounding box center [723, 421] width 256 height 256
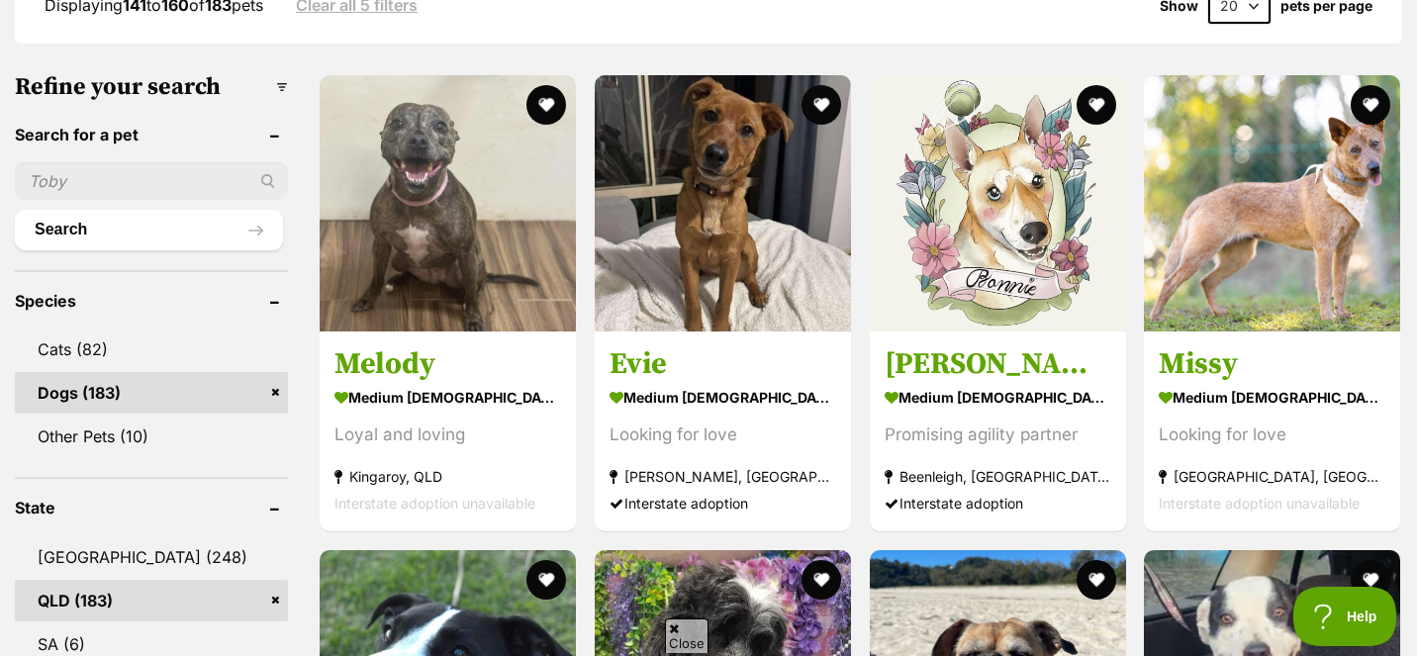
scroll to position [577, 0]
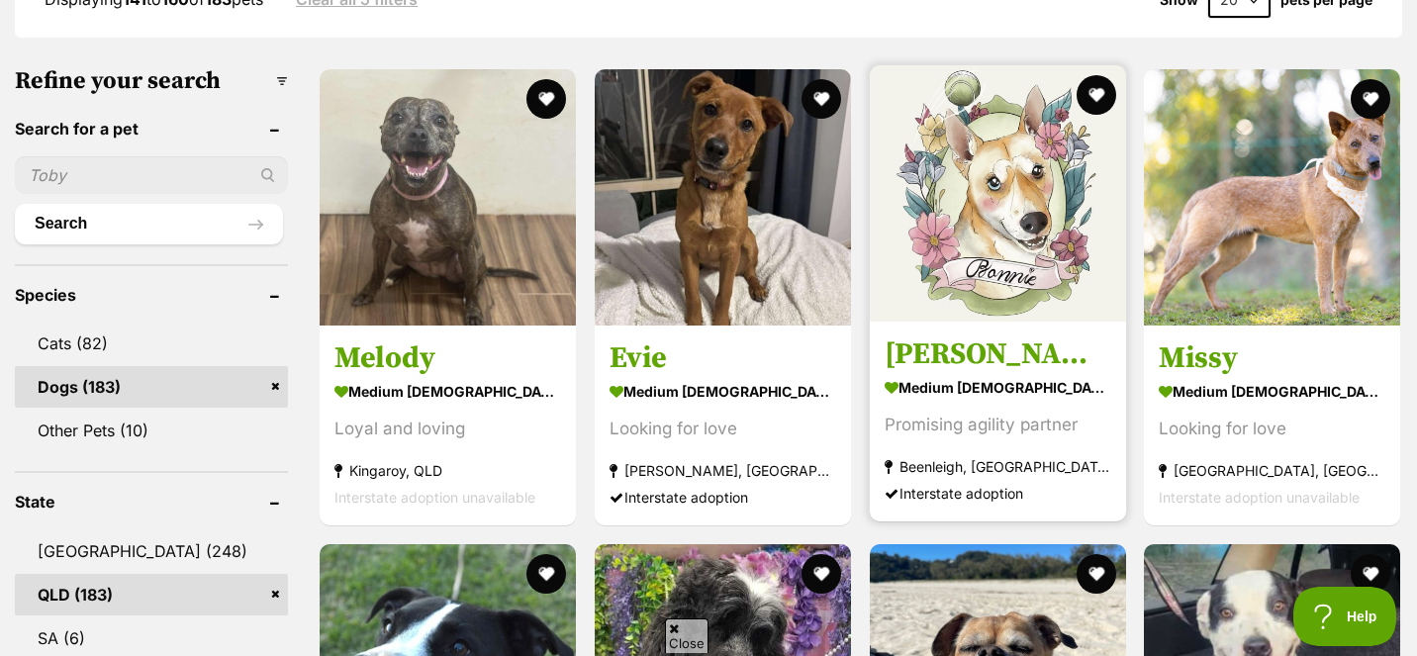
click at [930, 167] on img at bounding box center [998, 193] width 256 height 256
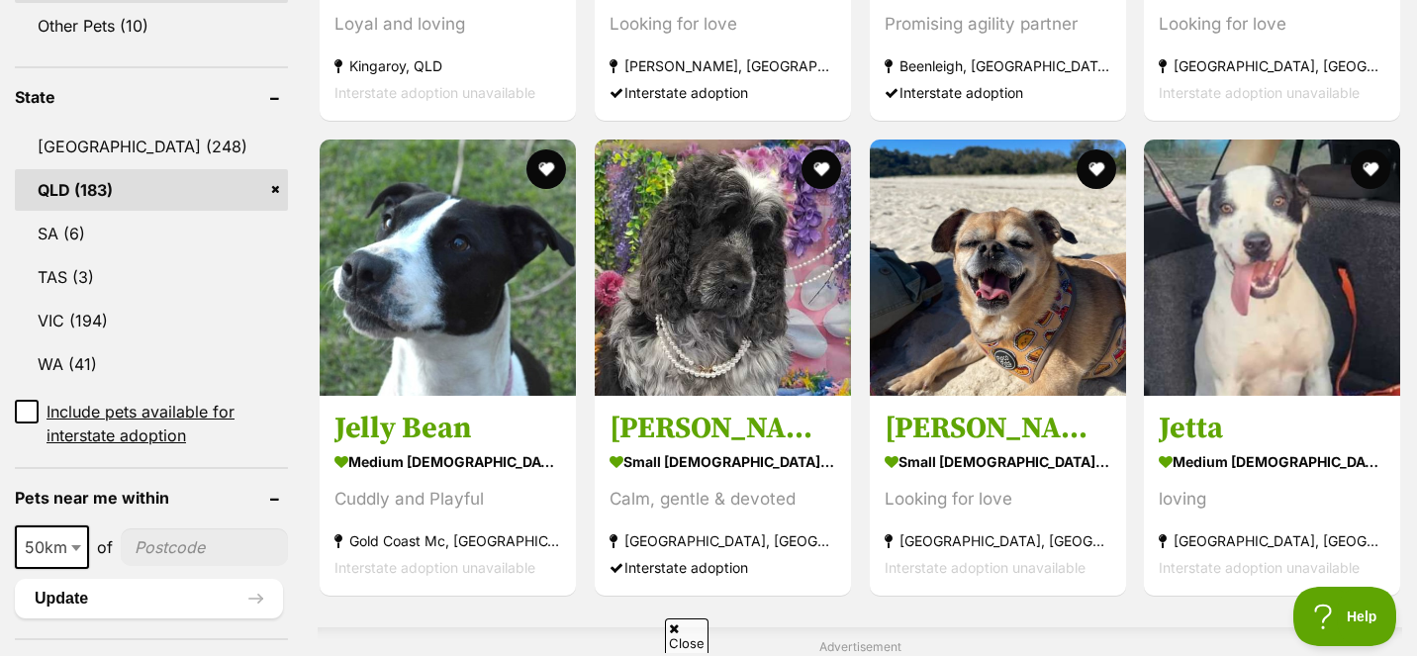
scroll to position [988, 0]
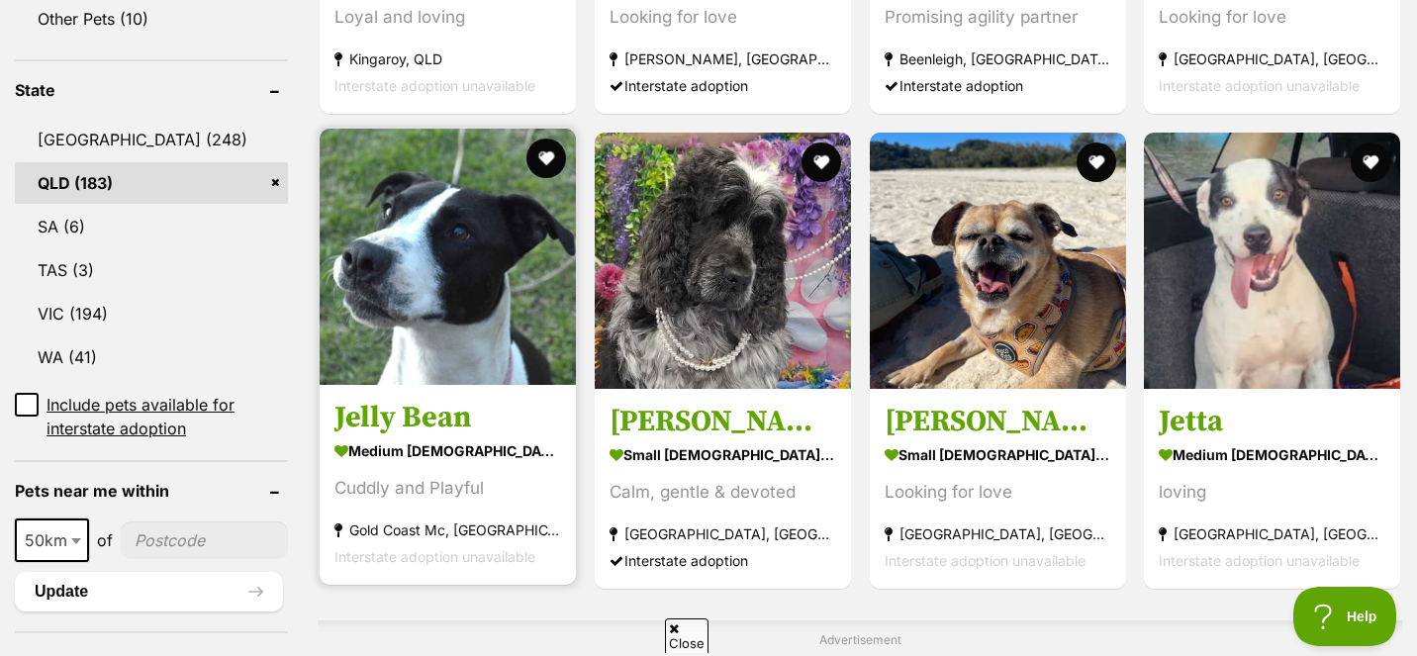
click at [421, 265] on img at bounding box center [448, 257] width 256 height 256
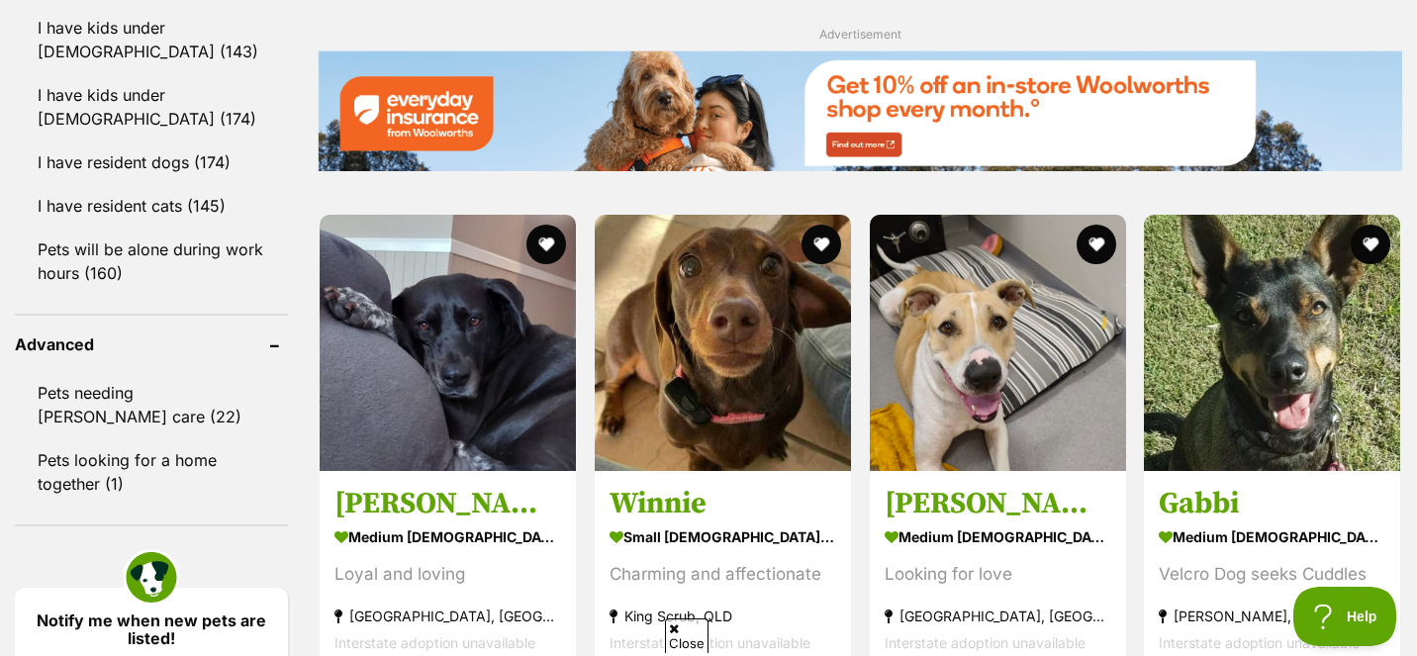
scroll to position [2265, 0]
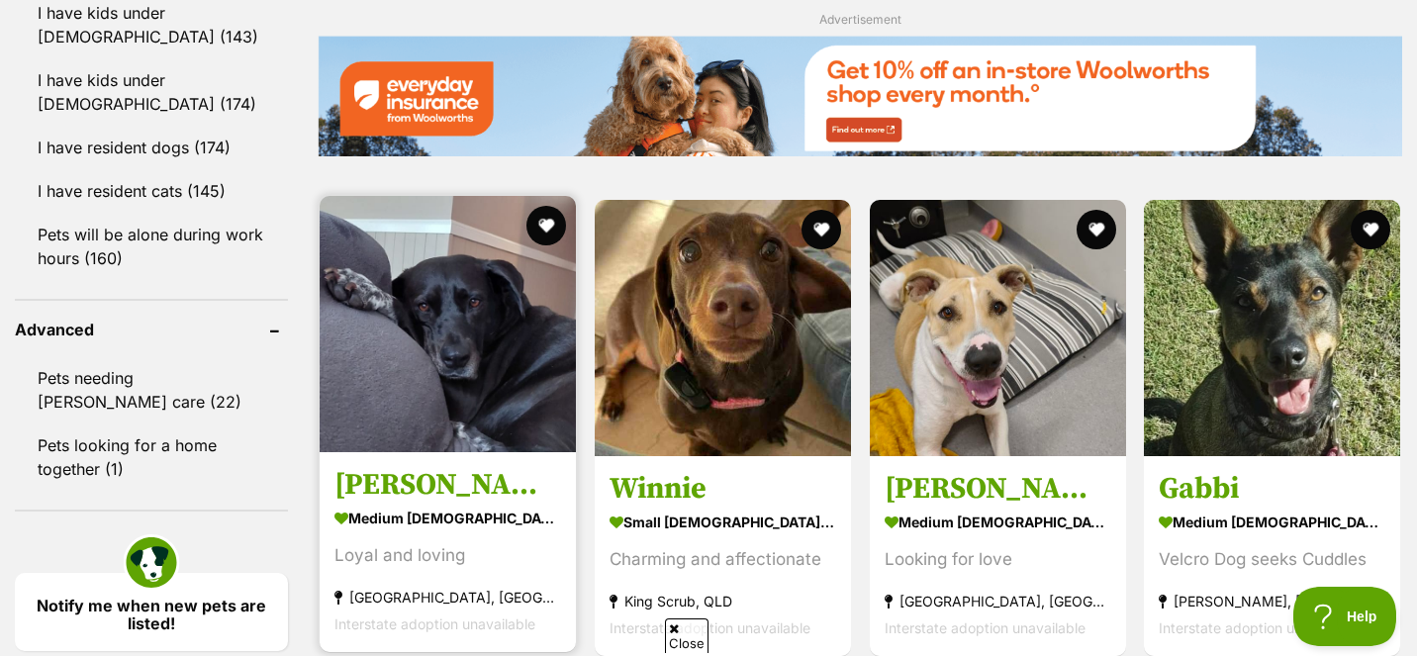
click at [502, 340] on img at bounding box center [448, 324] width 256 height 256
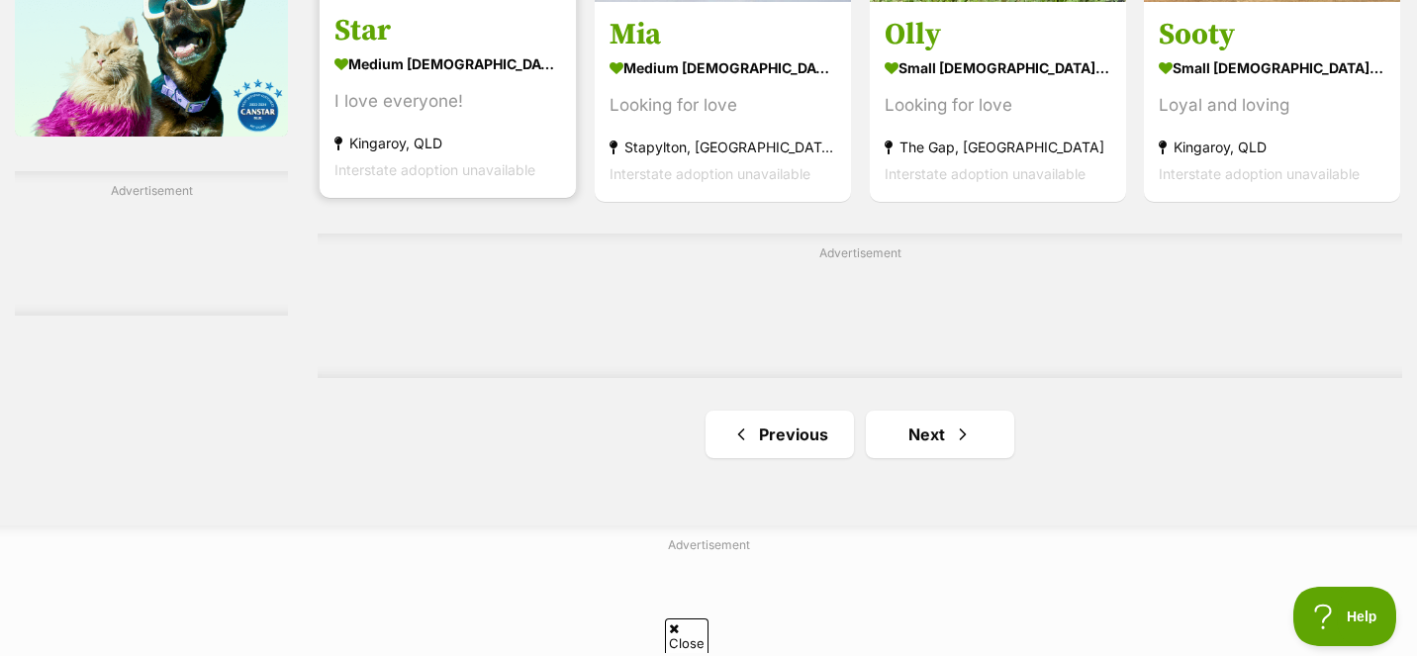
scroll to position [3196, 0]
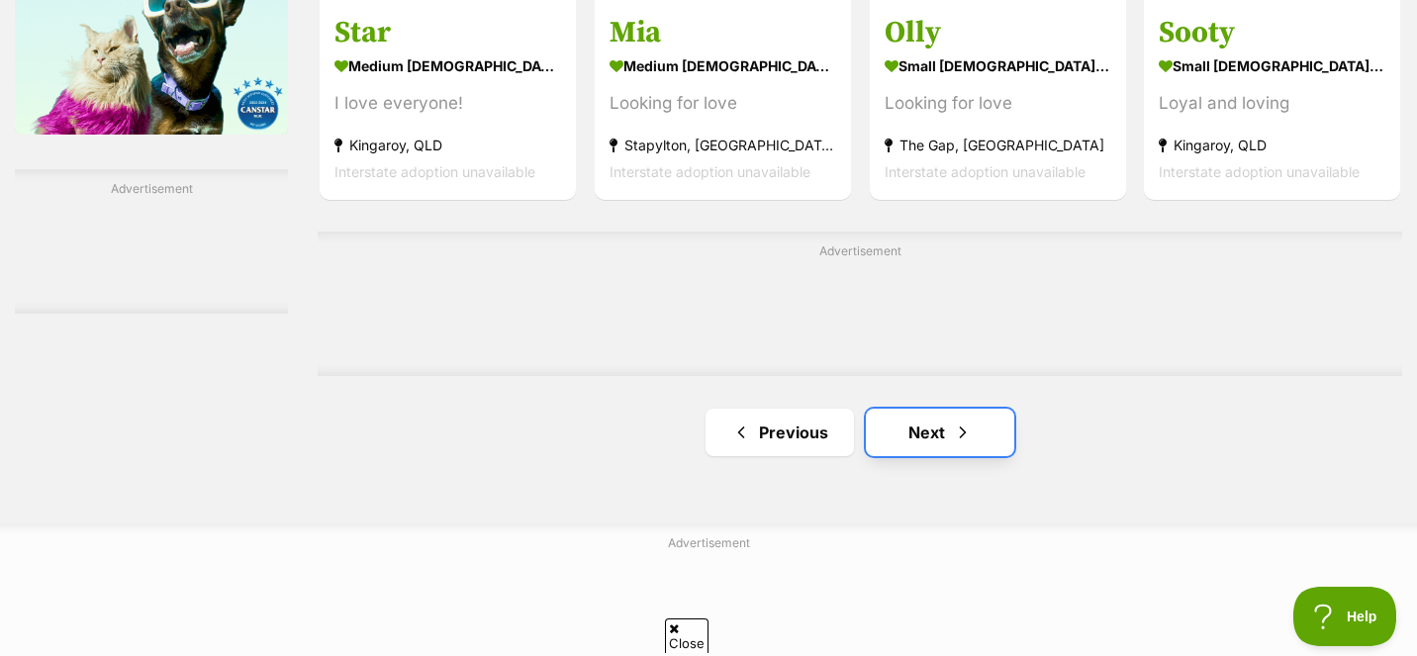
click at [899, 433] on link "Next" at bounding box center [940, 432] width 148 height 47
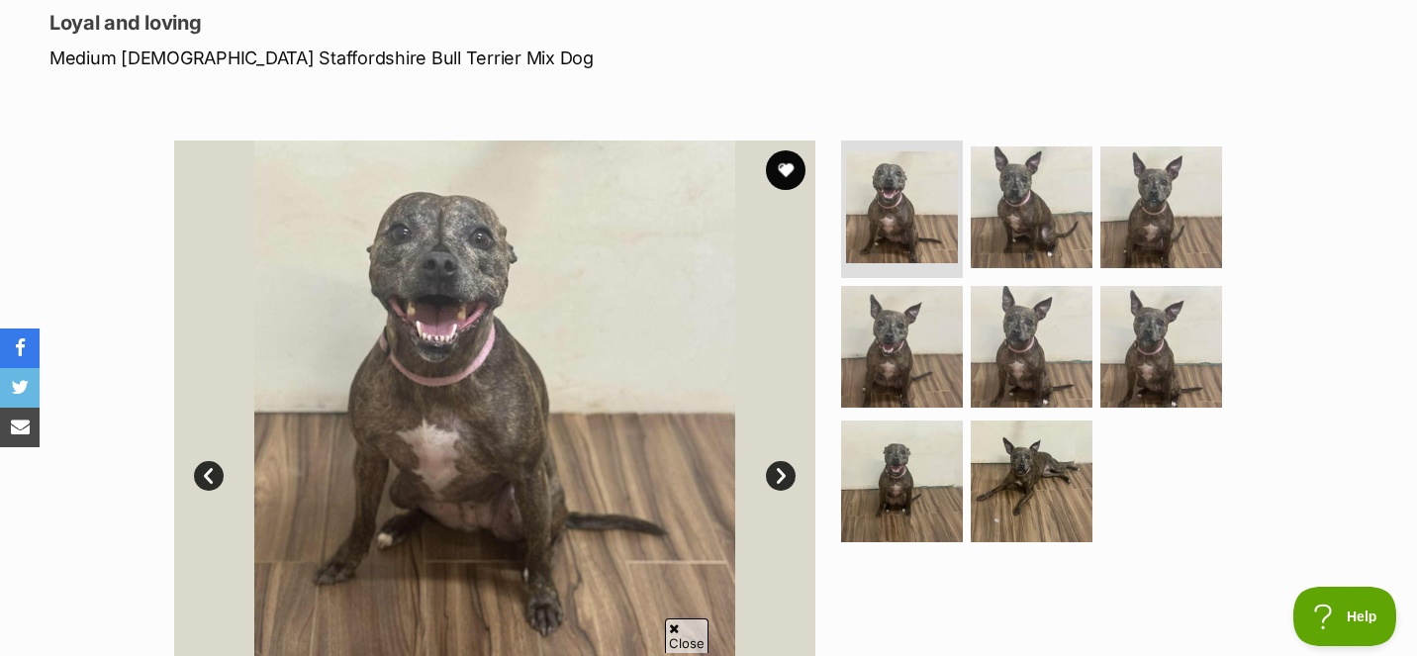
scroll to position [269, 0]
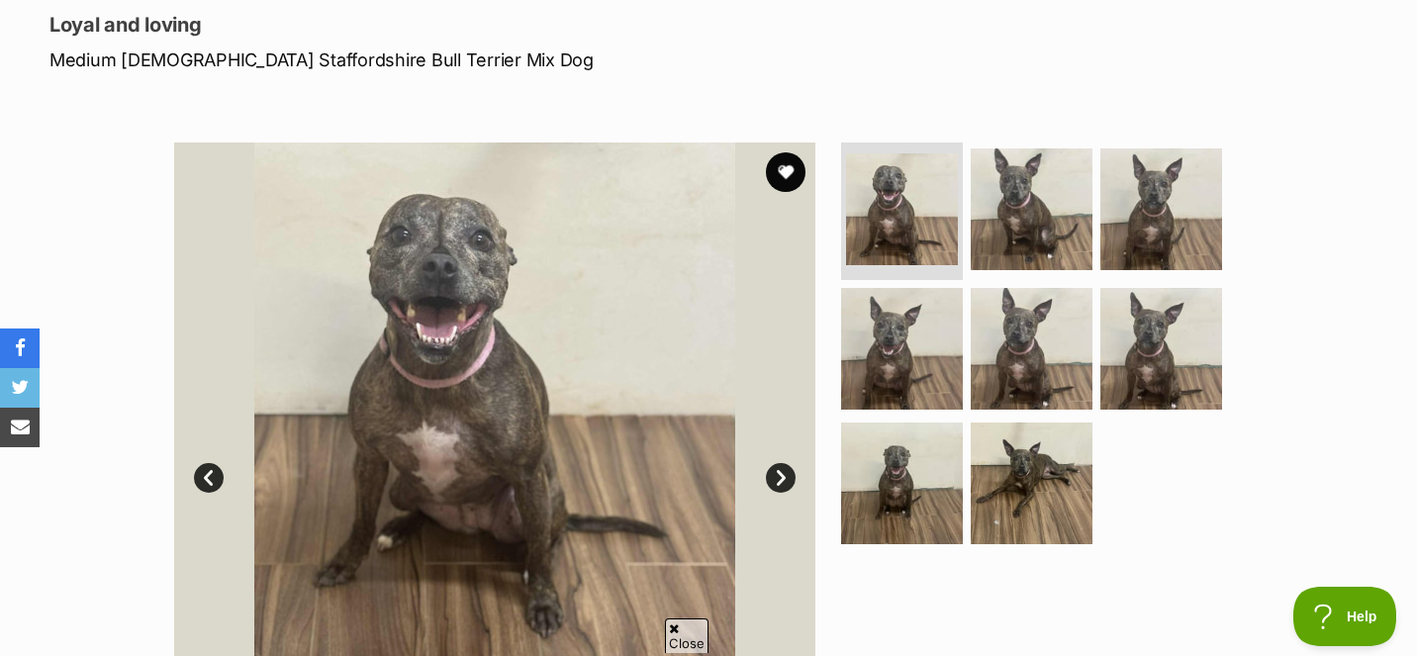
click at [784, 470] on link "Next" at bounding box center [781, 478] width 30 height 30
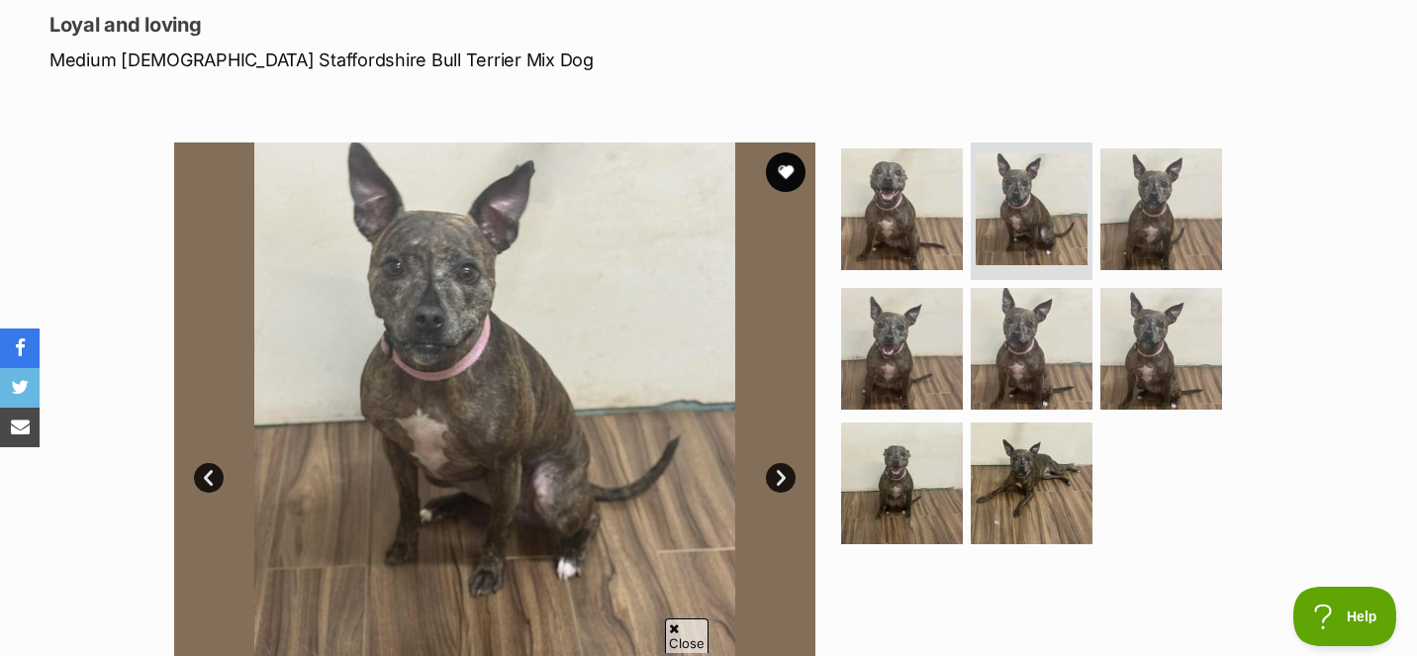
click at [784, 470] on link "Next" at bounding box center [781, 478] width 30 height 30
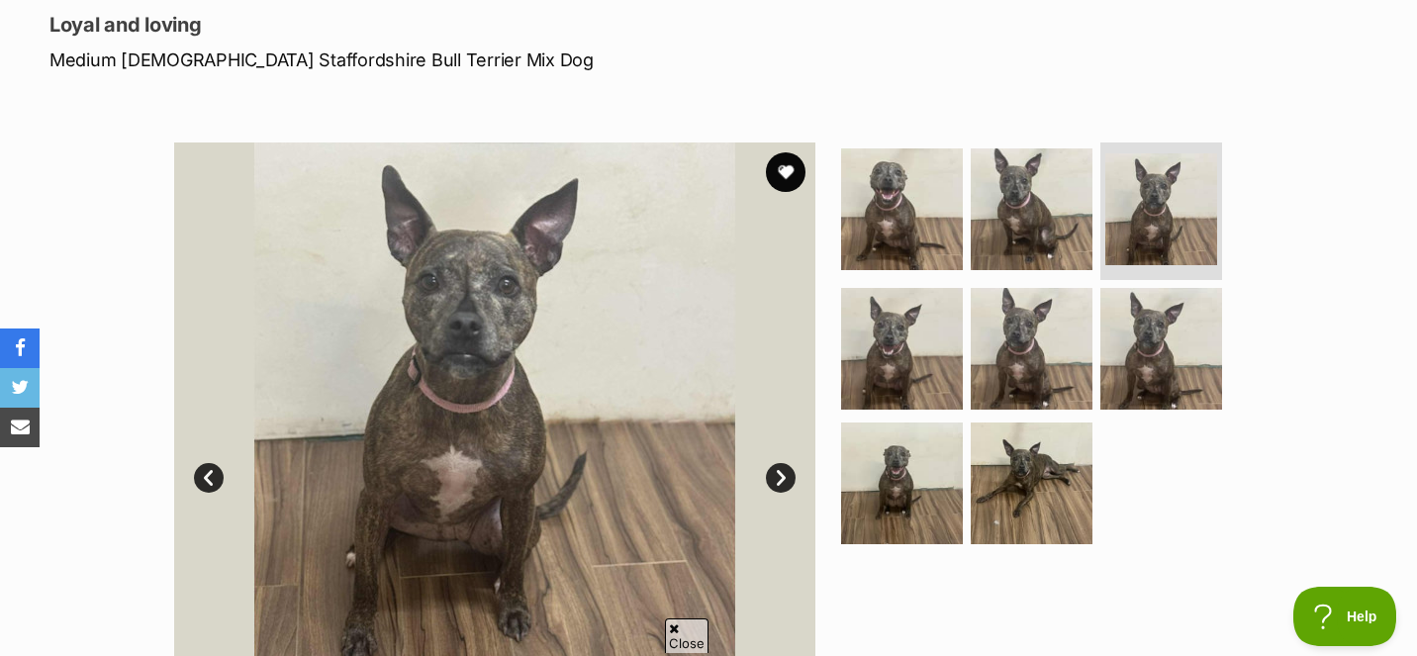
click at [784, 470] on link "Next" at bounding box center [781, 478] width 30 height 30
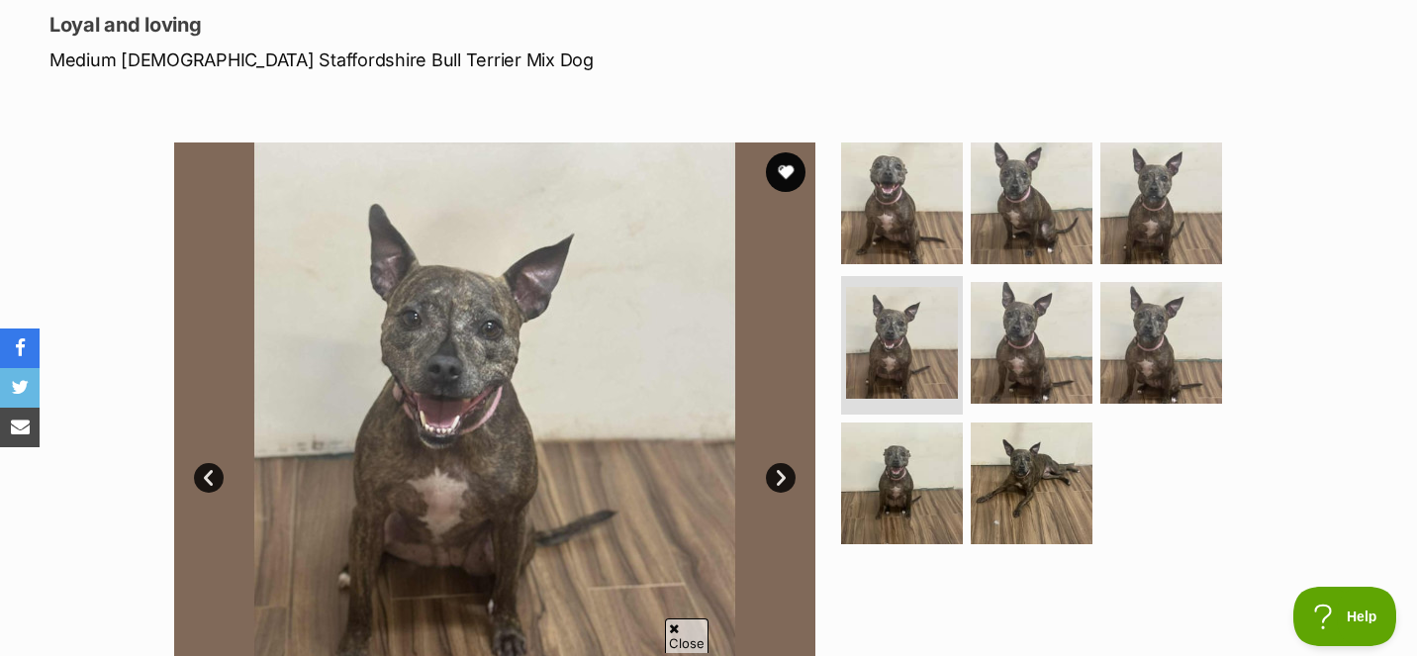
click at [784, 470] on link "Next" at bounding box center [781, 478] width 30 height 30
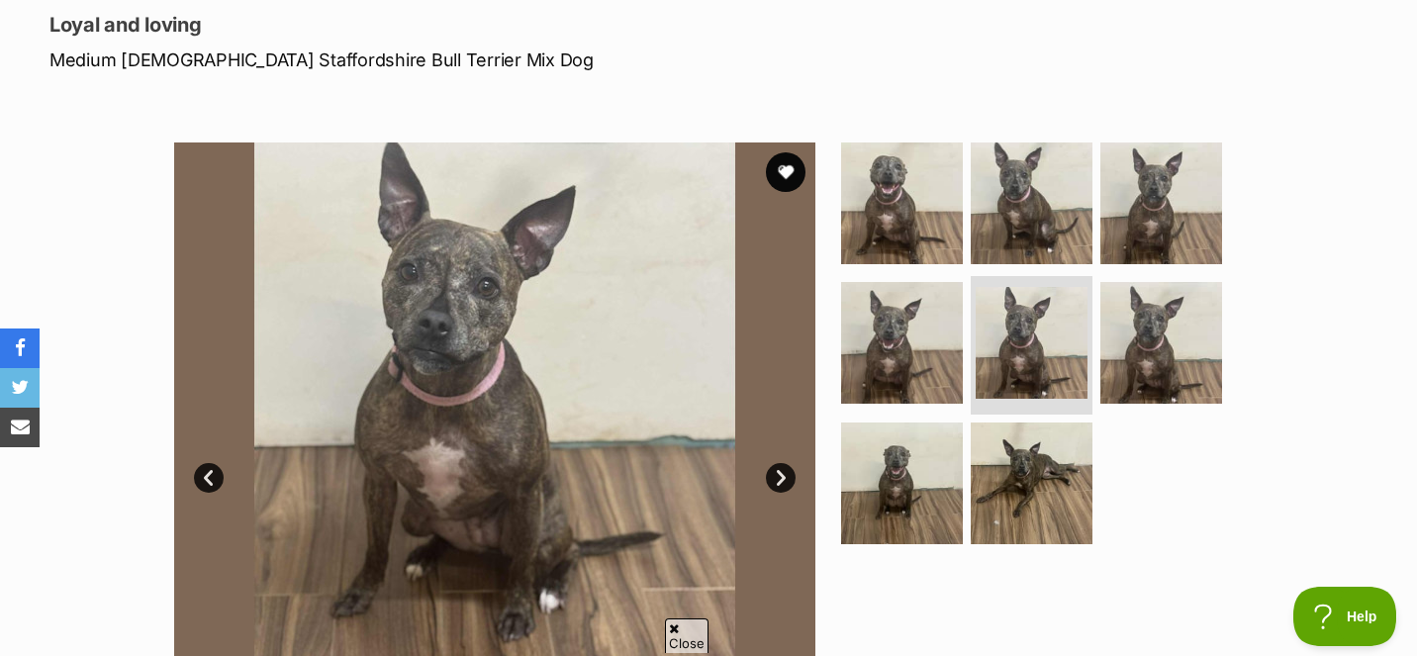
click at [784, 471] on link "Next" at bounding box center [781, 478] width 30 height 30
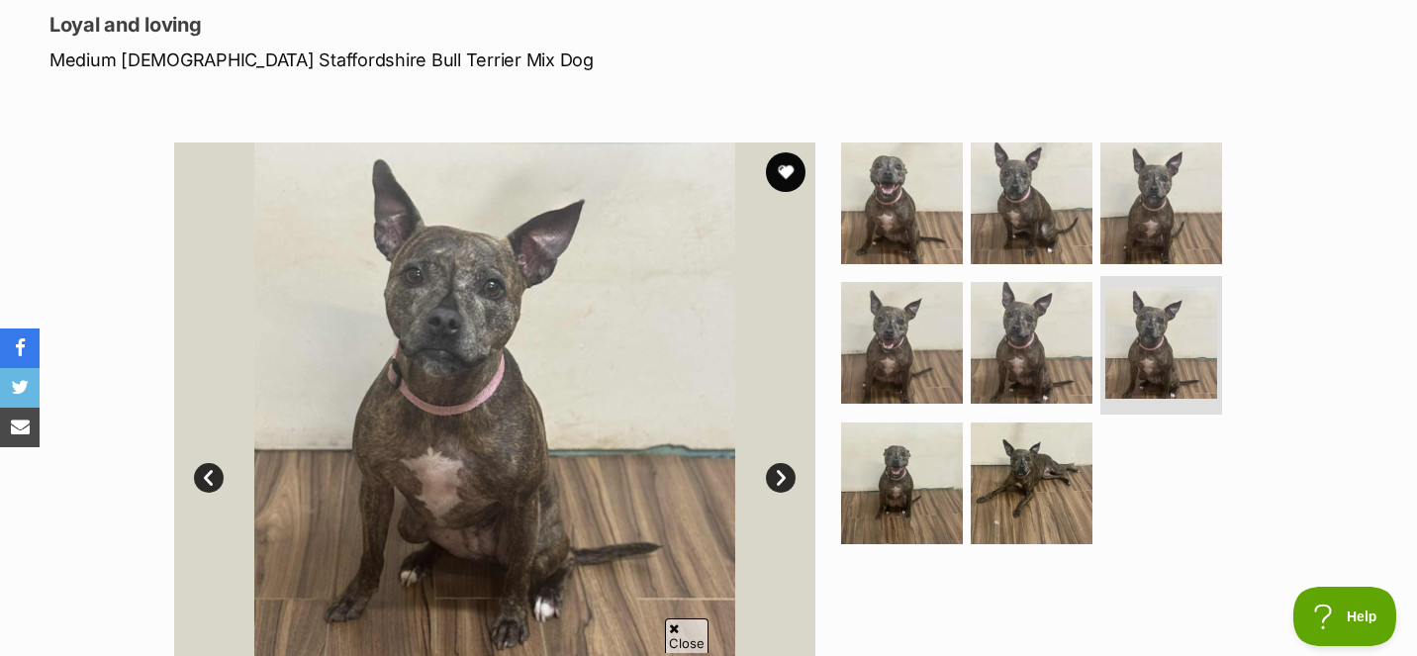
click at [784, 473] on link "Next" at bounding box center [781, 478] width 30 height 30
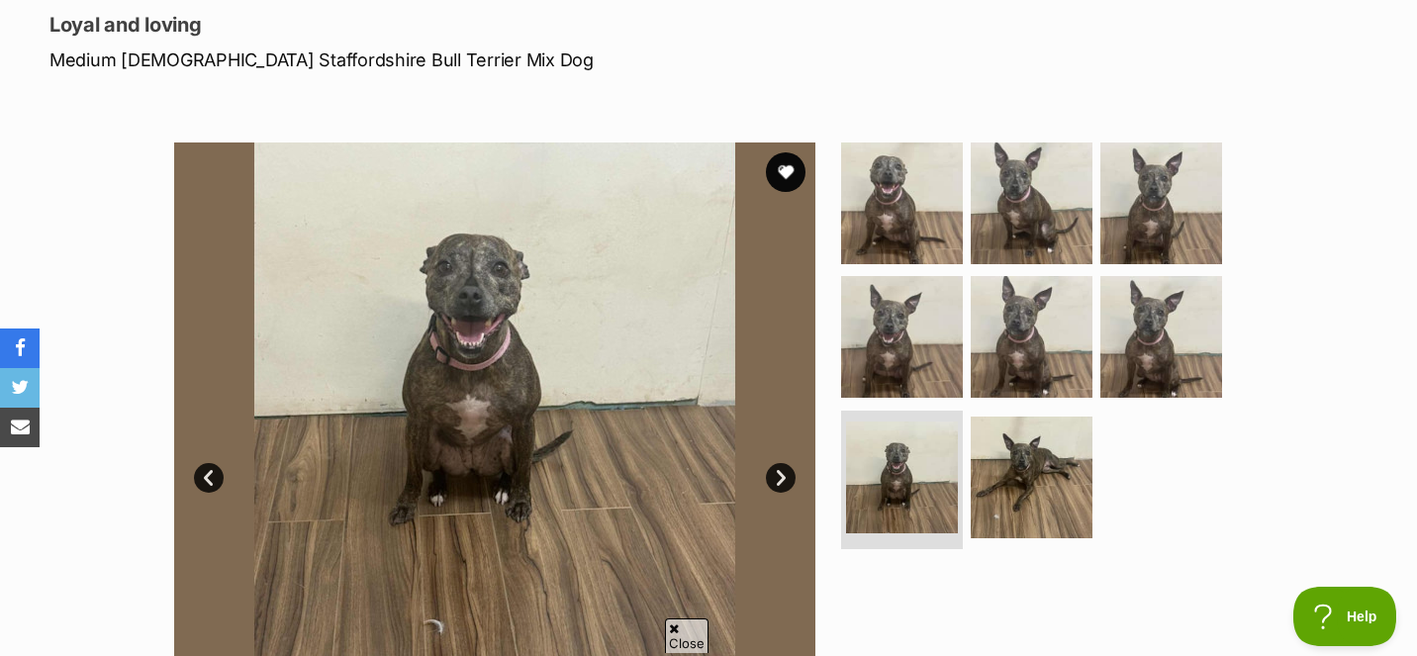
click at [784, 473] on link "Next" at bounding box center [781, 478] width 30 height 30
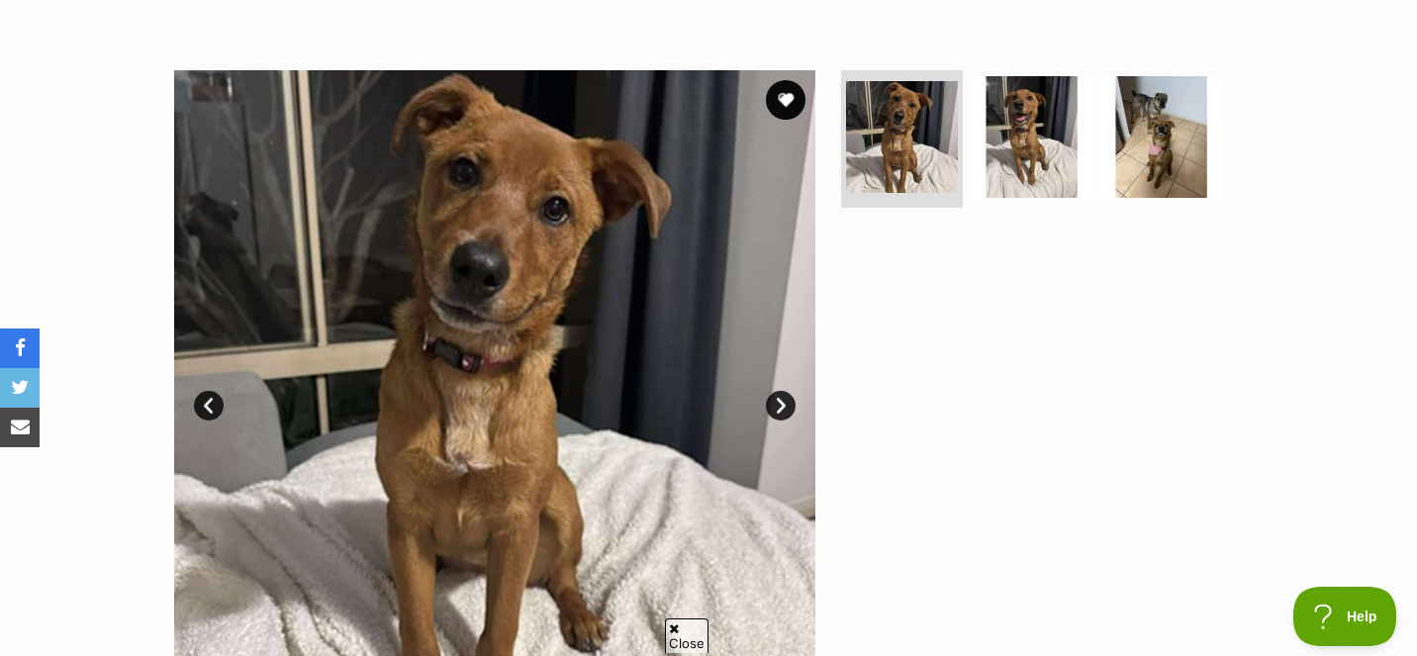
scroll to position [345, 0]
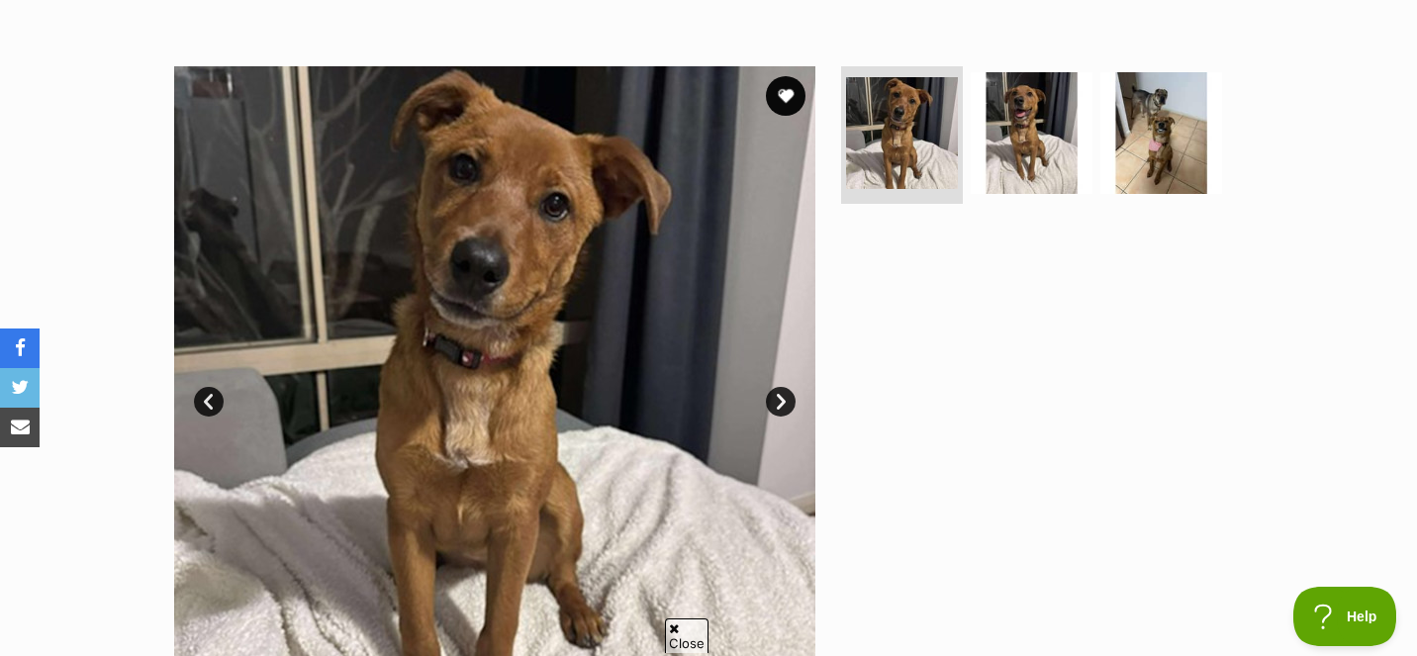
click at [775, 401] on link "Next" at bounding box center [781, 402] width 30 height 30
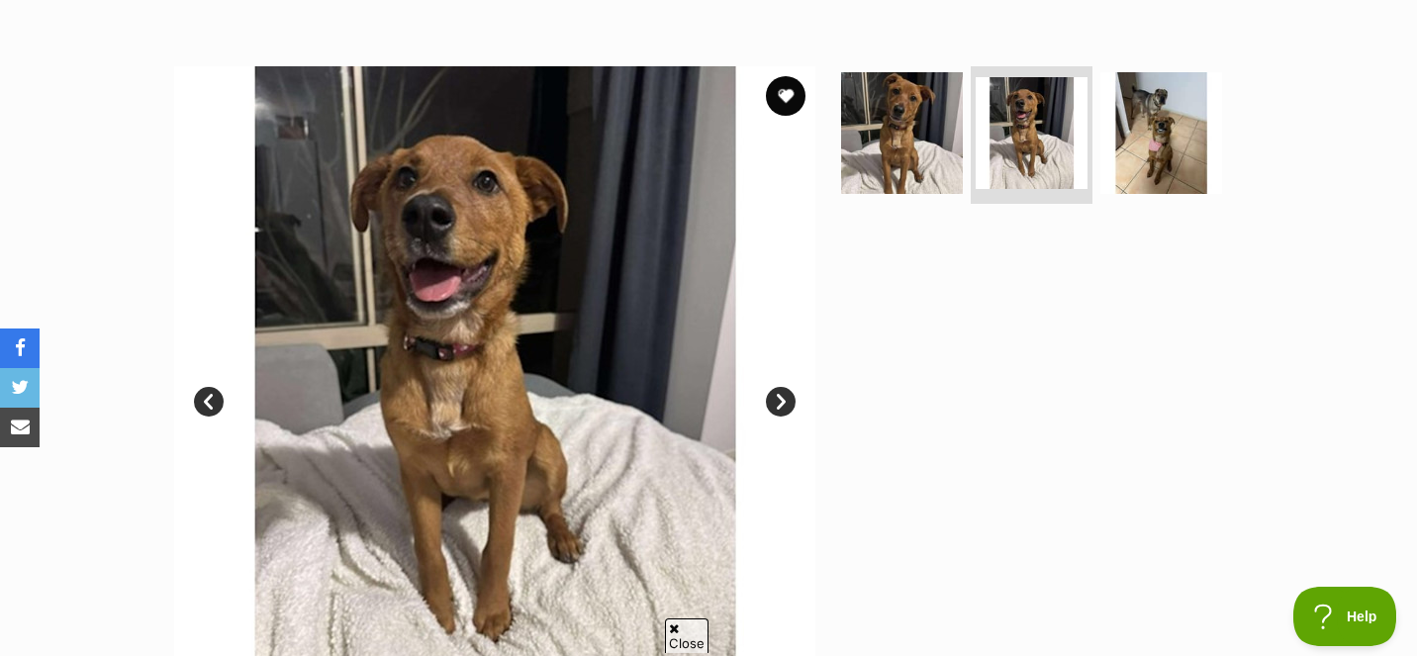
click at [775, 401] on link "Next" at bounding box center [781, 402] width 30 height 30
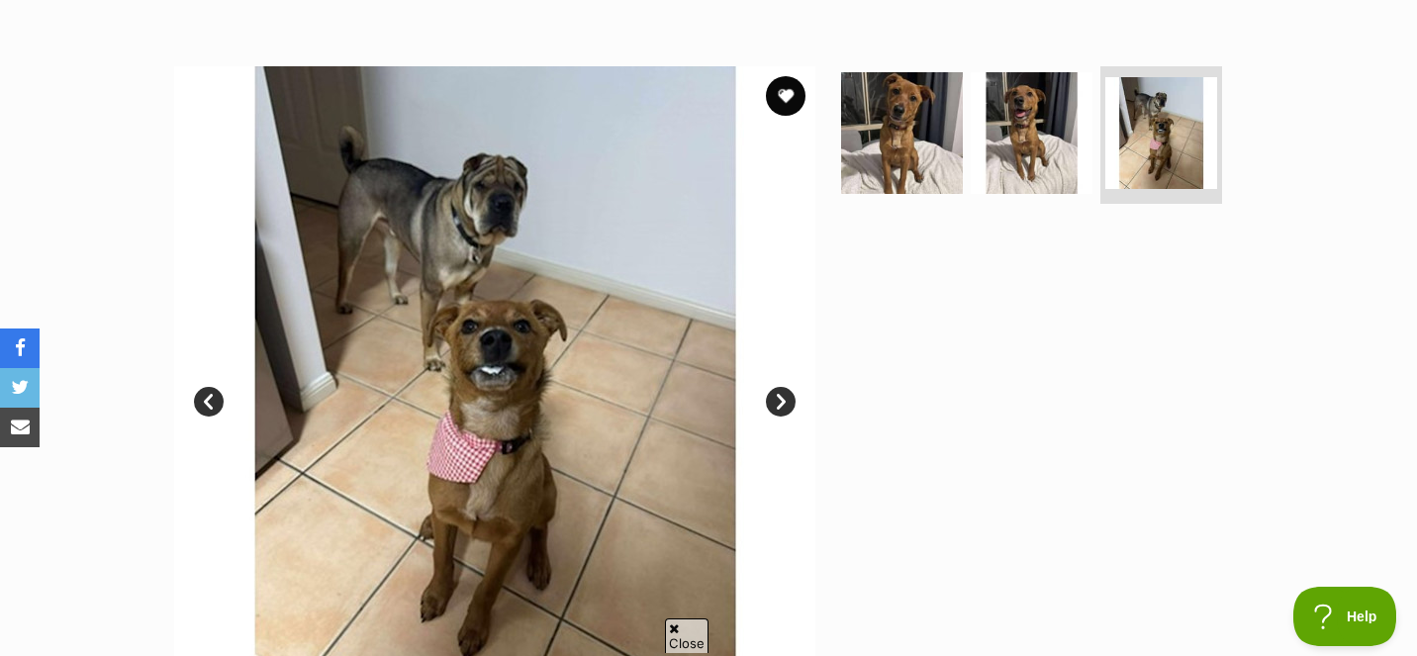
click at [775, 401] on link "Next" at bounding box center [781, 402] width 30 height 30
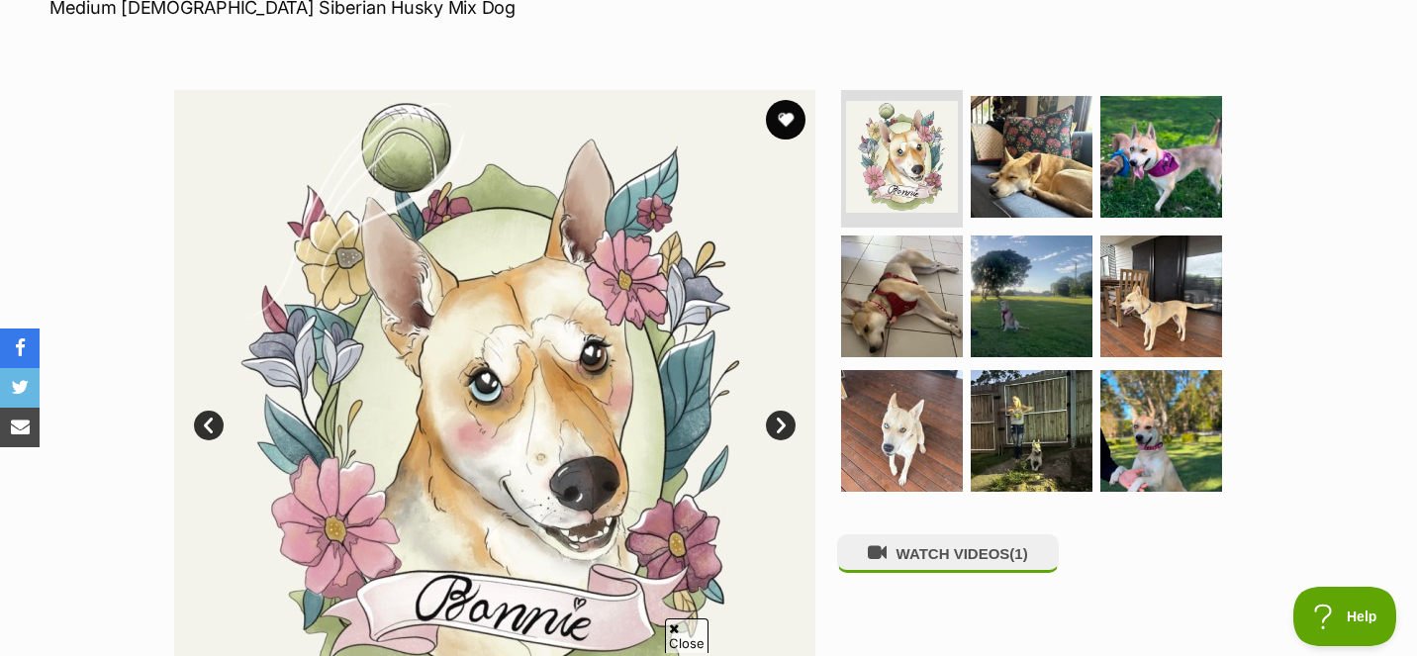
scroll to position [324, 0]
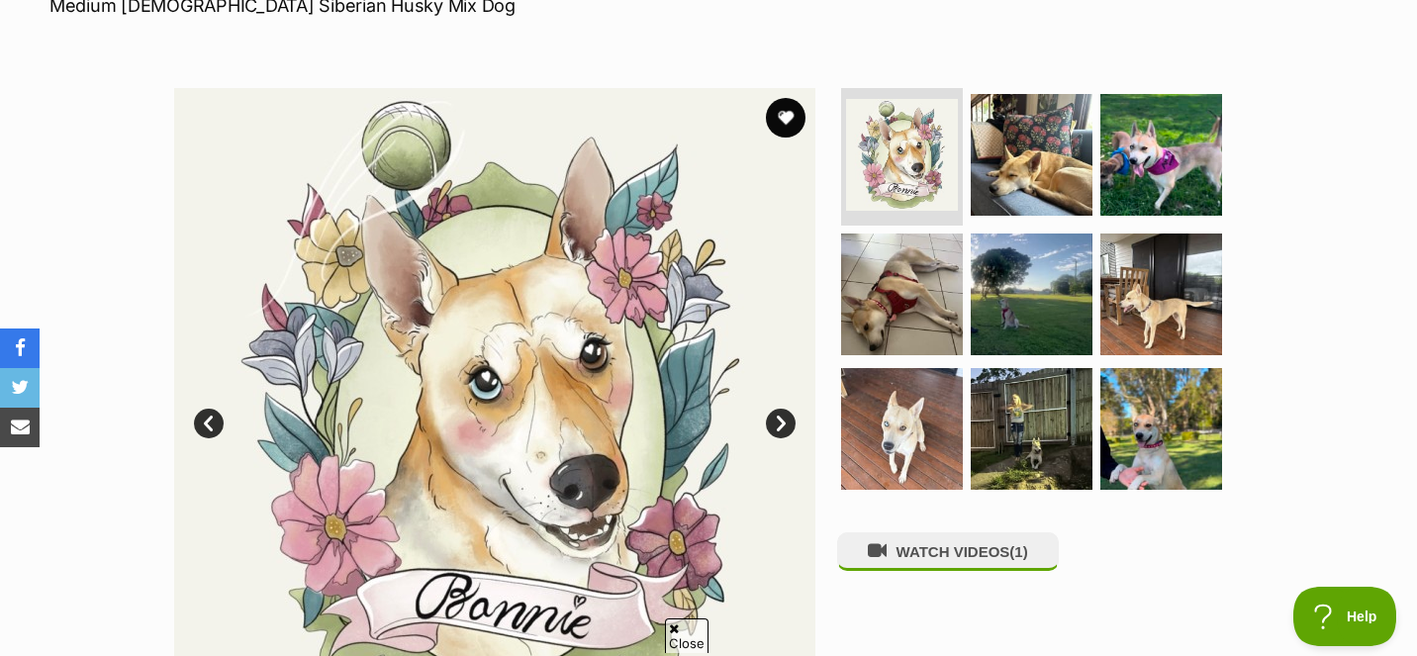
click at [786, 417] on link "Next" at bounding box center [781, 424] width 30 height 30
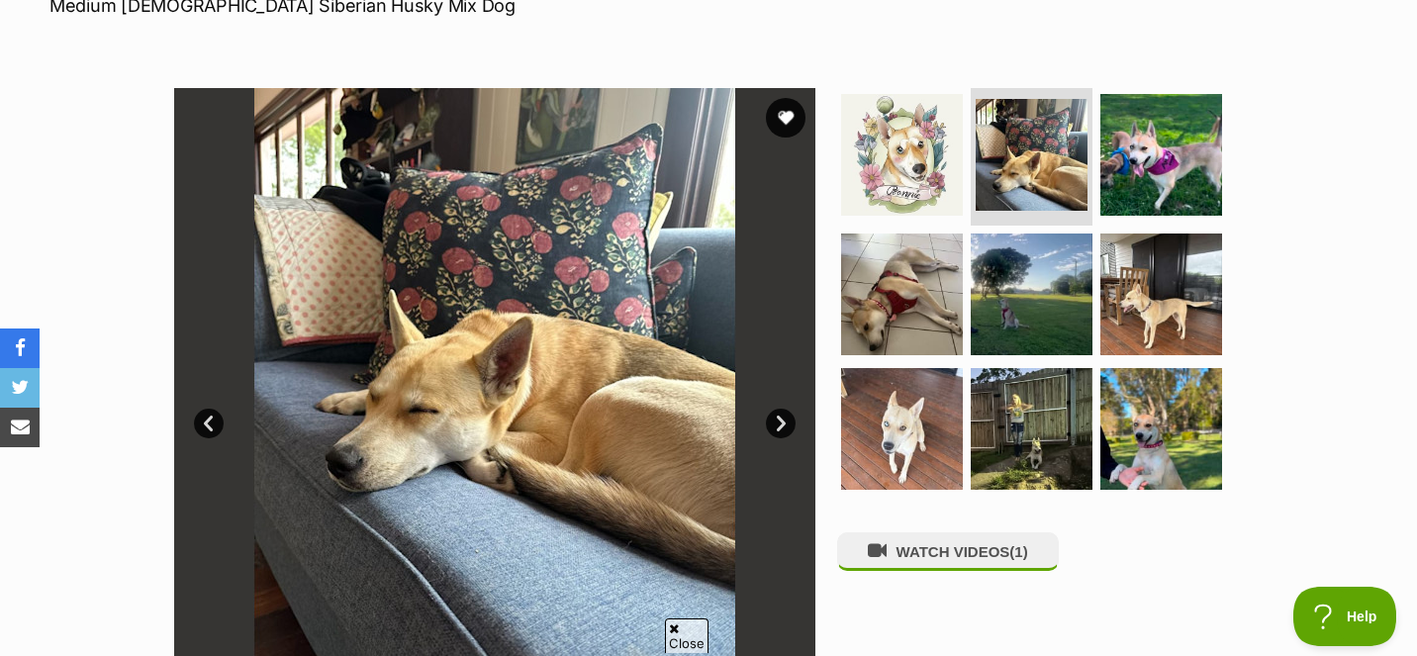
click at [786, 417] on link "Next" at bounding box center [781, 424] width 30 height 30
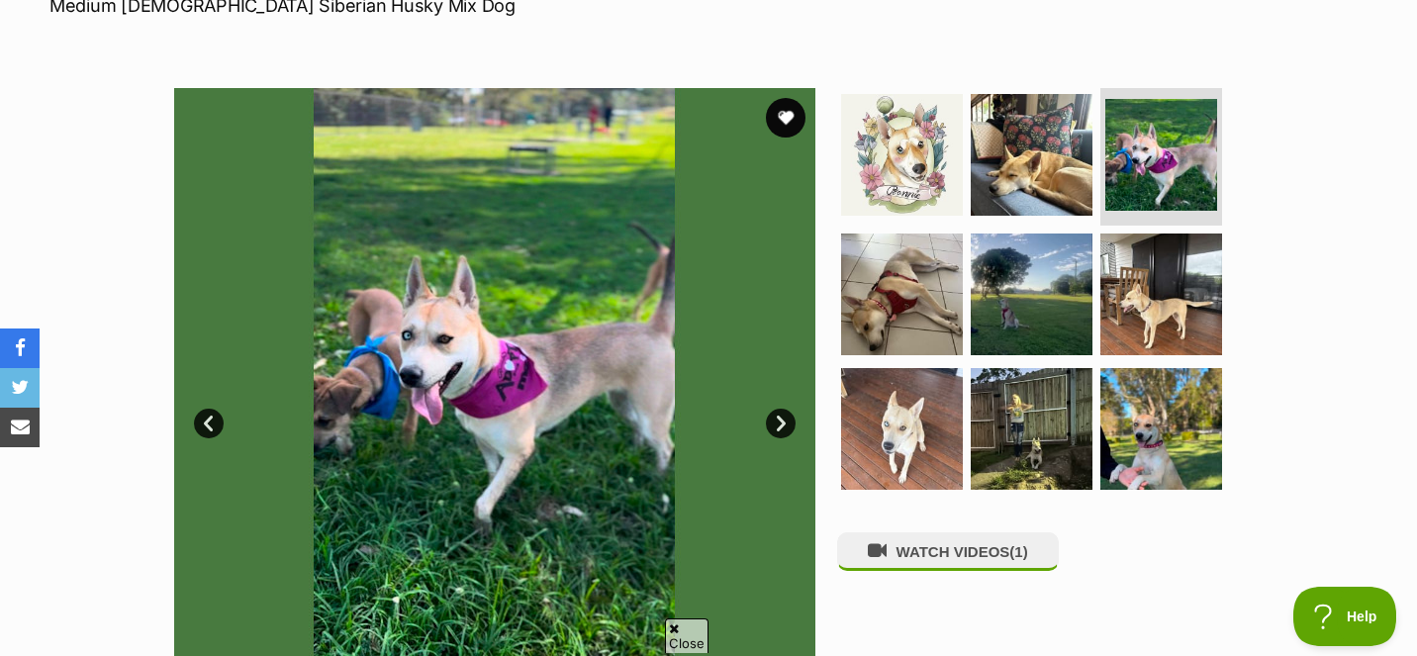
click at [786, 417] on link "Next" at bounding box center [781, 424] width 30 height 30
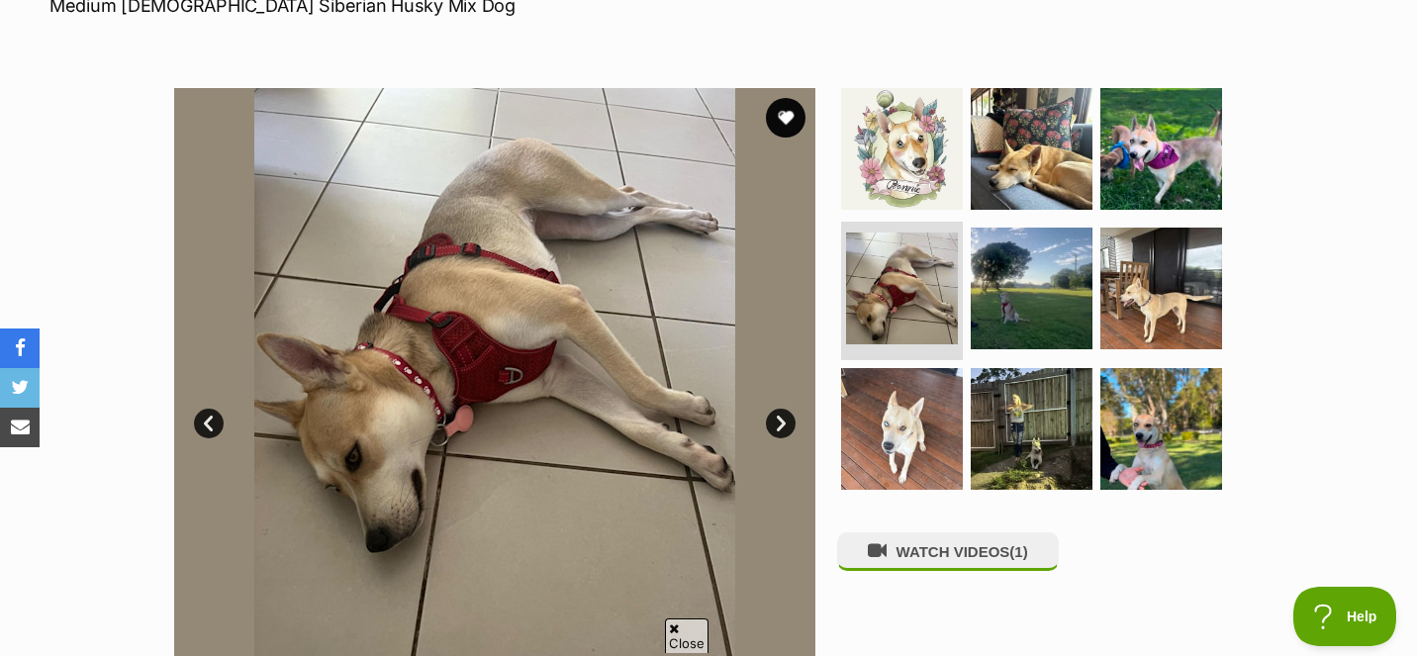
click at [786, 417] on link "Next" at bounding box center [781, 424] width 30 height 30
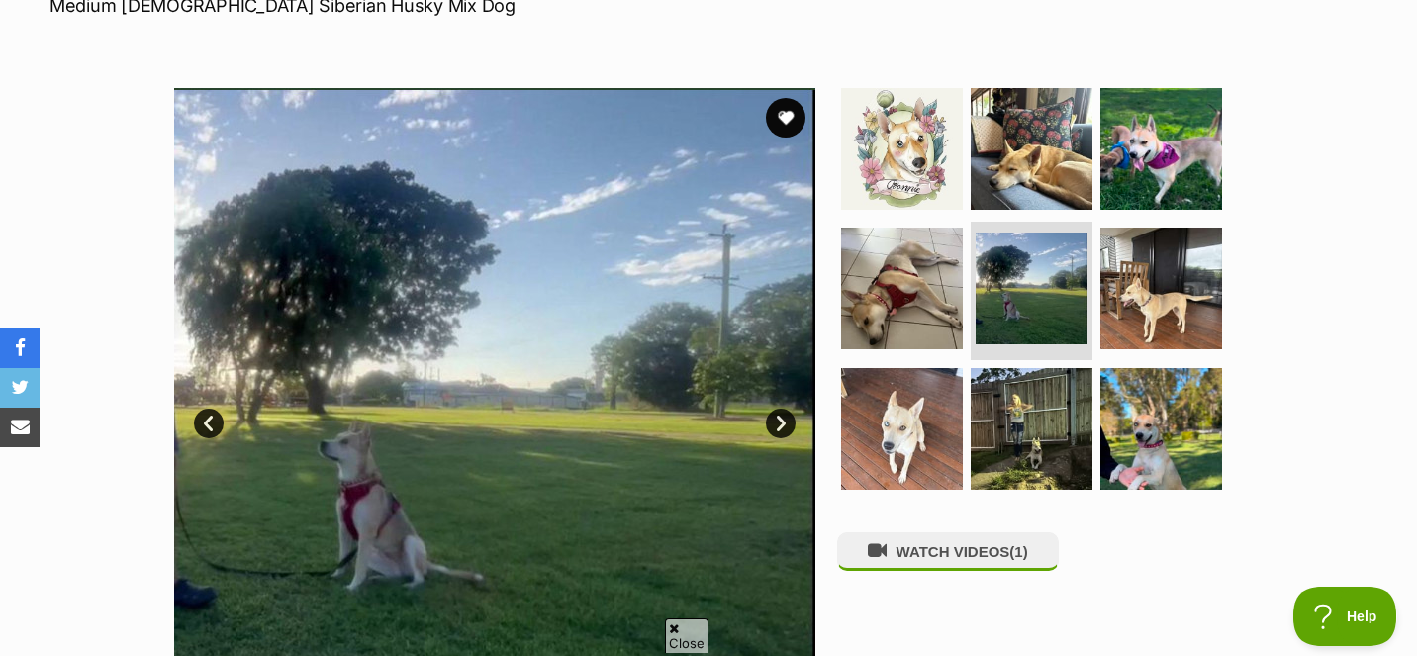
click at [786, 417] on link "Next" at bounding box center [781, 424] width 30 height 30
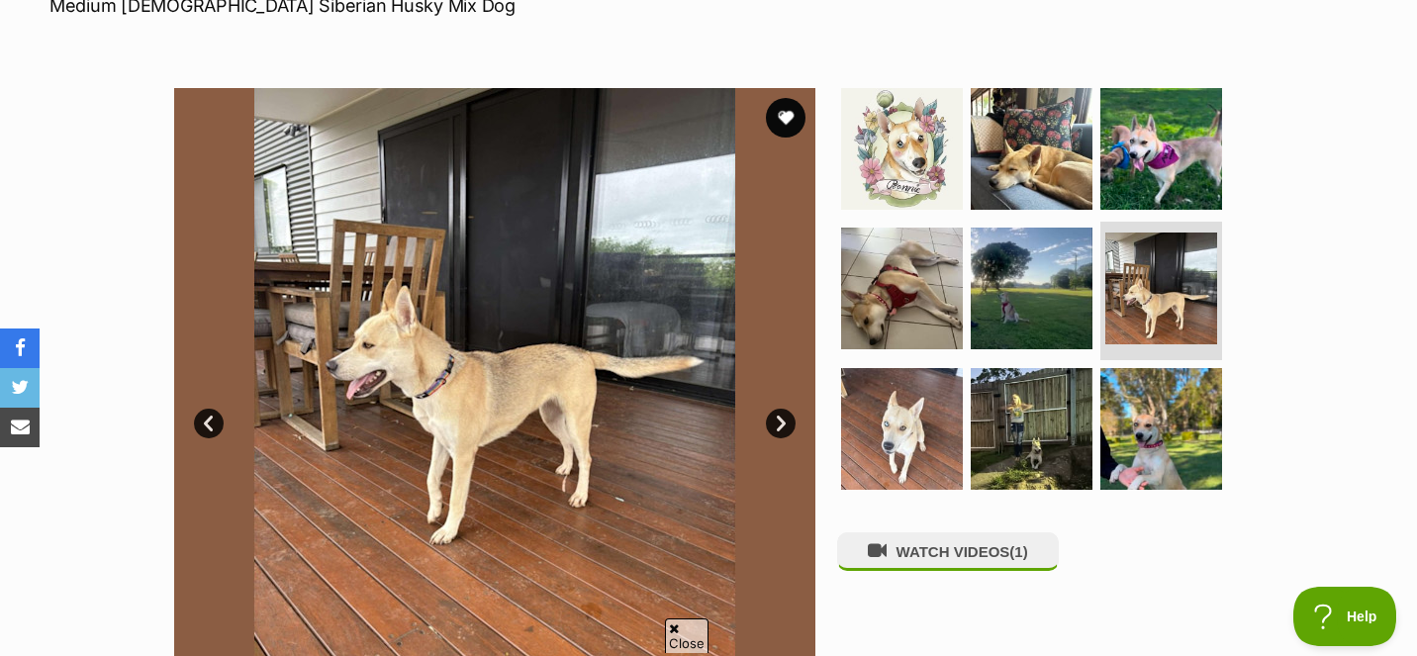
click at [786, 417] on link "Next" at bounding box center [781, 424] width 30 height 30
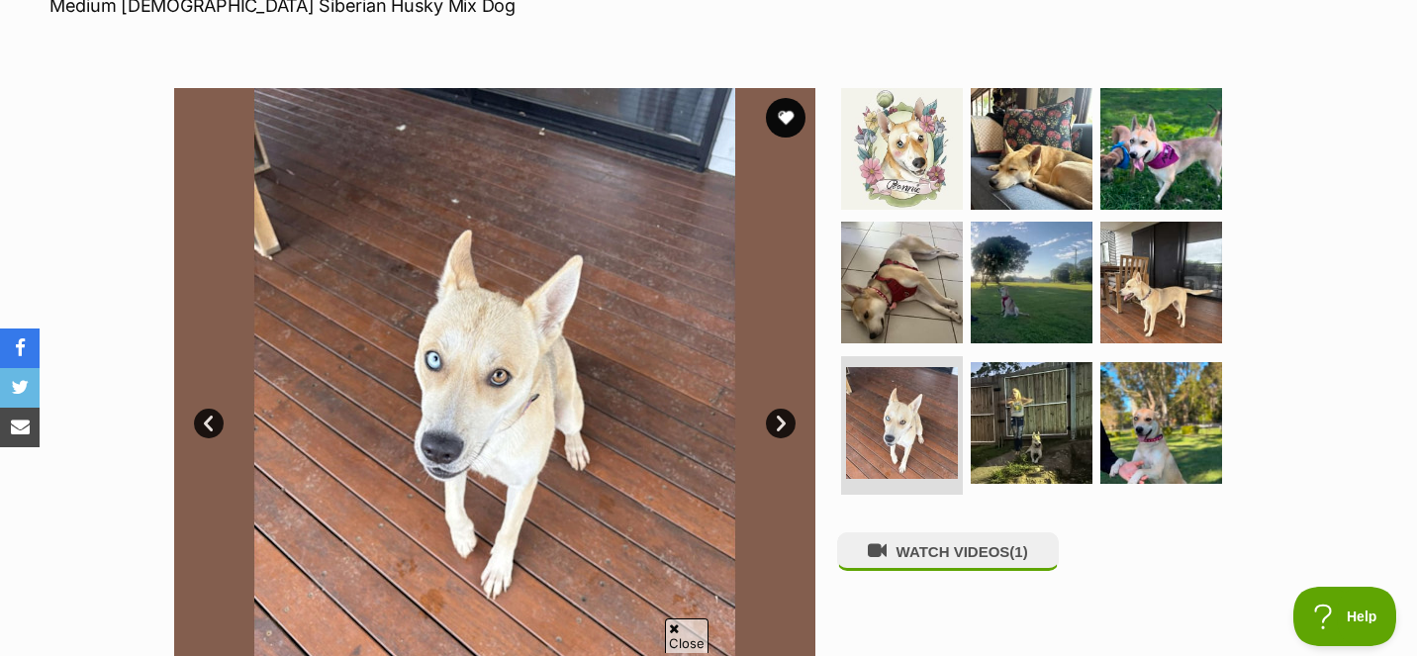
scroll to position [321, 0]
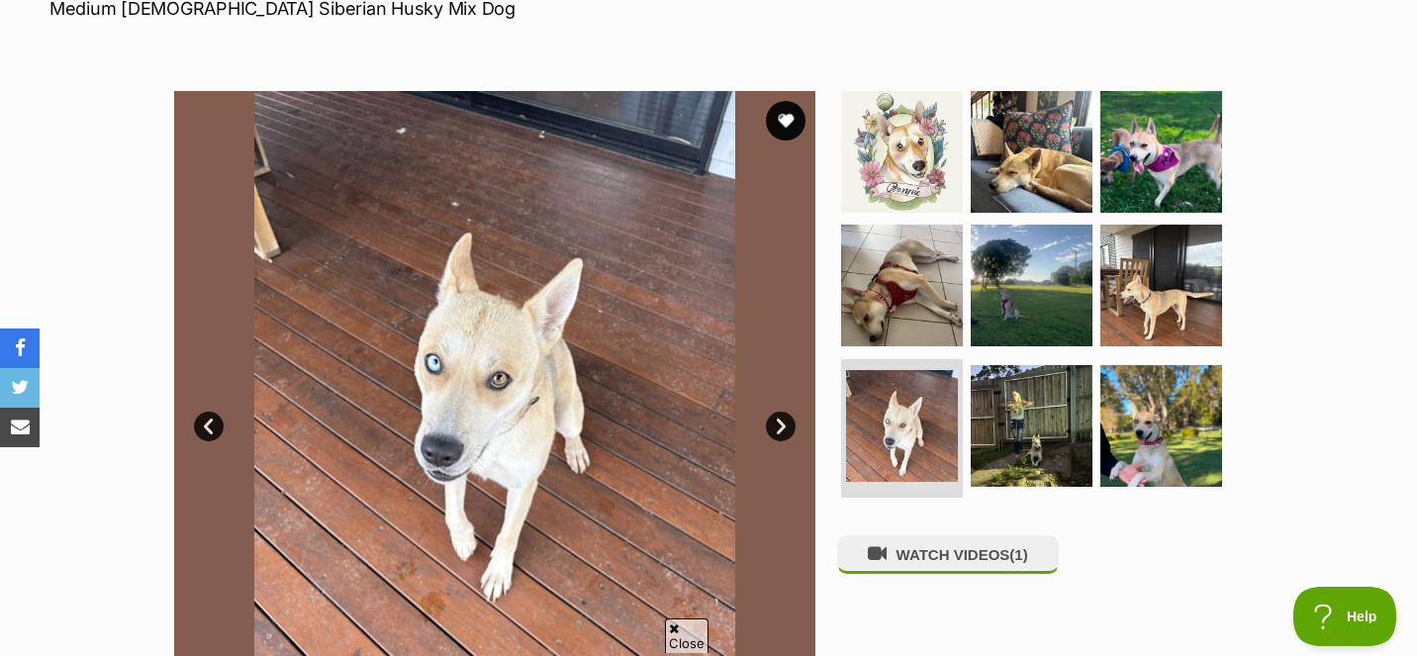
click at [767, 437] on img at bounding box center [494, 411] width 641 height 641
click at [756, 423] on img at bounding box center [494, 411] width 641 height 641
click at [769, 426] on link "Next" at bounding box center [781, 427] width 30 height 30
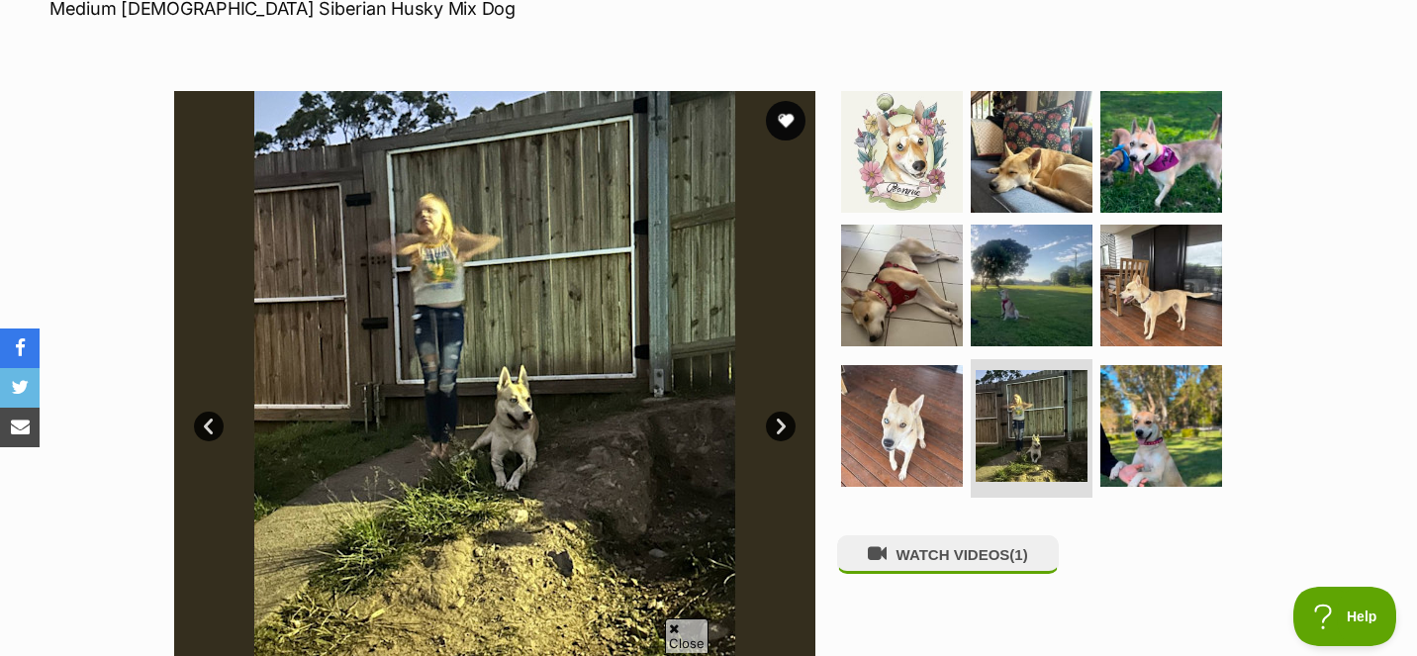
click at [770, 425] on link "Next" at bounding box center [781, 427] width 30 height 30
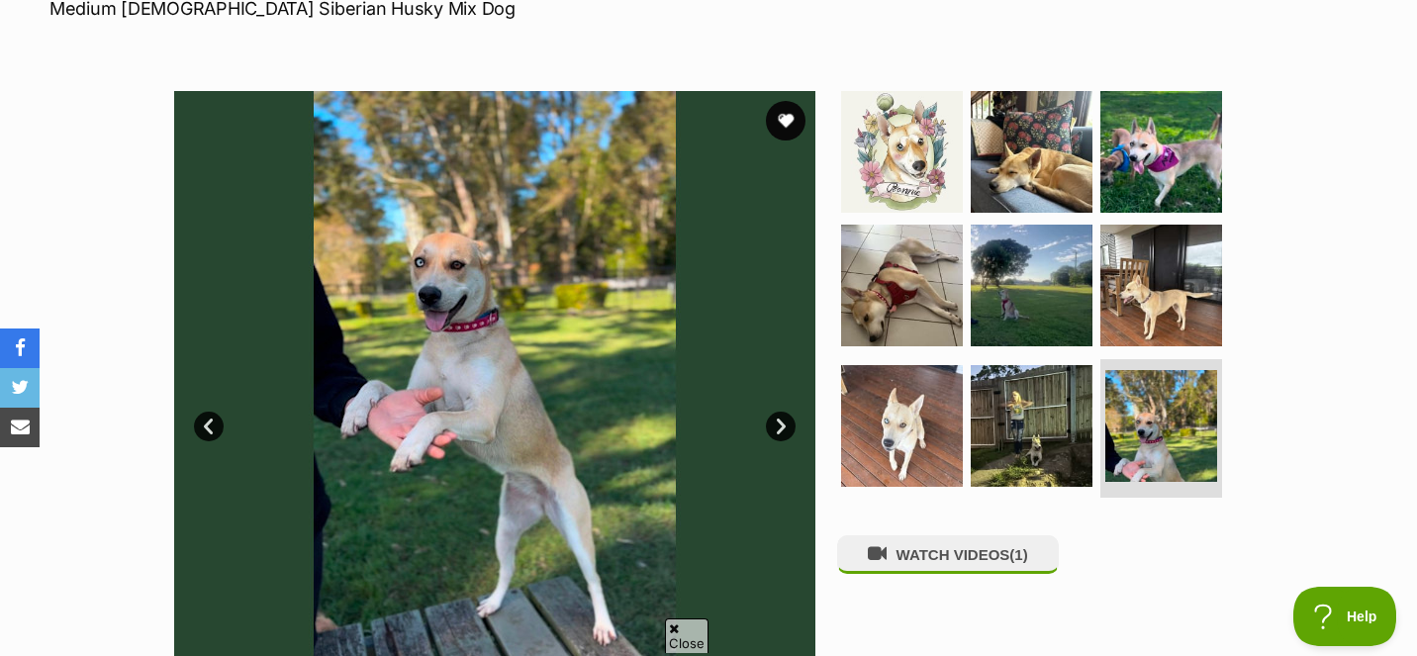
click at [770, 425] on link "Next" at bounding box center [781, 427] width 30 height 30
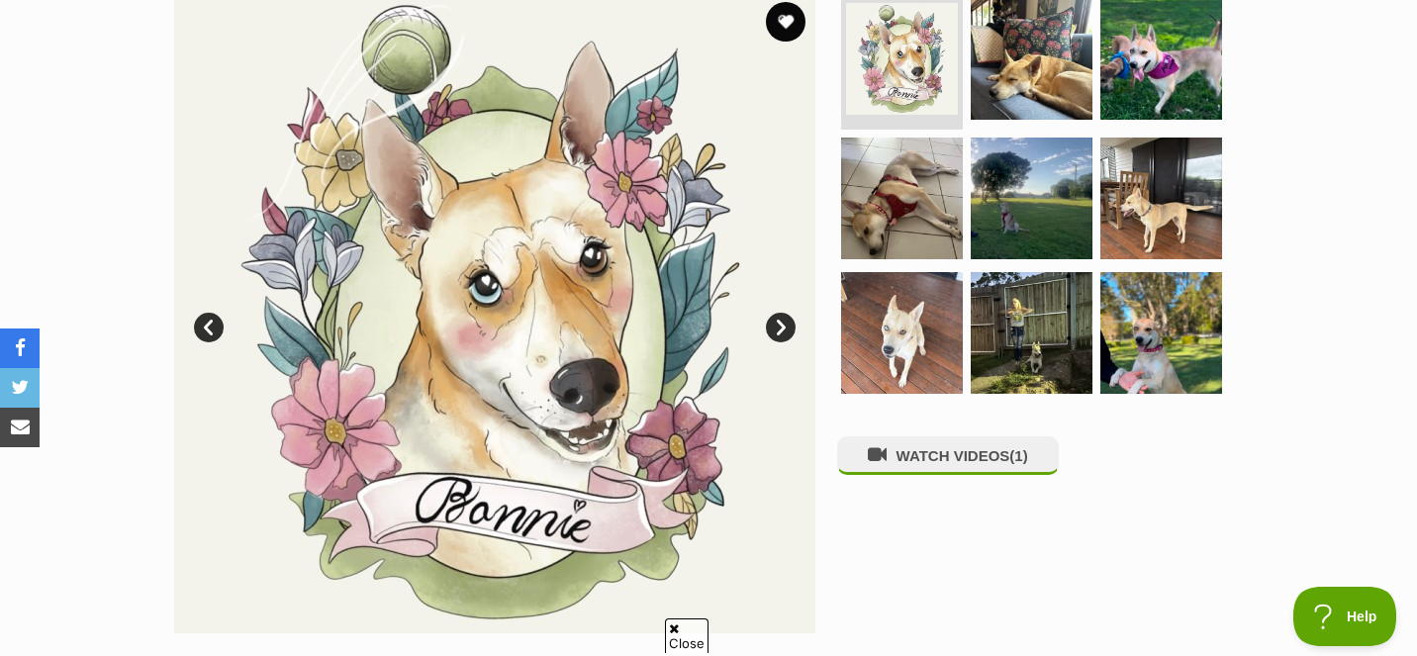
scroll to position [416, 0]
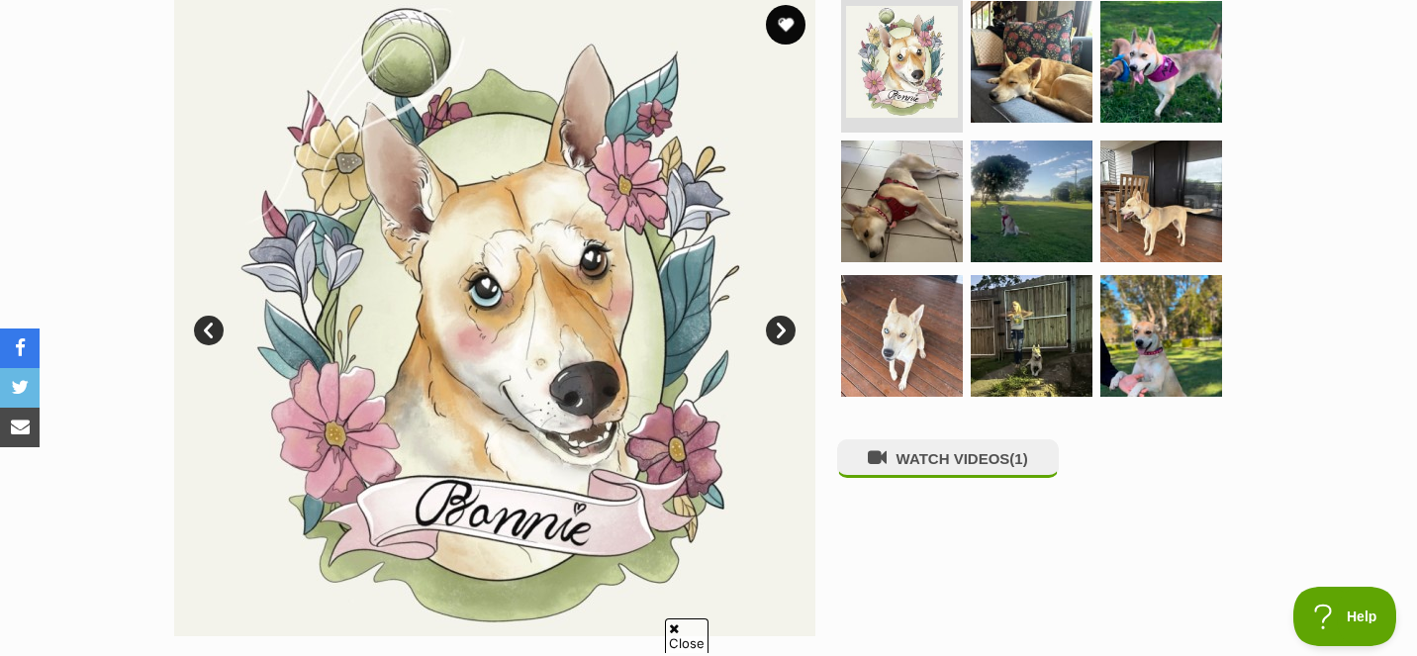
click at [786, 324] on link "Next" at bounding box center [781, 331] width 30 height 30
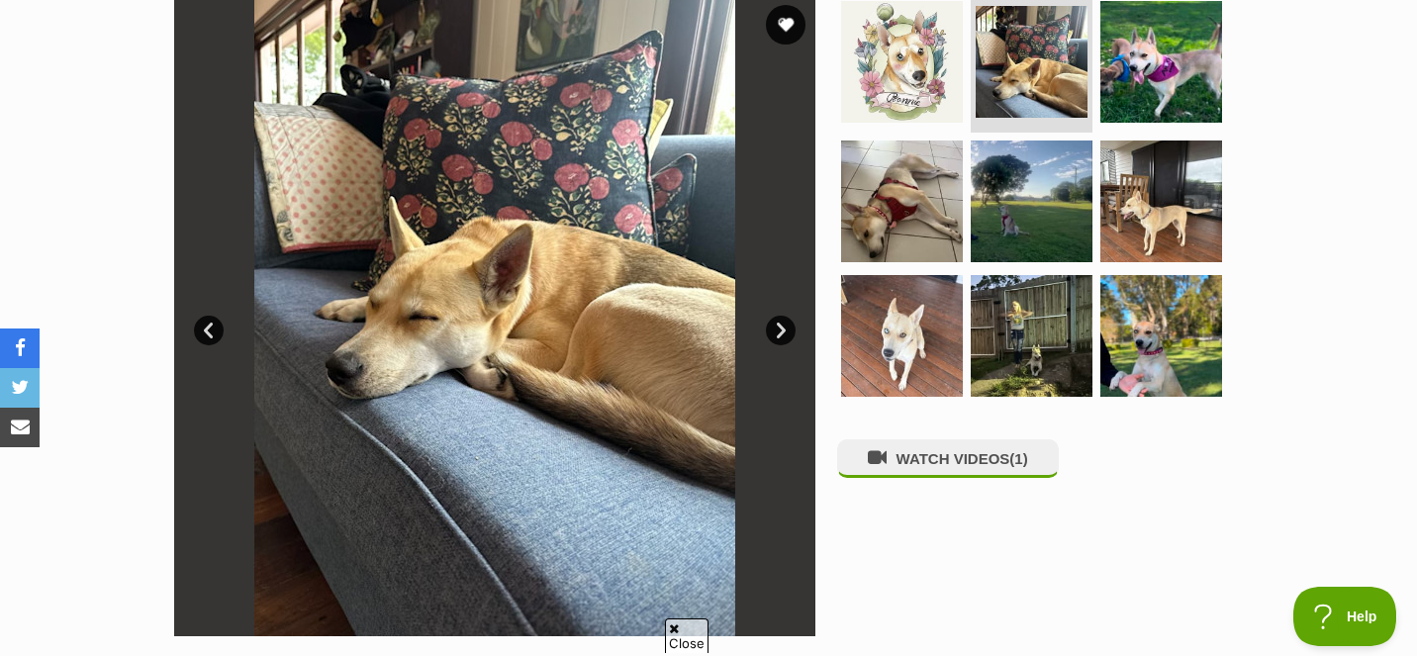
click at [786, 324] on link "Next" at bounding box center [781, 331] width 30 height 30
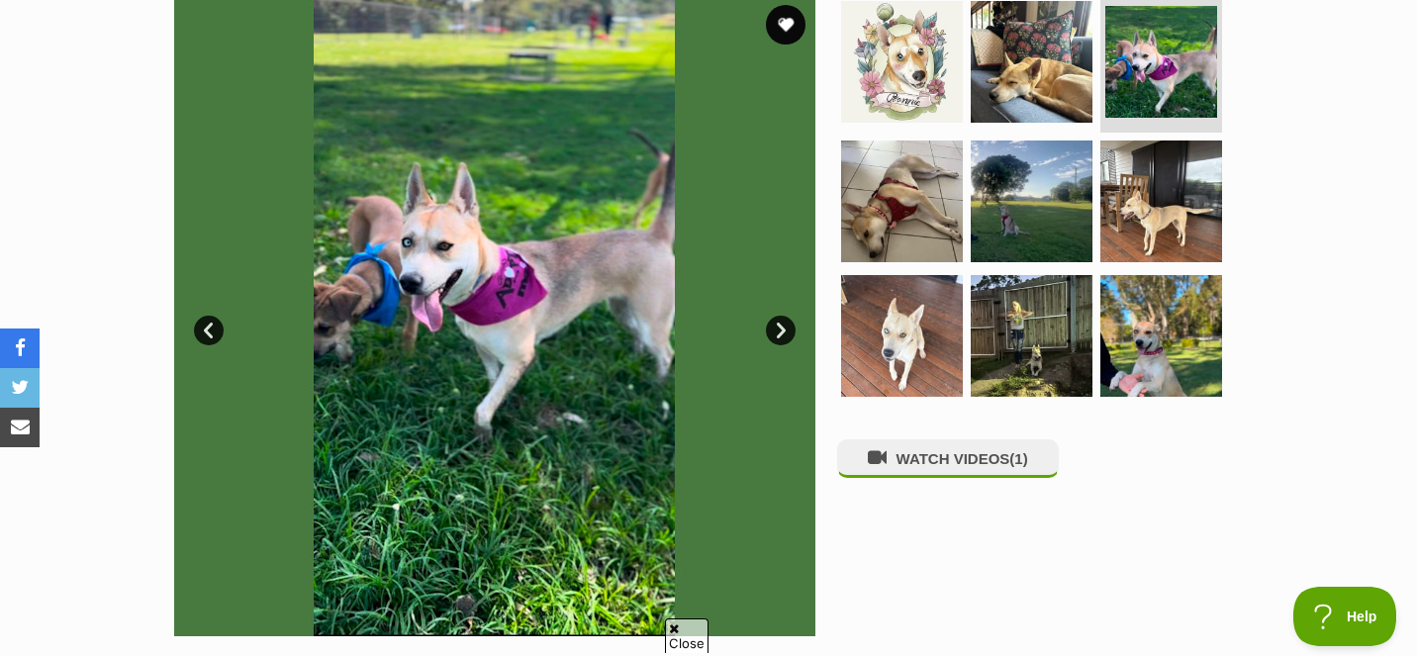
click at [786, 324] on link "Next" at bounding box center [781, 331] width 30 height 30
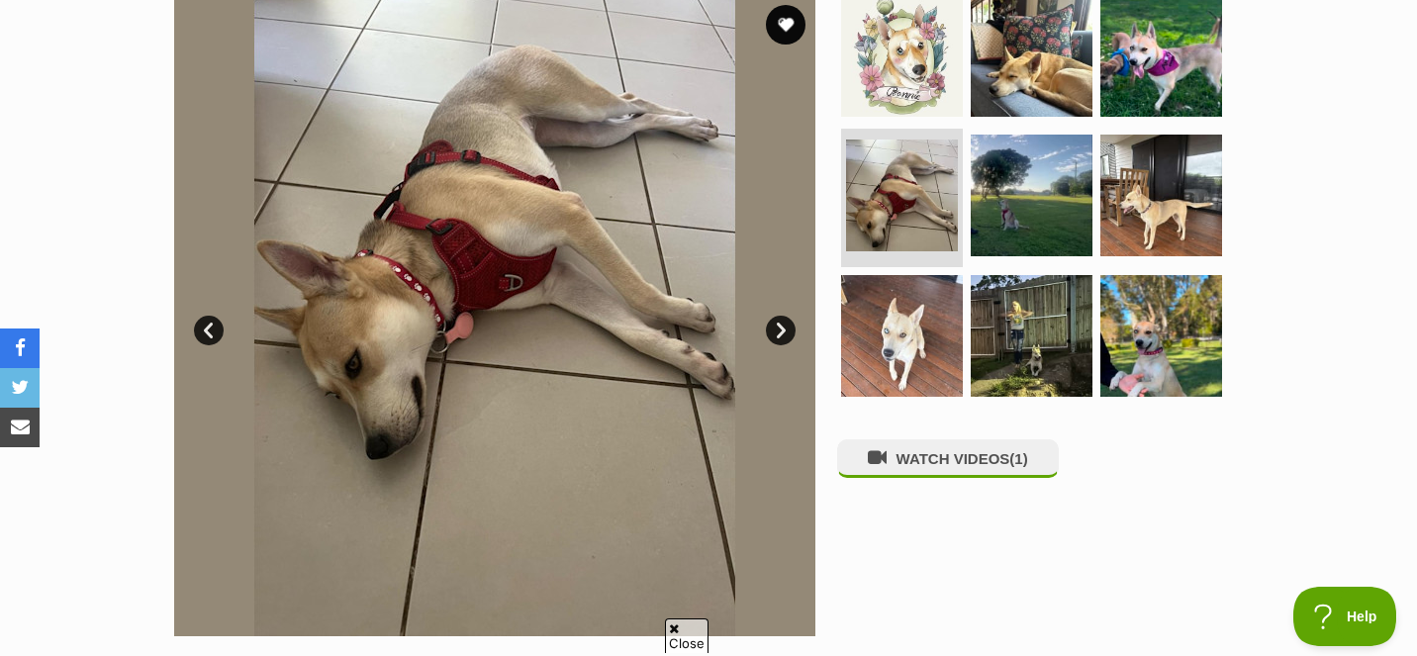
click at [786, 325] on link "Next" at bounding box center [781, 331] width 30 height 30
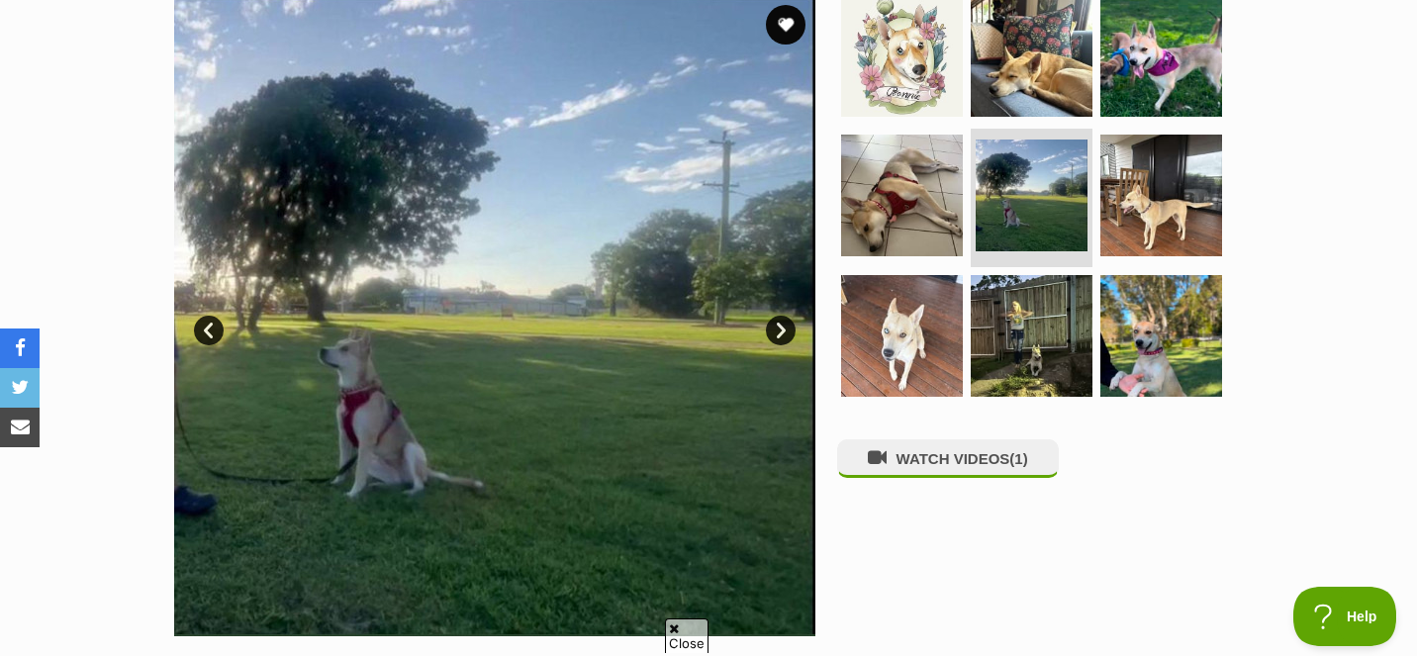
click at [786, 325] on link "Next" at bounding box center [781, 331] width 30 height 30
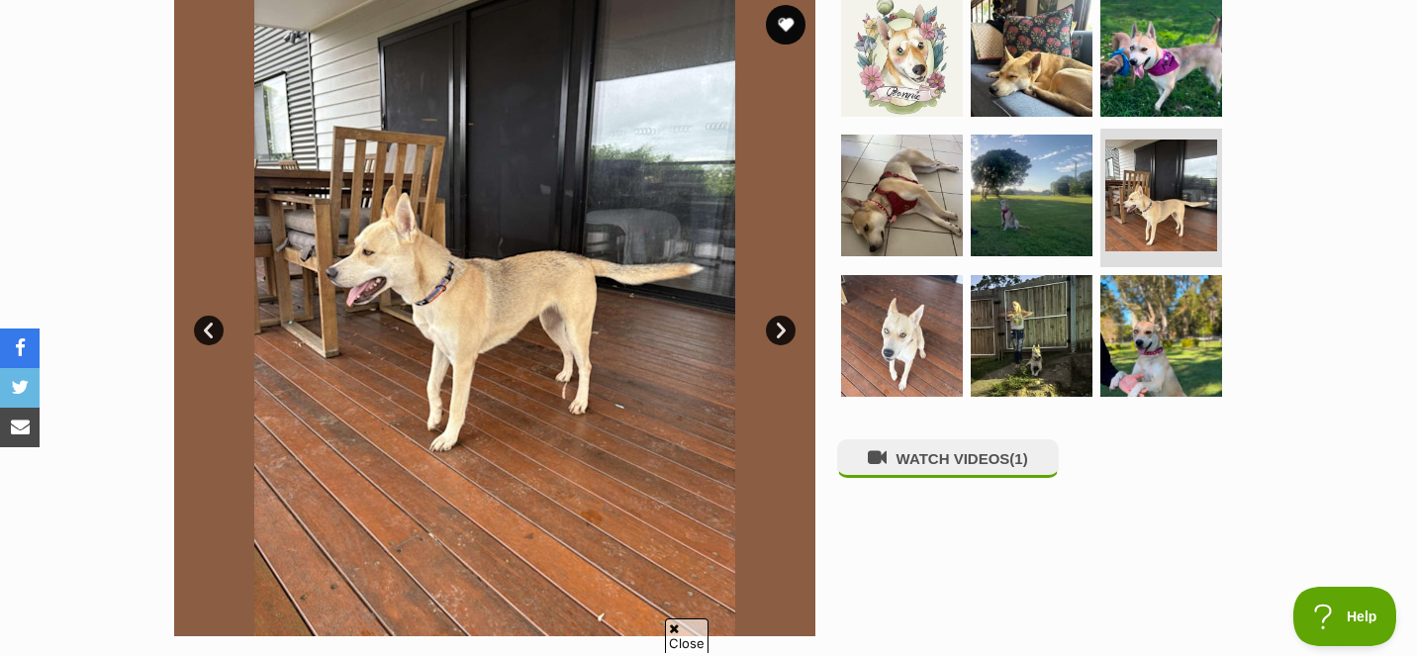
click at [786, 325] on link "Next" at bounding box center [781, 331] width 30 height 30
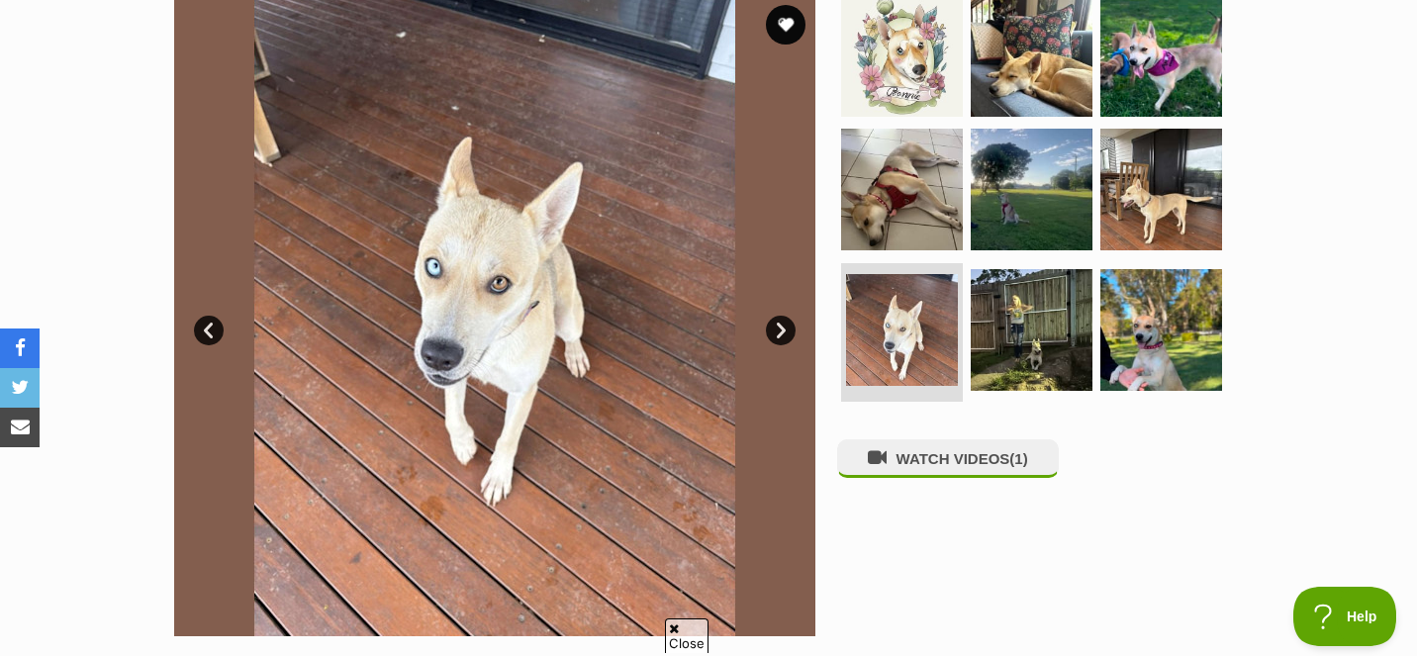
click at [786, 325] on link "Next" at bounding box center [781, 331] width 30 height 30
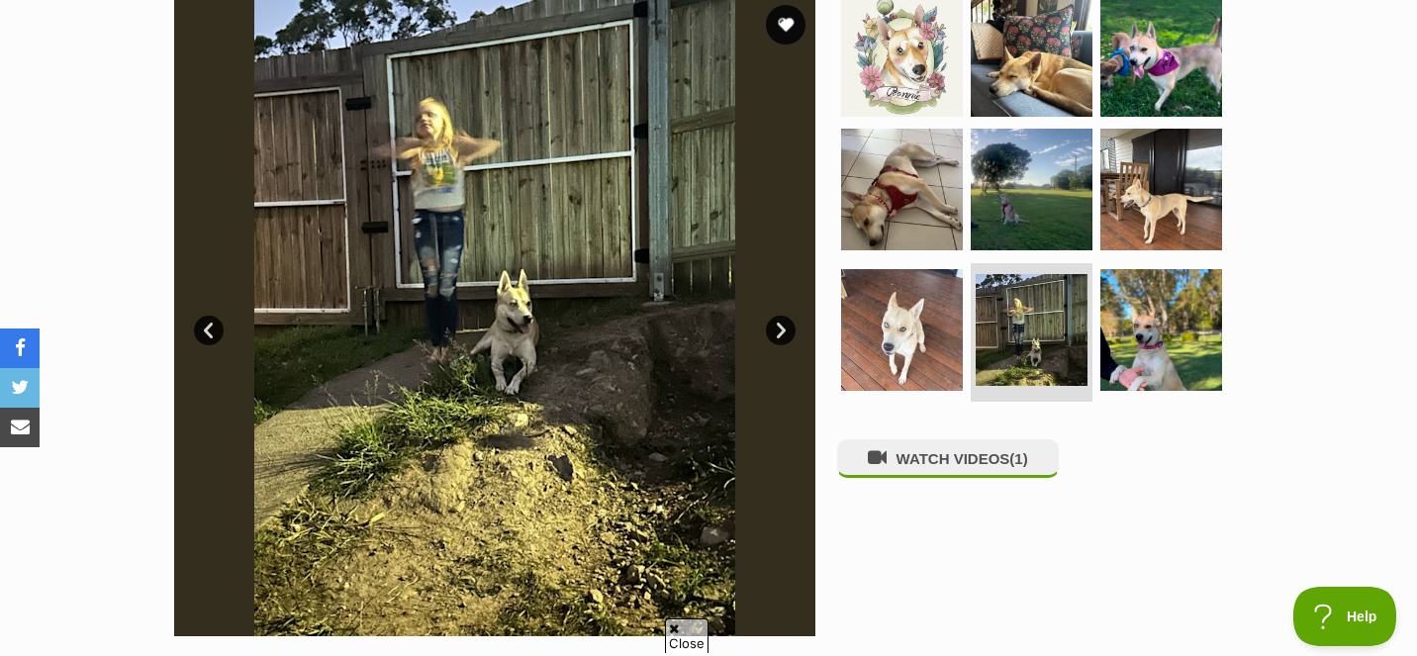
click at [786, 328] on link "Next" at bounding box center [781, 331] width 30 height 30
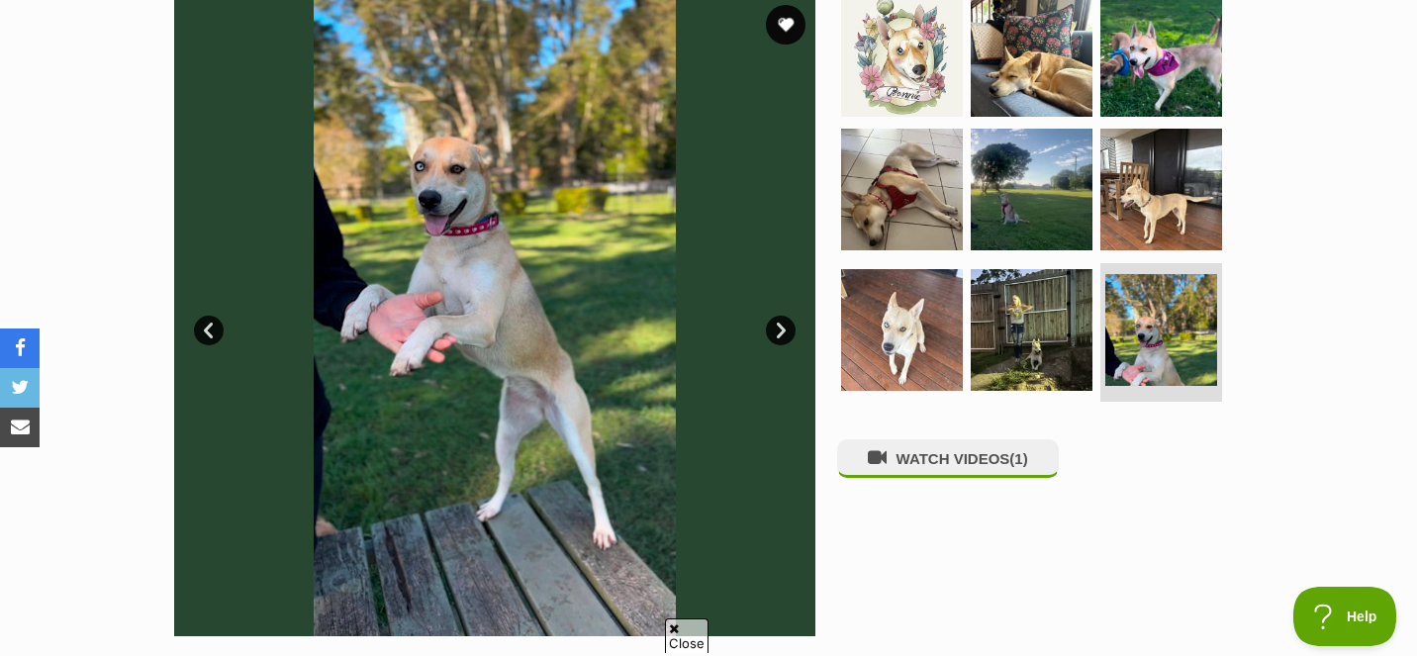
click at [786, 330] on link "Next" at bounding box center [781, 331] width 30 height 30
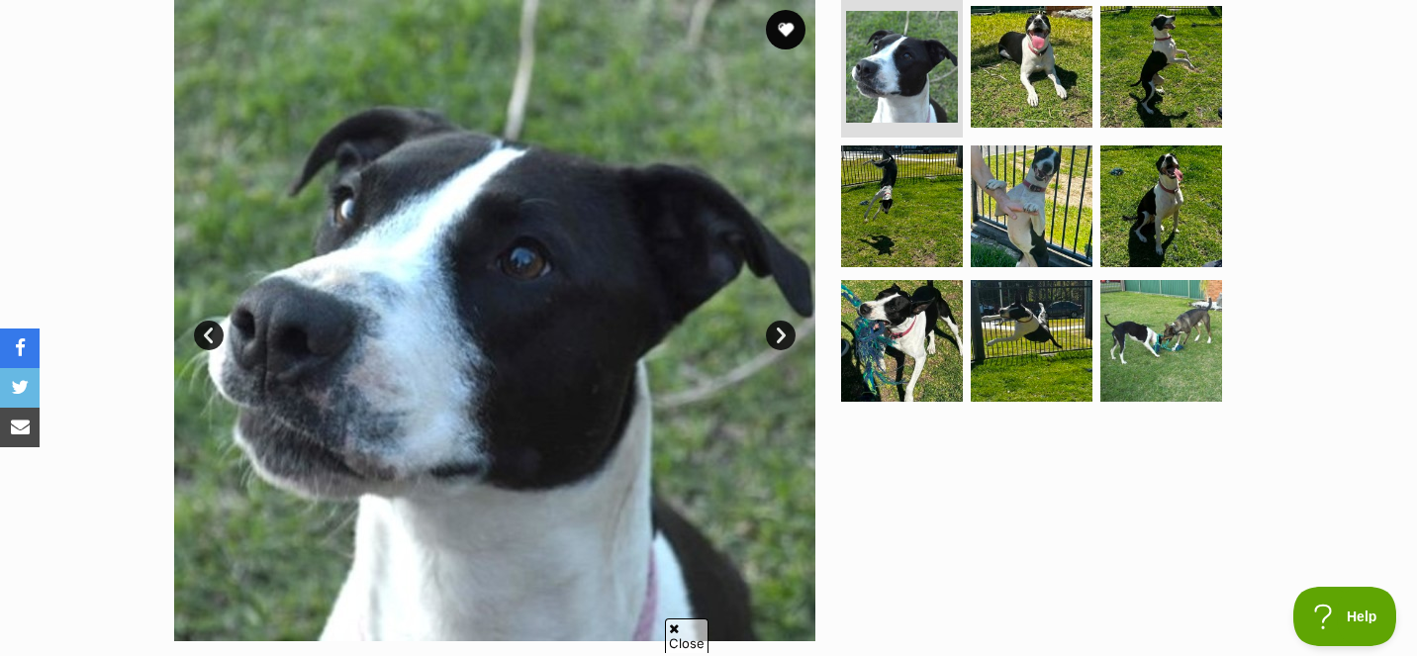
scroll to position [416, 0]
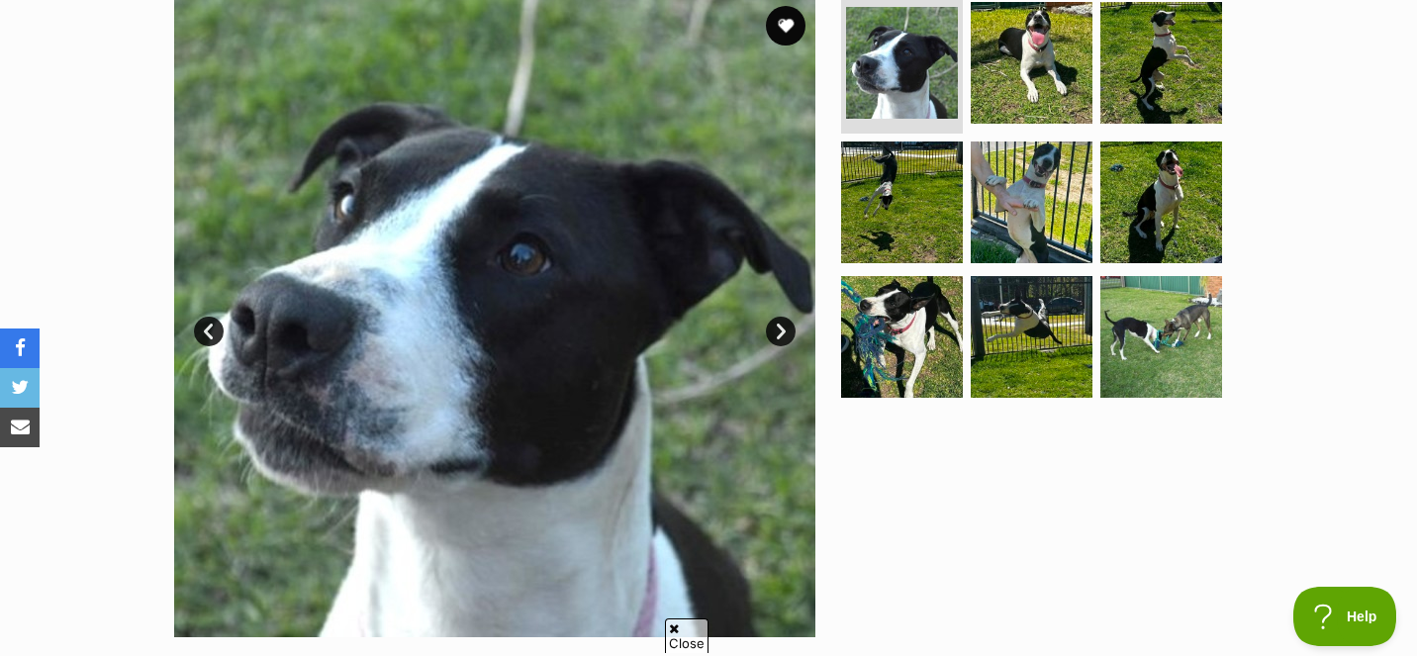
click at [777, 330] on link "Next" at bounding box center [781, 332] width 30 height 30
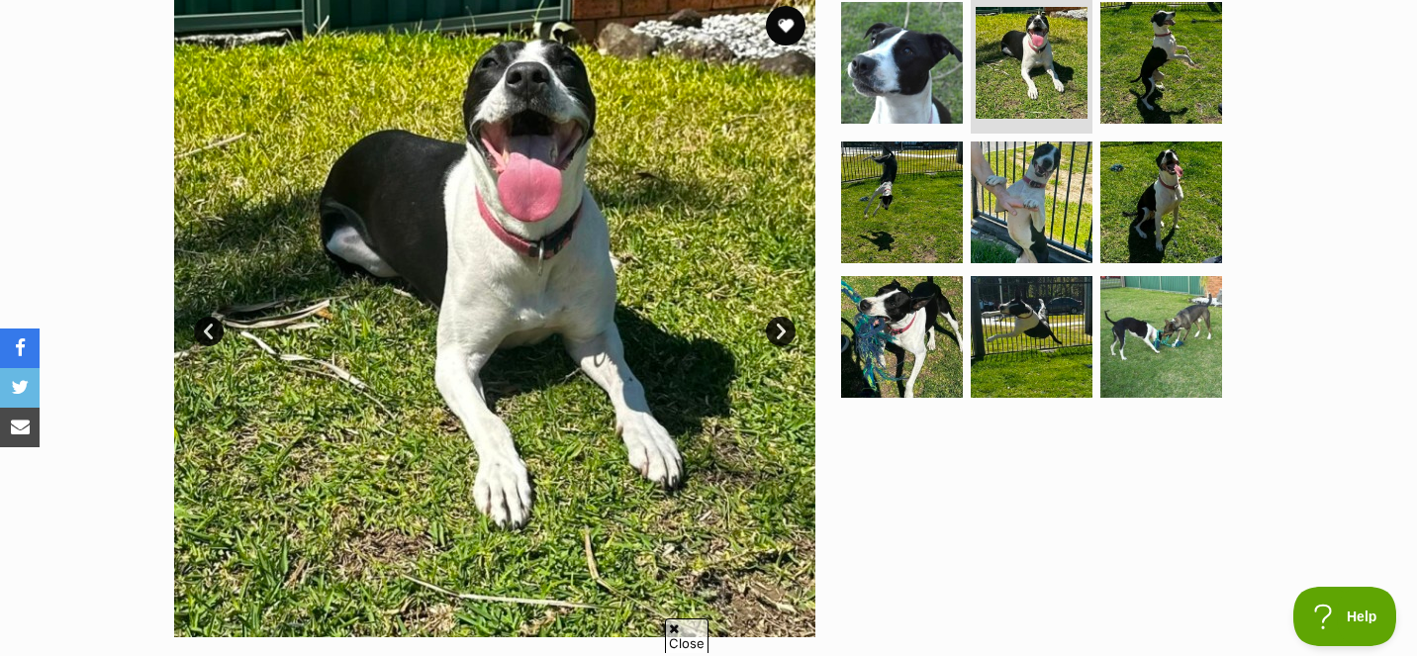
click at [777, 330] on link "Next" at bounding box center [781, 332] width 30 height 30
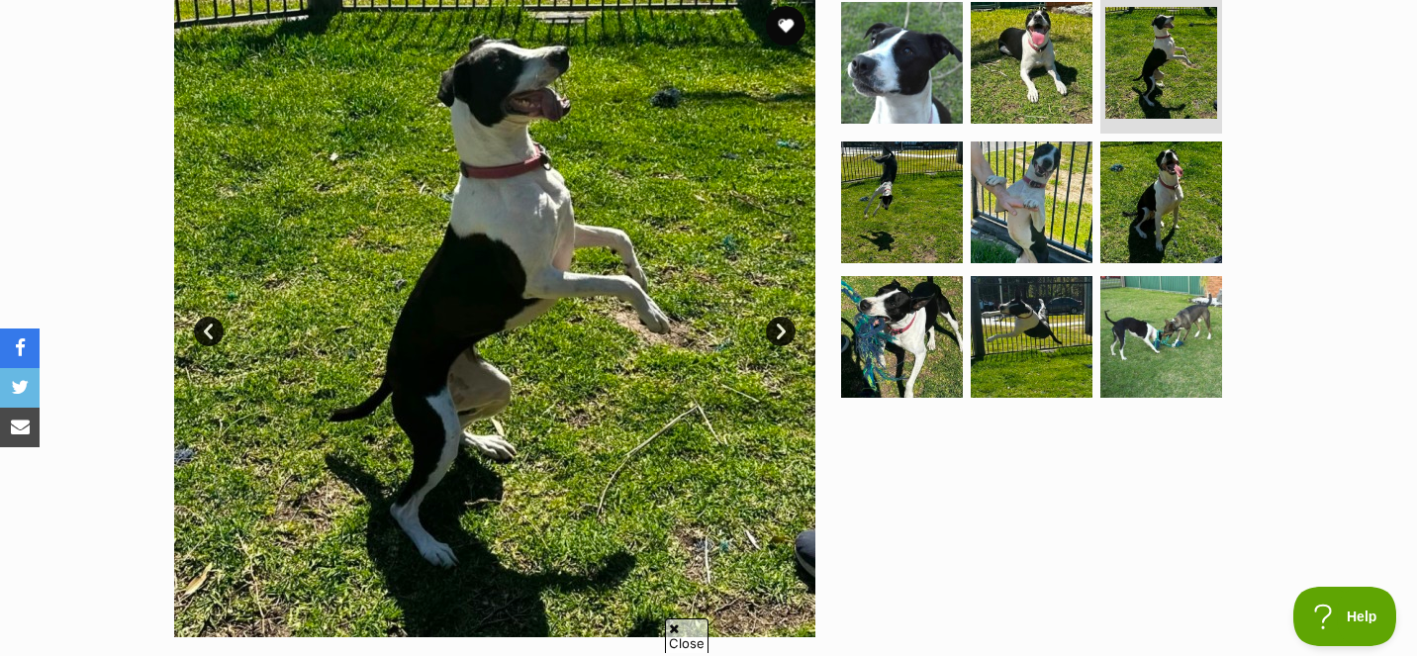
click at [776, 332] on link "Next" at bounding box center [781, 332] width 30 height 30
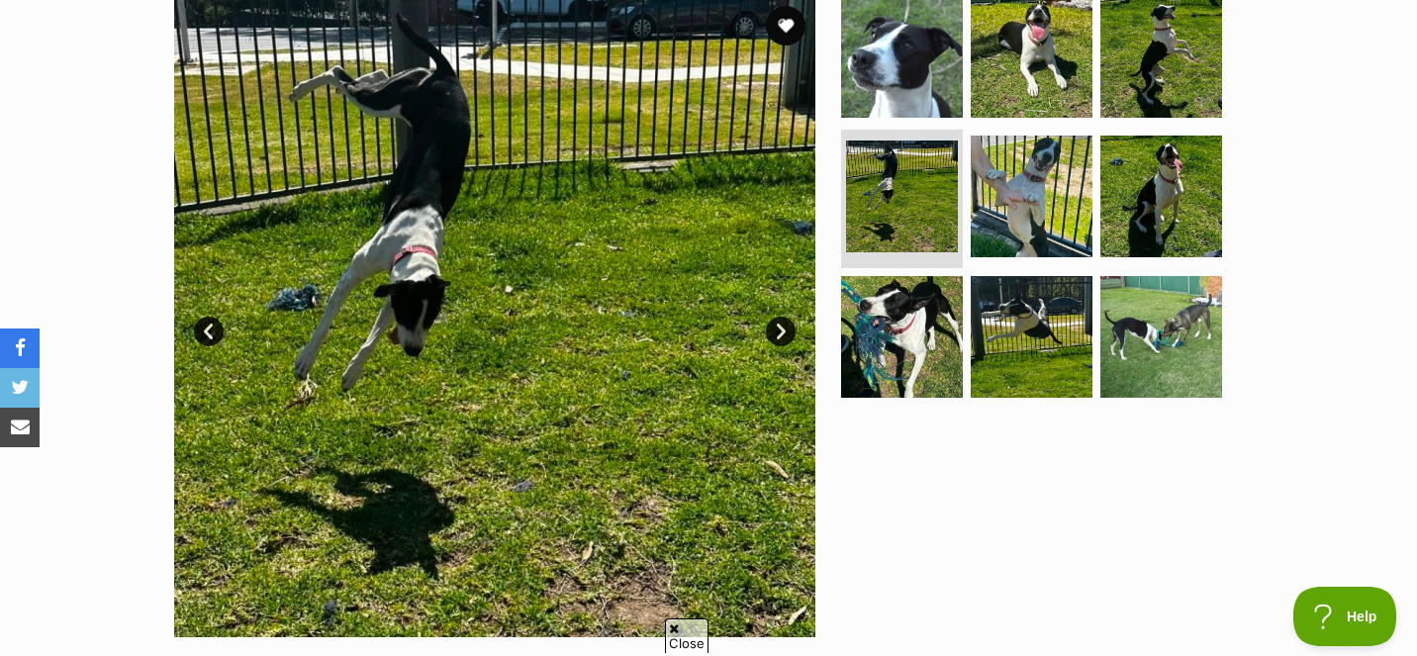
click at [776, 333] on link "Next" at bounding box center [781, 332] width 30 height 30
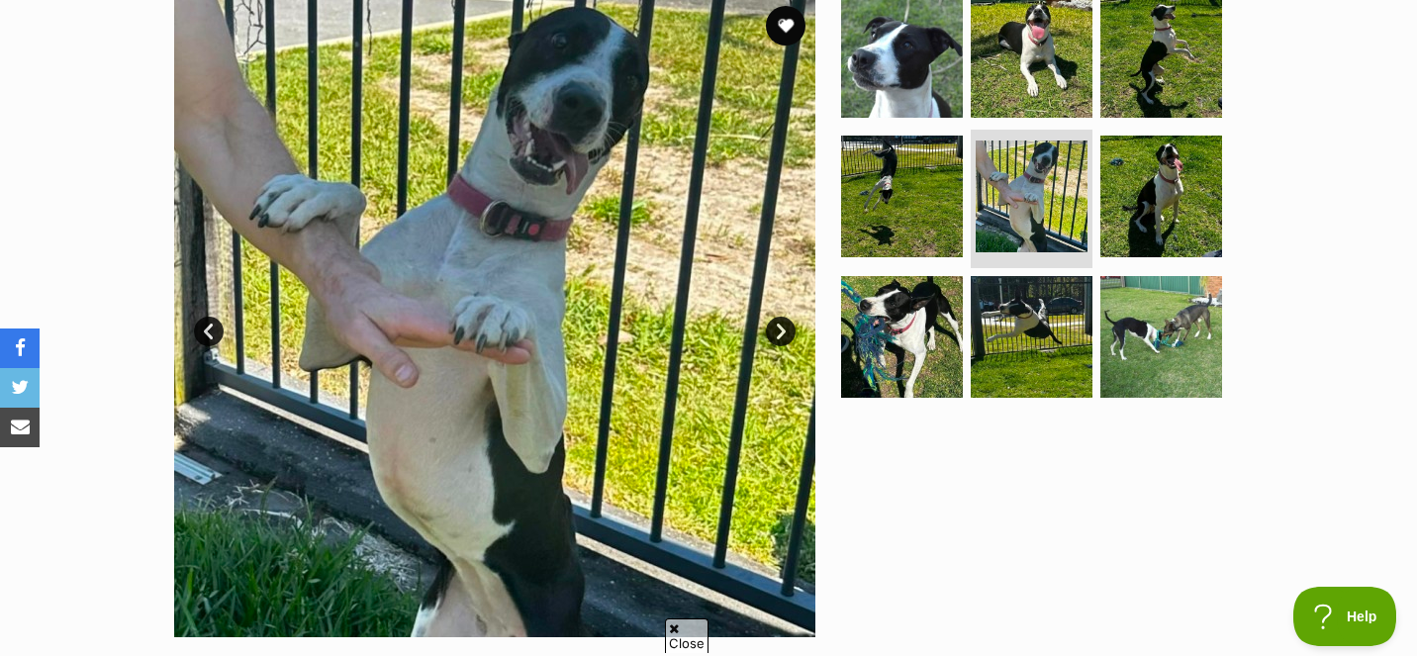
click at [776, 333] on link "Next" at bounding box center [781, 332] width 30 height 30
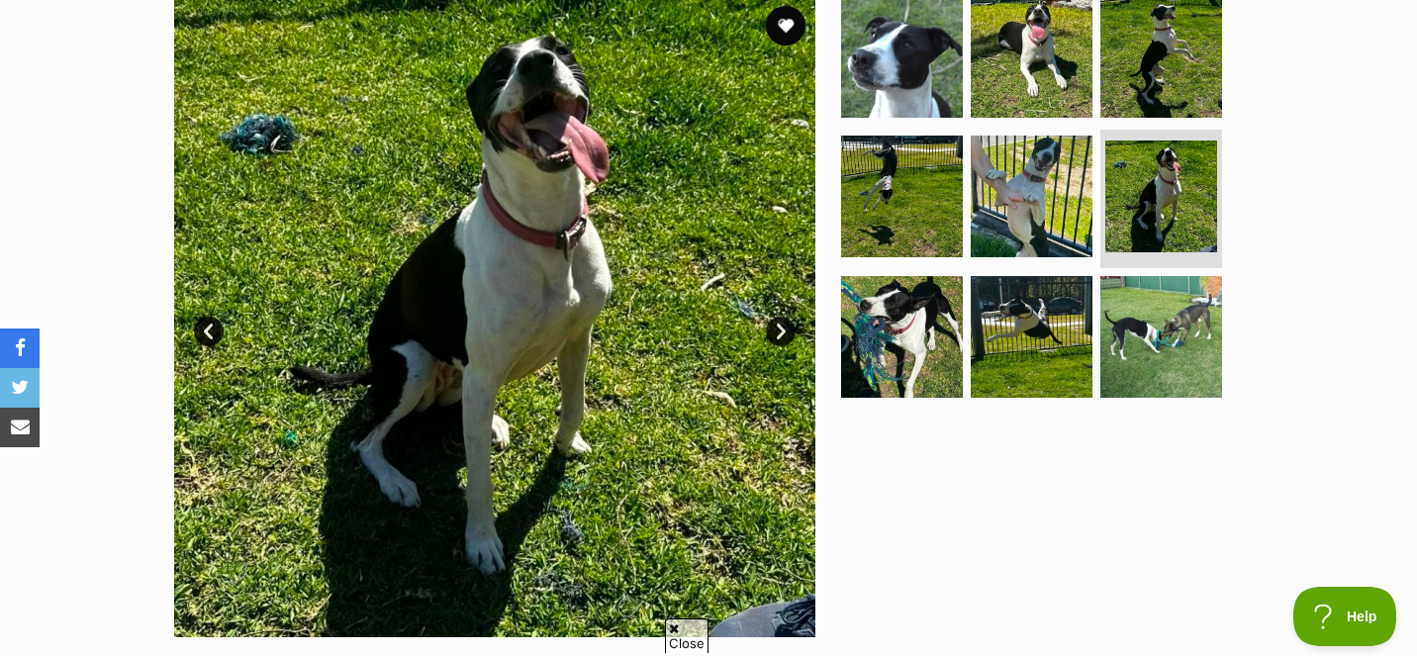
click at [776, 333] on link "Next" at bounding box center [781, 332] width 30 height 30
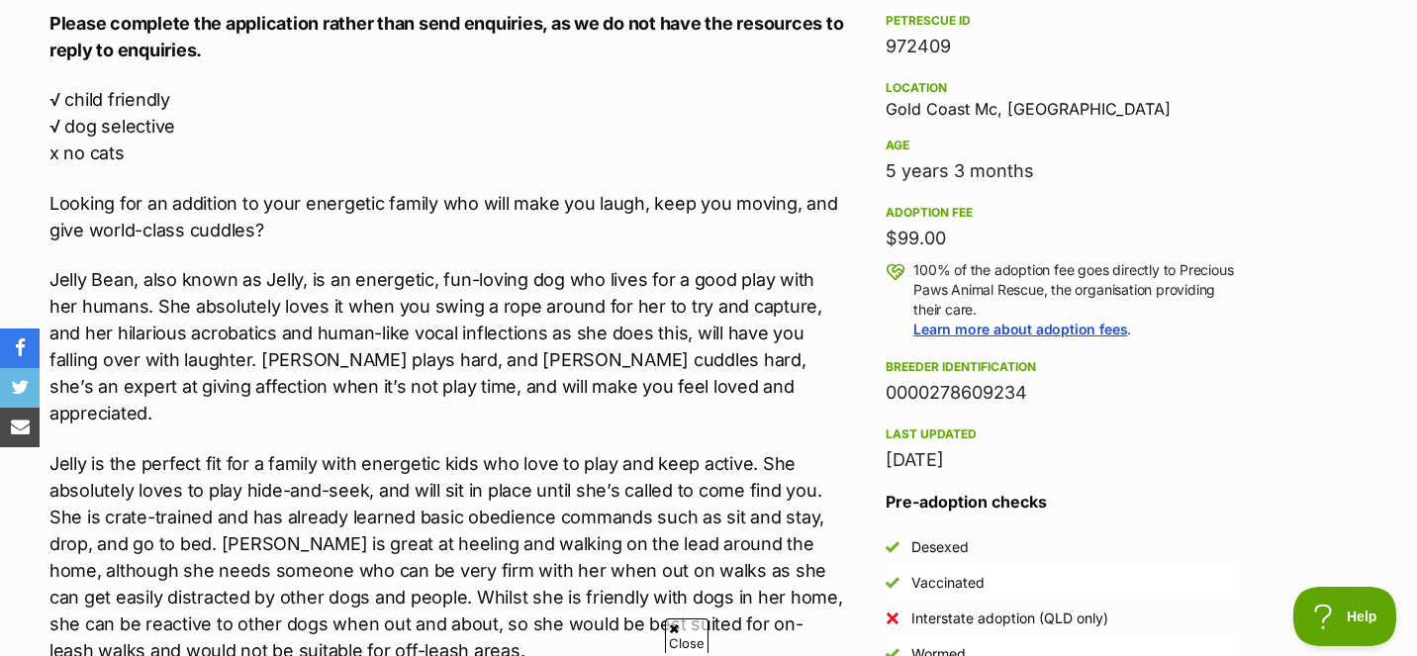
scroll to position [1250, 0]
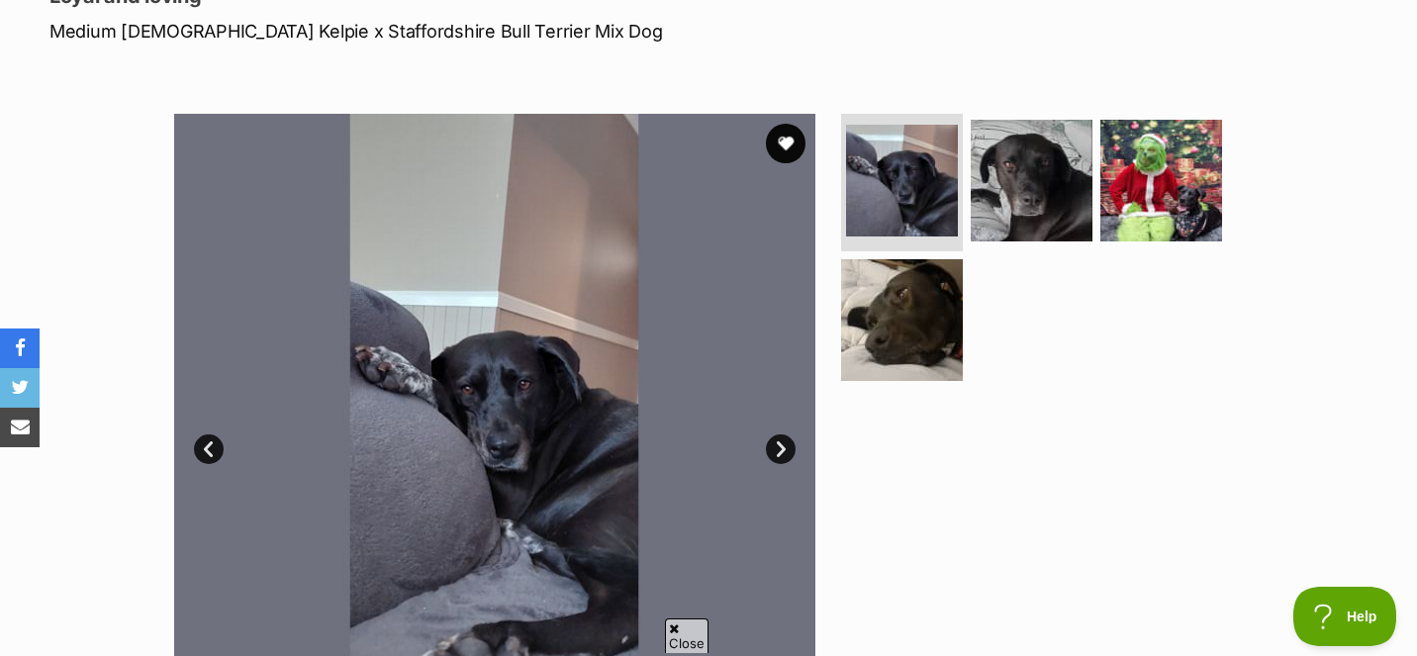
scroll to position [307, 0]
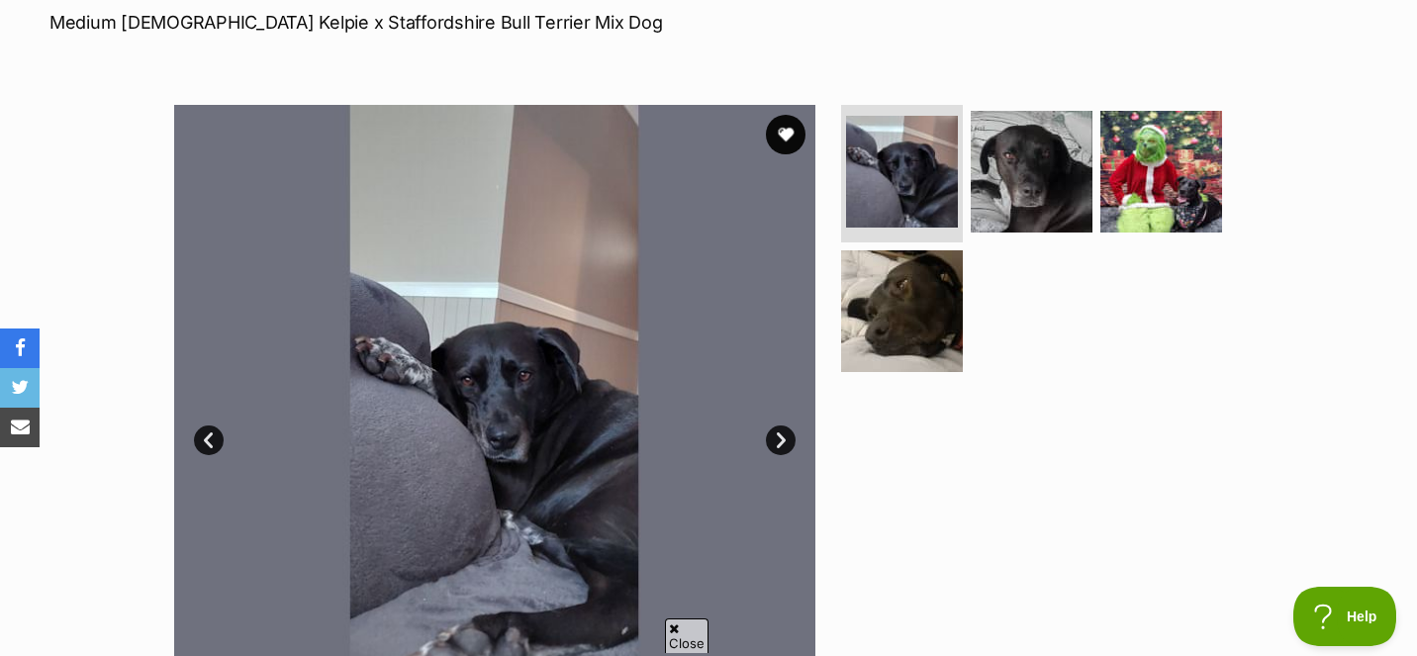
click at [782, 442] on link "Next" at bounding box center [781, 440] width 30 height 30
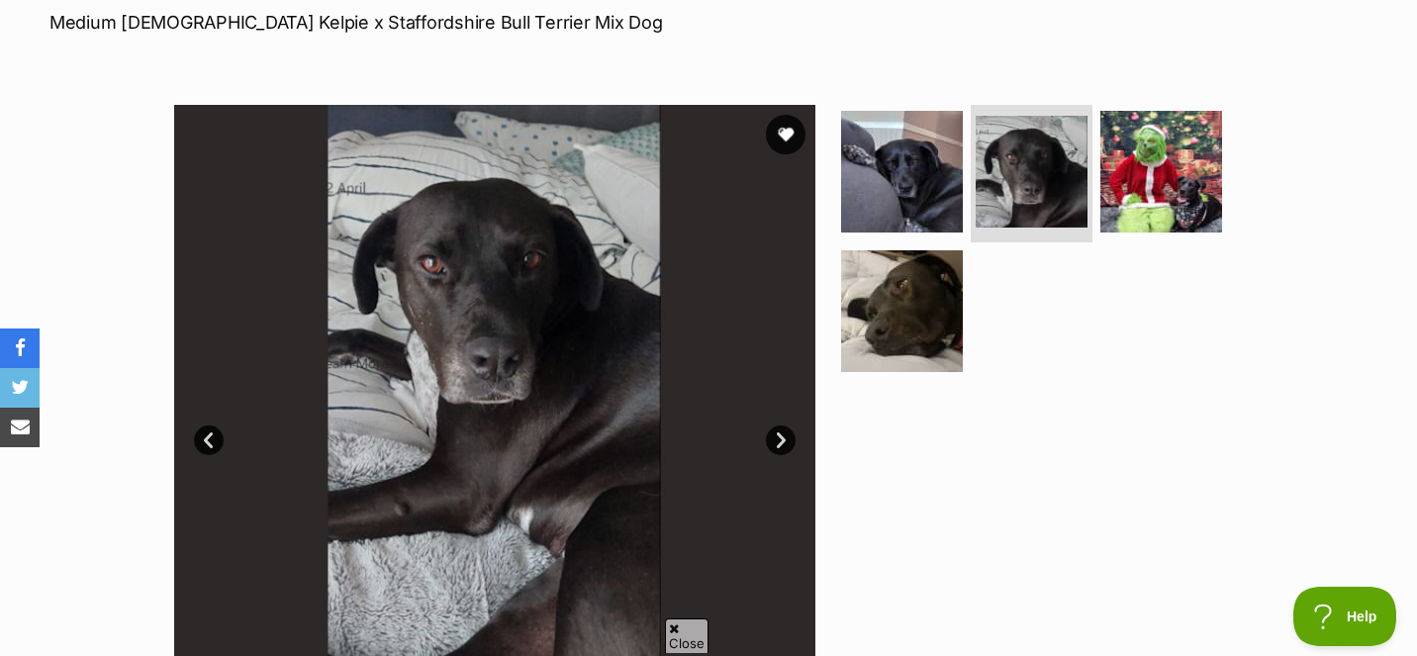
click at [782, 442] on link "Next" at bounding box center [781, 440] width 30 height 30
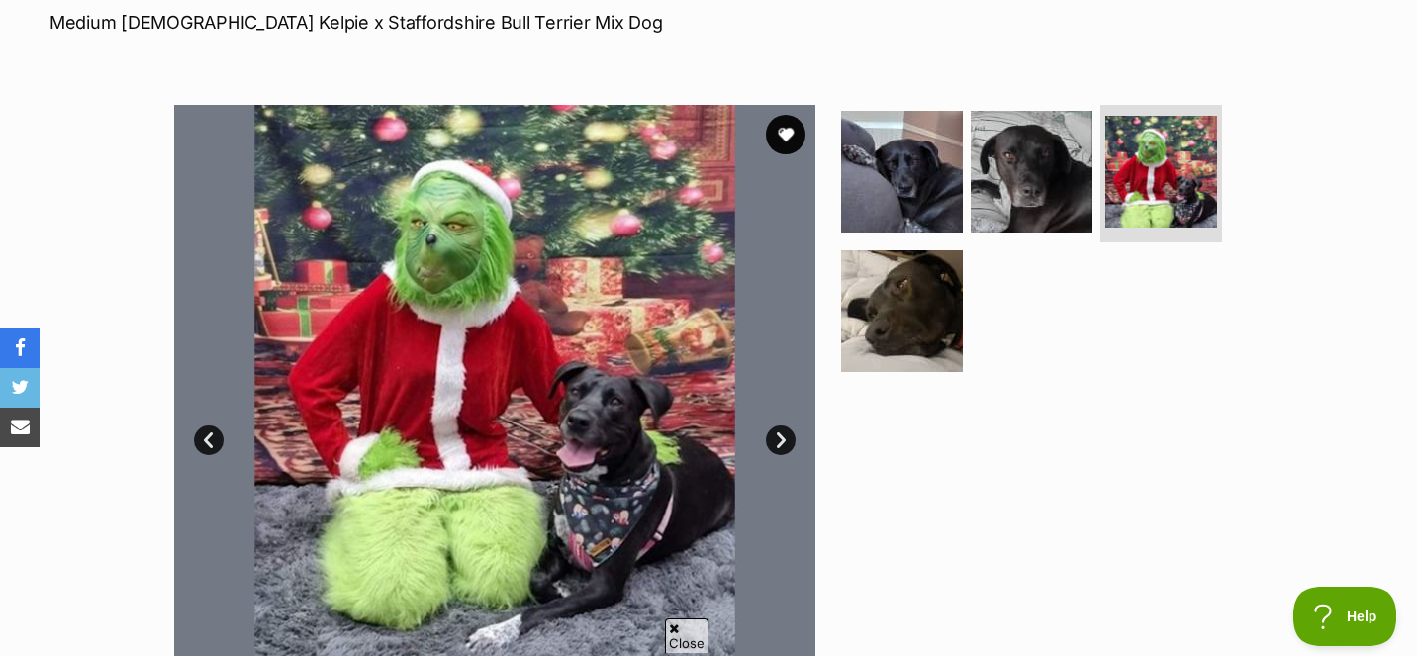
click at [782, 442] on link "Next" at bounding box center [781, 440] width 30 height 30
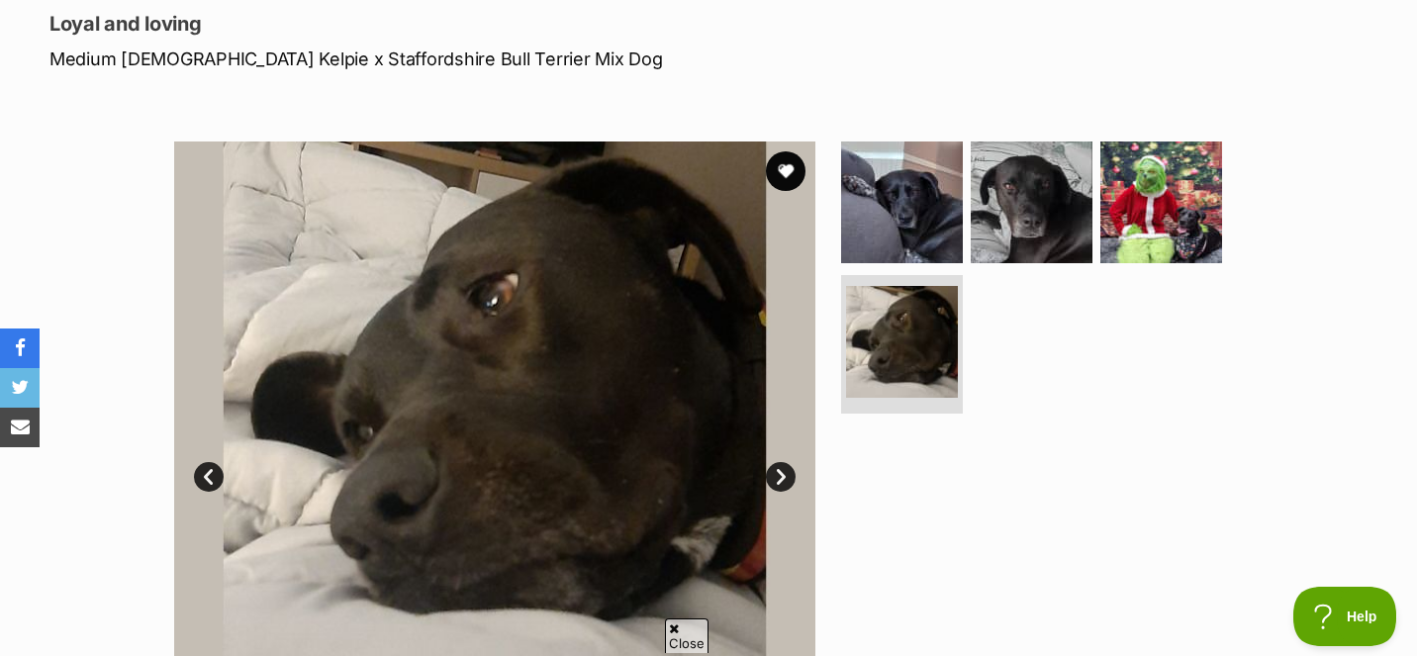
scroll to position [262, 0]
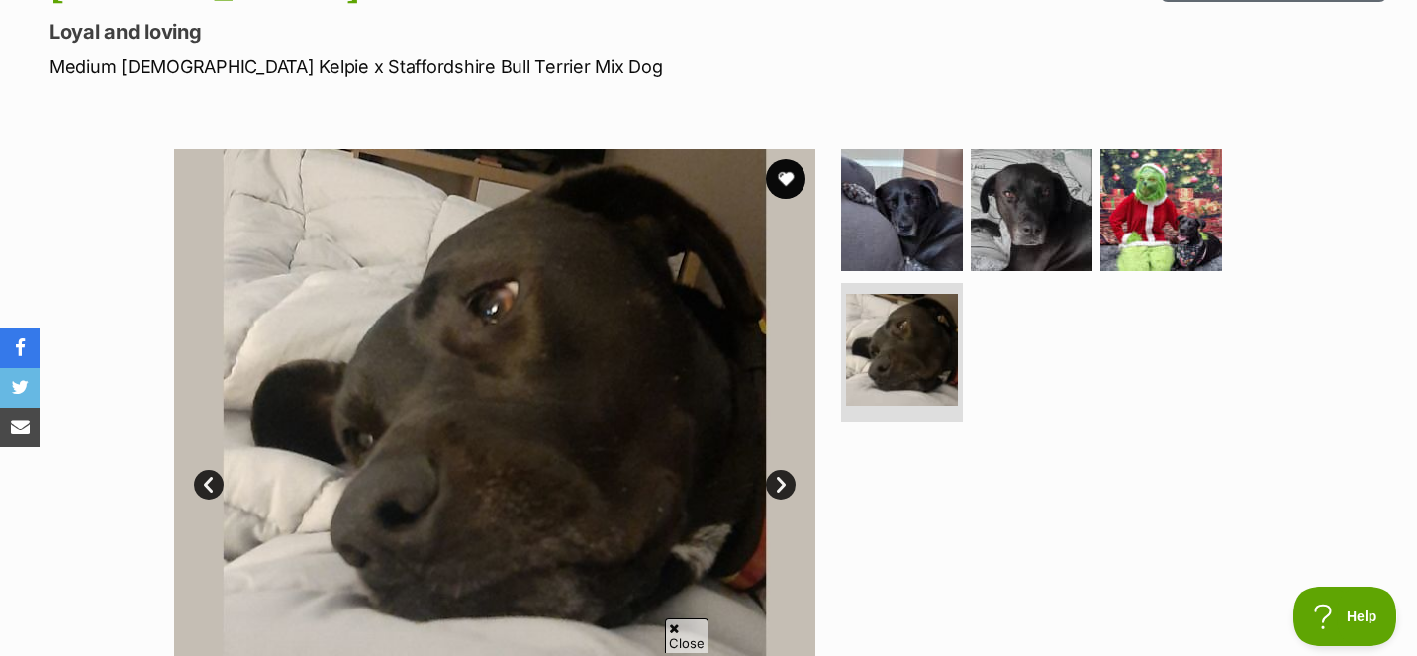
click at [782, 483] on link "Next" at bounding box center [781, 485] width 30 height 30
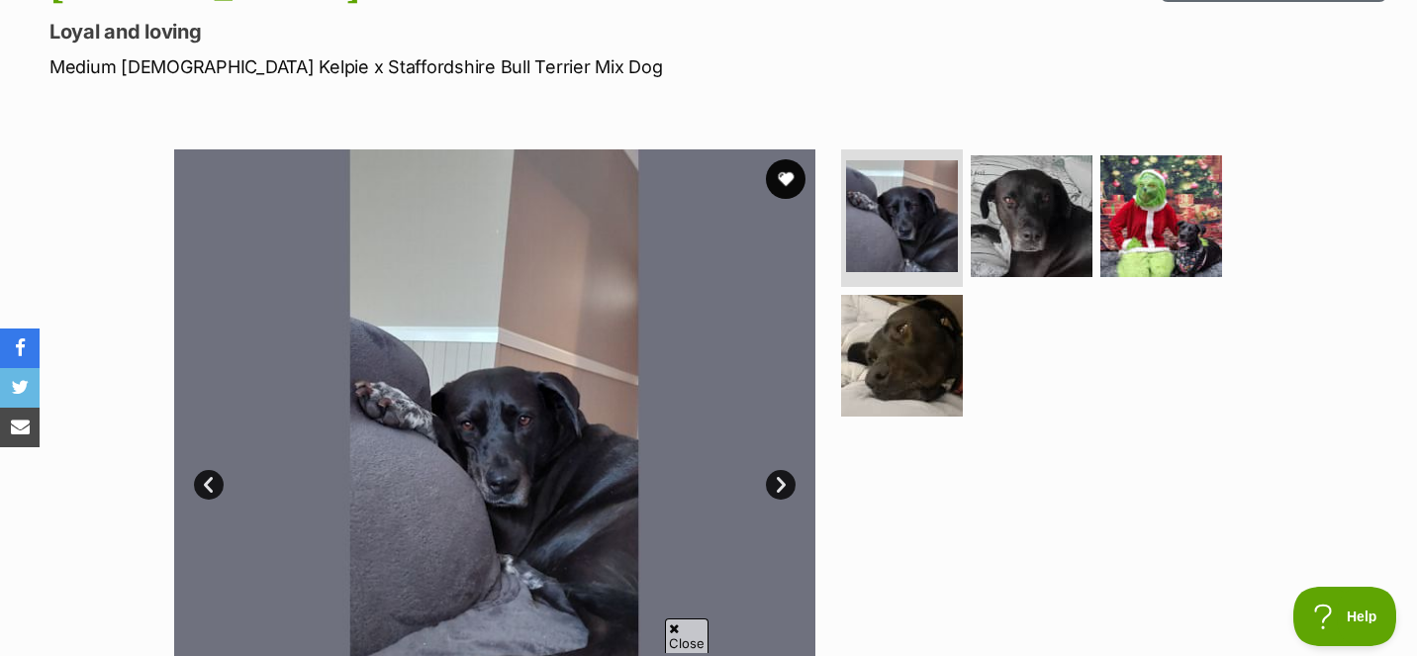
click at [782, 483] on link "Next" at bounding box center [781, 485] width 30 height 30
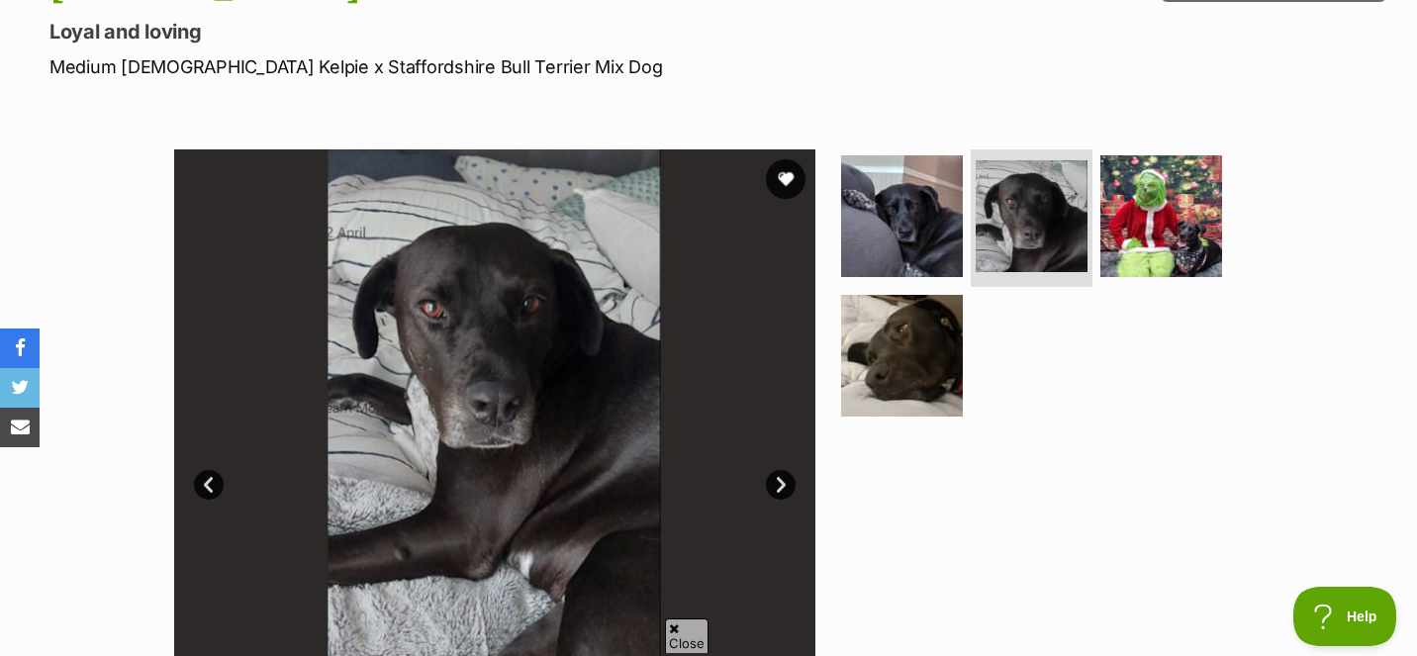
click at [782, 483] on link "Next" at bounding box center [781, 485] width 30 height 30
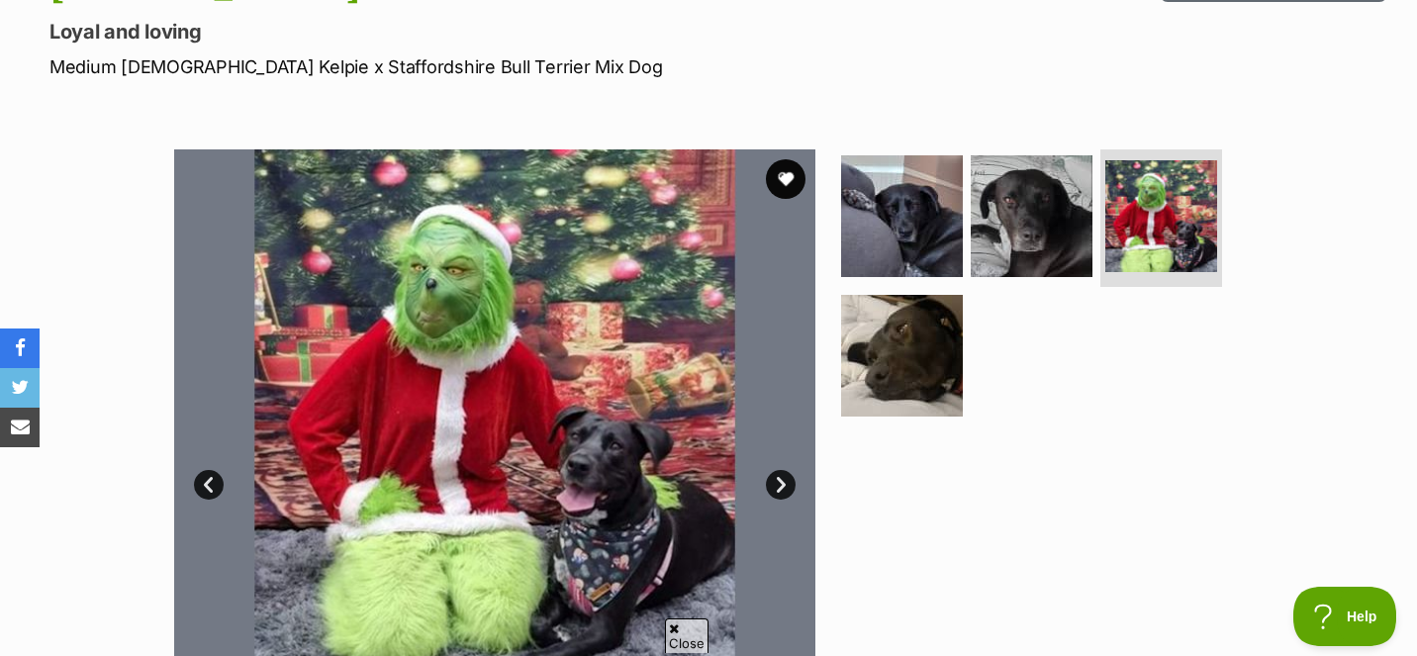
click at [782, 483] on link "Next" at bounding box center [781, 485] width 30 height 30
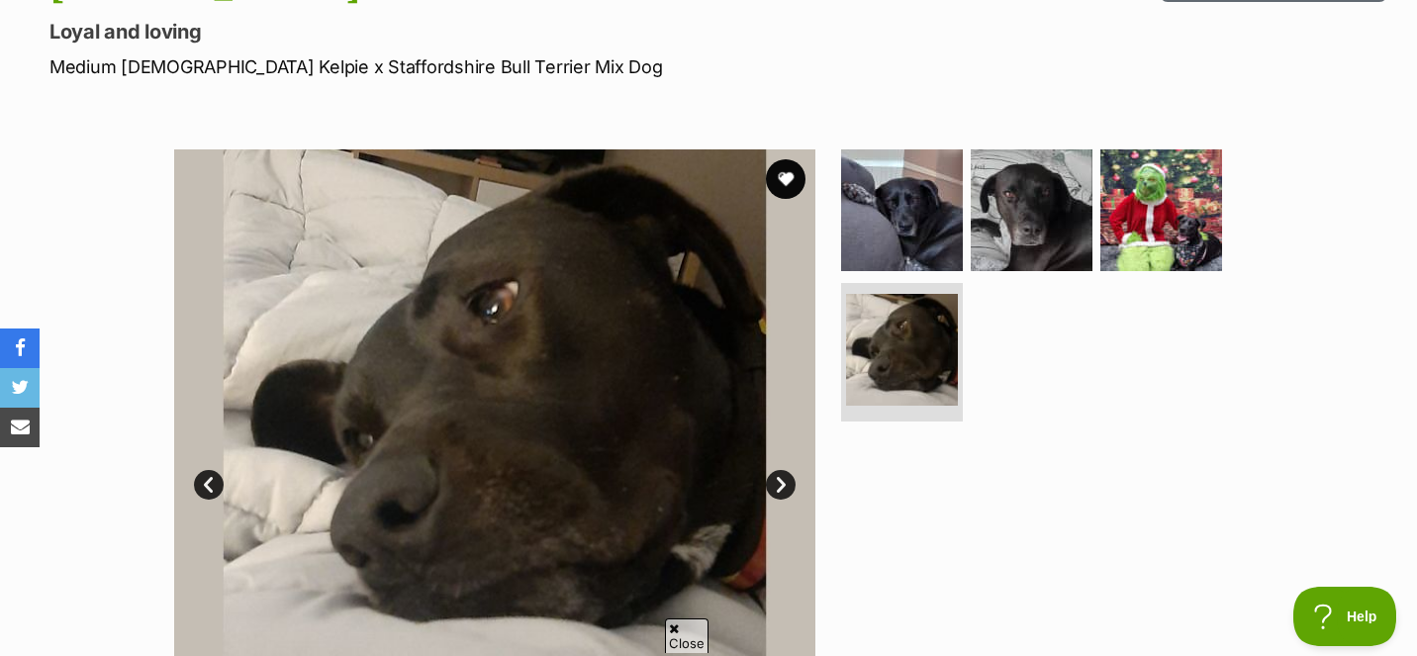
click at [782, 483] on link "Next" at bounding box center [781, 485] width 30 height 30
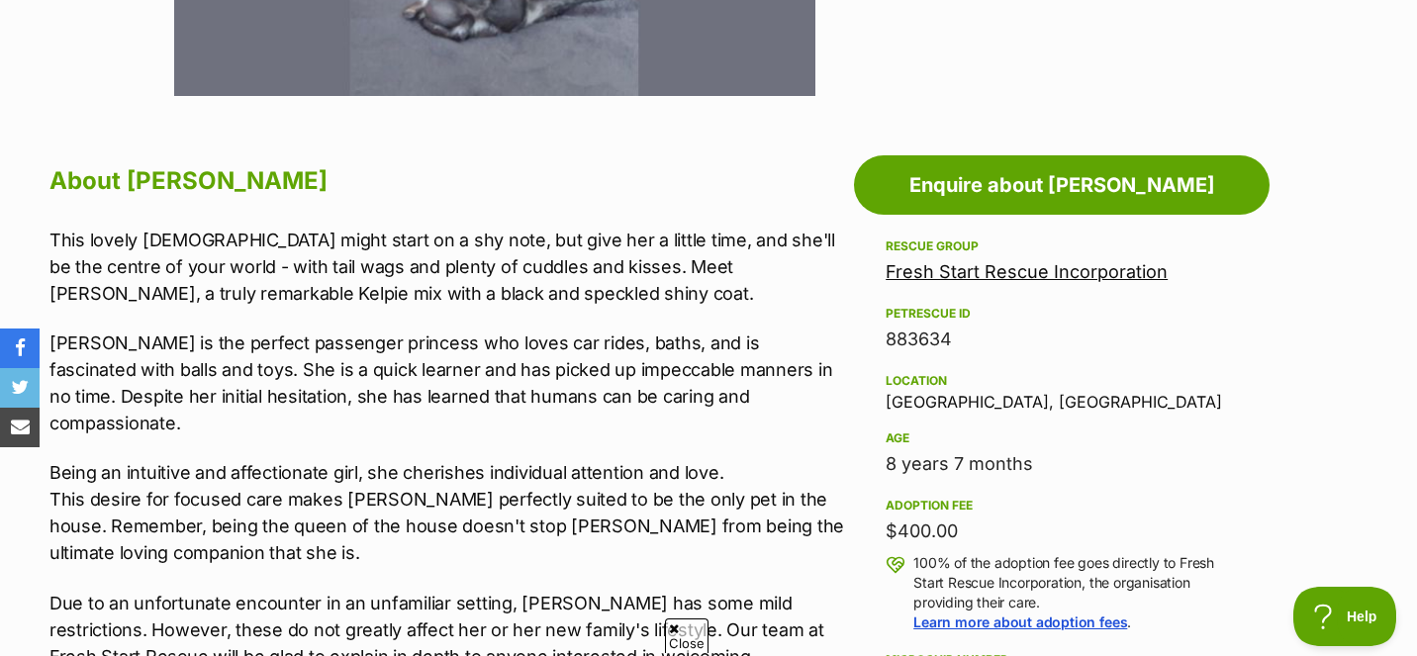
scroll to position [960, 0]
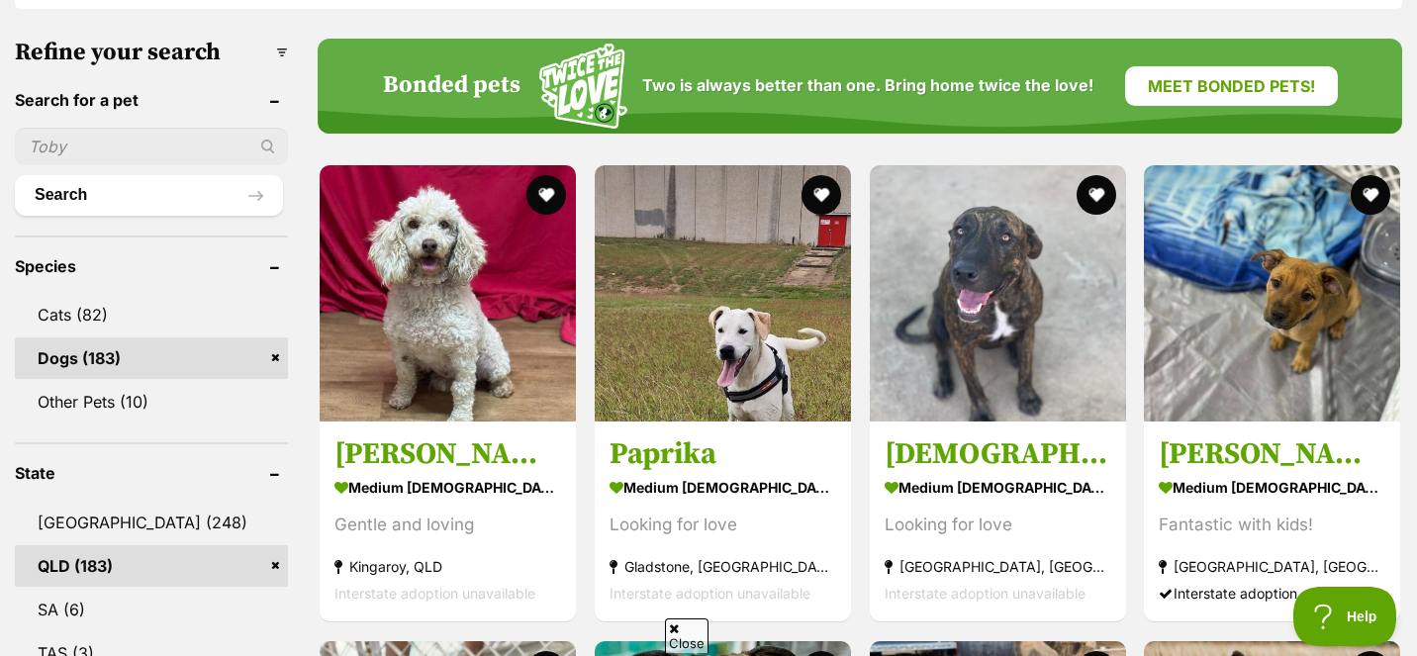
scroll to position [606, 0]
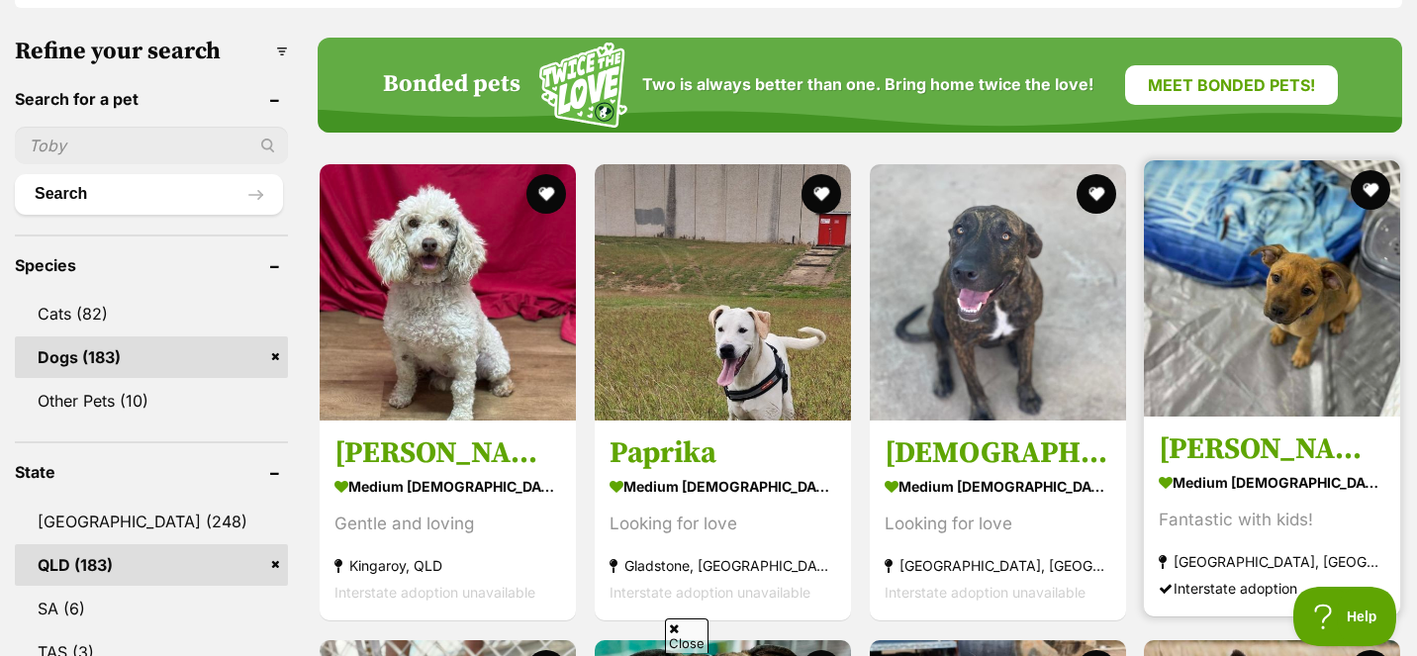
click at [1252, 280] on img at bounding box center [1272, 288] width 256 height 256
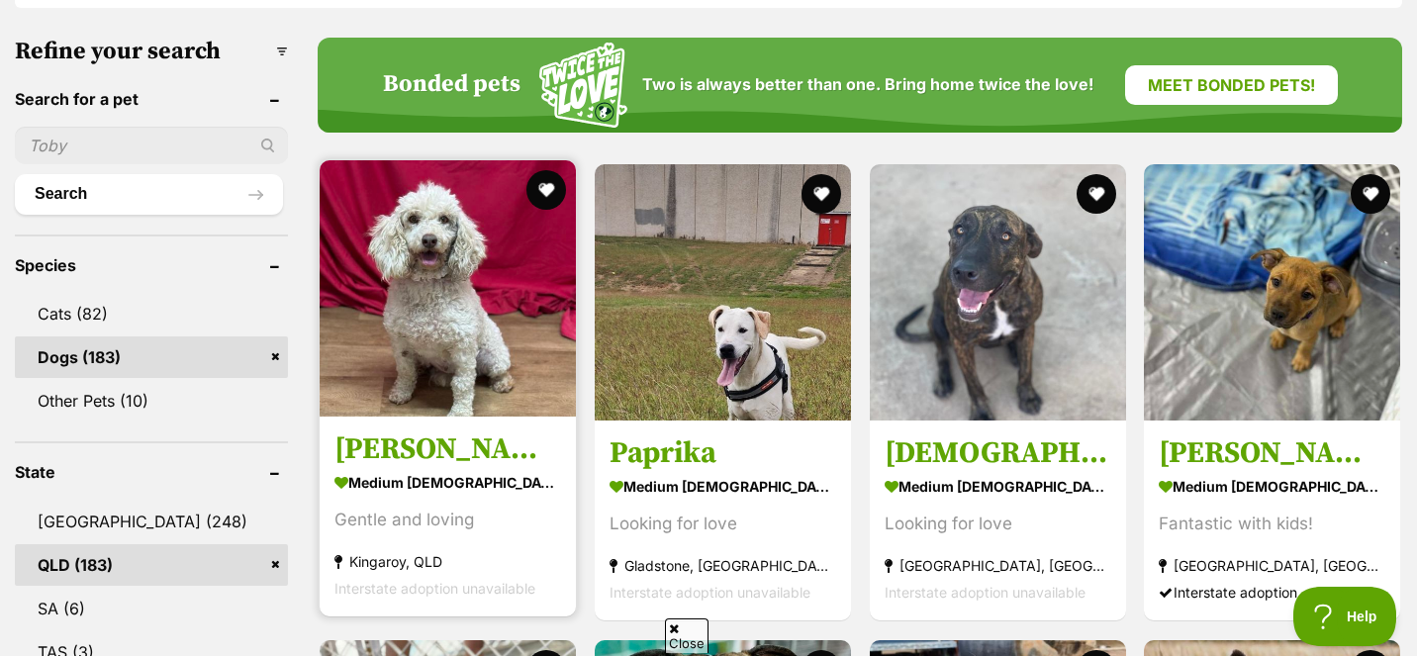
click at [381, 273] on img at bounding box center [448, 288] width 256 height 256
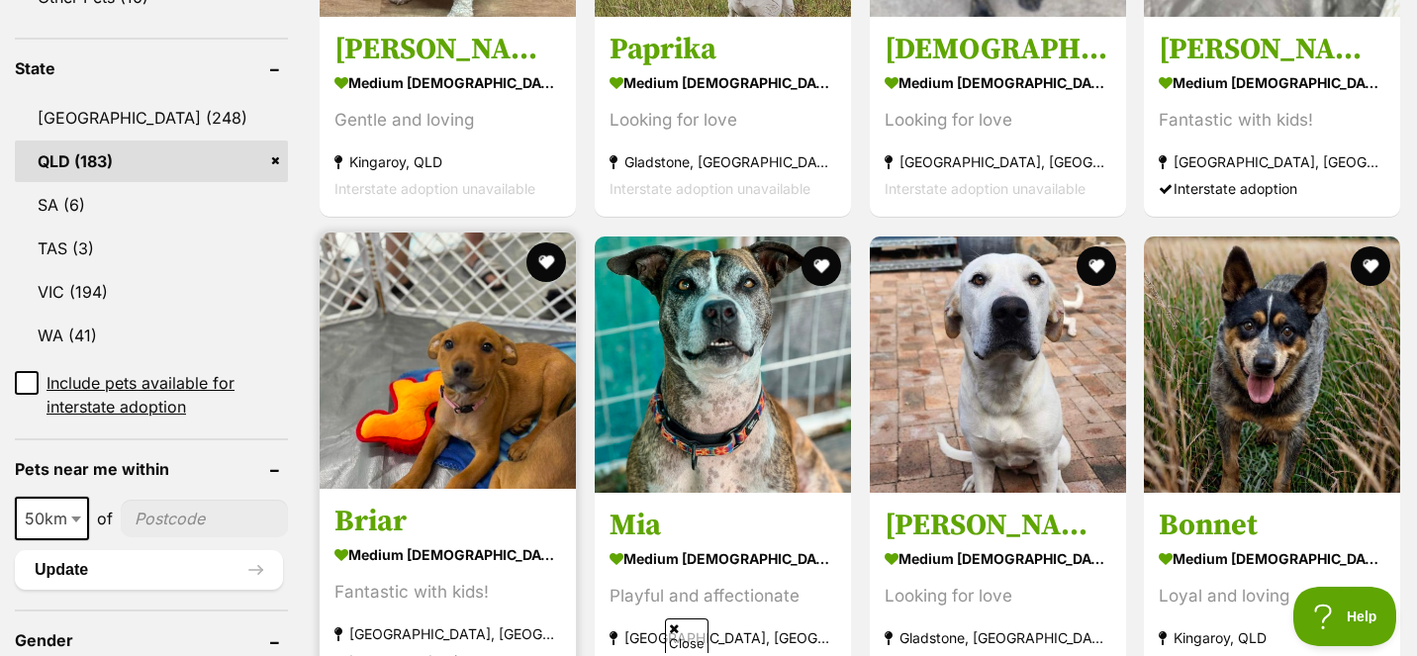
scroll to position [1018, 0]
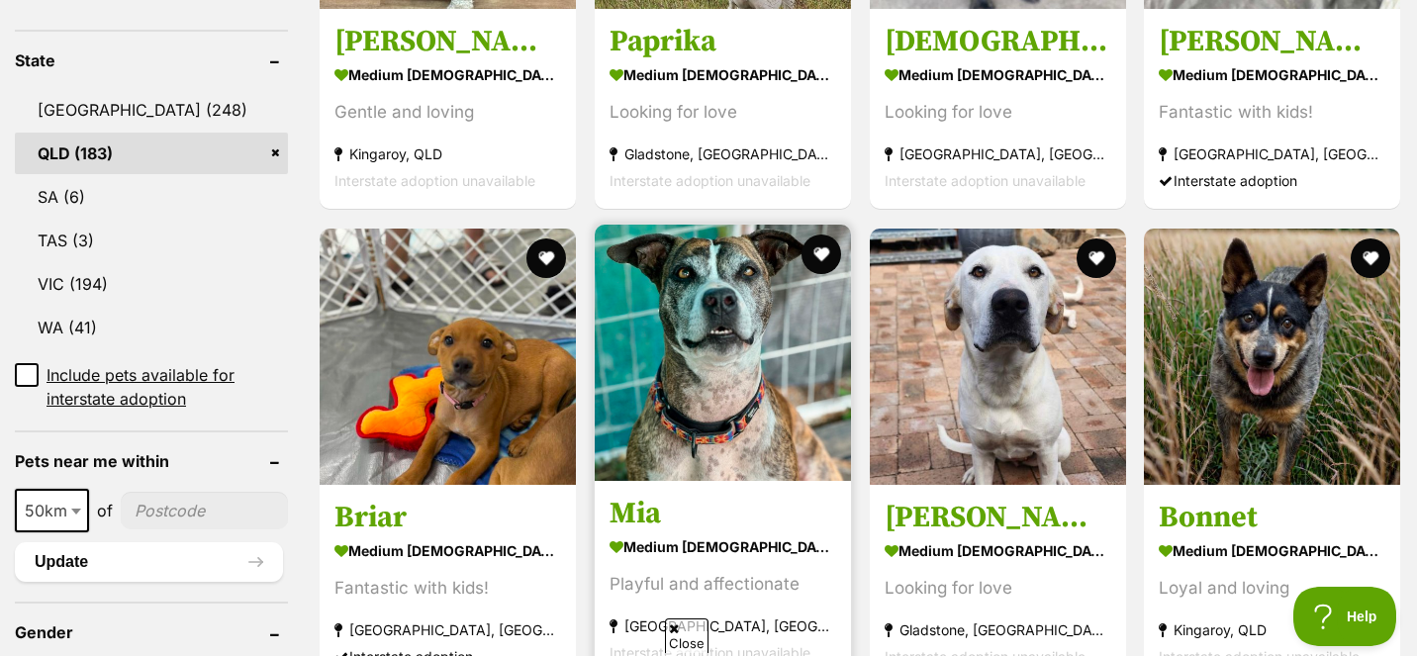
click at [605, 366] on img at bounding box center [723, 353] width 256 height 256
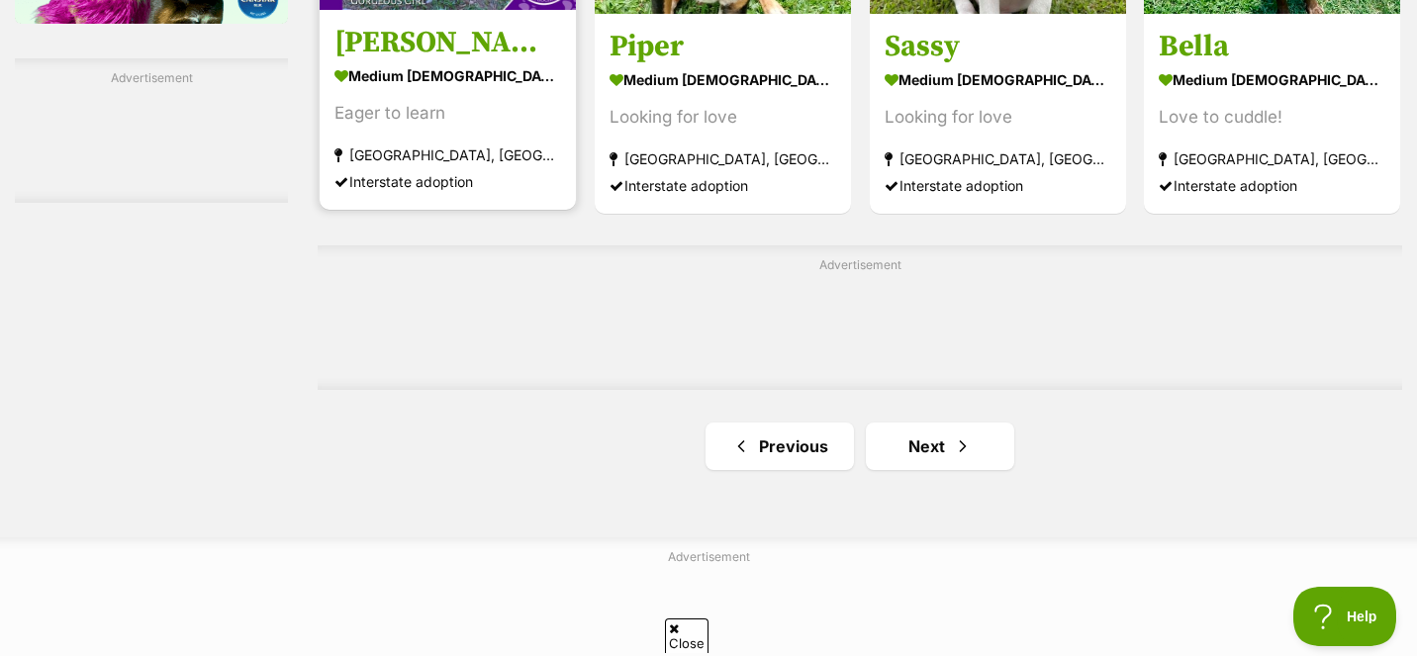
scroll to position [3317, 0]
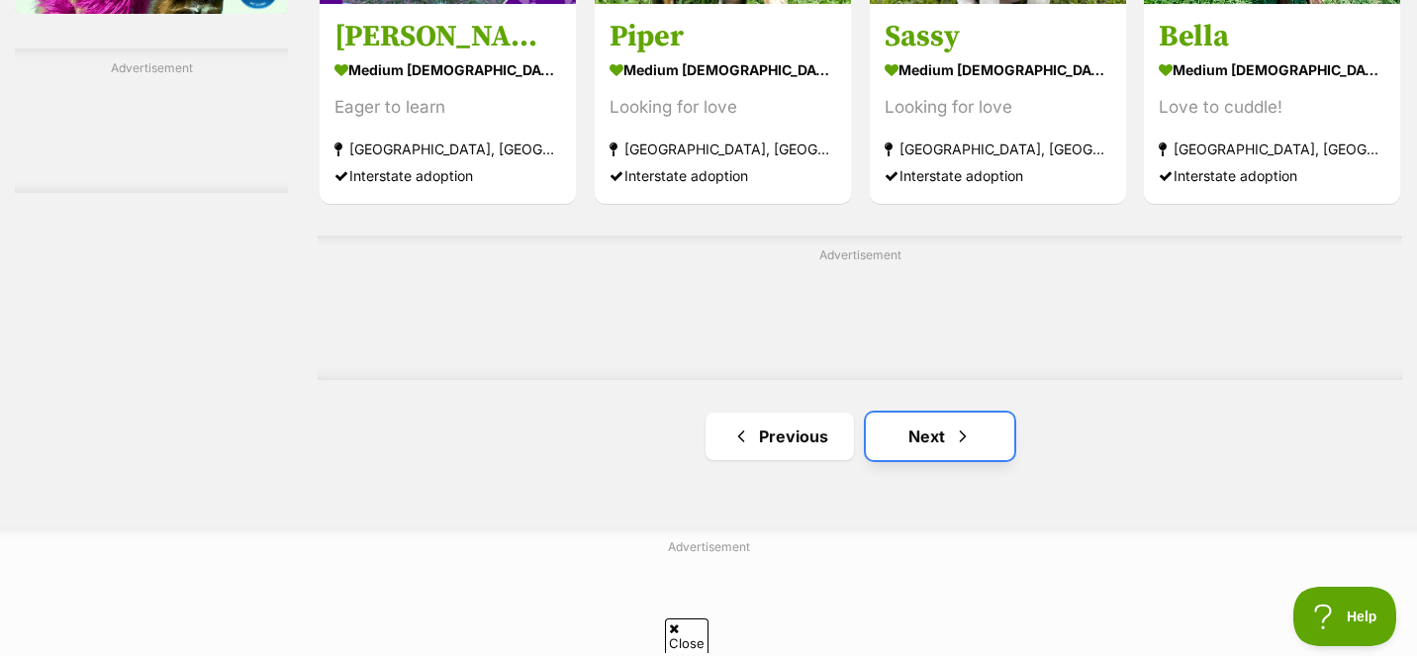
click at [888, 429] on link "Next" at bounding box center [940, 436] width 148 height 47
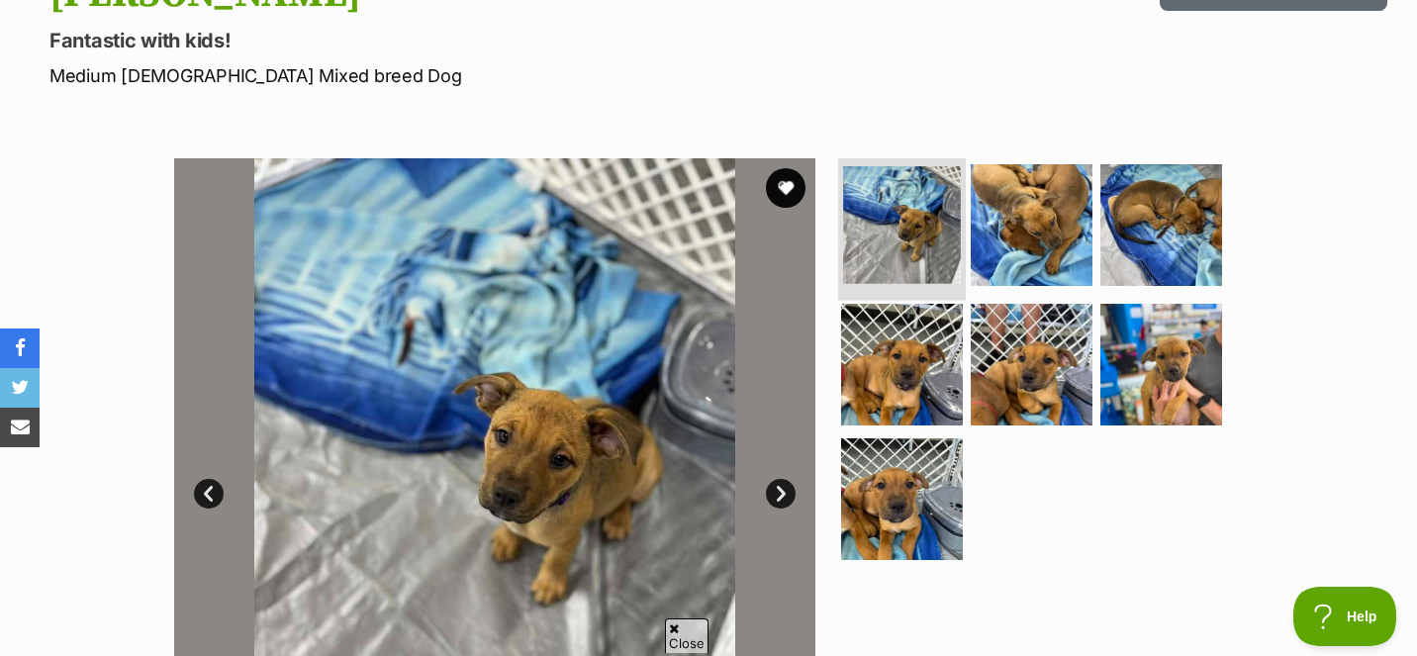
scroll to position [255, 0]
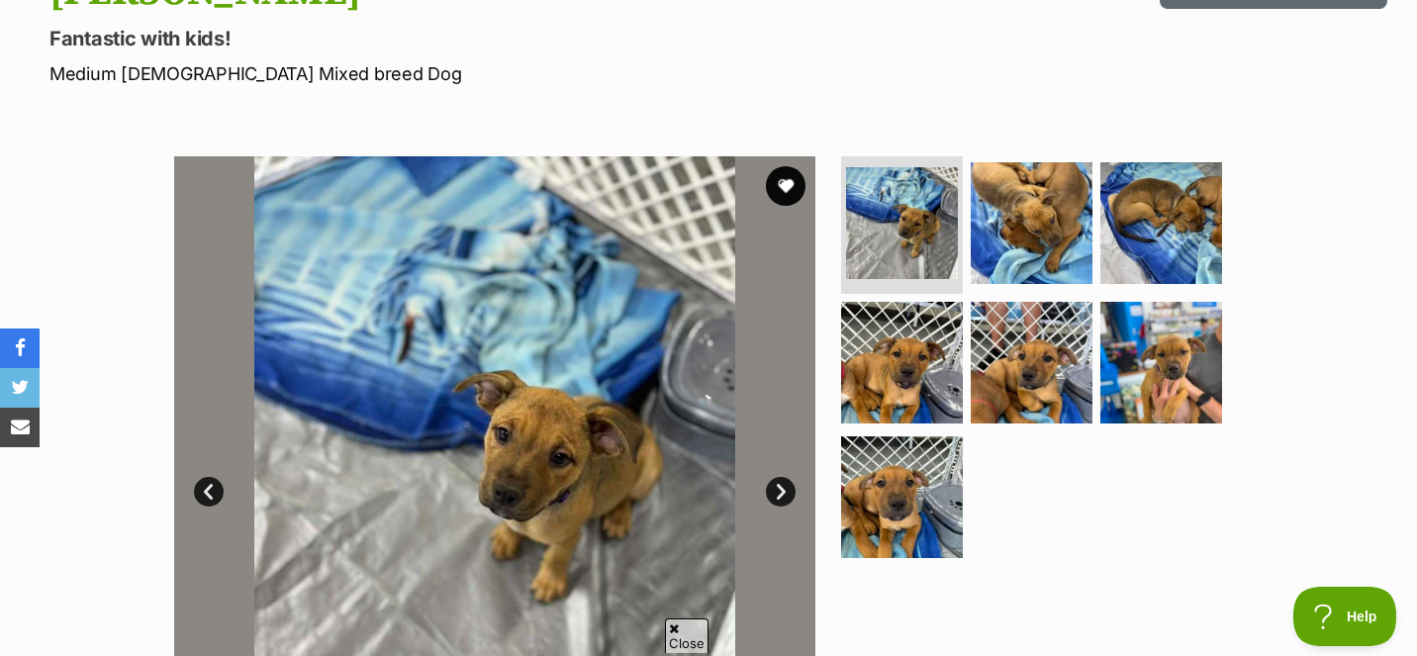
click at [780, 483] on link "Next" at bounding box center [781, 492] width 30 height 30
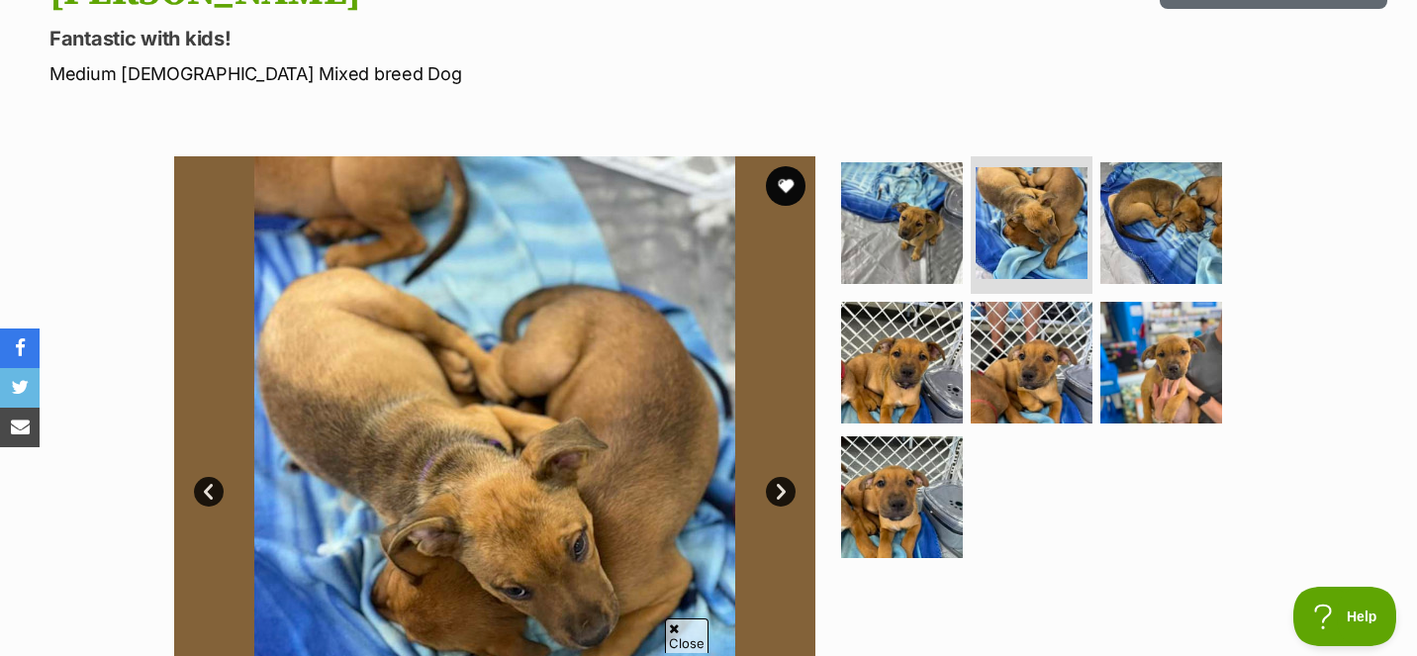
click at [780, 483] on link "Next" at bounding box center [781, 492] width 30 height 30
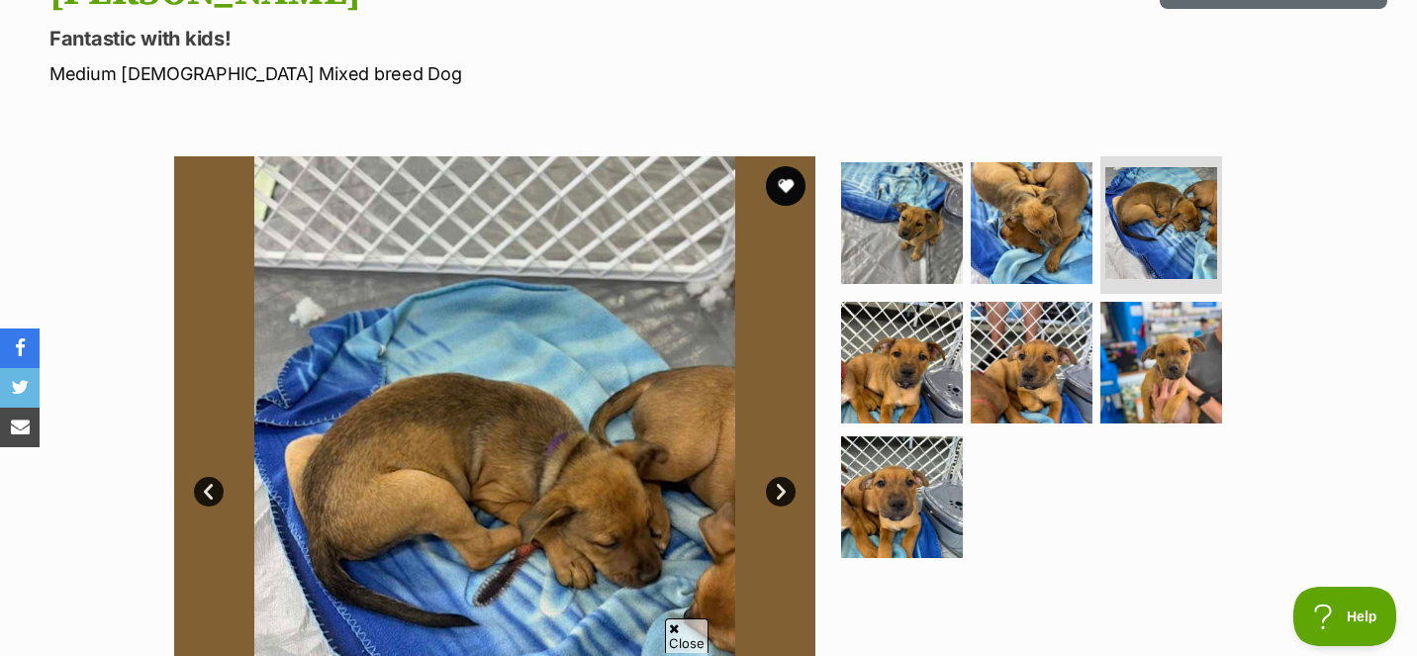
click at [780, 483] on link "Next" at bounding box center [781, 492] width 30 height 30
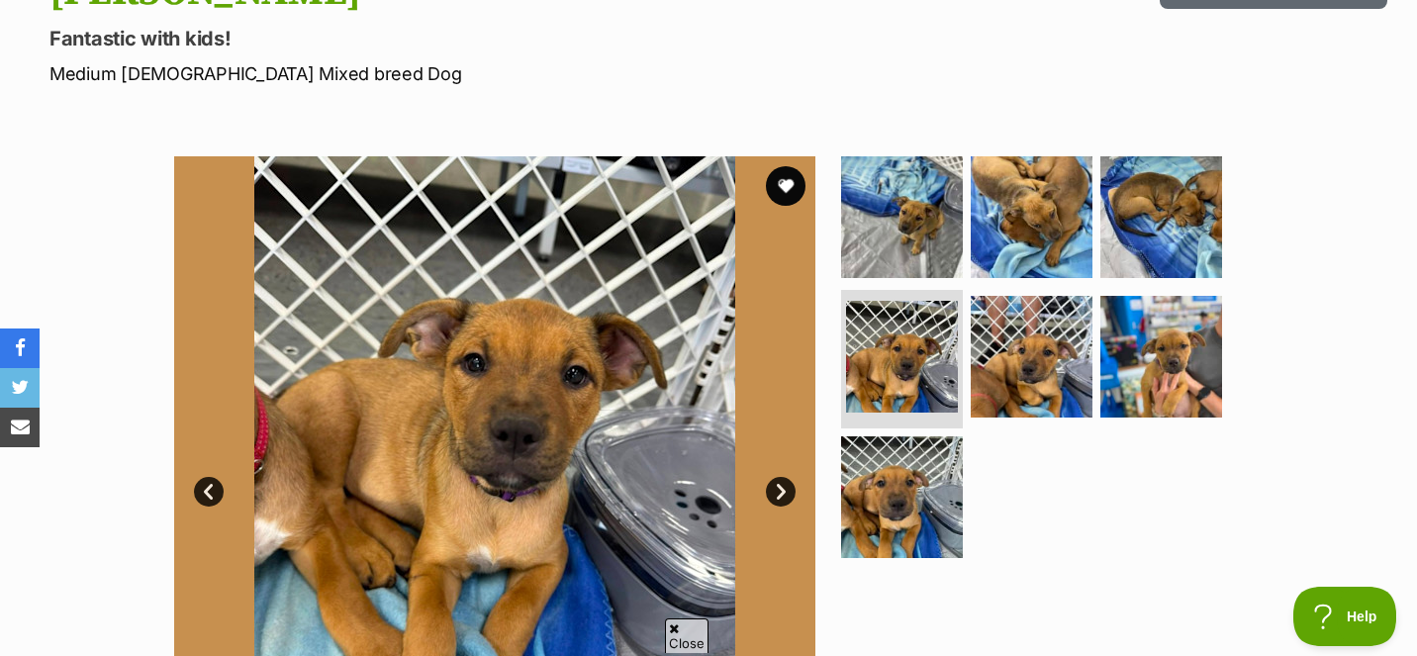
click at [780, 483] on link "Next" at bounding box center [781, 492] width 30 height 30
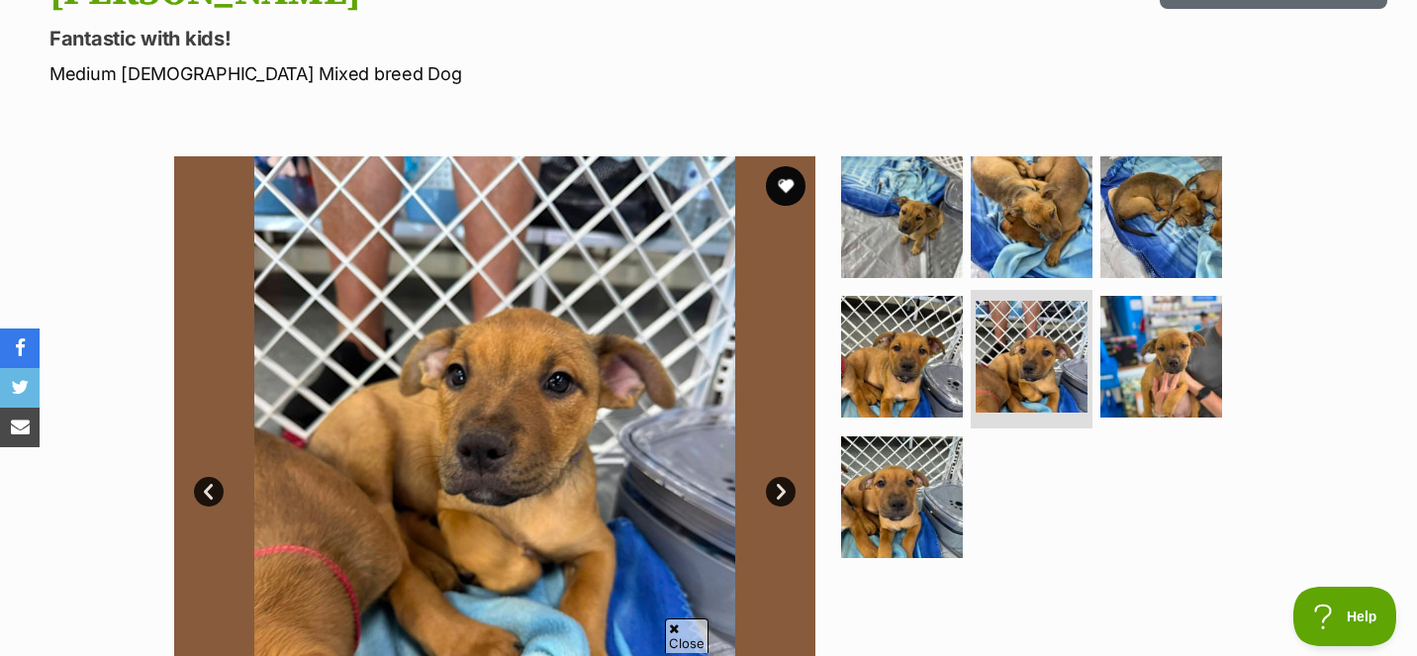
click at [780, 483] on link "Next" at bounding box center [781, 492] width 30 height 30
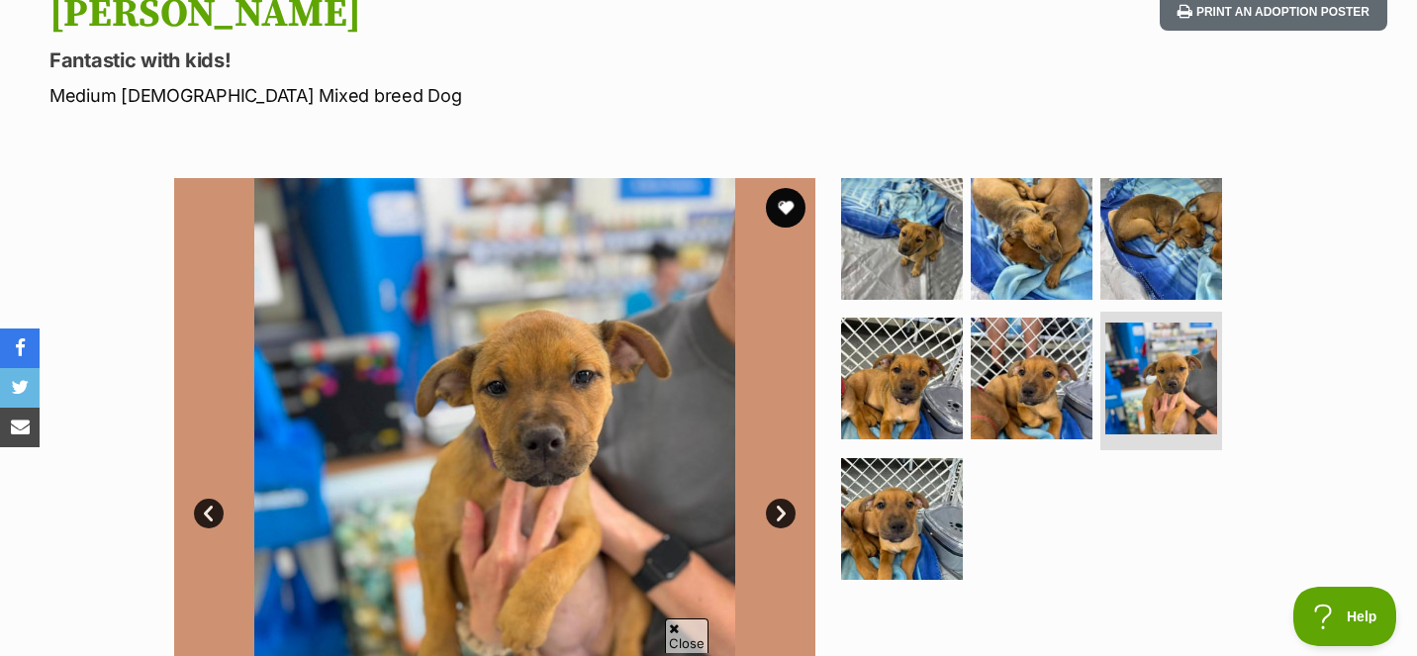
scroll to position [251, 0]
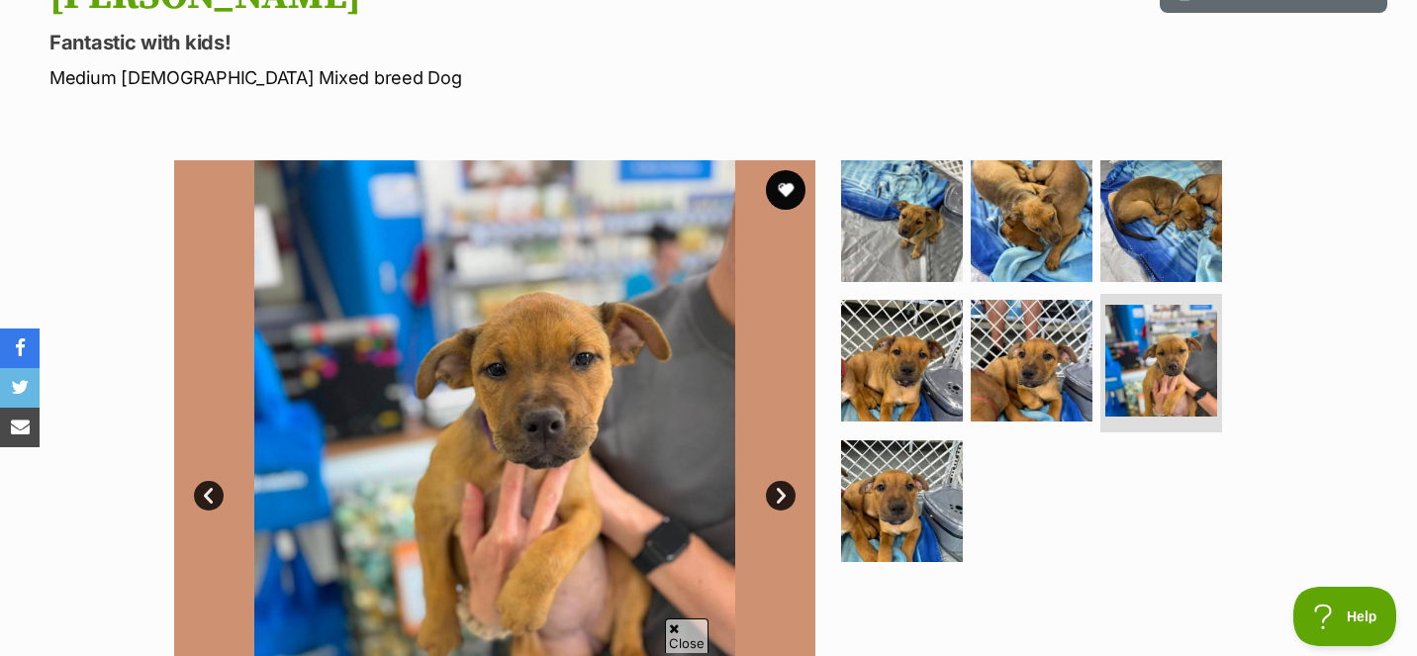
click at [779, 495] on link "Next" at bounding box center [781, 496] width 30 height 30
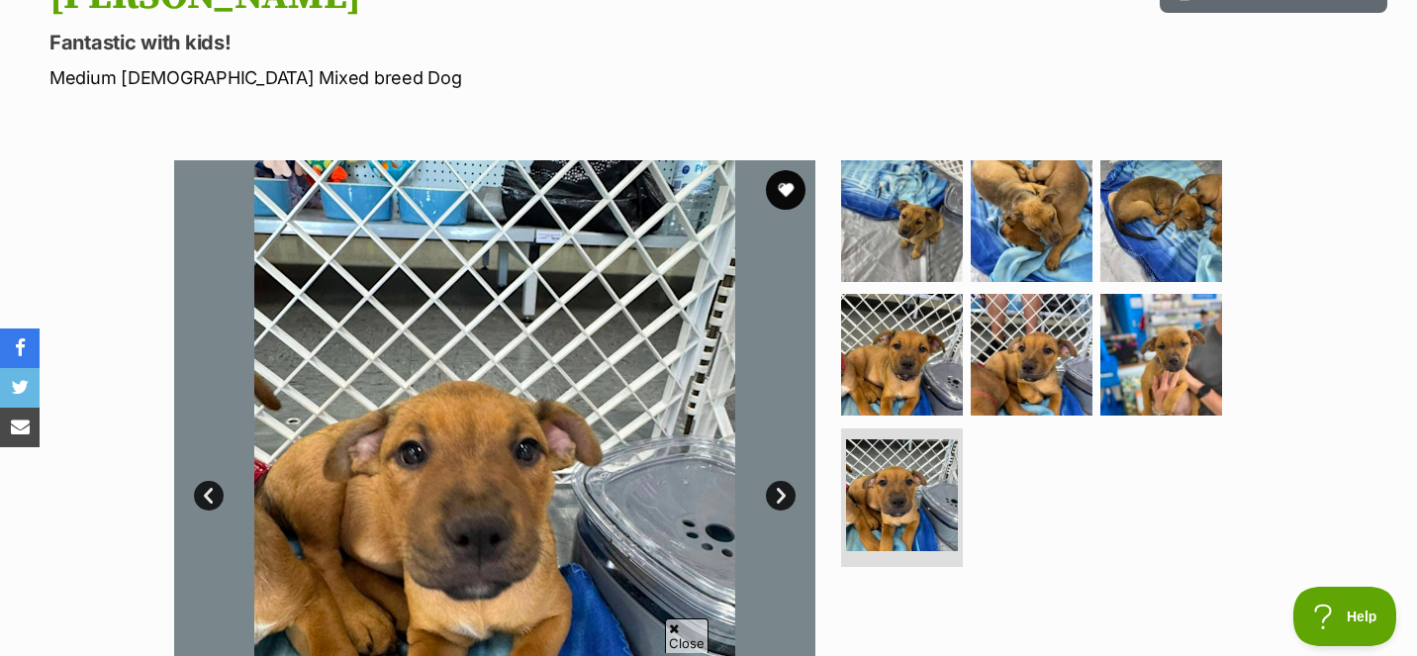
click at [779, 495] on link "Next" at bounding box center [781, 496] width 30 height 30
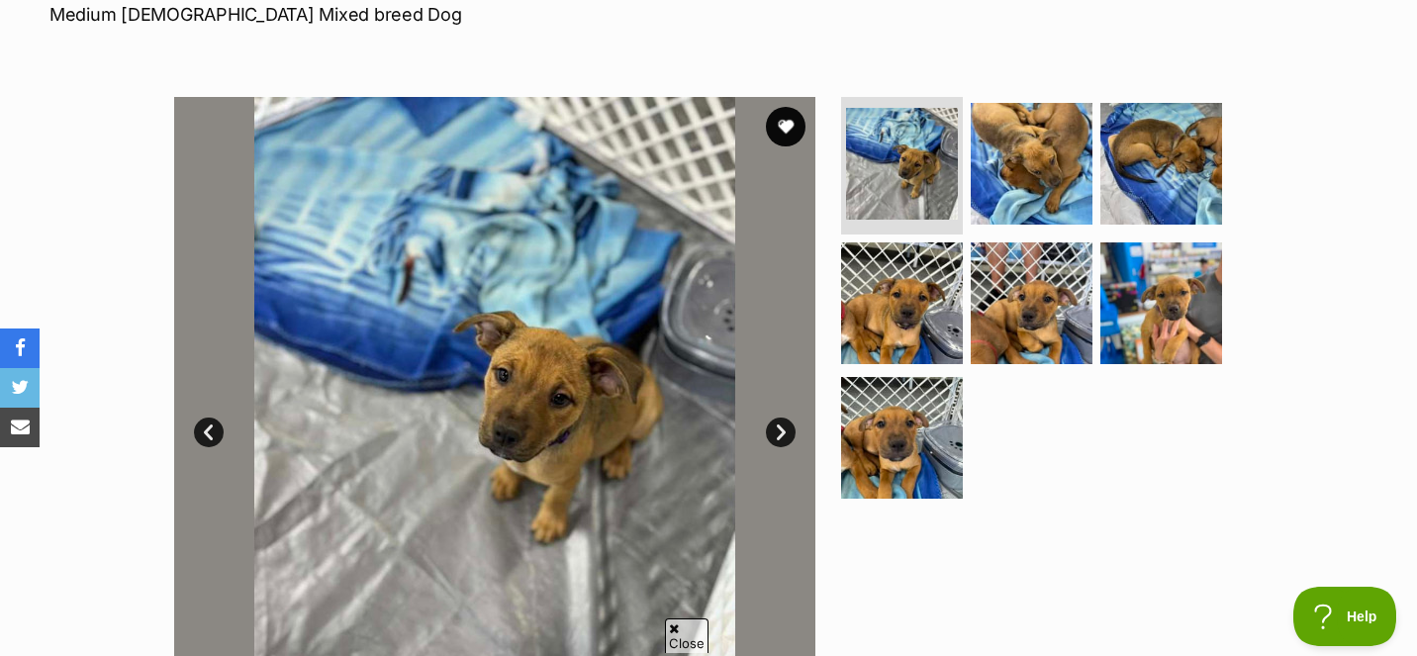
scroll to position [317, 0]
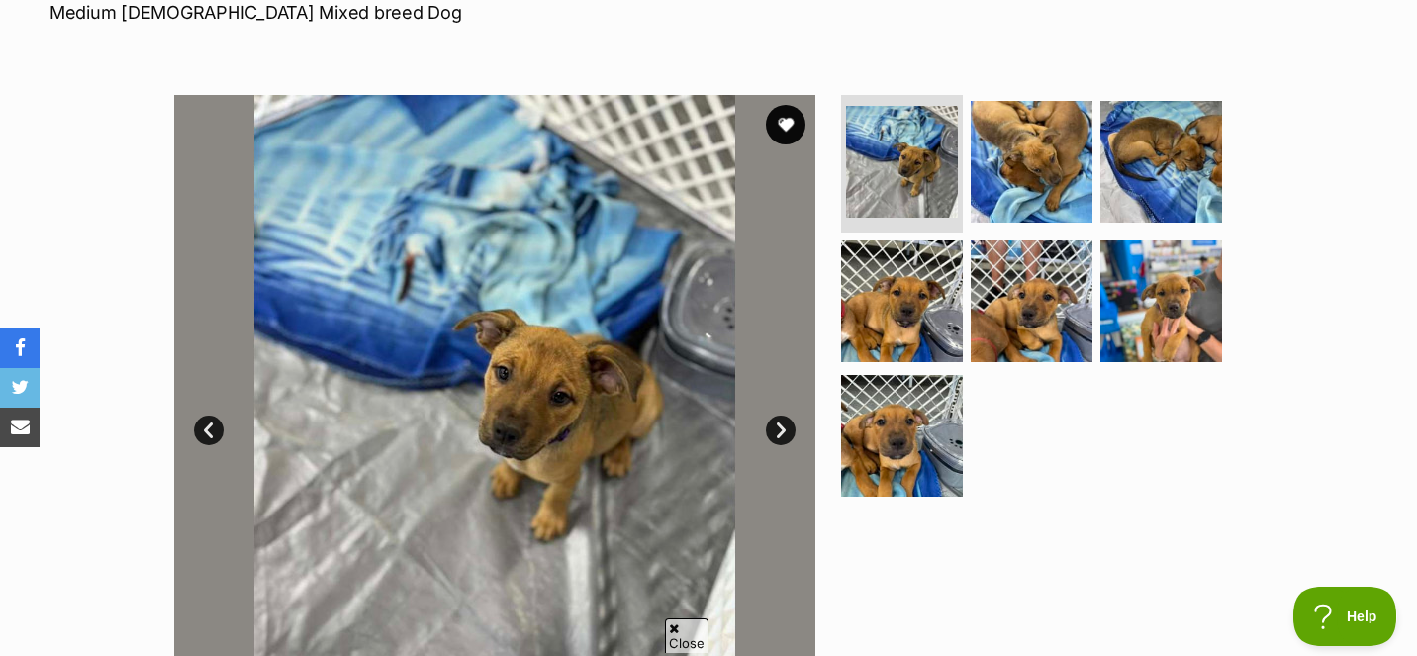
click at [779, 427] on link "Next" at bounding box center [781, 431] width 30 height 30
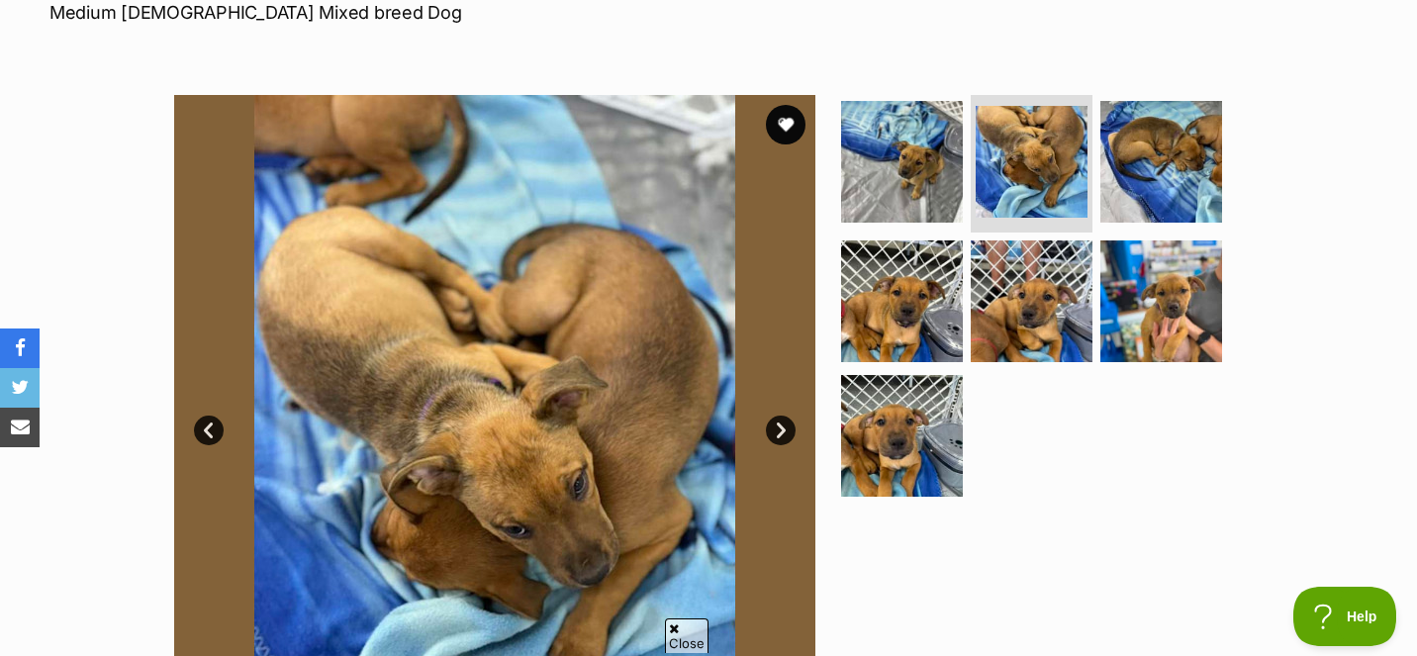
click at [779, 427] on link "Next" at bounding box center [781, 431] width 30 height 30
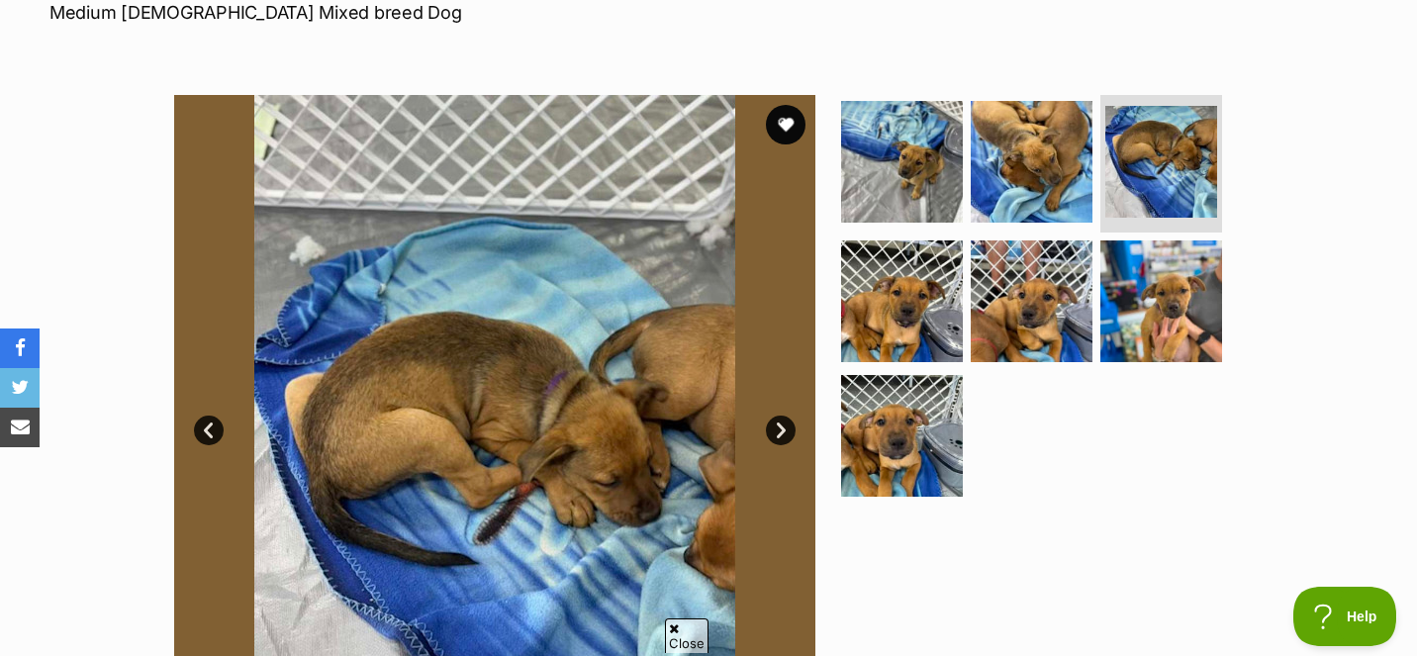
click at [779, 427] on link "Next" at bounding box center [781, 431] width 30 height 30
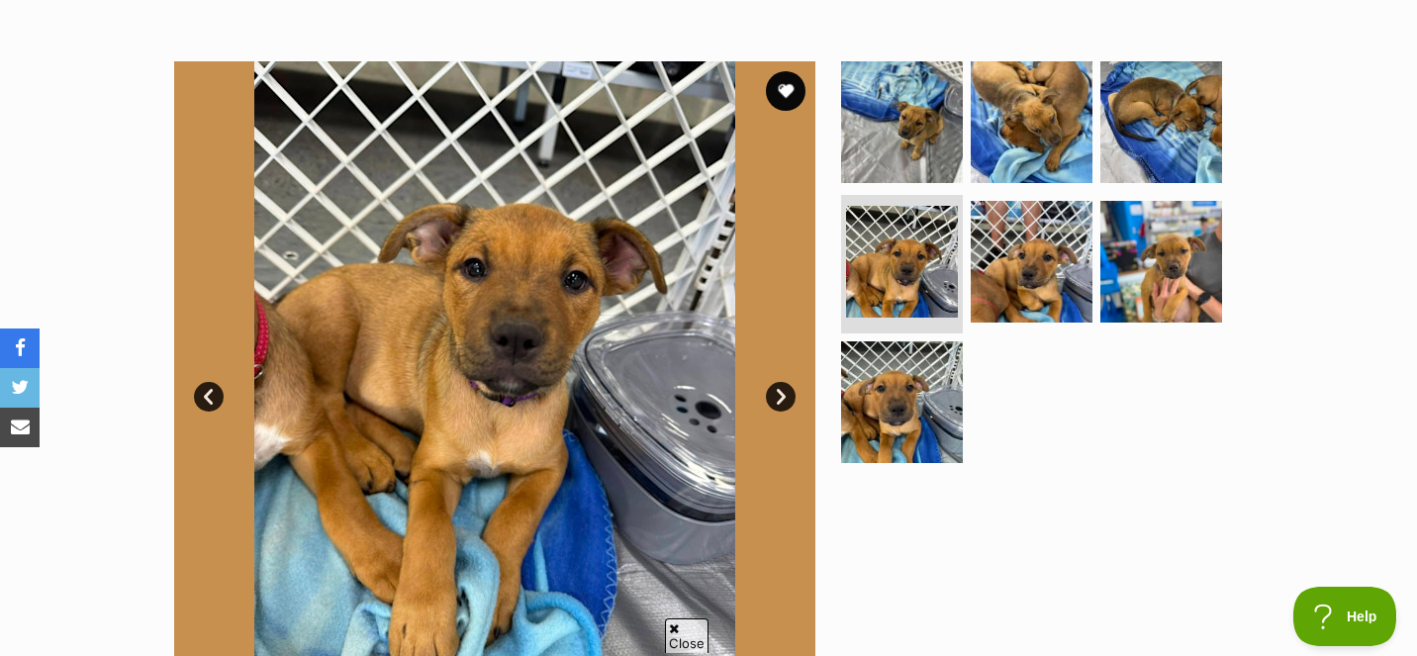
scroll to position [352, 0]
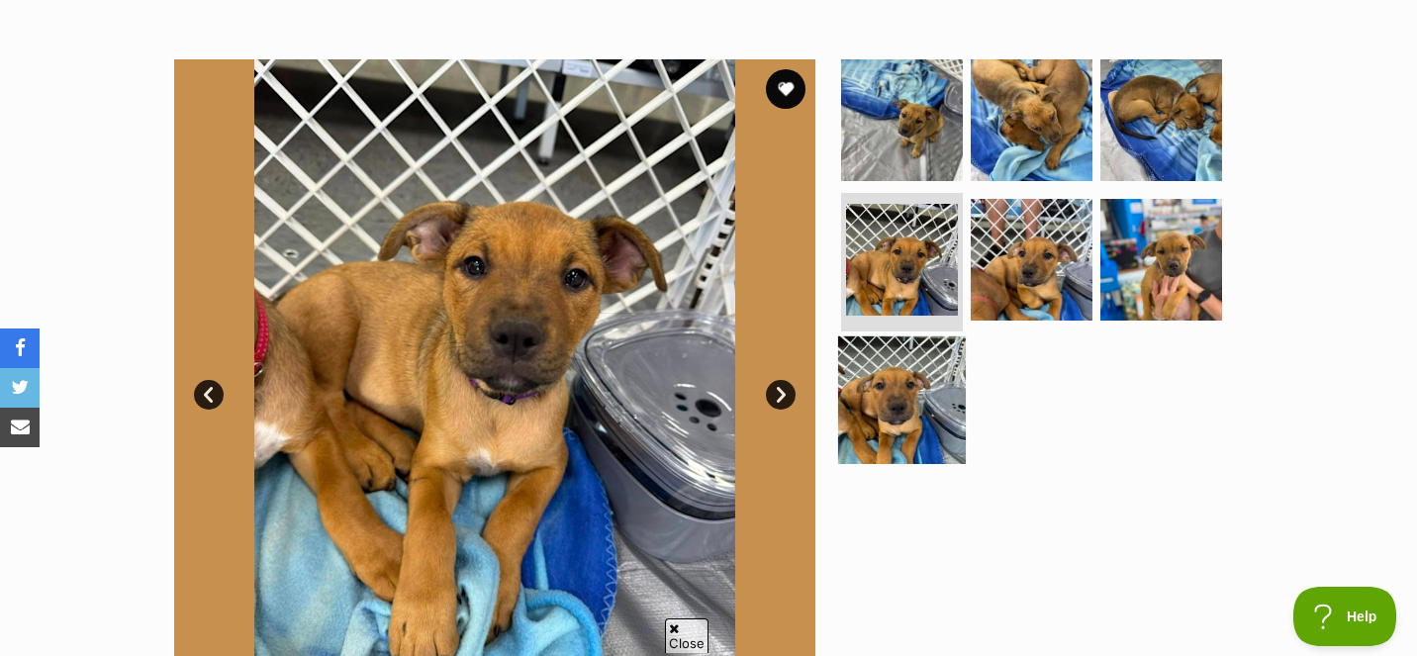
click at [869, 407] on img at bounding box center [902, 400] width 128 height 128
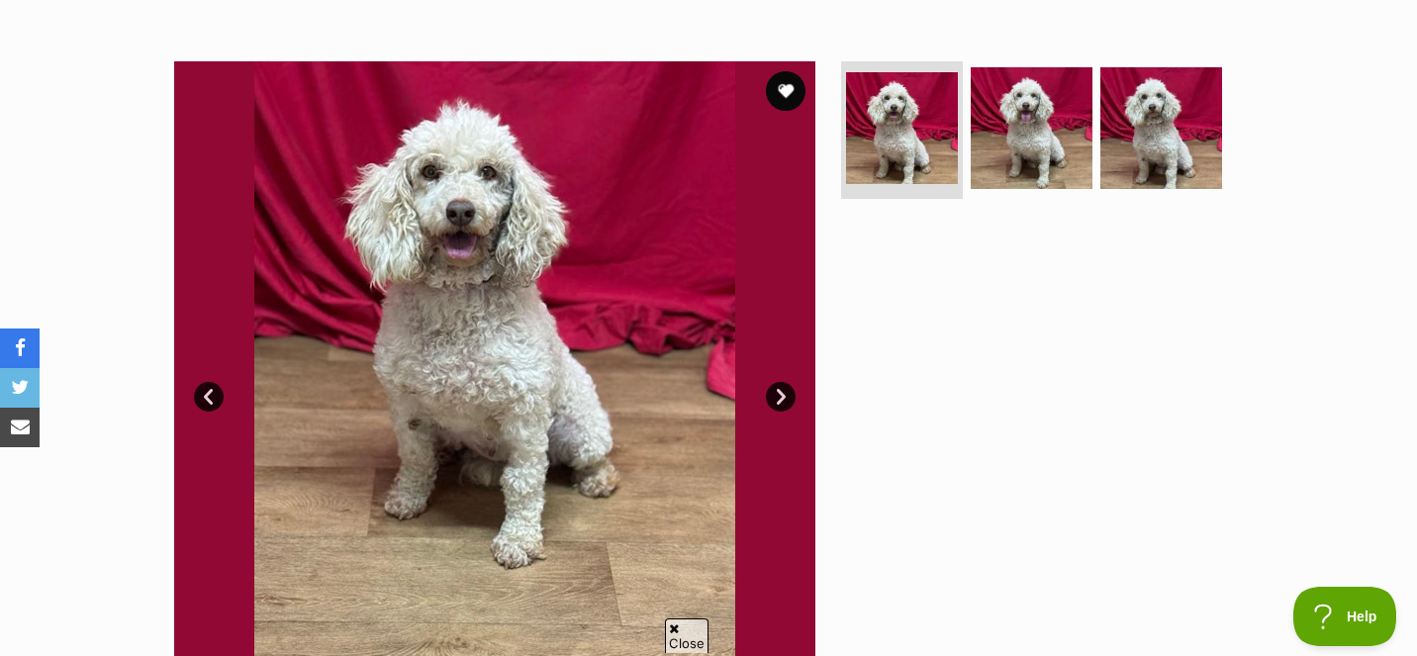
scroll to position [350, 0]
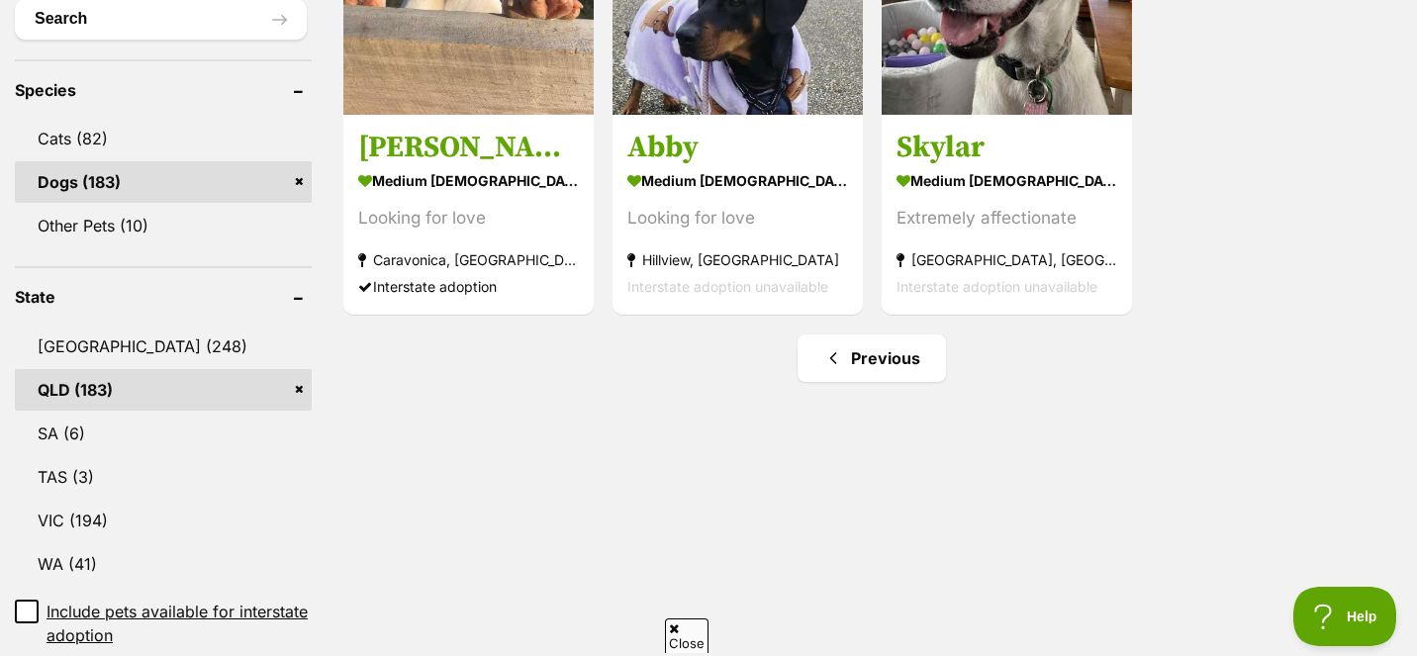
scroll to position [776, 0]
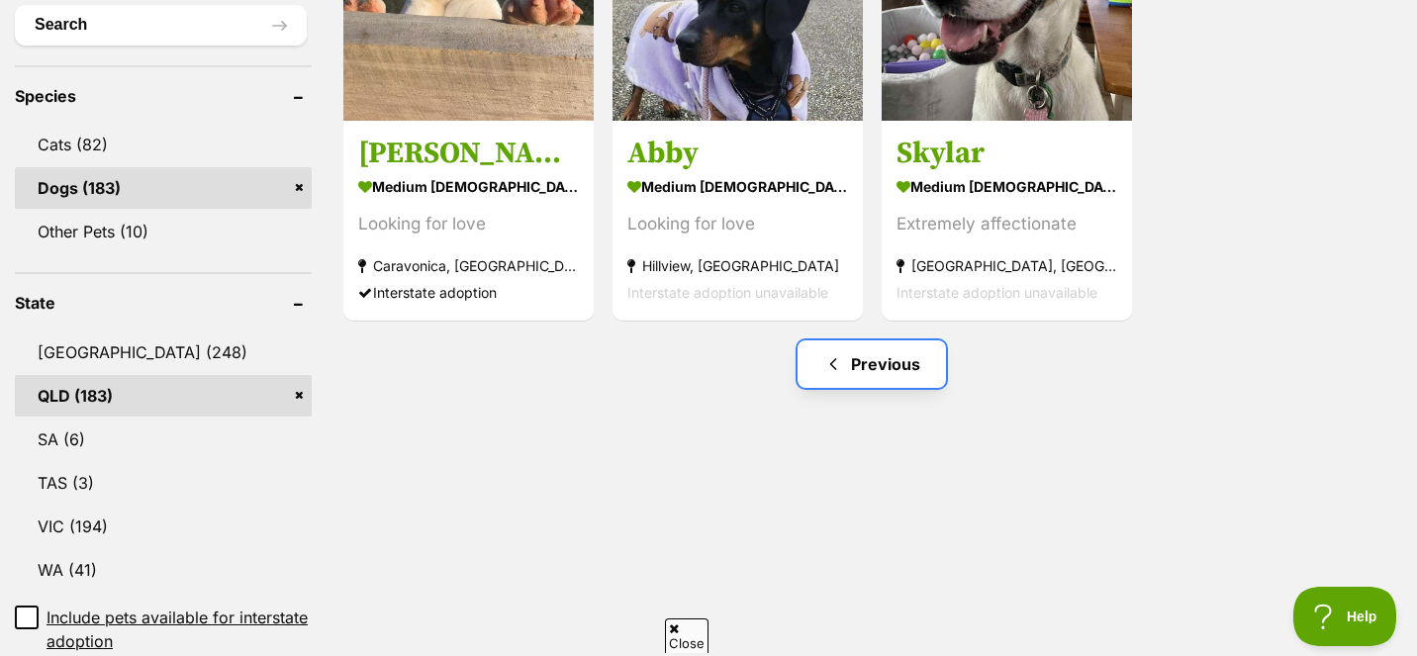
click at [867, 363] on link "Previous" at bounding box center [871, 363] width 148 height 47
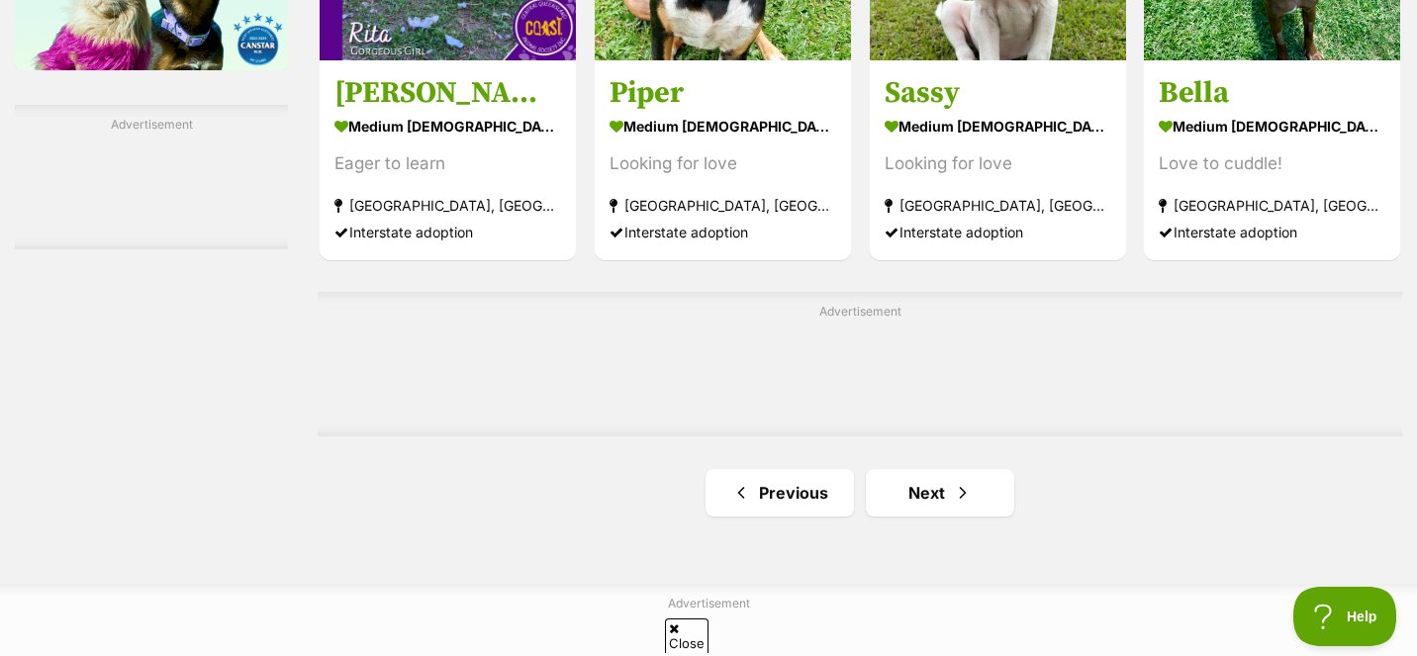
scroll to position [3346, 0]
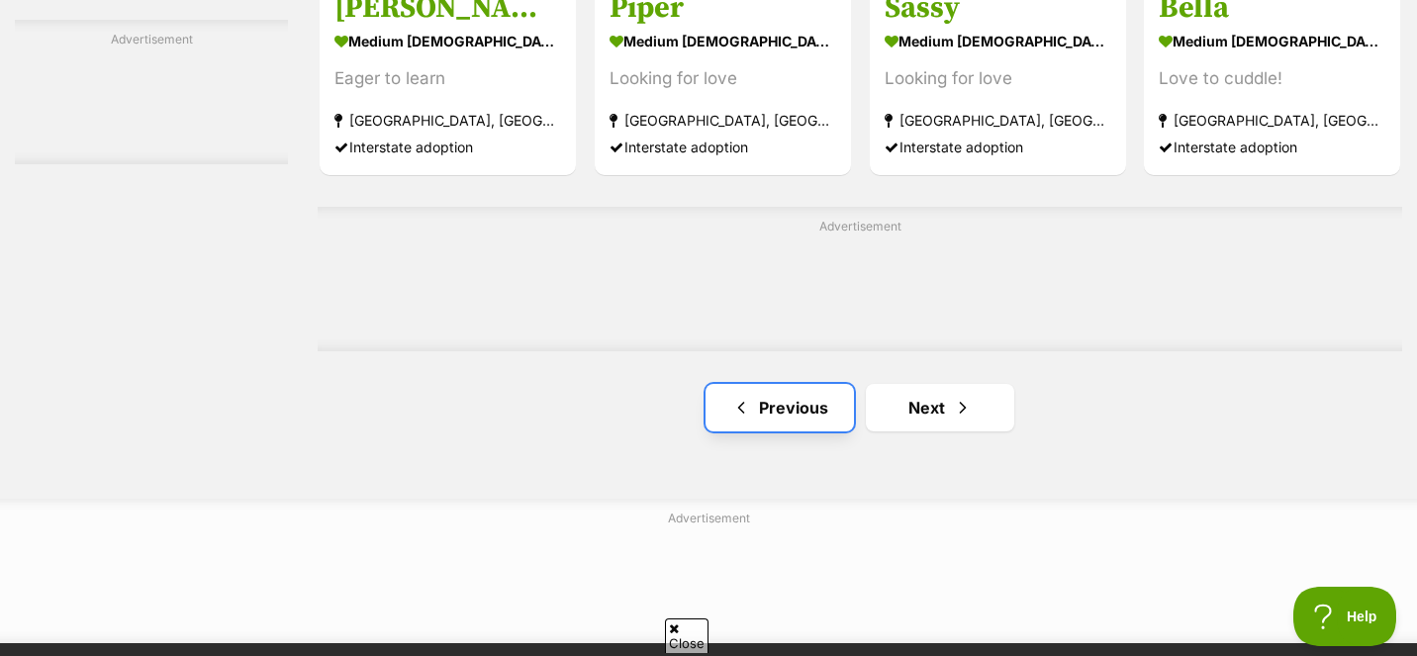
click at [816, 411] on link "Previous" at bounding box center [779, 407] width 148 height 47
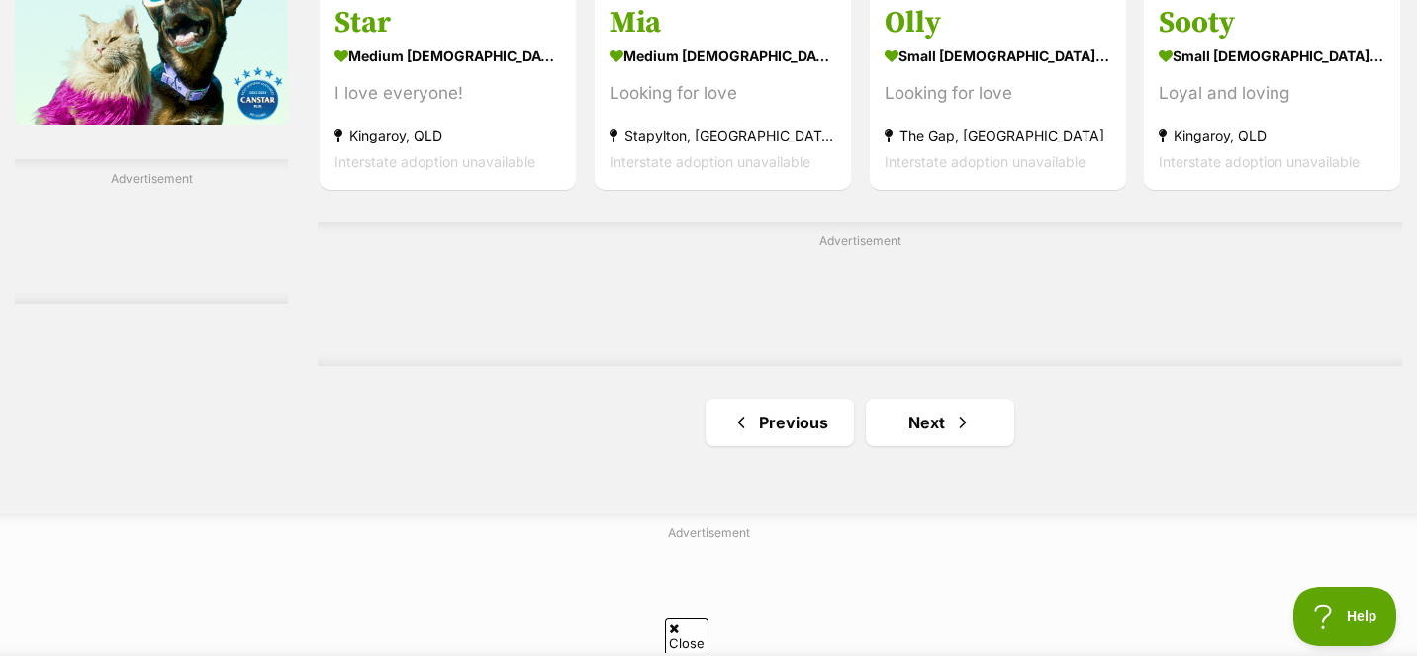
scroll to position [3228, 0]
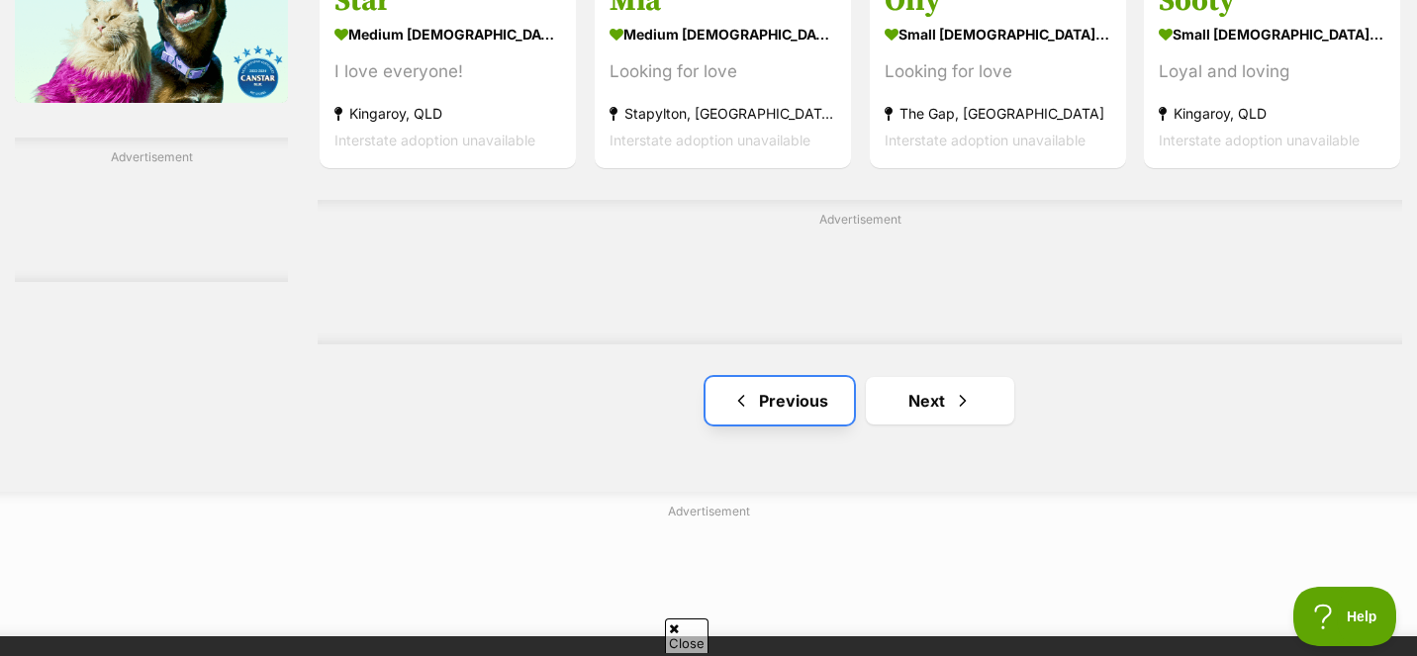
click at [816, 410] on link "Previous" at bounding box center [779, 400] width 148 height 47
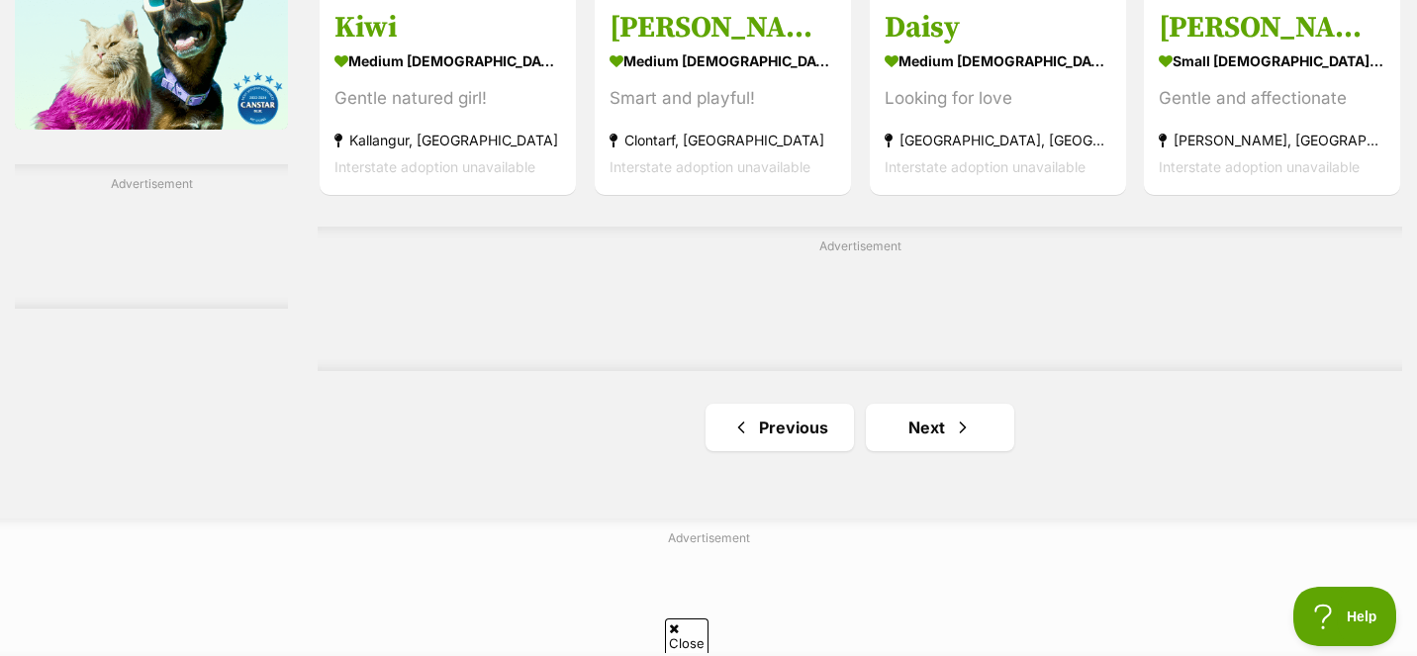
scroll to position [3206, 0]
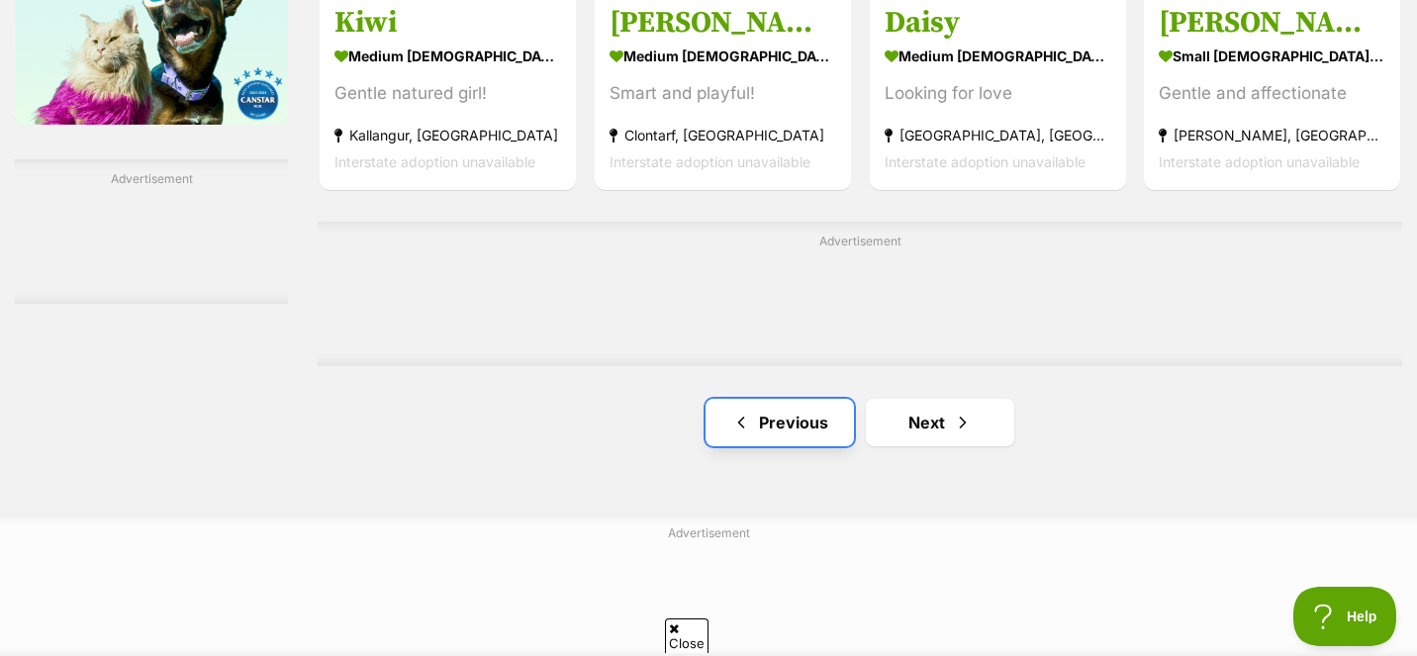
click at [809, 424] on link "Previous" at bounding box center [779, 422] width 148 height 47
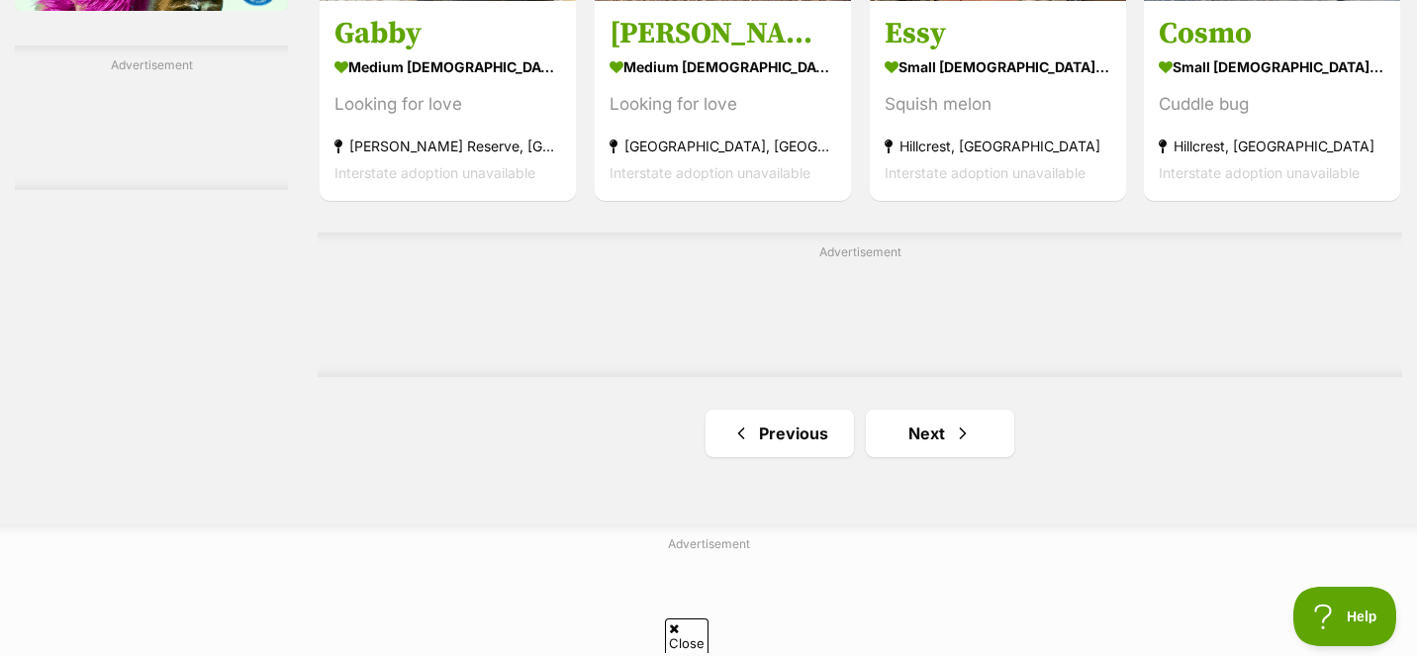
scroll to position [3323, 0]
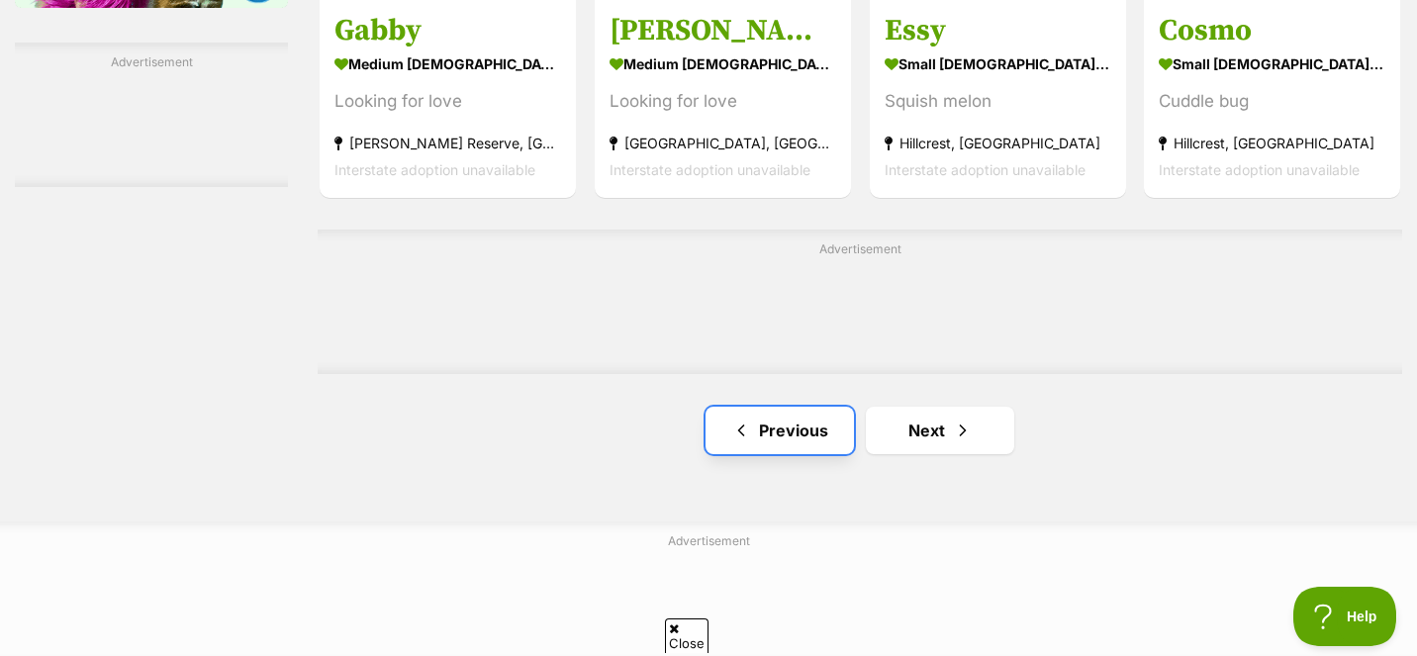
click at [747, 426] on span "Previous page" at bounding box center [741, 430] width 20 height 24
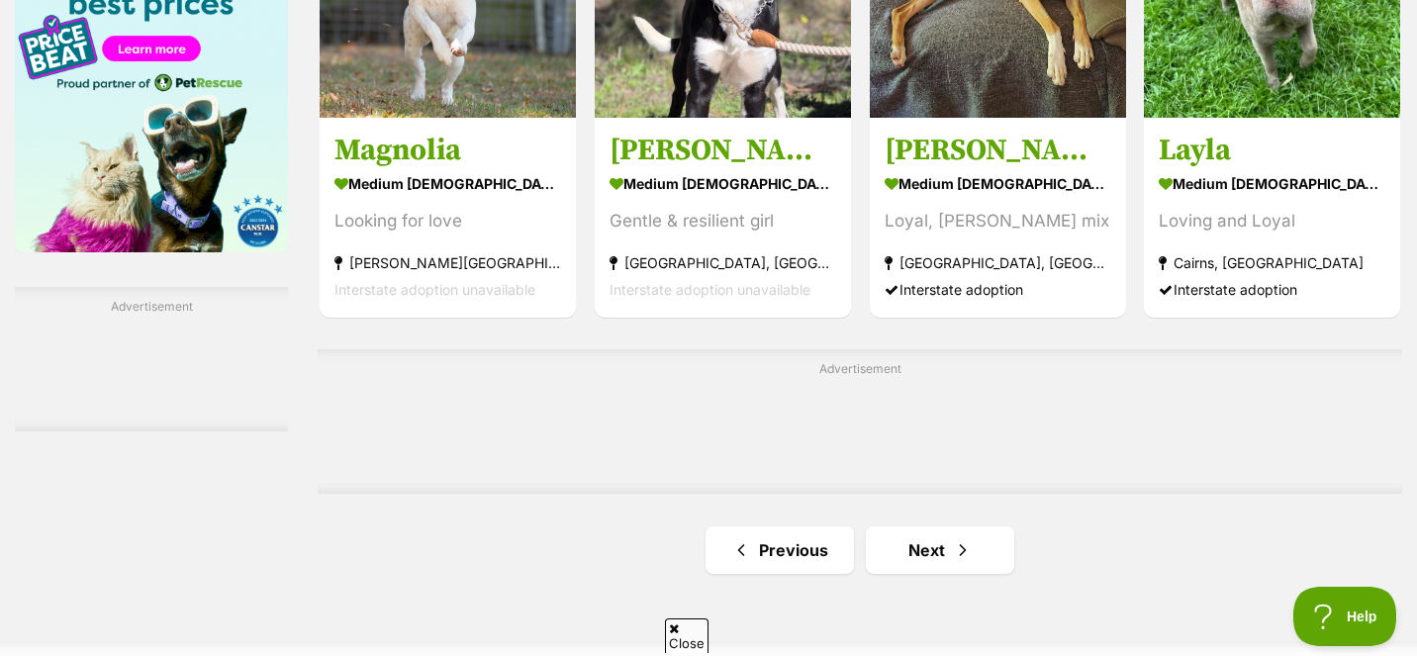
scroll to position [3081, 0]
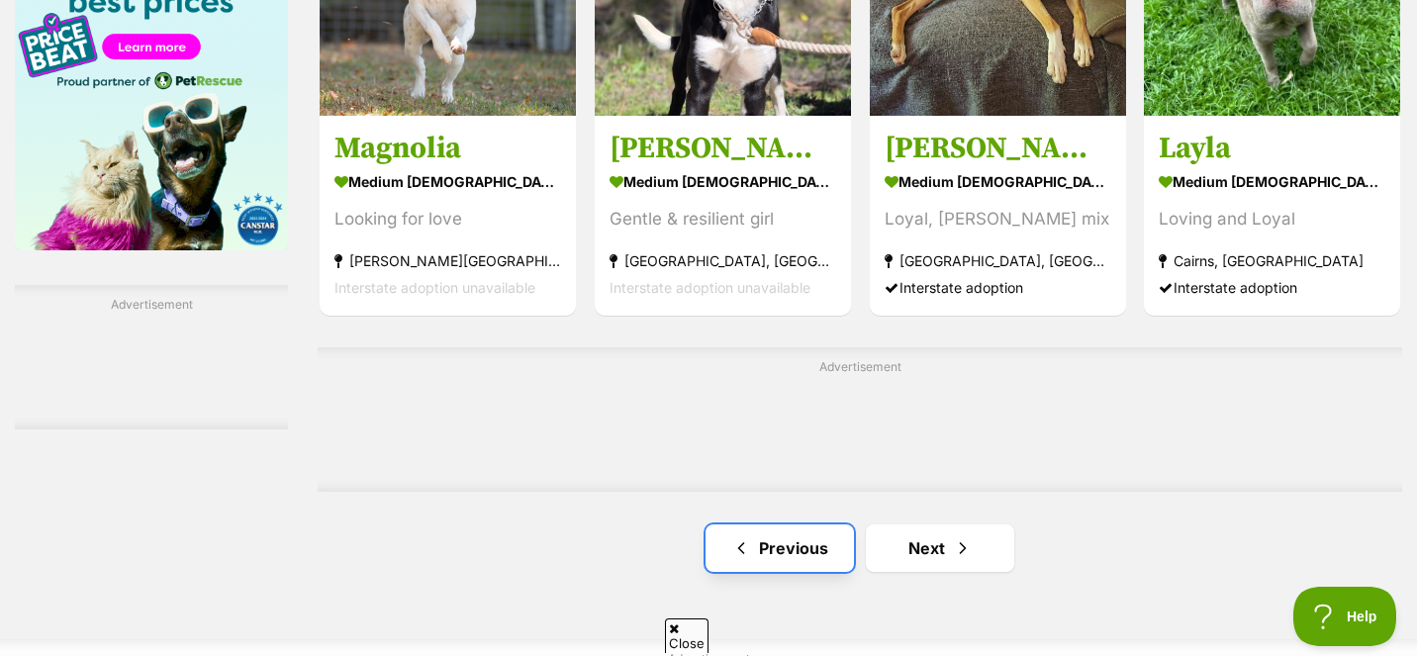
click at [758, 547] on link "Previous" at bounding box center [779, 547] width 148 height 47
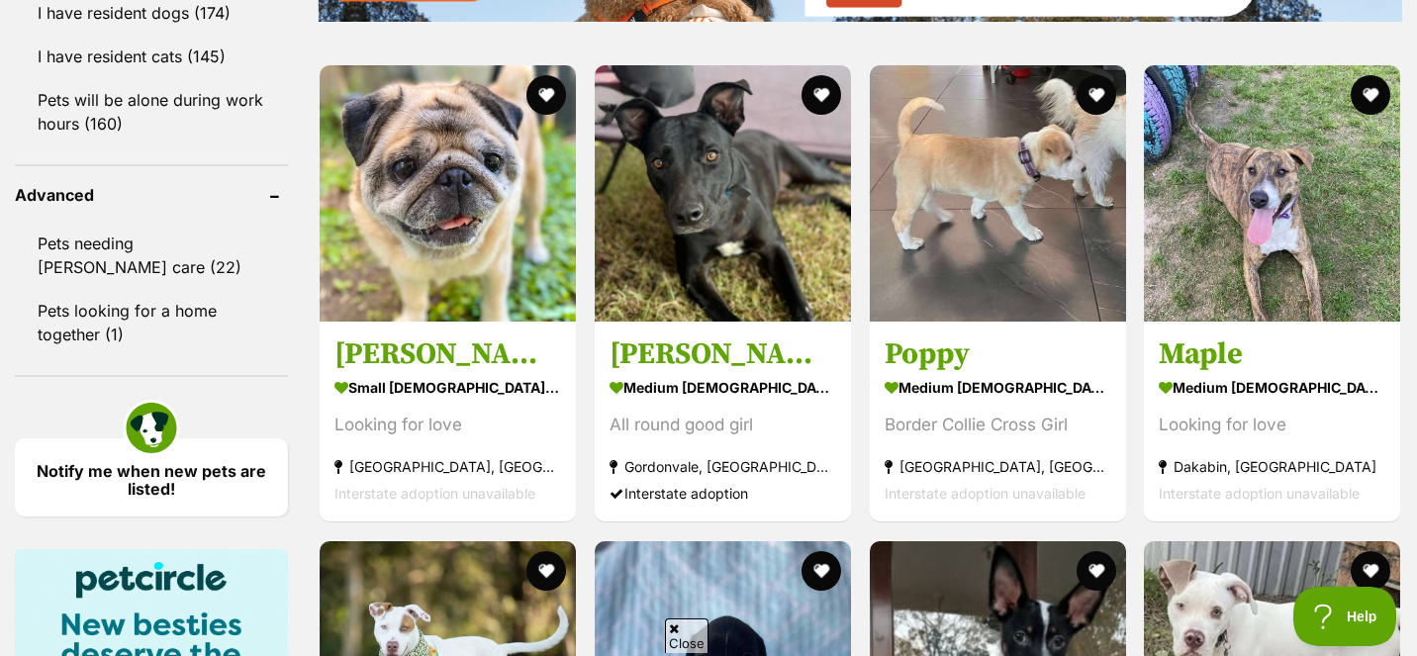
scroll to position [2410, 0]
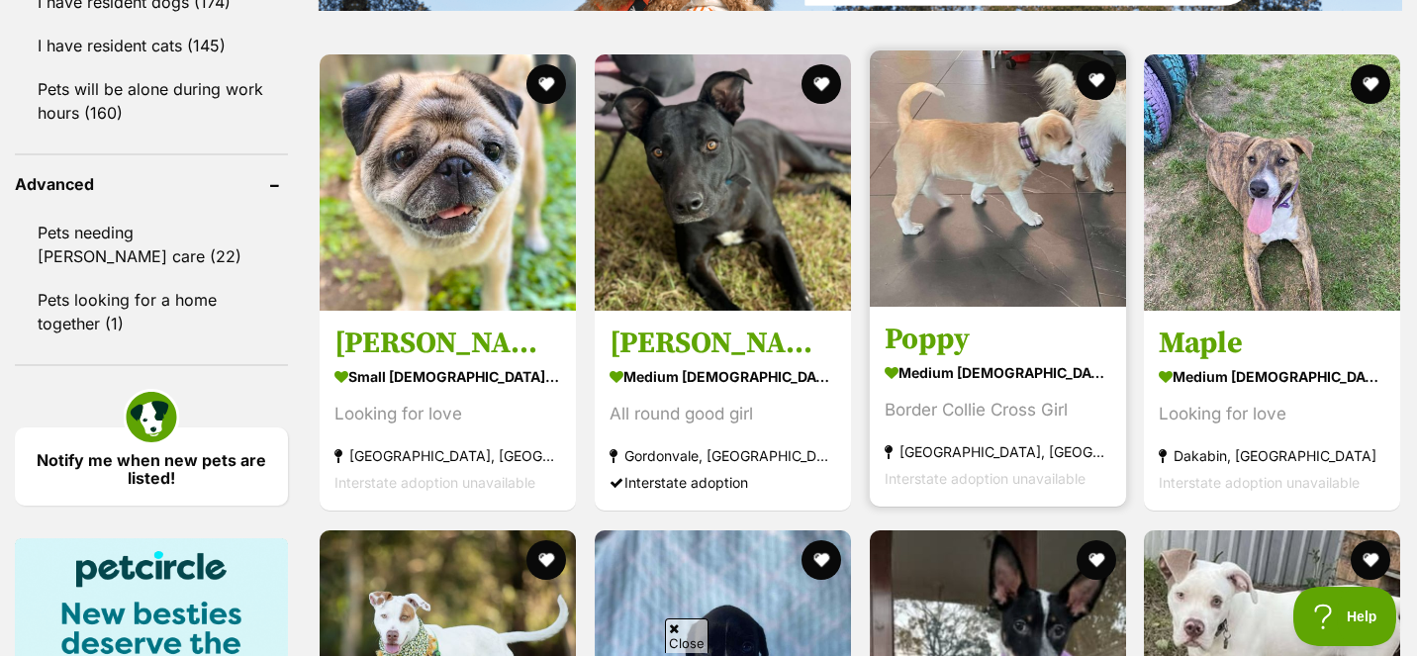
click at [995, 275] on img at bounding box center [998, 178] width 256 height 256
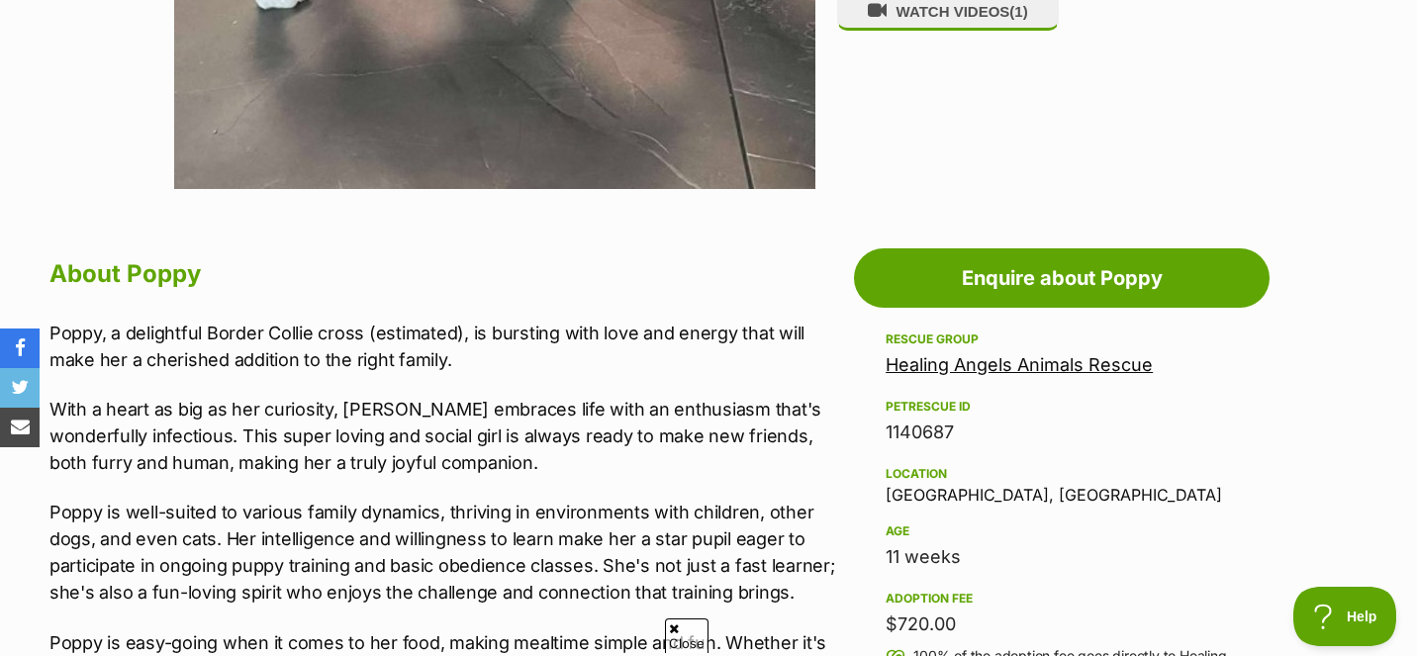
scroll to position [867, 0]
